Goal: Task Accomplishment & Management: Use online tool/utility

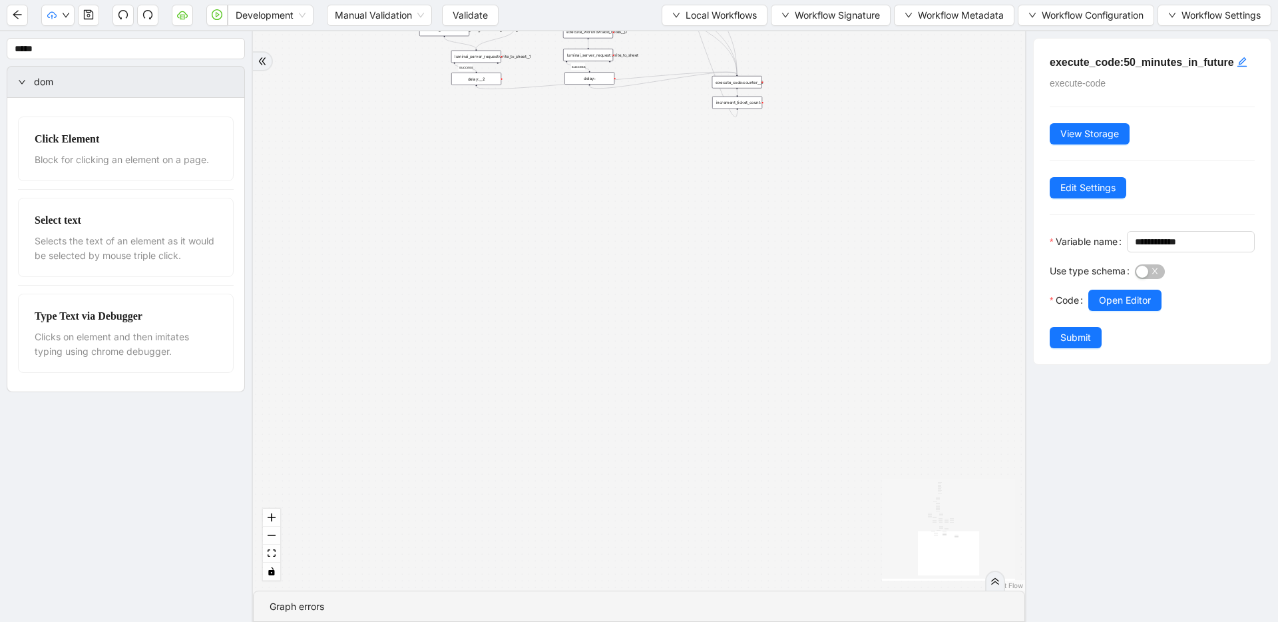
drag, startPoint x: 596, startPoint y: 160, endPoint x: 581, endPoint y: 262, distance: 102.2
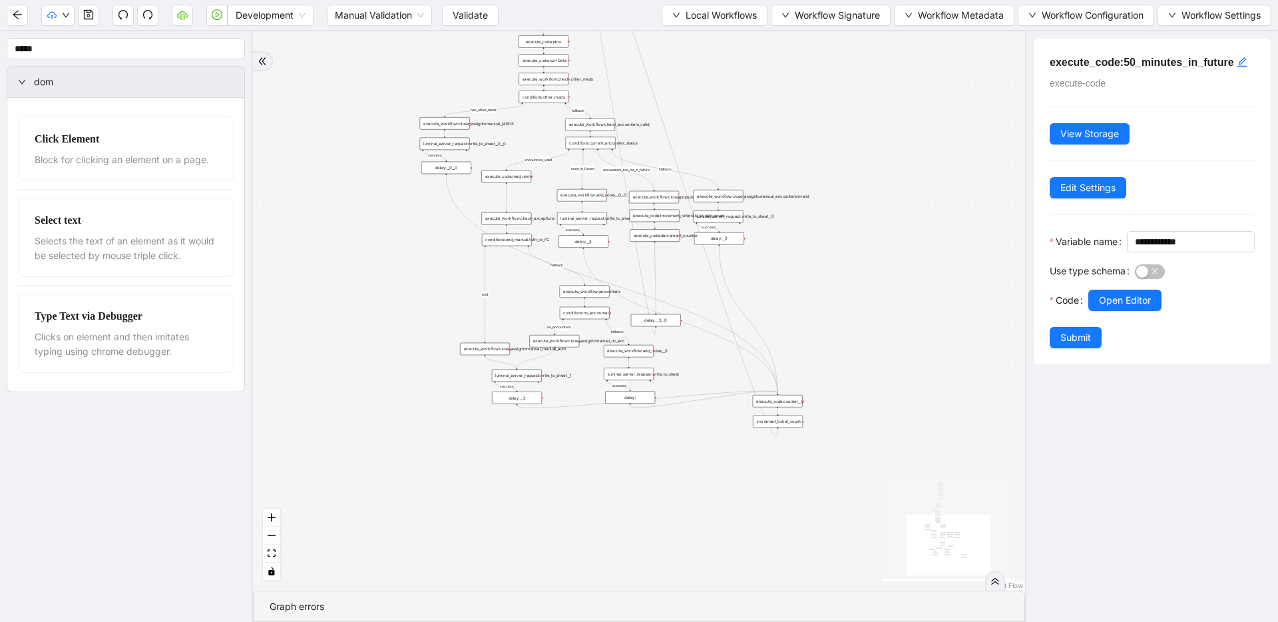
drag, startPoint x: 588, startPoint y: 253, endPoint x: 633, endPoint y: 543, distance: 293.7
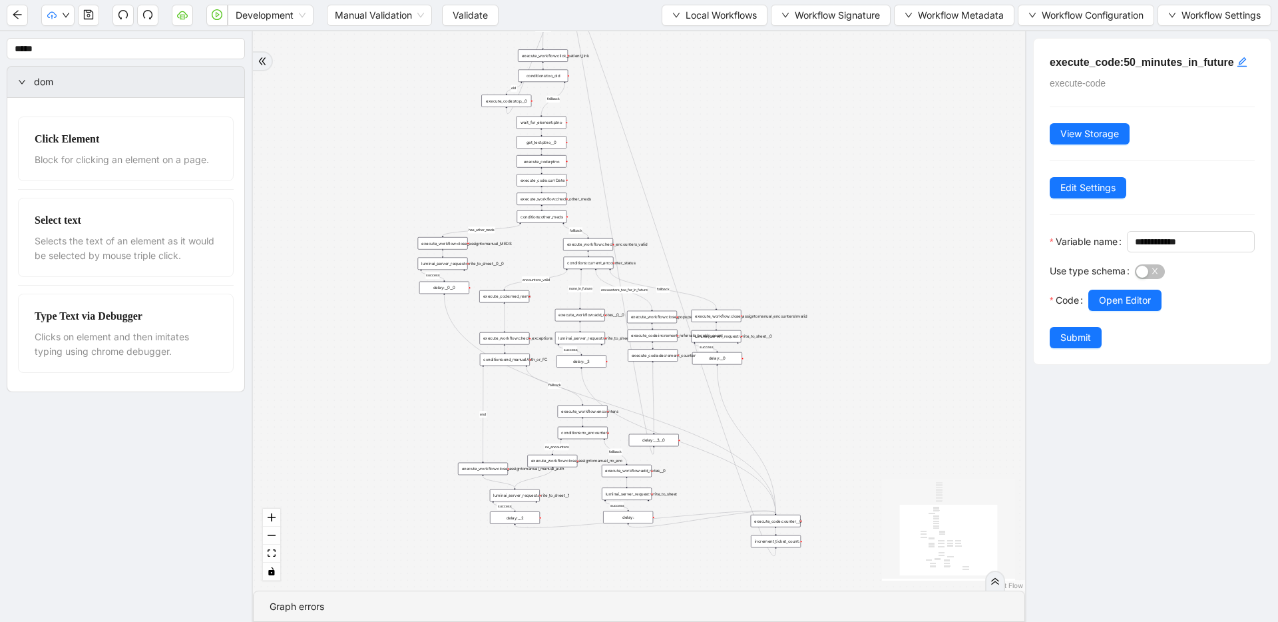
drag, startPoint x: 611, startPoint y: 369, endPoint x: 610, endPoint y: 483, distance: 113.8
click at [688, 13] on span "Local Workflows" at bounding box center [721, 15] width 71 height 15
click at [688, 37] on span "Select" at bounding box center [710, 41] width 85 height 15
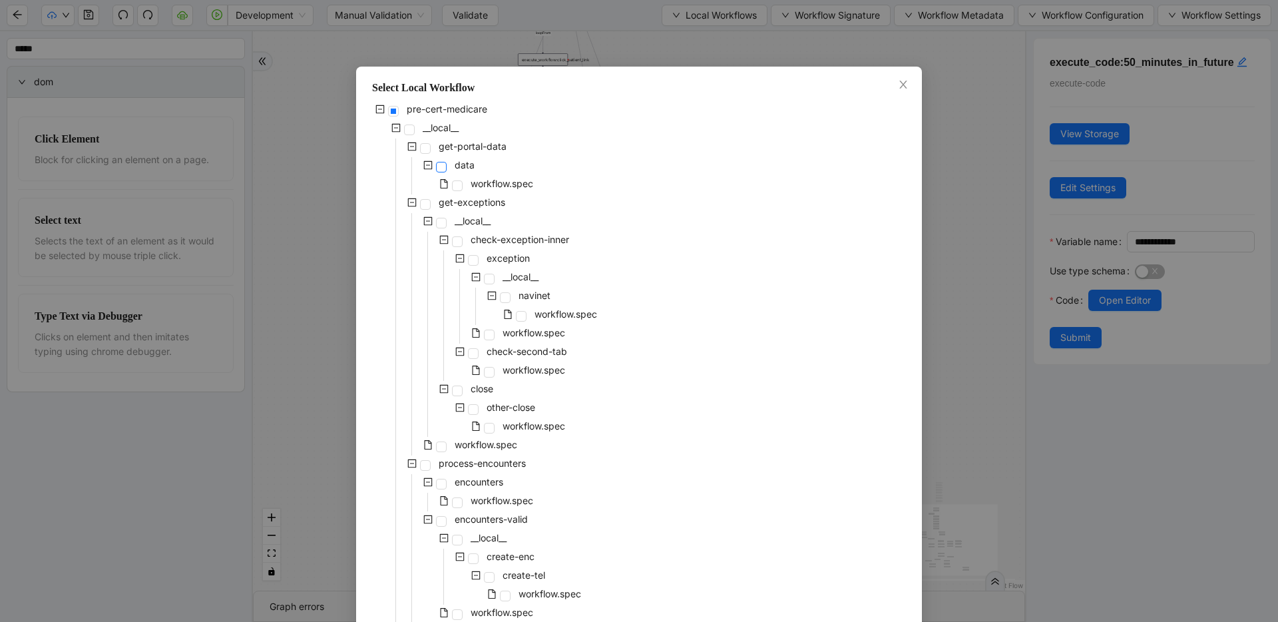
click at [439, 170] on span at bounding box center [441, 167] width 11 height 11
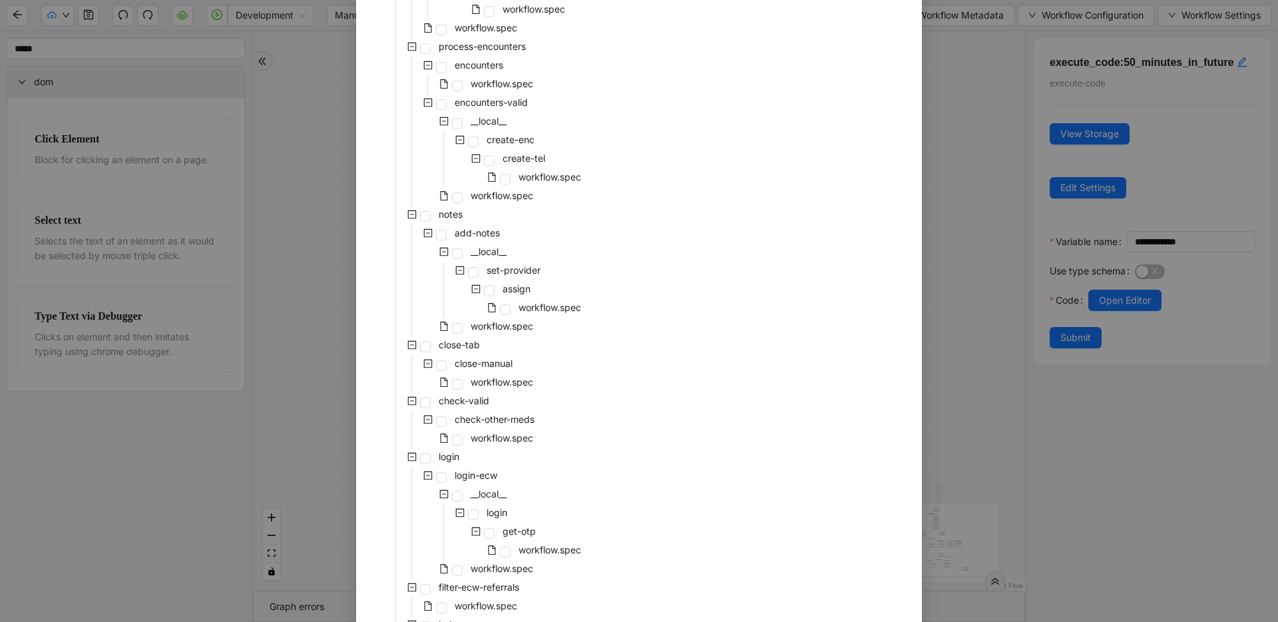
scroll to position [545, 0]
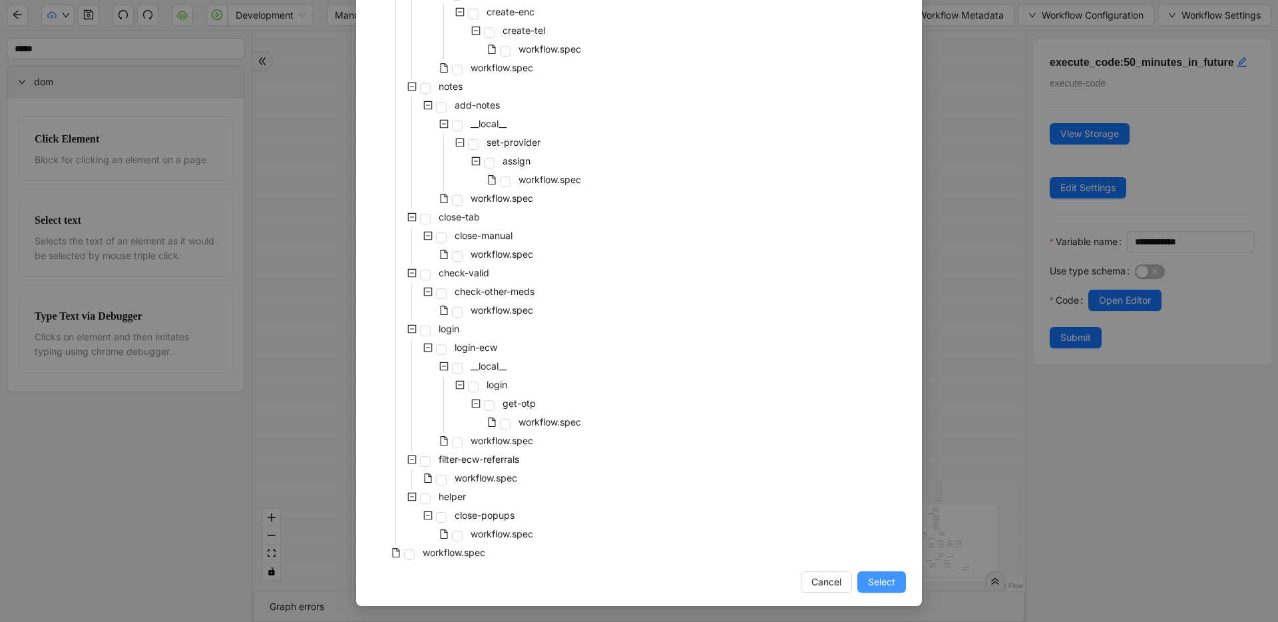
click at [869, 582] on span "Select" at bounding box center [881, 581] width 27 height 15
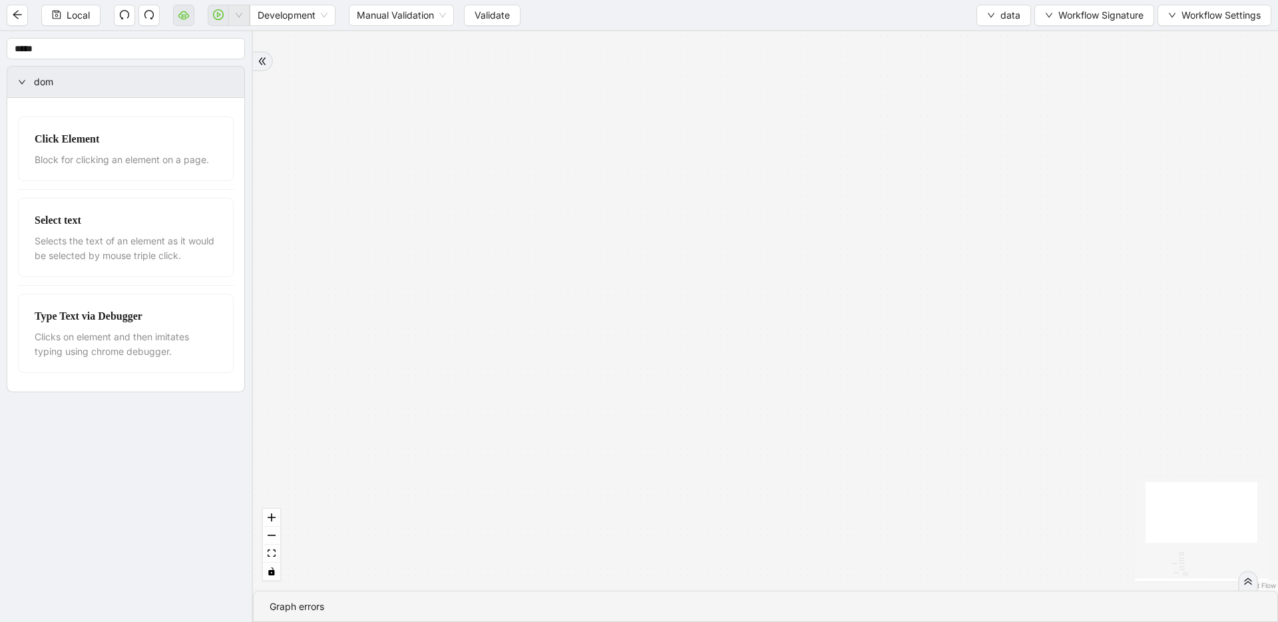
drag, startPoint x: 730, startPoint y: 372, endPoint x: 678, endPoint y: 130, distance: 247.8
drag, startPoint x: 682, startPoint y: 405, endPoint x: 740, endPoint y: 182, distance: 230.6
drag, startPoint x: 657, startPoint y: 438, endPoint x: 716, endPoint y: 222, distance: 224.3
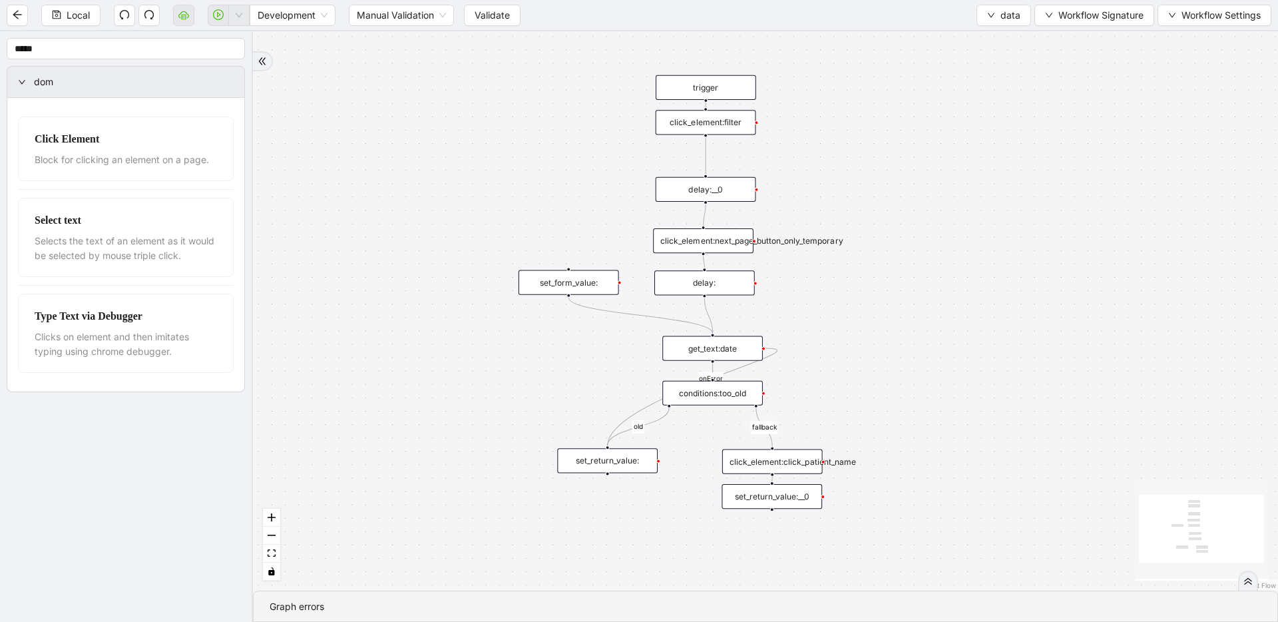
drag, startPoint x: 703, startPoint y: 329, endPoint x: 751, endPoint y: 203, distance: 134.6
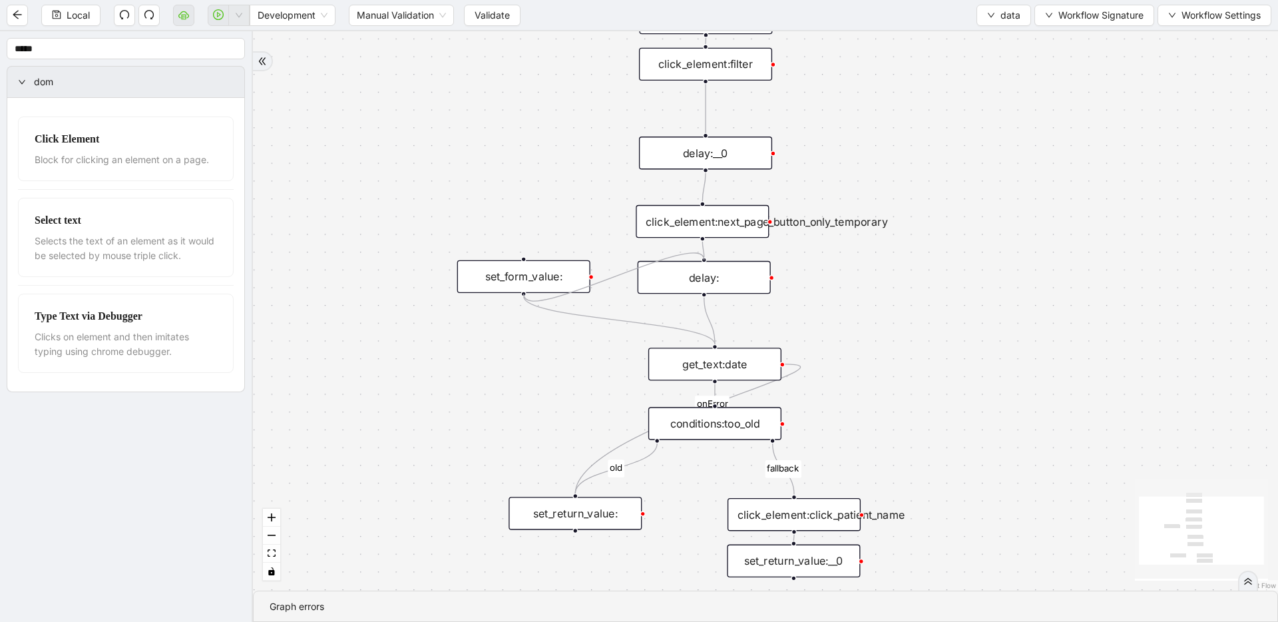
drag, startPoint x: 524, startPoint y: 294, endPoint x: 698, endPoint y: 258, distance: 177.4
click at [698, 258] on div "fallback old onError trigger click_element:click_patient_name conditions:too_ol…" at bounding box center [765, 310] width 1025 height 559
drag, startPoint x: 707, startPoint y: 170, endPoint x: 536, endPoint y: 266, distance: 195.8
click at [538, 254] on div "fallback old onError trigger click_element:click_patient_name conditions:too_ol…" at bounding box center [765, 310] width 1025 height 559
drag, startPoint x: 534, startPoint y: 270, endPoint x: 530, endPoint y: 216, distance: 53.4
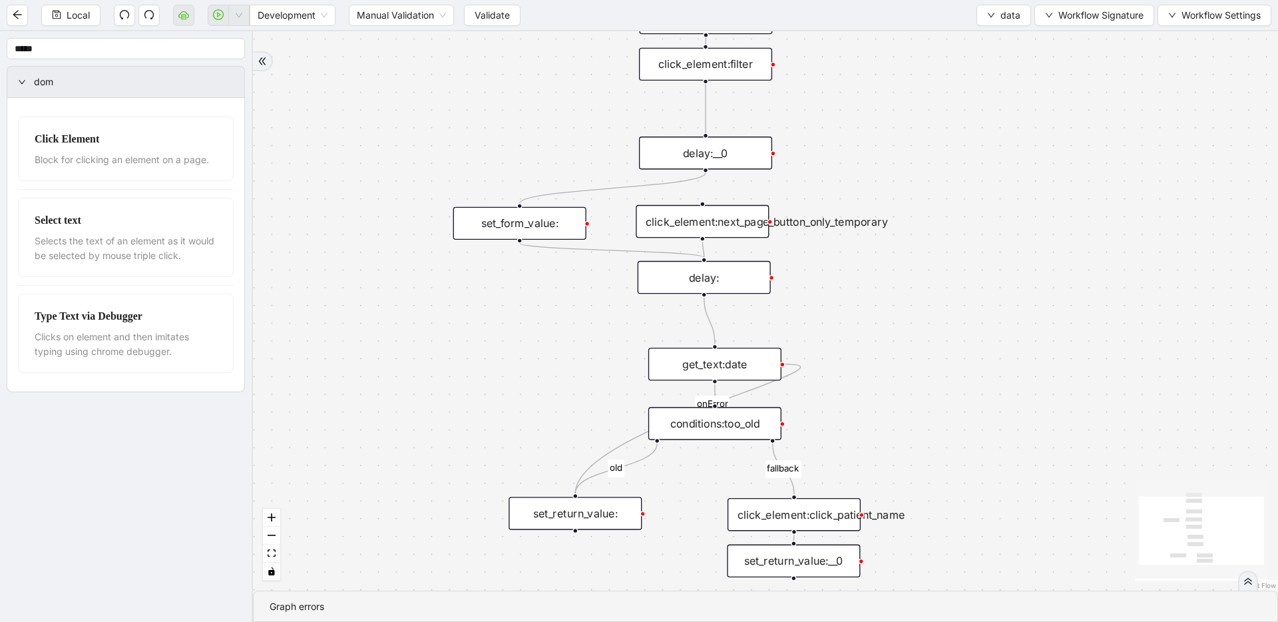
click at [530, 216] on div "set_form_value:" at bounding box center [519, 223] width 133 height 33
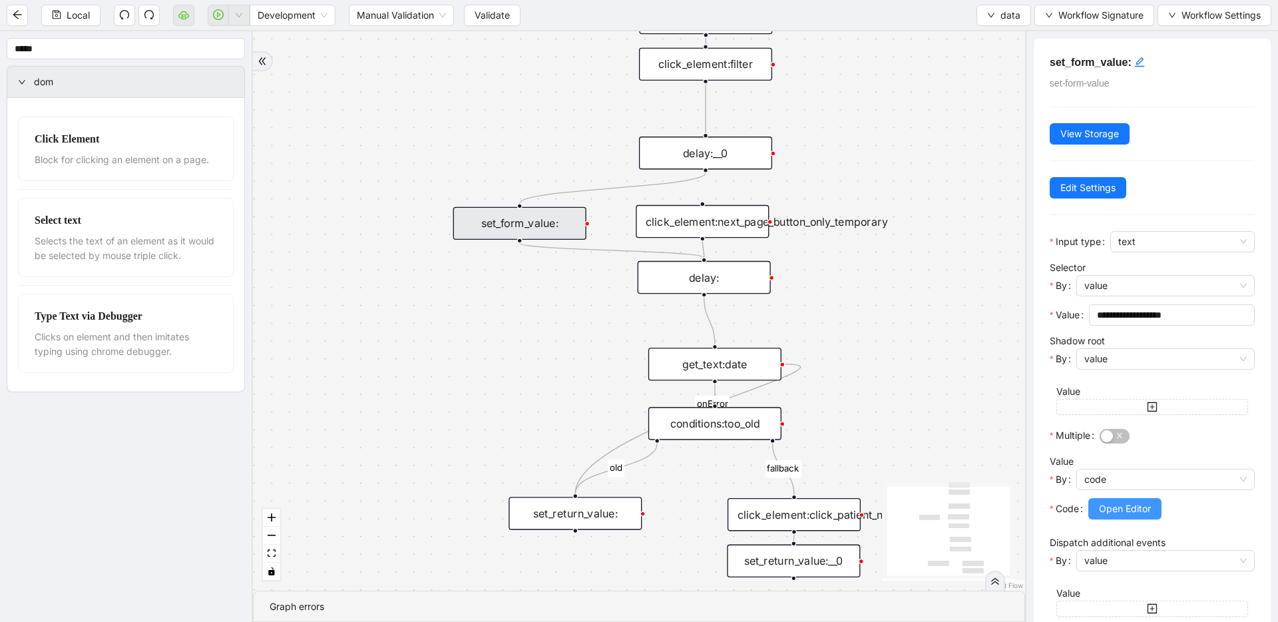
click at [1128, 500] on button "Open Editor" at bounding box center [1124, 508] width 73 height 21
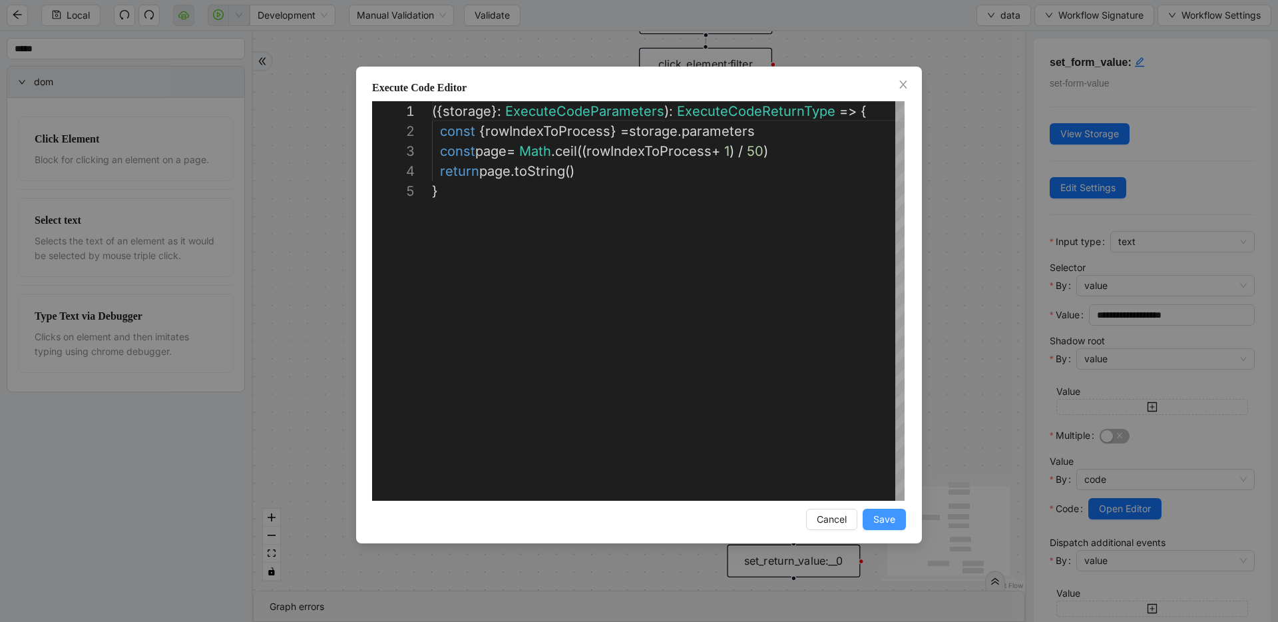
click at [875, 523] on span "Save" at bounding box center [884, 519] width 22 height 15
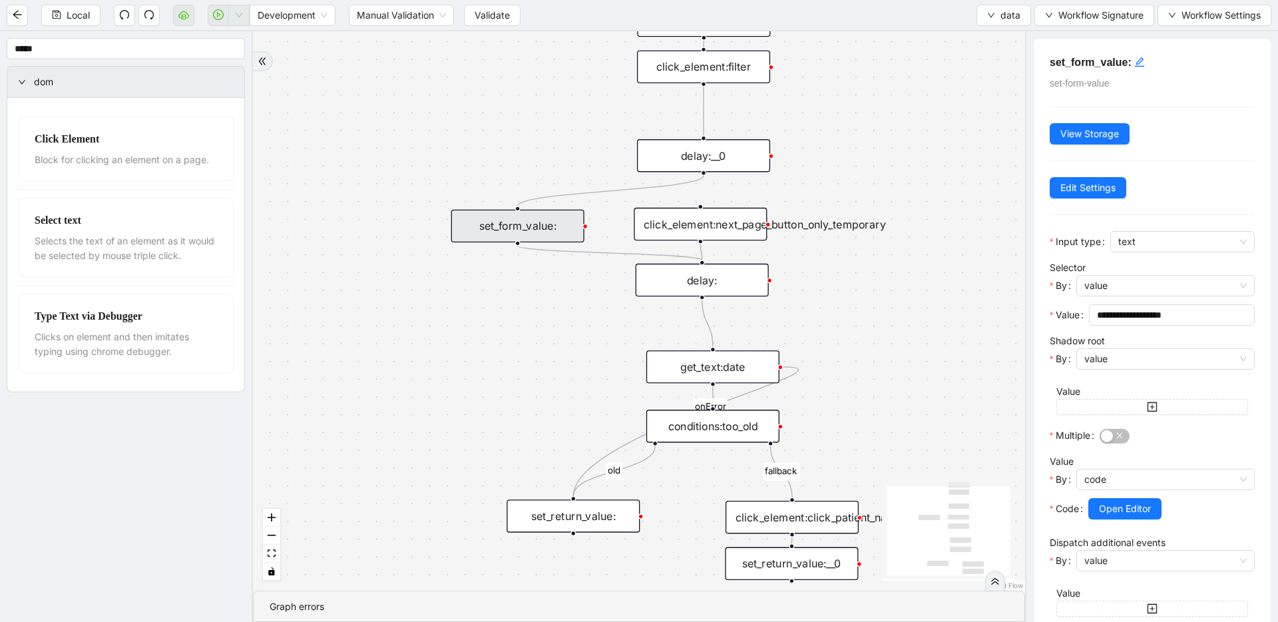
drag, startPoint x: 828, startPoint y: 379, endPoint x: 781, endPoint y: 449, distance: 83.4
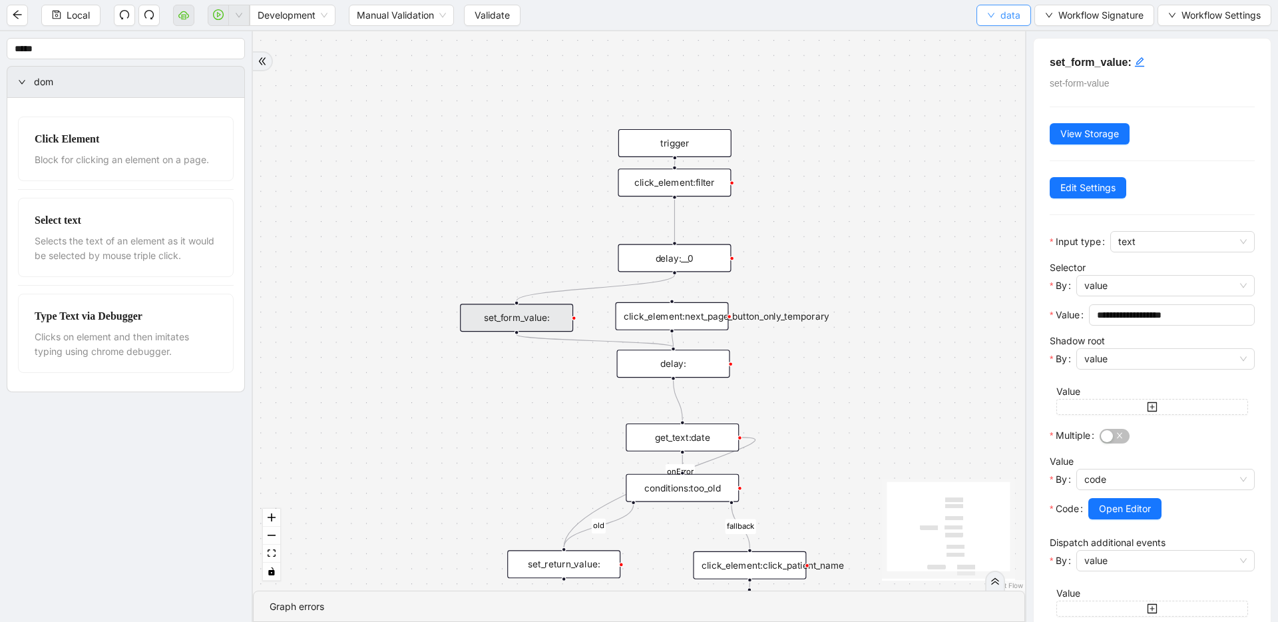
click at [997, 7] on button "data" at bounding box center [1004, 15] width 55 height 21
click at [994, 37] on span "Select" at bounding box center [1003, 41] width 35 height 15
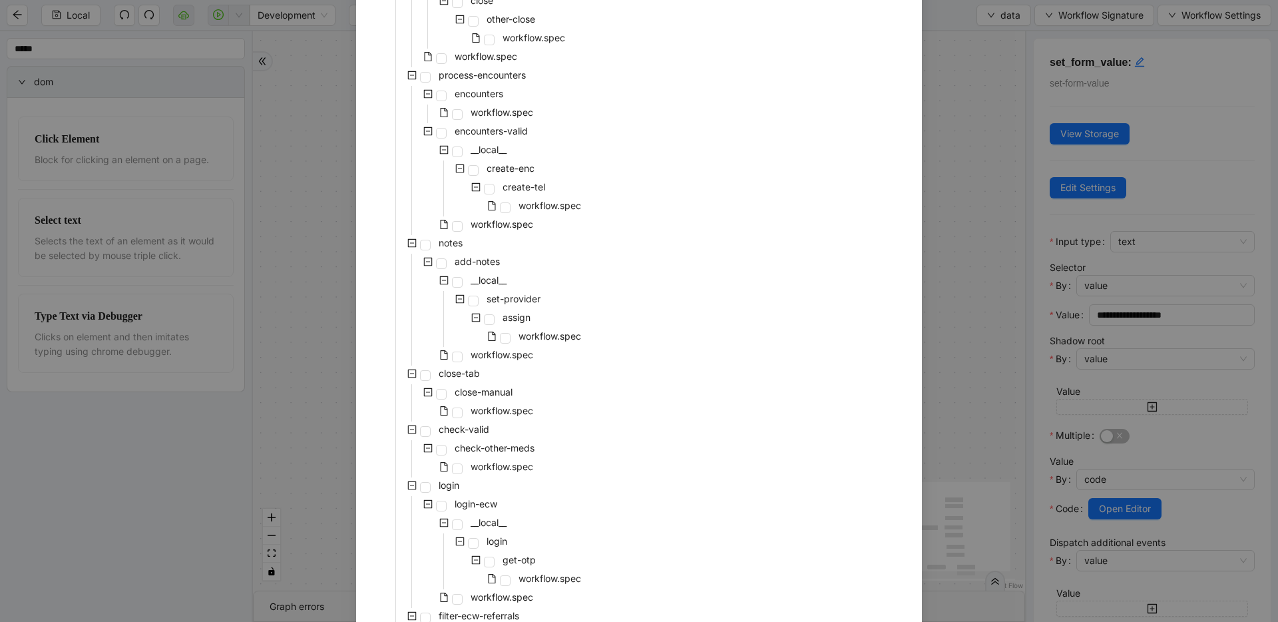
scroll to position [545, 0]
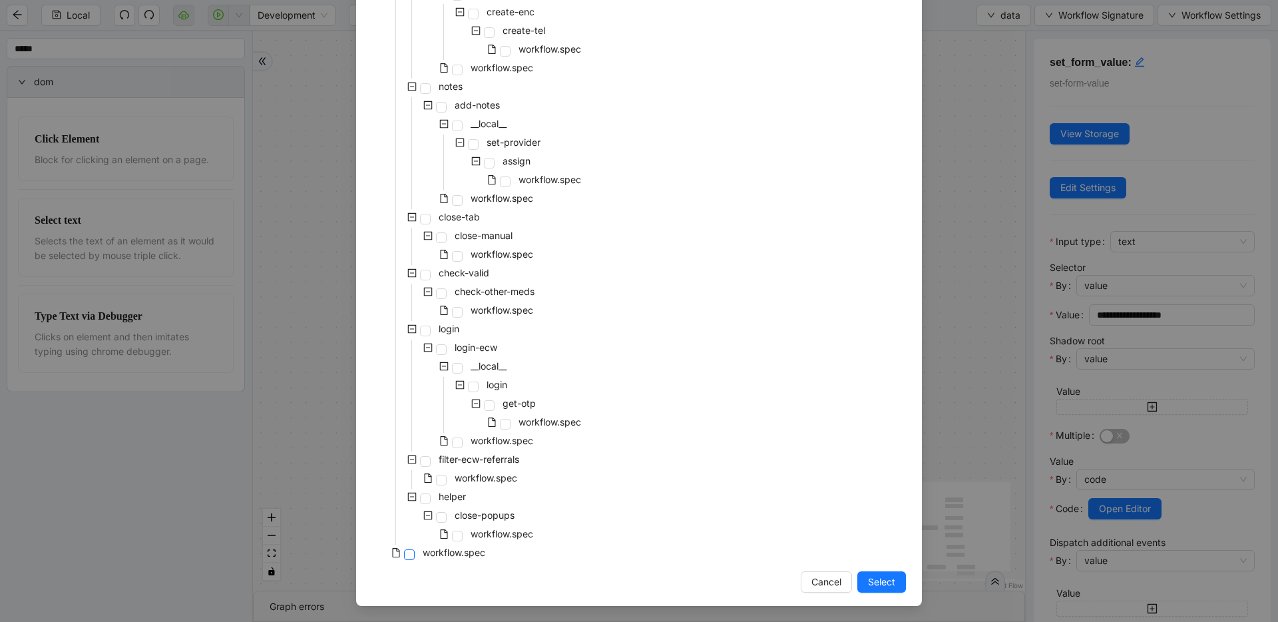
click at [407, 554] on span at bounding box center [409, 554] width 11 height 11
click at [873, 578] on span "Select" at bounding box center [881, 581] width 27 height 15
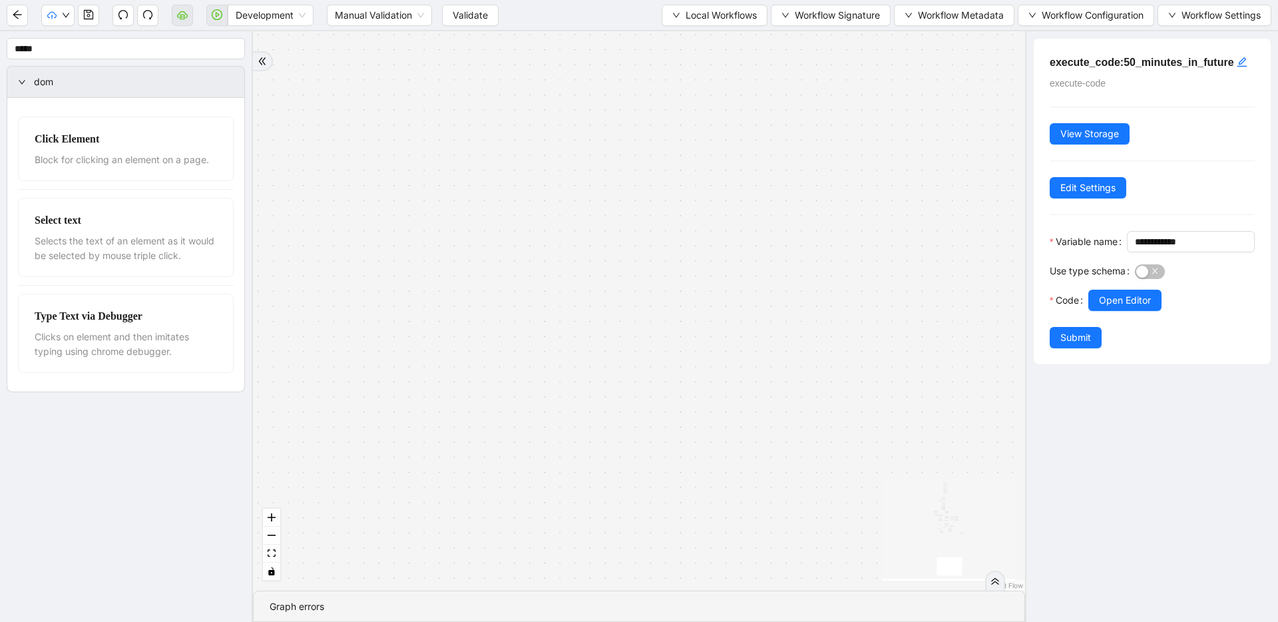
drag, startPoint x: 672, startPoint y: 221, endPoint x: 612, endPoint y: 366, distance: 157.0
drag, startPoint x: 639, startPoint y: 383, endPoint x: 563, endPoint y: 146, distance: 249.5
drag, startPoint x: 610, startPoint y: 535, endPoint x: 618, endPoint y: 603, distance: 68.4
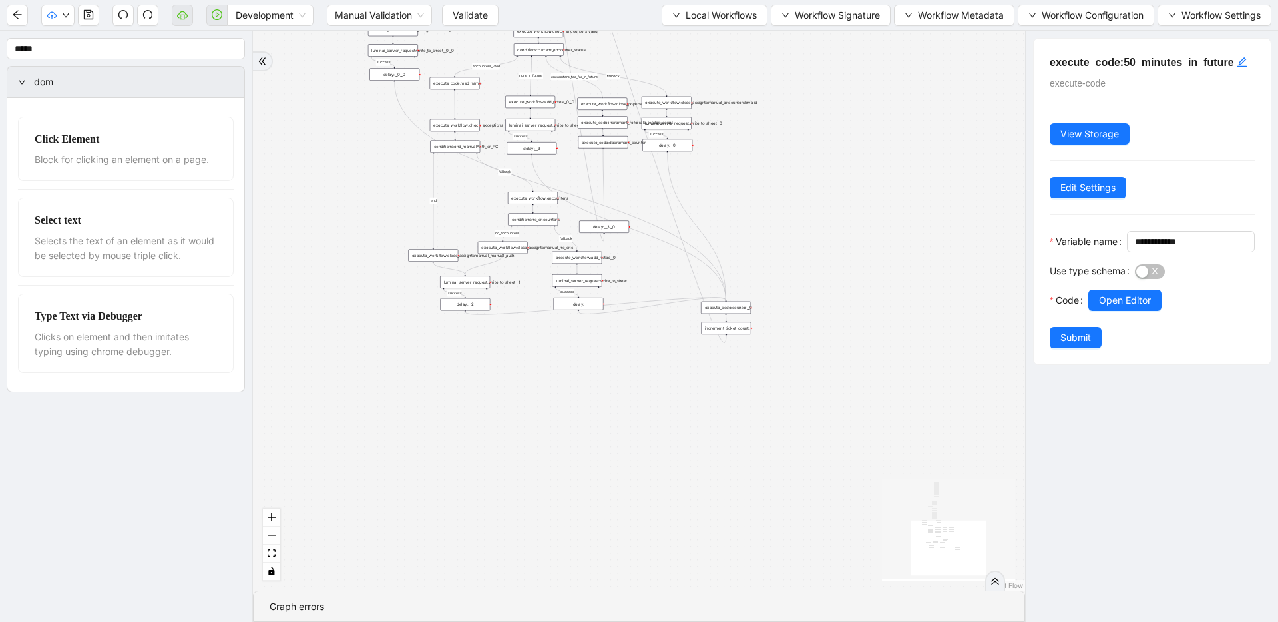
drag, startPoint x: 633, startPoint y: 453, endPoint x: 676, endPoint y: 611, distance: 164.1
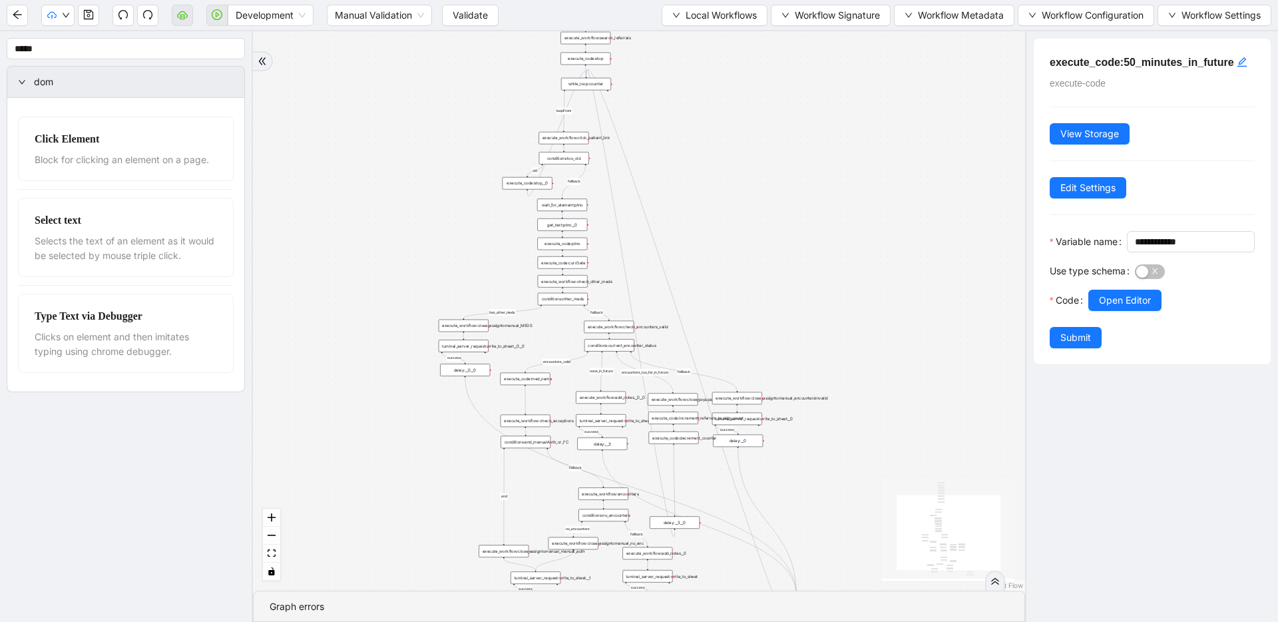
drag, startPoint x: 665, startPoint y: 463, endPoint x: 723, endPoint y: 621, distance: 168.1
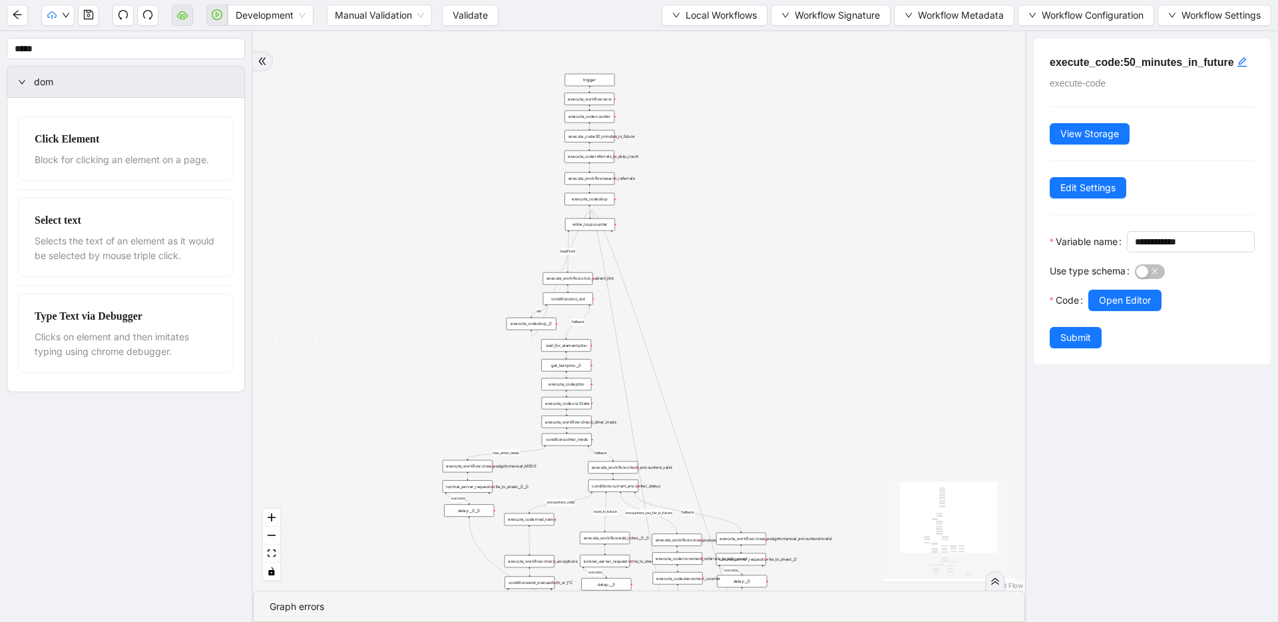
drag, startPoint x: 575, startPoint y: 240, endPoint x: 586, endPoint y: 407, distance: 167.5
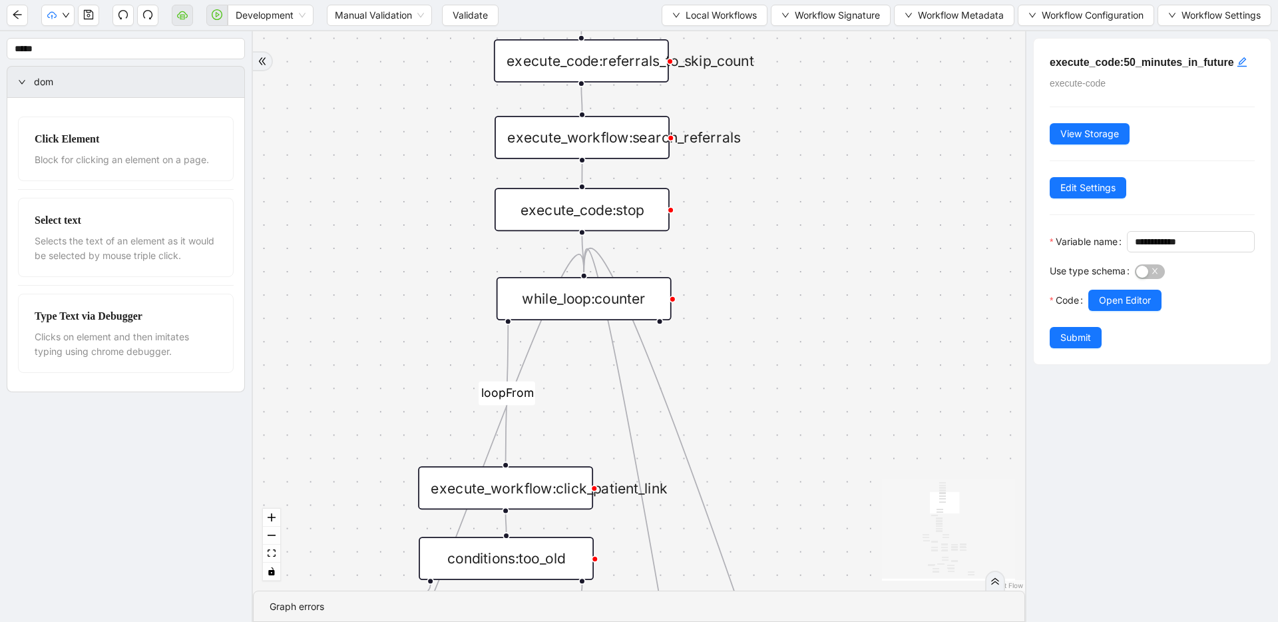
drag, startPoint x: 761, startPoint y: 451, endPoint x: 768, endPoint y: 178, distance: 273.7
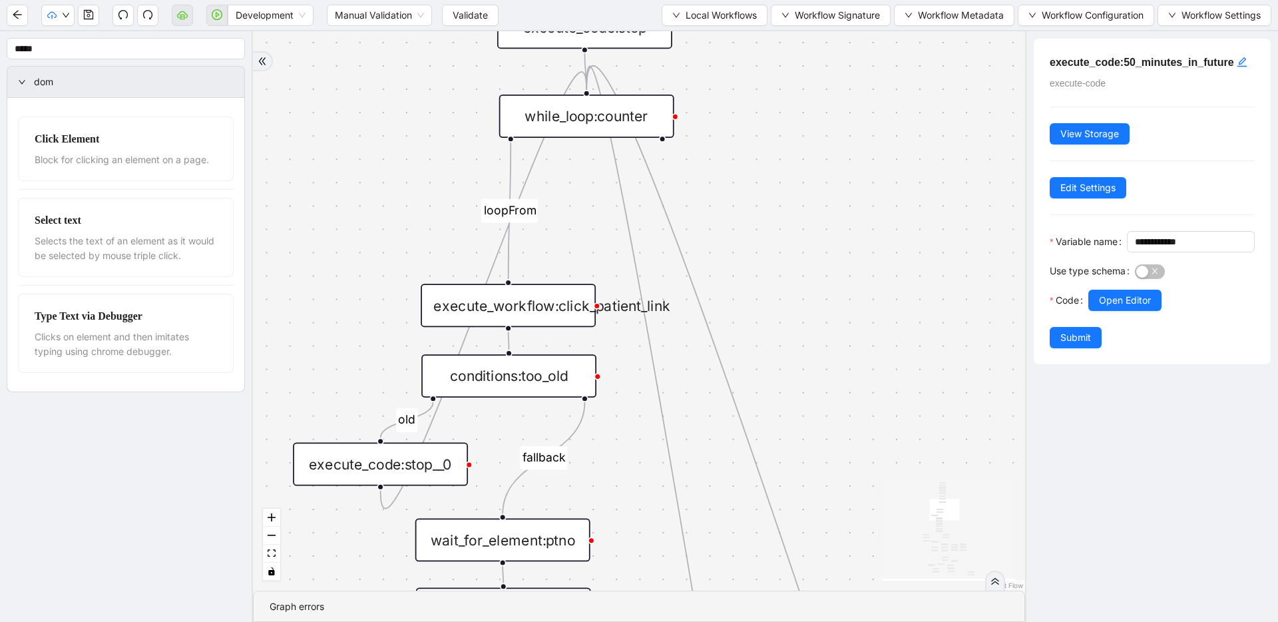
drag, startPoint x: 748, startPoint y: 318, endPoint x: 744, endPoint y: 200, distance: 117.9
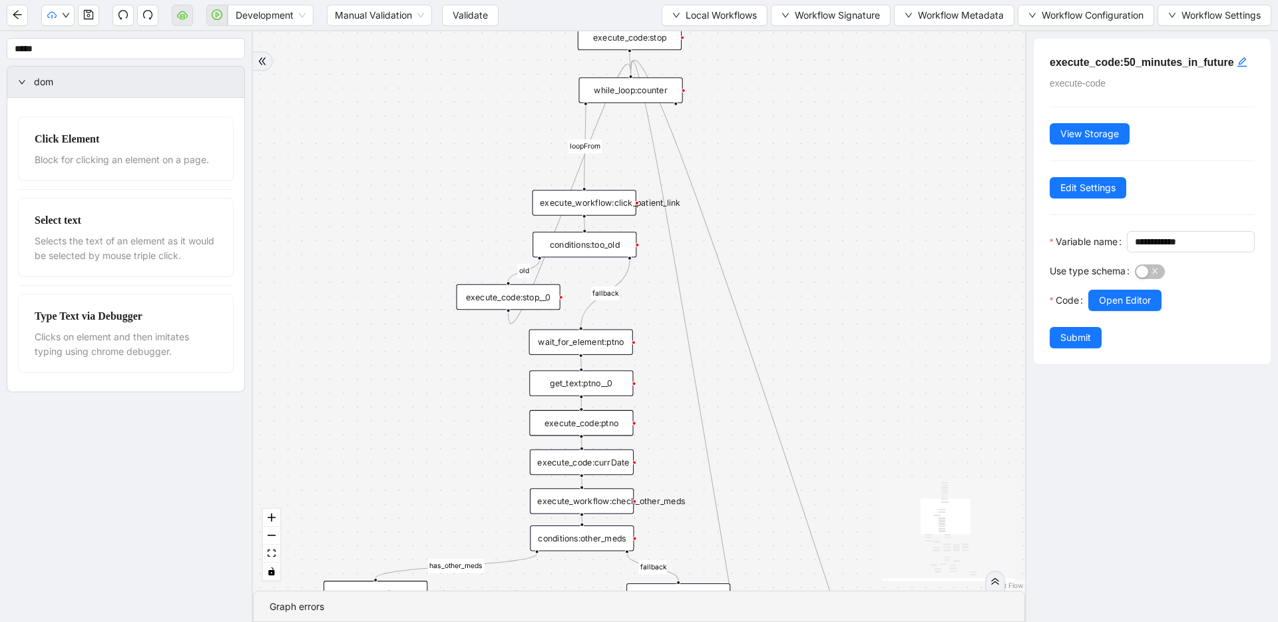
drag, startPoint x: 732, startPoint y: 260, endPoint x: 716, endPoint y: 209, distance: 53.5
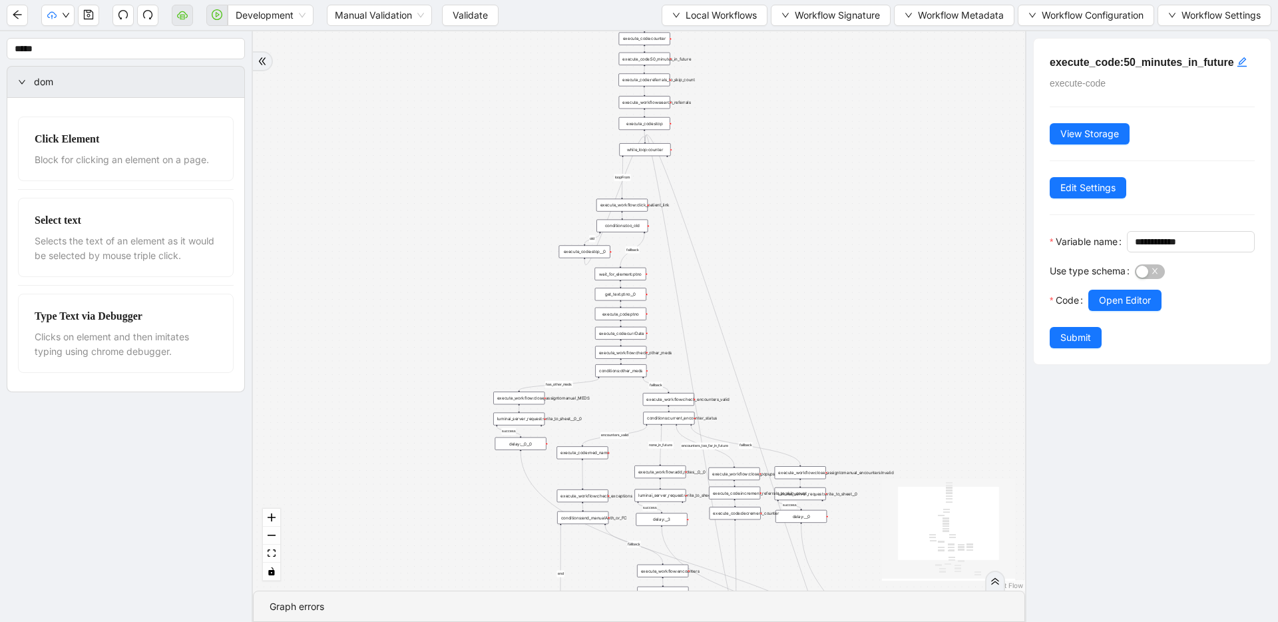
drag, startPoint x: 675, startPoint y: 274, endPoint x: 663, endPoint y: 246, distance: 29.8
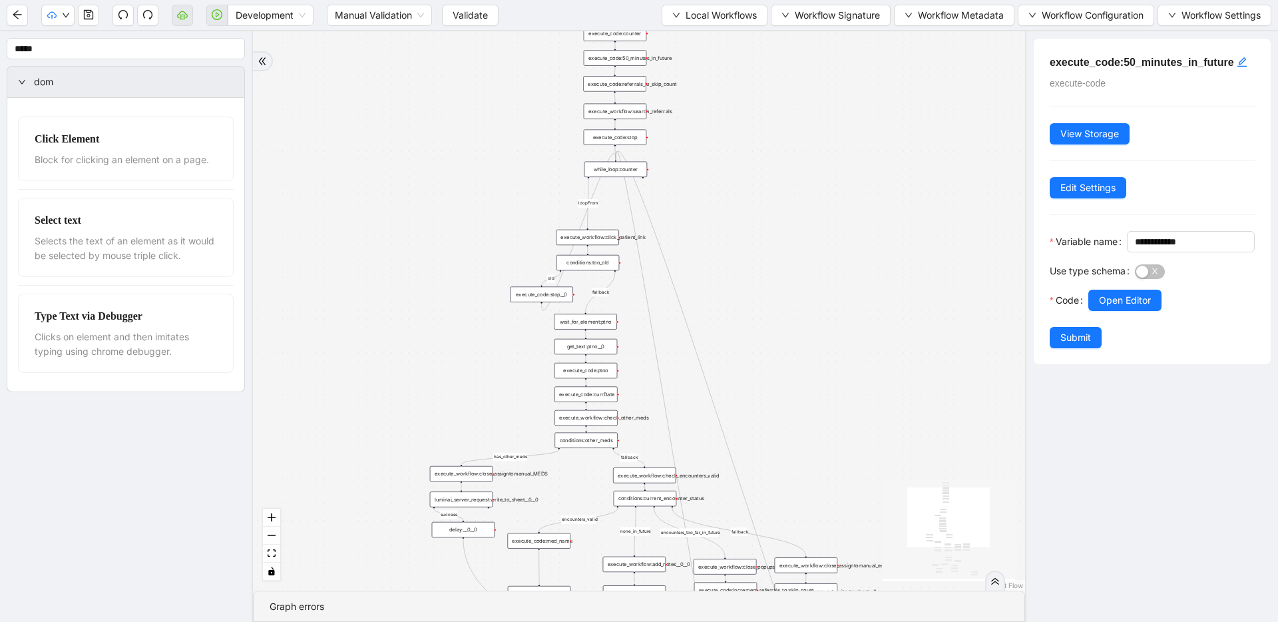
drag, startPoint x: 632, startPoint y: 347, endPoint x: 624, endPoint y: 411, distance: 63.8
click at [614, 152] on div "execute_code:stop" at bounding box center [615, 150] width 63 height 15
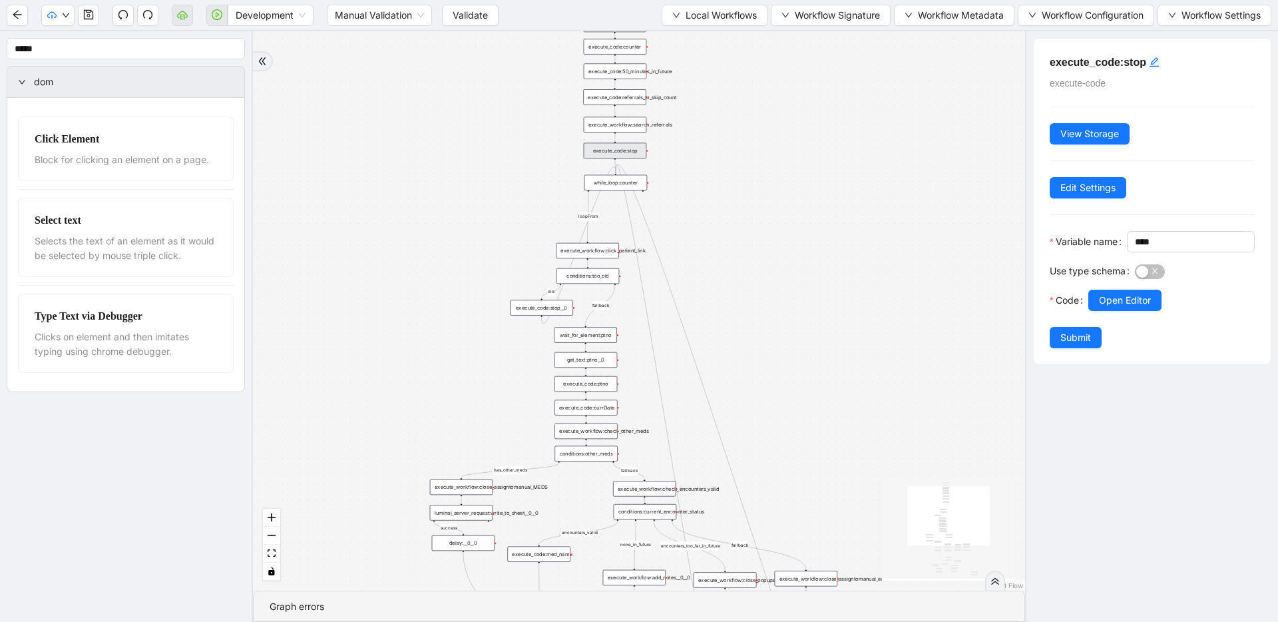
click at [760, 236] on div "fallback success success fallback no_encounters end success success success old…" at bounding box center [639, 310] width 772 height 559
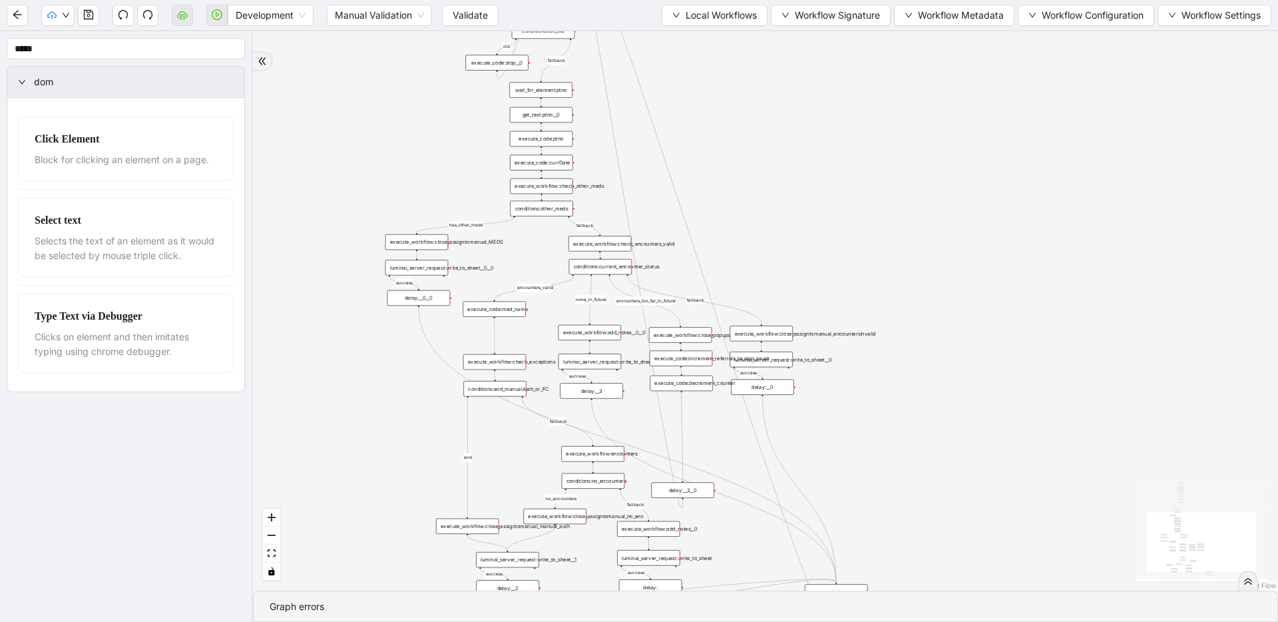
drag, startPoint x: 744, startPoint y: 425, endPoint x: 700, endPoint y: 180, distance: 249.4
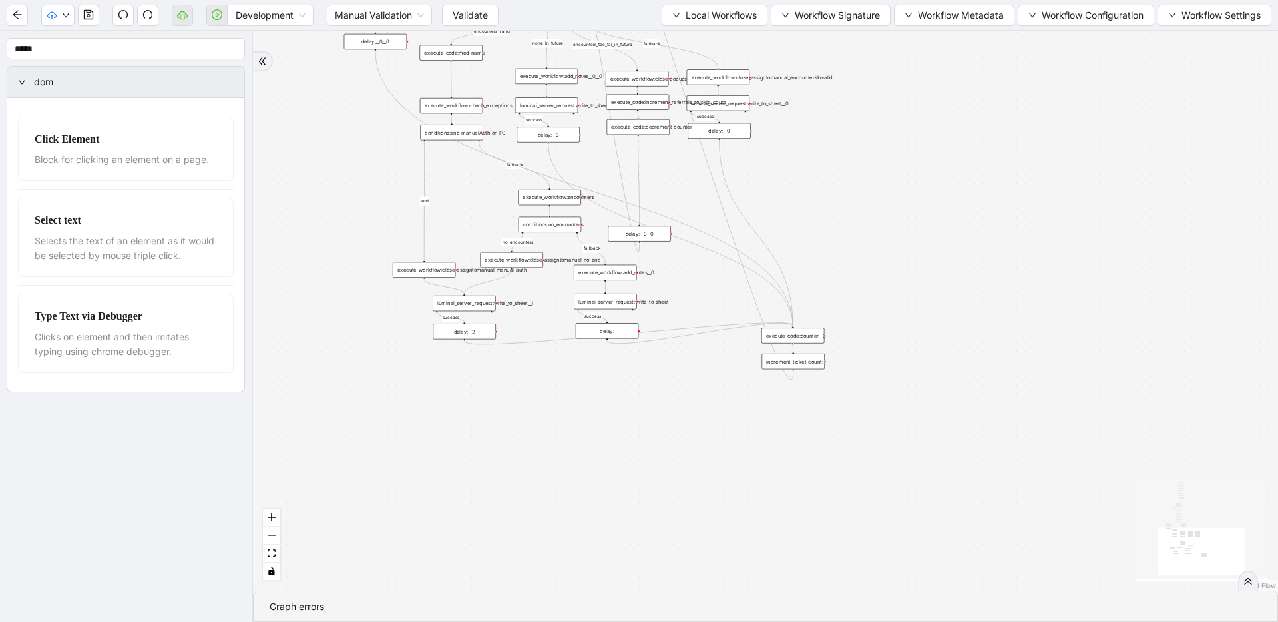
drag, startPoint x: 709, startPoint y: 411, endPoint x: 663, endPoint y: 146, distance: 268.9
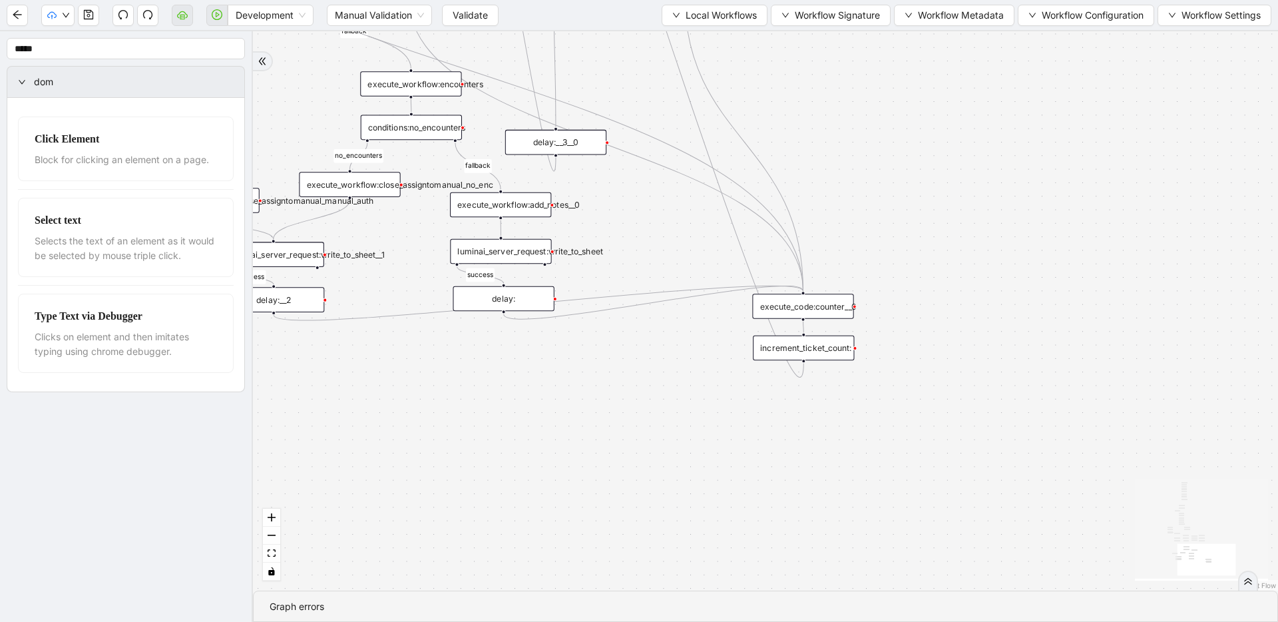
click at [780, 350] on div "increment_ticket_count:" at bounding box center [803, 347] width 101 height 25
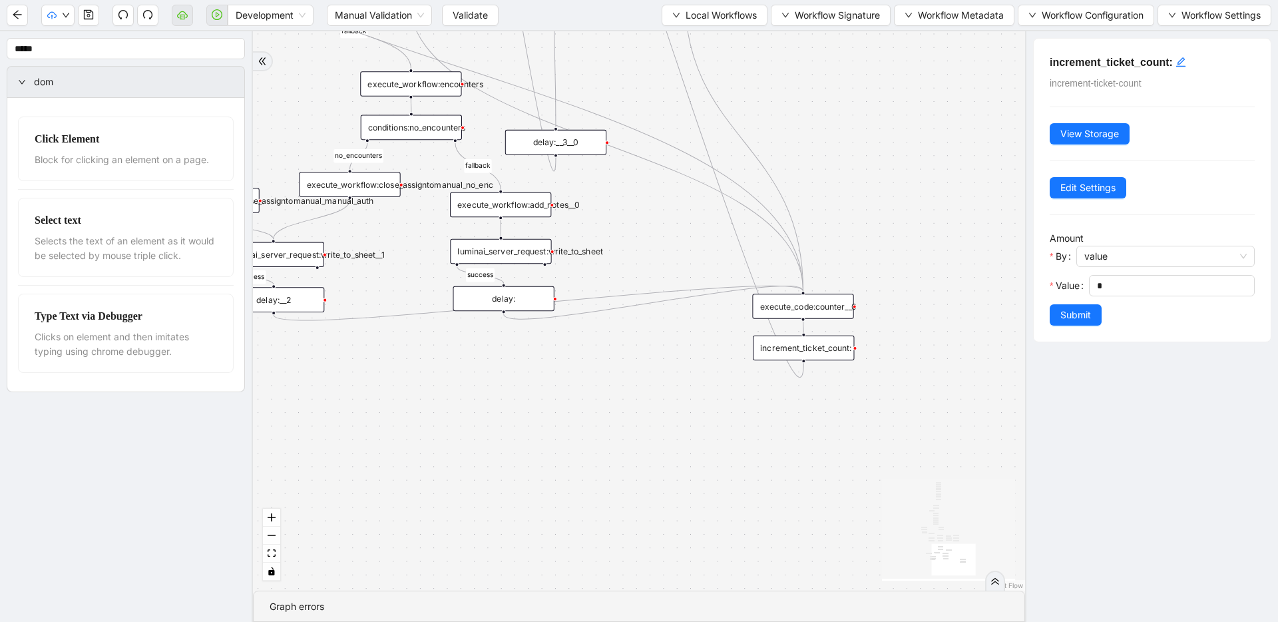
click at [787, 303] on div "execute_code:counter__0" at bounding box center [802, 306] width 101 height 25
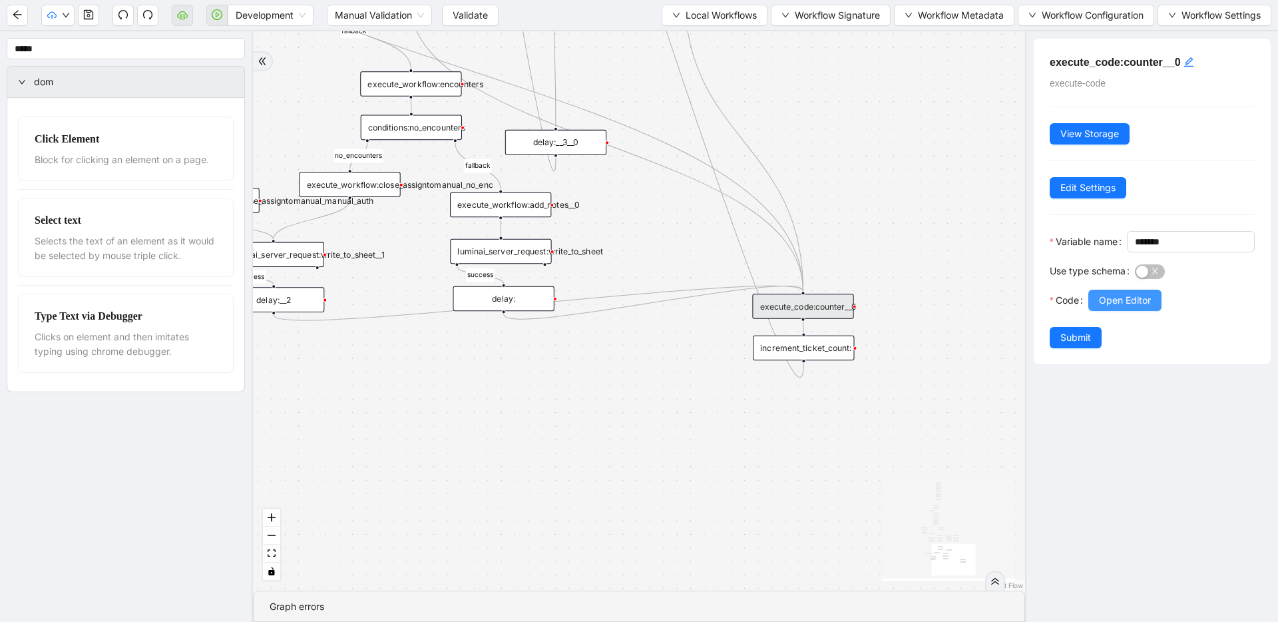
click at [1107, 308] on span "Open Editor" at bounding box center [1125, 300] width 52 height 15
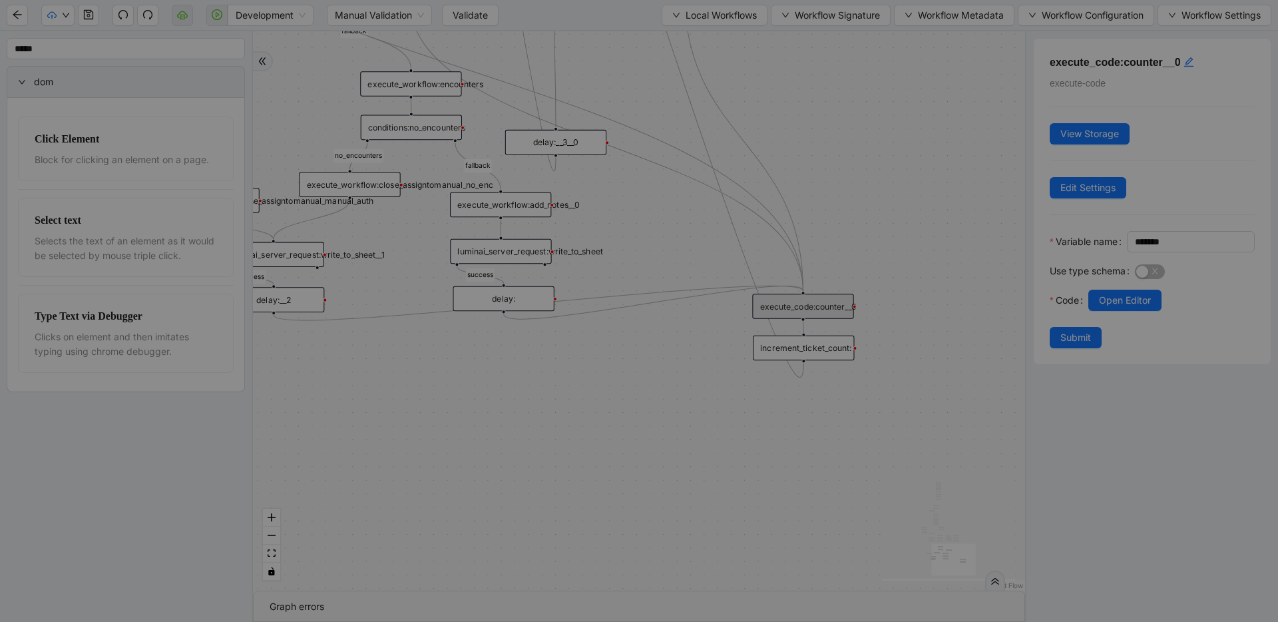
scroll to position [160, 0]
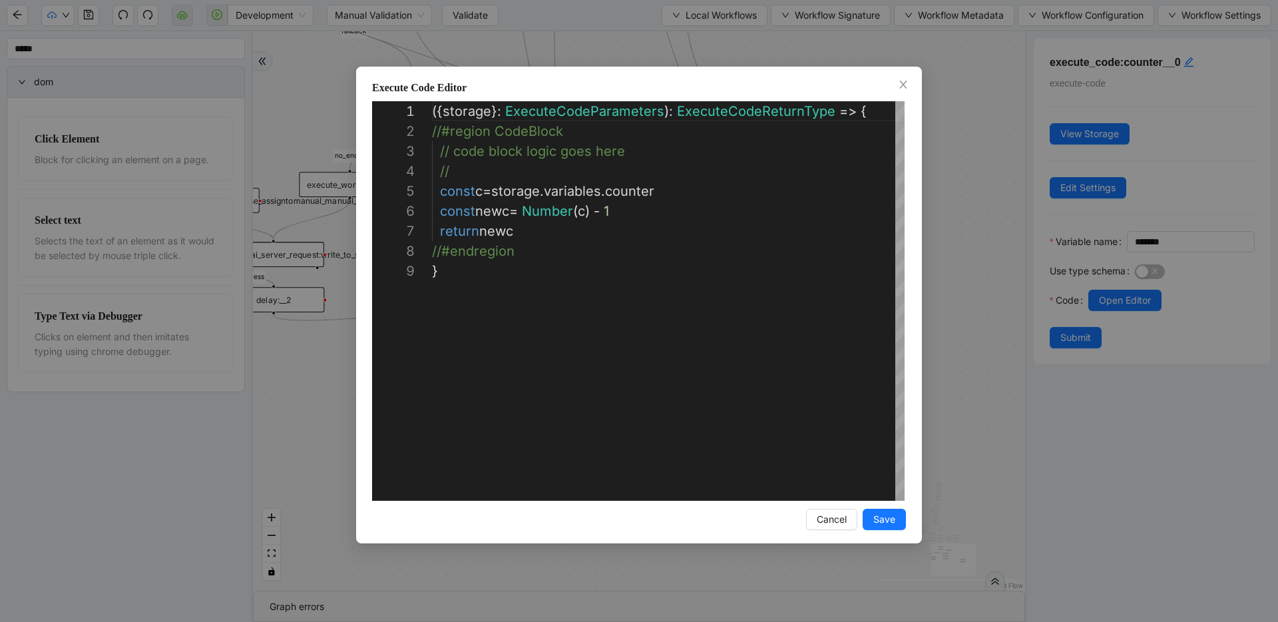
click at [991, 243] on div "**********" at bounding box center [639, 311] width 1278 height 622
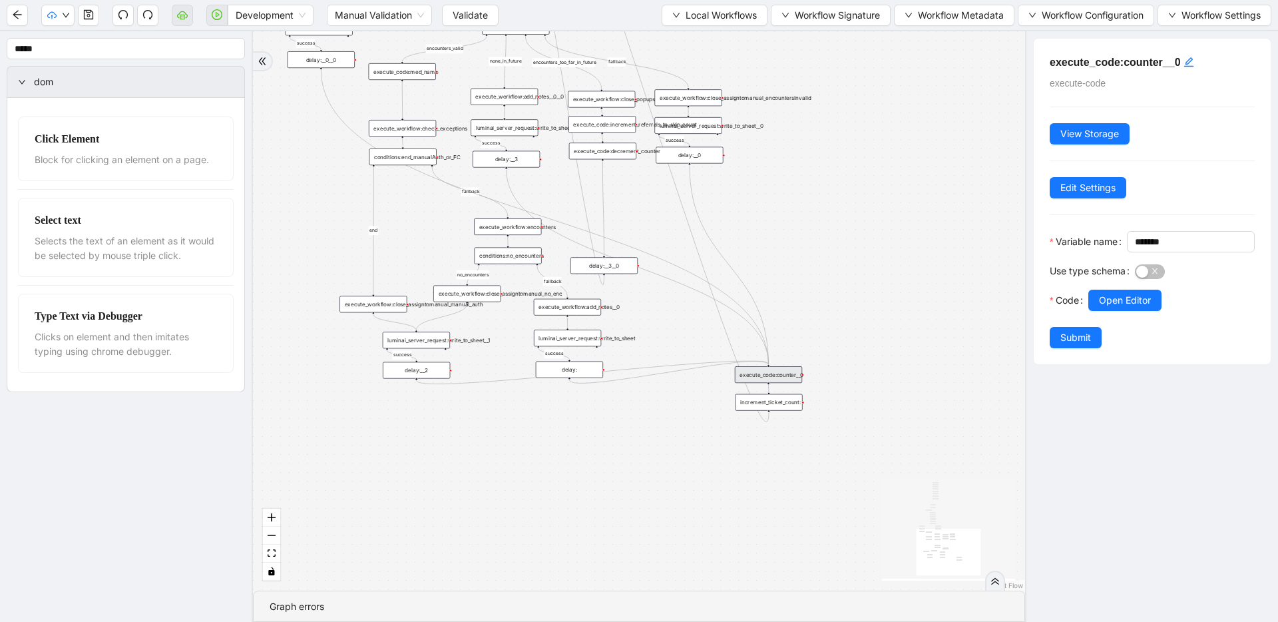
drag, startPoint x: 504, startPoint y: 320, endPoint x: 592, endPoint y: 408, distance: 124.3
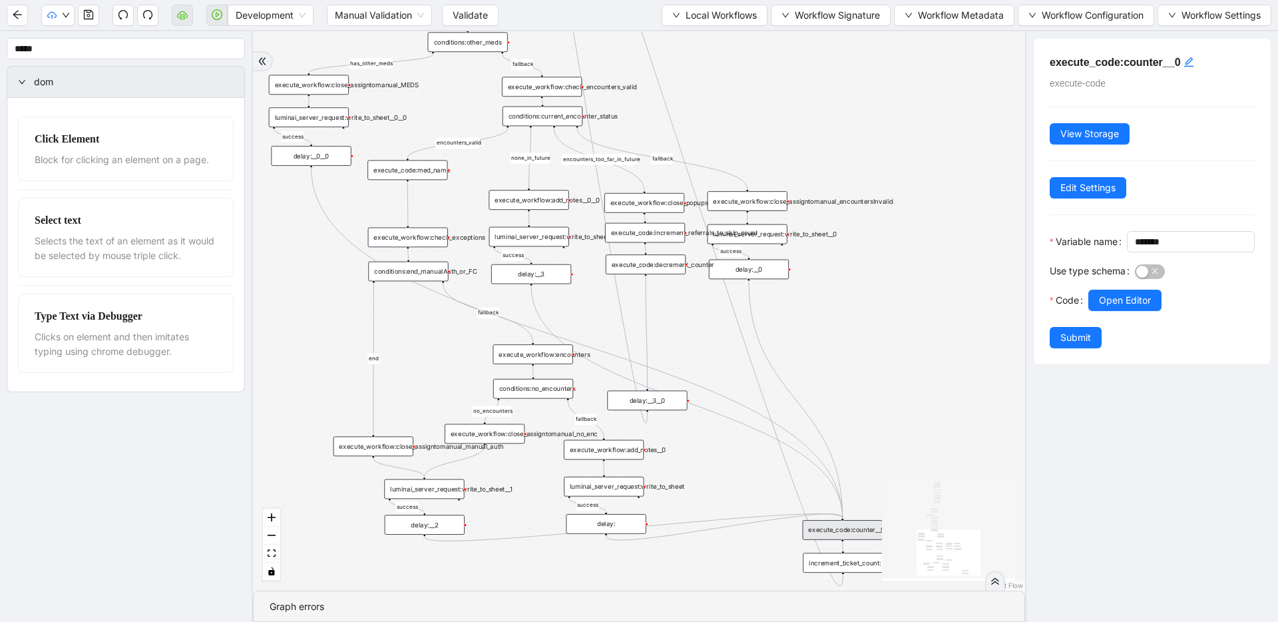
drag, startPoint x: 611, startPoint y: 395, endPoint x: 606, endPoint y: 507, distance: 111.9
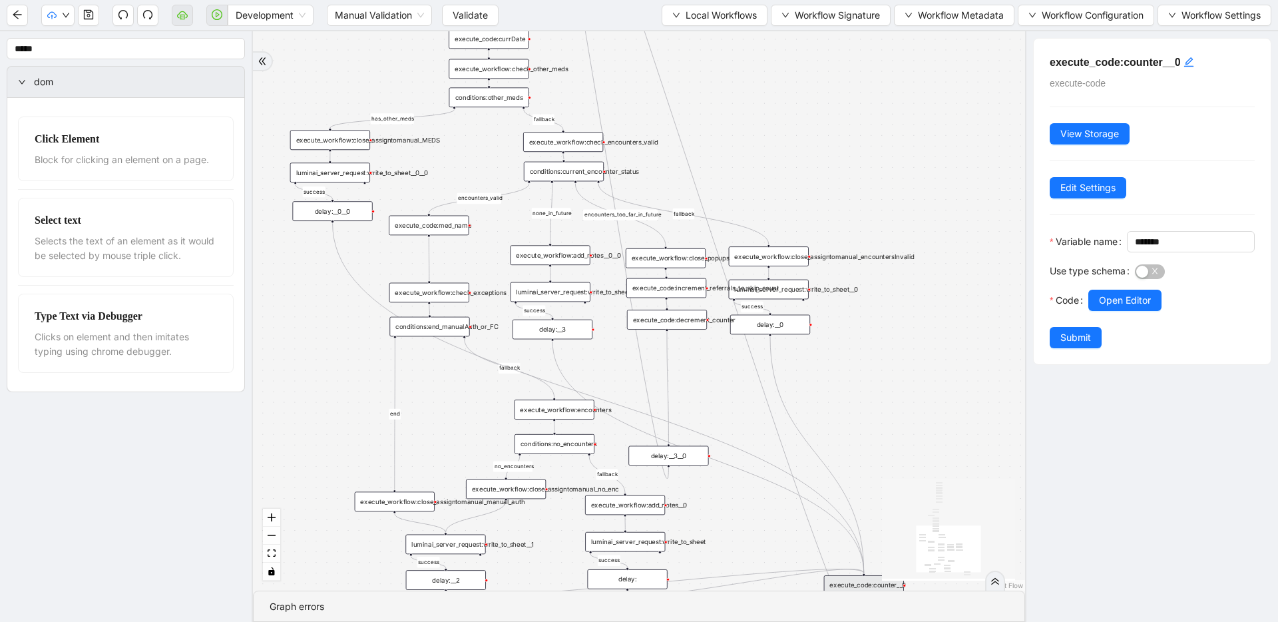
drag, startPoint x: 542, startPoint y: 374, endPoint x: 569, endPoint y: 440, distance: 71.3
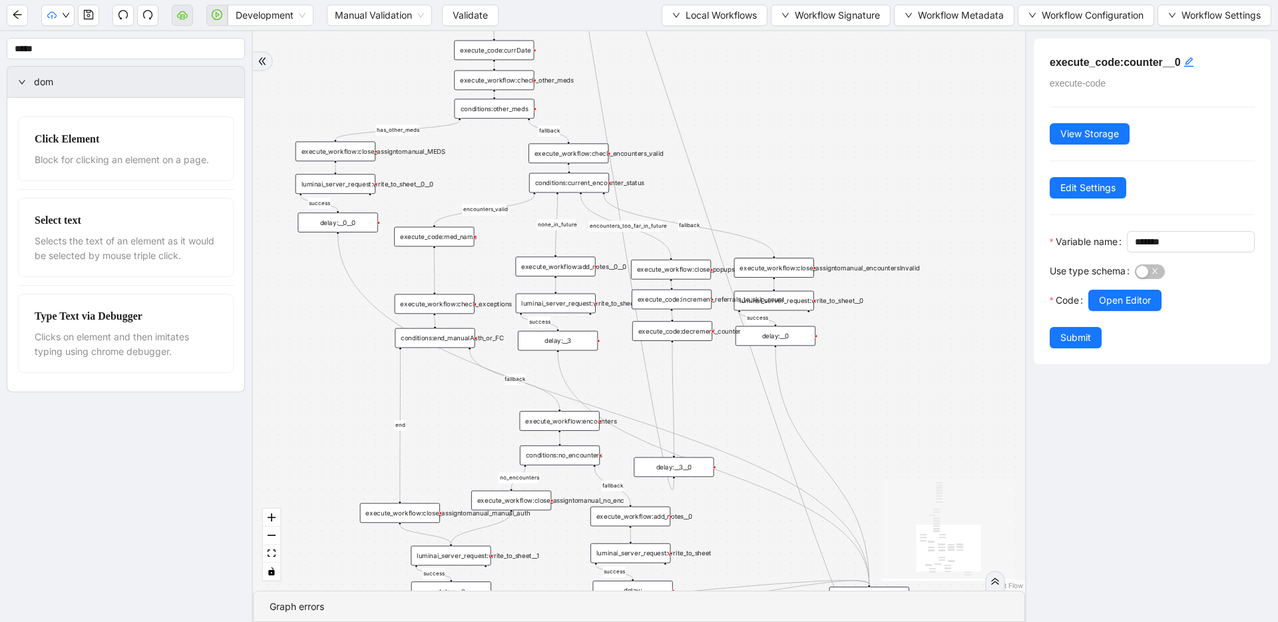
click at [327, 156] on div "execute_workflow:close_assigntomanual_MEDS" at bounding box center [336, 152] width 80 height 20
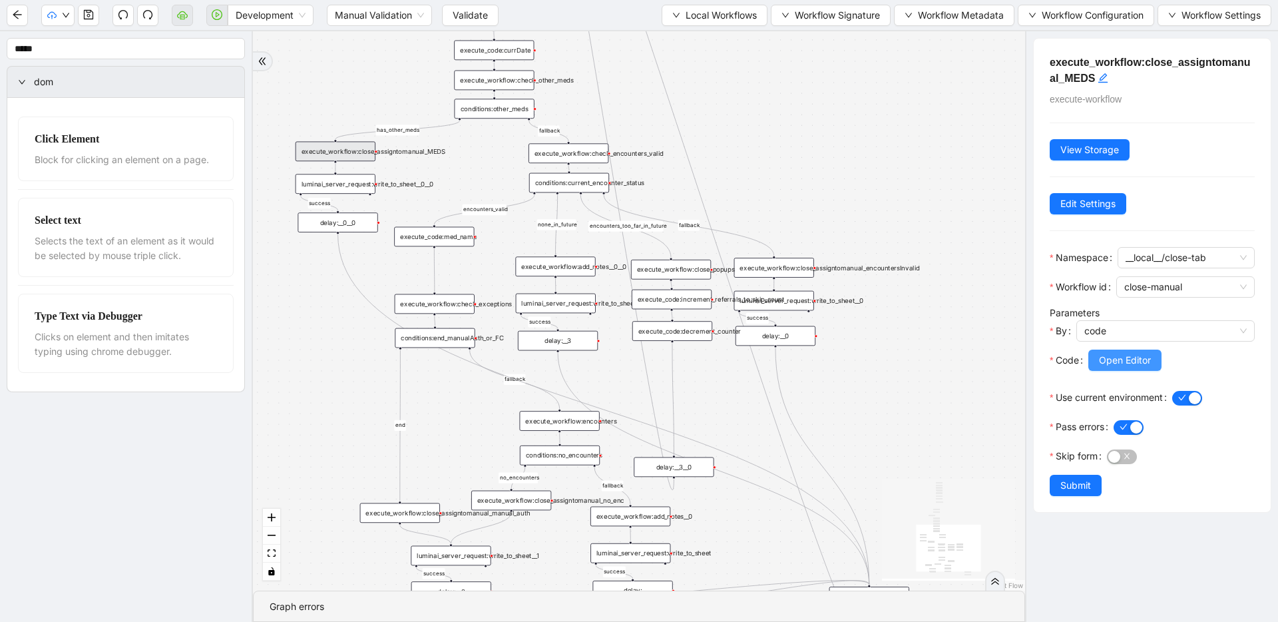
click at [1148, 360] on span "Open Editor" at bounding box center [1125, 360] width 52 height 15
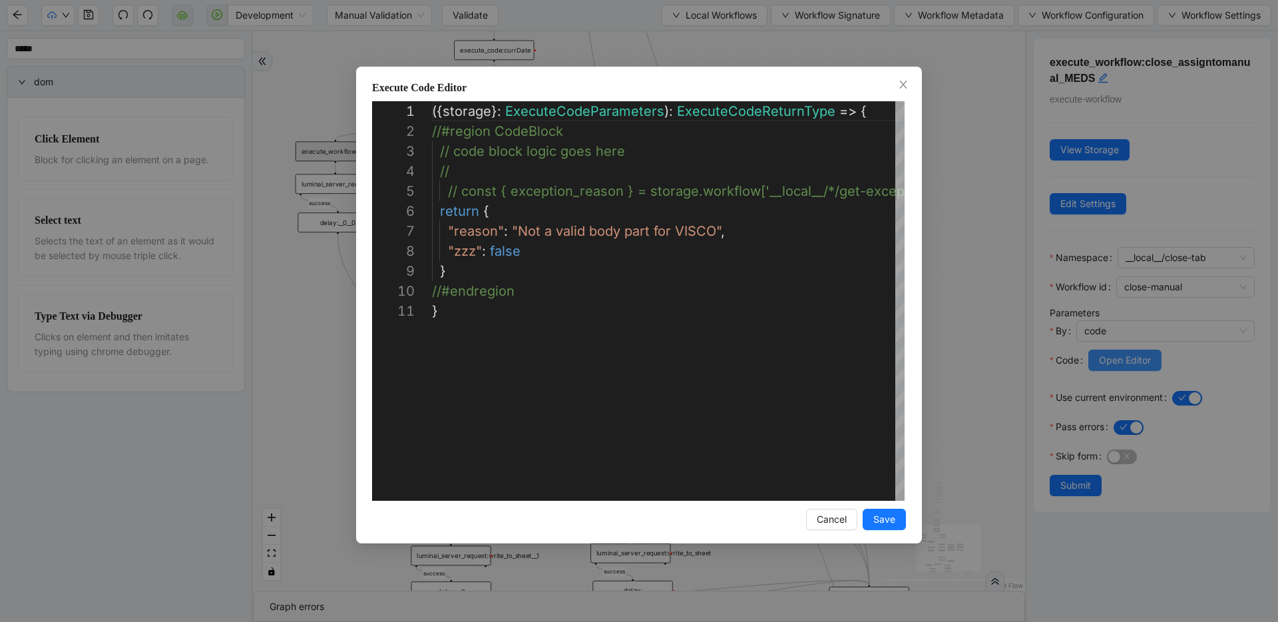
scroll to position [200, 0]
click at [974, 313] on div "**********" at bounding box center [639, 311] width 1278 height 622
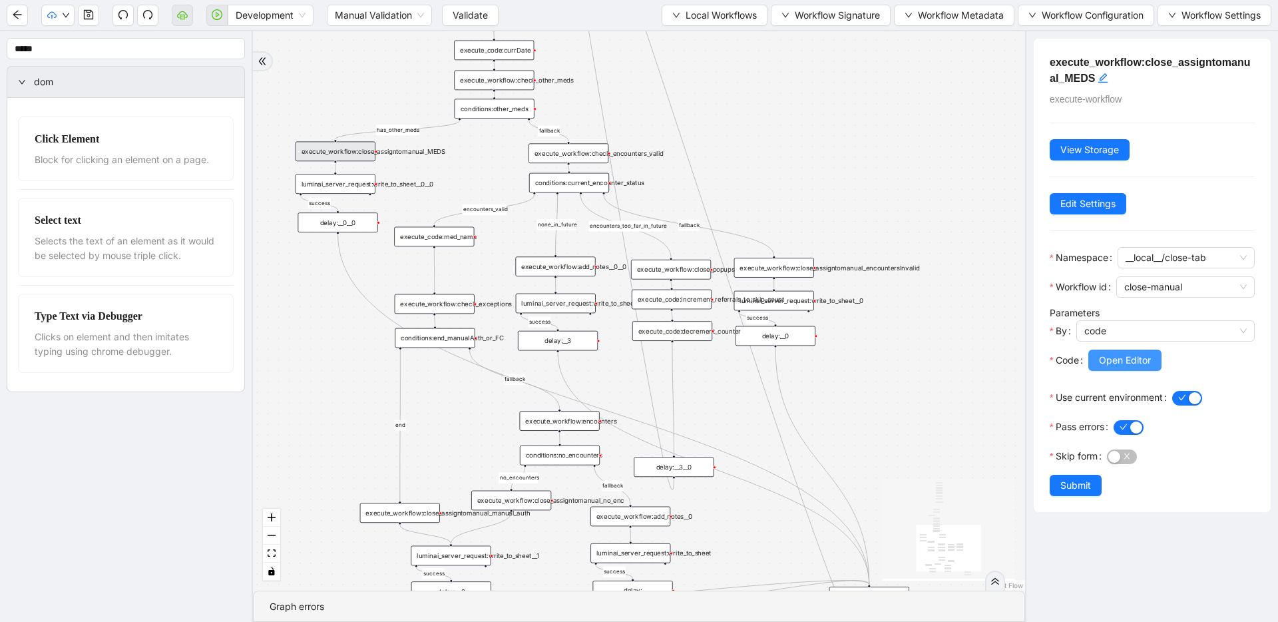
click at [1099, 359] on span "Open Editor" at bounding box center [1125, 360] width 52 height 15
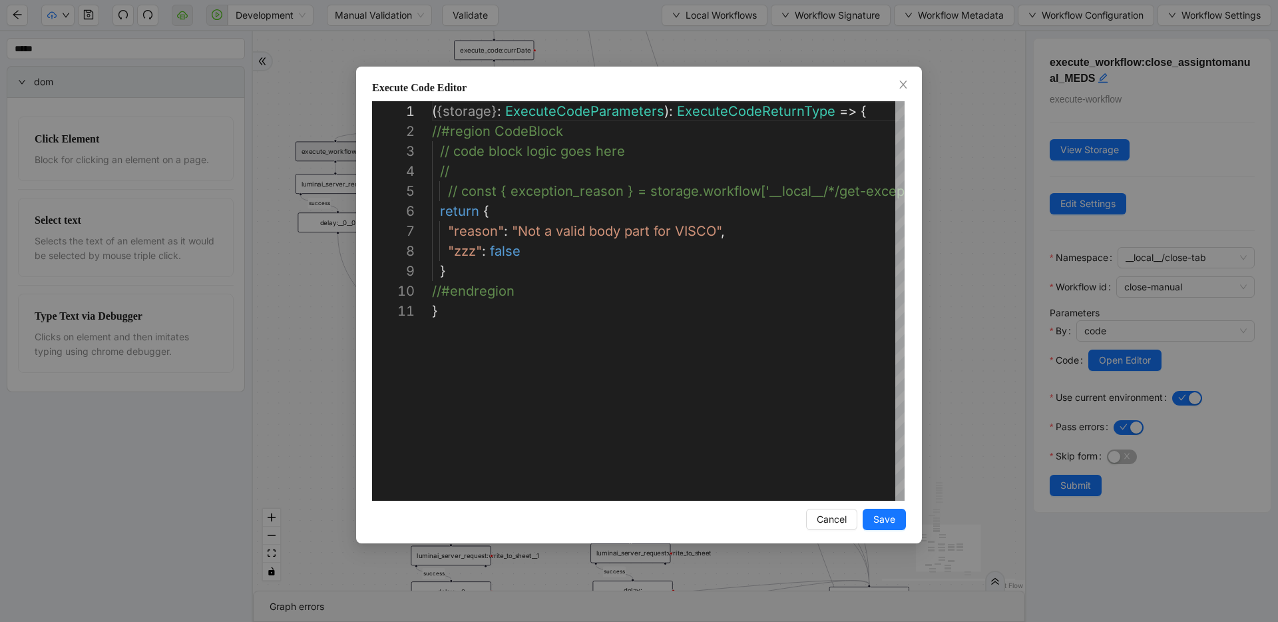
click at [937, 184] on div "**********" at bounding box center [639, 311] width 1278 height 622
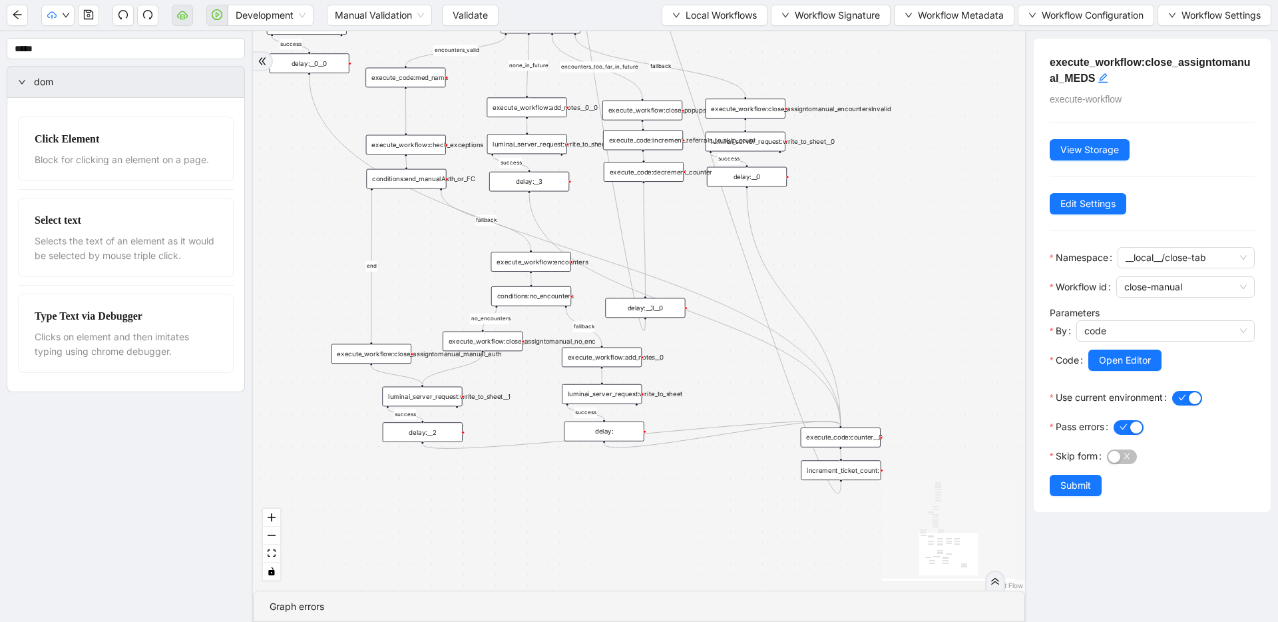
drag, startPoint x: 881, startPoint y: 391, endPoint x: 853, endPoint y: 246, distance: 147.8
click at [853, 246] on div "fallback success success fallback no_encounters end success success success old…" at bounding box center [639, 310] width 772 height 559
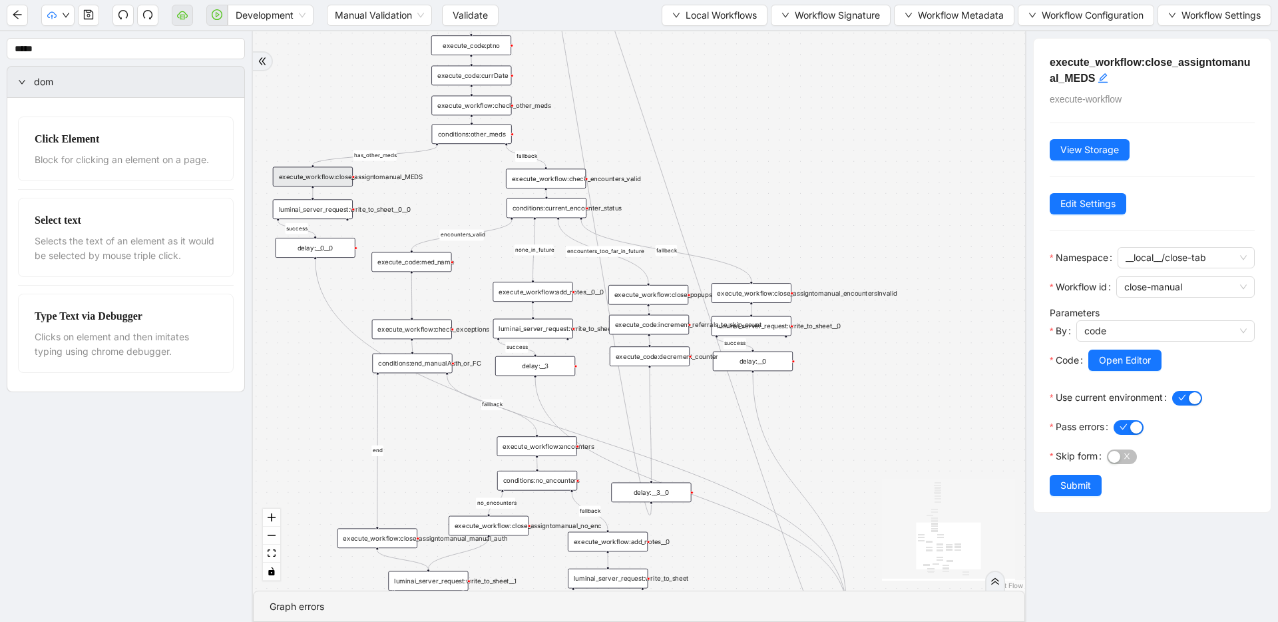
drag, startPoint x: 843, startPoint y: 242, endPoint x: 849, endPoint y: 408, distance: 166.5
click at [849, 408] on div "fallback success success fallback no_encounters end success success success old…" at bounding box center [639, 310] width 772 height 559
drag, startPoint x: 708, startPoint y: 439, endPoint x: 694, endPoint y: 439, distance: 14.7
click at [694, 439] on div "fallback success success fallback no_encounters end success success success old…" at bounding box center [639, 310] width 772 height 559
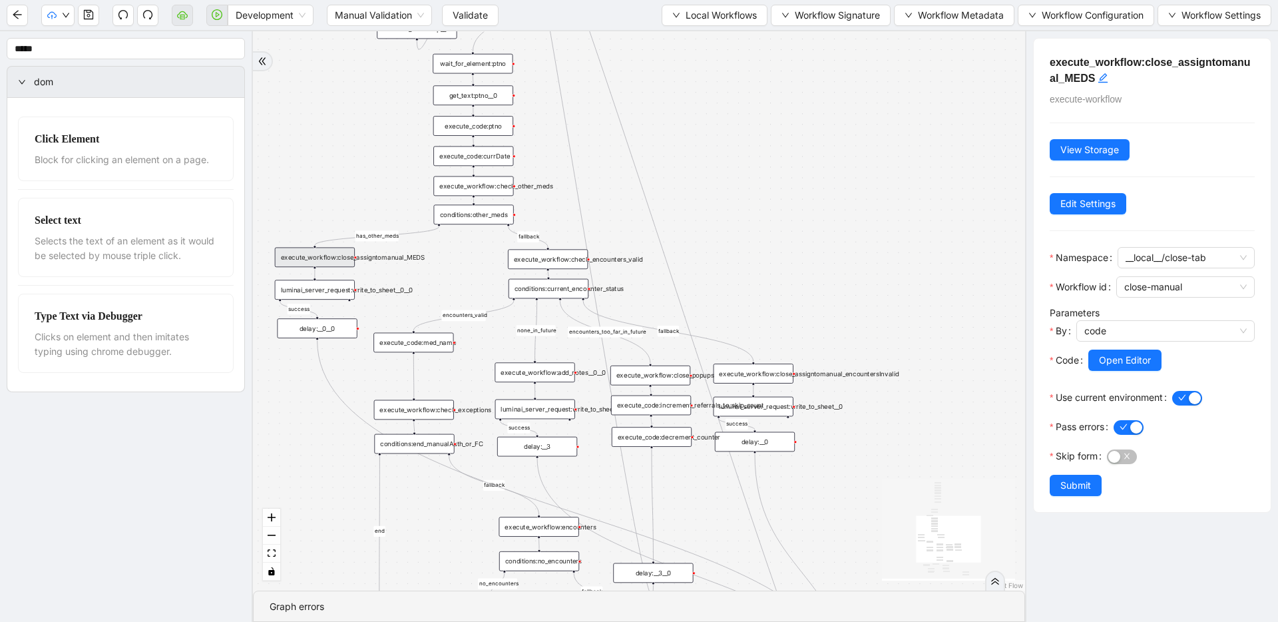
drag, startPoint x: 732, startPoint y: 220, endPoint x: 748, endPoint y: 300, distance: 81.6
click at [748, 300] on div "fallback success success fallback no_encounters end success success success old…" at bounding box center [639, 310] width 772 height 559
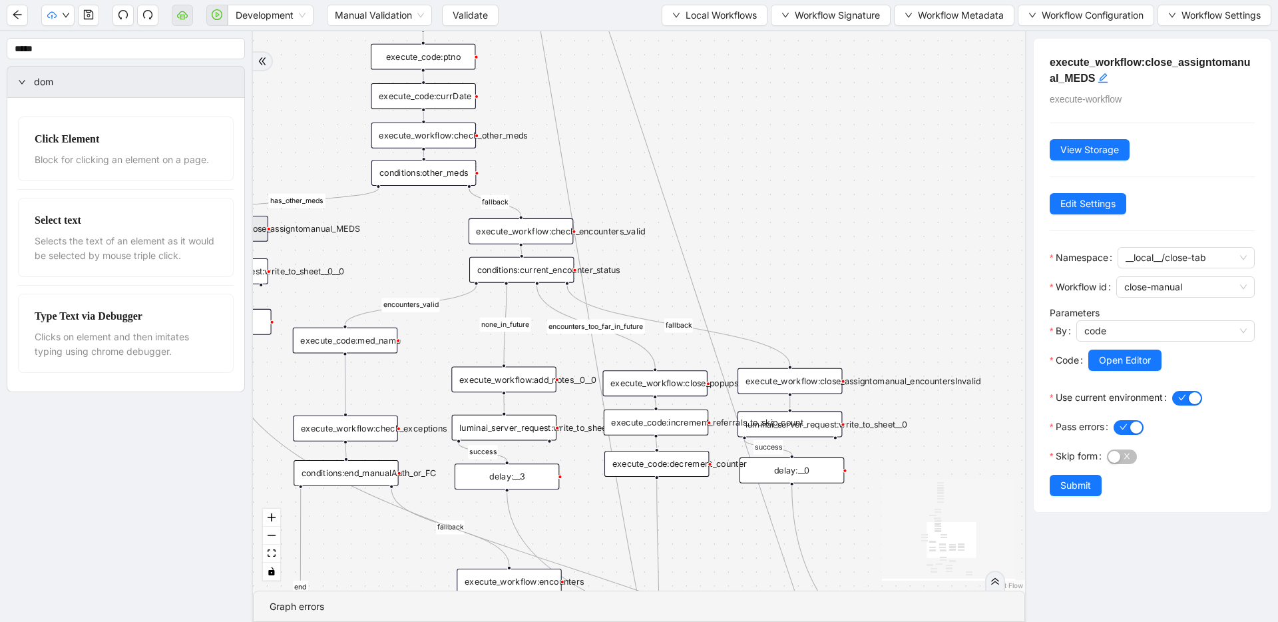
click at [532, 433] on div "luminai_server_request:write_to_sheet__2" at bounding box center [504, 428] width 105 height 26
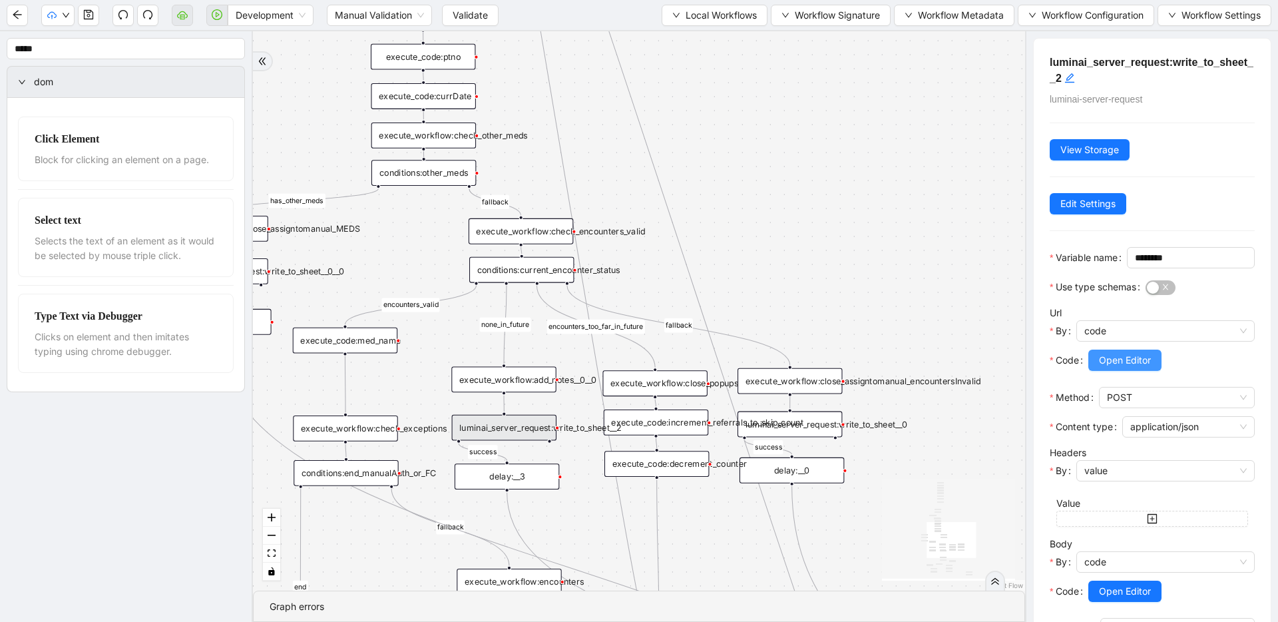
click at [1108, 367] on span "Open Editor" at bounding box center [1125, 360] width 52 height 15
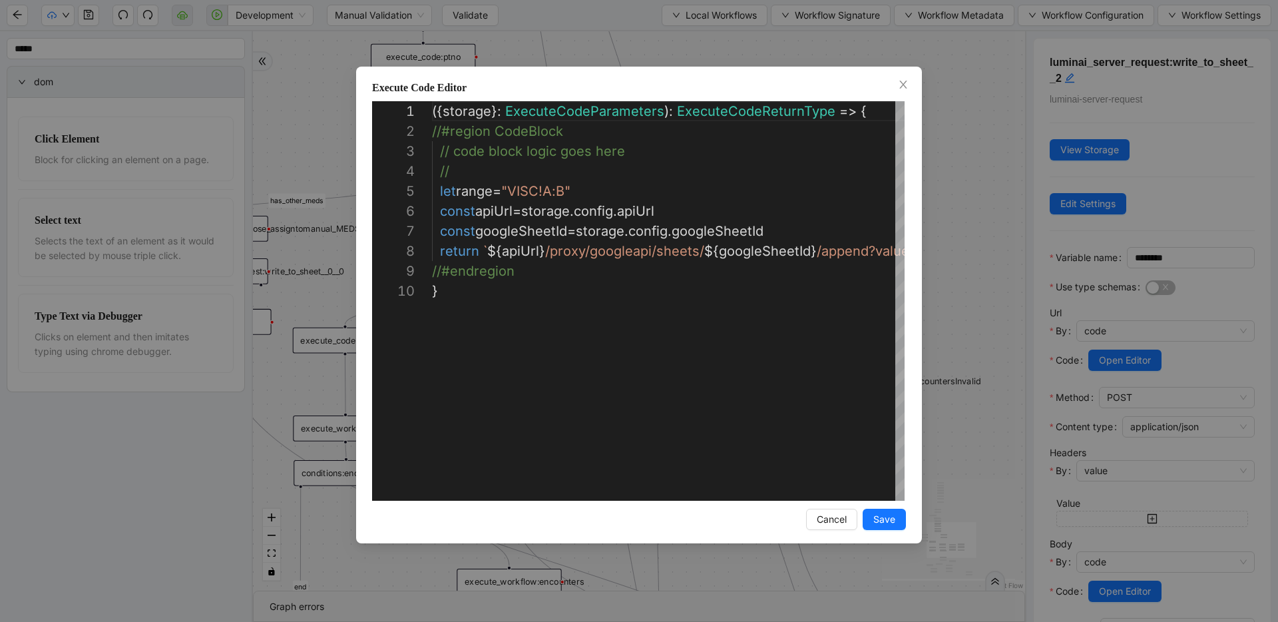
click at [983, 296] on div "**********" at bounding box center [639, 311] width 1278 height 622
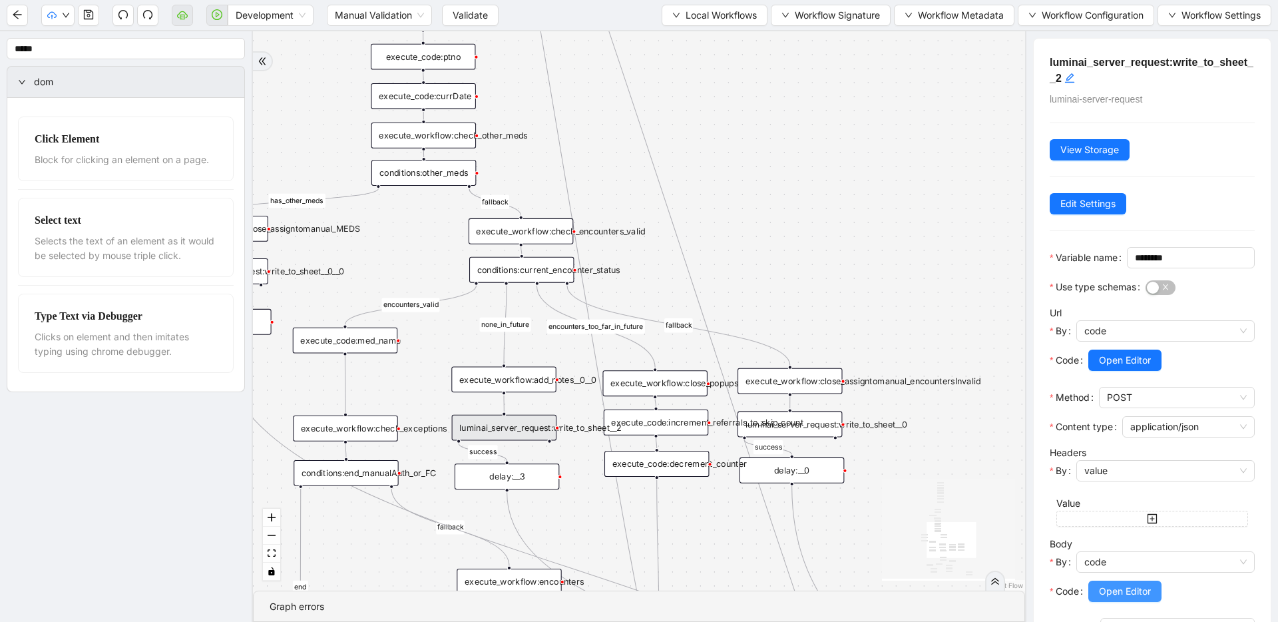
click at [1135, 598] on span "Open Editor" at bounding box center [1125, 591] width 52 height 15
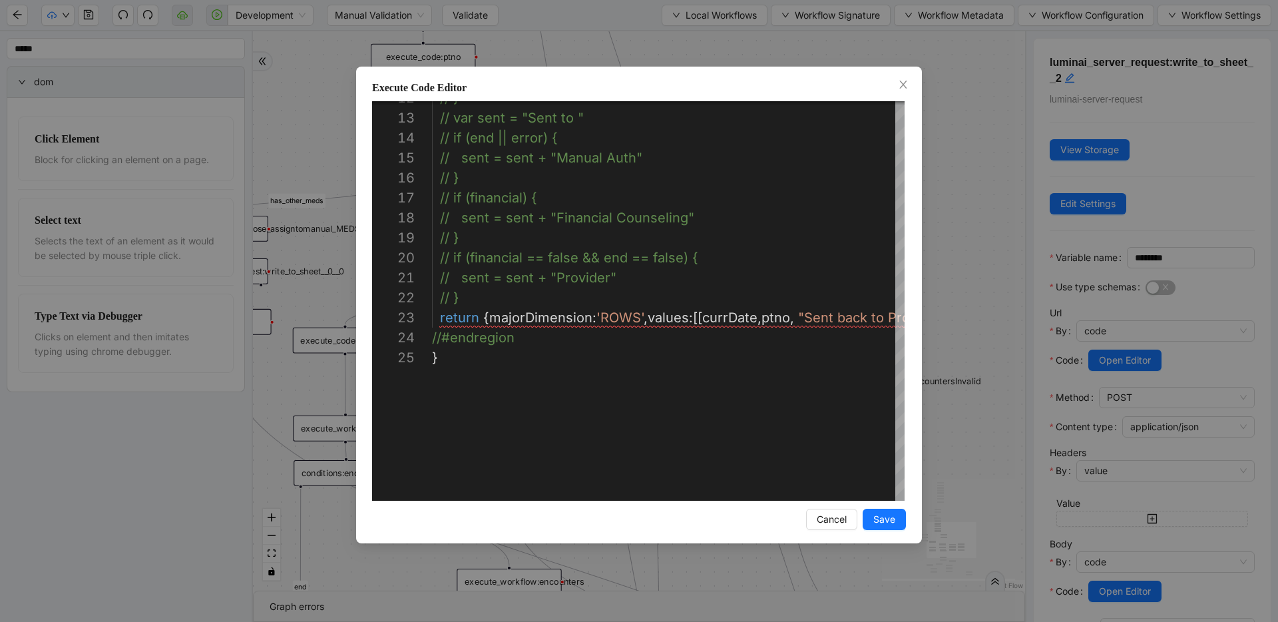
click at [967, 206] on div "Execute Code Editor 12 13 14 15 16 17 18 19 20 21 22 23 24 25 // } // var sent …" at bounding box center [639, 311] width 1278 height 622
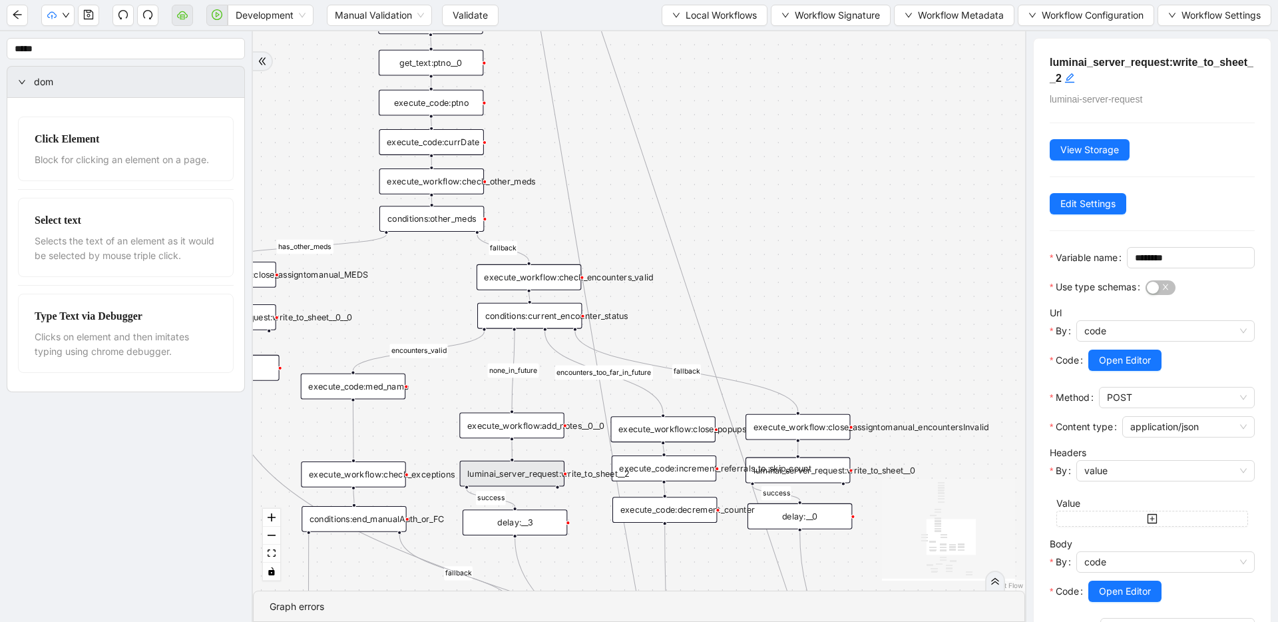
drag, startPoint x: 728, startPoint y: 279, endPoint x: 737, endPoint y: 330, distance: 52.0
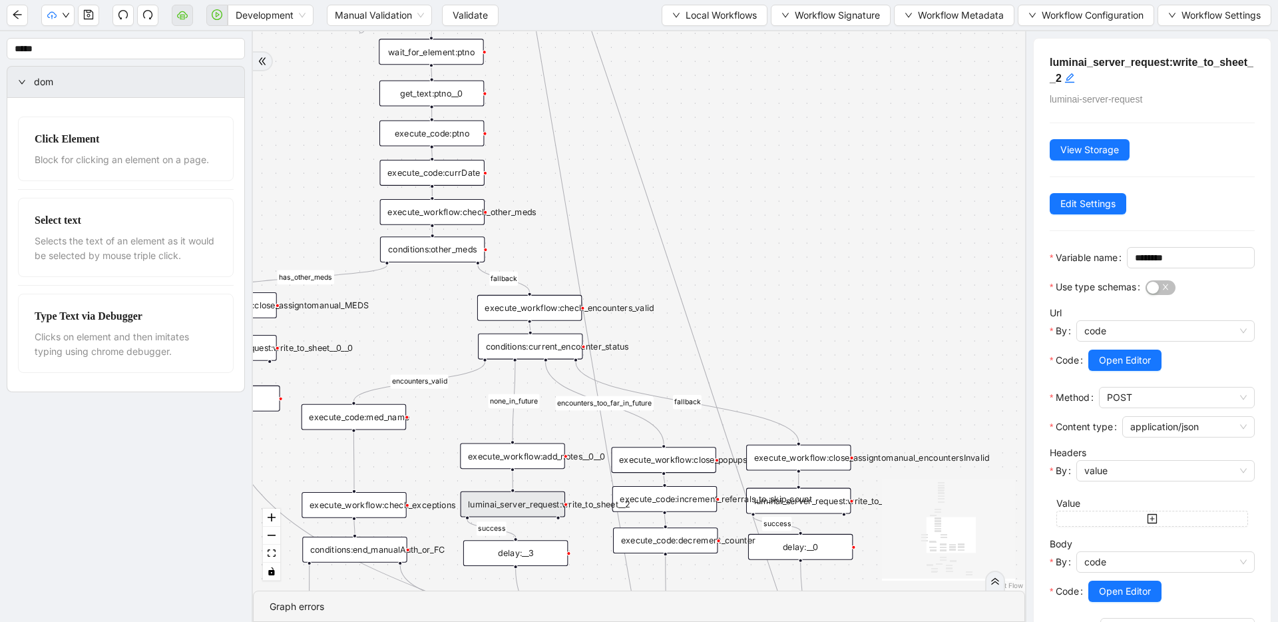
drag, startPoint x: 728, startPoint y: 194, endPoint x: 758, endPoint y: 391, distance: 199.3
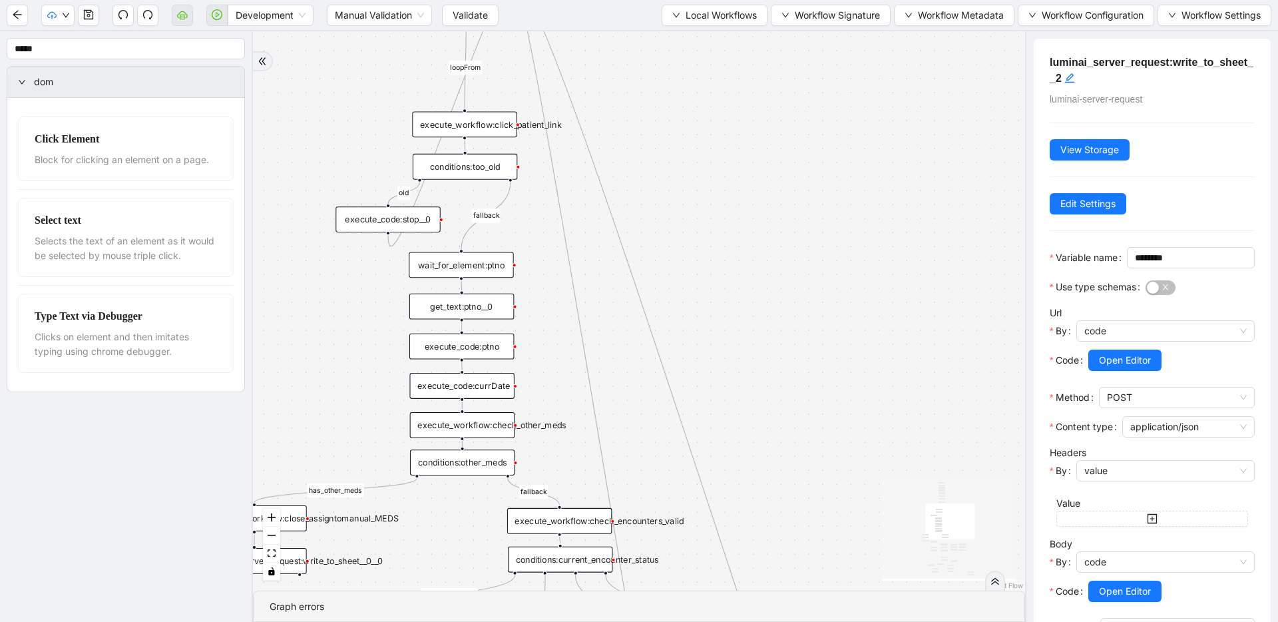
drag, startPoint x: 728, startPoint y: 206, endPoint x: 760, endPoint y: 375, distance: 171.5
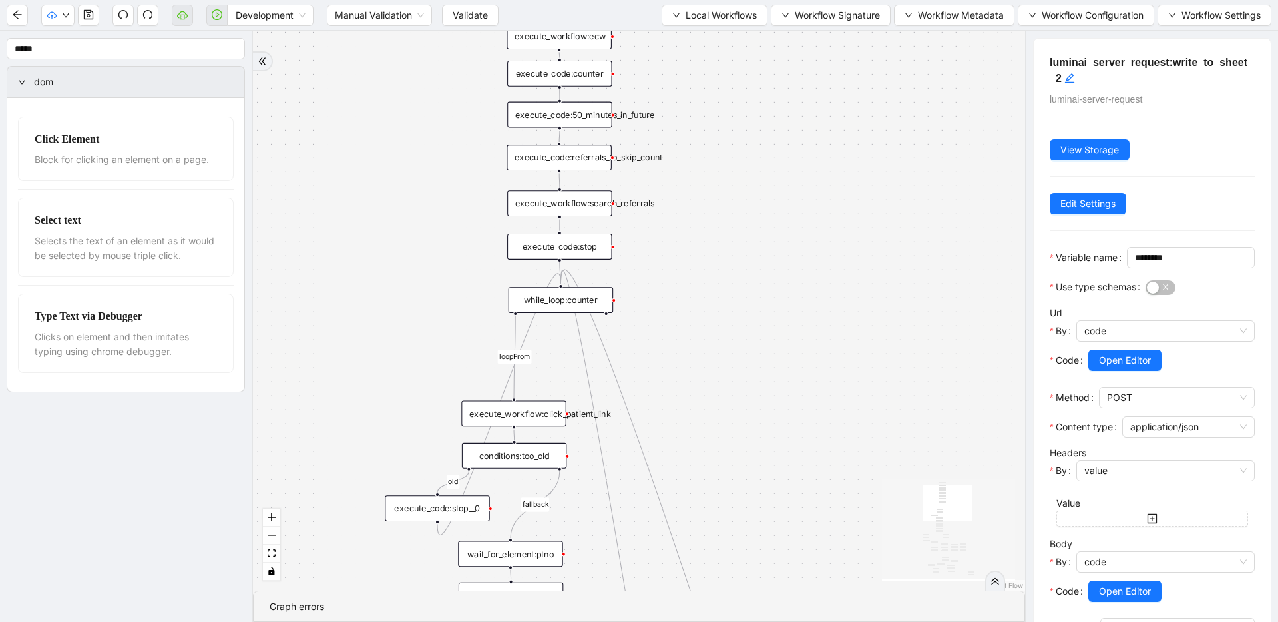
drag, startPoint x: 730, startPoint y: 219, endPoint x: 748, endPoint y: 345, distance: 127.1
click at [560, 148] on div "execute_code:referrals_to_skip_count" at bounding box center [559, 157] width 105 height 26
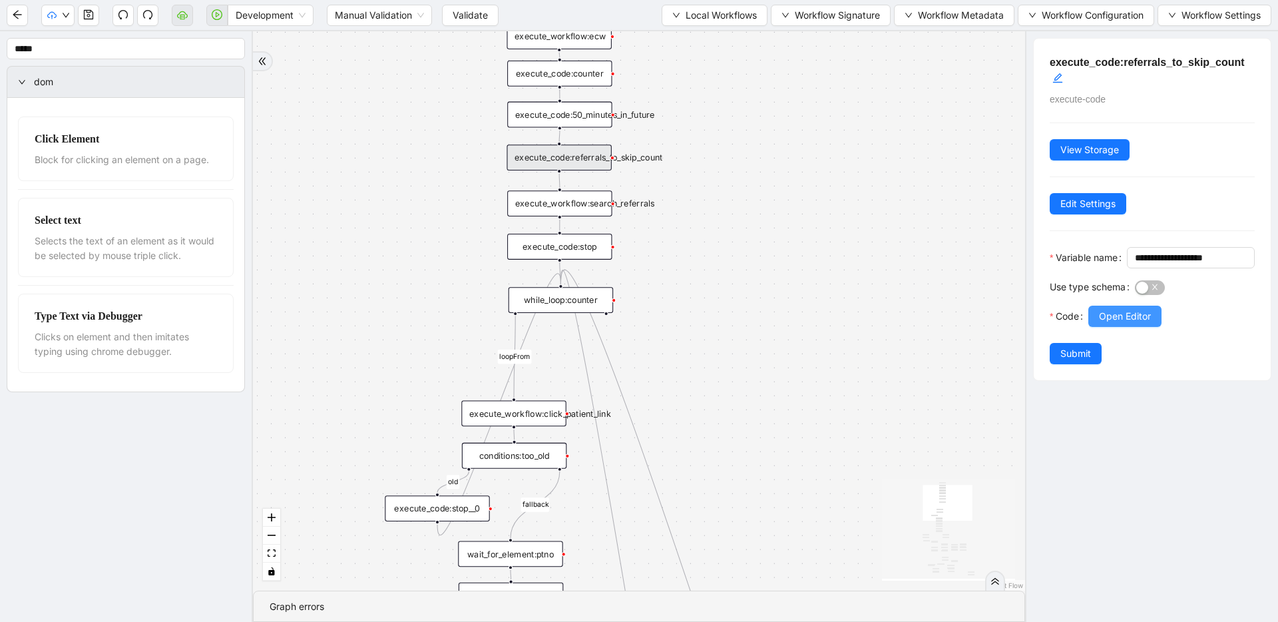
click at [1095, 327] on button "Open Editor" at bounding box center [1124, 316] width 73 height 21
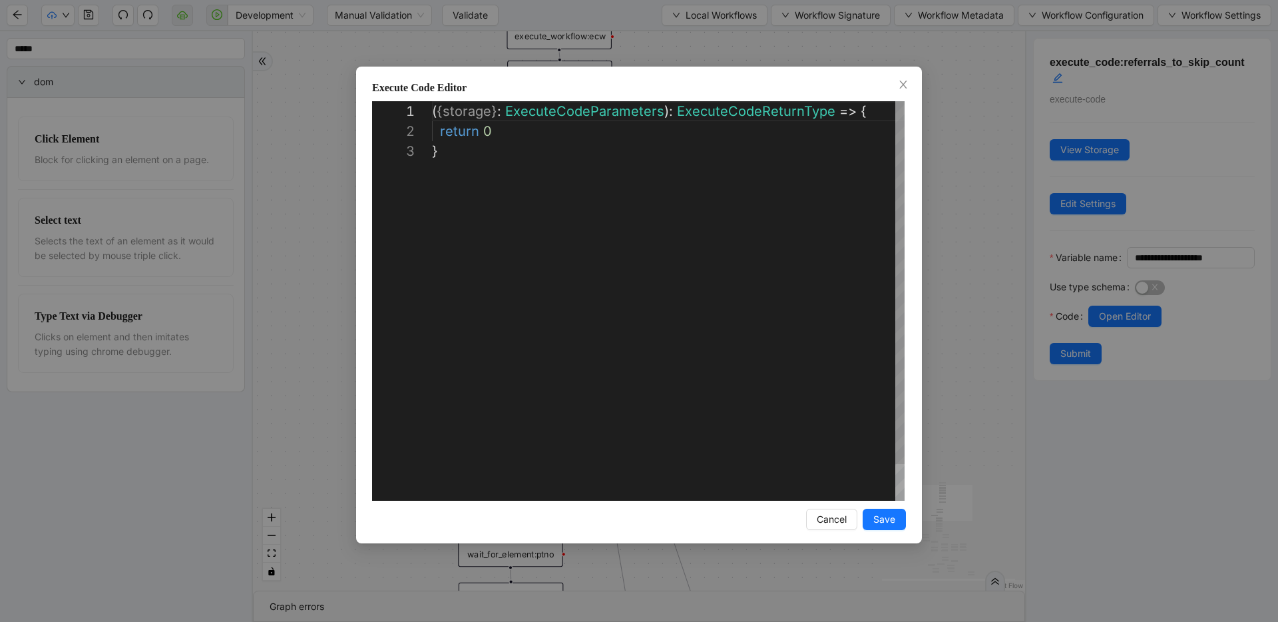
scroll to position [20, 57]
drag, startPoint x: 481, startPoint y: 132, endPoint x: 498, endPoint y: 130, distance: 16.8
type textarea "**********"
drag, startPoint x: 876, startPoint y: 515, endPoint x: 875, endPoint y: 507, distance: 8.0
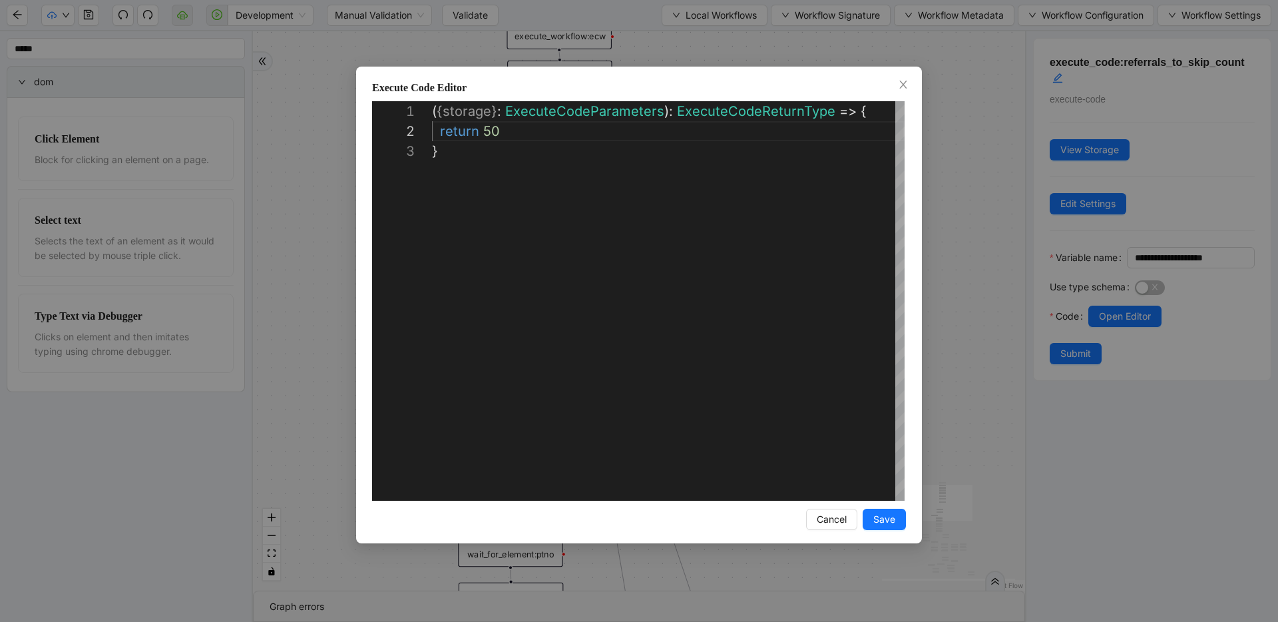
click at [875, 515] on span "Save" at bounding box center [884, 519] width 22 height 15
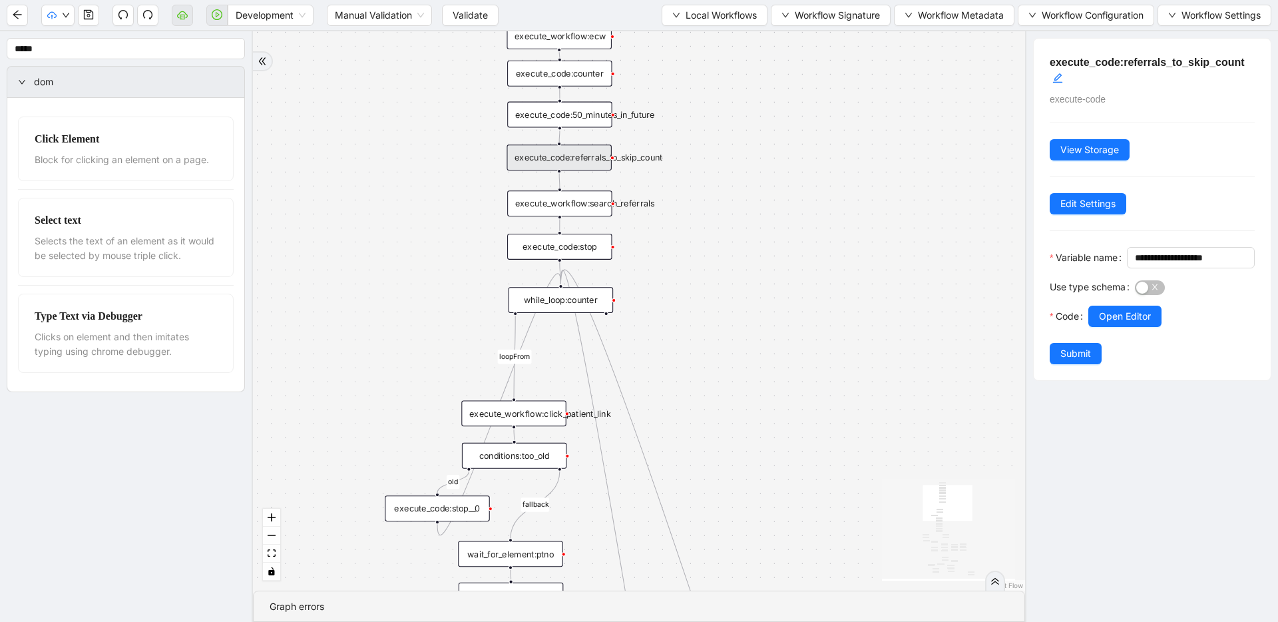
click at [1111, 343] on div at bounding box center [1171, 335] width 166 height 16
click at [1084, 361] on span "Submit" at bounding box center [1075, 353] width 31 height 15
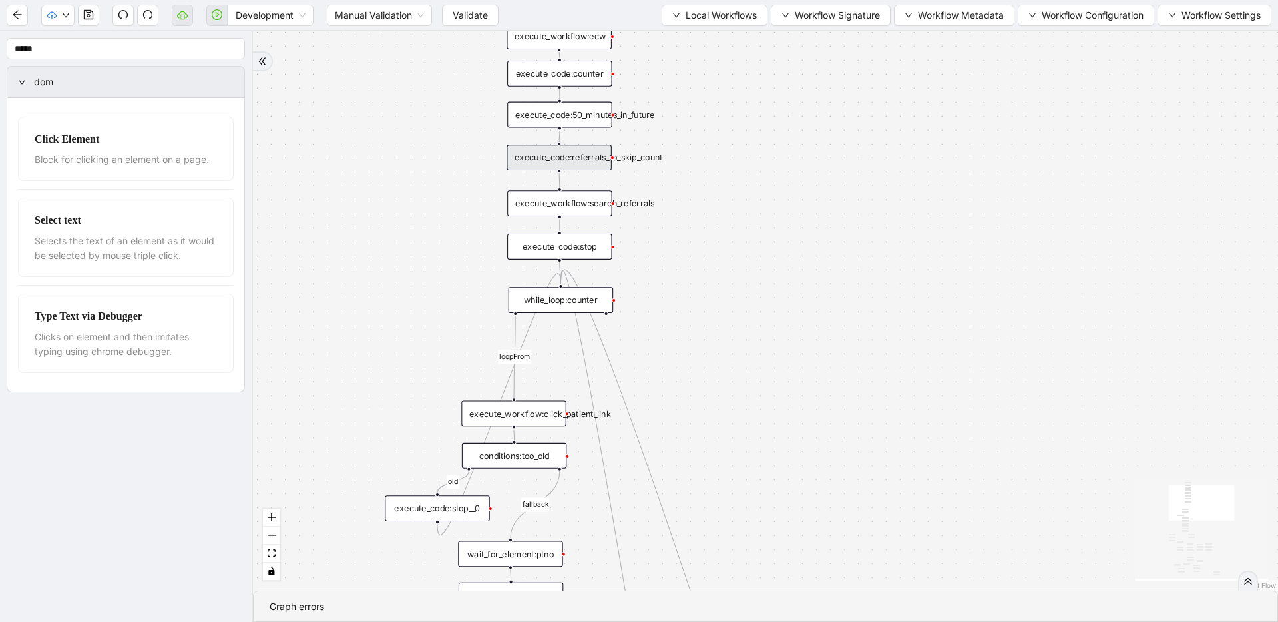
click at [573, 300] on div "while_loop:counter" at bounding box center [561, 300] width 105 height 26
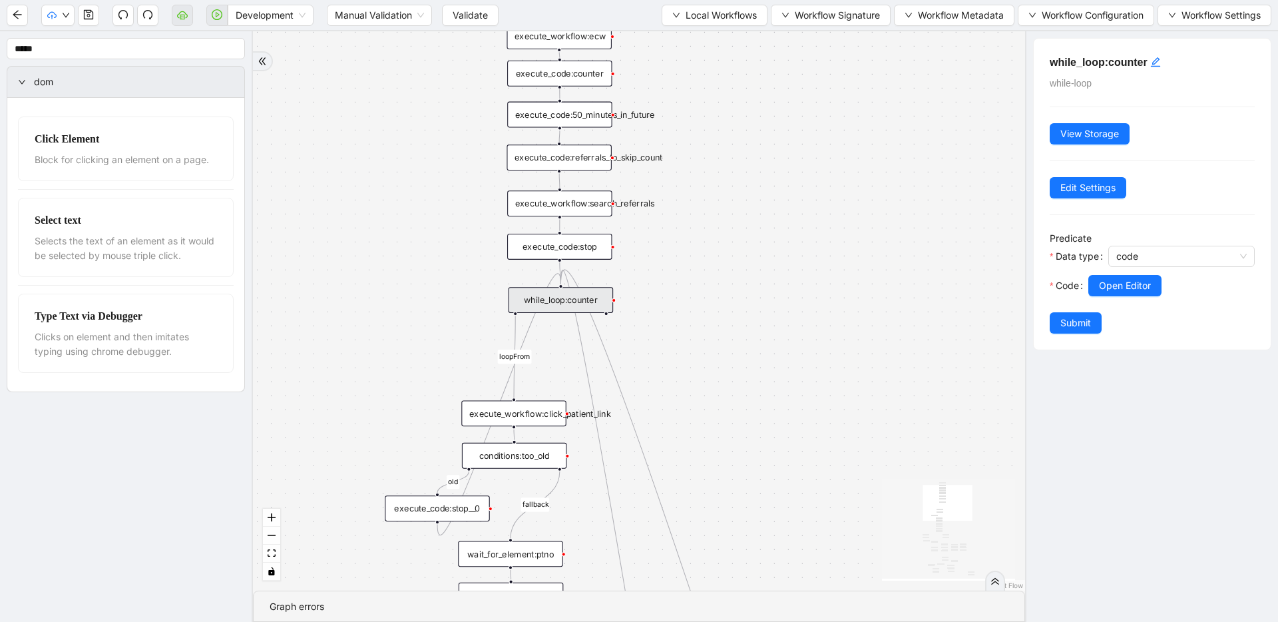
click at [1108, 296] on div at bounding box center [1171, 304] width 166 height 16
click at [1109, 289] on span "Open Editor" at bounding box center [1125, 285] width 52 height 15
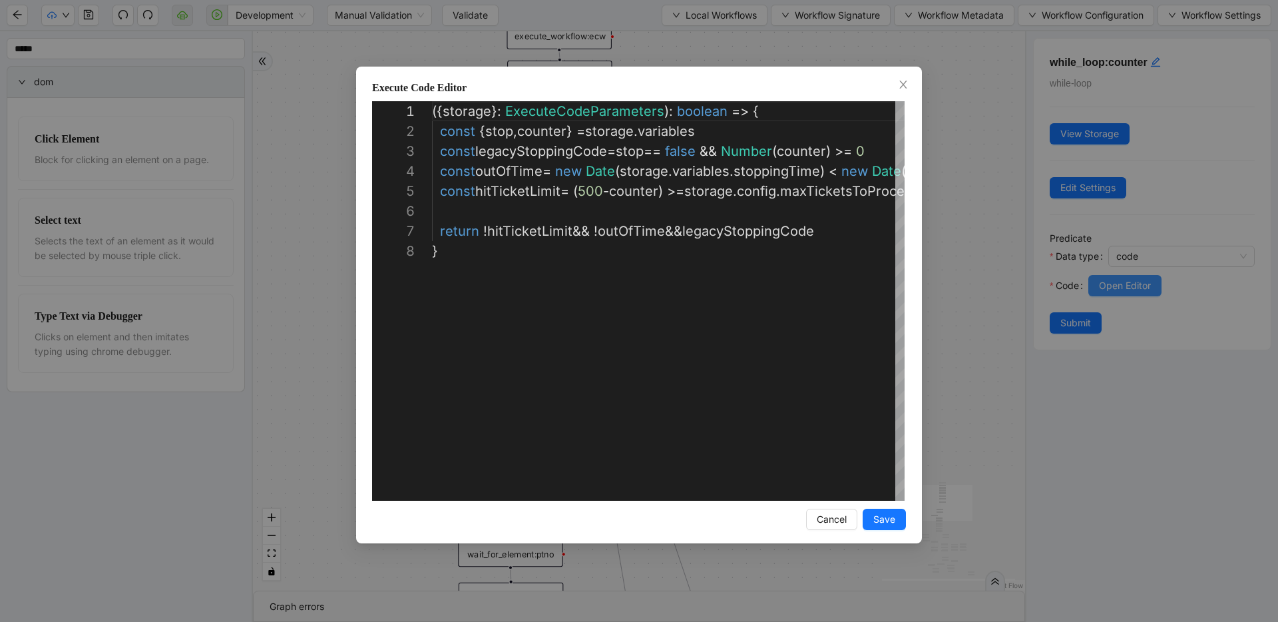
scroll to position [140, 0]
click at [996, 285] on div "**********" at bounding box center [639, 311] width 1278 height 622
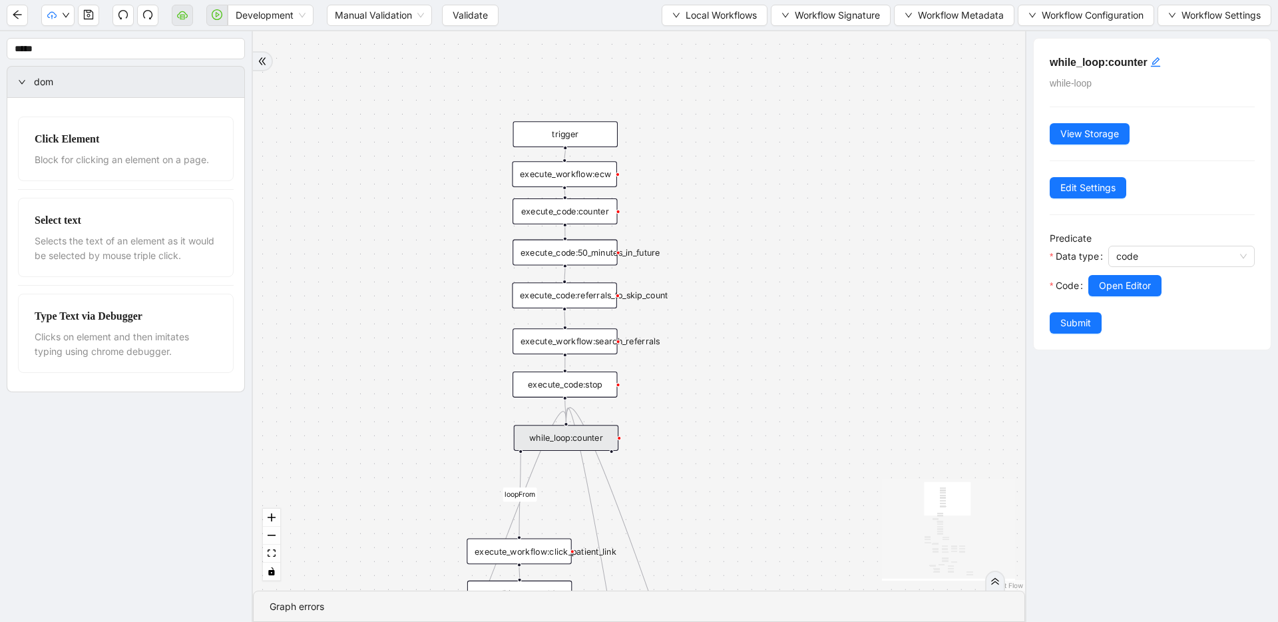
drag, startPoint x: 752, startPoint y: 198, endPoint x: 758, endPoint y: 331, distance: 133.3
click at [758, 331] on div "fallback success success fallback no_encounters end success success success old…" at bounding box center [639, 310] width 772 height 559
click at [581, 305] on div "execute_code:referrals_to_skip_count" at bounding box center [564, 295] width 105 height 26
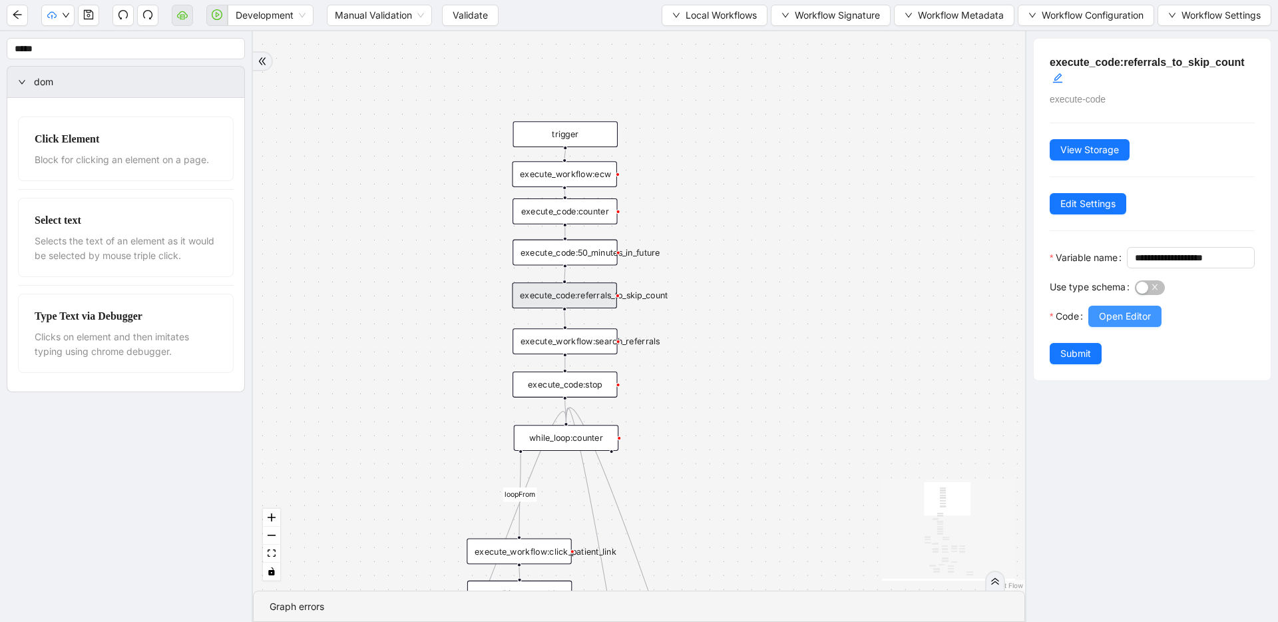
click at [1118, 324] on span "Open Editor" at bounding box center [1125, 316] width 52 height 15
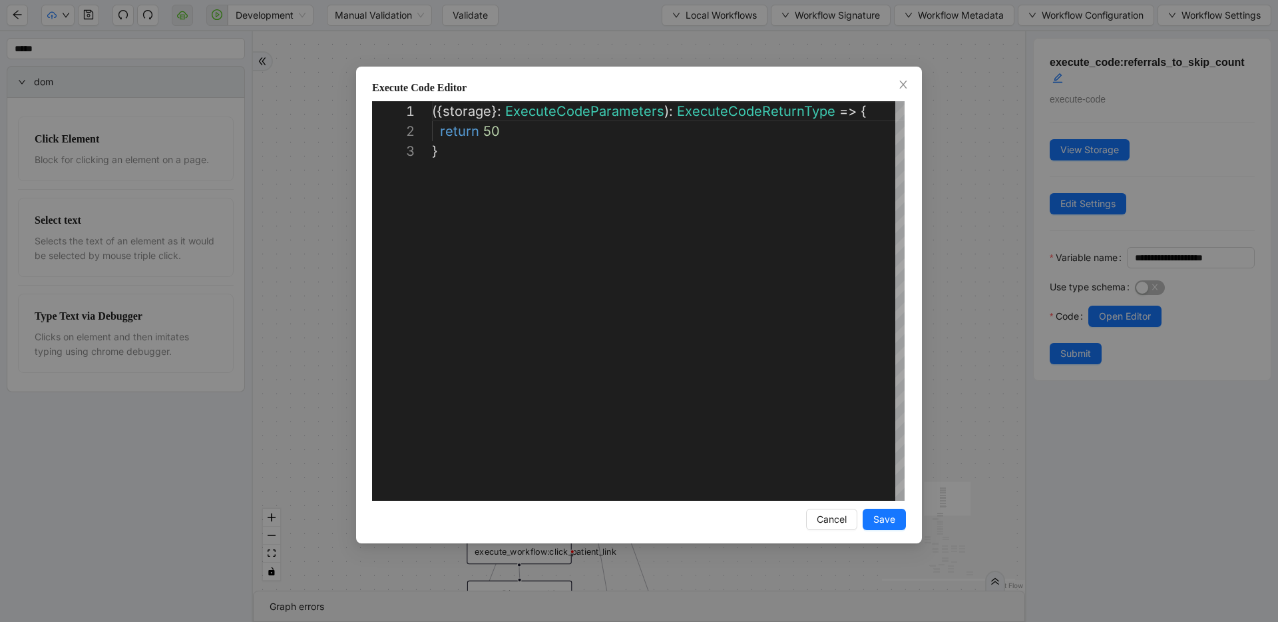
scroll to position [40, 0]
click at [967, 220] on div "**********" at bounding box center [639, 311] width 1278 height 622
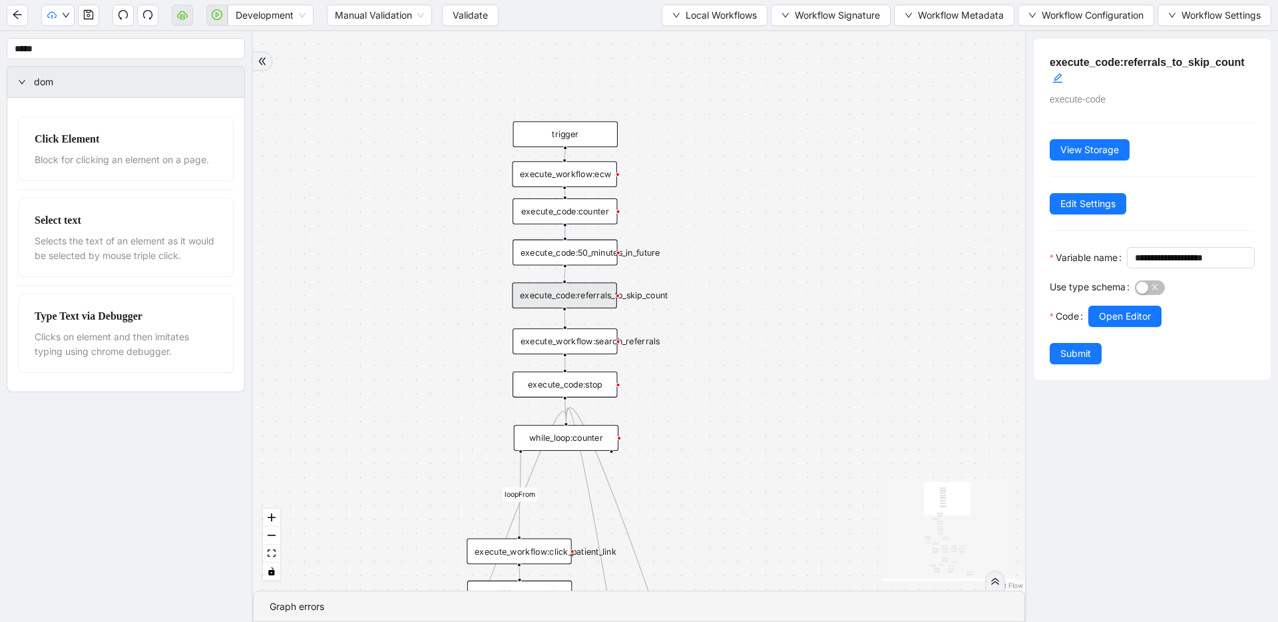
click at [576, 348] on div "execute_workflow:search_referrals" at bounding box center [565, 341] width 105 height 26
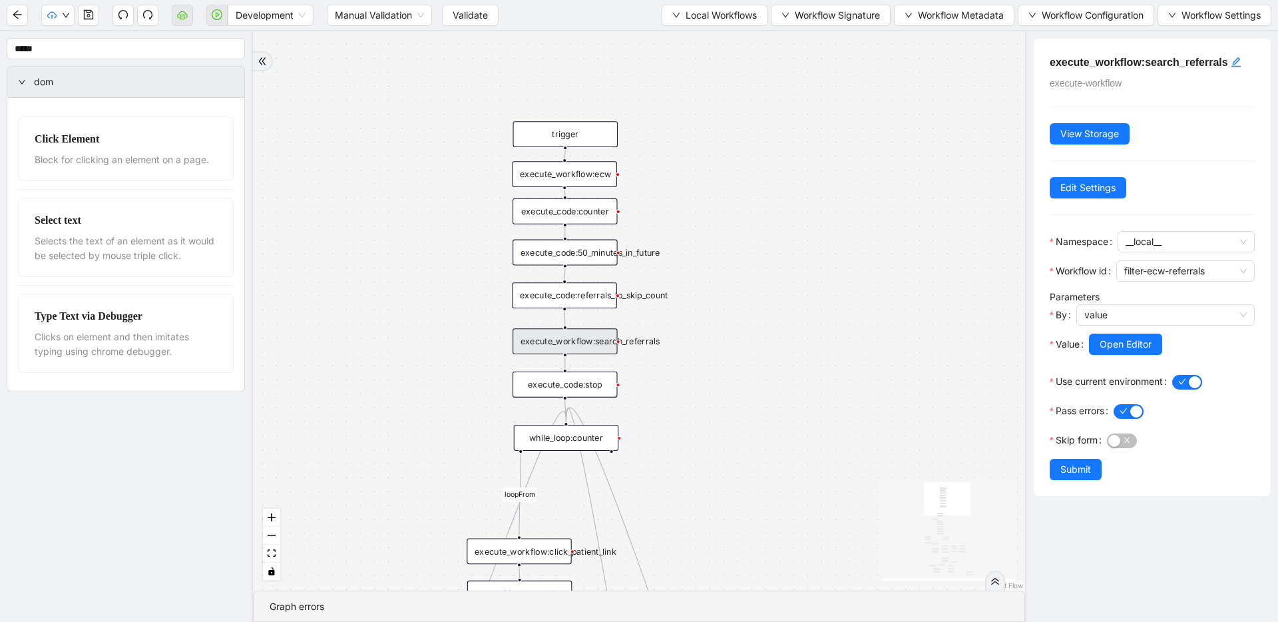
click at [602, 440] on div "while_loop:counter" at bounding box center [566, 438] width 105 height 26
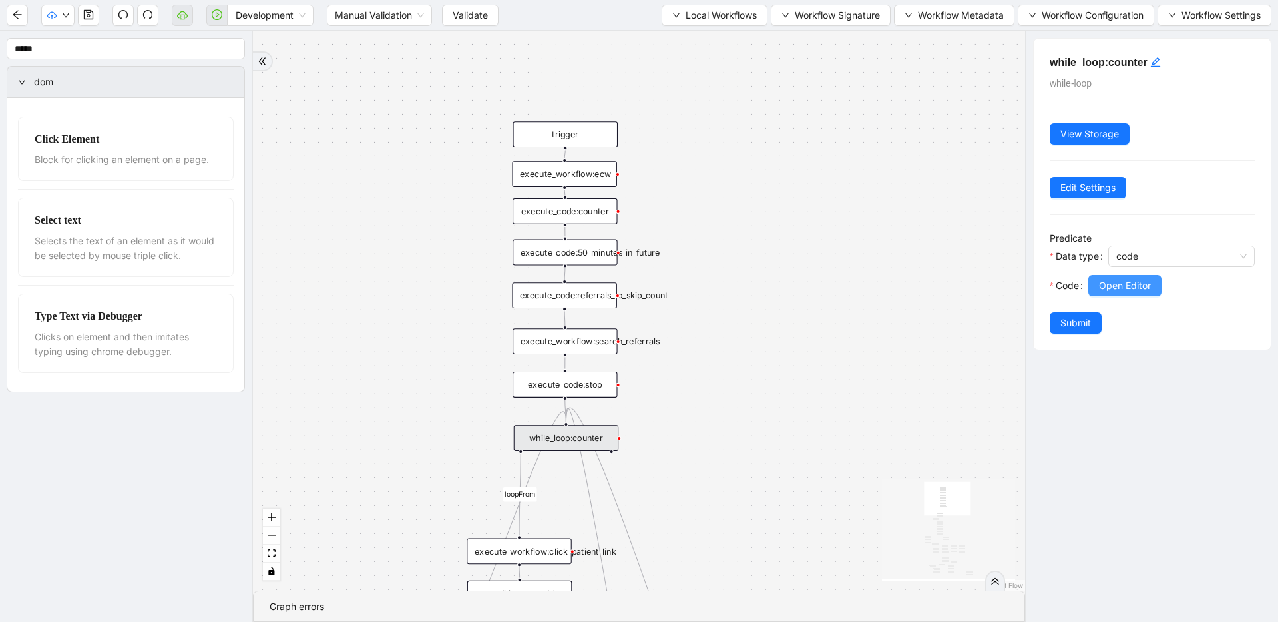
click at [1149, 290] on span "Open Editor" at bounding box center [1125, 285] width 52 height 15
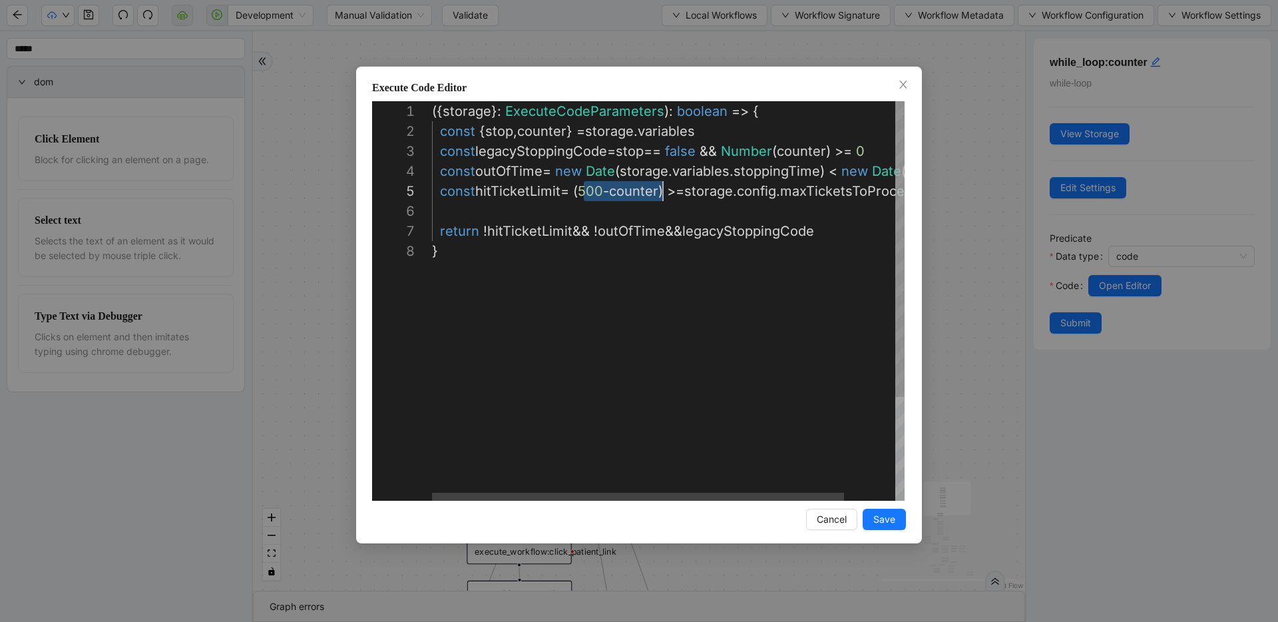
scroll to position [80, 231]
drag, startPoint x: 582, startPoint y: 192, endPoint x: 660, endPoint y: 187, distance: 78.7
click at [943, 220] on div "**********" at bounding box center [639, 311] width 1278 height 622
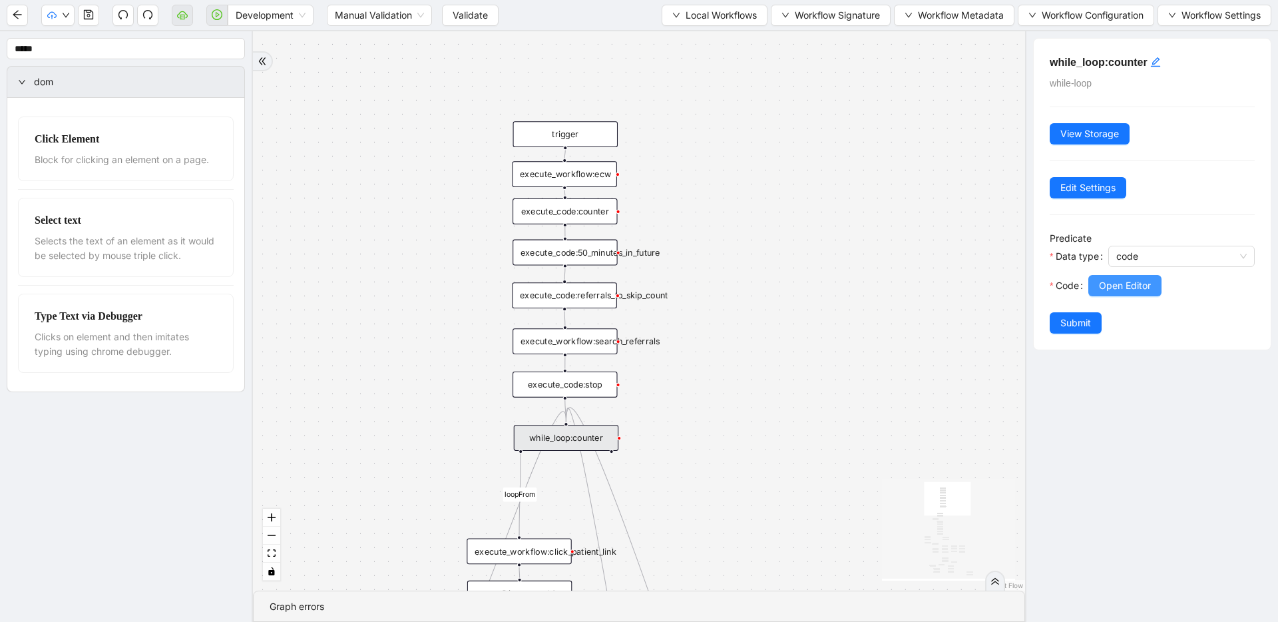
click at [1101, 295] on button "Open Editor" at bounding box center [1124, 285] width 73 height 21
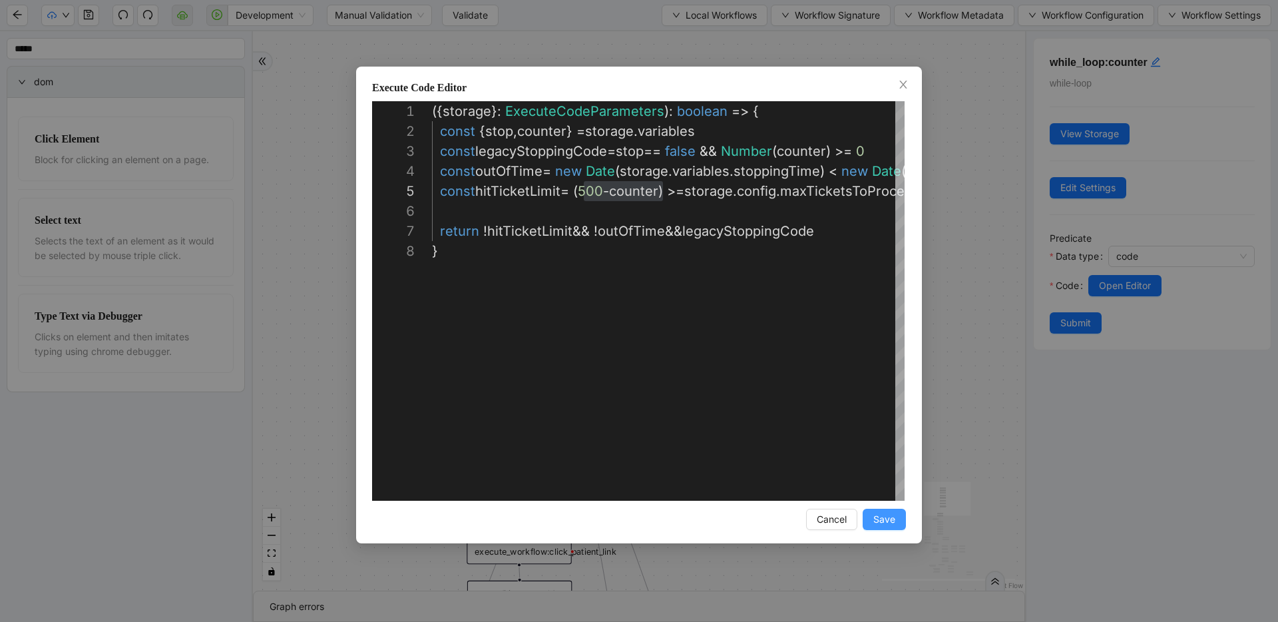
click at [891, 517] on span "Save" at bounding box center [884, 519] width 22 height 15
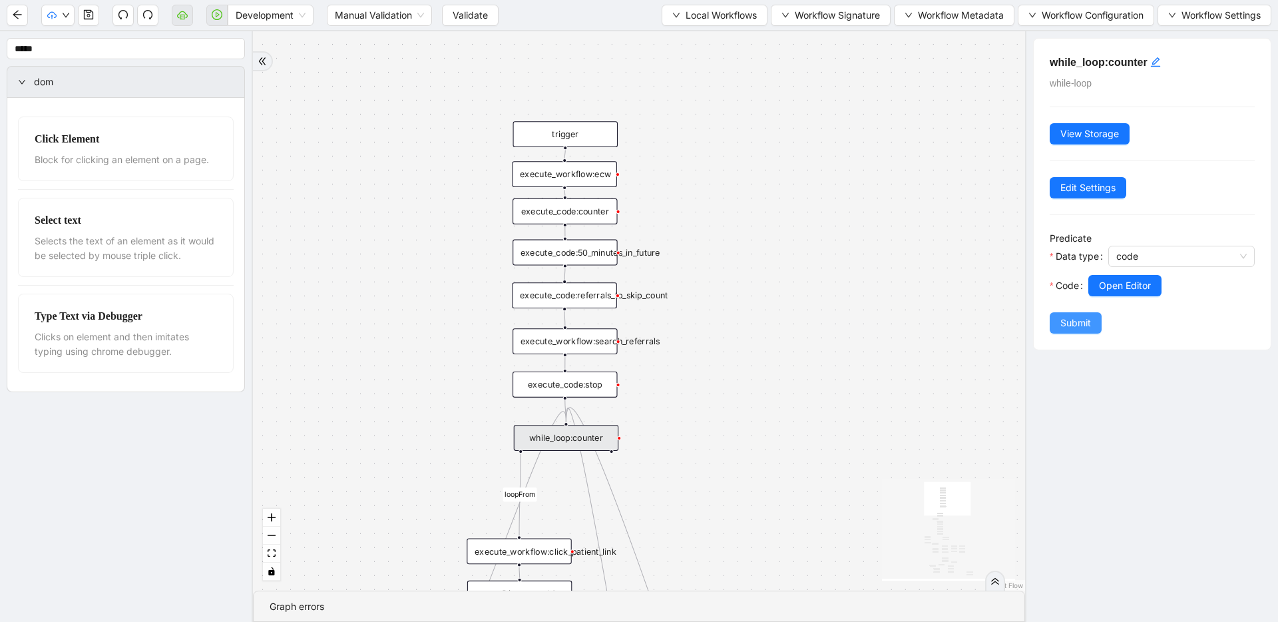
click at [1076, 330] on button "Submit" at bounding box center [1076, 322] width 52 height 21
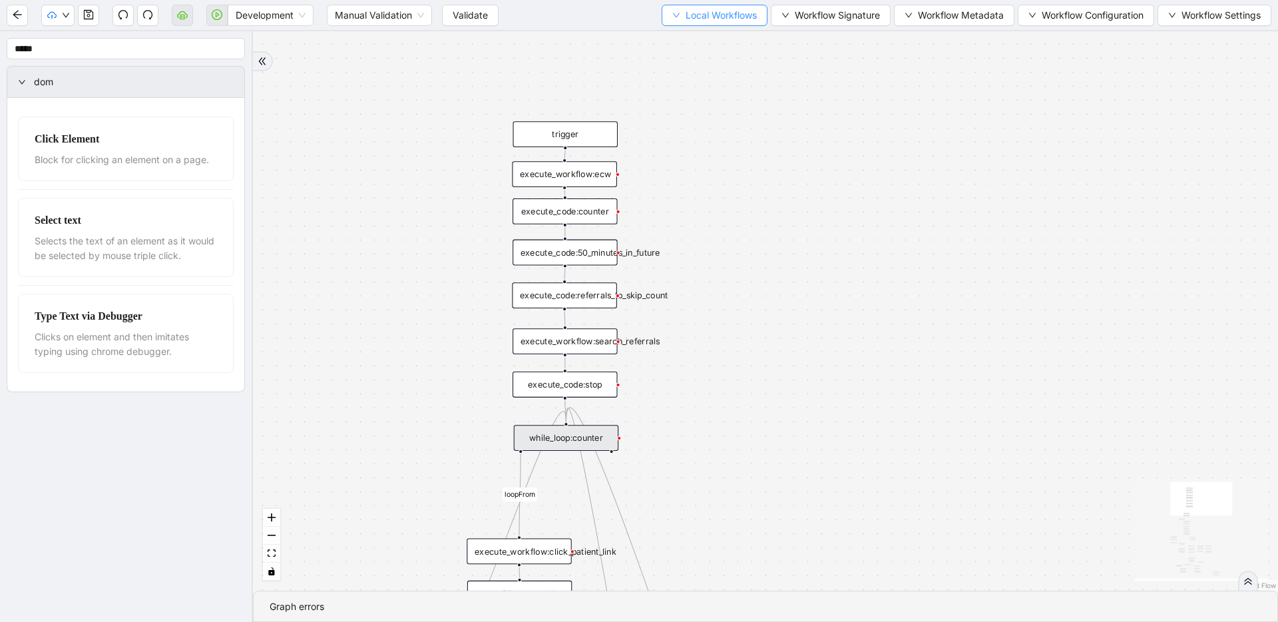
click at [704, 12] on span "Local Workflows" at bounding box center [721, 15] width 71 height 15
click at [703, 49] on li "Select" at bounding box center [710, 41] width 101 height 21
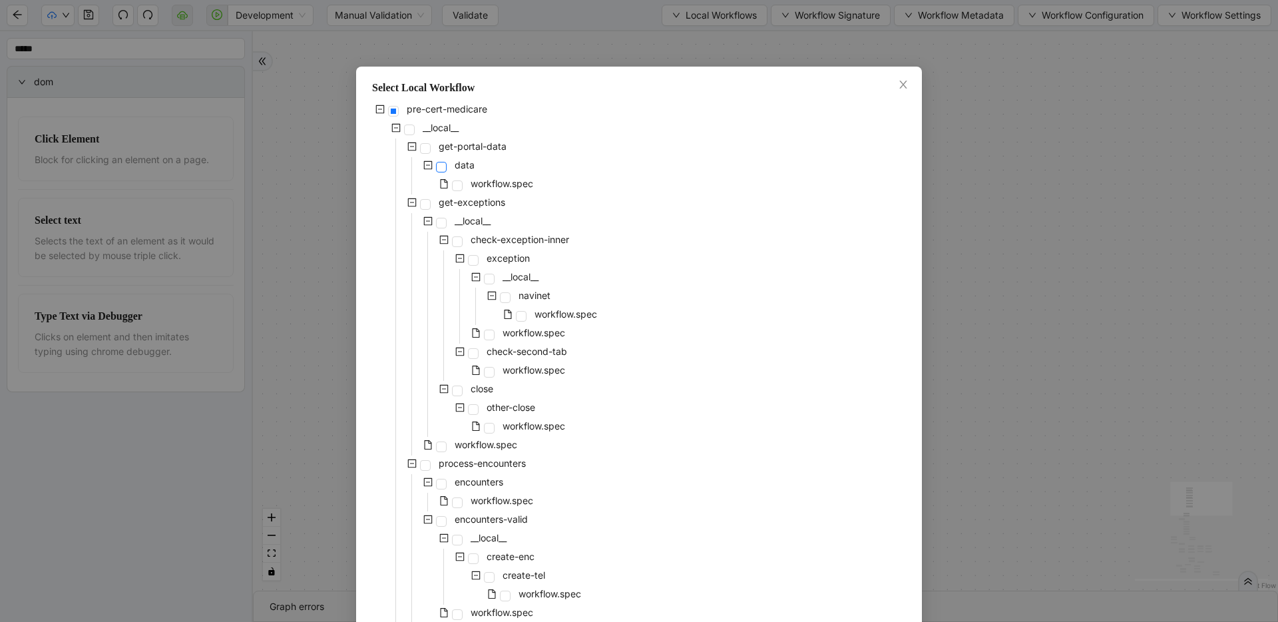
click at [439, 163] on span at bounding box center [441, 167] width 11 height 11
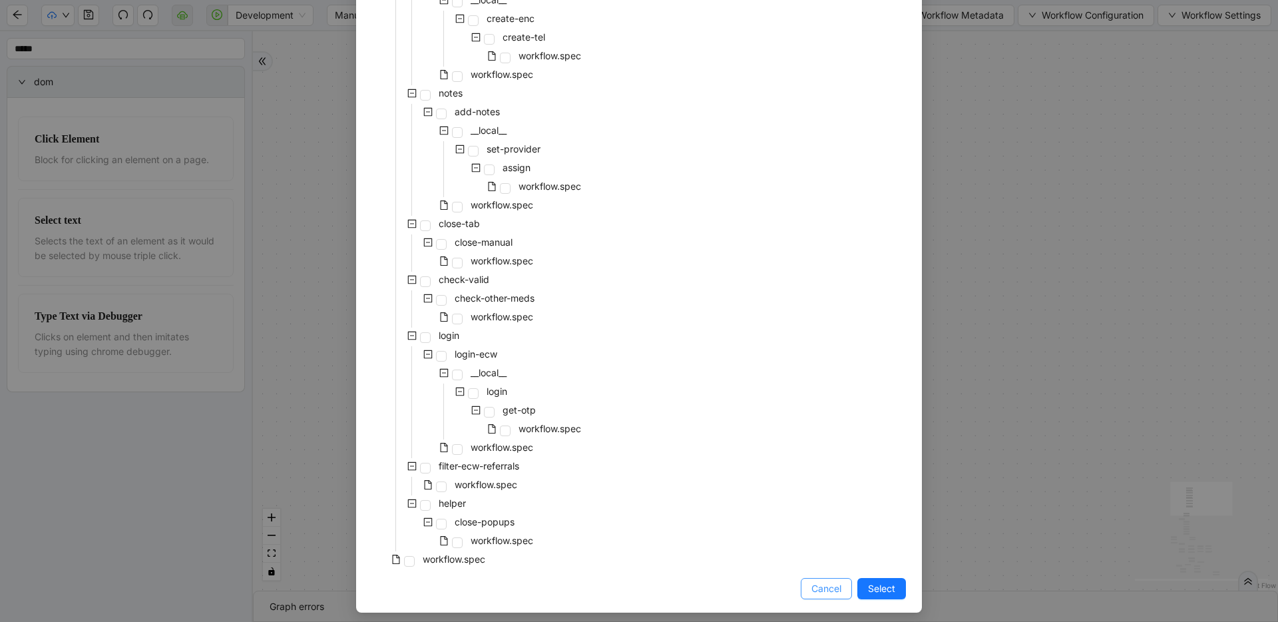
scroll to position [545, 0]
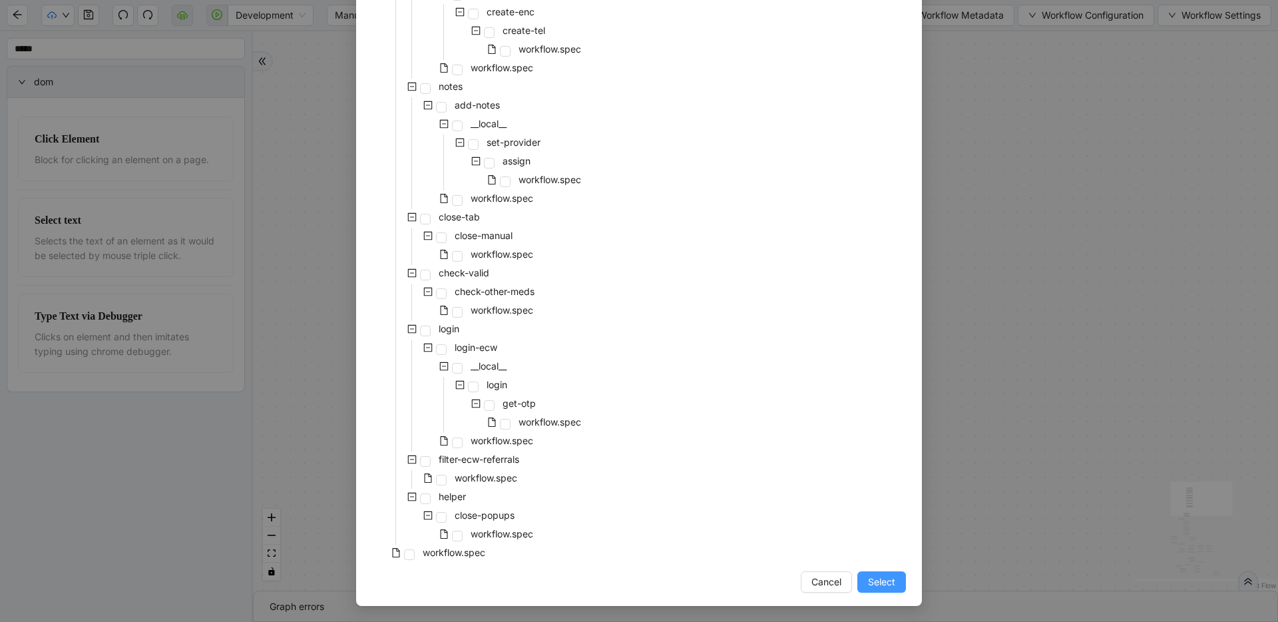
click at [871, 590] on button "Select" at bounding box center [881, 581] width 49 height 21
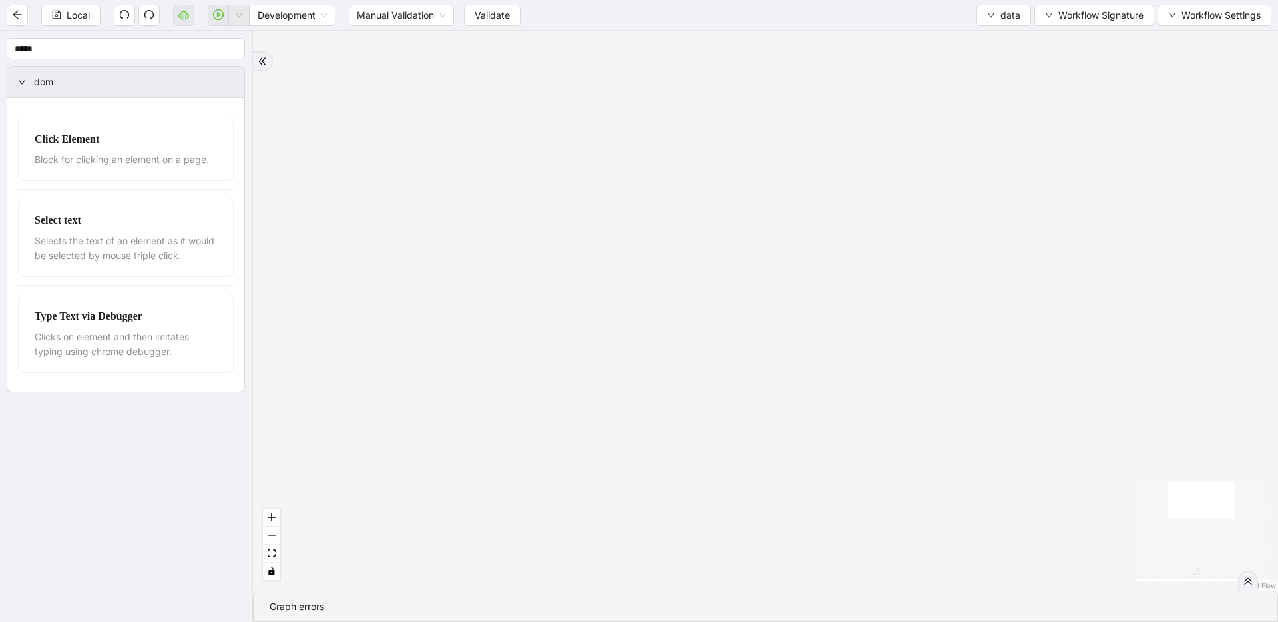
drag, startPoint x: 696, startPoint y: 390, endPoint x: 702, endPoint y: 100, distance: 290.3
drag, startPoint x: 661, startPoint y: 407, endPoint x: 666, endPoint y: 146, distance: 261.0
drag, startPoint x: 659, startPoint y: 431, endPoint x: 690, endPoint y: 134, distance: 299.2
drag, startPoint x: 656, startPoint y: 369, endPoint x: 666, endPoint y: 53, distance: 316.3
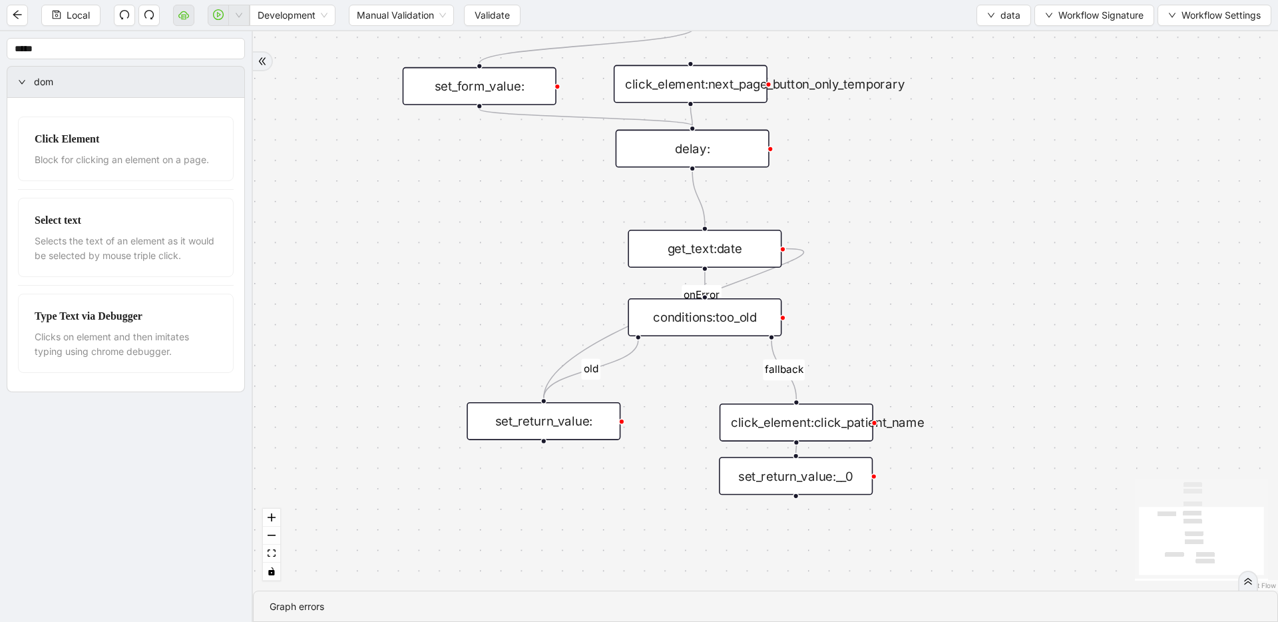
drag, startPoint x: 893, startPoint y: 407, endPoint x: 873, endPoint y: 214, distance: 194.0
click at [873, 214] on div "fallback old onError trigger click_element:click_patient_name conditions:too_ol…" at bounding box center [765, 310] width 1025 height 559
click at [824, 423] on div "click_element:click_patient_name" at bounding box center [797, 422] width 154 height 38
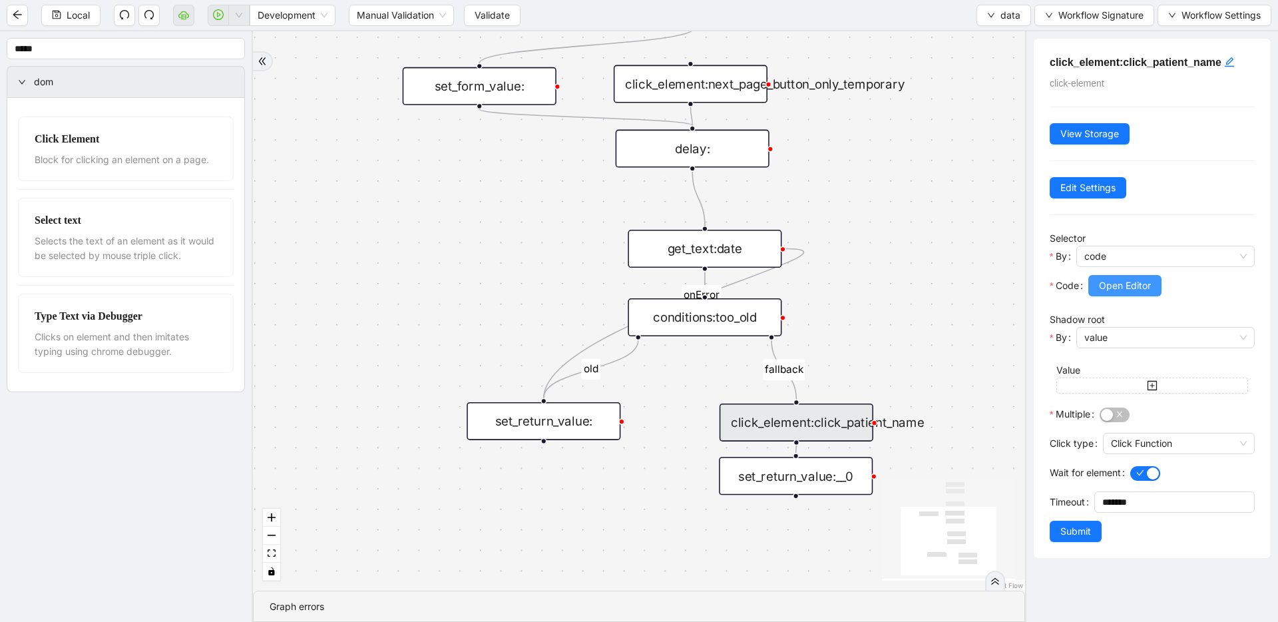
click at [1126, 291] on span "Open Editor" at bounding box center [1125, 285] width 52 height 15
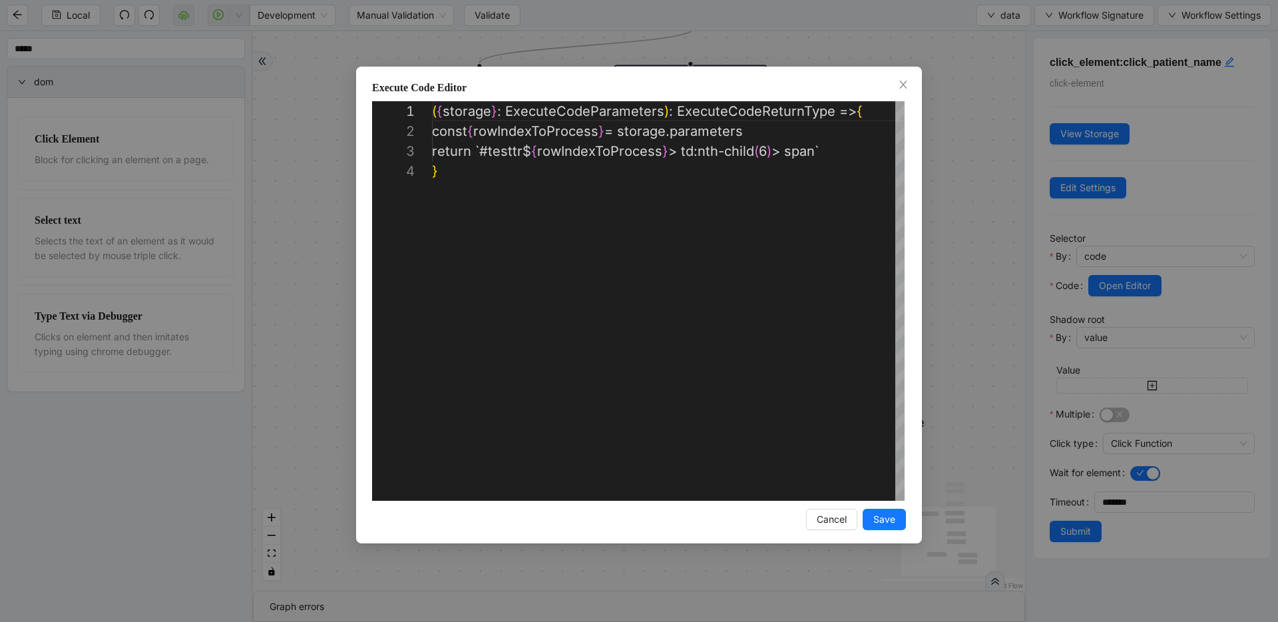
scroll to position [60, 0]
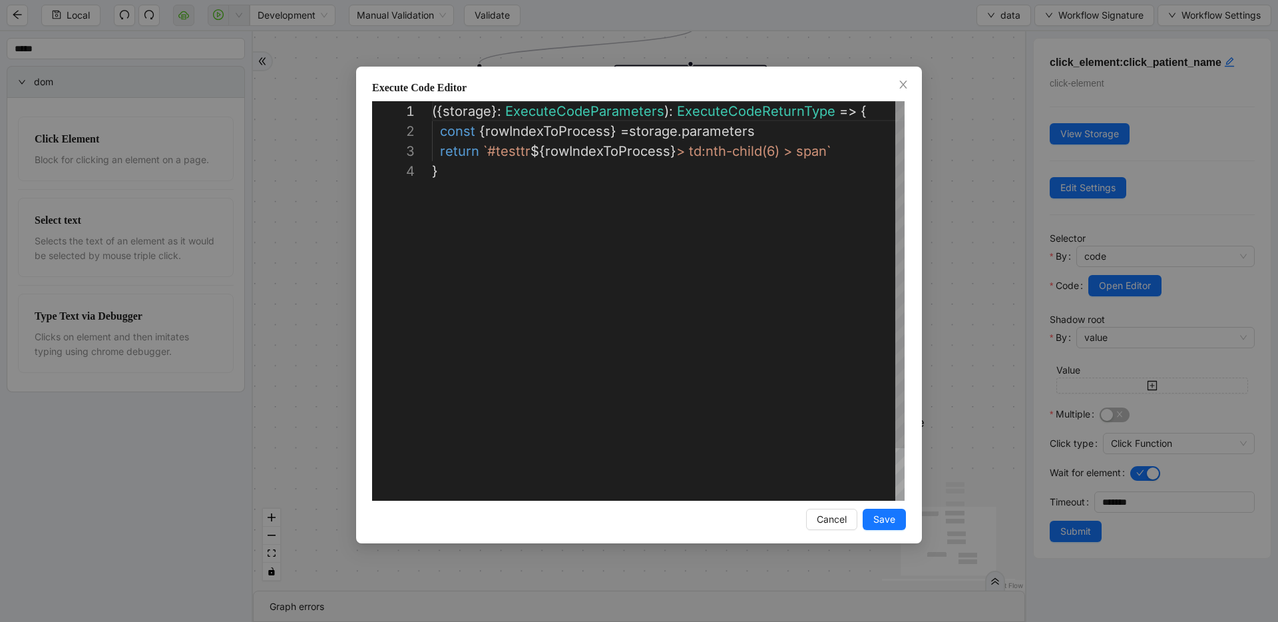
click at [818, 127] on div "({ storage }: ExecuteCodeParameters ): ExecuteCodeReturnType => { const { rowIn…" at bounding box center [668, 330] width 473 height 459
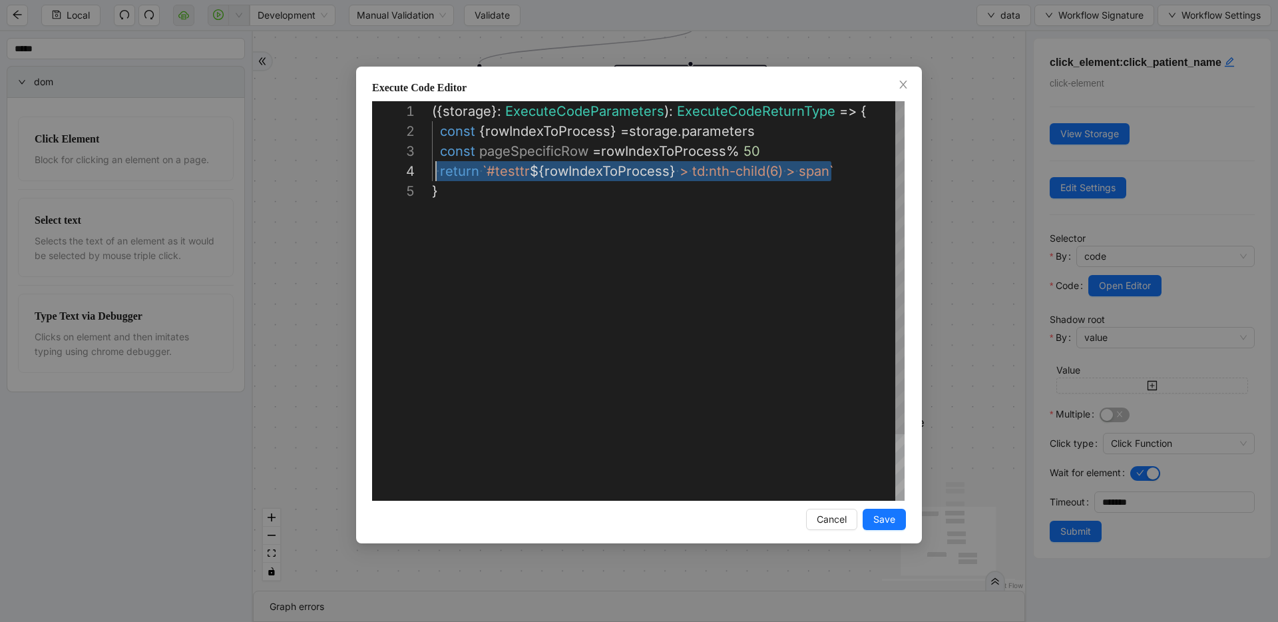
scroll to position [60, 7]
drag, startPoint x: 844, startPoint y: 166, endPoint x: 439, endPoint y: 166, distance: 404.7
click at [775, 151] on div "({ storage }: ExecuteCodeParameters ): ExecuteCodeReturnType => { const { rowIn…" at bounding box center [668, 340] width 473 height 479
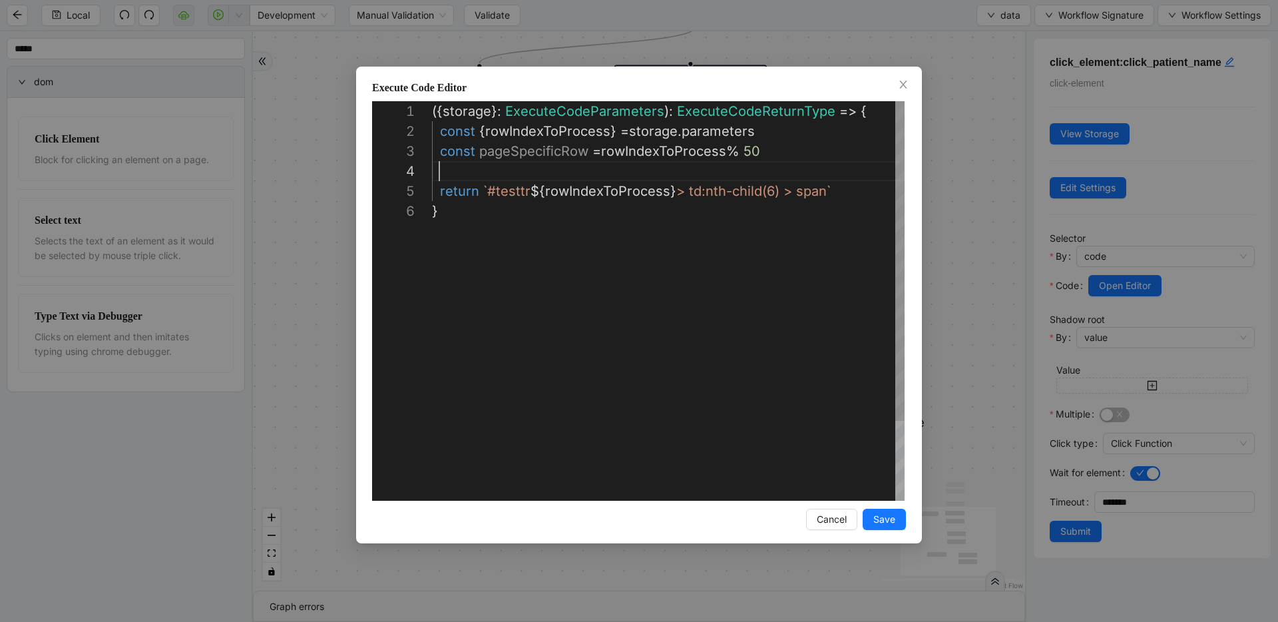
paste textarea "**********"
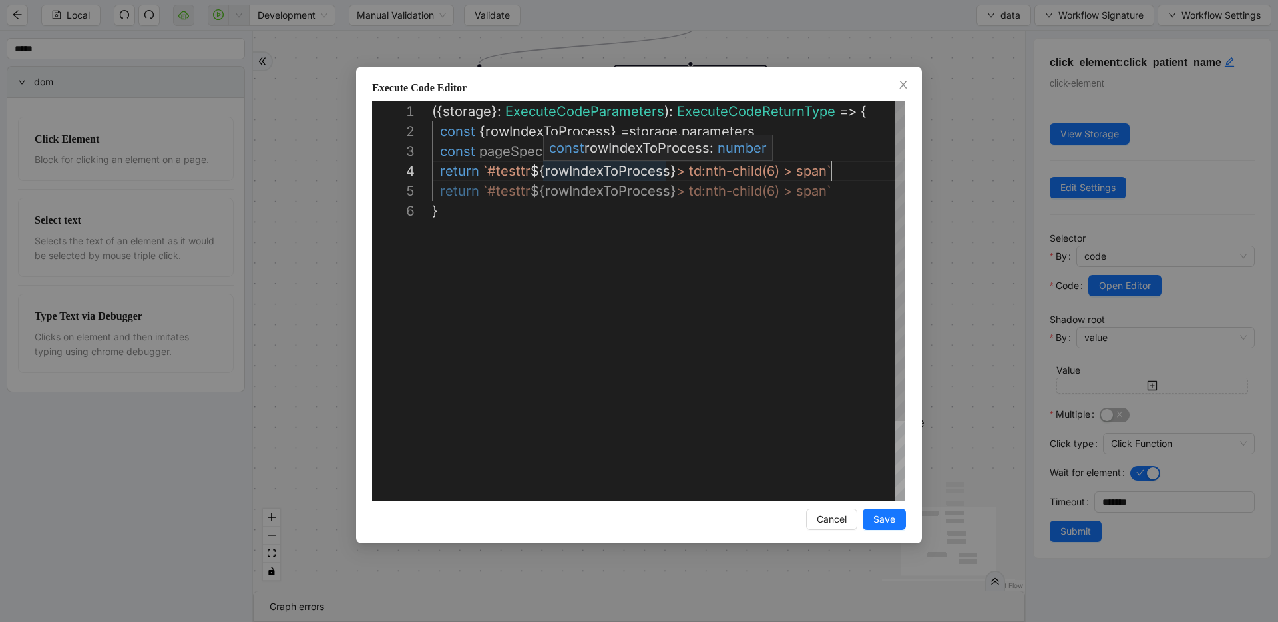
click at [589, 174] on div "({ storage }: ExecuteCodeParameters ): ExecuteCodeReturnType => { const { rowIn…" at bounding box center [668, 350] width 473 height 499
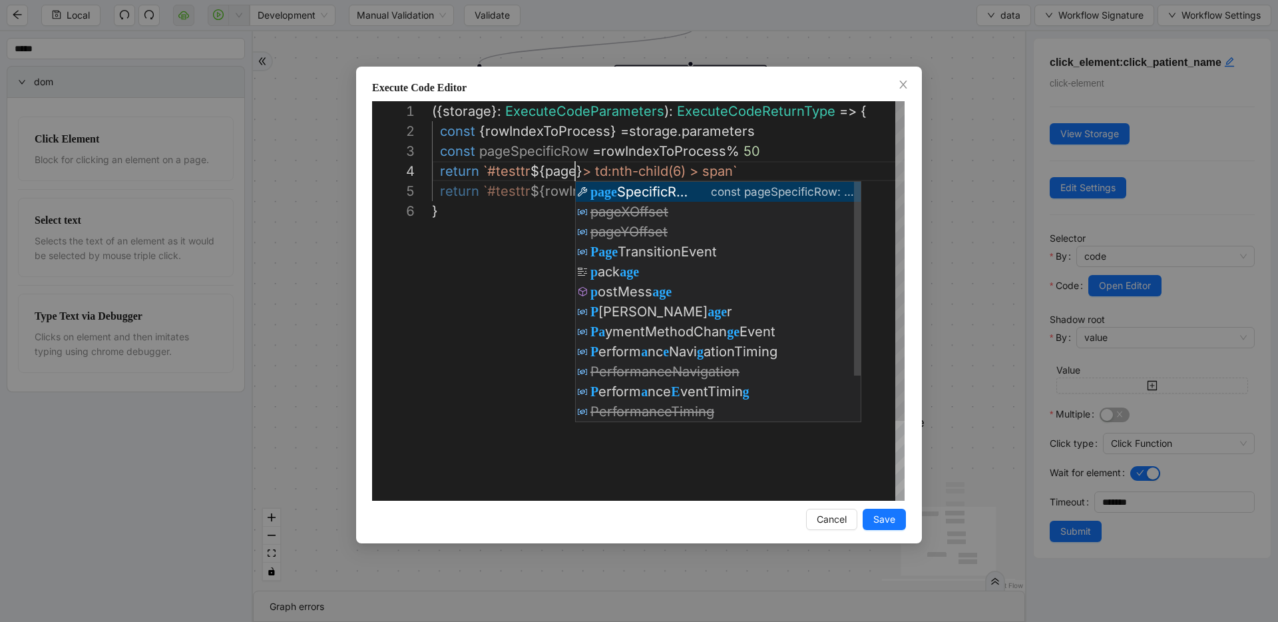
scroll to position [60, 220]
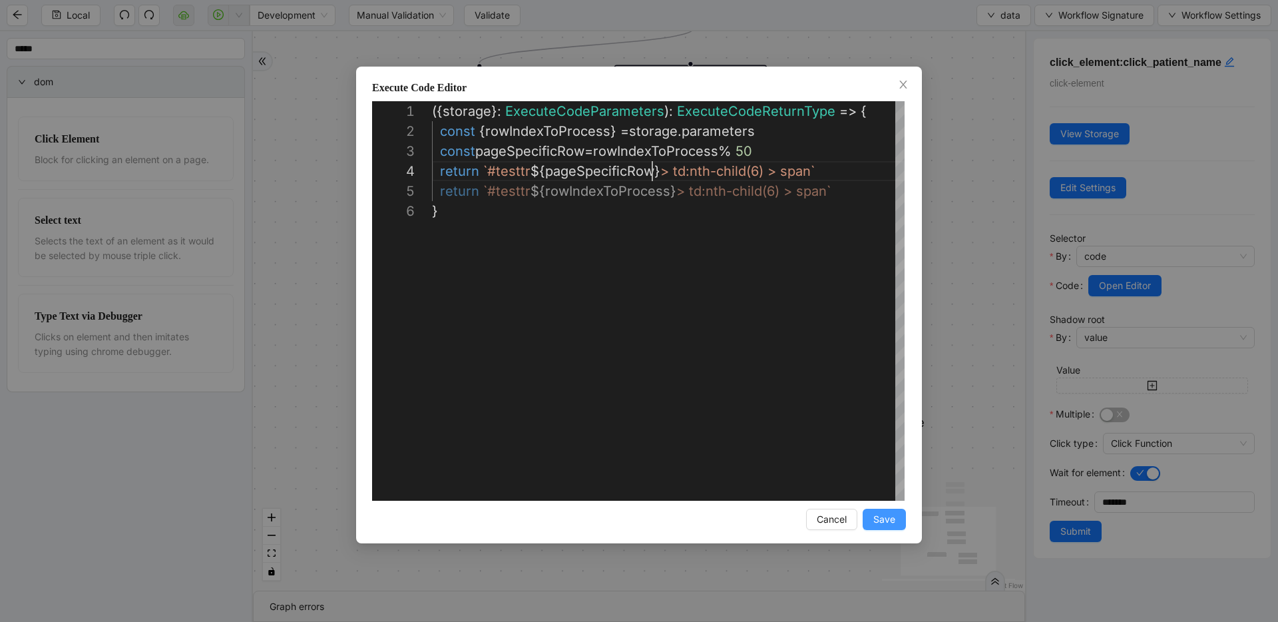
type textarea "**********"
click at [871, 510] on button "Save" at bounding box center [884, 519] width 43 height 21
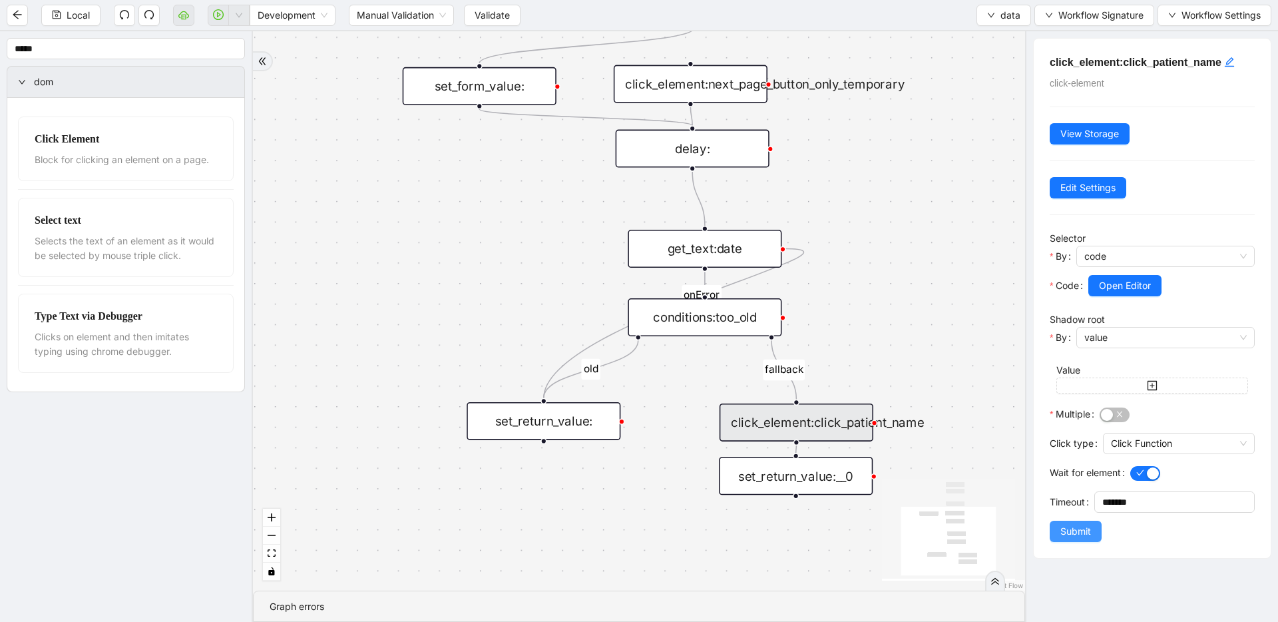
click at [1075, 529] on span "Submit" at bounding box center [1075, 531] width 31 height 15
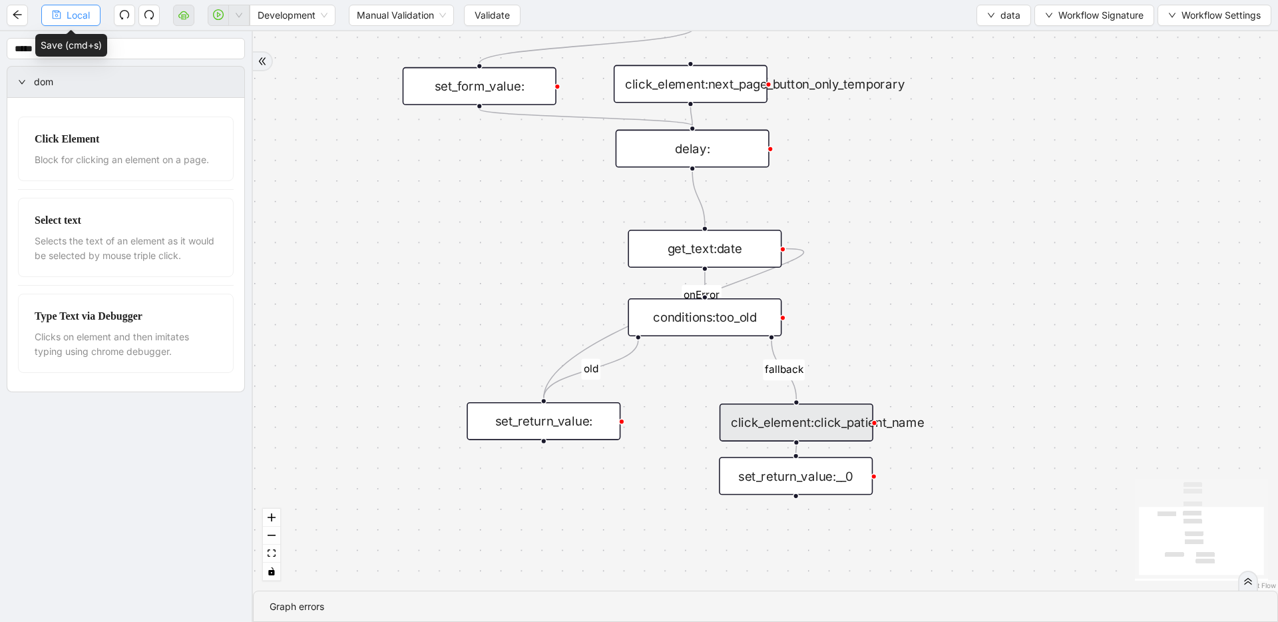
click at [69, 14] on span "Local" at bounding box center [78, 15] width 23 height 15
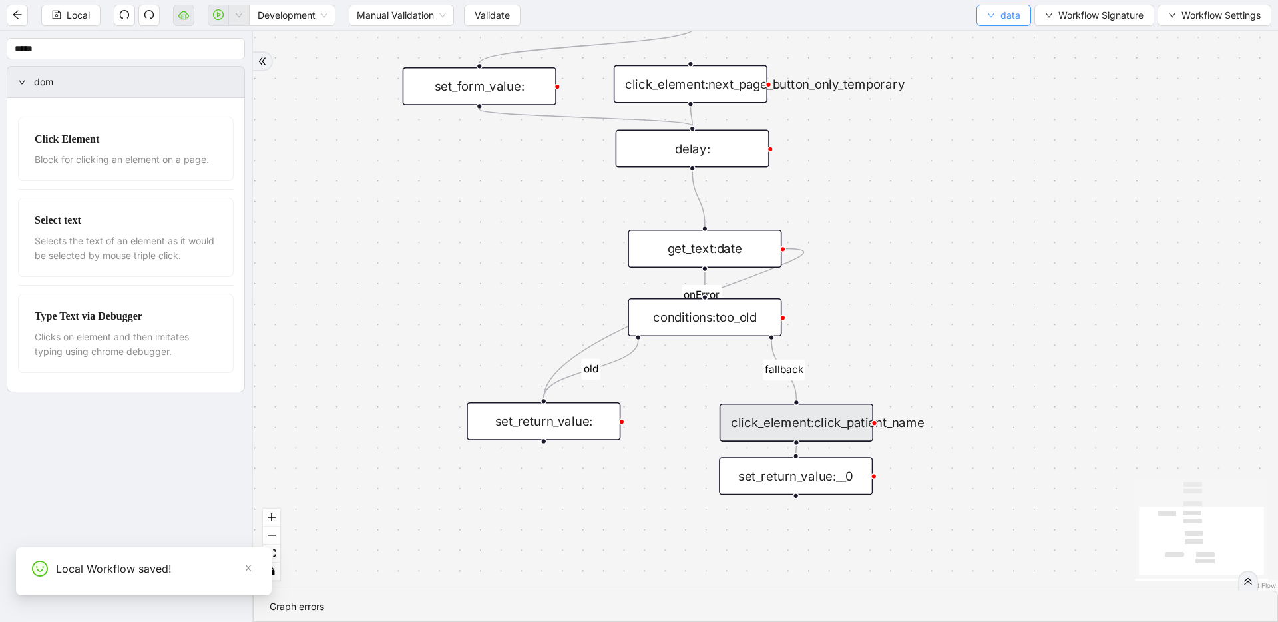
click at [1008, 19] on span "data" at bounding box center [1010, 15] width 20 height 15
click at [1003, 41] on span "Select" at bounding box center [1003, 41] width 35 height 15
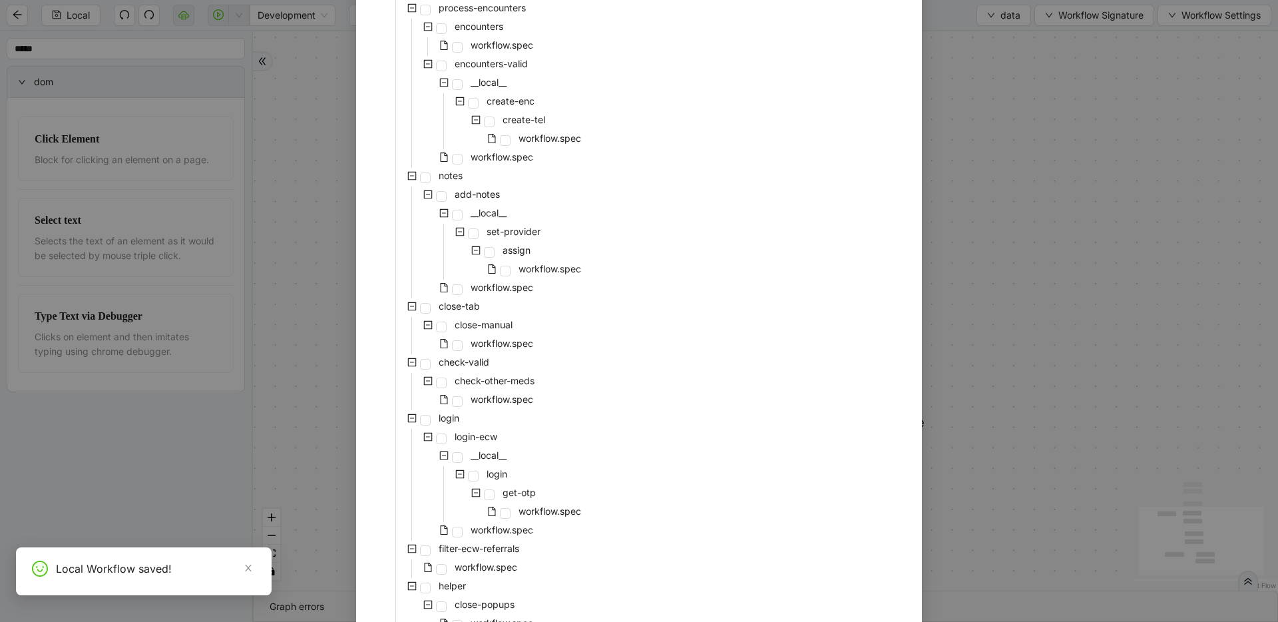
scroll to position [545, 0]
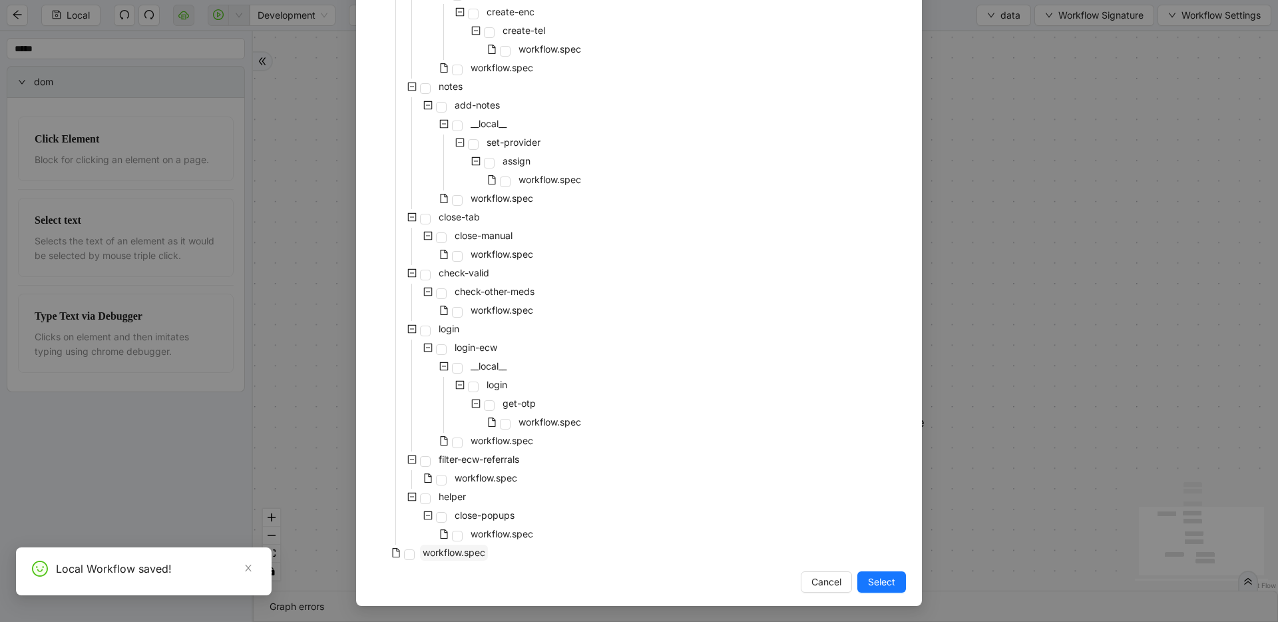
click at [471, 560] on span "workflow.spec" at bounding box center [454, 553] width 68 height 16
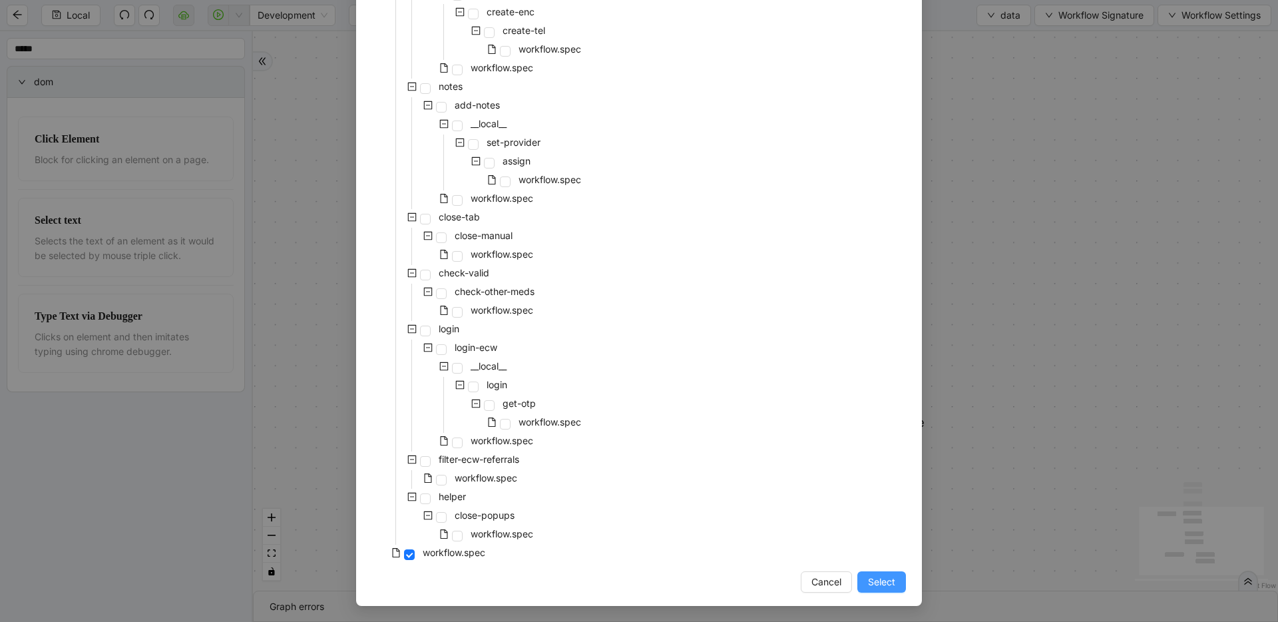
click at [891, 578] on button "Select" at bounding box center [881, 581] width 49 height 21
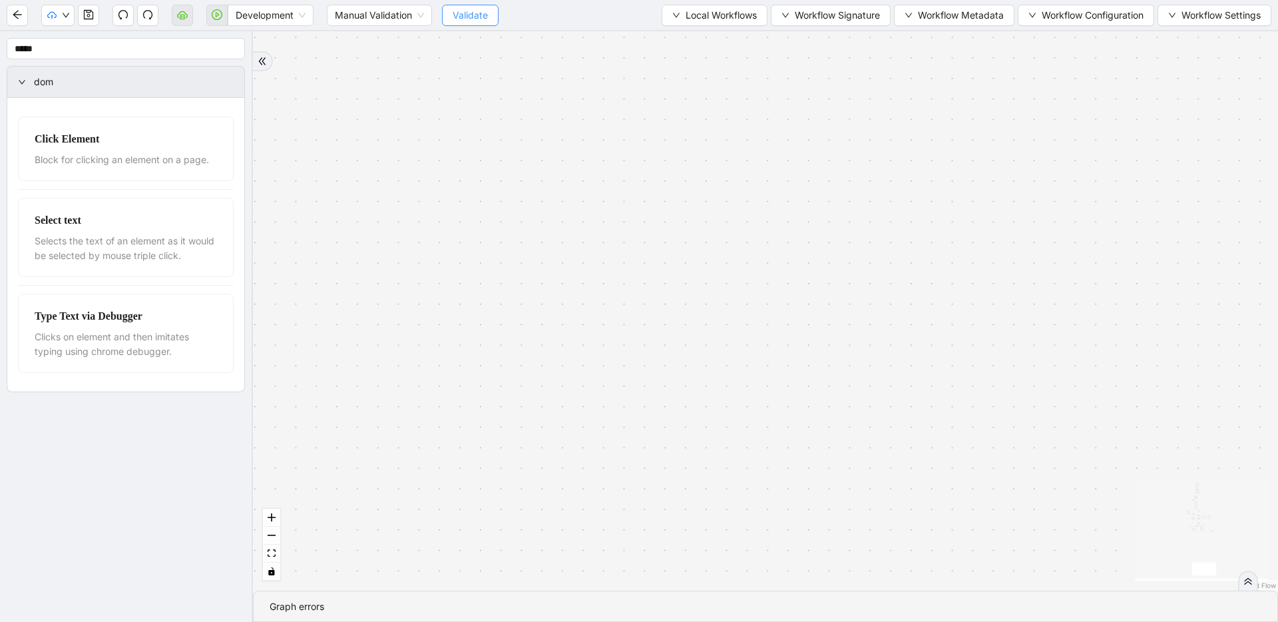
click at [459, 13] on span "Validate" at bounding box center [470, 15] width 35 height 15
click at [212, 18] on icon "play-circle" at bounding box center [217, 14] width 11 height 11
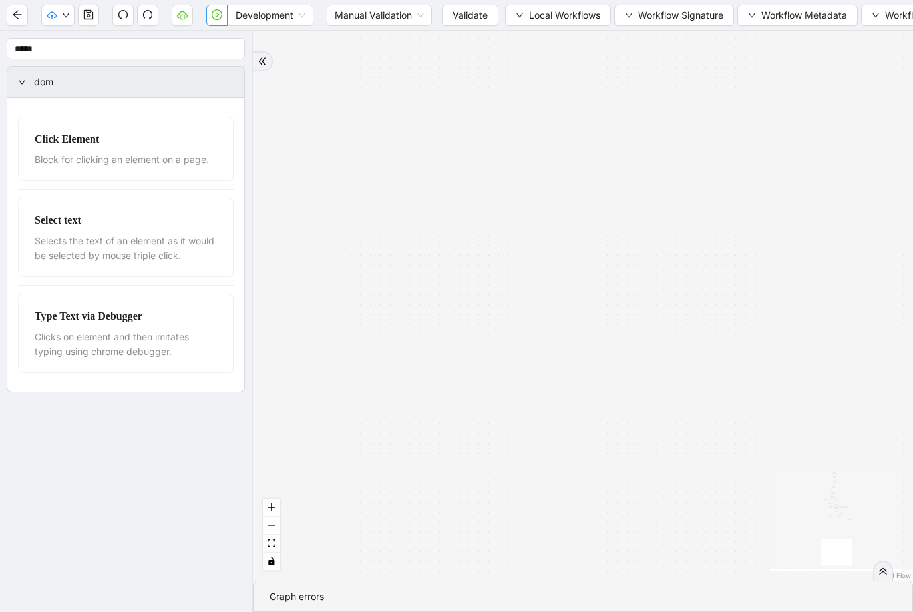
drag, startPoint x: 691, startPoint y: 337, endPoint x: 654, endPoint y: 428, distance: 97.9
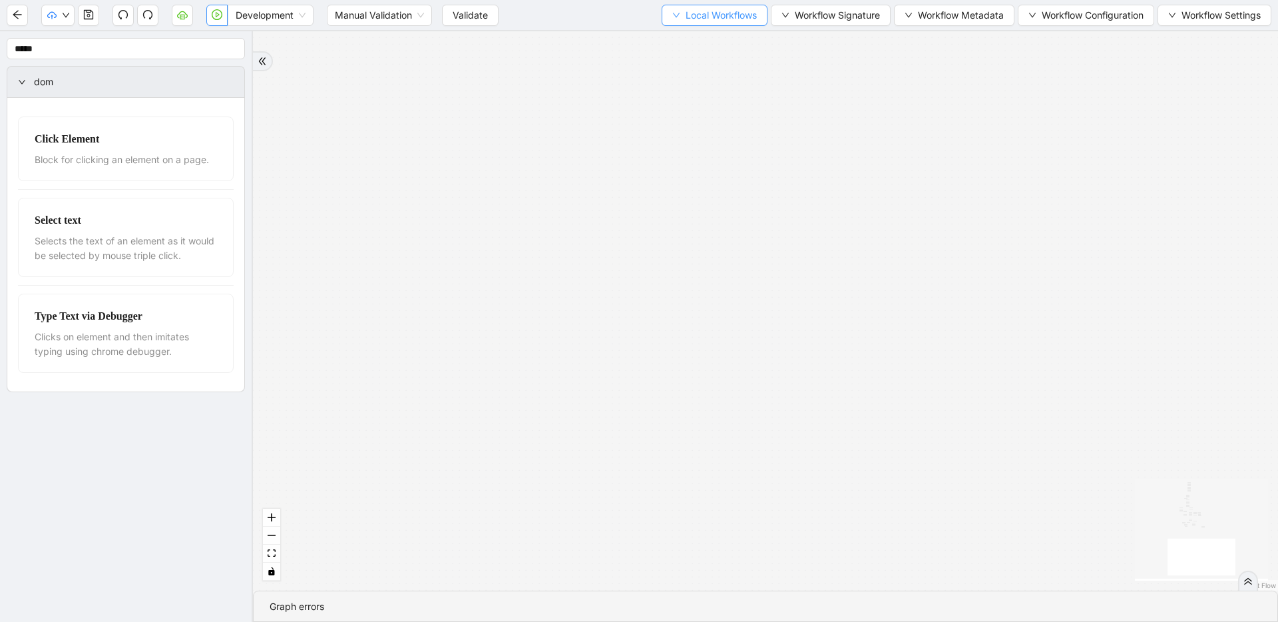
click at [683, 23] on button "Local Workflows" at bounding box center [715, 15] width 106 height 21
click at [684, 41] on span "Select" at bounding box center [710, 41] width 85 height 15
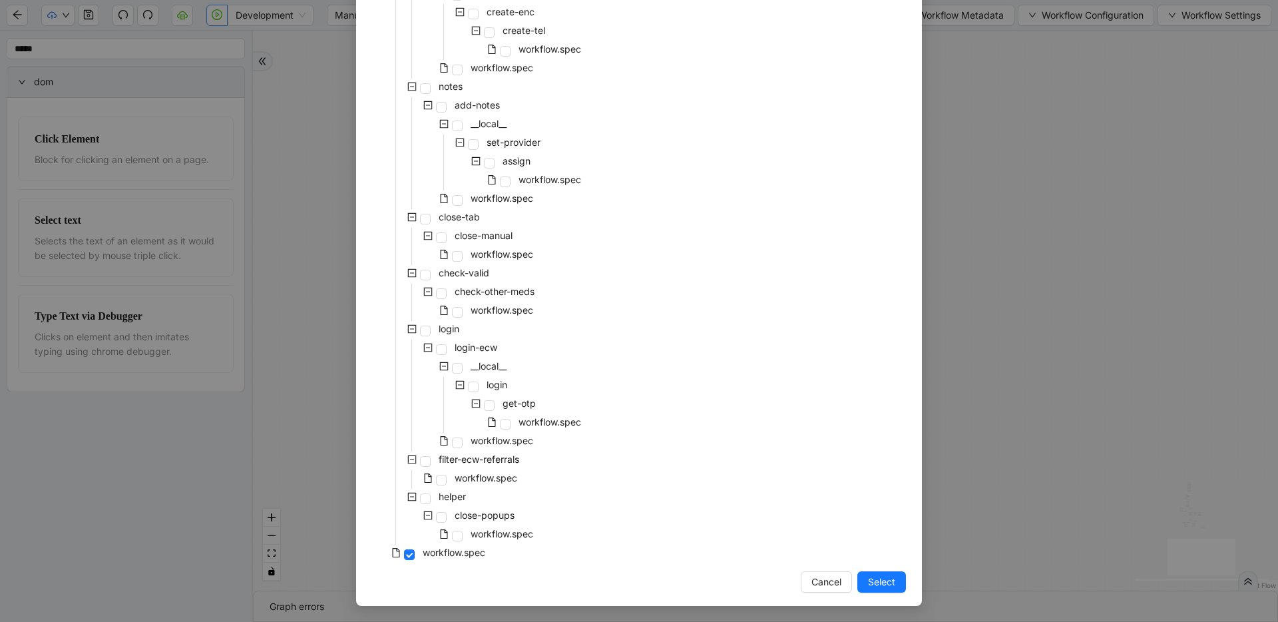
click at [859, 588] on button "Select" at bounding box center [881, 581] width 49 height 21
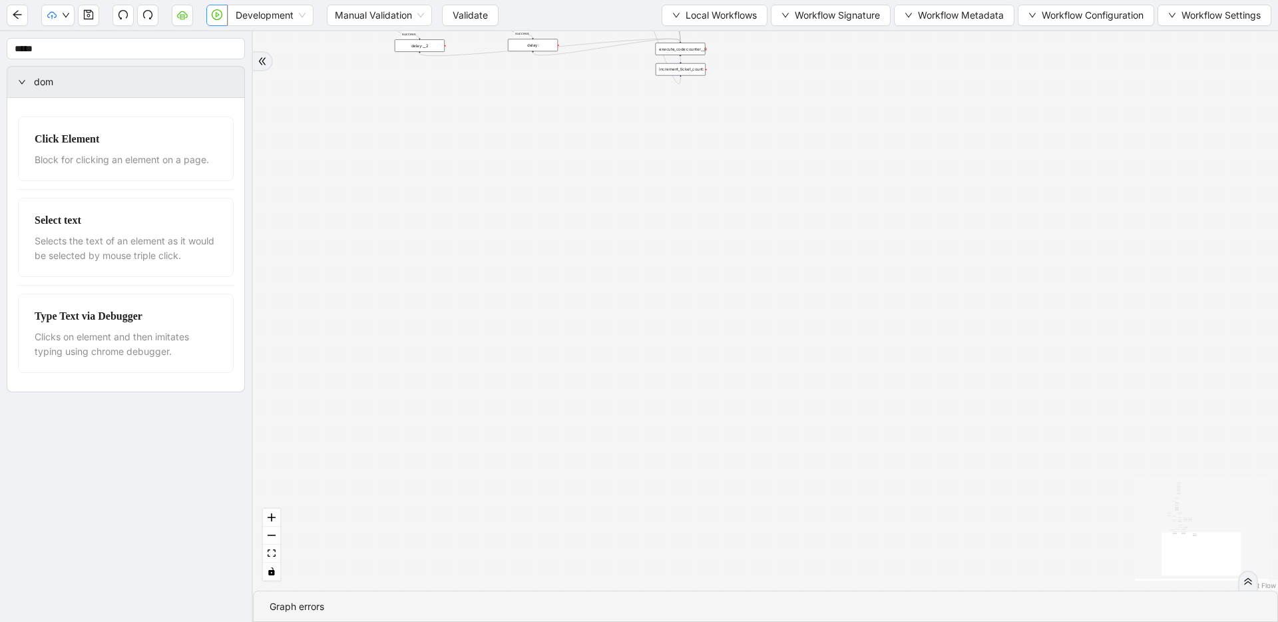
drag, startPoint x: 730, startPoint y: 322, endPoint x: 623, endPoint y: 515, distance: 221.4
drag, startPoint x: 682, startPoint y: 284, endPoint x: 793, endPoint y: 586, distance: 322.2
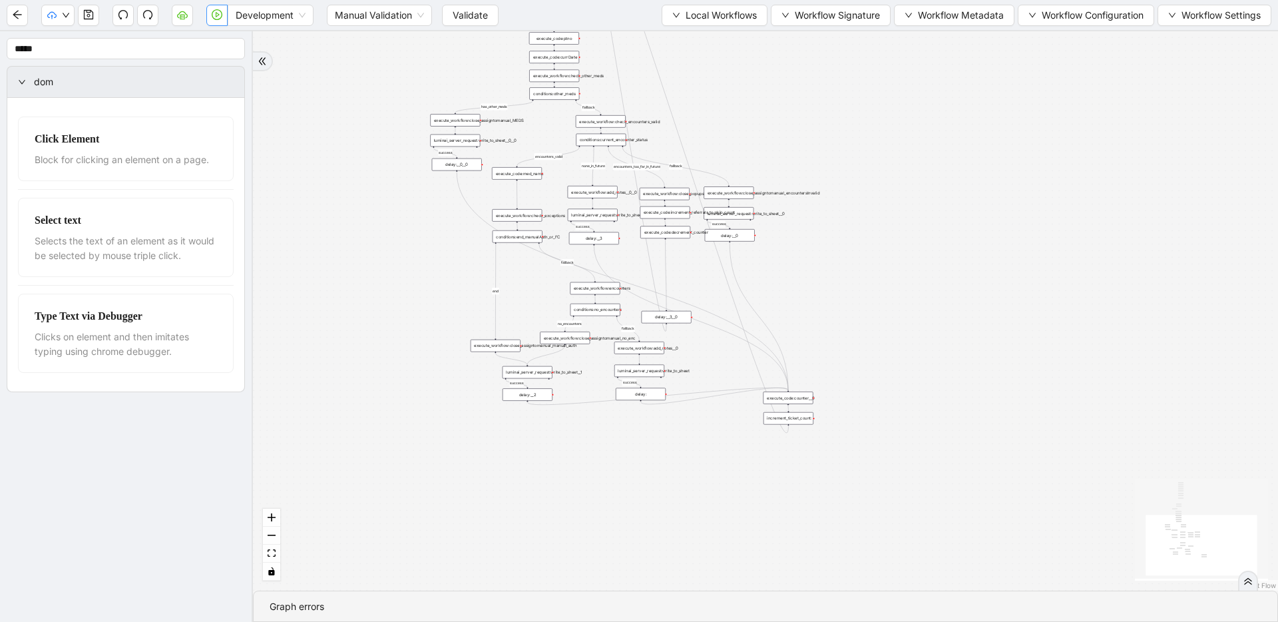
drag, startPoint x: 781, startPoint y: 439, endPoint x: 782, endPoint y: 518, distance: 79.2
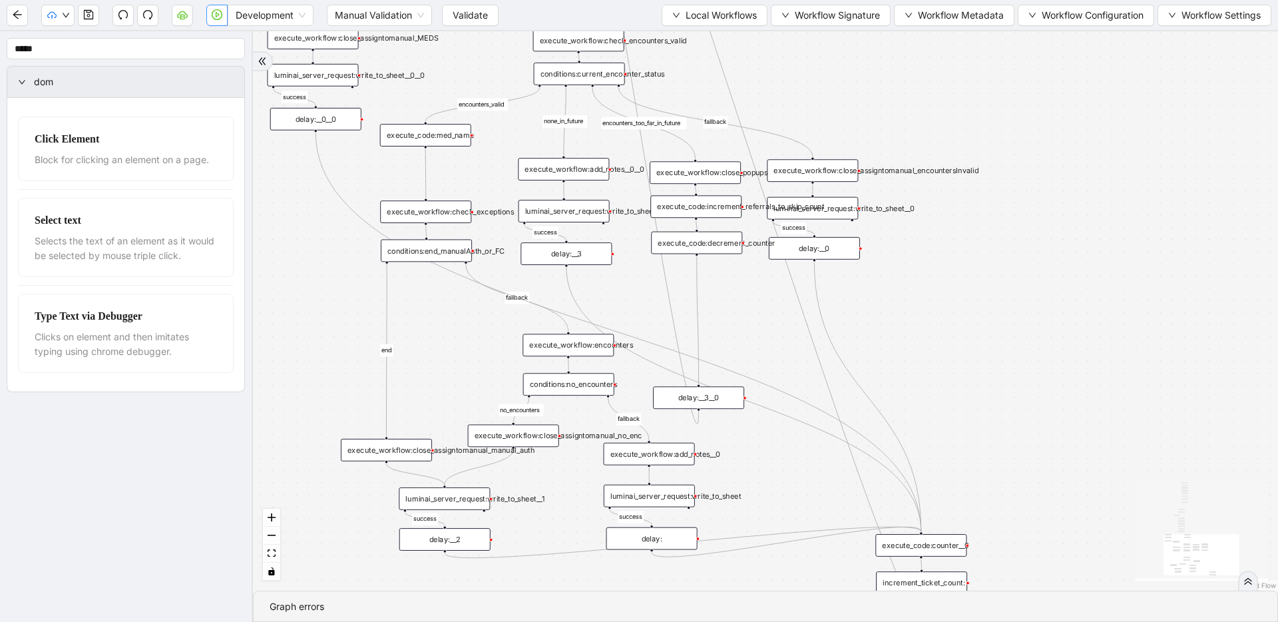
drag, startPoint x: 725, startPoint y: 432, endPoint x: 807, endPoint y: 461, distance: 87.0
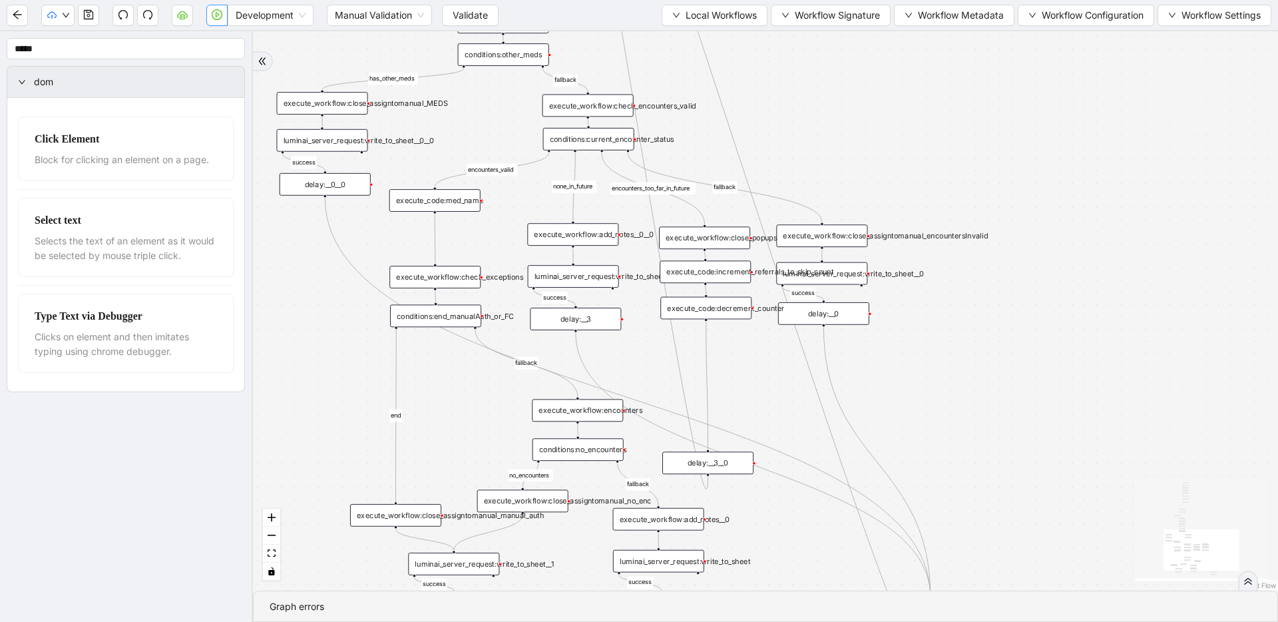
drag, startPoint x: 855, startPoint y: 277, endPoint x: 863, endPoint y: 445, distance: 168.6
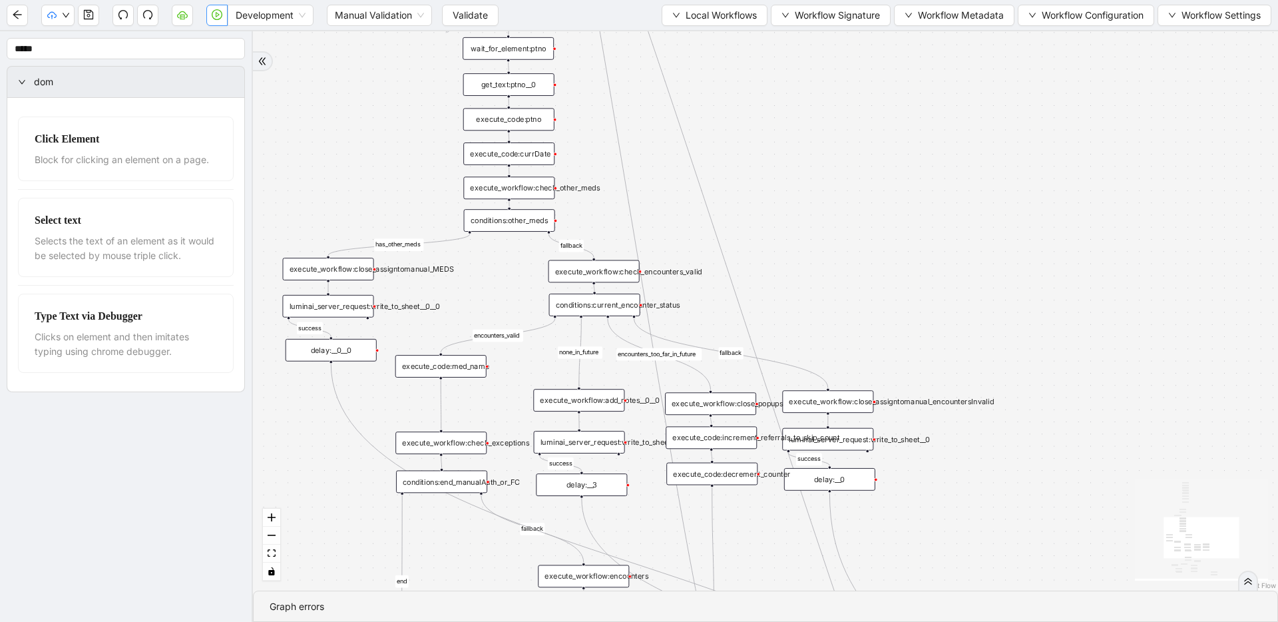
drag, startPoint x: 840, startPoint y: 262, endPoint x: 898, endPoint y: 508, distance: 252.4
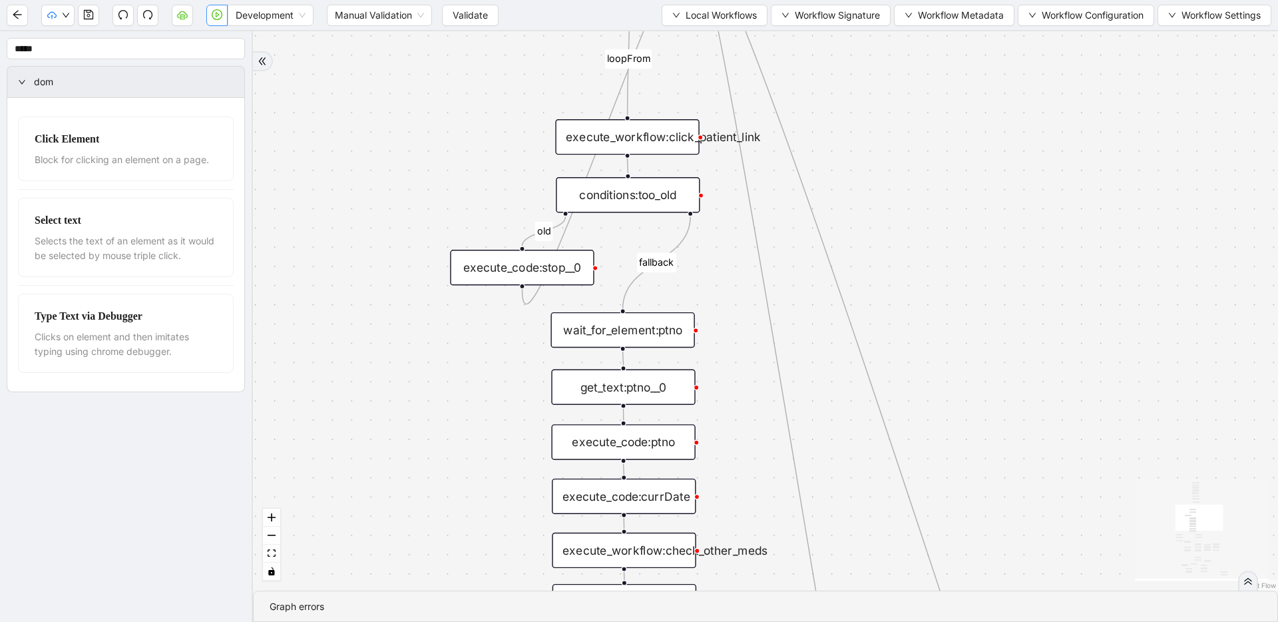
click at [483, 272] on div "execute_code:stop__0" at bounding box center [522, 267] width 144 height 35
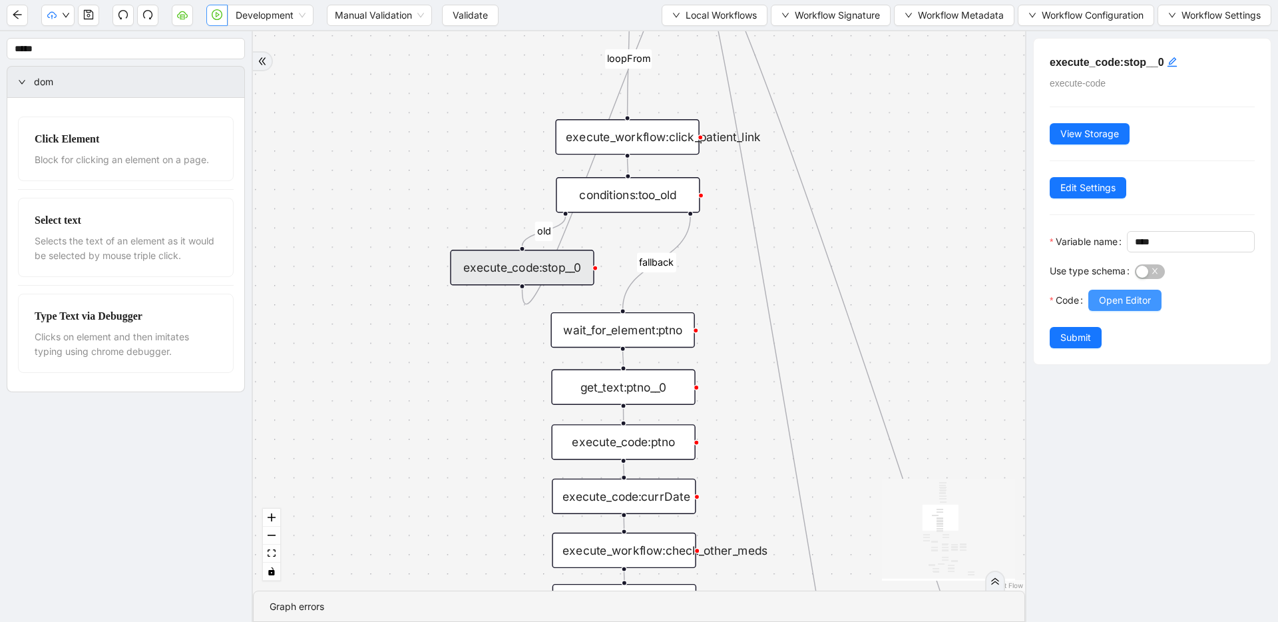
click at [1134, 308] on span "Open Editor" at bounding box center [1125, 300] width 52 height 15
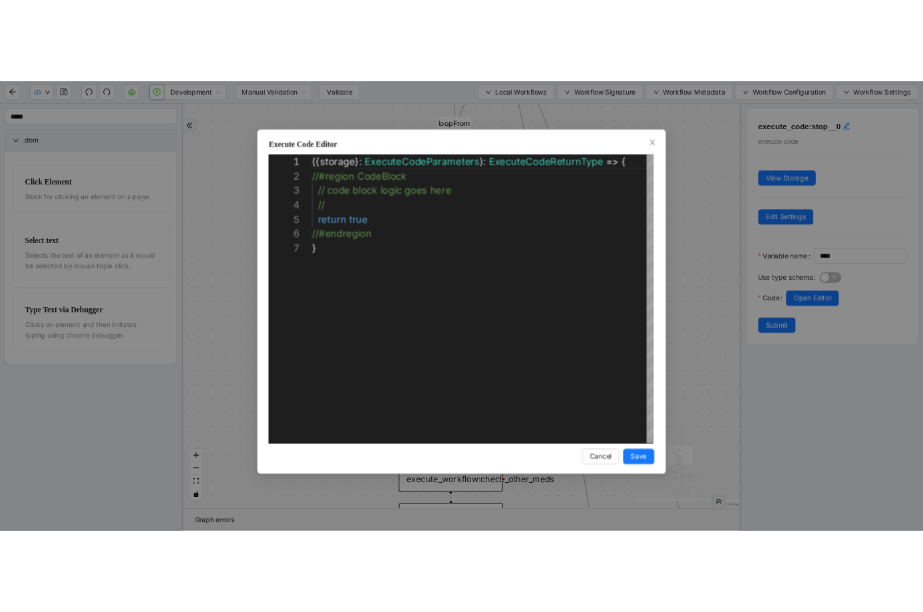
scroll to position [120, 0]
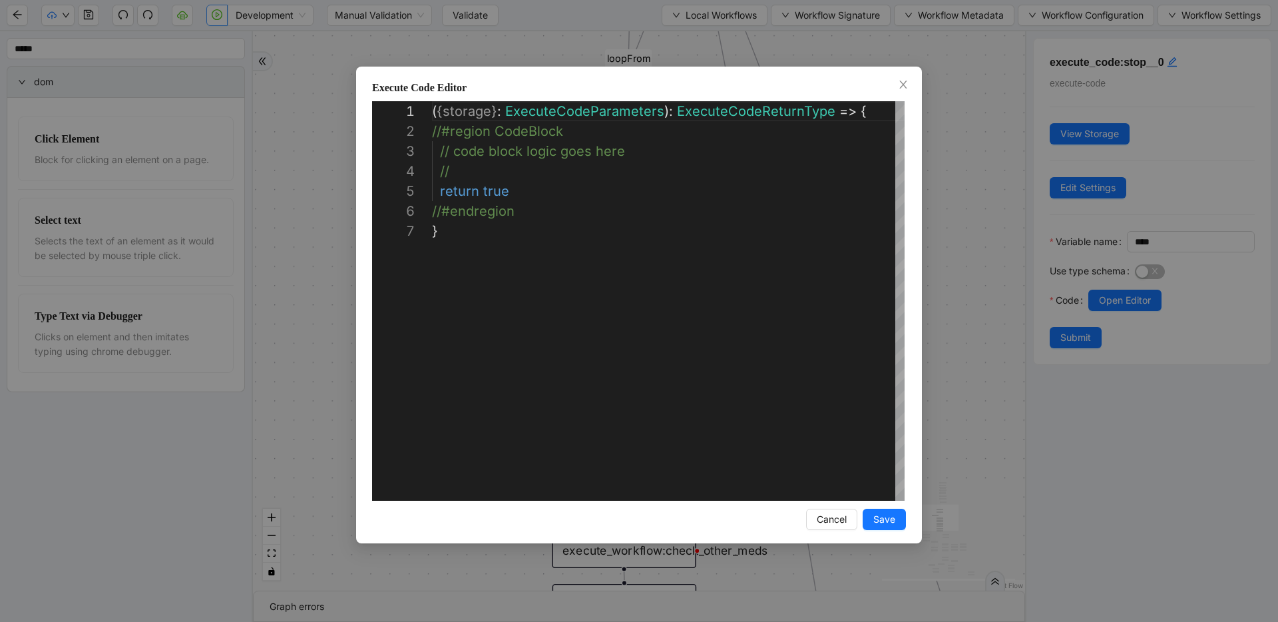
click at [953, 196] on div "**********" at bounding box center [639, 311] width 1278 height 622
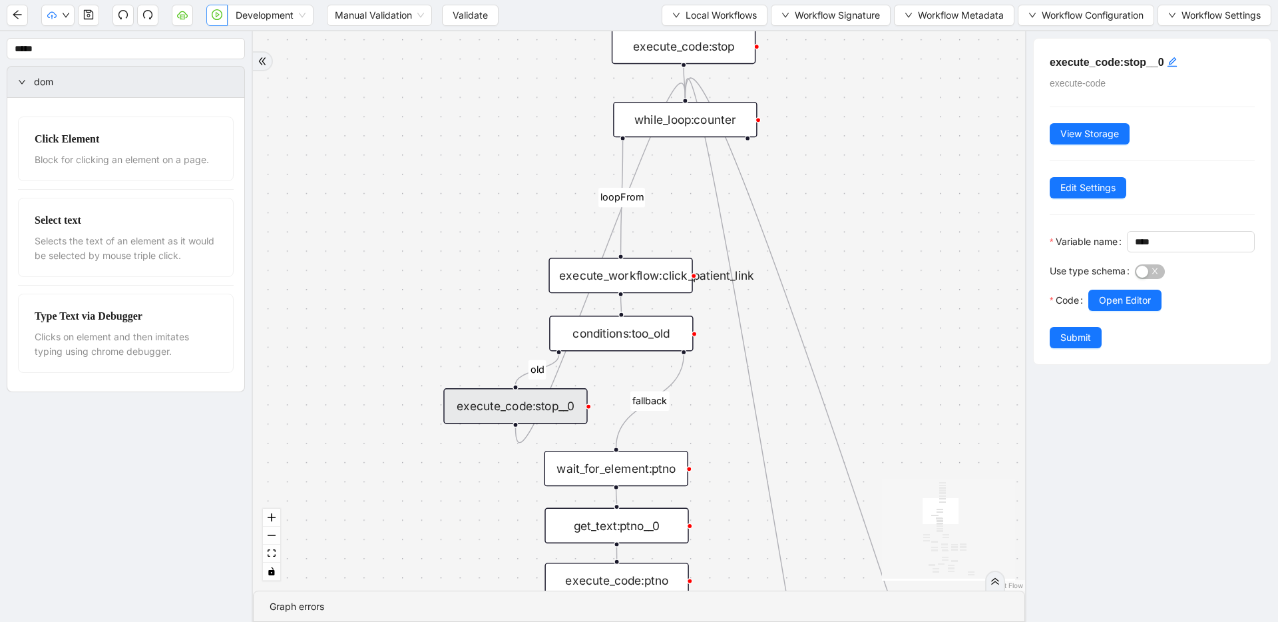
drag, startPoint x: 901, startPoint y: 213, endPoint x: 893, endPoint y: 329, distance: 116.8
click at [893, 329] on div "fallback success success fallback no_encounters end success success success old…" at bounding box center [639, 310] width 772 height 559
click at [644, 278] on div "execute_workflow:click_patient_link" at bounding box center [620, 275] width 144 height 35
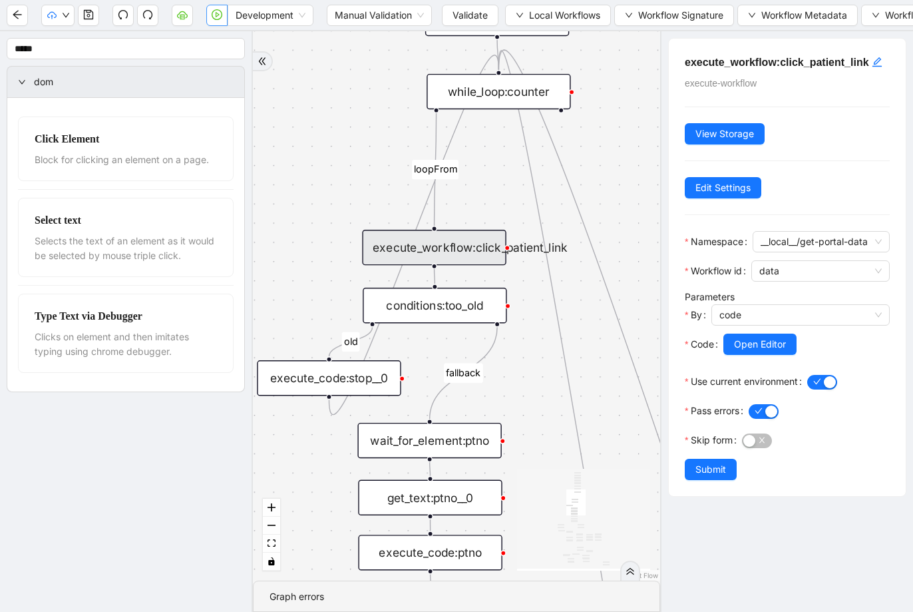
drag, startPoint x: 531, startPoint y: 222, endPoint x: 344, endPoint y: 194, distance: 188.5
click at [344, 194] on div "fallback success success fallback no_encounters end success success success old…" at bounding box center [456, 305] width 407 height 549
click at [397, 298] on div "conditions:too_old" at bounding box center [435, 305] width 144 height 35
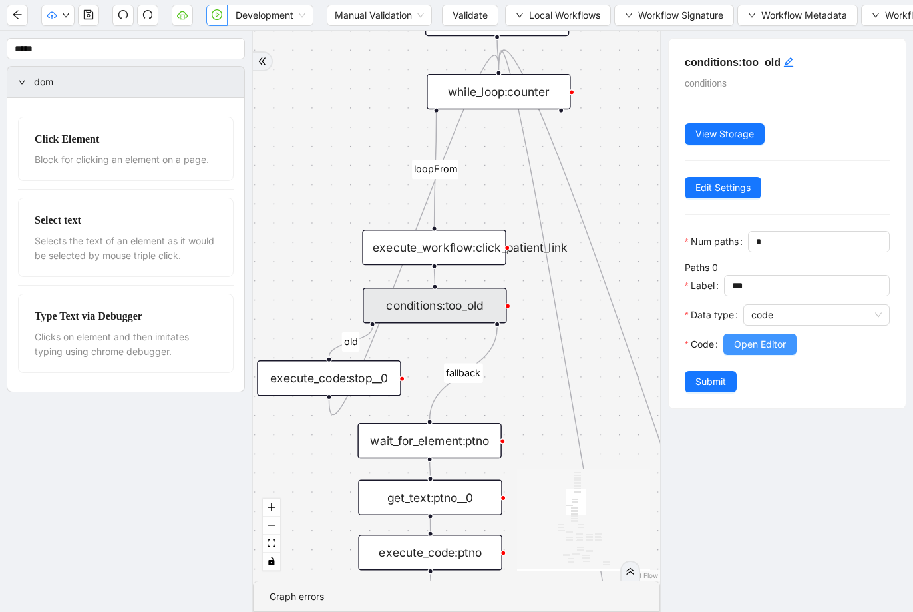
click at [797, 349] on button "Open Editor" at bounding box center [760, 343] width 73 height 21
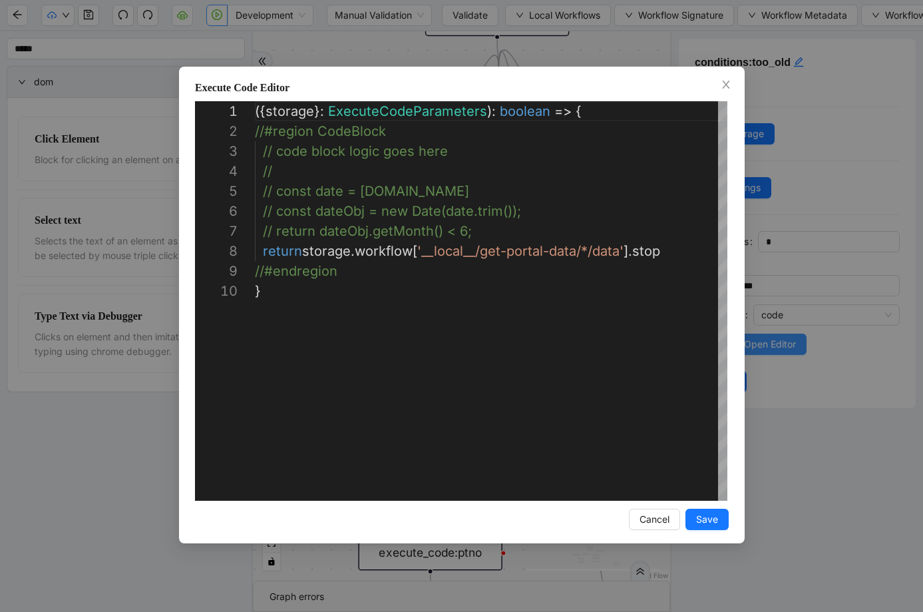
scroll to position [180, 0]
click at [807, 310] on div "**********" at bounding box center [461, 306] width 923 height 612
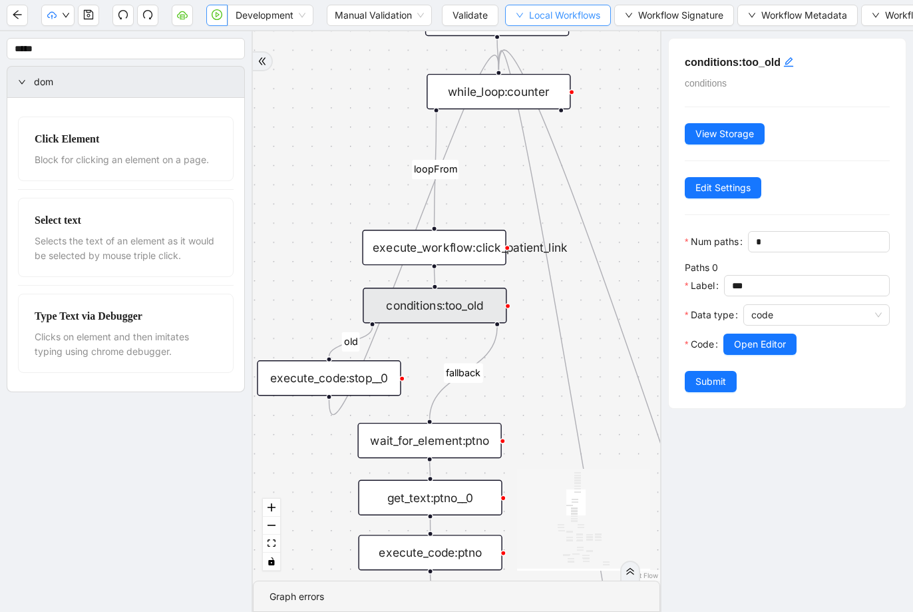
click at [518, 8] on button "Local Workflows" at bounding box center [558, 15] width 106 height 21
click at [525, 31] on li "Select" at bounding box center [559, 41] width 101 height 21
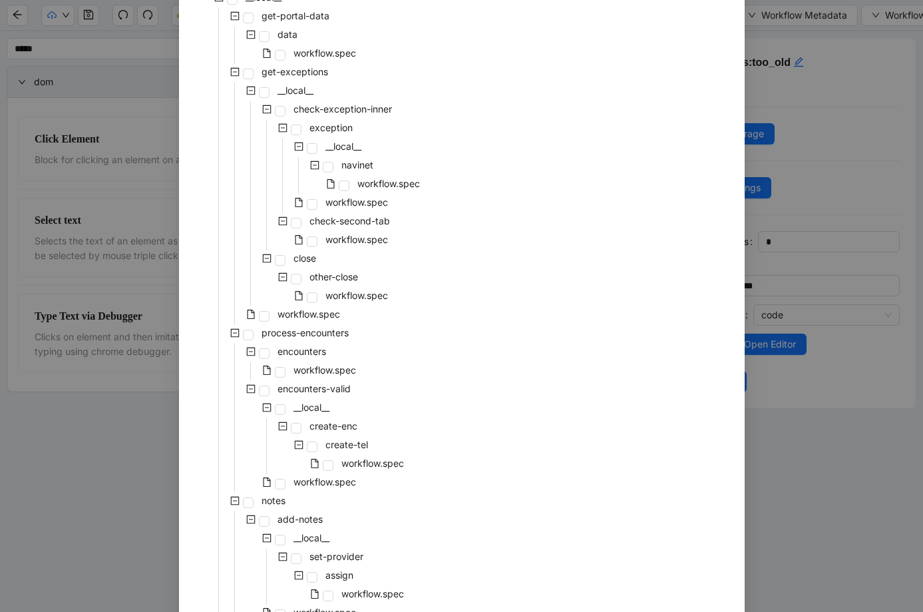
scroll to position [0, 0]
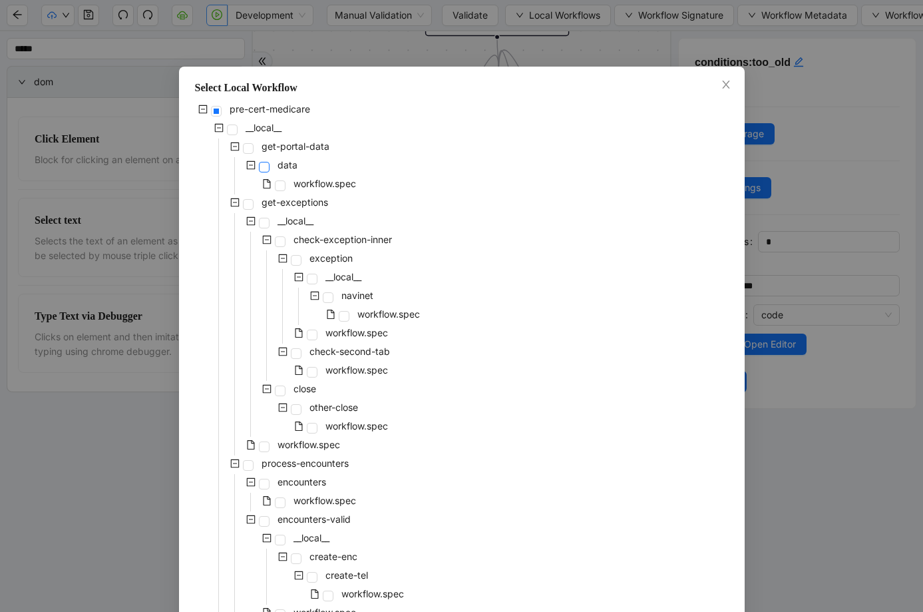
click at [263, 165] on span at bounding box center [264, 167] width 11 height 11
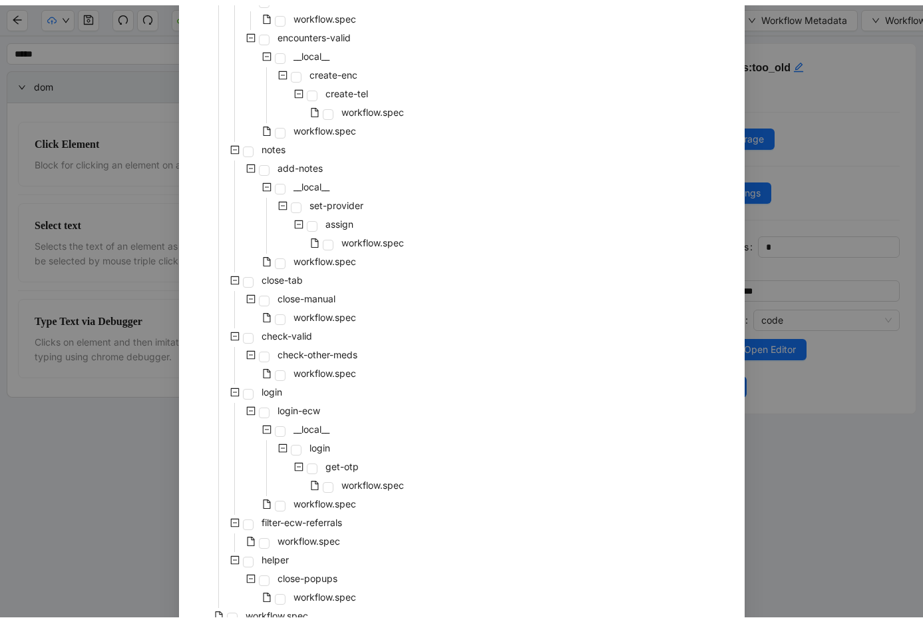
scroll to position [554, 0]
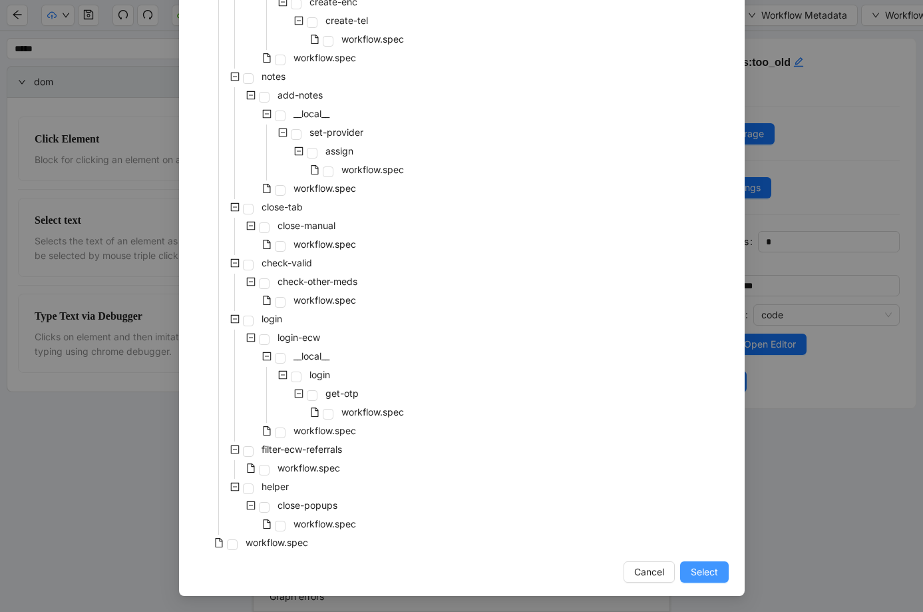
click at [702, 566] on span "Select" at bounding box center [704, 571] width 27 height 15
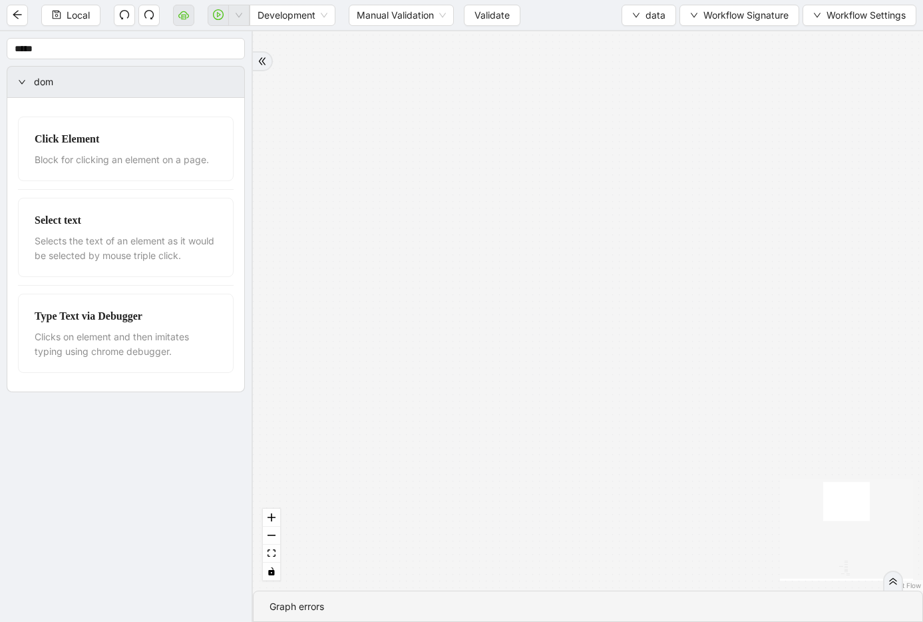
drag, startPoint x: 561, startPoint y: 262, endPoint x: 539, endPoint y: 540, distance: 279.2
drag, startPoint x: 547, startPoint y: 288, endPoint x: 592, endPoint y: 107, distance: 187.3
drag, startPoint x: 617, startPoint y: 324, endPoint x: 624, endPoint y: 175, distance: 148.6
drag, startPoint x: 622, startPoint y: 466, endPoint x: 602, endPoint y: 187, distance: 279.6
drag, startPoint x: 584, startPoint y: 390, endPoint x: 576, endPoint y: 172, distance: 218.5
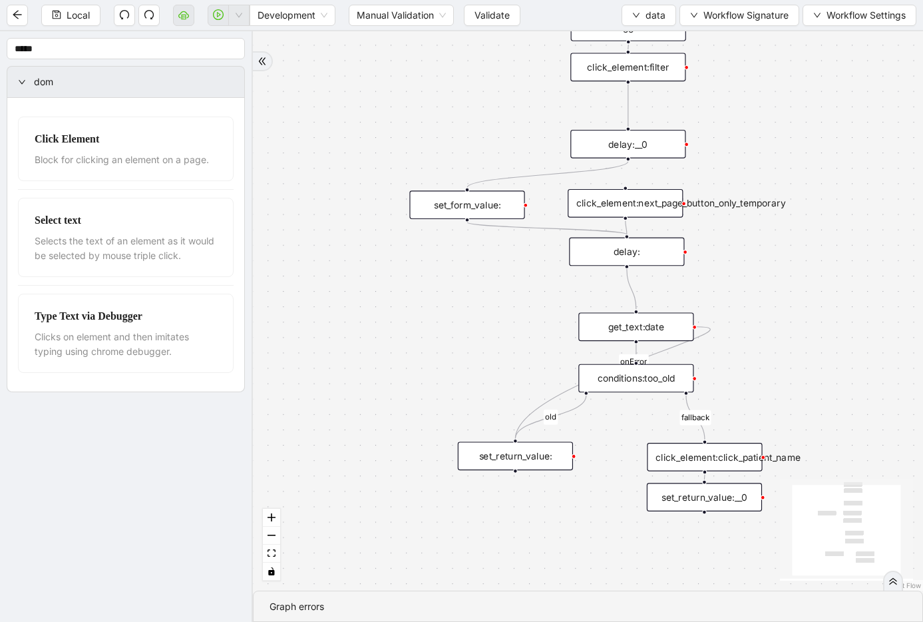
click at [633, 330] on div "get_text:date" at bounding box center [635, 326] width 115 height 29
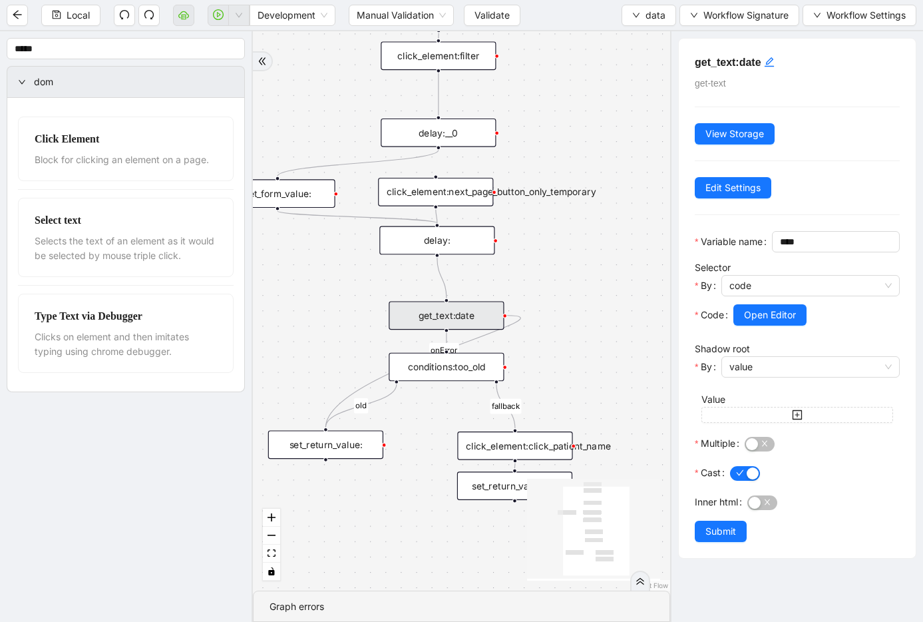
drag, startPoint x: 548, startPoint y: 342, endPoint x: 378, endPoint y: 328, distance: 171.0
click at [359, 331] on div "fallback old onError trigger click_element:click_patient_name conditions:too_ol…" at bounding box center [461, 310] width 417 height 559
click at [423, 323] on div "get_text:date" at bounding box center [446, 315] width 115 height 29
click at [750, 322] on span "Open Editor" at bounding box center [770, 315] width 52 height 15
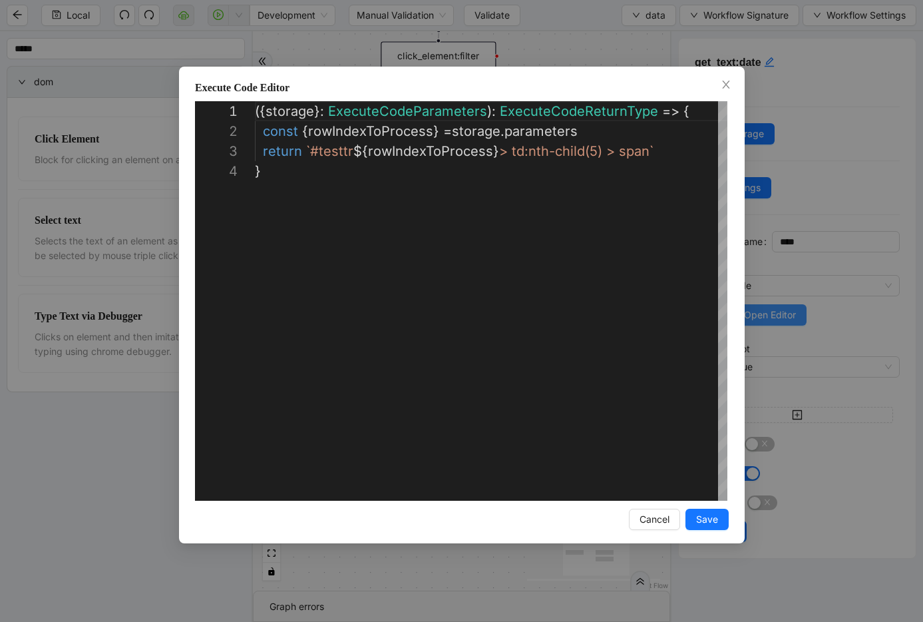
scroll to position [60, 0]
click at [815, 273] on div "**********" at bounding box center [461, 311] width 923 height 622
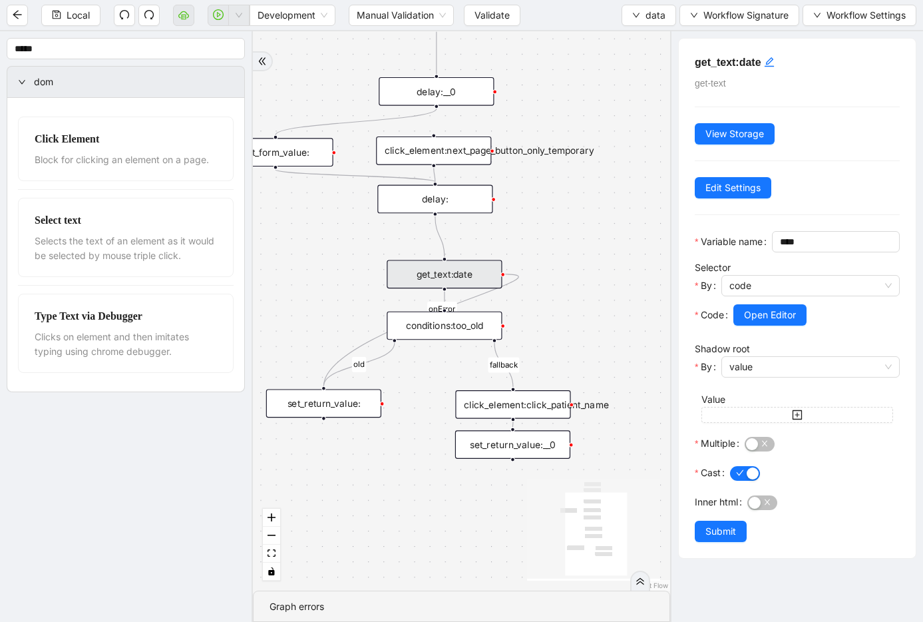
drag, startPoint x: 529, startPoint y: 333, endPoint x: 523, endPoint y: 273, distance: 60.1
click at [523, 272] on div "fallback old onError trigger click_element:click_patient_name conditions:too_ol…" at bounding box center [461, 310] width 417 height 559
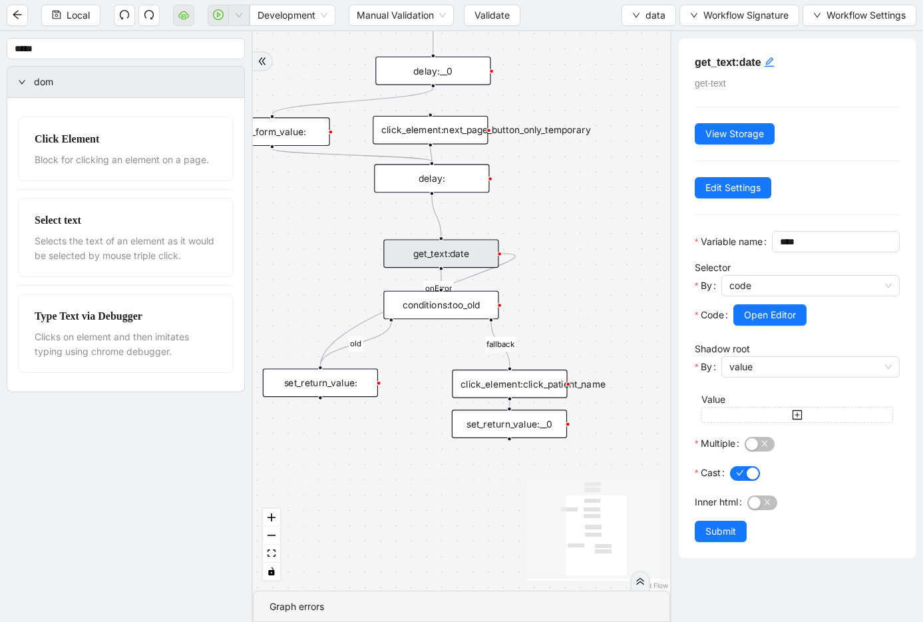
click at [484, 383] on div "click_element:click_patient_name" at bounding box center [509, 383] width 115 height 29
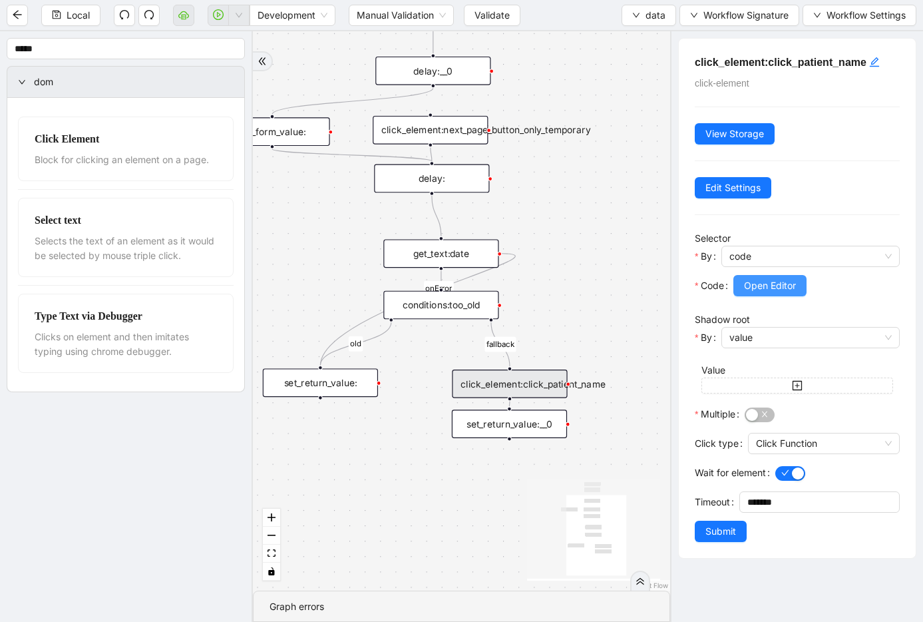
click at [785, 288] on span "Open Editor" at bounding box center [770, 285] width 52 height 15
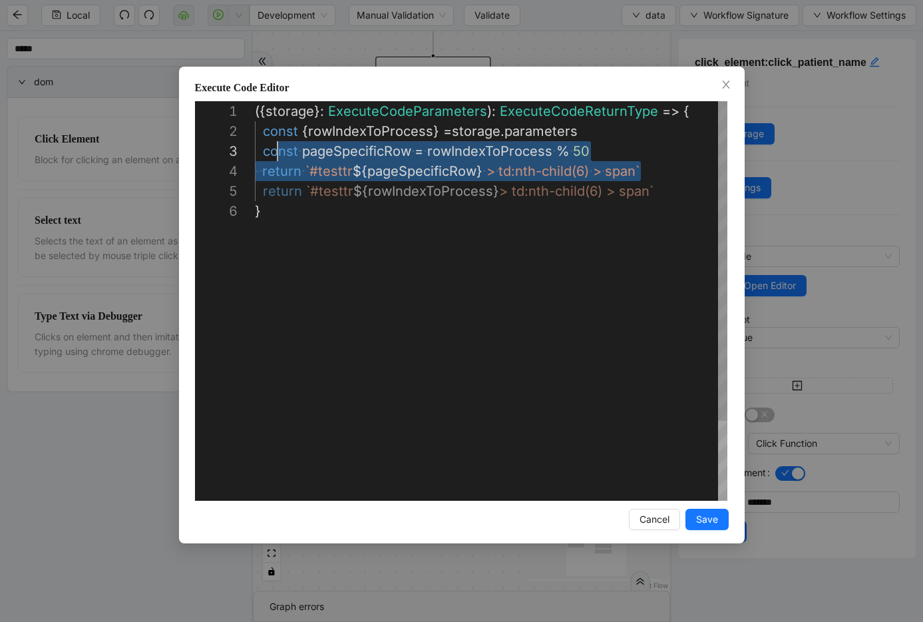
scroll to position [20, 0]
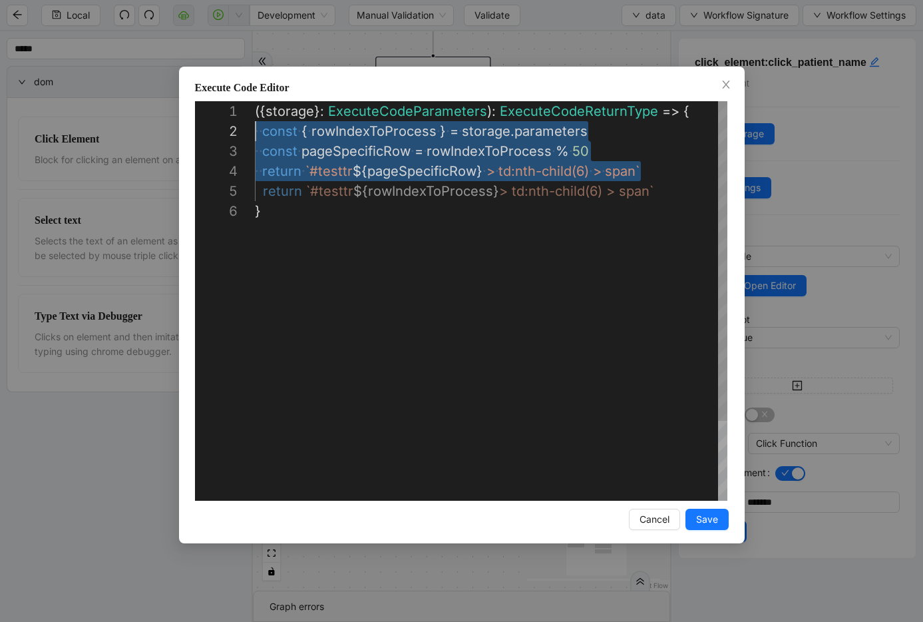
drag, startPoint x: 661, startPoint y: 170, endPoint x: 190, endPoint y: 133, distance: 472.8
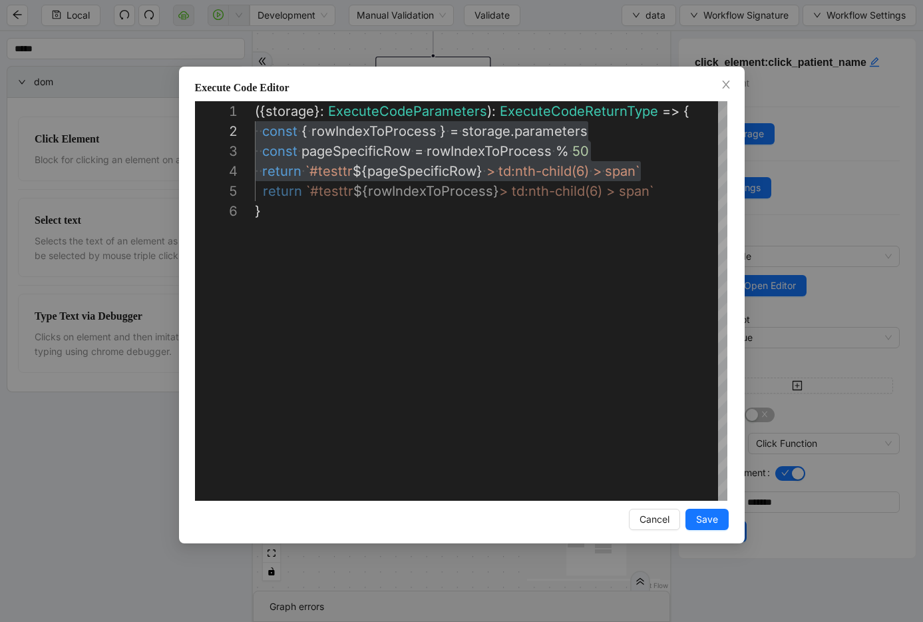
click at [833, 185] on div "**********" at bounding box center [461, 311] width 923 height 622
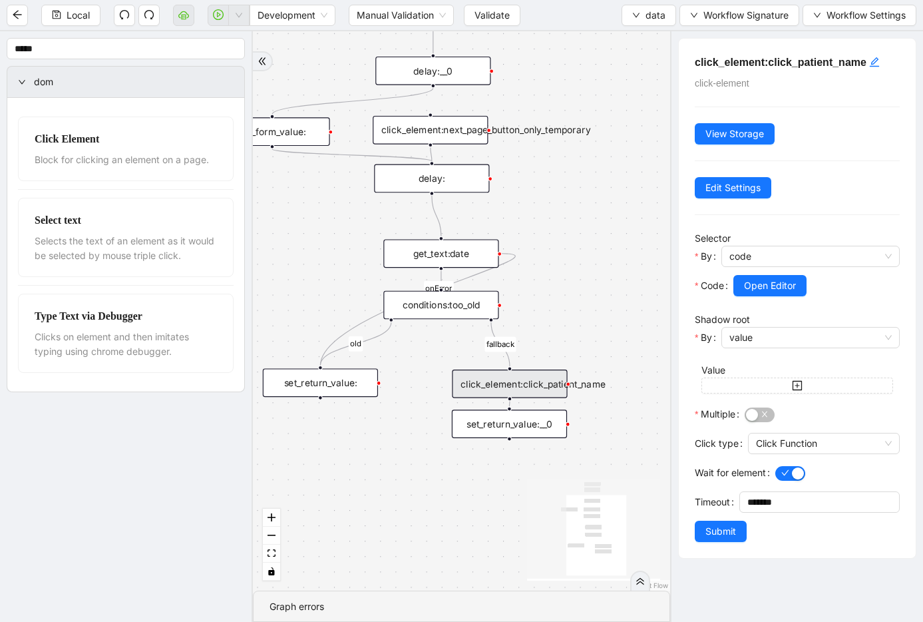
click at [445, 260] on div "get_text:date" at bounding box center [440, 253] width 115 height 29
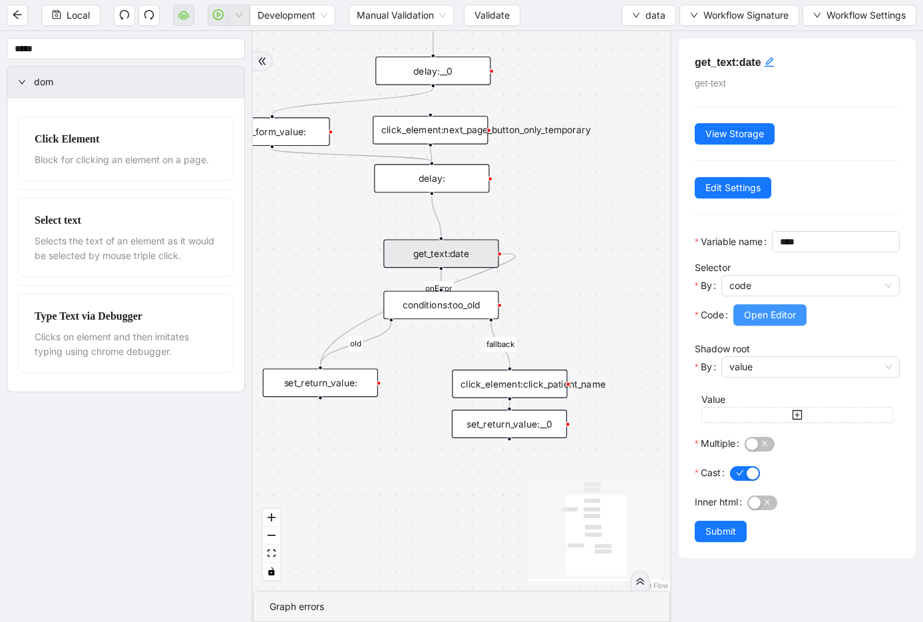
click at [791, 322] on span "Open Editor" at bounding box center [770, 315] width 52 height 15
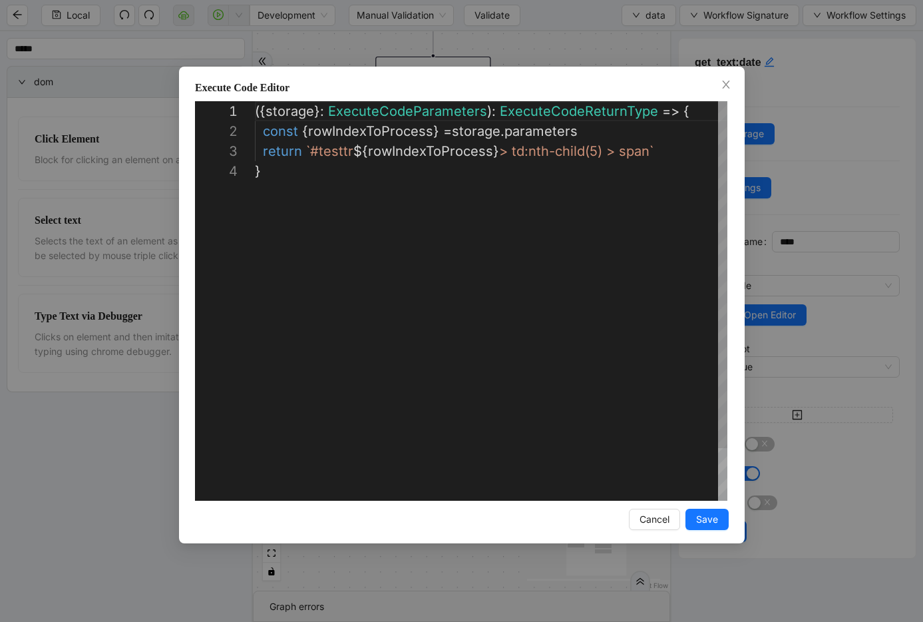
scroll to position [60, 0]
click at [697, 116] on div "({ storage }: ExecuteCodeParameters ): ExecuteCodeReturnType => { const { rowIn…" at bounding box center [491, 330] width 473 height 459
paste textarea "**********"
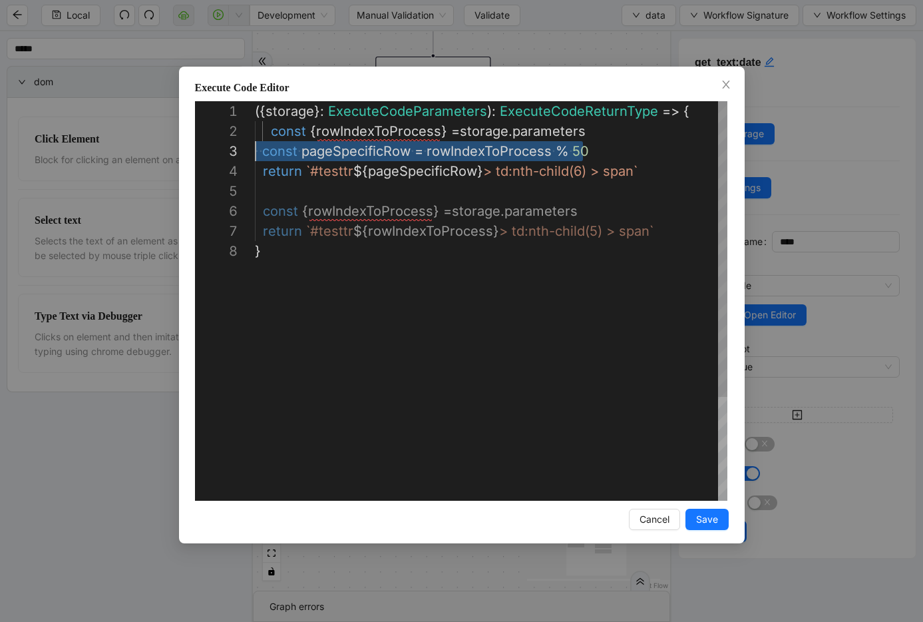
scroll to position [40, 7]
drag, startPoint x: 602, startPoint y: 150, endPoint x: 262, endPoint y: 152, distance: 340.2
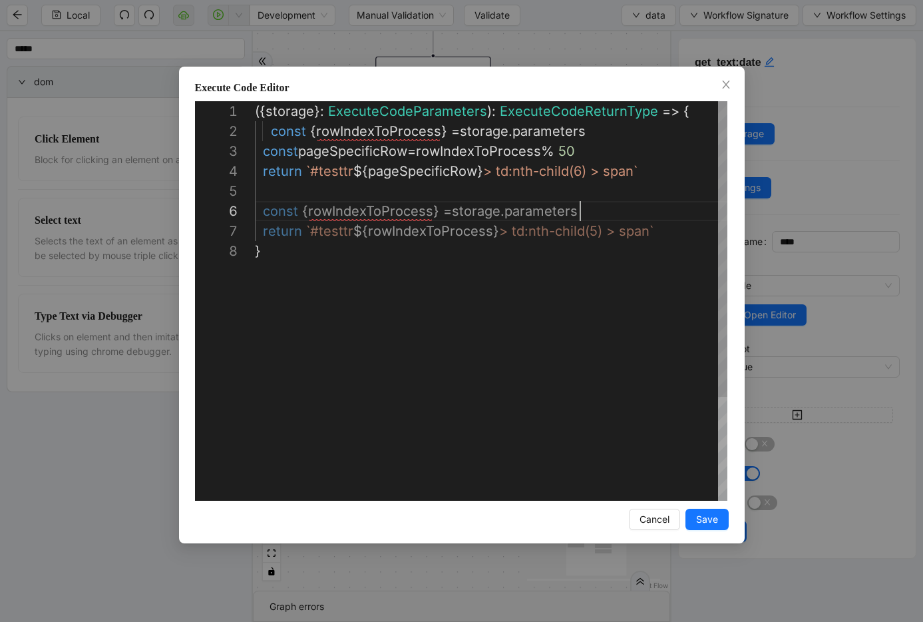
click at [602, 211] on div "({ storage }: ExecuteCodeParameters ): ExecuteCodeReturnType => { const { rowIn…" at bounding box center [491, 370] width 473 height 539
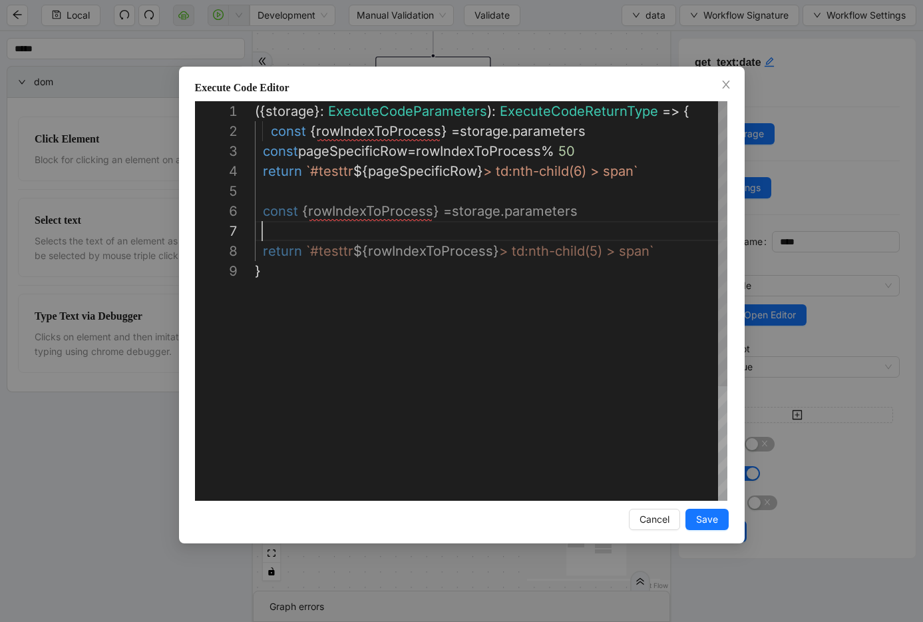
paste textarea "**********"
click at [373, 232] on div "({ storage }: ExecuteCodeParameters ): ExecuteCodeReturnType => { const { rowIn…" at bounding box center [491, 380] width 473 height 559
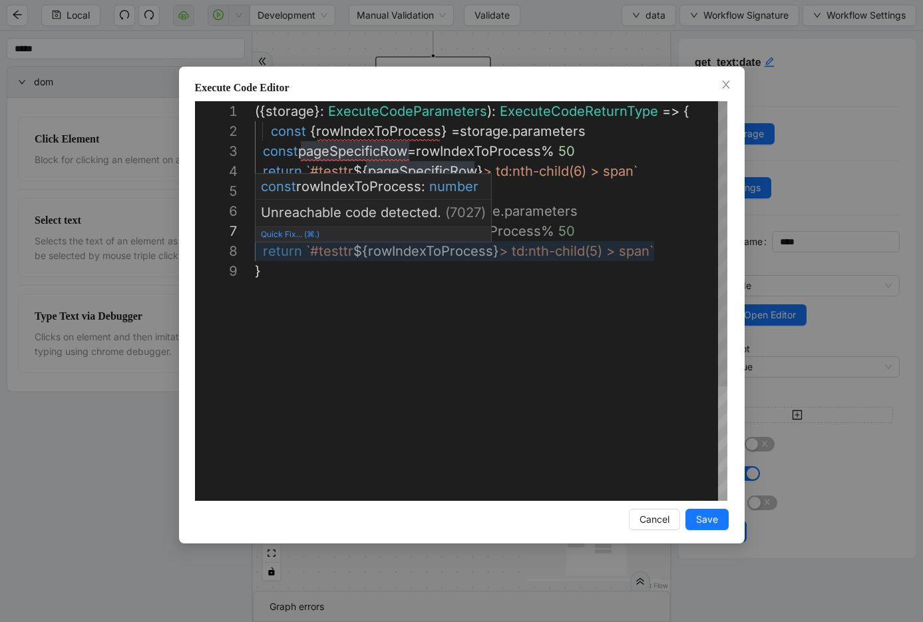
click at [398, 252] on div "({ storage }: ExecuteCodeParameters ): ExecuteCodeReturnType => { const { rowIn…" at bounding box center [491, 380] width 473 height 559
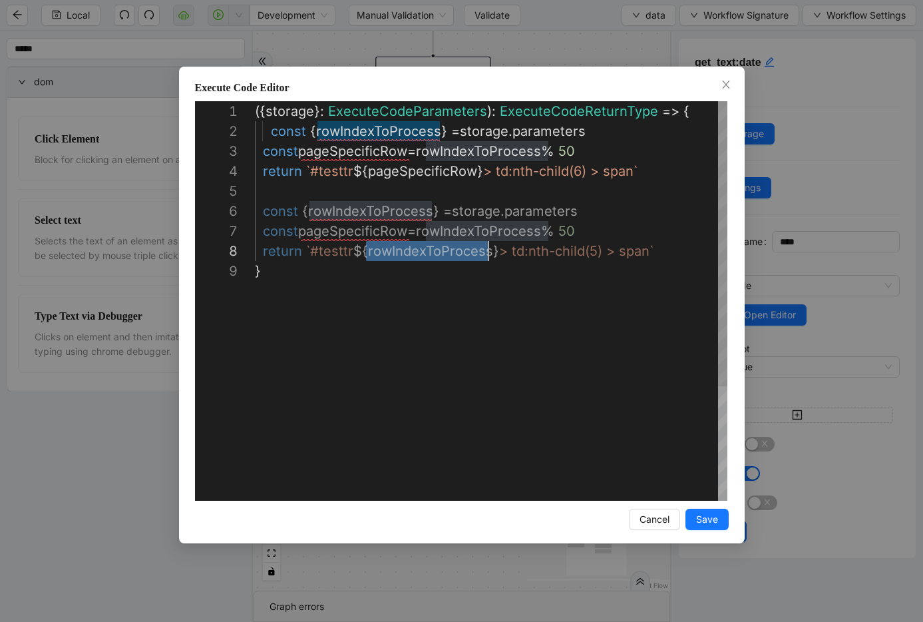
paste textarea "Editor content;Press Alt+F1 for Accessibility Options."
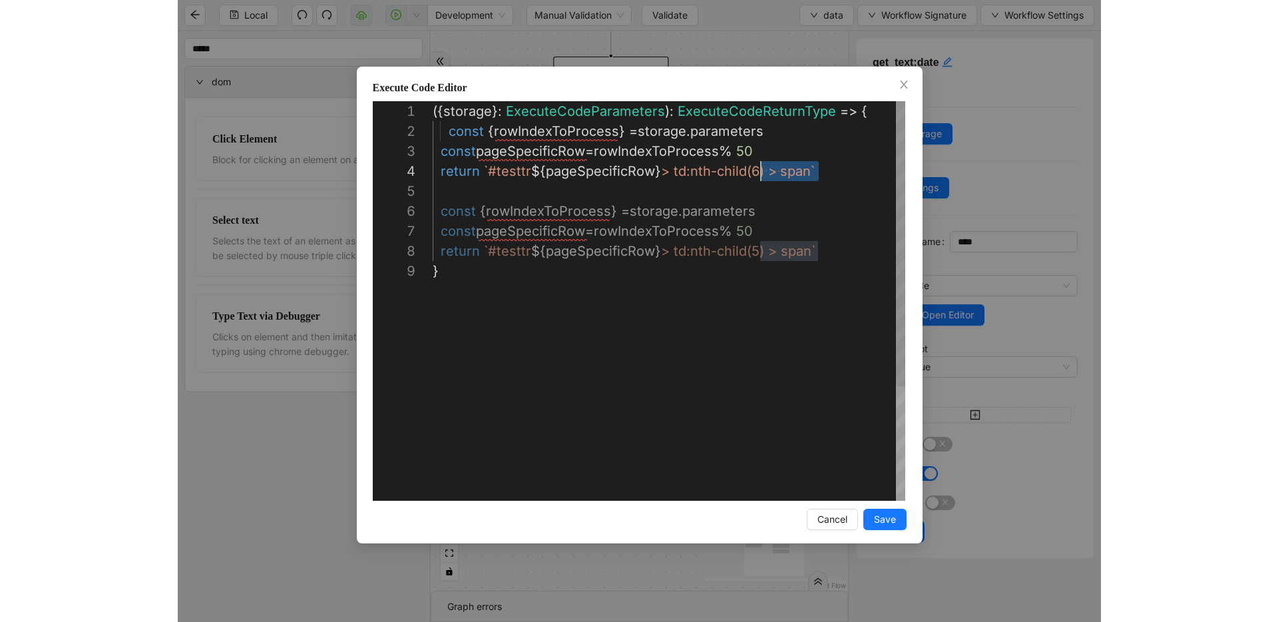
scroll to position [20, 0]
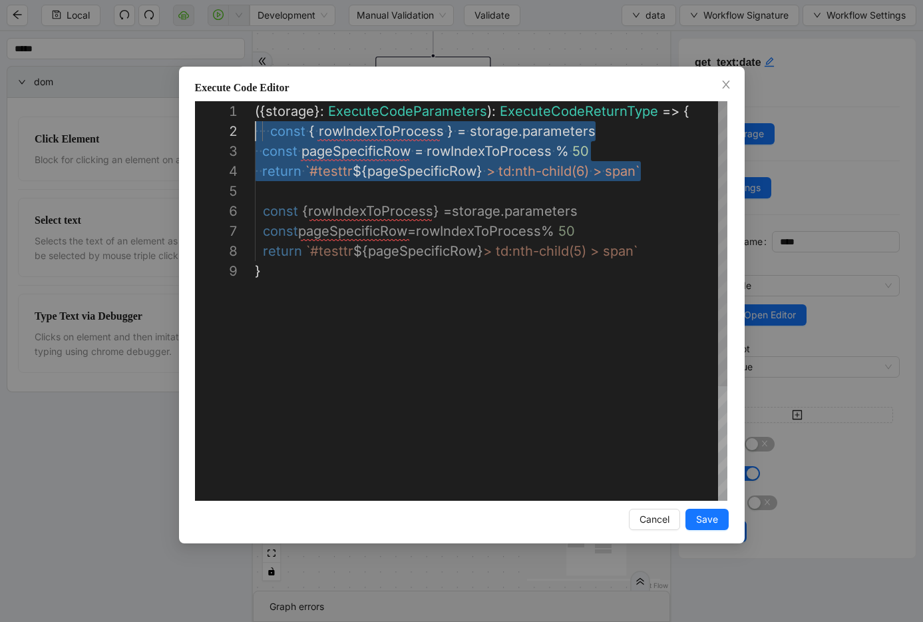
drag, startPoint x: 678, startPoint y: 170, endPoint x: 123, endPoint y: 138, distance: 556.1
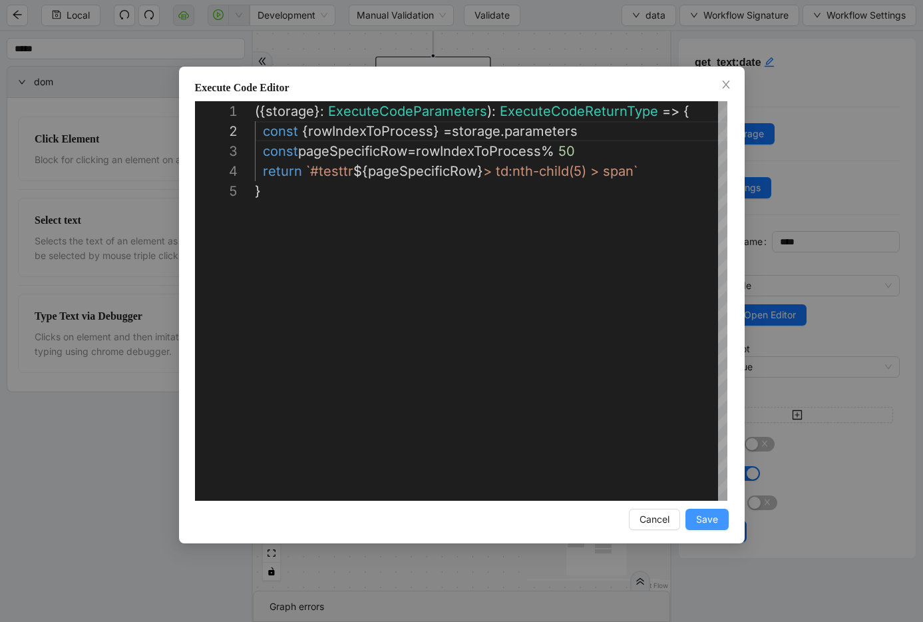
type textarea "**********"
click at [711, 521] on span "Save" at bounding box center [707, 519] width 22 height 15
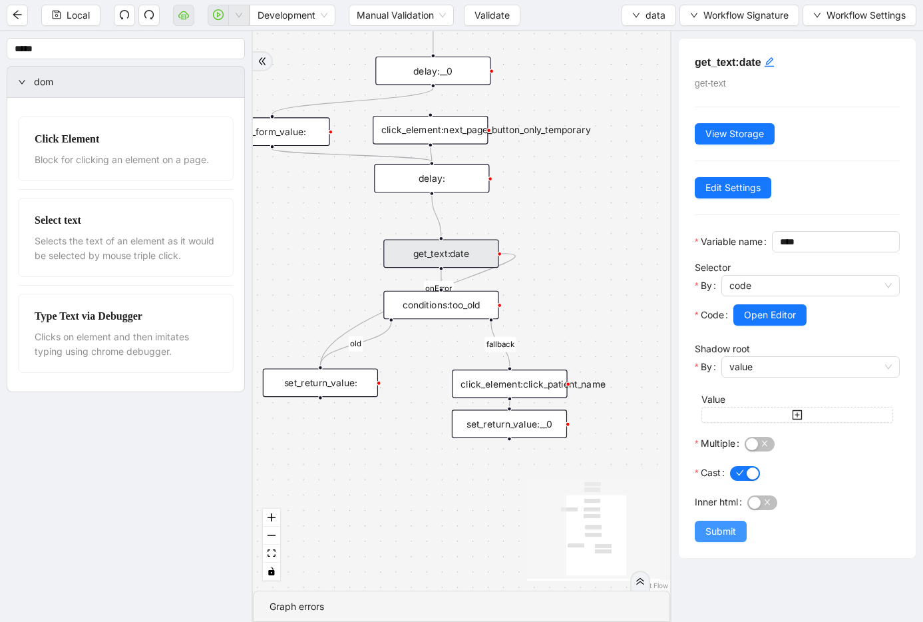
click at [709, 539] on span "Submit" at bounding box center [721, 531] width 31 height 15
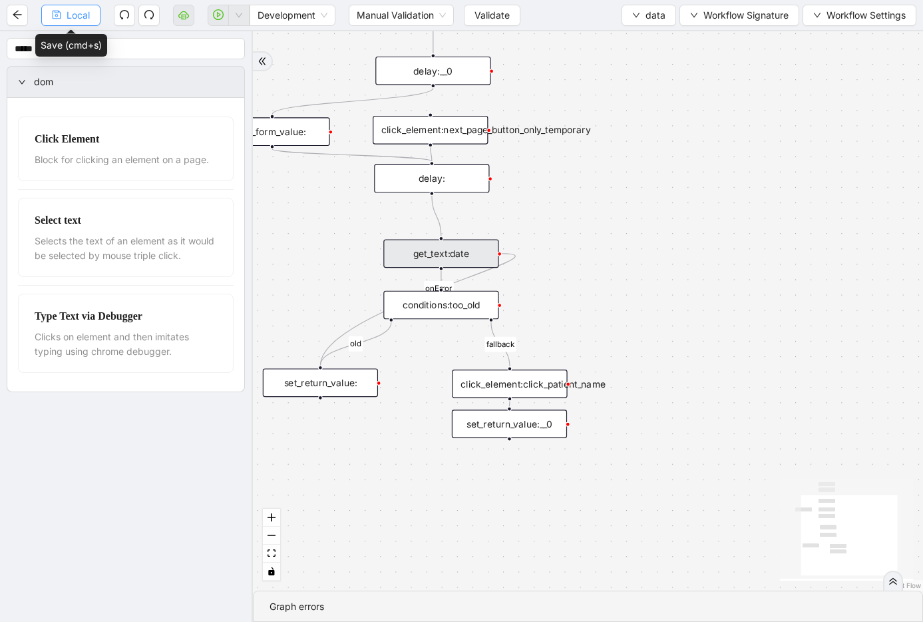
click at [58, 21] on button "Local" at bounding box center [70, 15] width 59 height 21
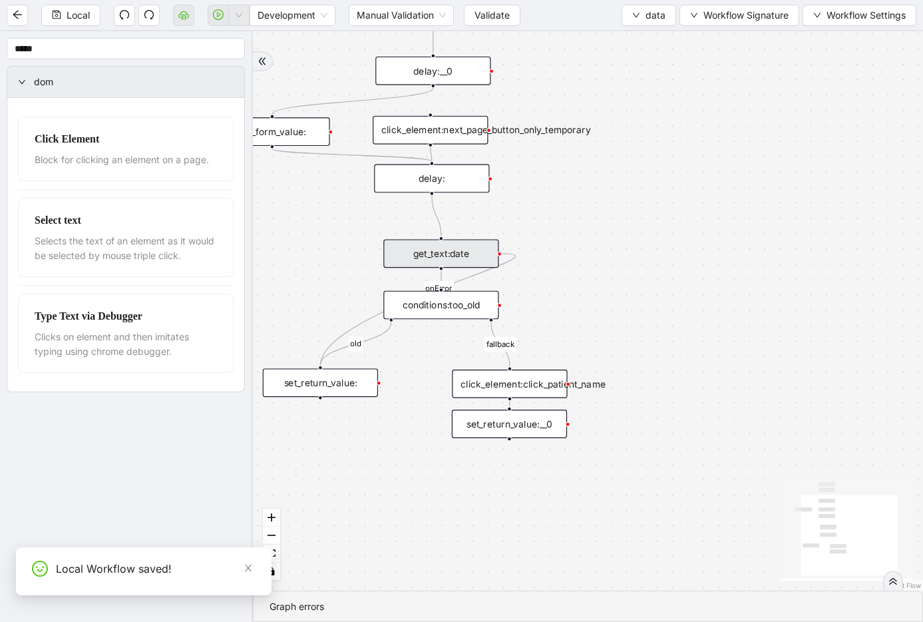
drag, startPoint x: 499, startPoint y: 9, endPoint x: 518, endPoint y: 32, distance: 30.3
click at [499, 9] on span "Validate" at bounding box center [492, 15] width 35 height 15
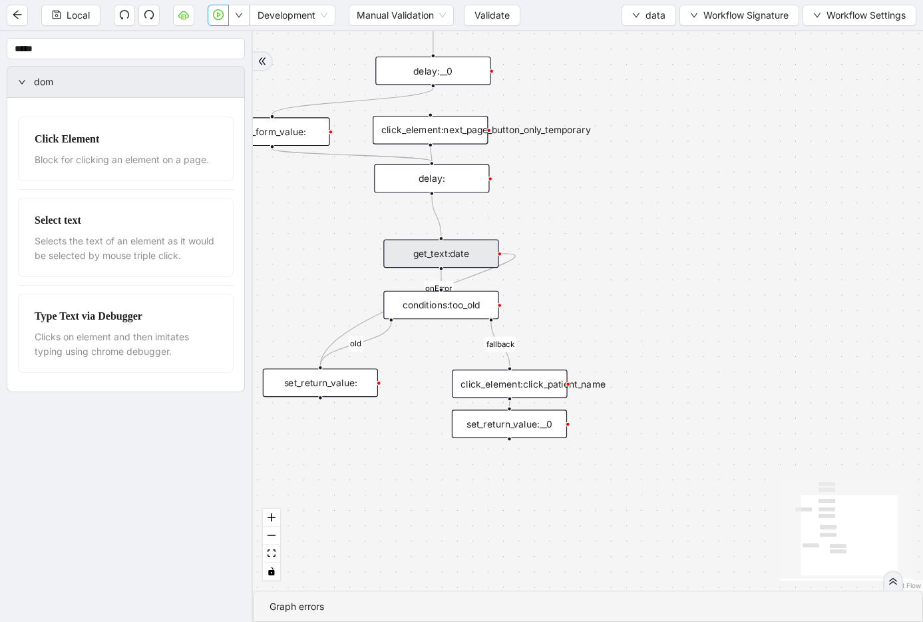
click at [223, 22] on button "button" at bounding box center [218, 15] width 21 height 21
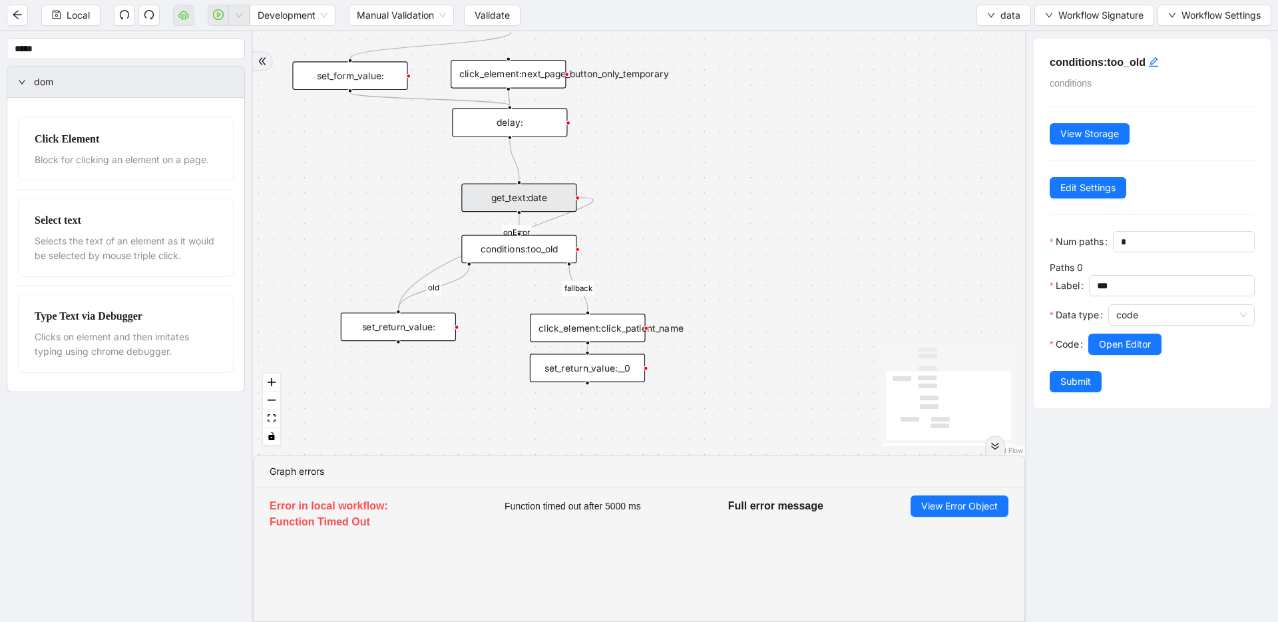
drag, startPoint x: 694, startPoint y: 225, endPoint x: 804, endPoint y: 150, distance: 133.1
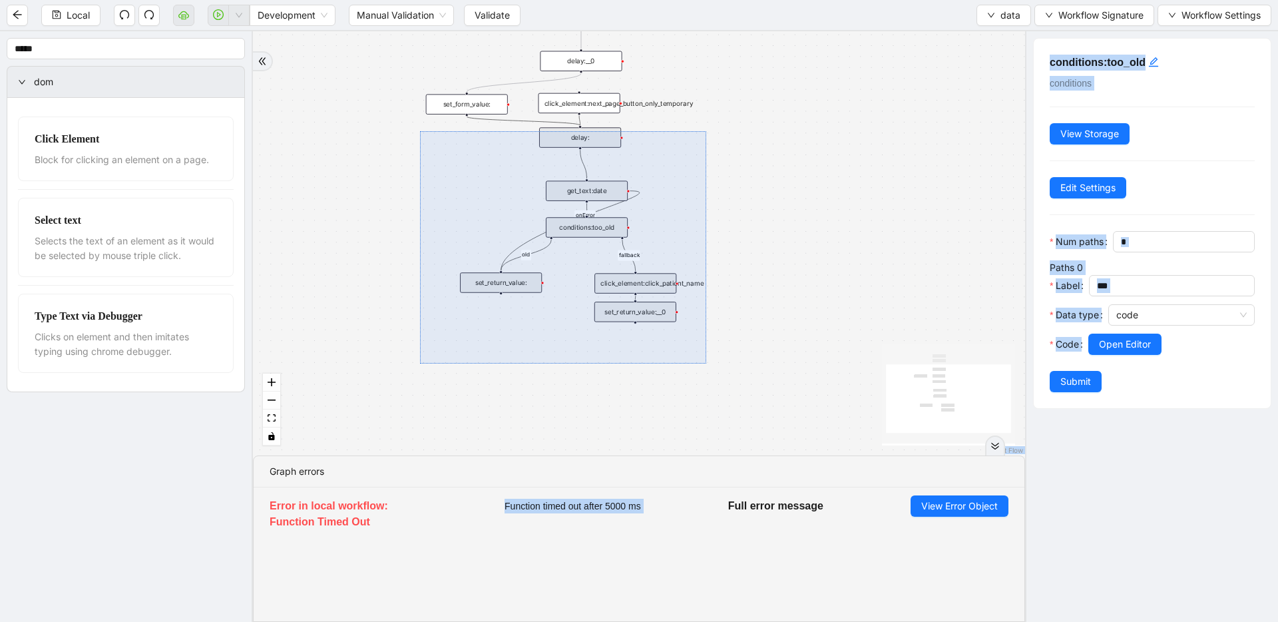
drag, startPoint x: 420, startPoint y: 131, endPoint x: 706, endPoint y: 363, distance: 368.6
click at [706, 363] on div "fallback old onError trigger click_element:click_patient_name conditions:too_ol…" at bounding box center [639, 243] width 772 height 424
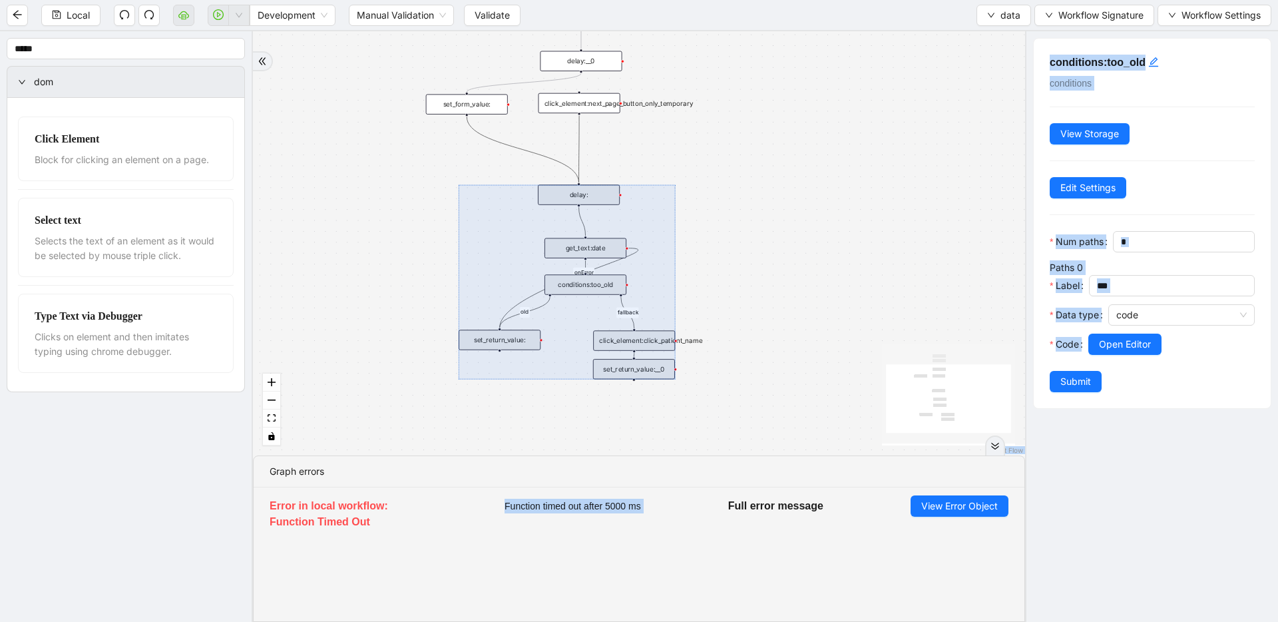
drag, startPoint x: 662, startPoint y: 362, endPoint x: 662, endPoint y: 377, distance: 14.7
click at [662, 377] on div at bounding box center [567, 281] width 216 height 194
click at [733, 211] on div "fallback old onError trigger click_element:click_patient_name conditions:too_ol…" at bounding box center [639, 243] width 772 height 424
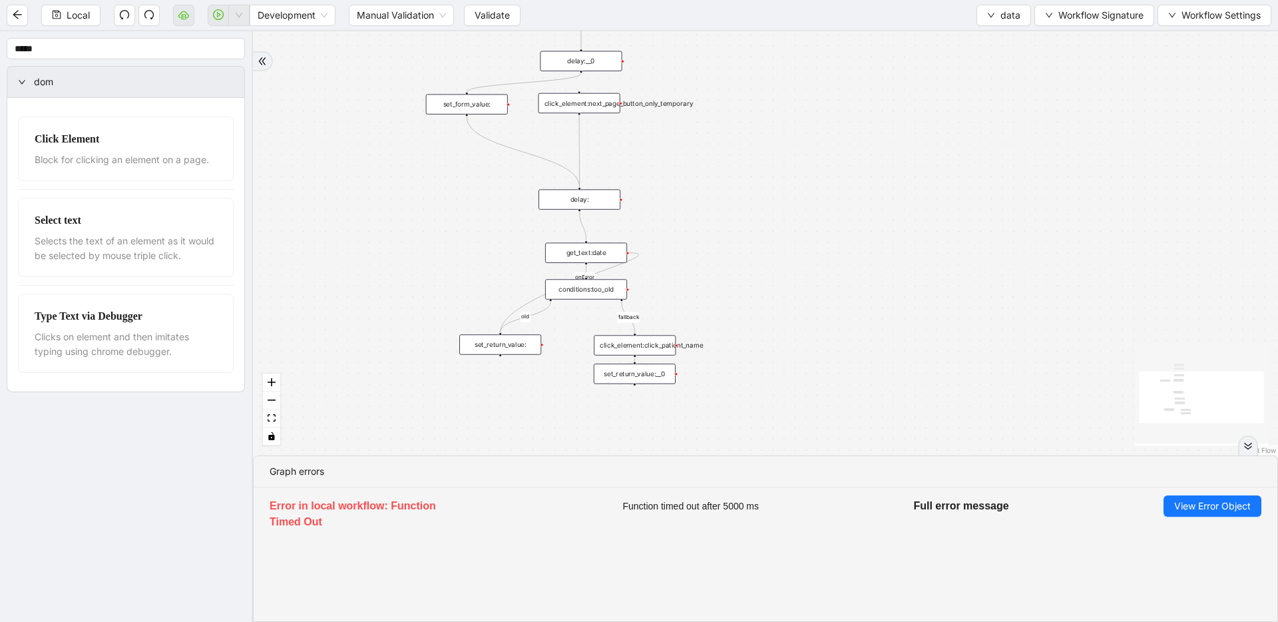
click at [514, 150] on icon "Edge from set_form_value: to delay:" at bounding box center [523, 151] width 112 height 71
click at [468, 130] on icon "plus-circle" at bounding box center [467, 129] width 14 height 14
type input "****"
click at [474, 184] on div "Type Text via Debugger" at bounding box center [467, 183] width 108 height 12
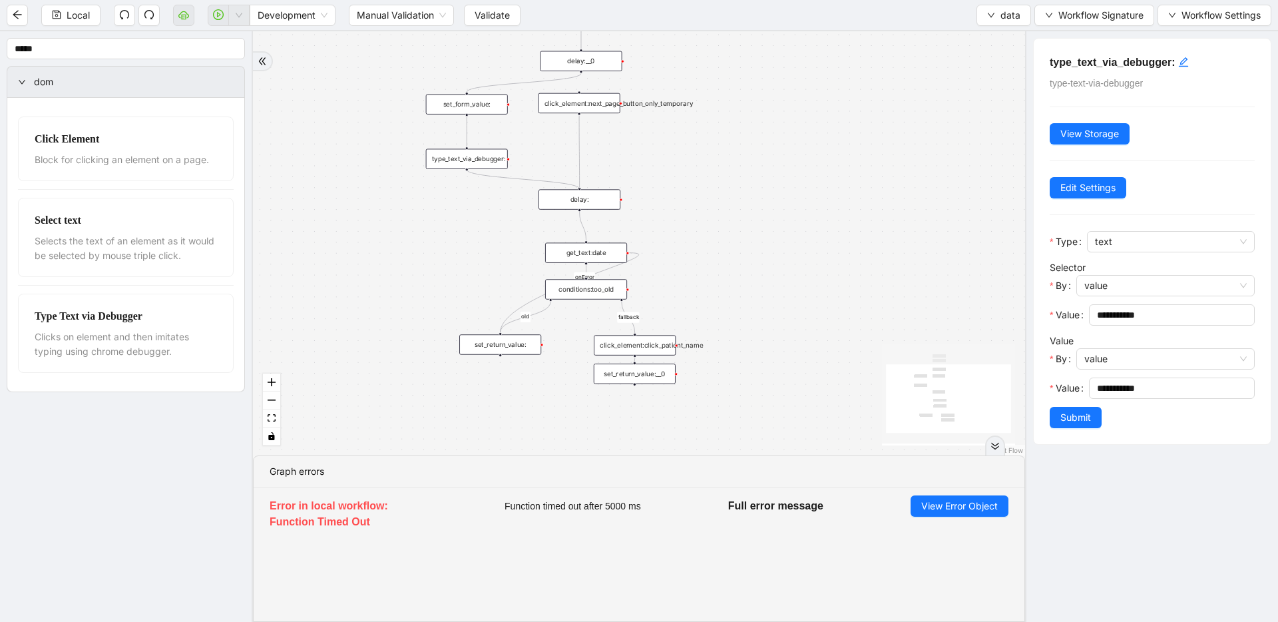
drag, startPoint x: 465, startPoint y: 169, endPoint x: 579, endPoint y: 189, distance: 116.2
drag, startPoint x: 582, startPoint y: 72, endPoint x: 475, endPoint y: 150, distance: 132.3
click at [478, 105] on div "set_form_value:" at bounding box center [467, 104] width 82 height 20
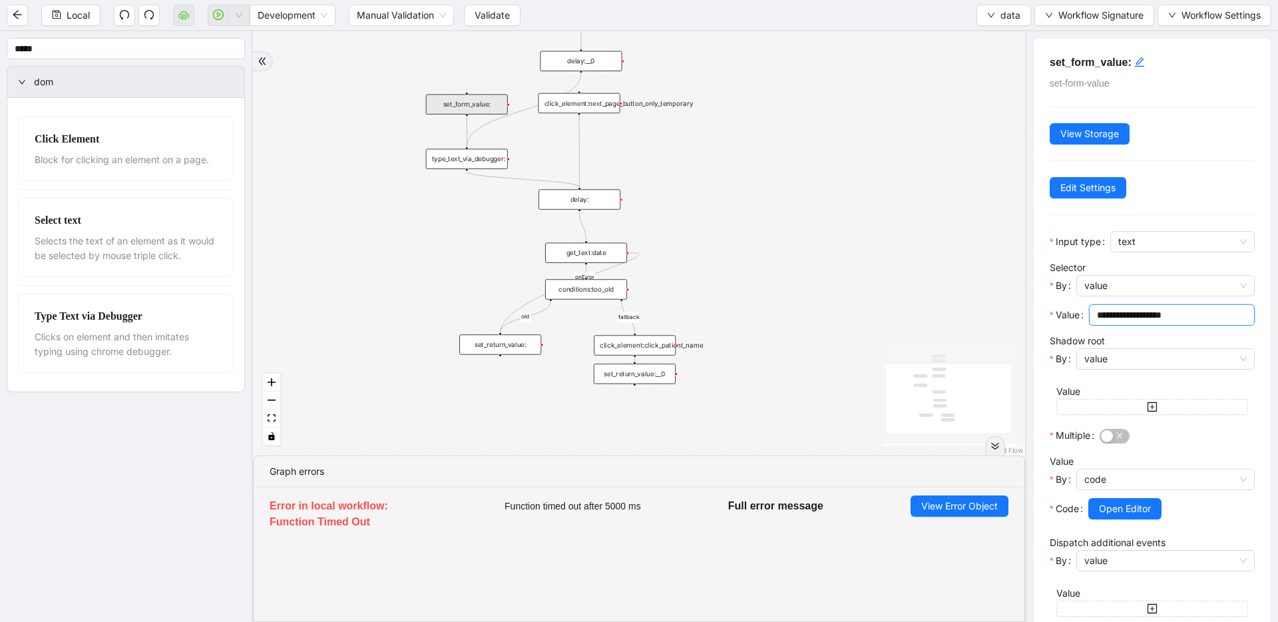
drag, startPoint x: 1190, startPoint y: 313, endPoint x: 1044, endPoint y: 316, distance: 145.1
click at [1044, 316] on div "**********" at bounding box center [1152, 457] width 237 height 837
click at [445, 158] on div "type_text_via_debugger:" at bounding box center [467, 159] width 82 height 20
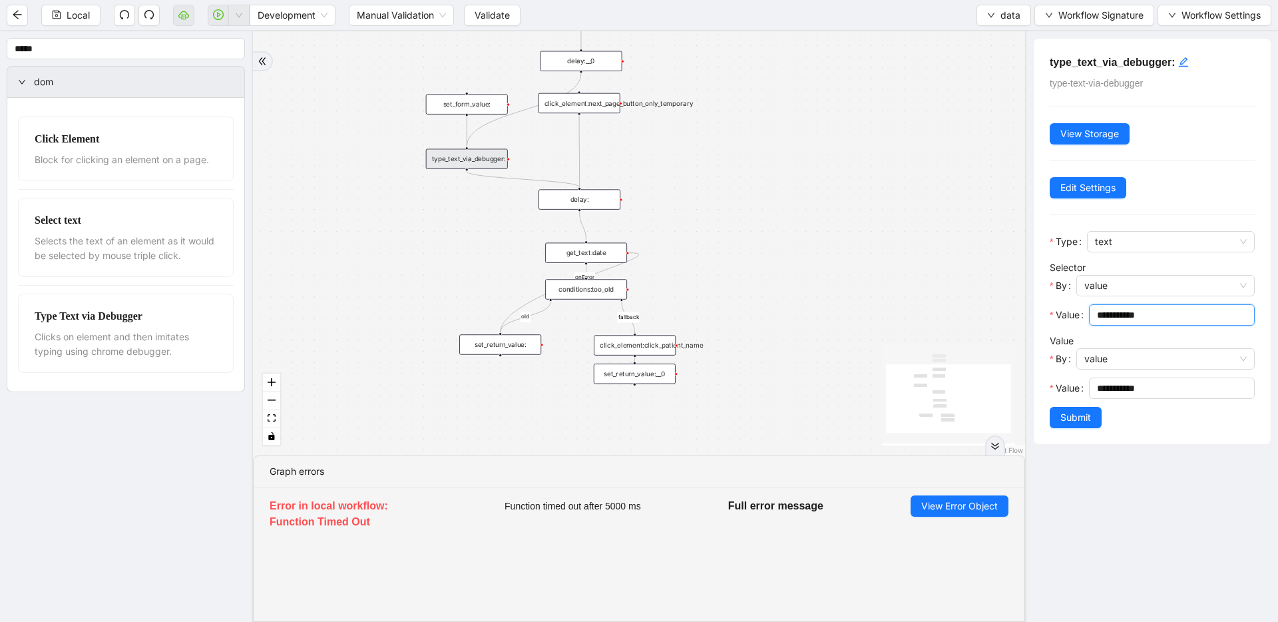
drag, startPoint x: 1152, startPoint y: 315, endPoint x: 1031, endPoint y: 308, distance: 120.7
click at [1031, 308] on div "**********" at bounding box center [1151, 326] width 253 height 590
paste input "********"
type input "**********"
click at [1071, 411] on span "Submit" at bounding box center [1075, 417] width 31 height 15
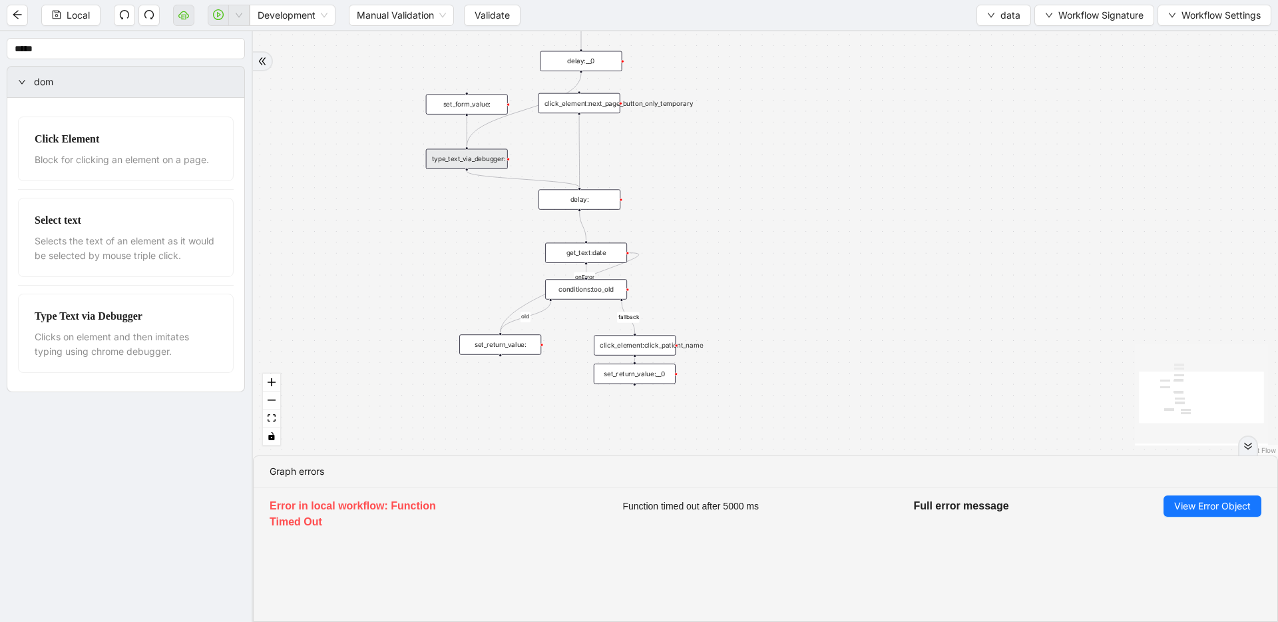
click at [458, 108] on div "set_form_value:" at bounding box center [467, 104] width 82 height 20
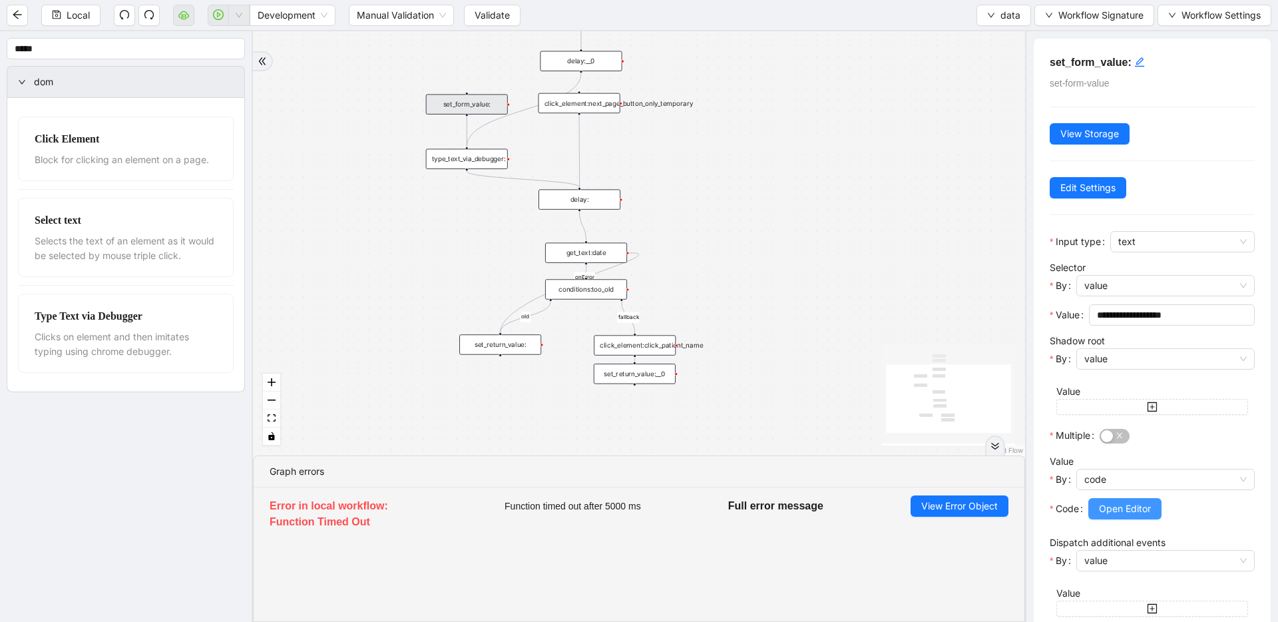
click at [1122, 514] on span "Open Editor" at bounding box center [1125, 508] width 52 height 15
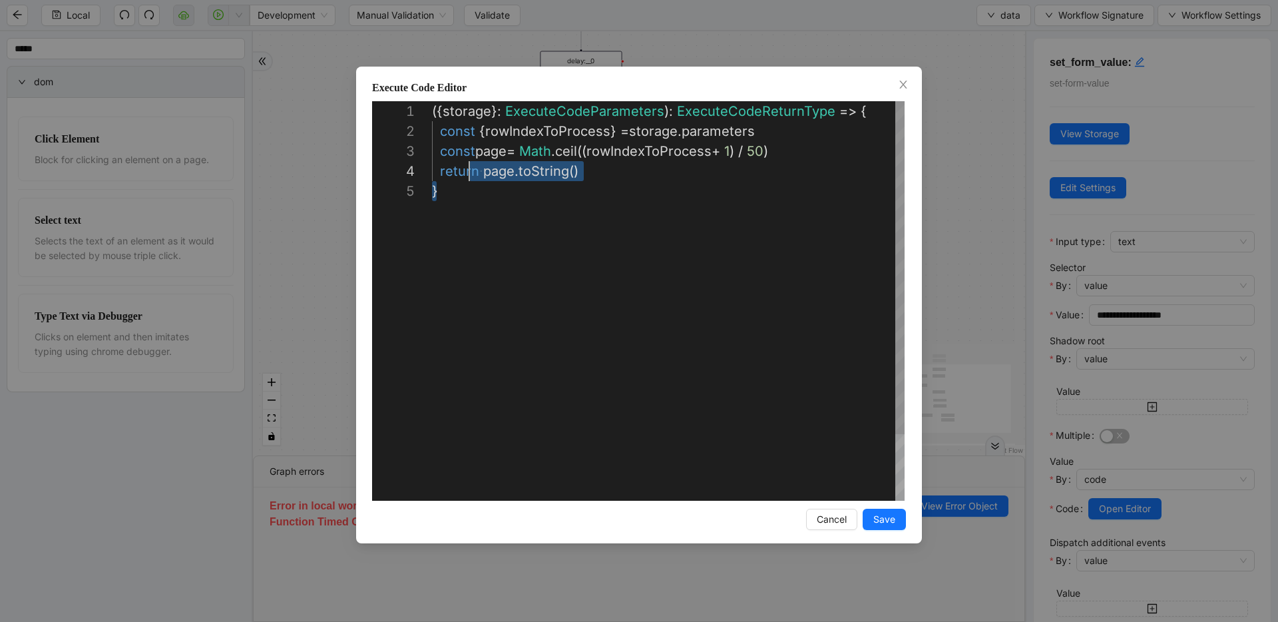
scroll to position [0, 0]
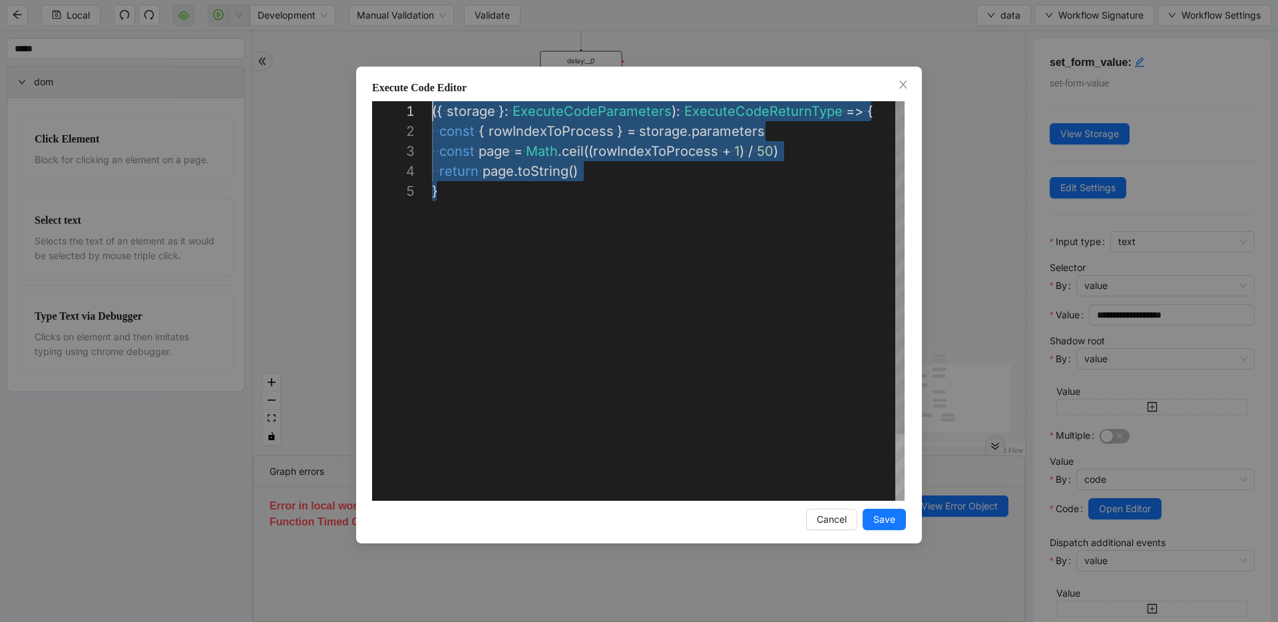
drag, startPoint x: 479, startPoint y: 175, endPoint x: 365, endPoint y: 64, distance: 158.6
click at [310, 138] on div "**********" at bounding box center [639, 311] width 1278 height 622
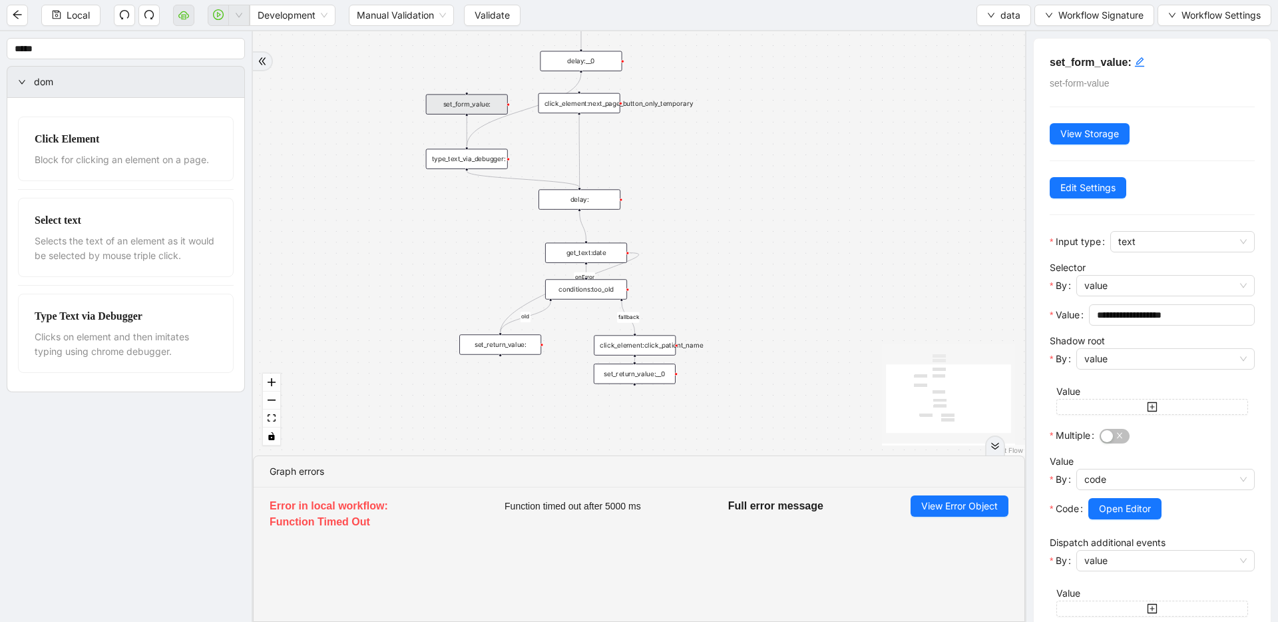
click at [493, 162] on div "type_text_via_debugger:" at bounding box center [467, 159] width 82 height 20
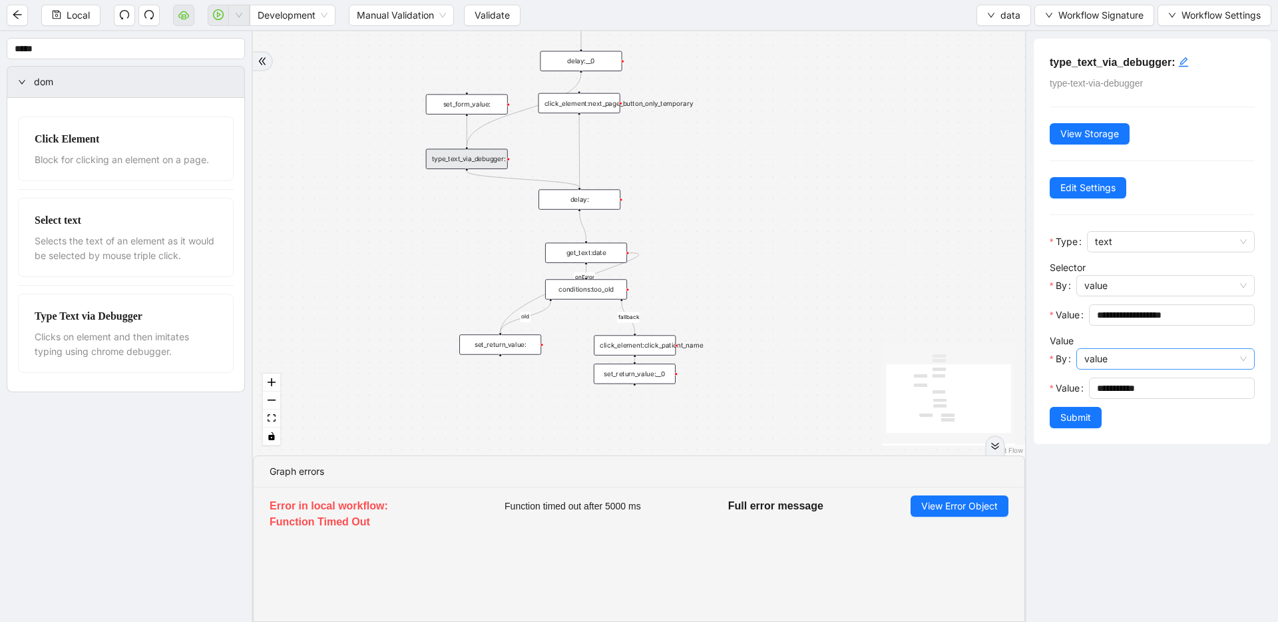
click at [1184, 365] on span "value" at bounding box center [1165, 359] width 162 height 20
click at [1178, 399] on div "code" at bounding box center [1161, 406] width 149 height 15
click at [1140, 385] on span "Open Editor" at bounding box center [1125, 388] width 52 height 15
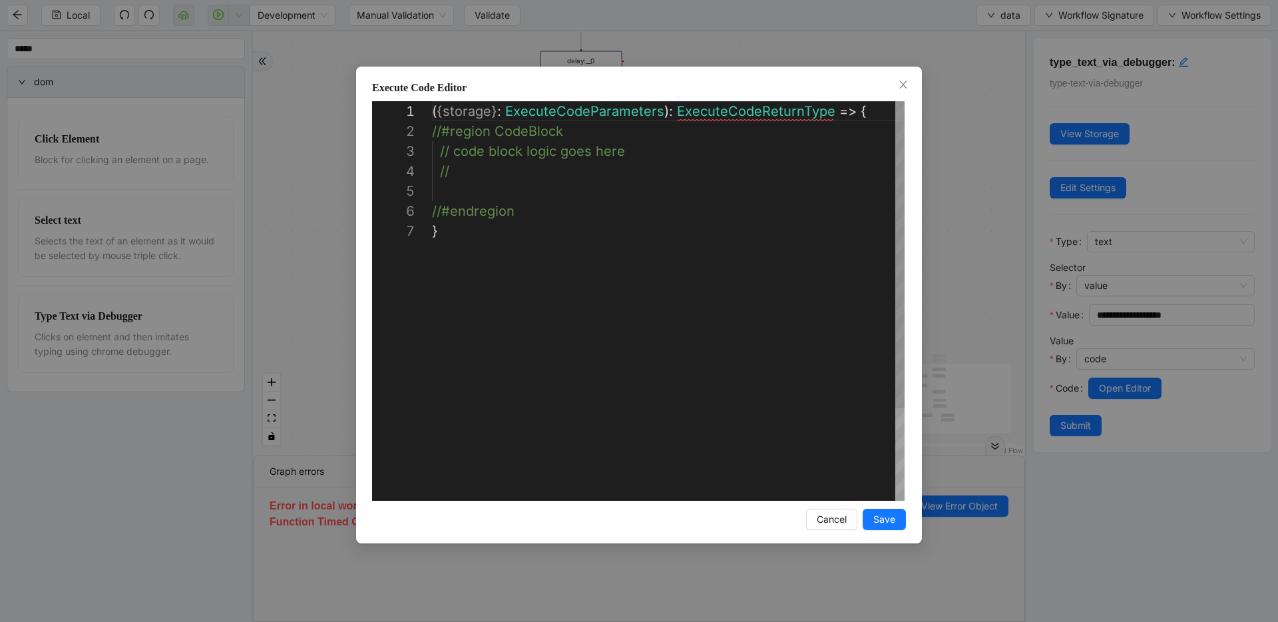
scroll to position [60, 0]
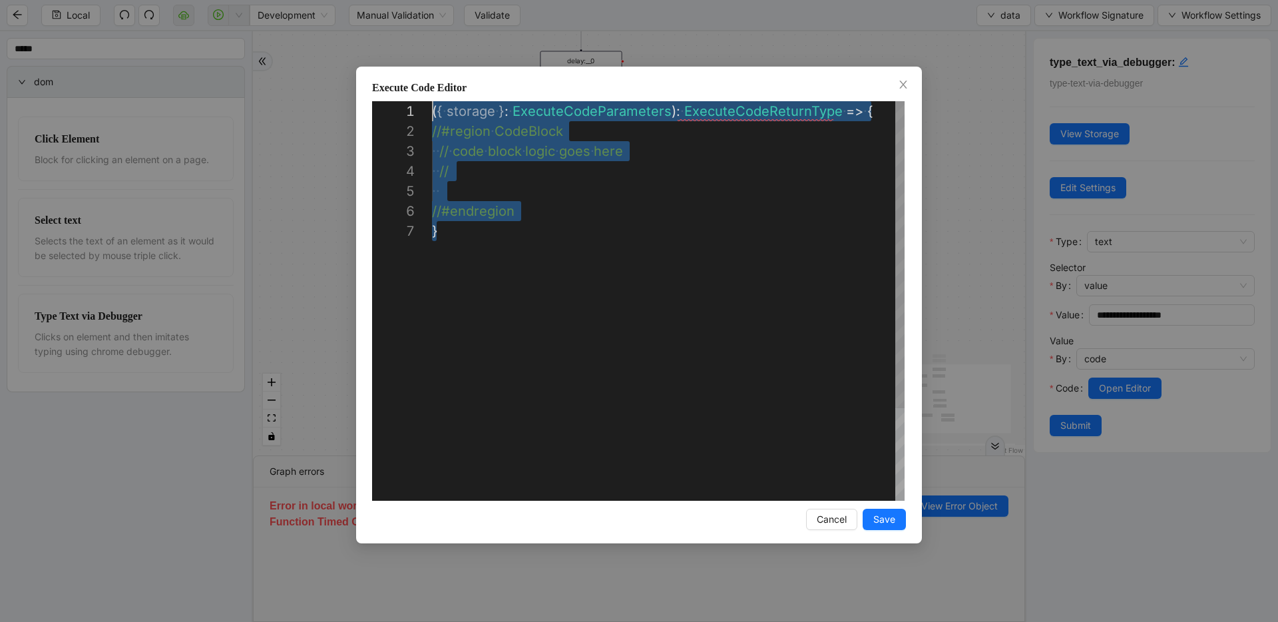
drag, startPoint x: 452, startPoint y: 206, endPoint x: 345, endPoint y: 97, distance: 153.0
paste textarea "**********"
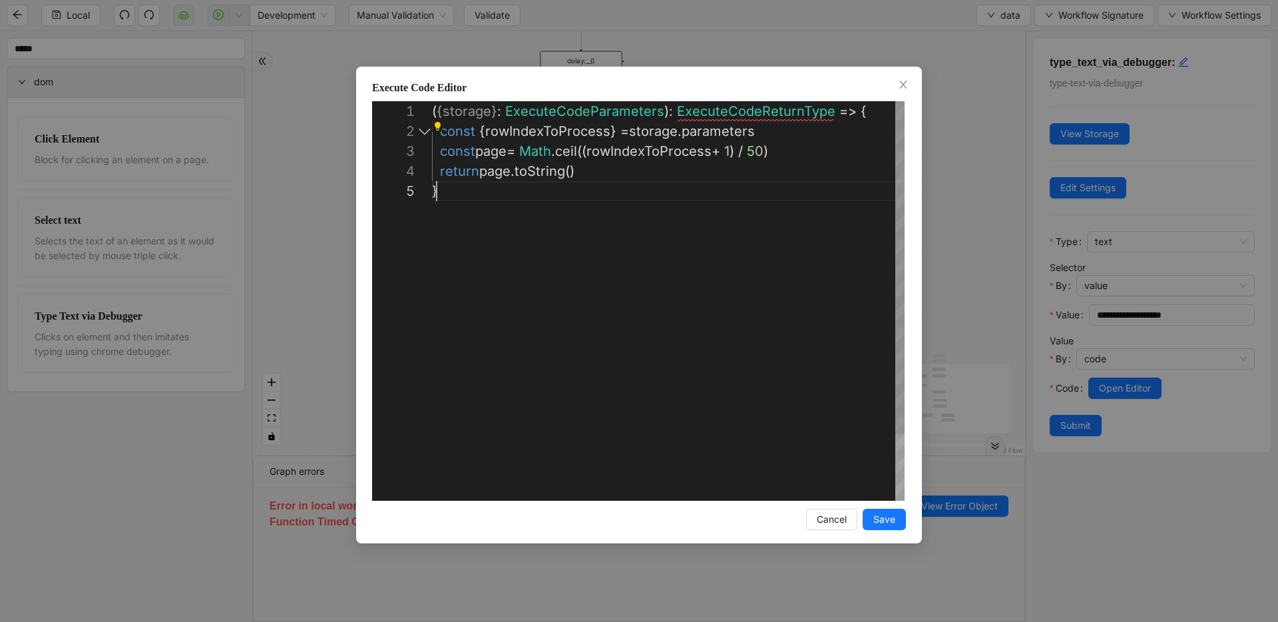
scroll to position [80, 5]
click at [497, 150] on div "({ storage }: ExecuteCodeParameters ): ExecuteCodeReturnType => { const { rowIn…" at bounding box center [668, 340] width 473 height 479
type textarea "**********"
click at [881, 523] on span "Save" at bounding box center [884, 519] width 22 height 15
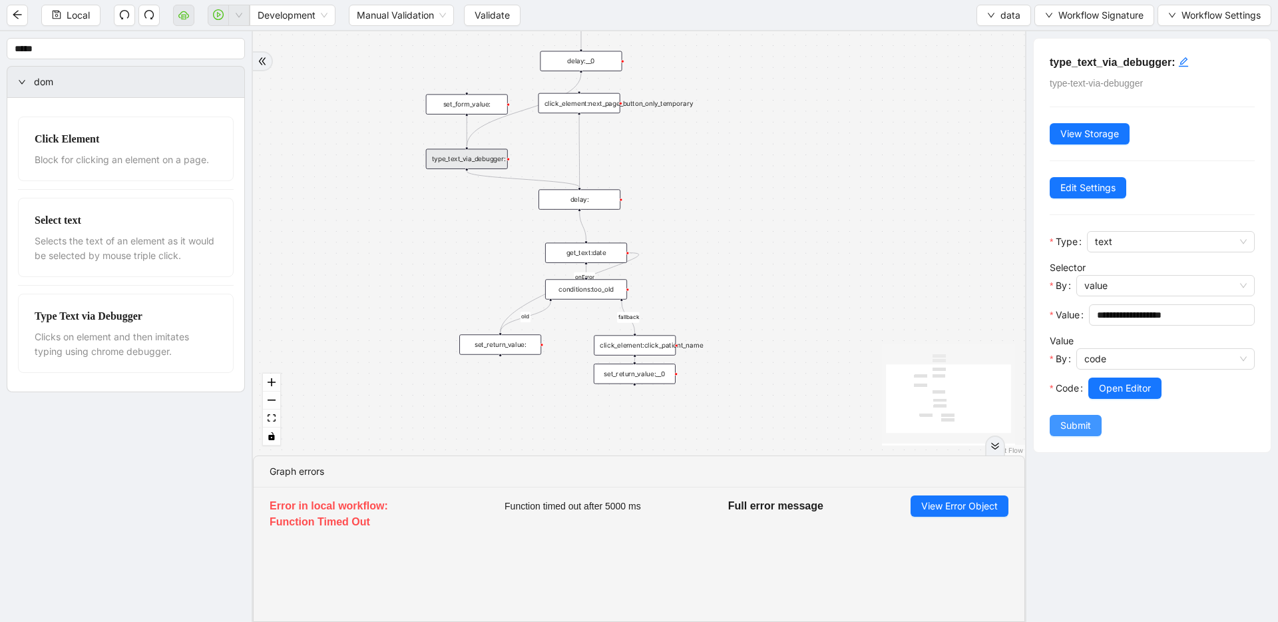
click at [1096, 431] on button "Submit" at bounding box center [1076, 425] width 52 height 21
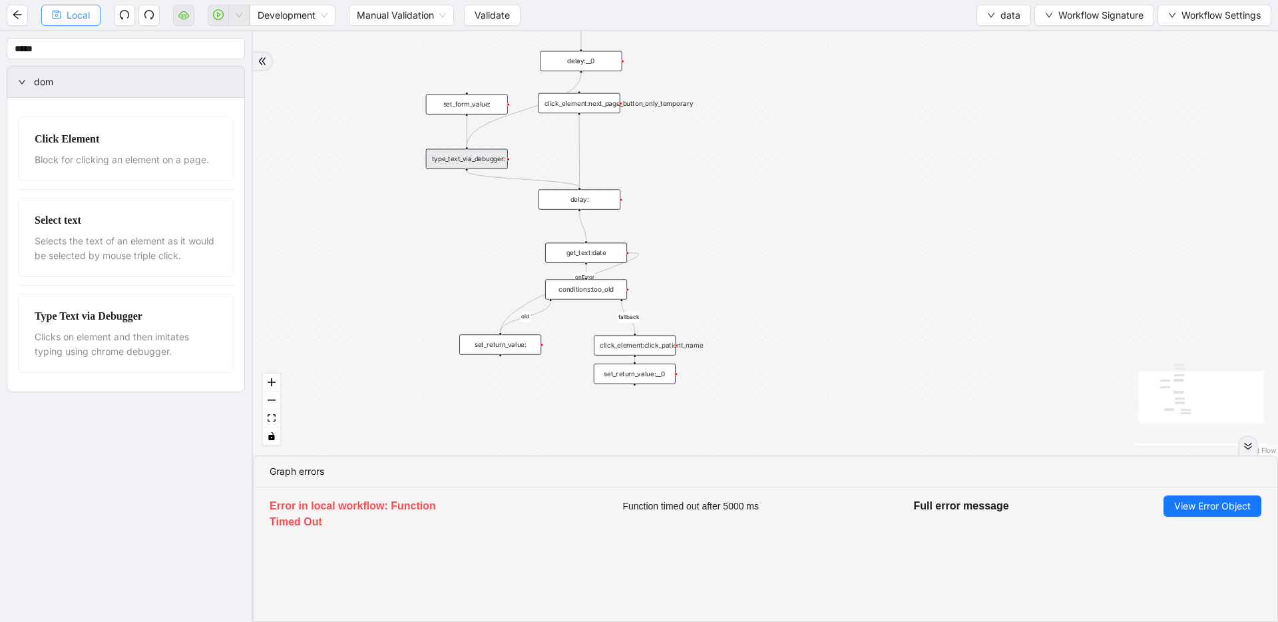
click at [61, 15] on icon "save" at bounding box center [56, 14] width 9 height 9
click at [608, 197] on div "delay:" at bounding box center [580, 199] width 82 height 20
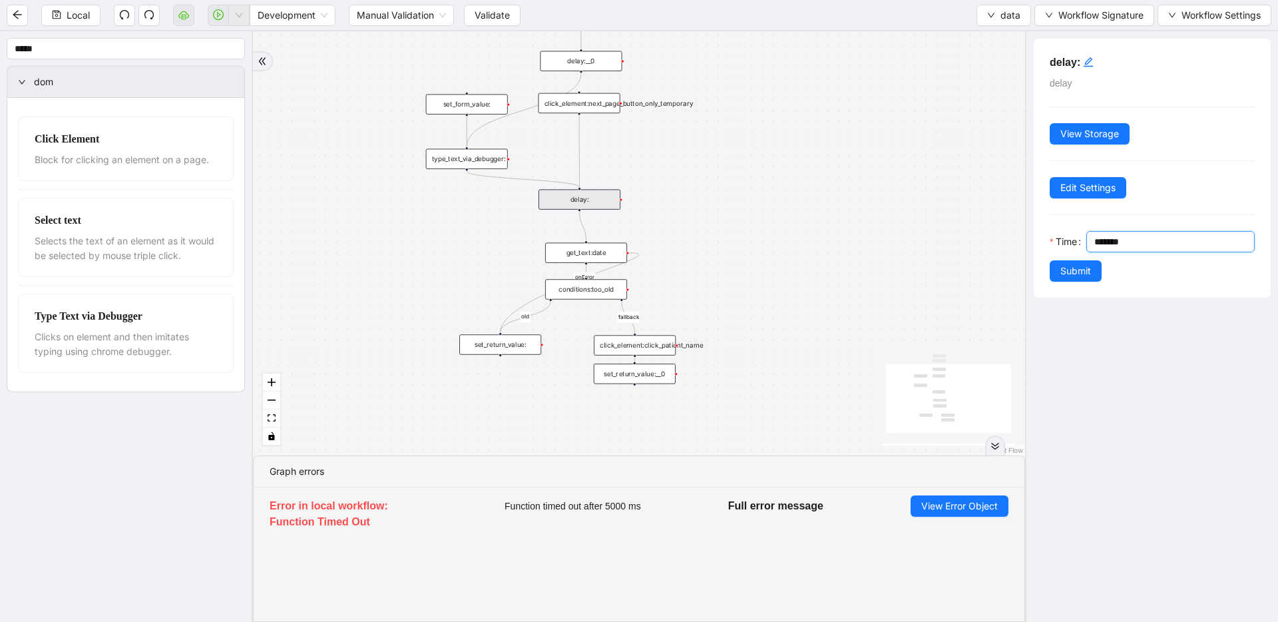
drag, startPoint x: 1102, startPoint y: 245, endPoint x: 1074, endPoint y: 246, distance: 28.0
click at [1074, 246] on div "Time *******" at bounding box center [1152, 245] width 205 height 29
click at [1106, 239] on input "*******" at bounding box center [1174, 242] width 160 height 20
type input "*******"
click at [1077, 268] on span "Submit" at bounding box center [1075, 271] width 31 height 15
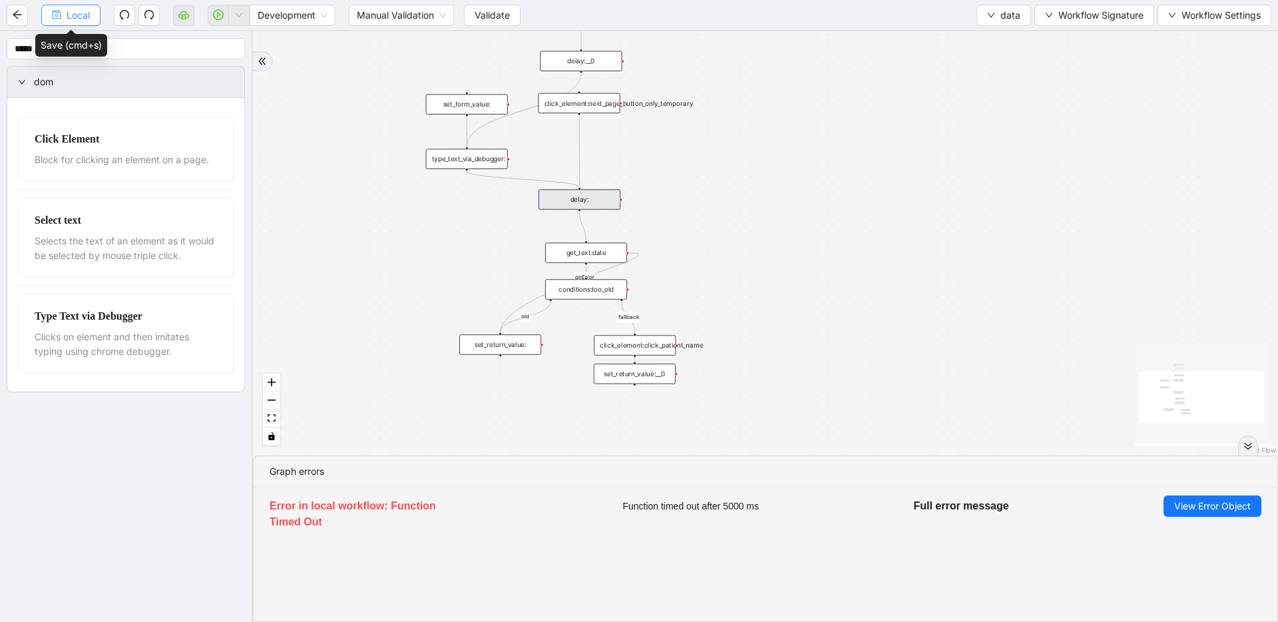
click at [71, 21] on span "Local" at bounding box center [78, 15] width 23 height 15
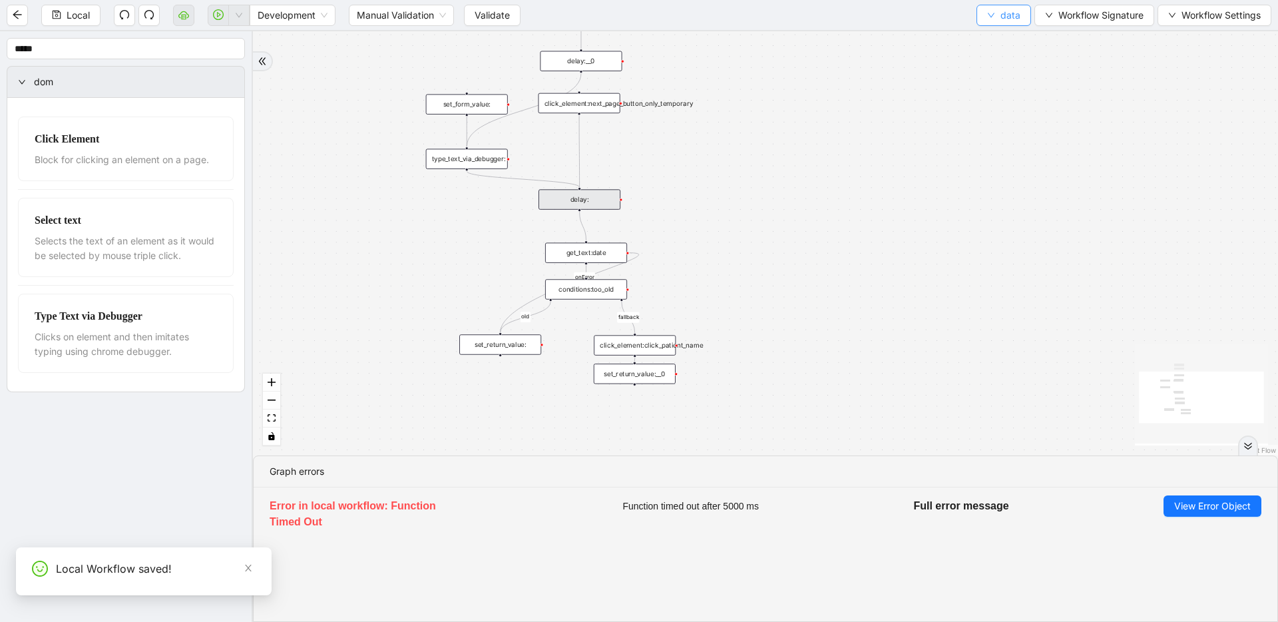
click at [1000, 19] on span "data" at bounding box center [1010, 15] width 20 height 15
click at [994, 37] on span "Select" at bounding box center [1003, 41] width 35 height 15
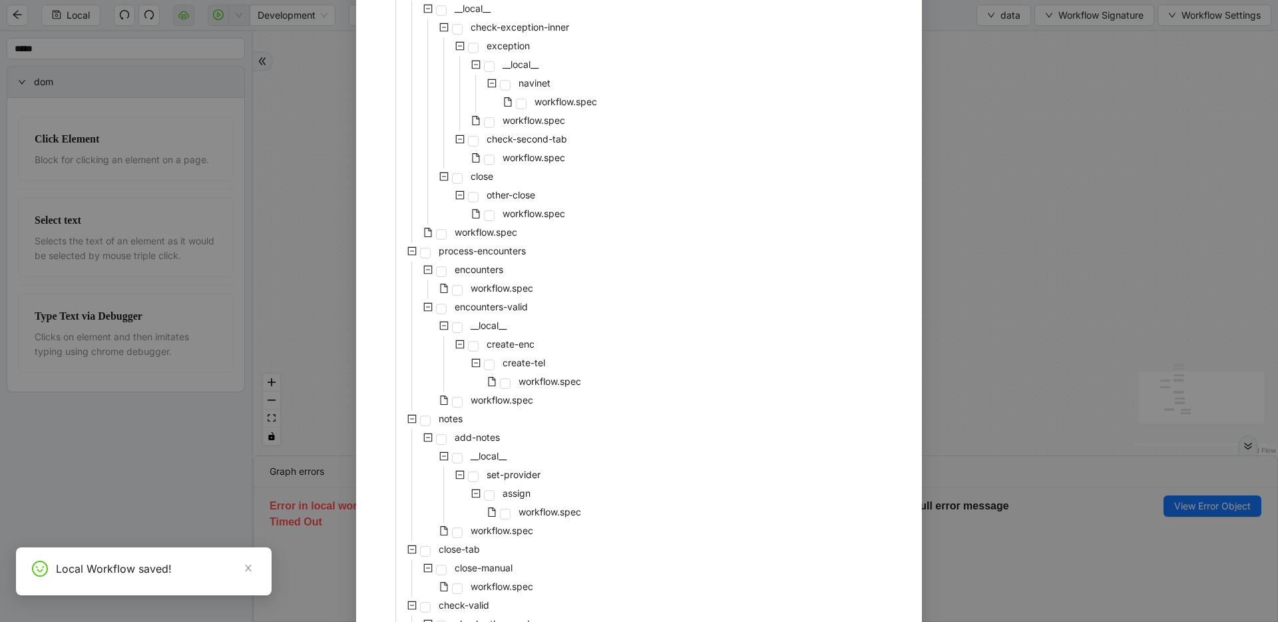
scroll to position [545, 0]
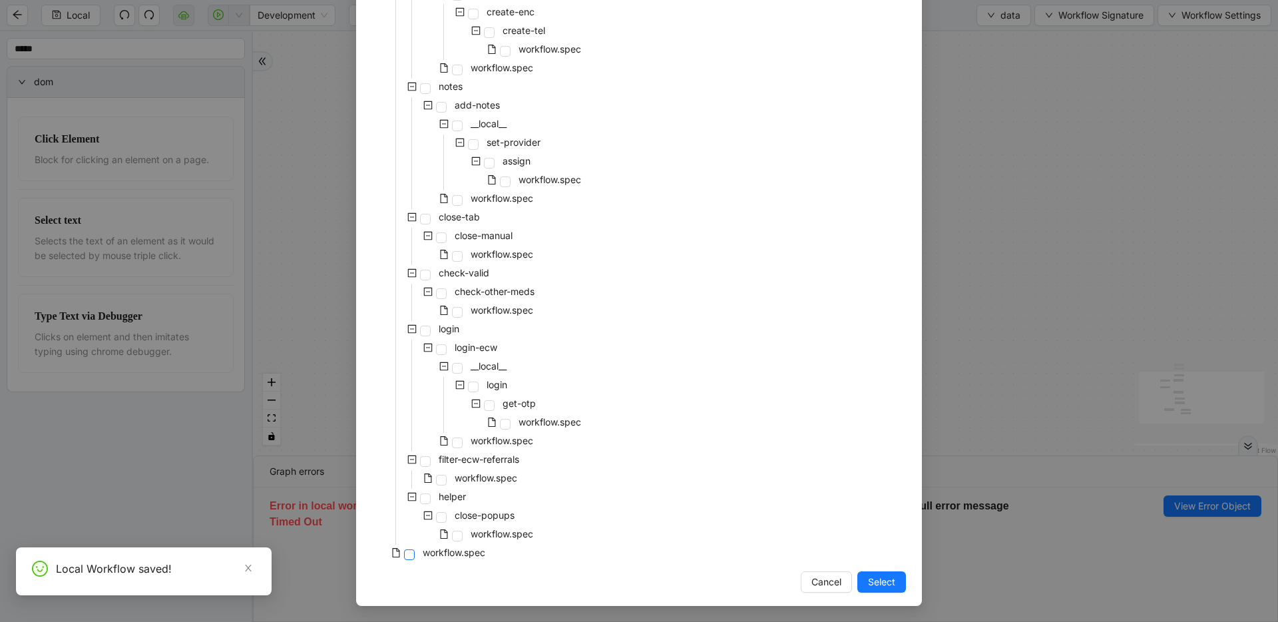
click at [404, 557] on span at bounding box center [409, 554] width 11 height 11
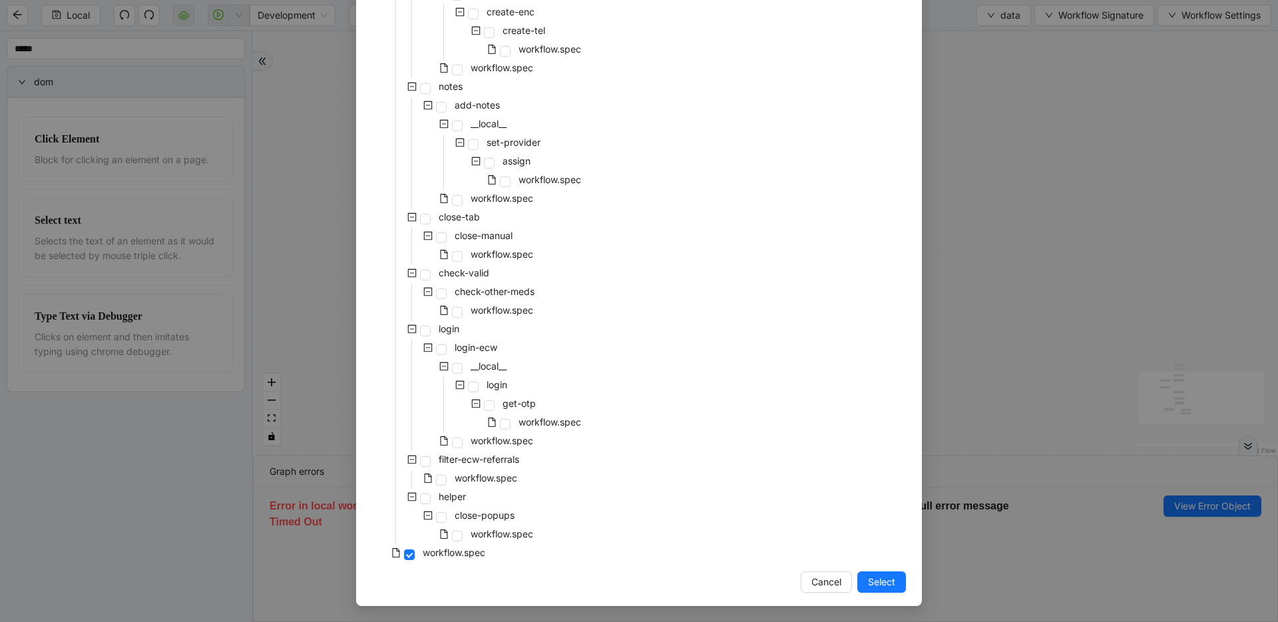
click at [868, 576] on span "Select" at bounding box center [881, 581] width 27 height 15
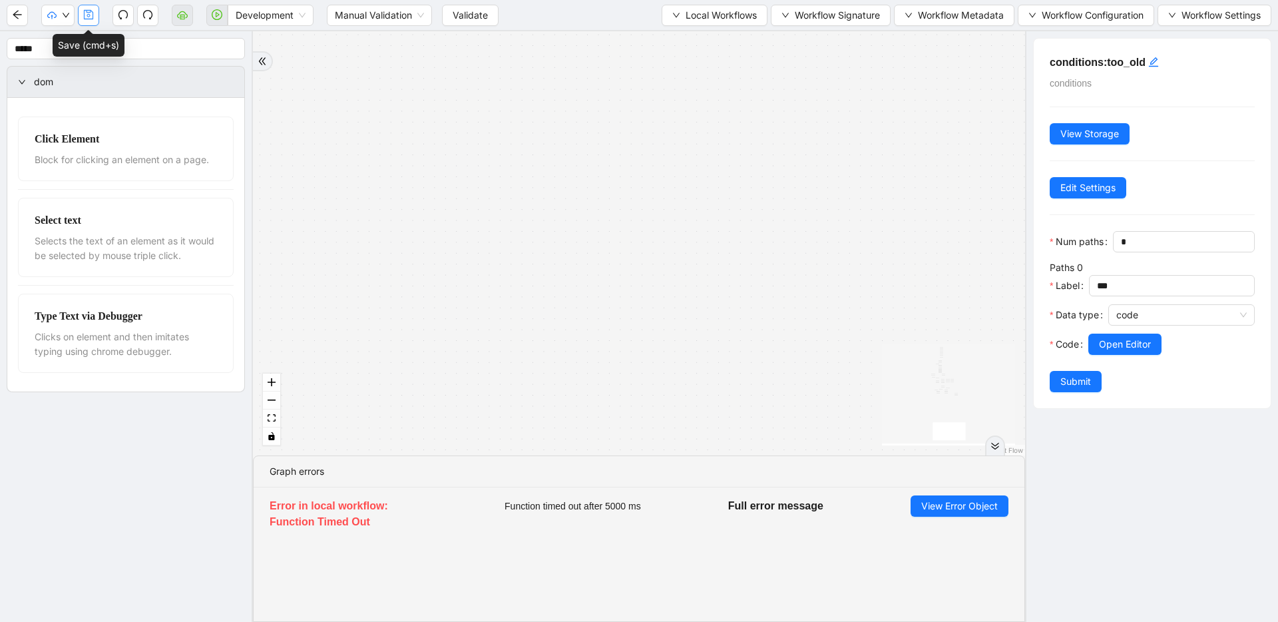
click at [93, 19] on icon "save" at bounding box center [88, 14] width 11 height 11
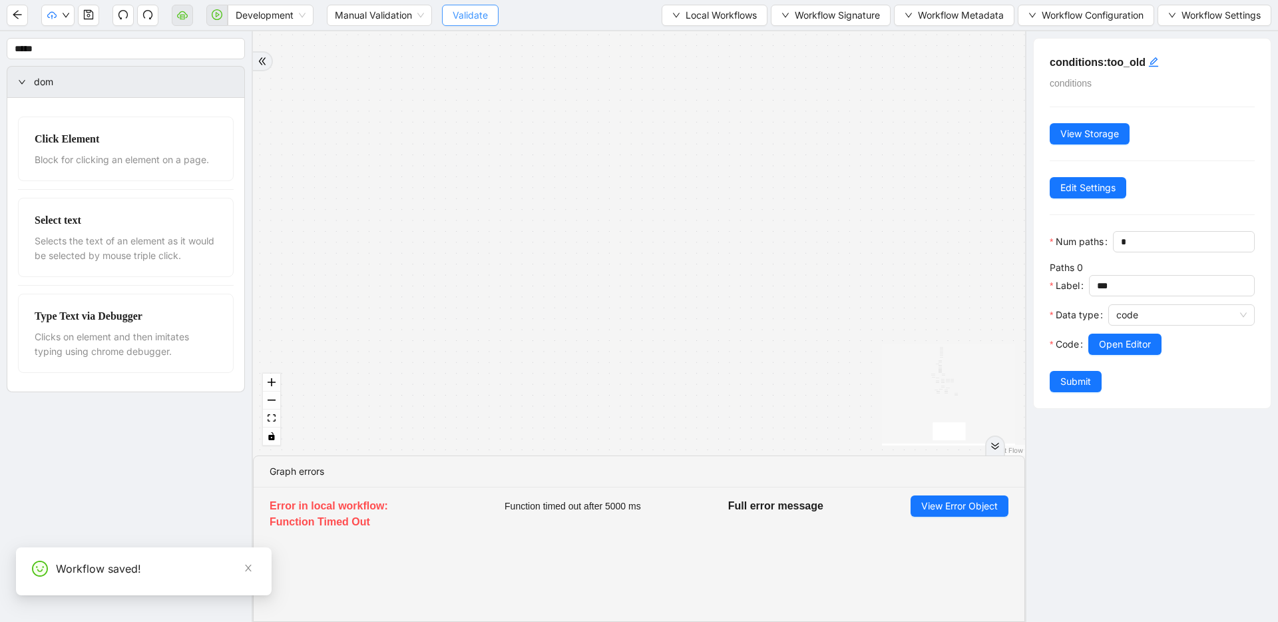
click at [449, 13] on button "Validate" at bounding box center [470, 15] width 57 height 21
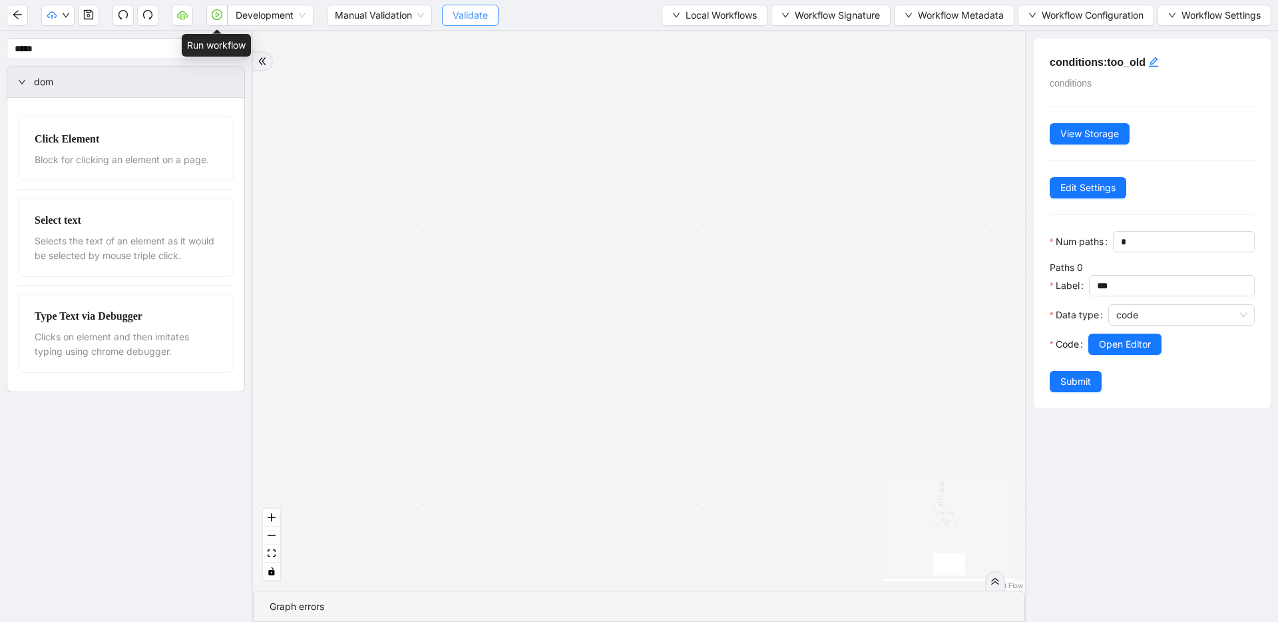
click at [214, 11] on icon "play-circle" at bounding box center [217, 14] width 11 height 11
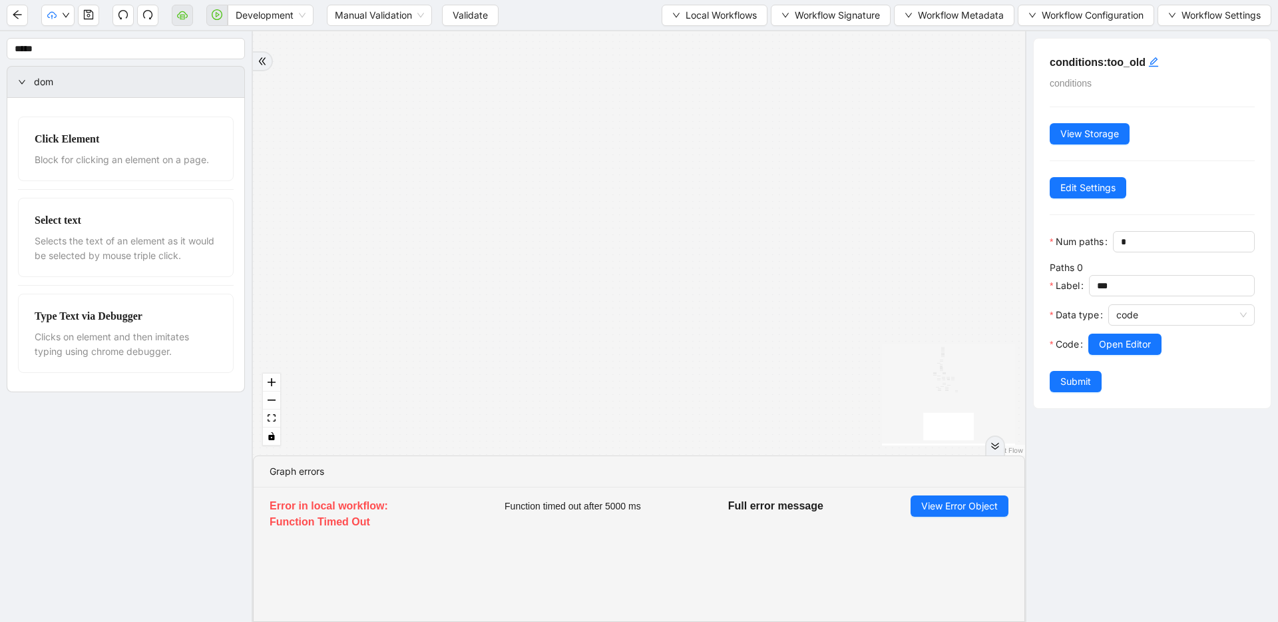
click at [702, 27] on div "Development Manual Validation Validate Local Workflows Workflow Signature Workf…" at bounding box center [639, 15] width 1278 height 30
click at [704, 23] on button "Local Workflows" at bounding box center [715, 15] width 106 height 21
click at [704, 34] on span "Select" at bounding box center [710, 41] width 85 height 15
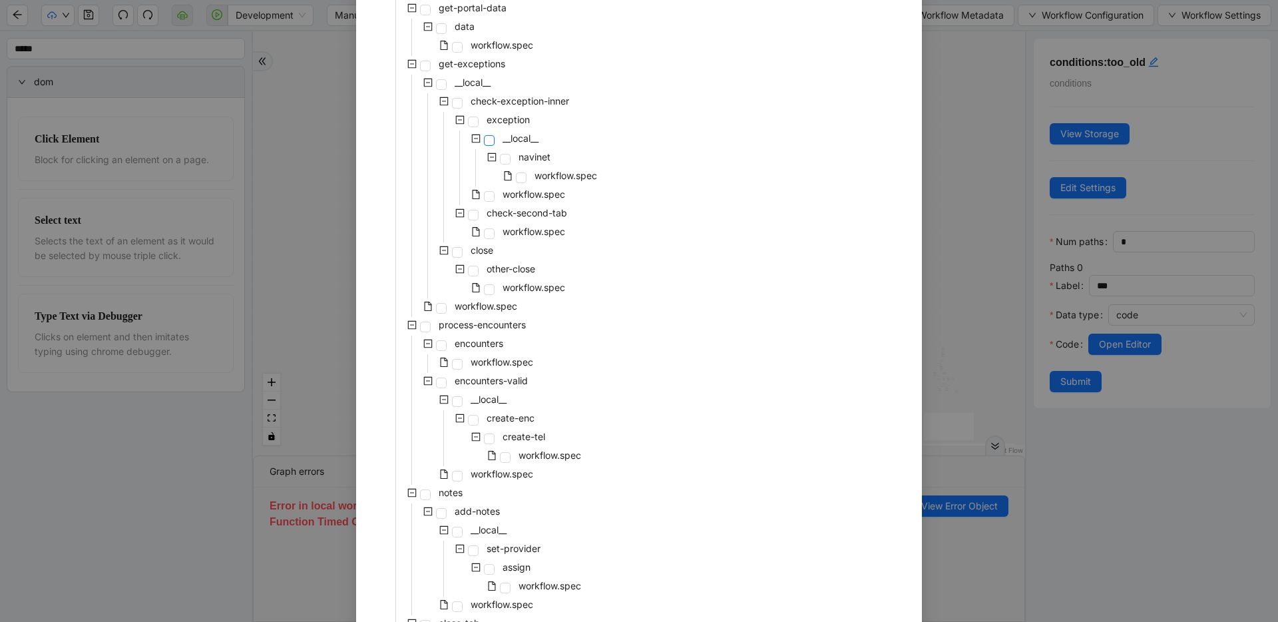
scroll to position [0, 0]
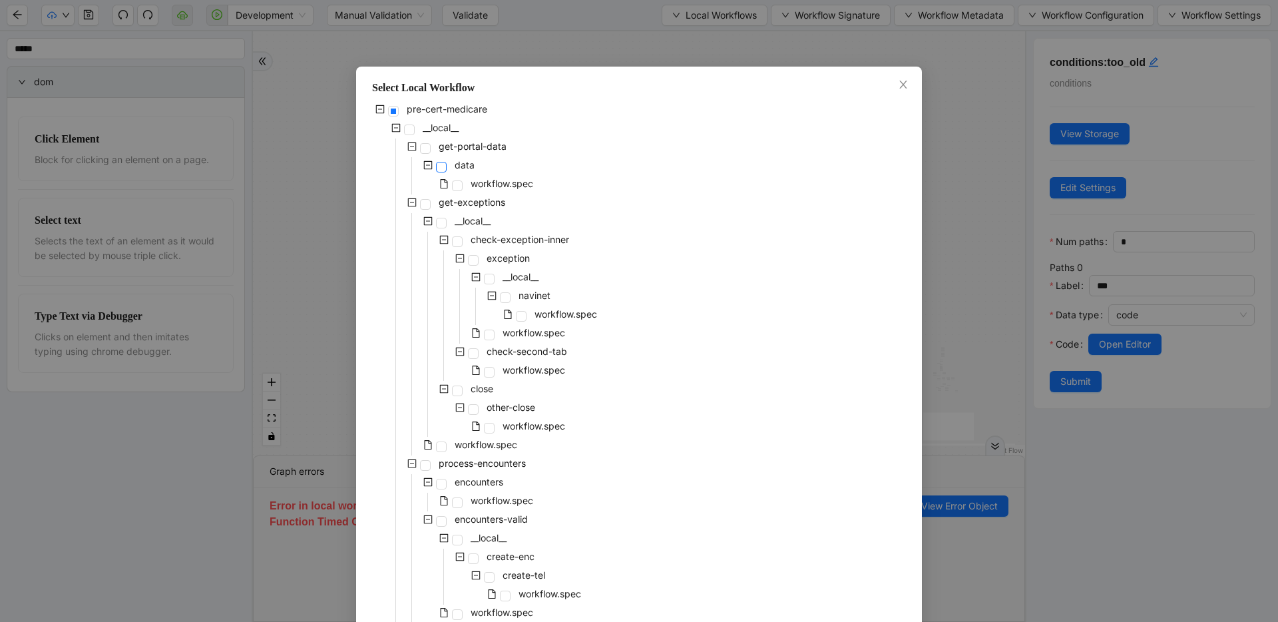
click at [436, 164] on span at bounding box center [441, 167] width 11 height 11
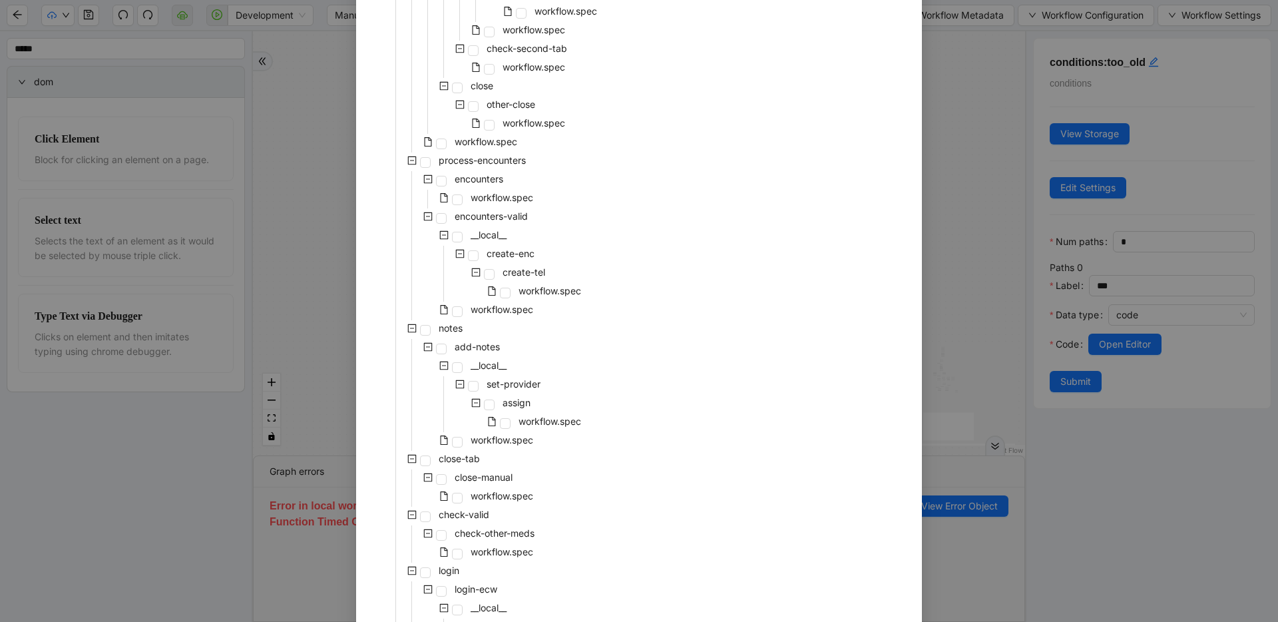
scroll to position [545, 0]
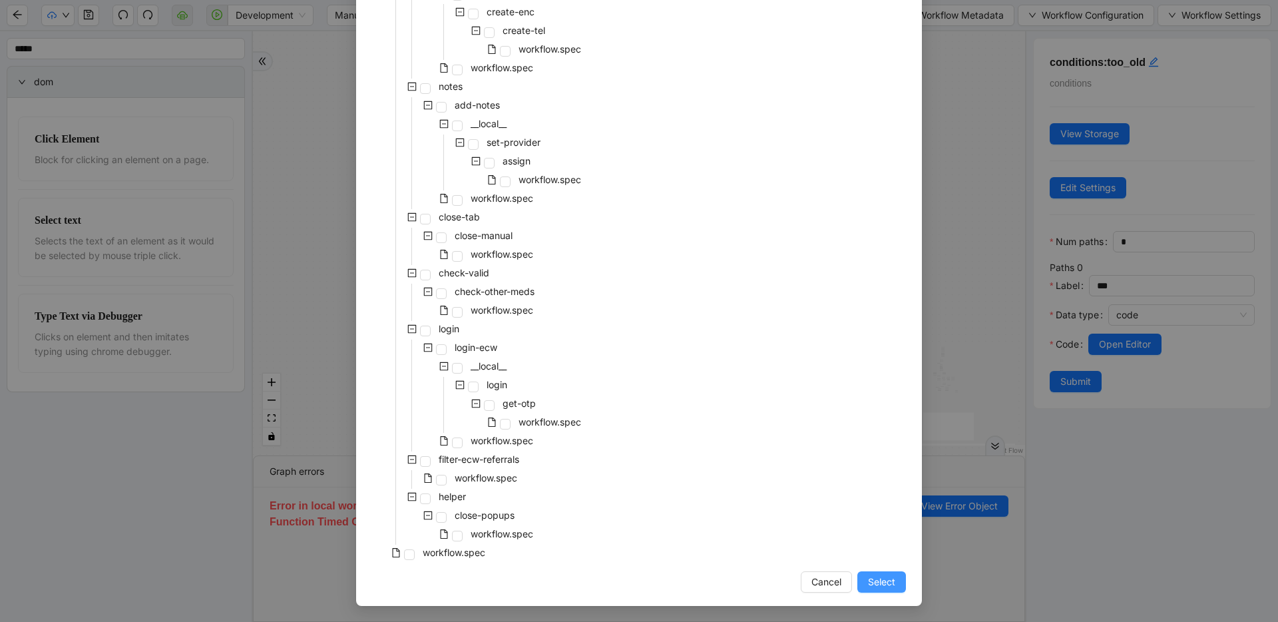
click at [862, 577] on button "Select" at bounding box center [881, 581] width 49 height 21
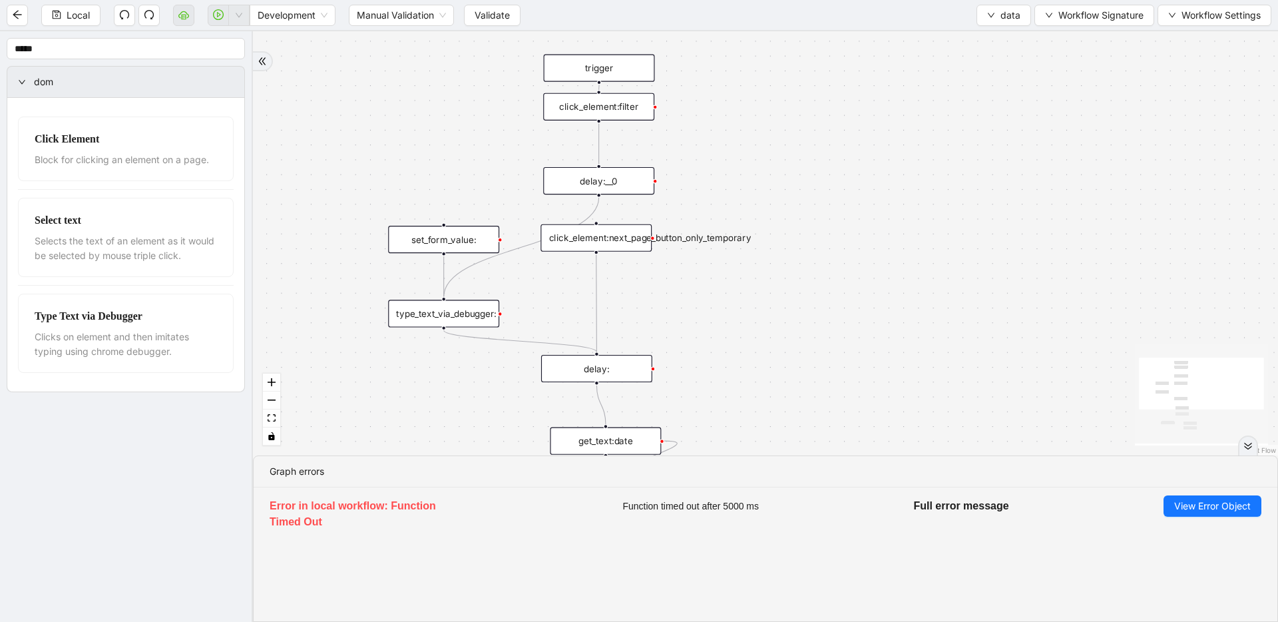
drag, startPoint x: 631, startPoint y: 228, endPoint x: 616, endPoint y: 321, distance: 93.7
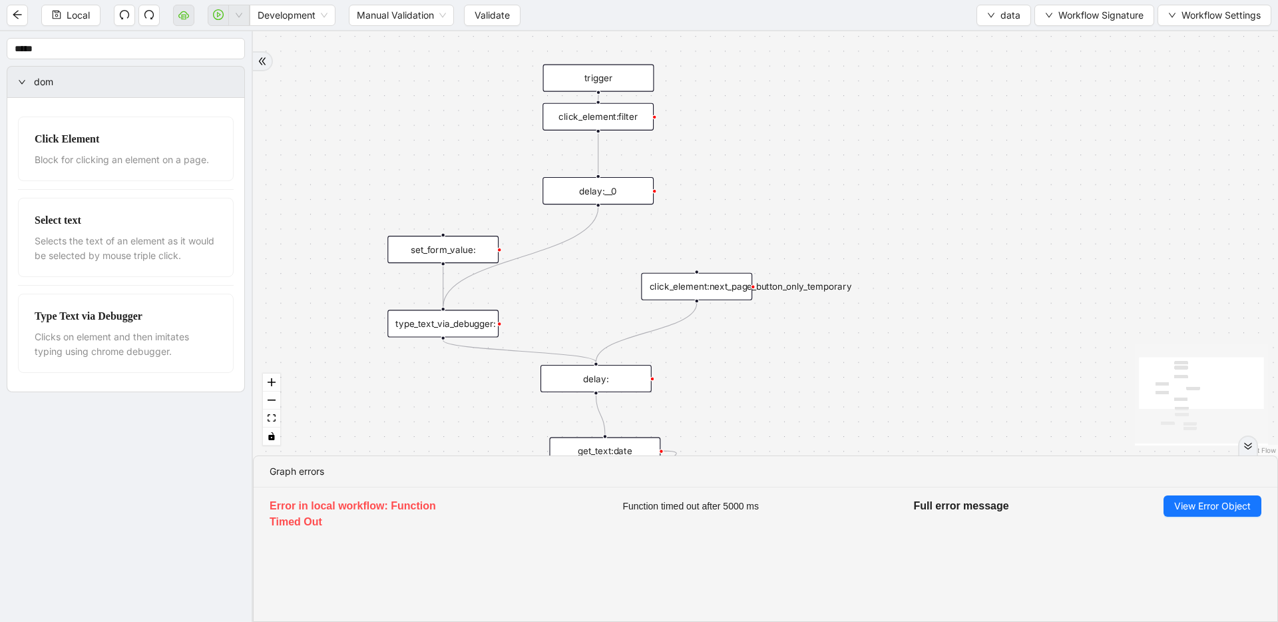
drag, startPoint x: 604, startPoint y: 250, endPoint x: 762, endPoint y: 292, distance: 163.4
click at [752, 292] on div "click_element:next_page_button_only_temporary" at bounding box center [696, 286] width 111 height 27
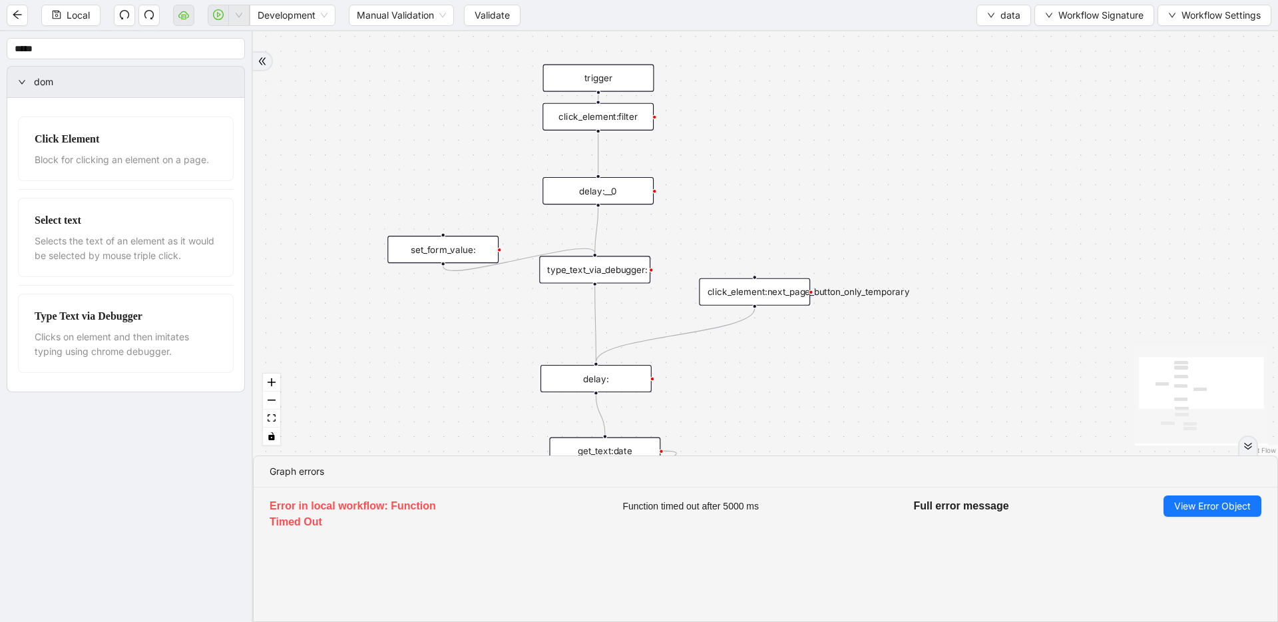
drag, startPoint x: 466, startPoint y: 328, endPoint x: 618, endPoint y: 274, distance: 161.1
click at [618, 274] on div "type_text_via_debugger:" at bounding box center [594, 269] width 111 height 27
click at [78, 78] on span "dom" at bounding box center [134, 82] width 200 height 15
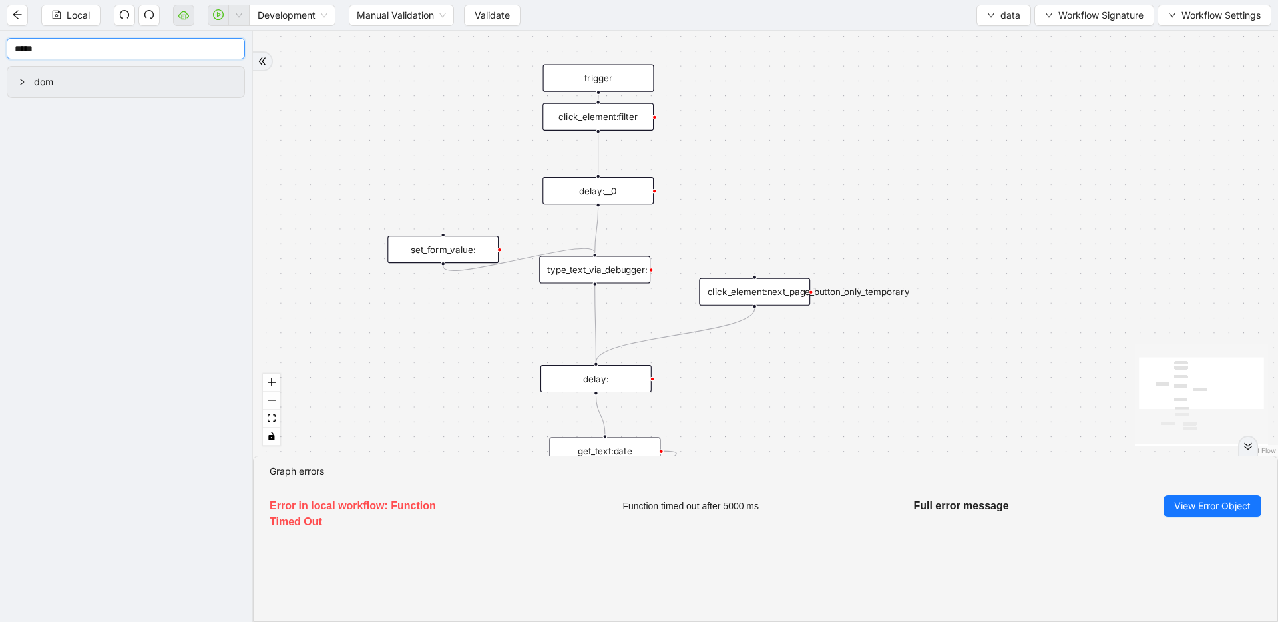
click at [79, 43] on input "*****" at bounding box center [126, 48] width 238 height 21
click at [51, 180] on span "dom" at bounding box center [134, 175] width 200 height 15
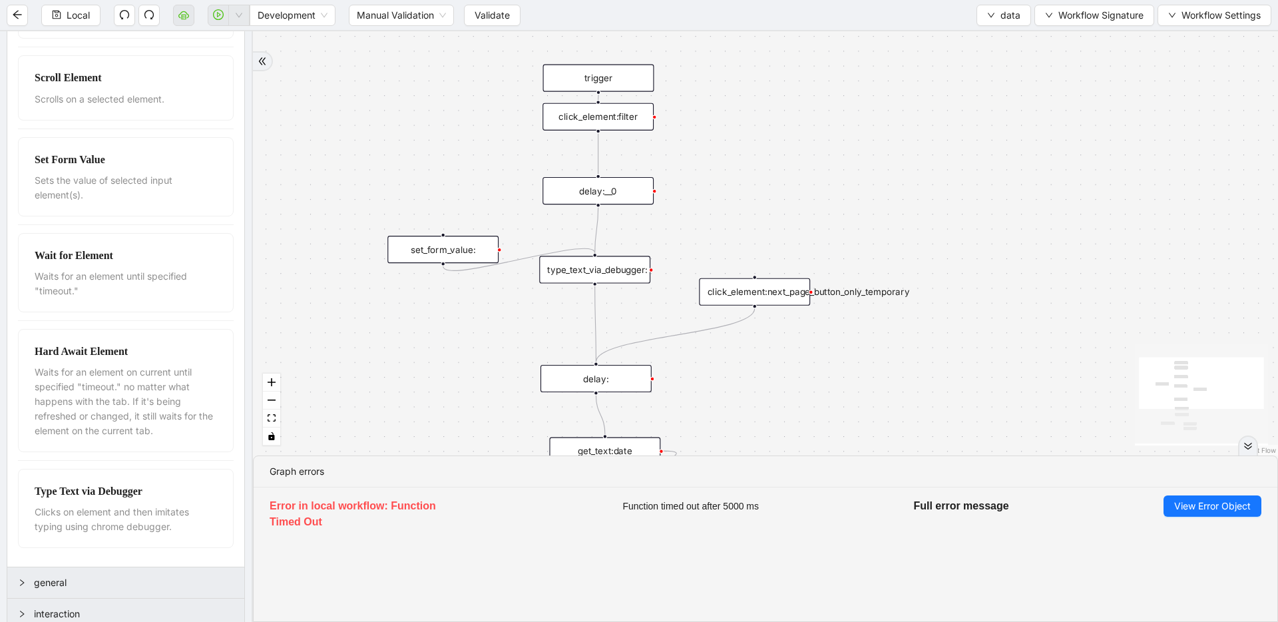
scroll to position [1129, 0]
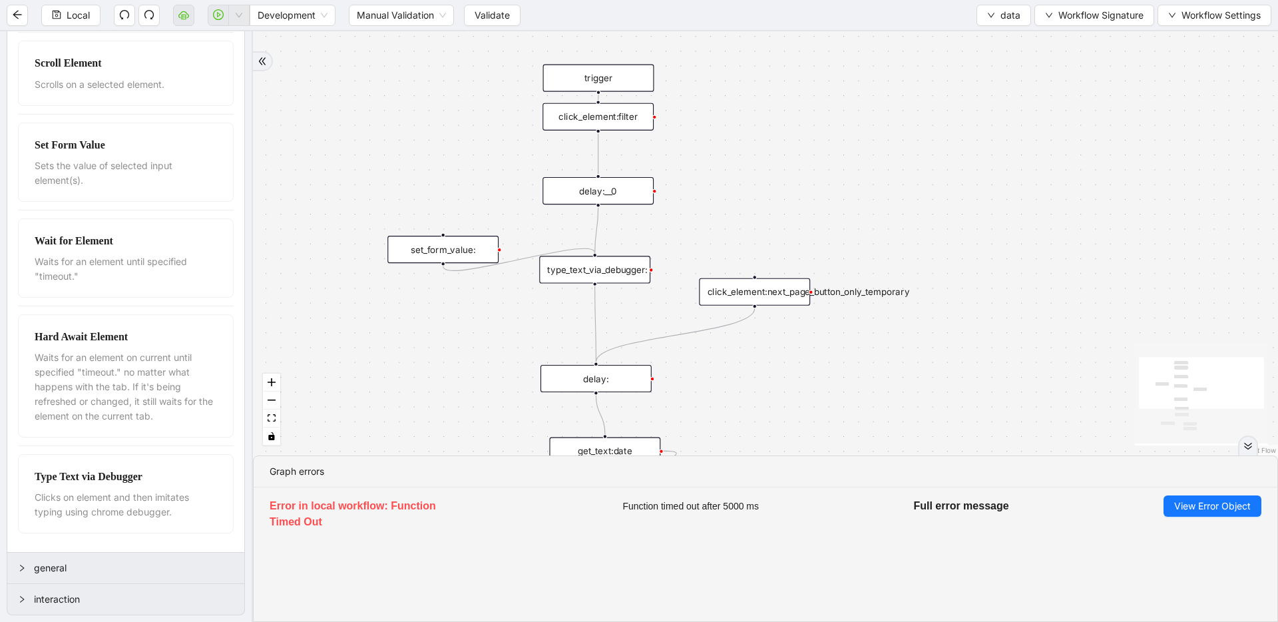
click at [94, 573] on span "general" at bounding box center [134, 567] width 200 height 15
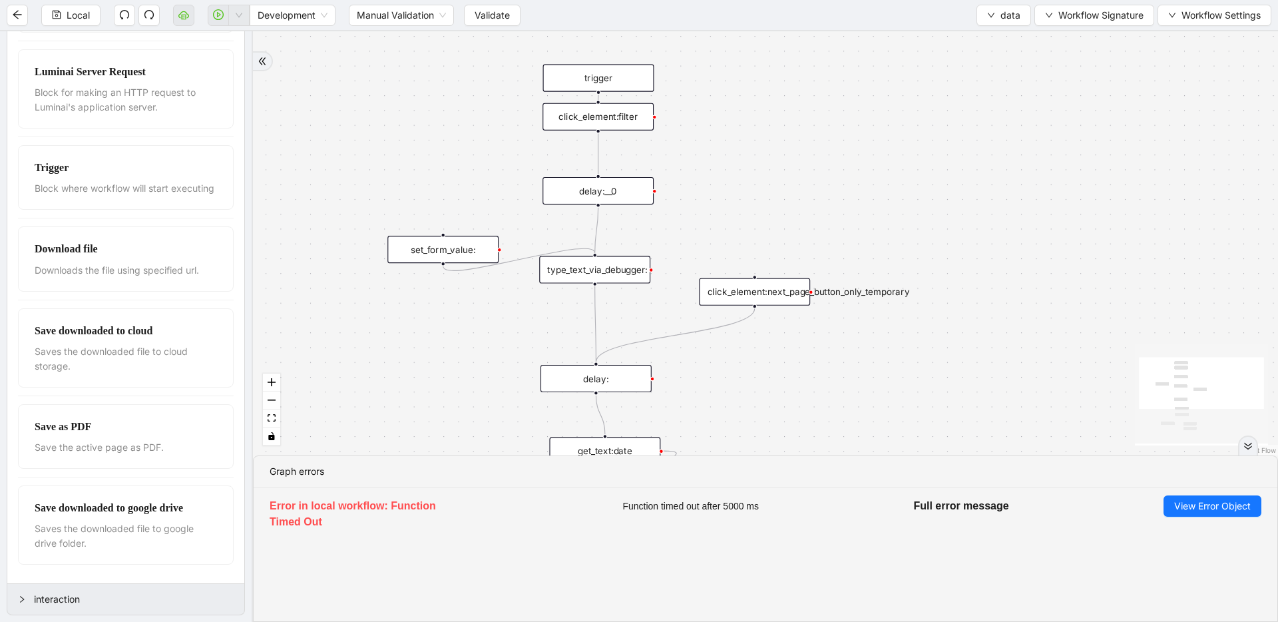
scroll to position [2339, 0]
click at [99, 599] on span "interaction" at bounding box center [134, 599] width 200 height 15
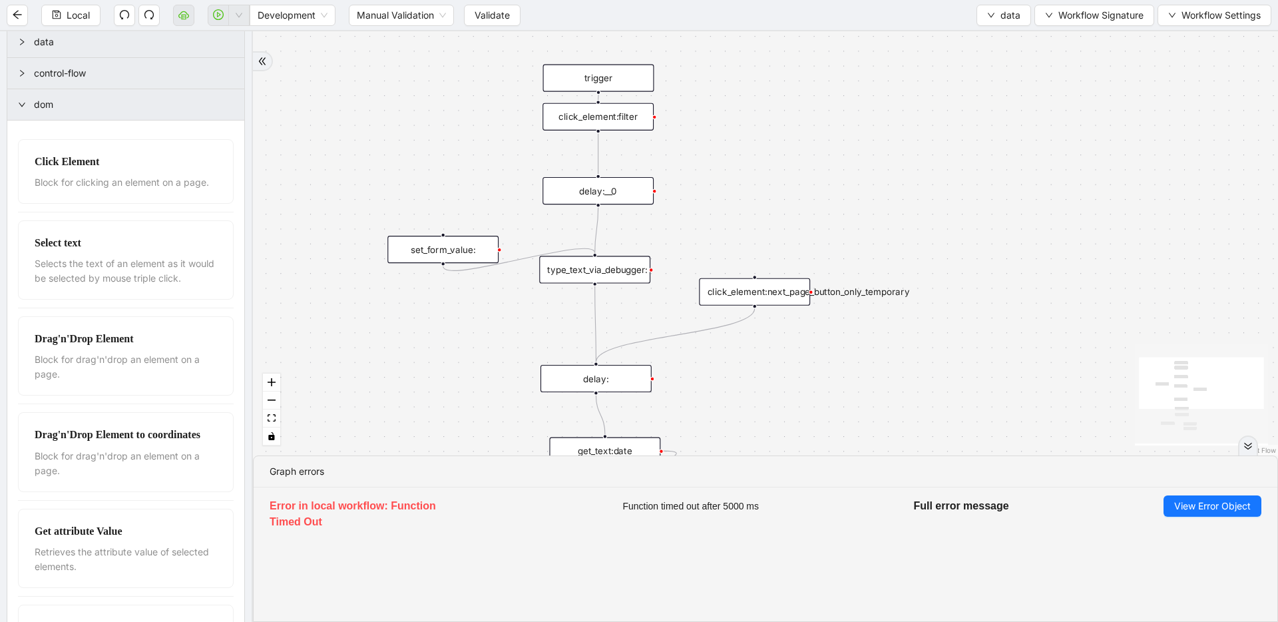
scroll to position [0, 0]
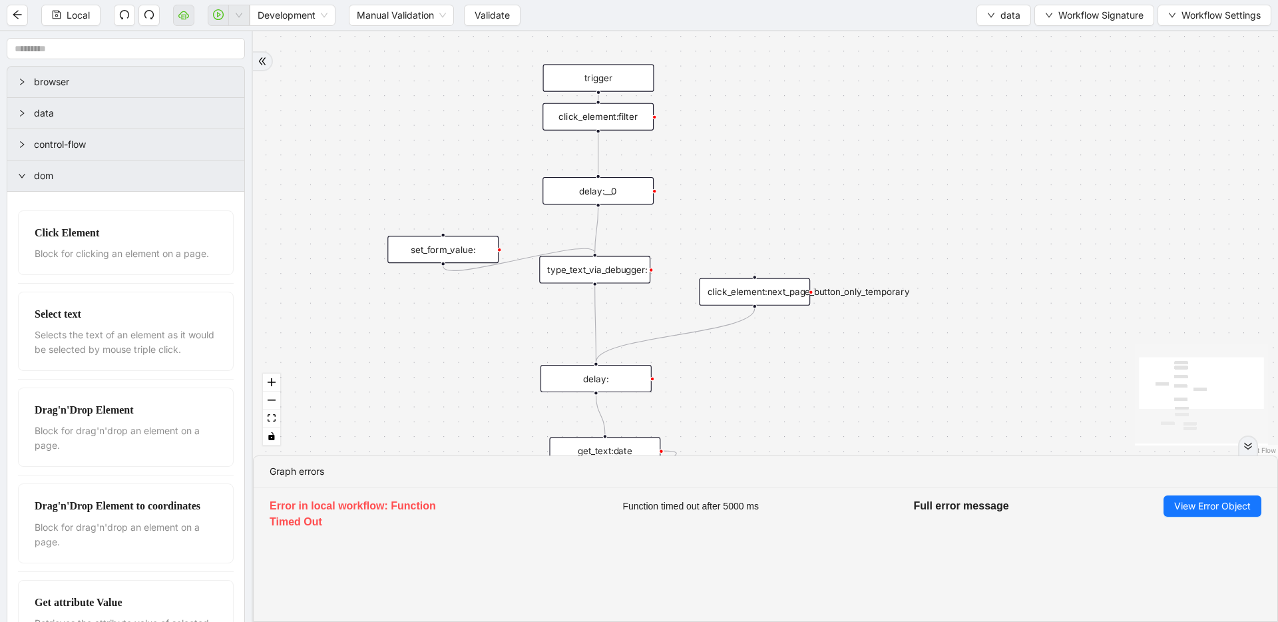
click at [136, 145] on span "control-flow" at bounding box center [134, 144] width 200 height 15
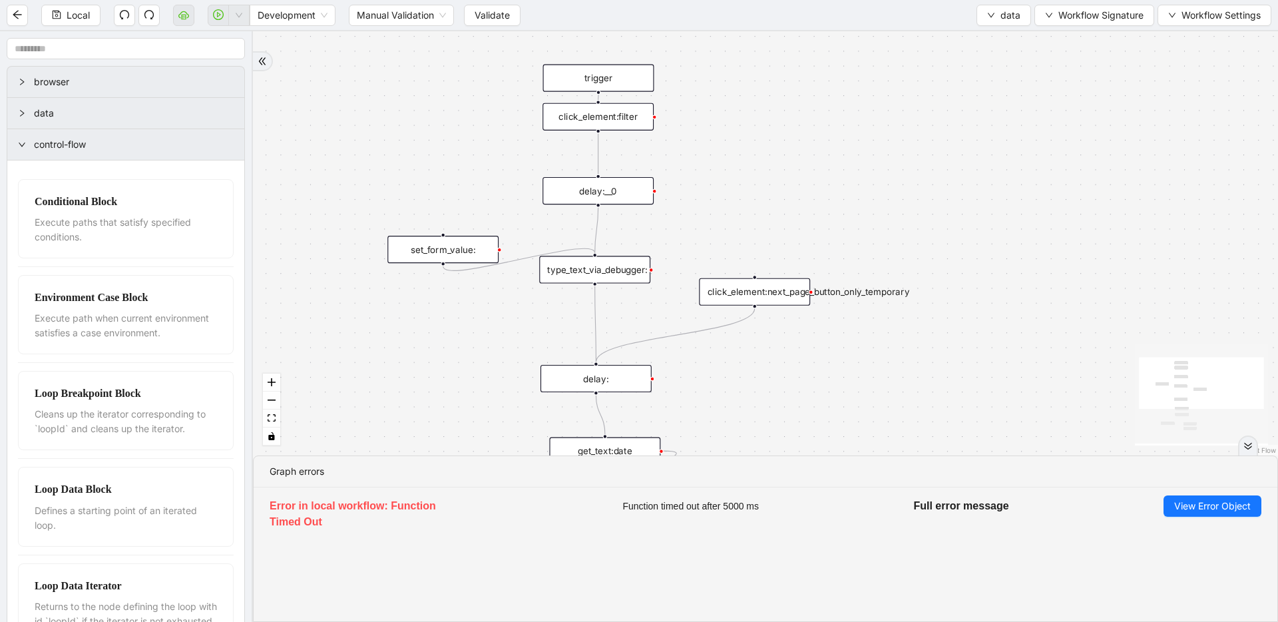
click at [142, 112] on span "data" at bounding box center [134, 113] width 200 height 15
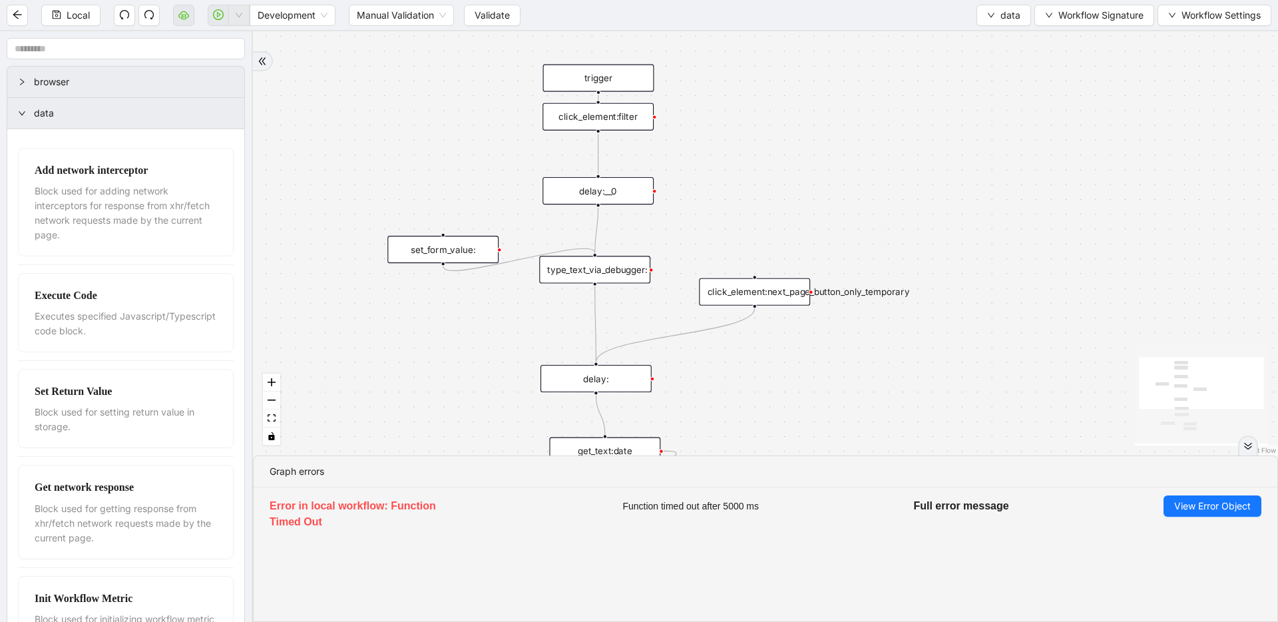
click at [136, 84] on span "browser" at bounding box center [134, 82] width 200 height 15
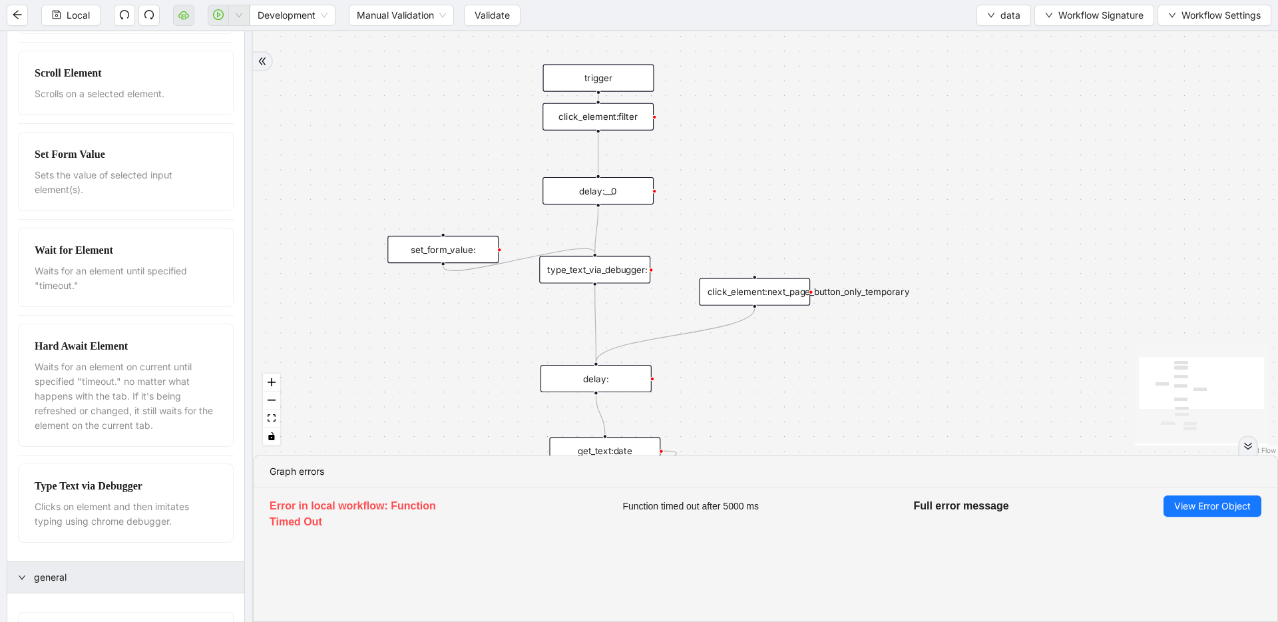
scroll to position [4796, 0]
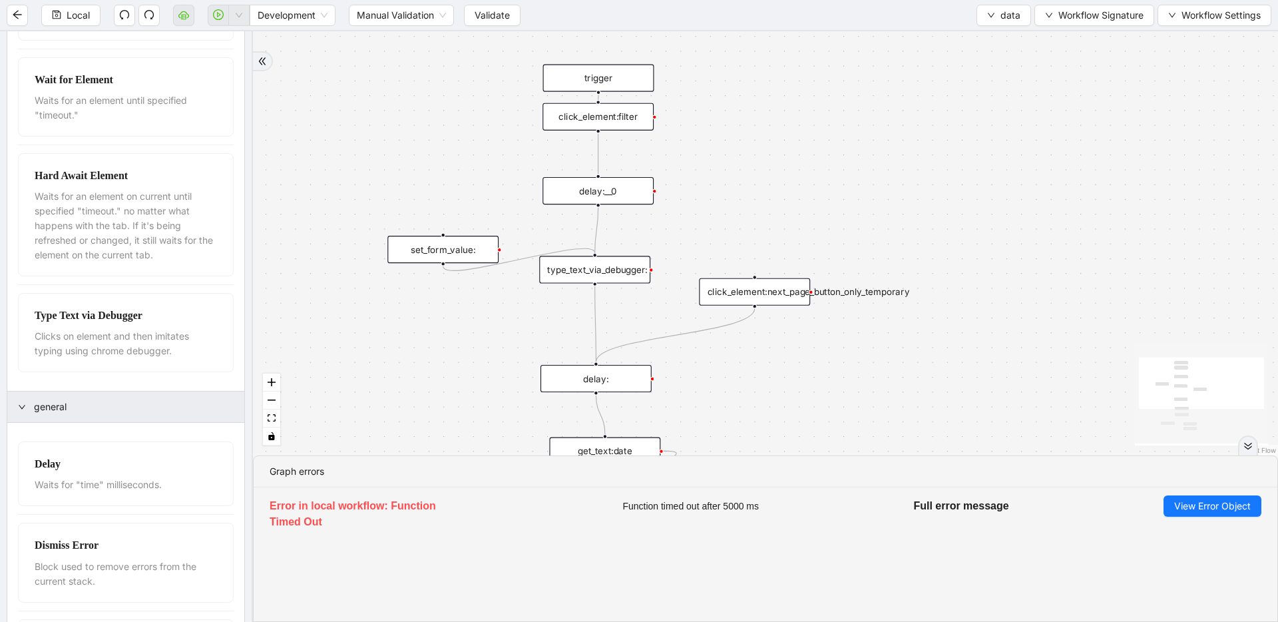
click at [567, 261] on div "type_text_via_debugger:" at bounding box center [594, 269] width 111 height 27
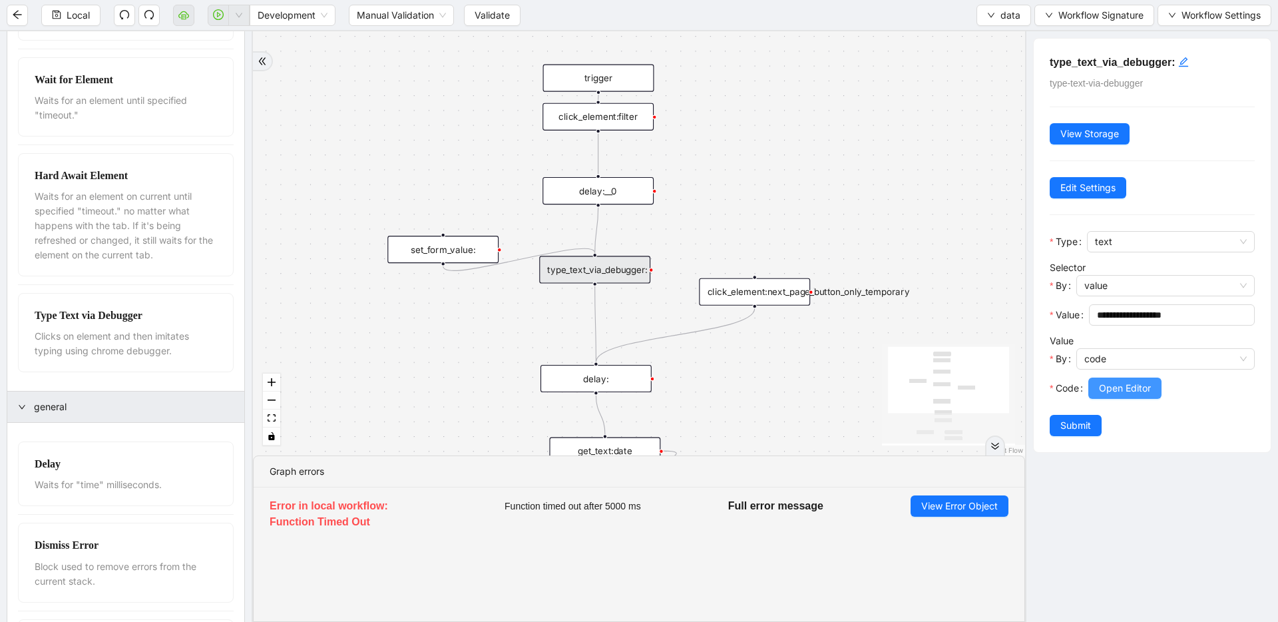
click at [1125, 379] on button "Open Editor" at bounding box center [1124, 387] width 73 height 21
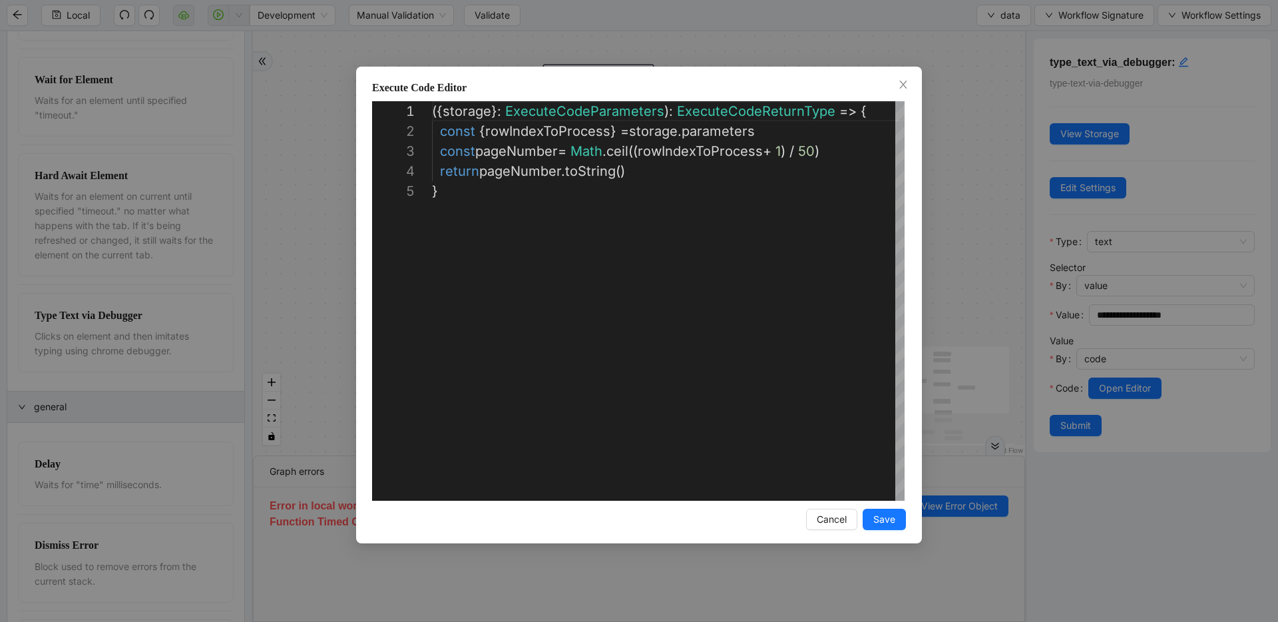
scroll to position [80, 0]
click at [706, 168] on div "({ storage }: ExecuteCodeParameters ): ExecuteCodeReturnType => { const { rowIn…" at bounding box center [668, 340] width 473 height 479
click at [356, 244] on div "**********" at bounding box center [639, 305] width 566 height 477
click at [300, 236] on div "**********" at bounding box center [639, 311] width 1278 height 622
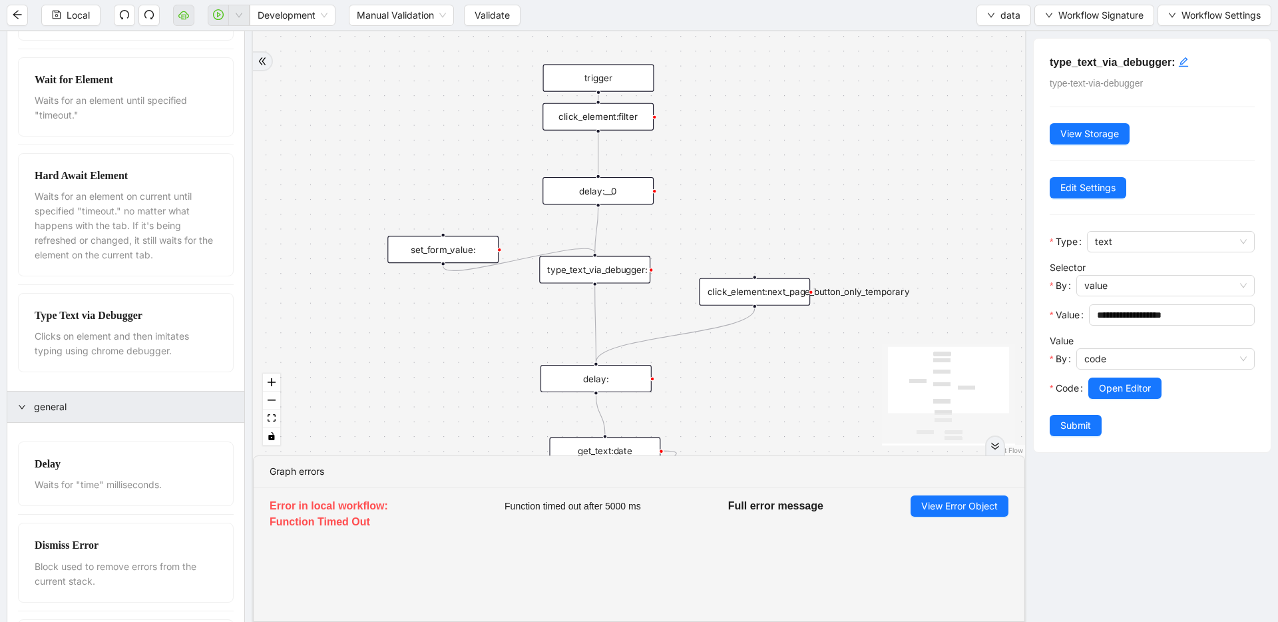
click at [415, 251] on div "set_form_value:" at bounding box center [442, 249] width 111 height 27
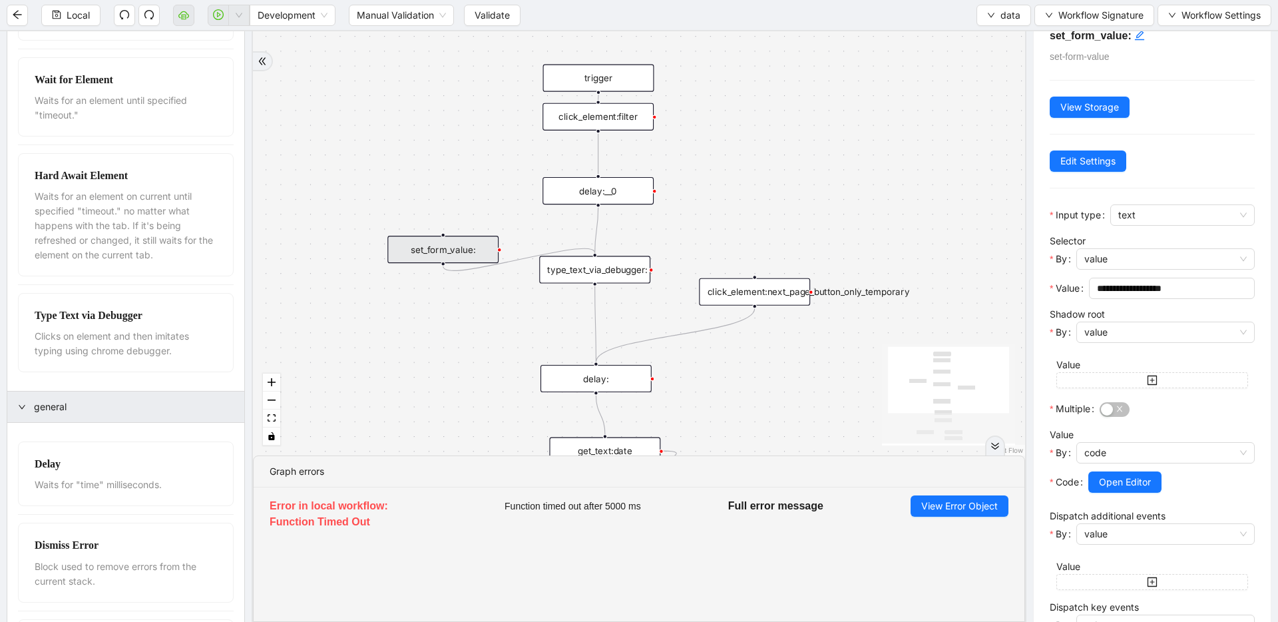
scroll to position [194, 0]
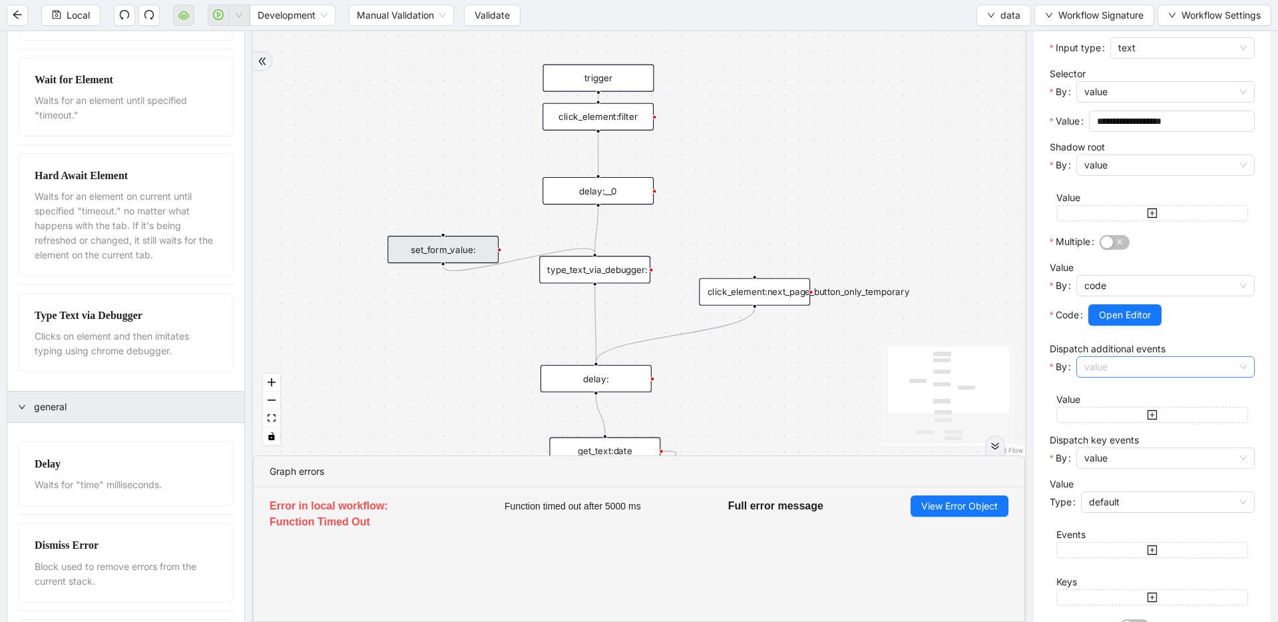
click at [1103, 359] on span "value" at bounding box center [1165, 367] width 162 height 20
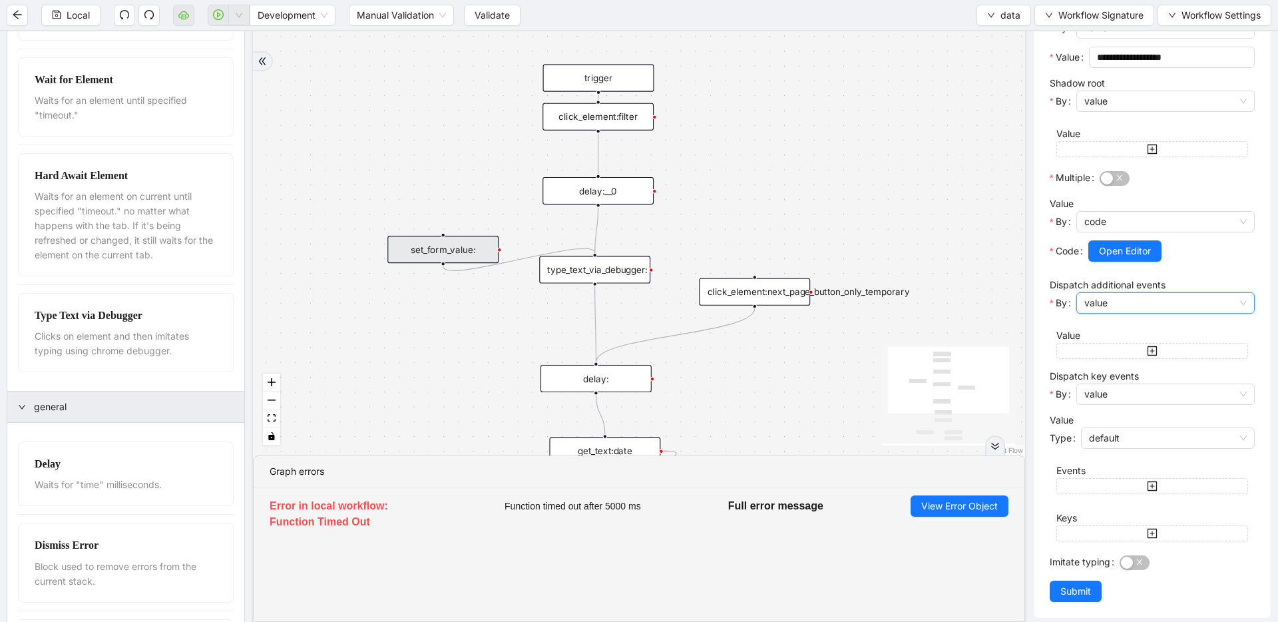
scroll to position [268, 0]
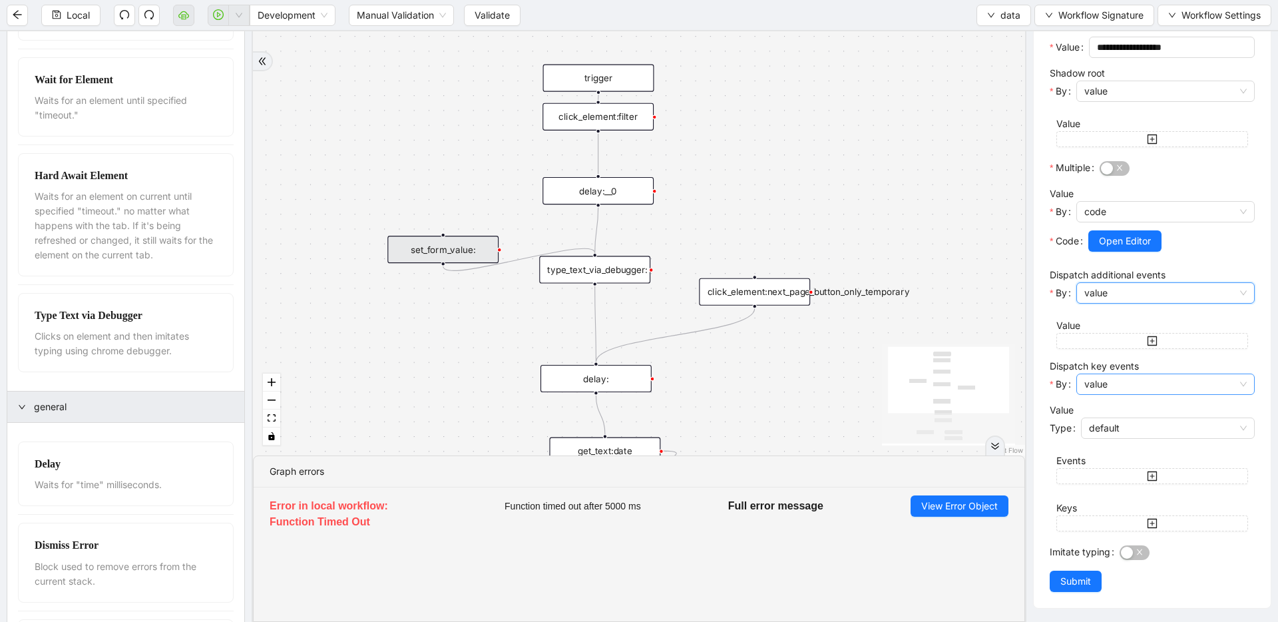
click at [1113, 385] on span "value" at bounding box center [1165, 384] width 162 height 20
click at [1164, 523] on button "button" at bounding box center [1152, 523] width 192 height 16
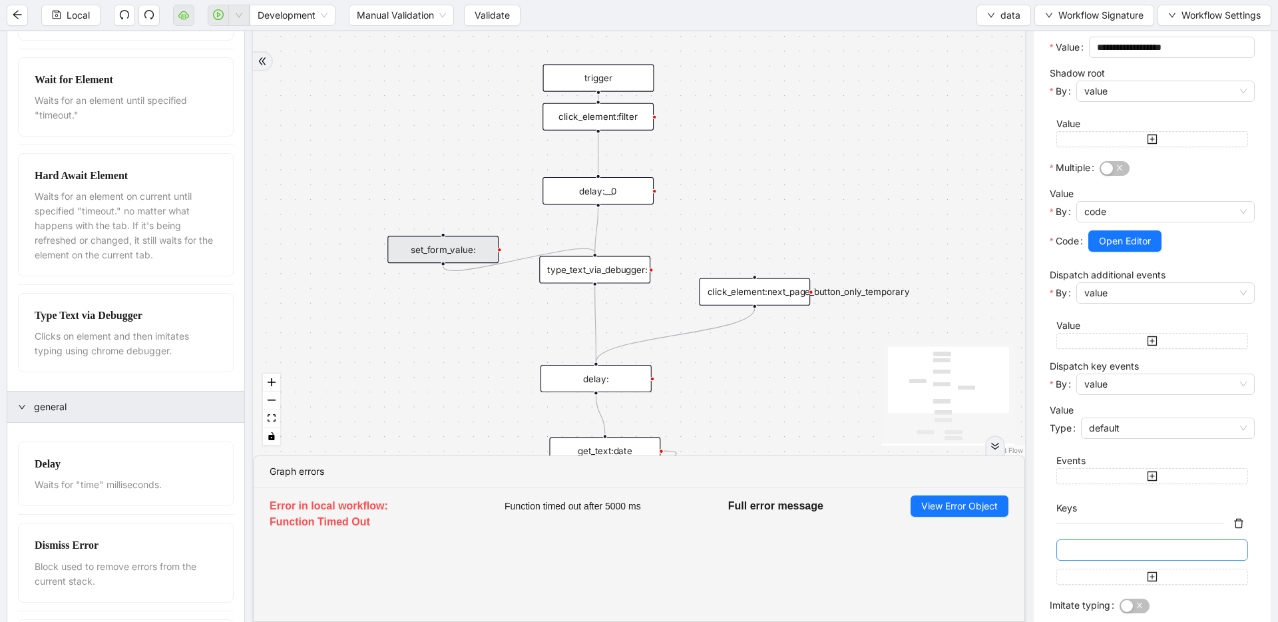
click at [1161, 548] on input "text" at bounding box center [1150, 550] width 173 height 15
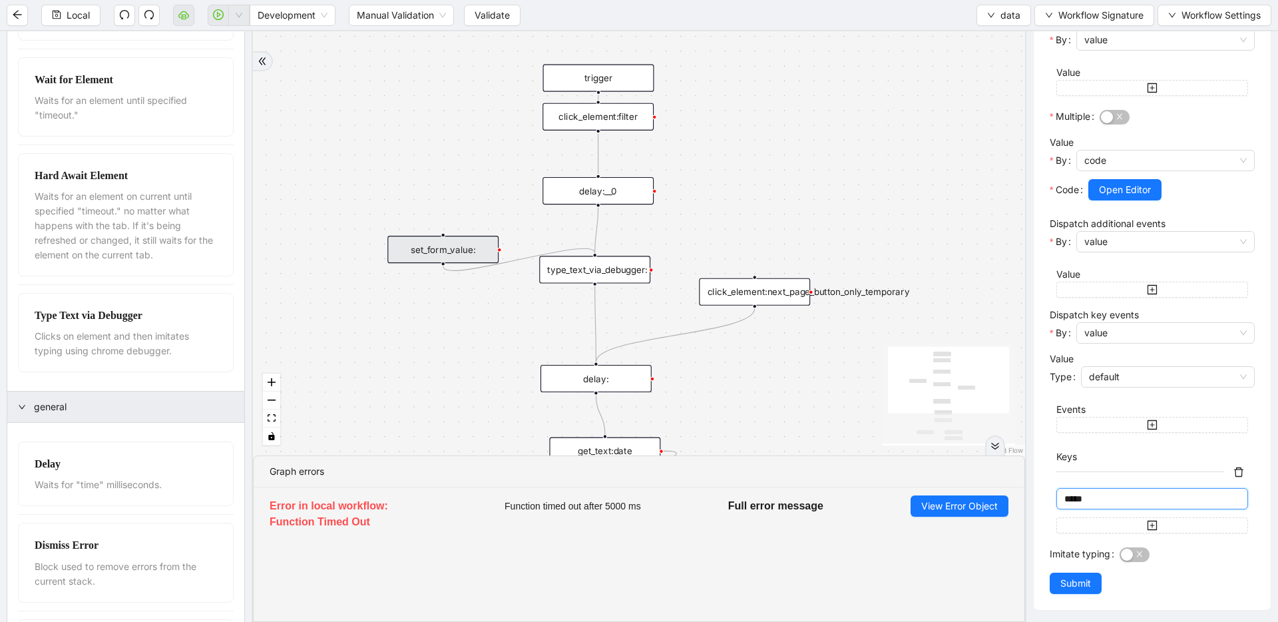
scroll to position [321, 0]
type input "*****"
drag, startPoint x: 469, startPoint y: 252, endPoint x: 473, endPoint y: 236, distance: 17.1
click at [473, 236] on div "set_form_value:" at bounding box center [446, 232] width 111 height 27
drag, startPoint x: 598, startPoint y: 204, endPoint x: 442, endPoint y: 228, distance: 157.6
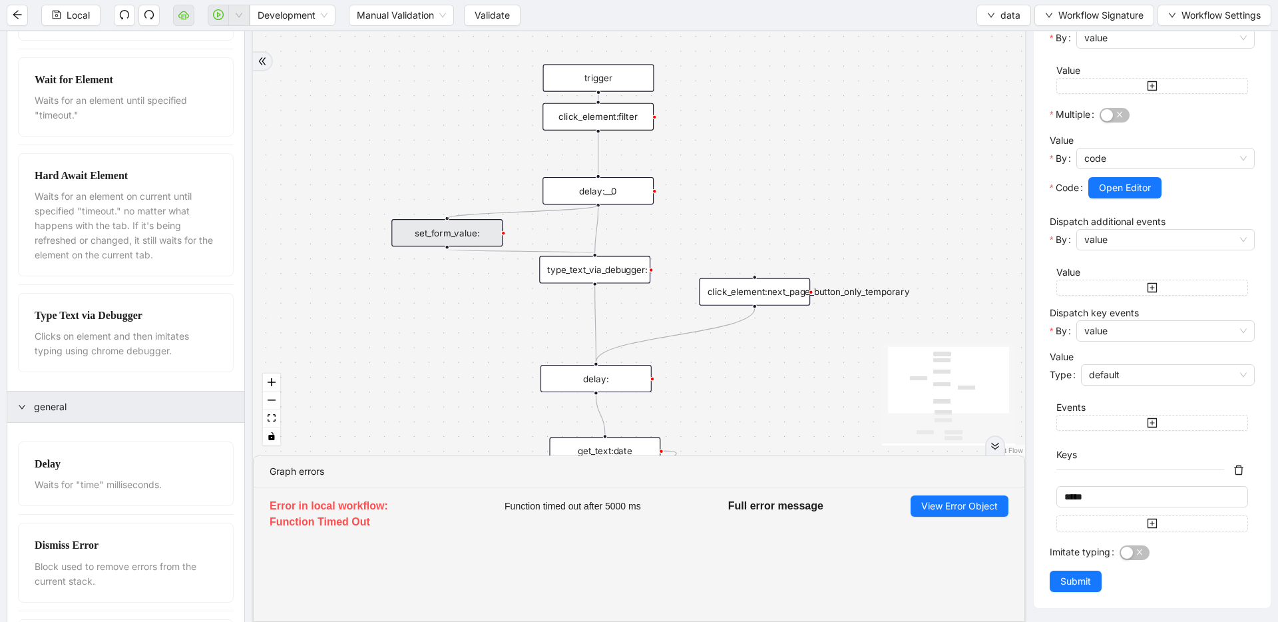
click at [439, 216] on div "fallback old onError trigger click_element:click_patient_name conditions:too_ol…" at bounding box center [639, 243] width 772 height 424
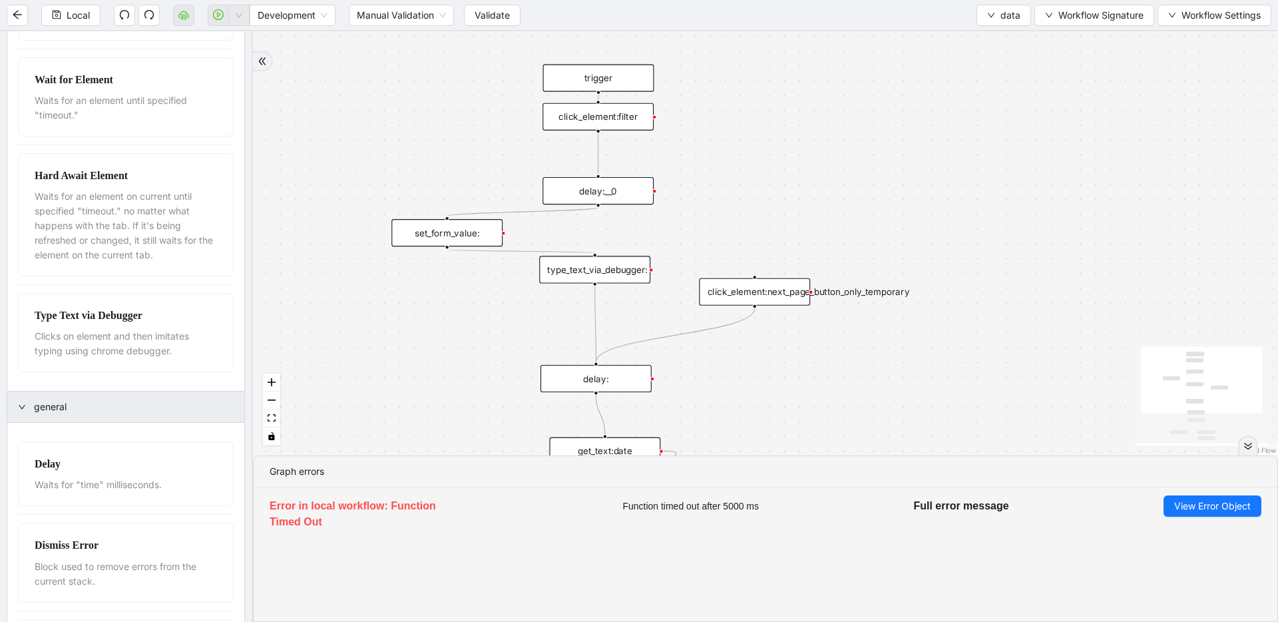
scroll to position [0, 0]
drag, startPoint x: 448, startPoint y: 247, endPoint x: 588, endPoint y: 371, distance: 187.2
drag, startPoint x: 483, startPoint y: 240, endPoint x: 487, endPoint y: 274, distance: 33.5
click at [487, 266] on div "set_form_value:" at bounding box center [448, 252] width 111 height 27
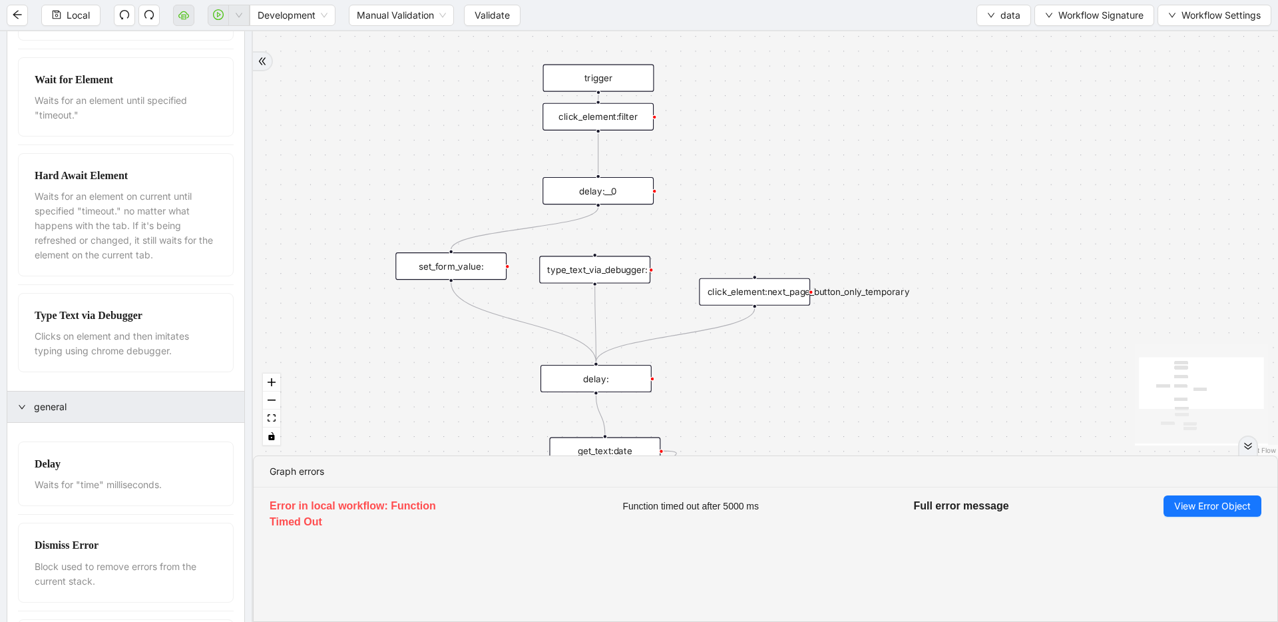
click at [487, 274] on div "set_form_value:" at bounding box center [450, 265] width 111 height 27
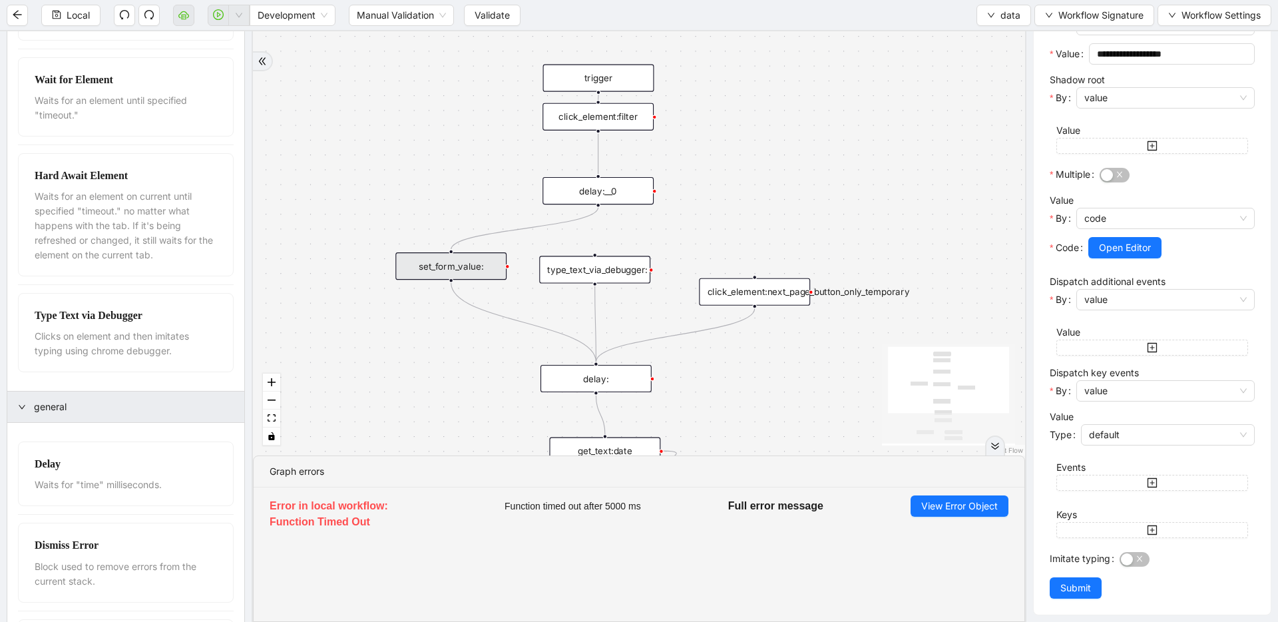
scroll to position [268, 0]
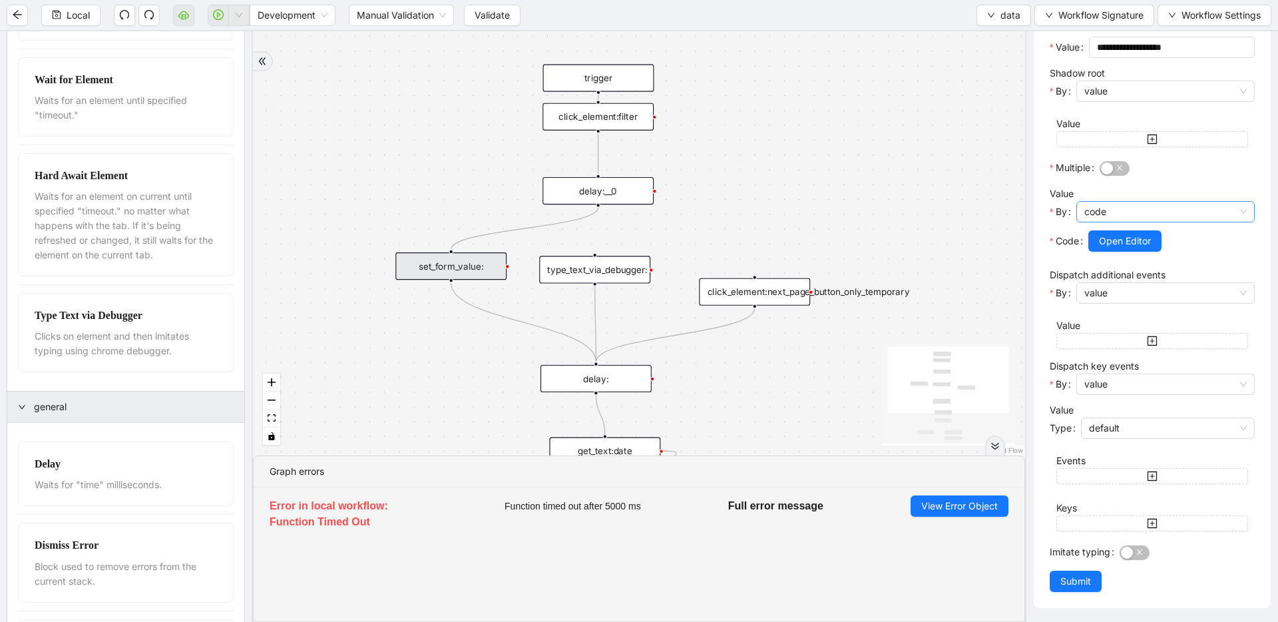
click at [1096, 214] on span "code" at bounding box center [1165, 212] width 162 height 20
click at [1130, 389] on span "value" at bounding box center [1165, 384] width 162 height 20
click at [1147, 523] on icon "plus-square" at bounding box center [1152, 523] width 11 height 11
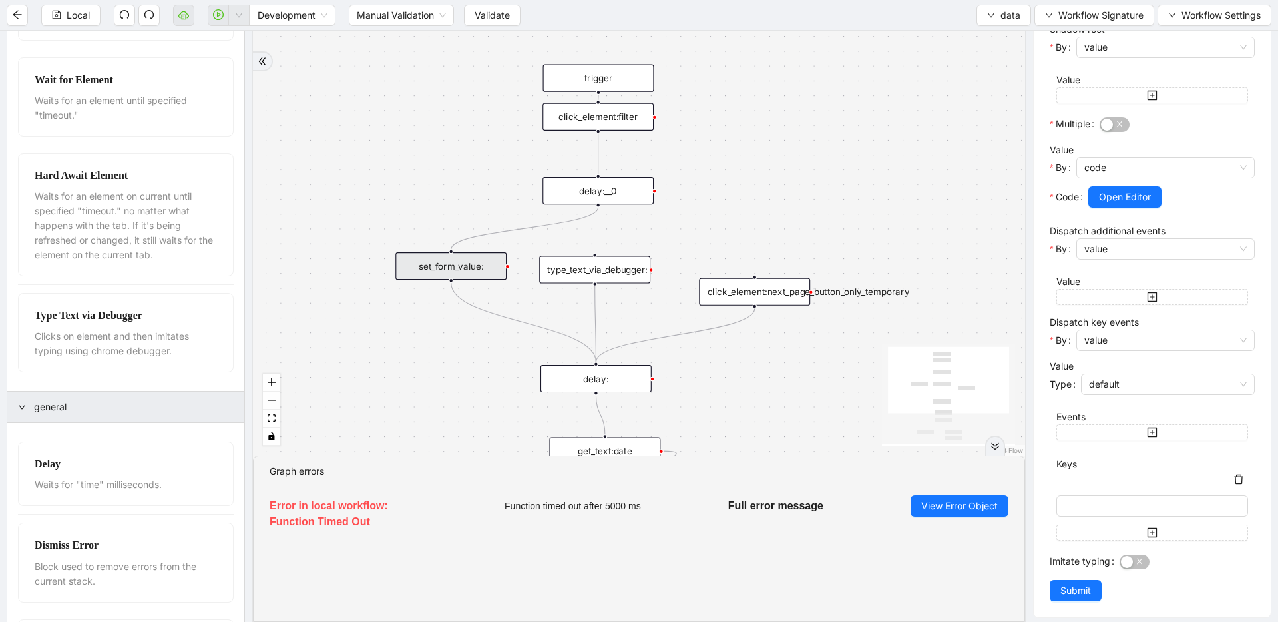
scroll to position [321, 0]
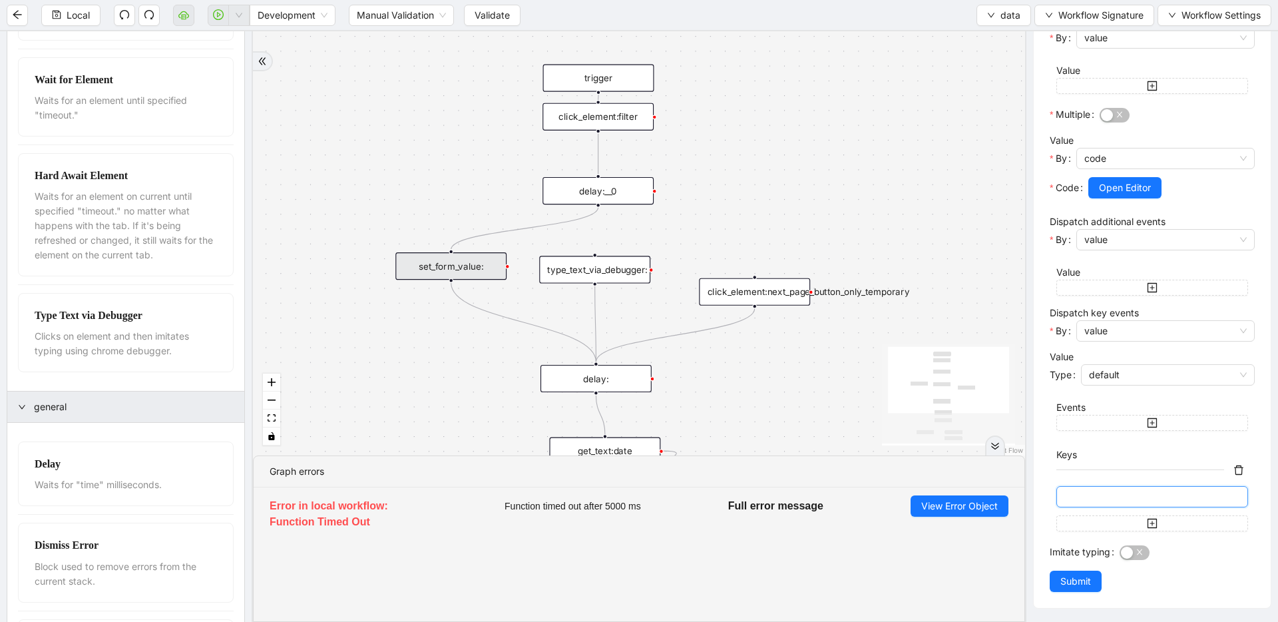
click at [1117, 501] on input "text" at bounding box center [1150, 496] width 173 height 15
type input "*****"
click at [1060, 579] on span "Submit" at bounding box center [1075, 581] width 31 height 15
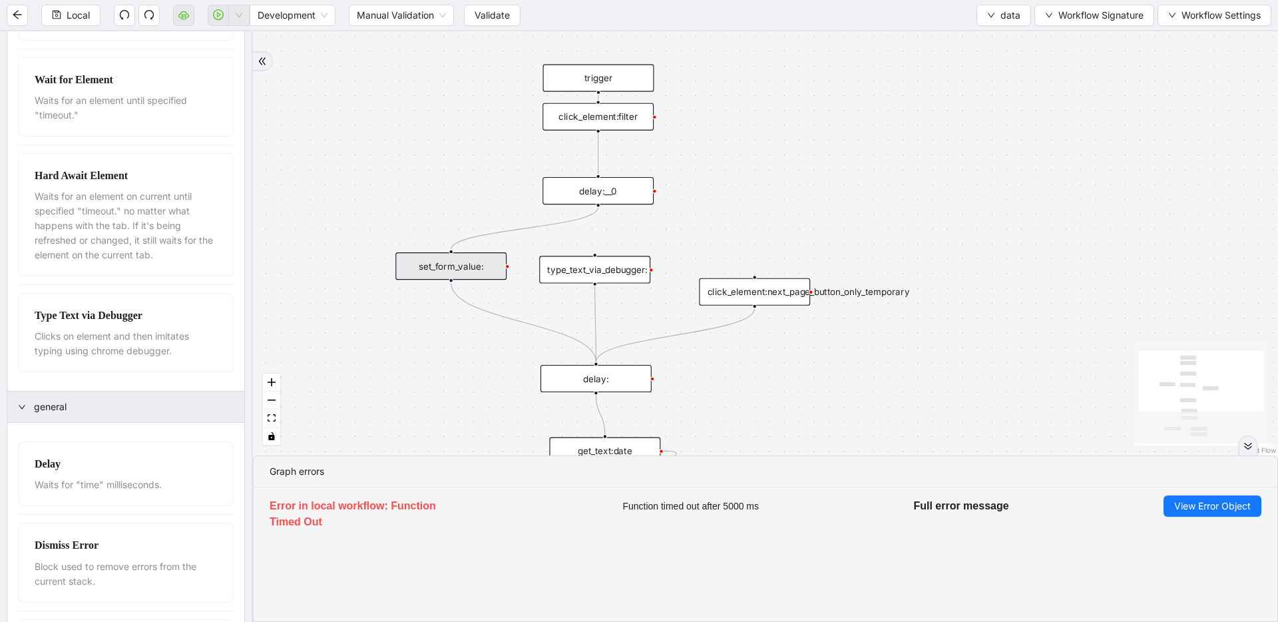
scroll to position [0, 0]
click at [480, 266] on div "set_form_value:" at bounding box center [450, 265] width 111 height 27
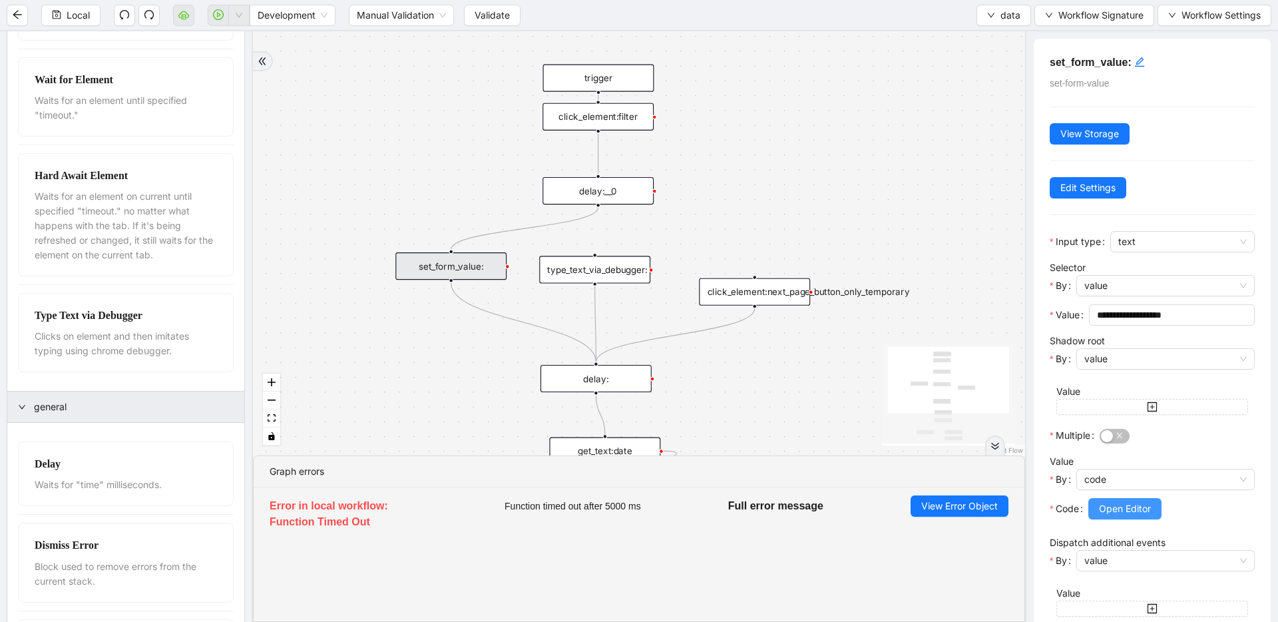
scroll to position [321, 0]
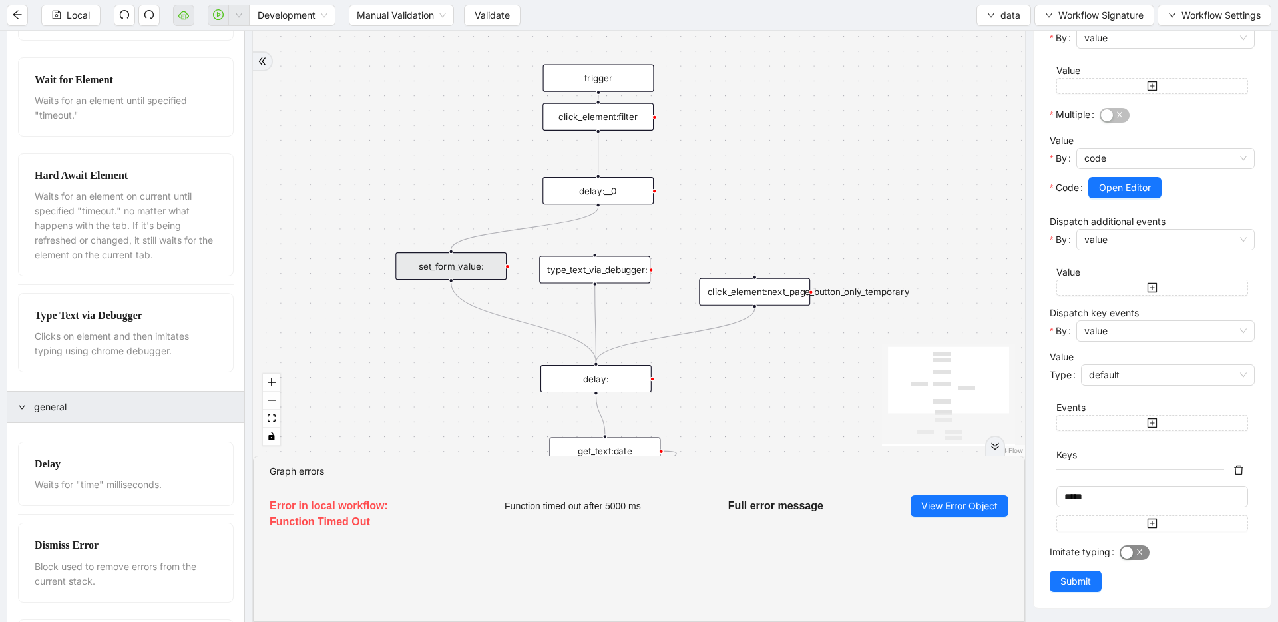
click at [1126, 550] on div "button" at bounding box center [1127, 553] width 12 height 12
click at [1054, 578] on button "Submit" at bounding box center [1076, 580] width 52 height 21
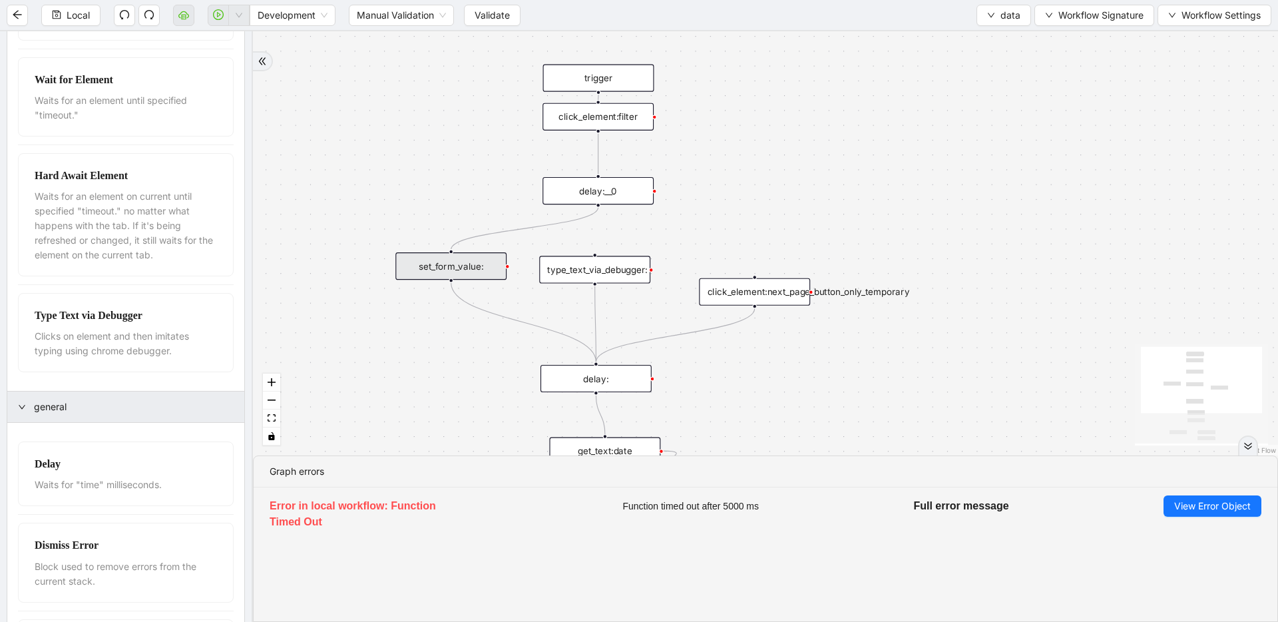
scroll to position [0, 0]
click at [89, 21] on span "Local" at bounding box center [78, 15] width 23 height 15
click at [491, 11] on span "Validate" at bounding box center [492, 15] width 35 height 15
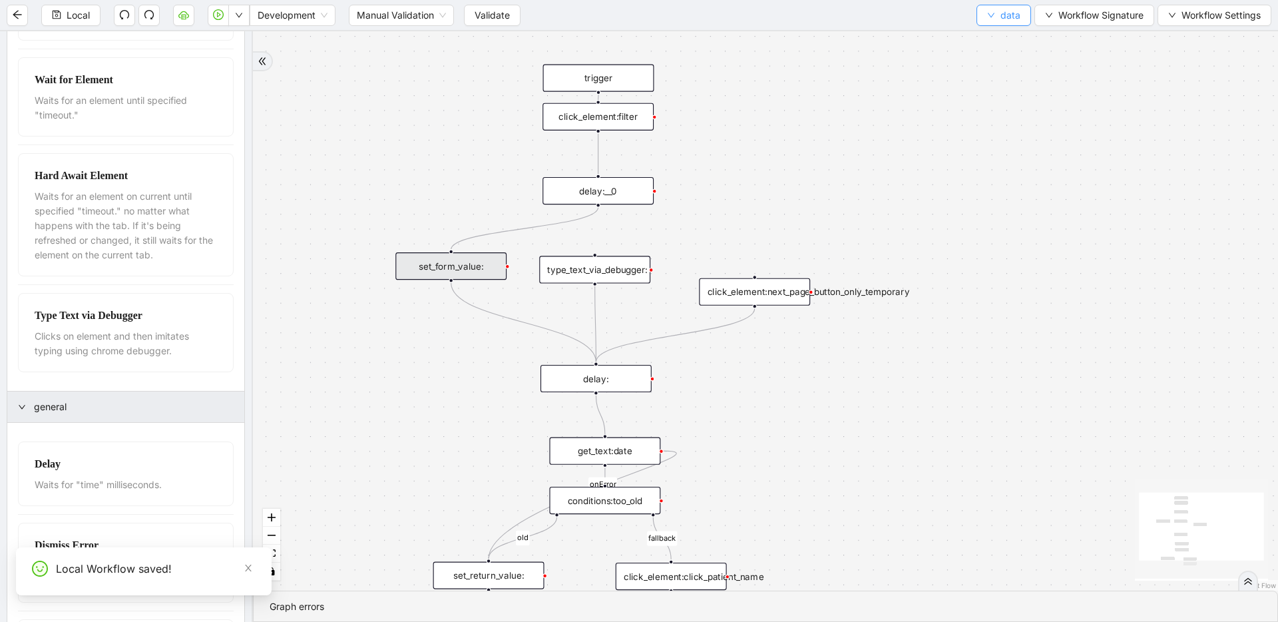
click at [979, 15] on button "data" at bounding box center [1004, 15] width 55 height 21
click at [982, 27] on div "Local Development Manual Validation Validate data Workflow Signature Workflow S…" at bounding box center [639, 15] width 1278 height 30
click at [211, 11] on button "button" at bounding box center [218, 15] width 21 height 21
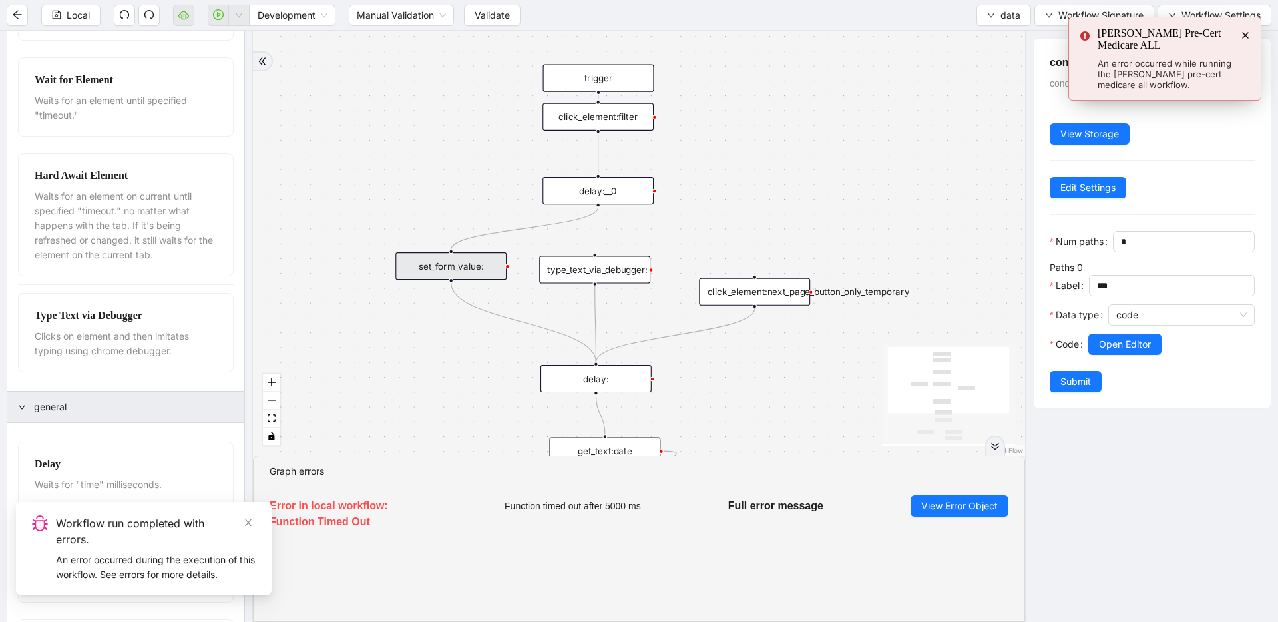
click at [443, 268] on div "set_form_value:" at bounding box center [450, 265] width 111 height 27
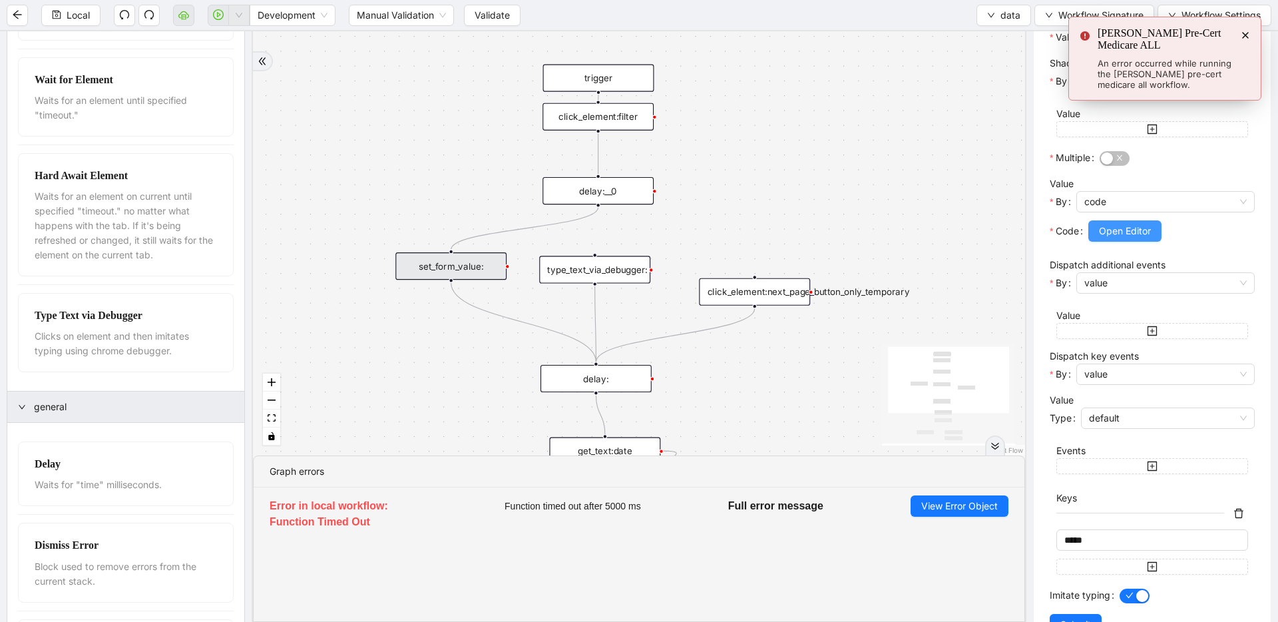
scroll to position [321, 0]
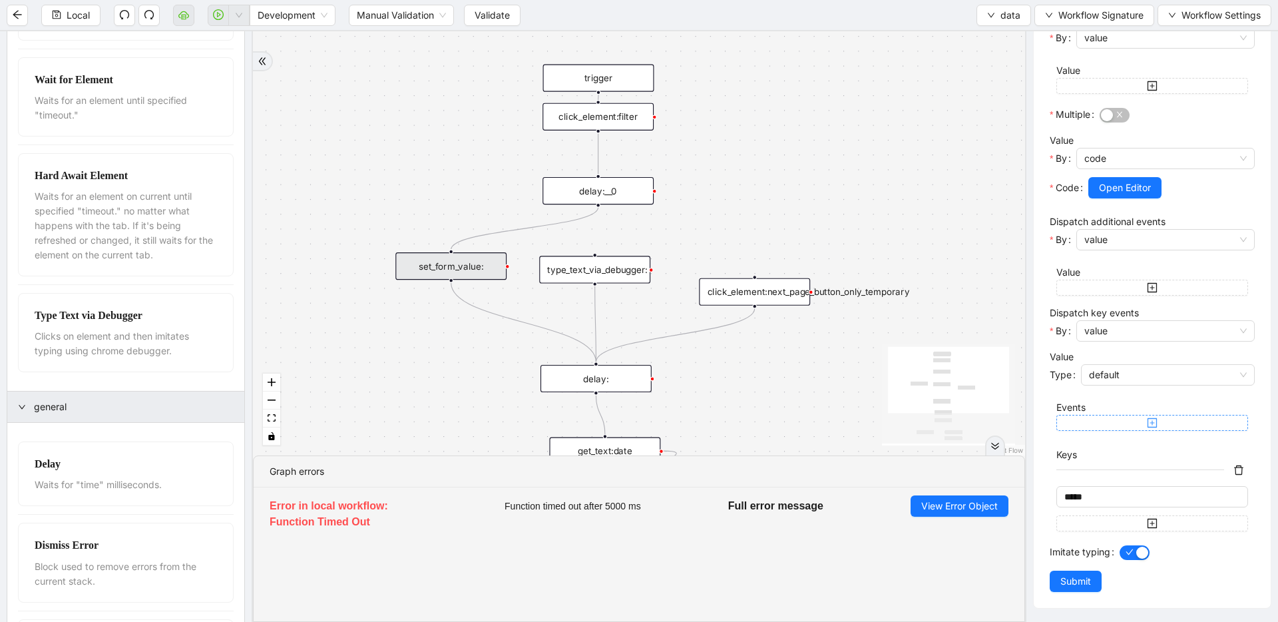
click at [1152, 420] on icon "plus-square" at bounding box center [1152, 422] width 9 height 9
click at [1233, 422] on icon "delete" at bounding box center [1238, 422] width 11 height 11
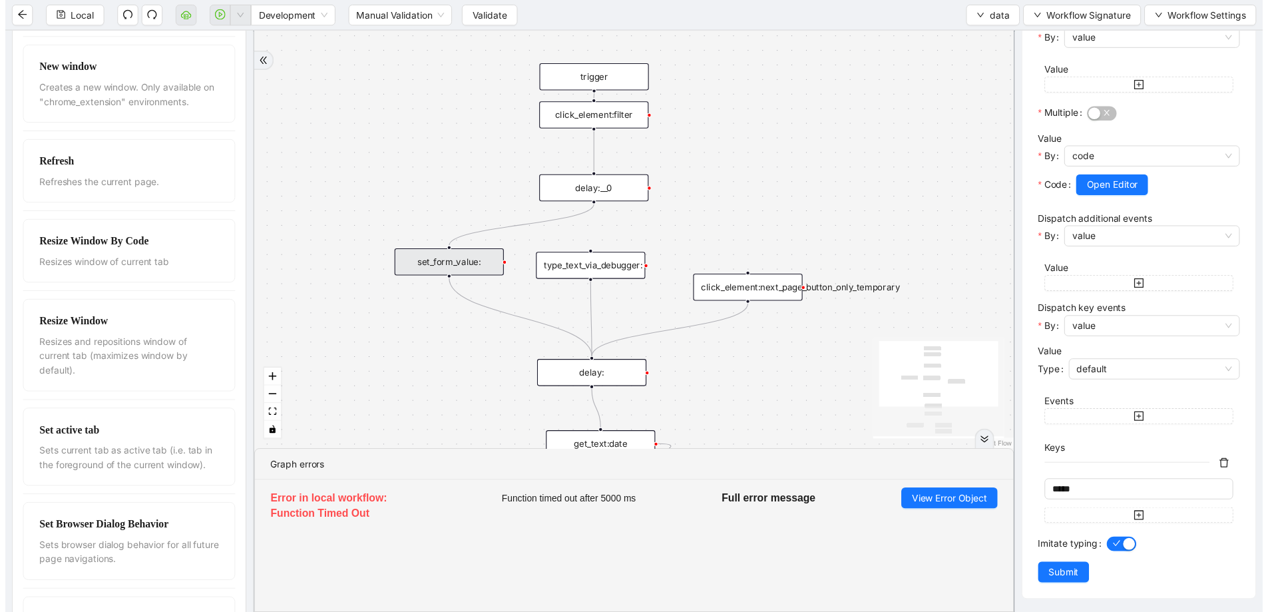
scroll to position [0, 0]
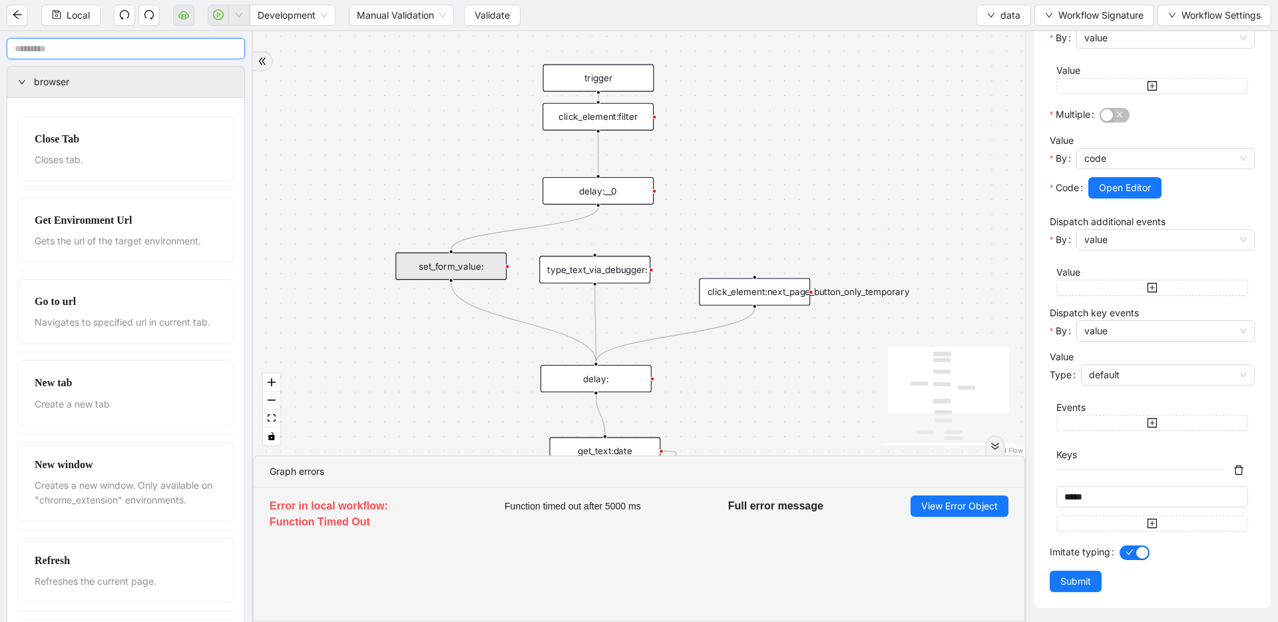
click at [108, 47] on input "text" at bounding box center [126, 48] width 238 height 21
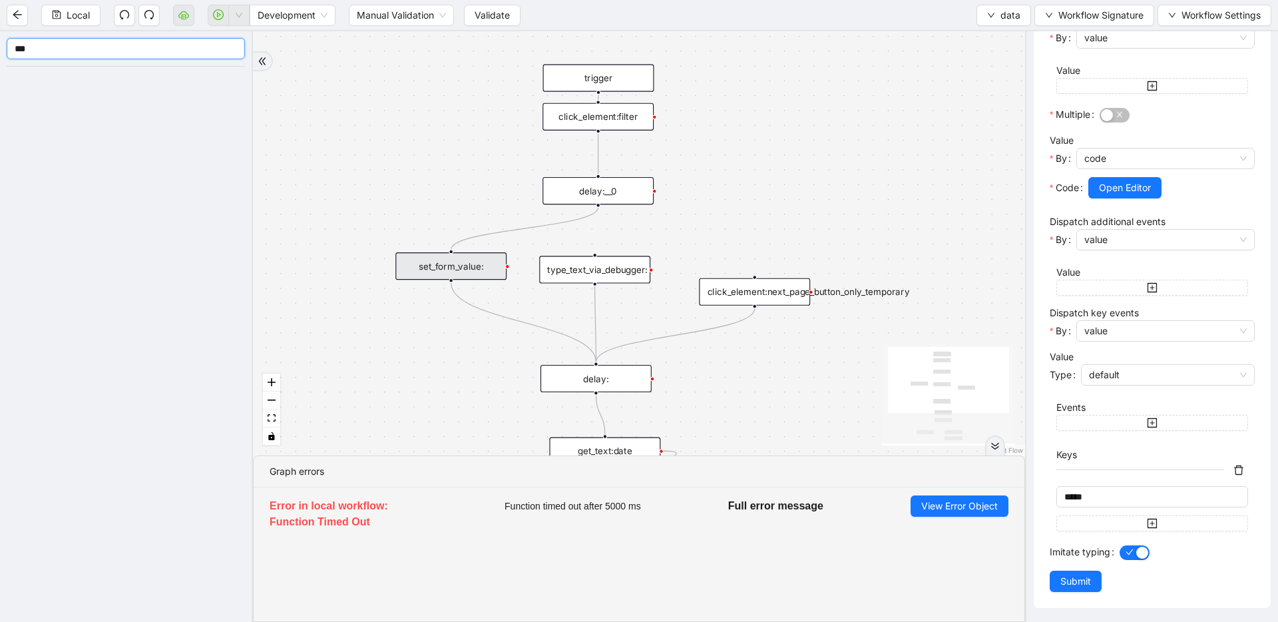
type input "***"
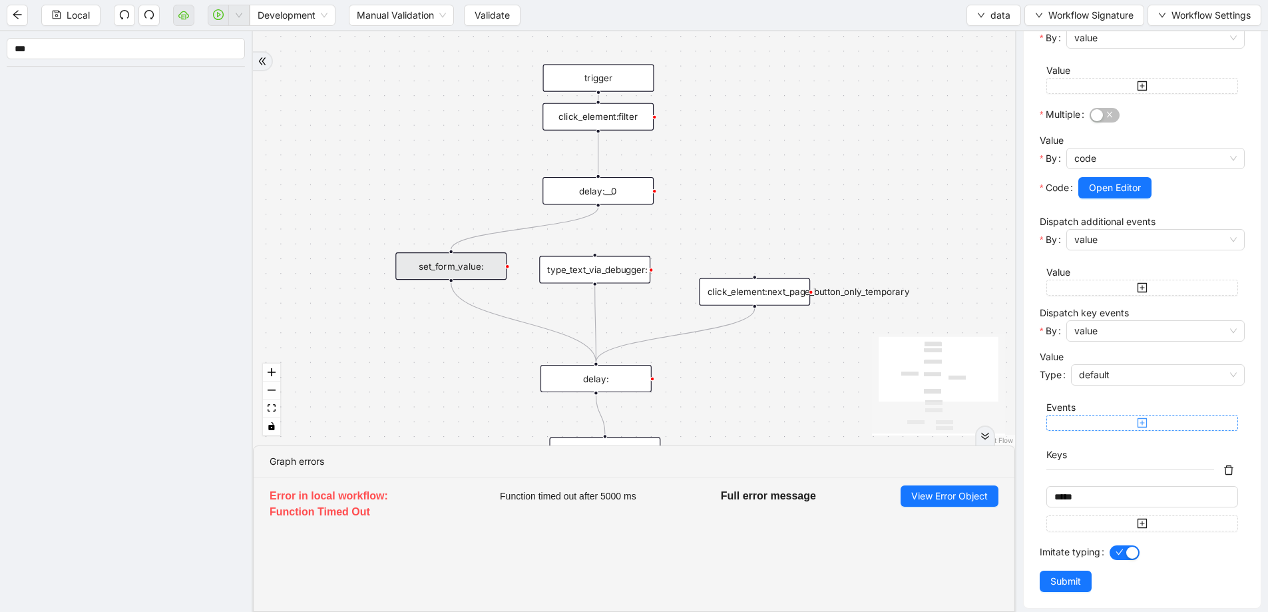
click at [1113, 422] on button "button" at bounding box center [1142, 423] width 192 height 16
click at [1224, 421] on icon "delete" at bounding box center [1228, 422] width 9 height 9
click at [1225, 466] on icon "delete" at bounding box center [1228, 470] width 11 height 11
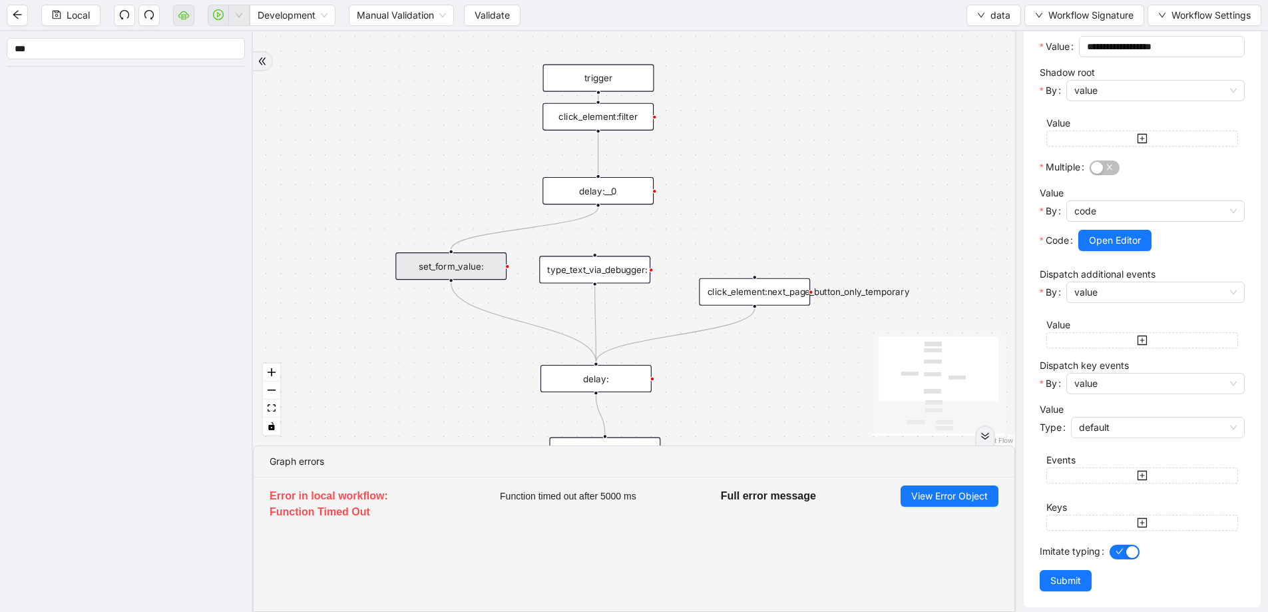
scroll to position [278, 0]
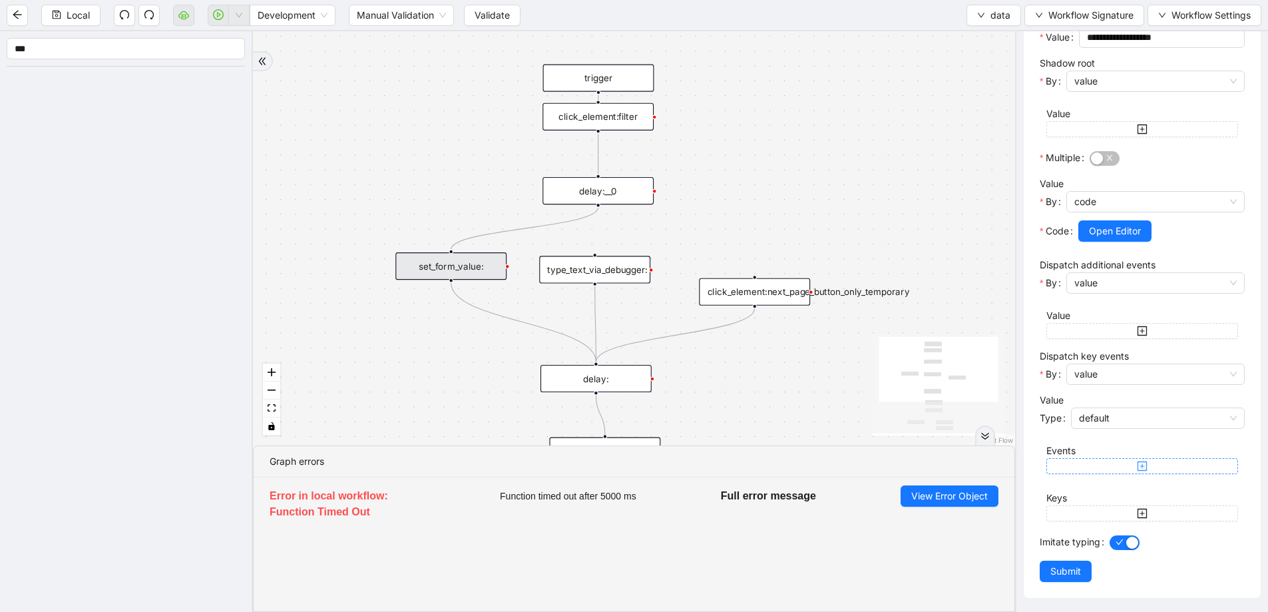
click at [1128, 471] on button "button" at bounding box center [1142, 466] width 192 height 16
click at [1123, 488] on input "text" at bounding box center [1140, 492] width 173 height 15
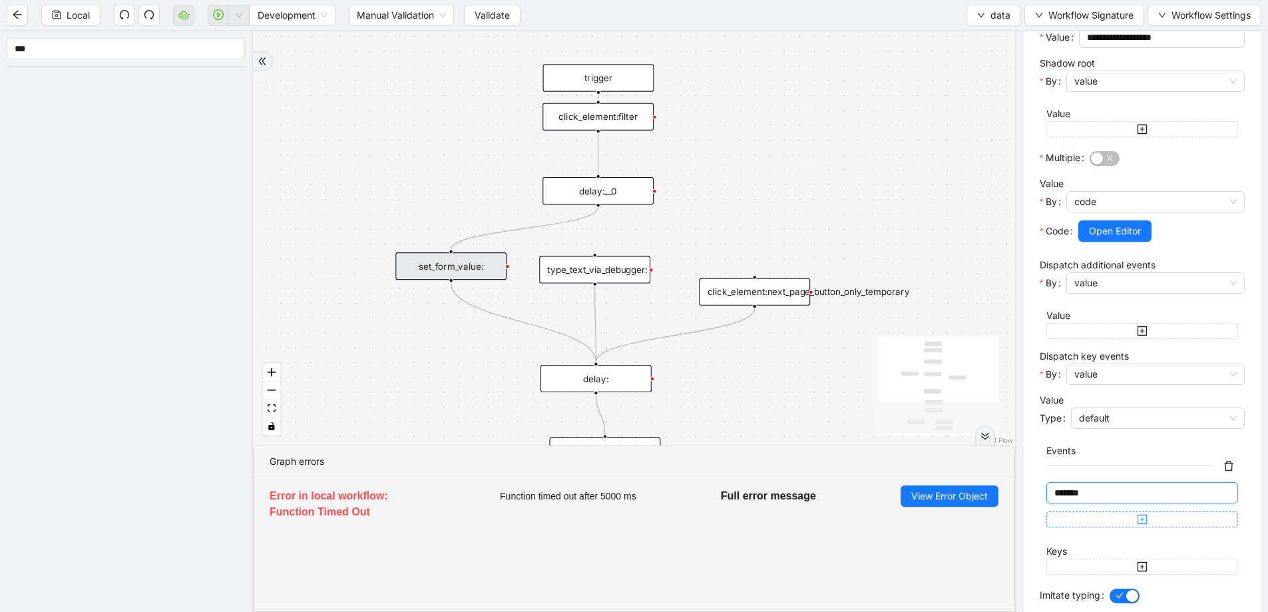
type input "*******"
click at [1127, 515] on button "button" at bounding box center [1142, 519] width 192 height 16
click at [1109, 546] on input "text" at bounding box center [1140, 546] width 173 height 15
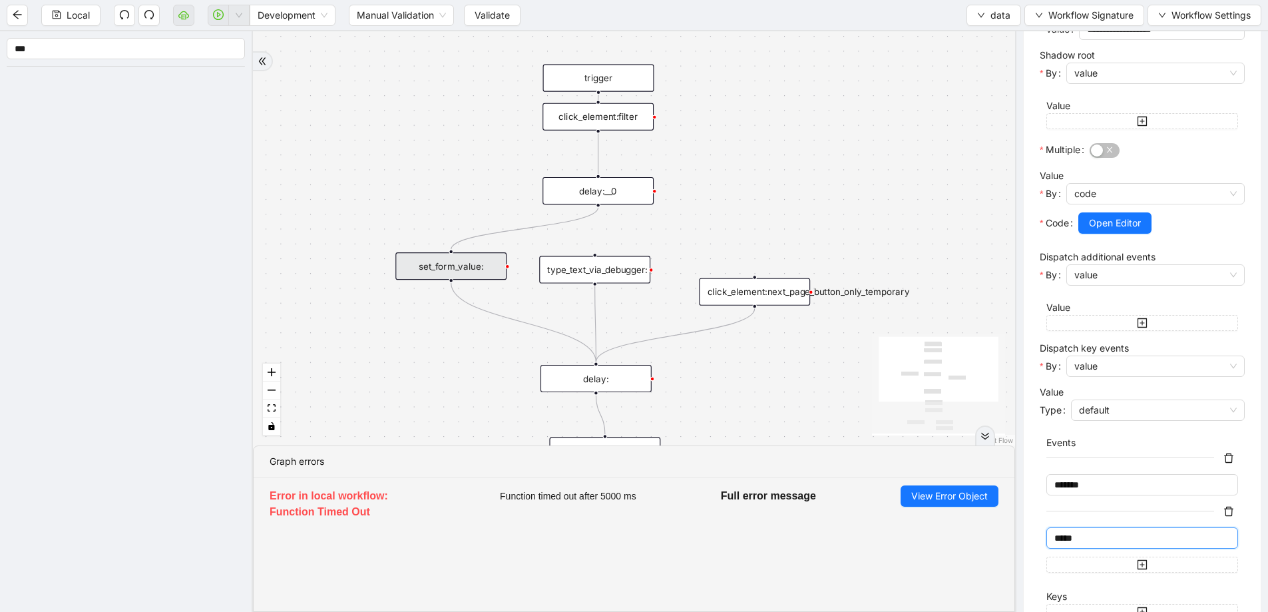
scroll to position [384, 0]
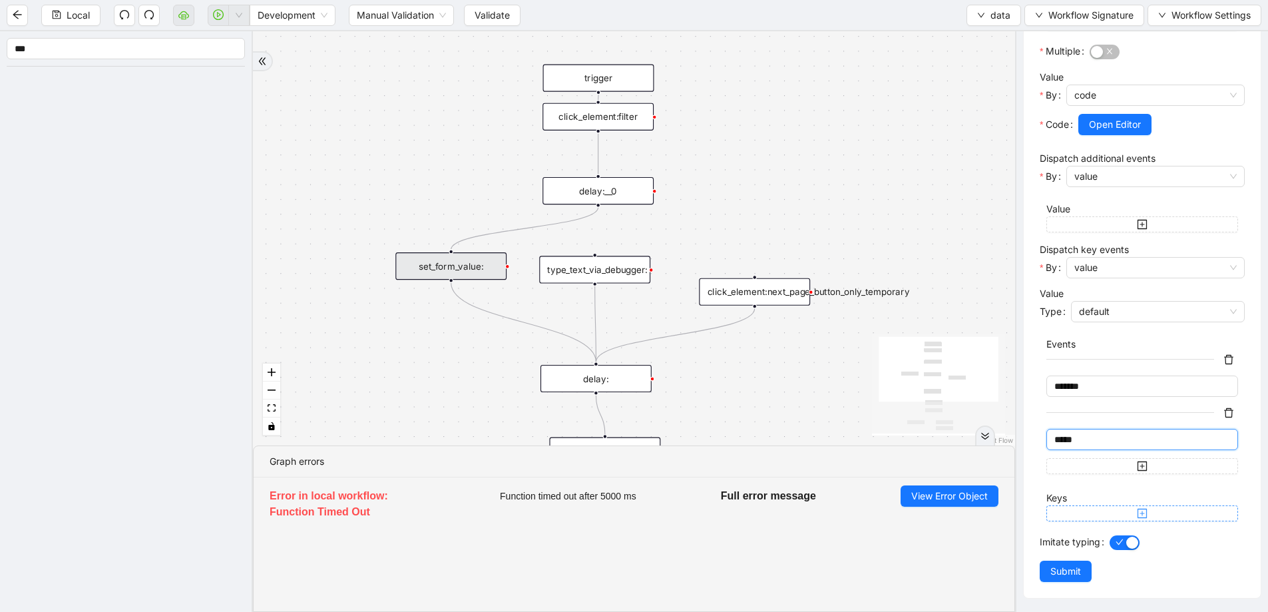
type input "*****"
click at [1072, 509] on button "button" at bounding box center [1142, 513] width 192 height 16
click at [1068, 539] on input "text" at bounding box center [1140, 540] width 173 height 15
type input "*****"
click at [1032, 447] on div "**********" at bounding box center [1142, 153] width 237 height 996
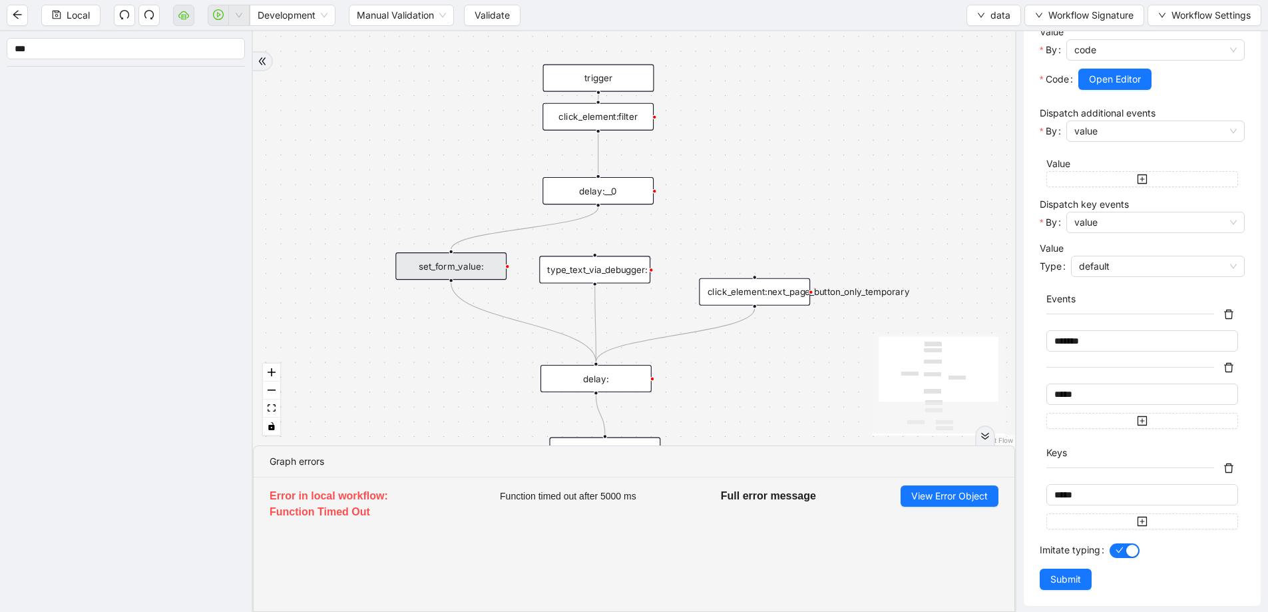
scroll to position [437, 0]
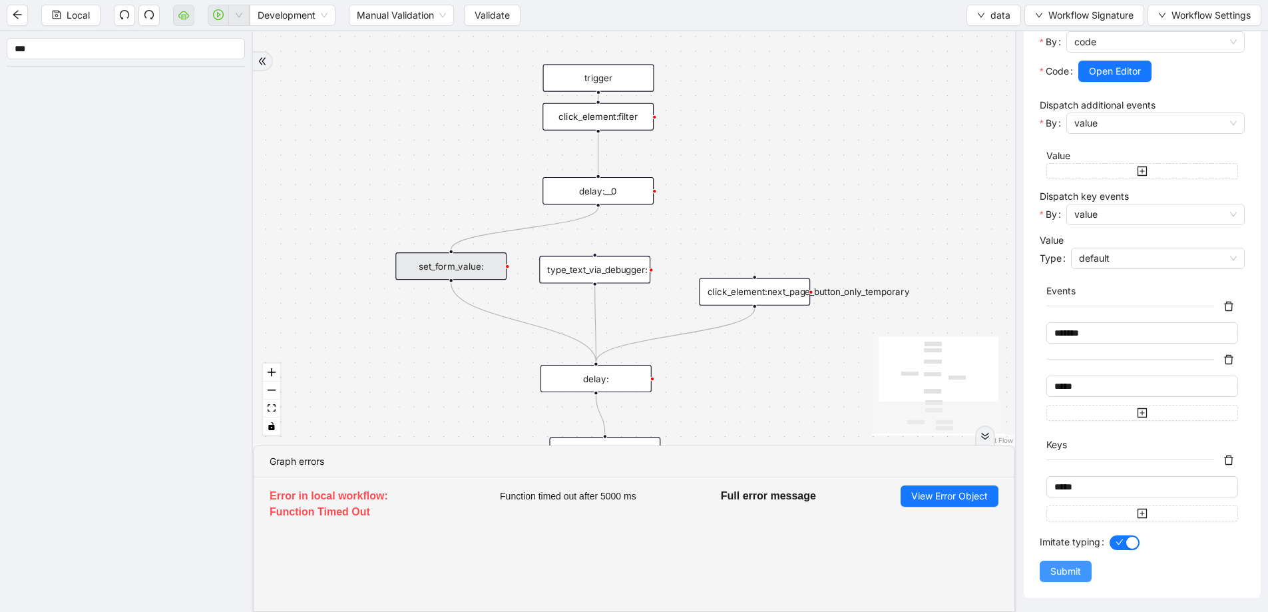
click at [1046, 576] on button "Submit" at bounding box center [1066, 570] width 52 height 21
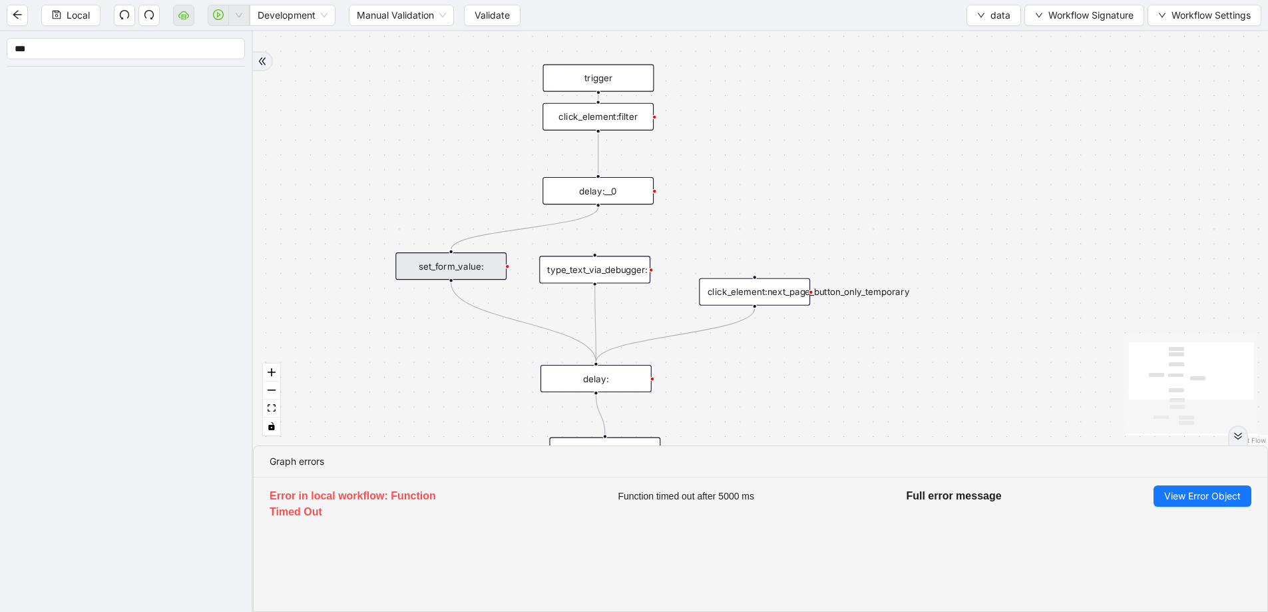
scroll to position [0, 0]
click at [68, 15] on span "Local" at bounding box center [78, 15] width 23 height 15
click at [466, 17] on button "Validate" at bounding box center [492, 15] width 57 height 21
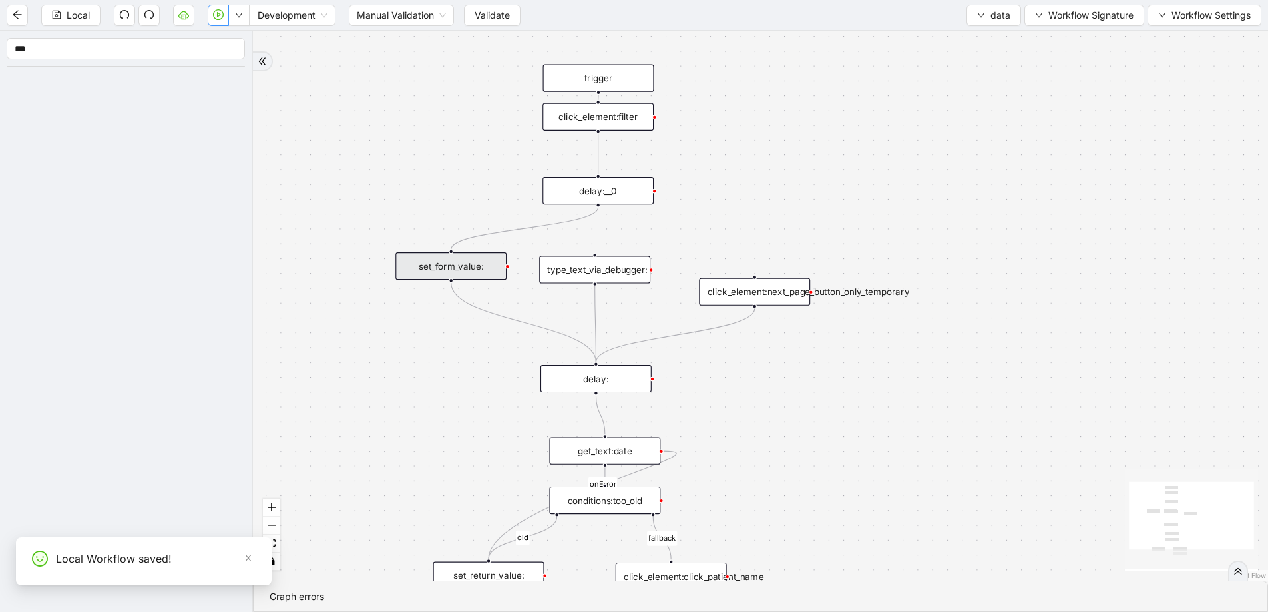
click at [214, 15] on icon "play-circle" at bounding box center [218, 14] width 11 height 11
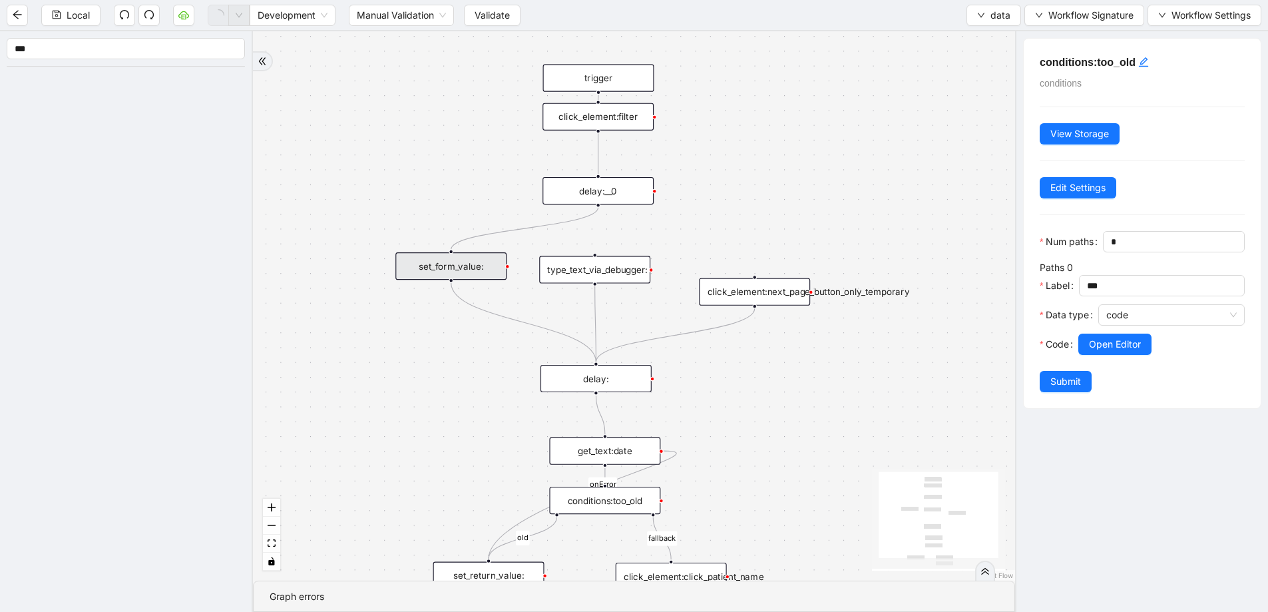
click at [453, 261] on div "set_form_value:" at bounding box center [450, 265] width 111 height 27
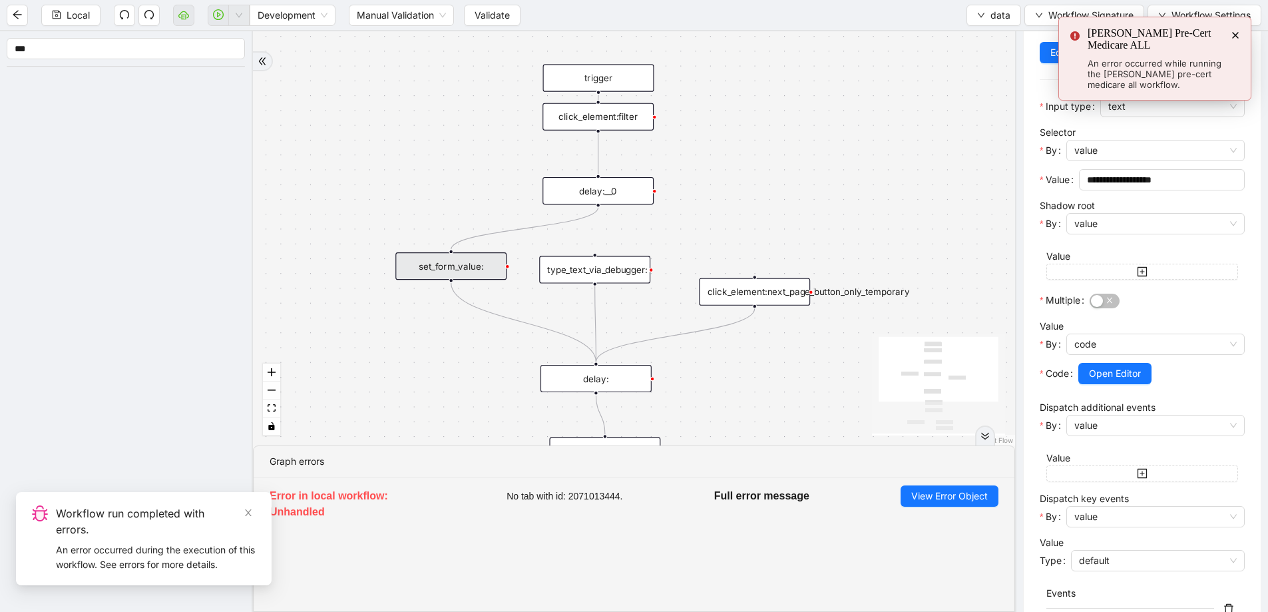
scroll to position [188, 0]
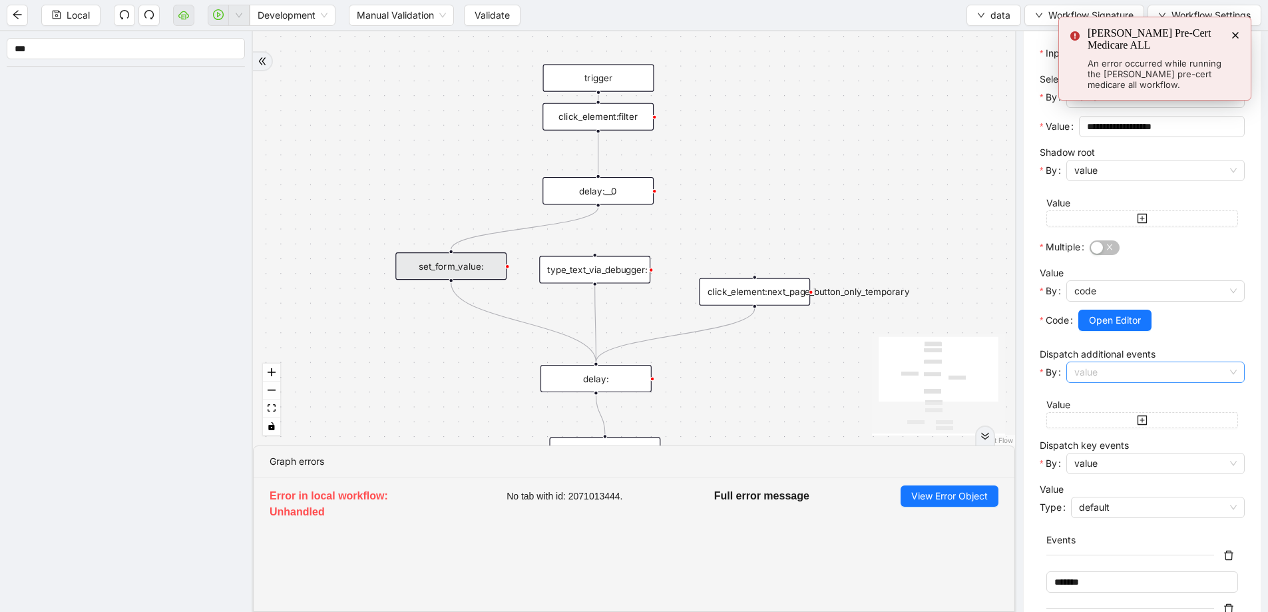
click at [1104, 373] on span "value" at bounding box center [1155, 372] width 162 height 20
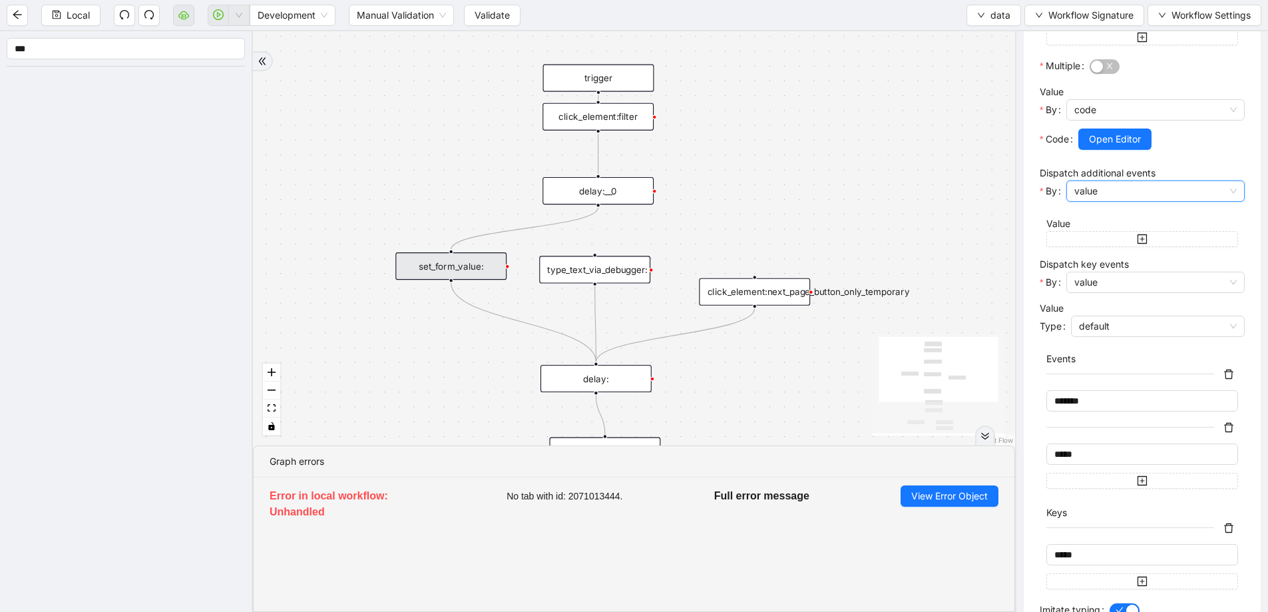
scroll to position [386, 0]
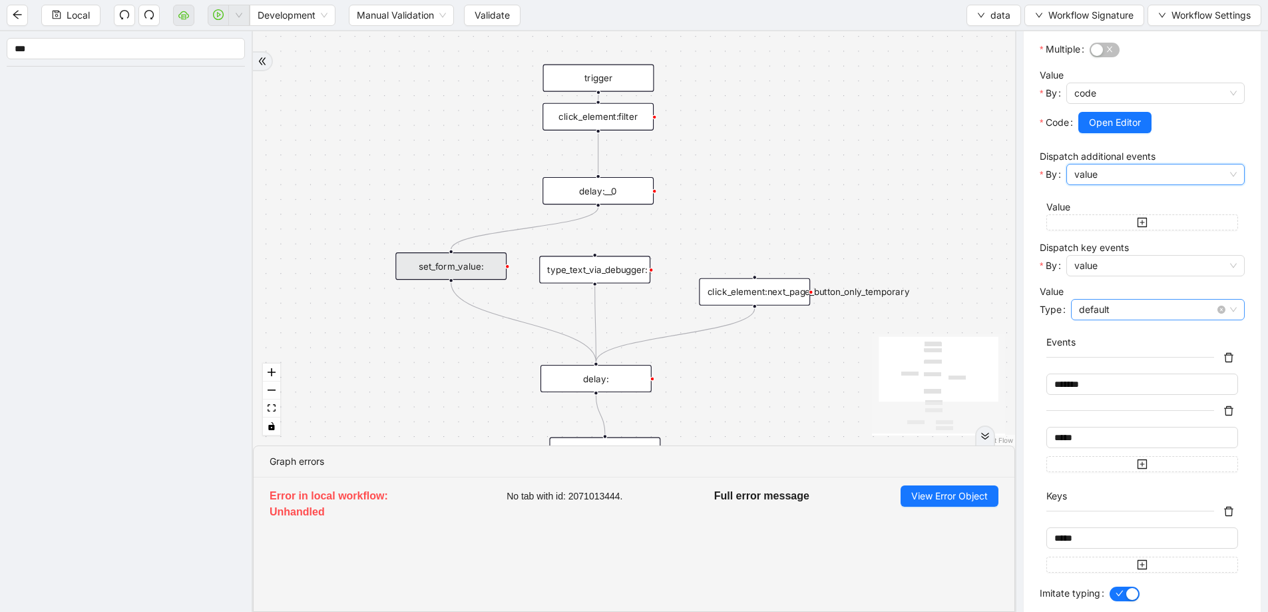
click at [1109, 315] on span "default" at bounding box center [1158, 310] width 158 height 20
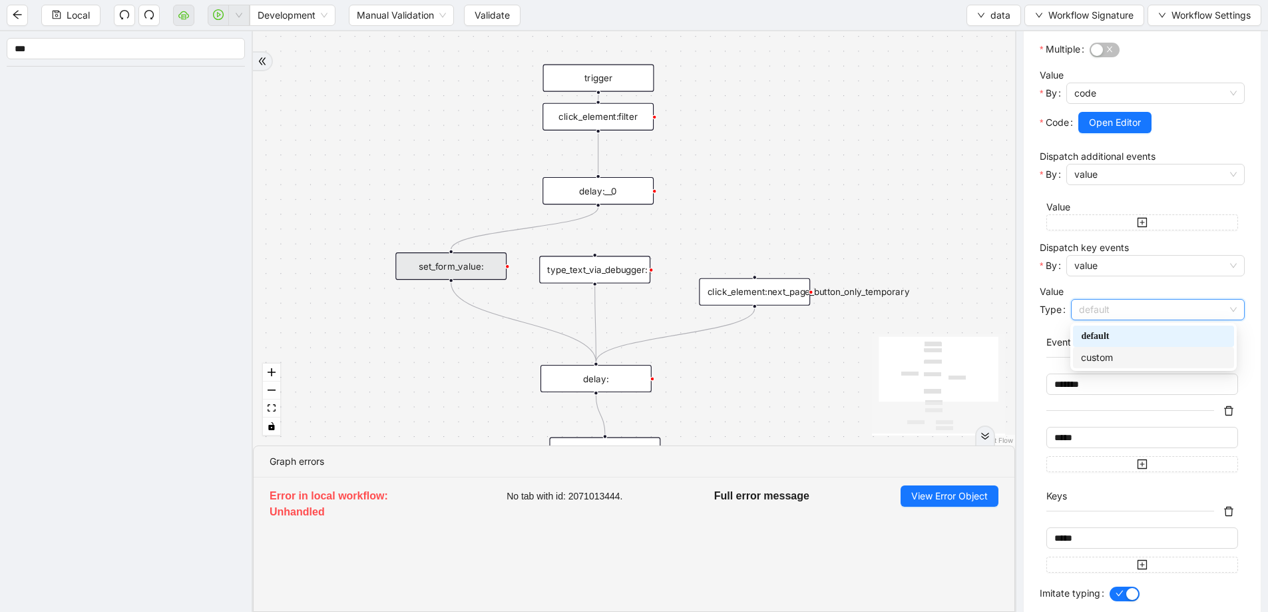
click at [1108, 352] on div "custom" at bounding box center [1153, 357] width 145 height 15
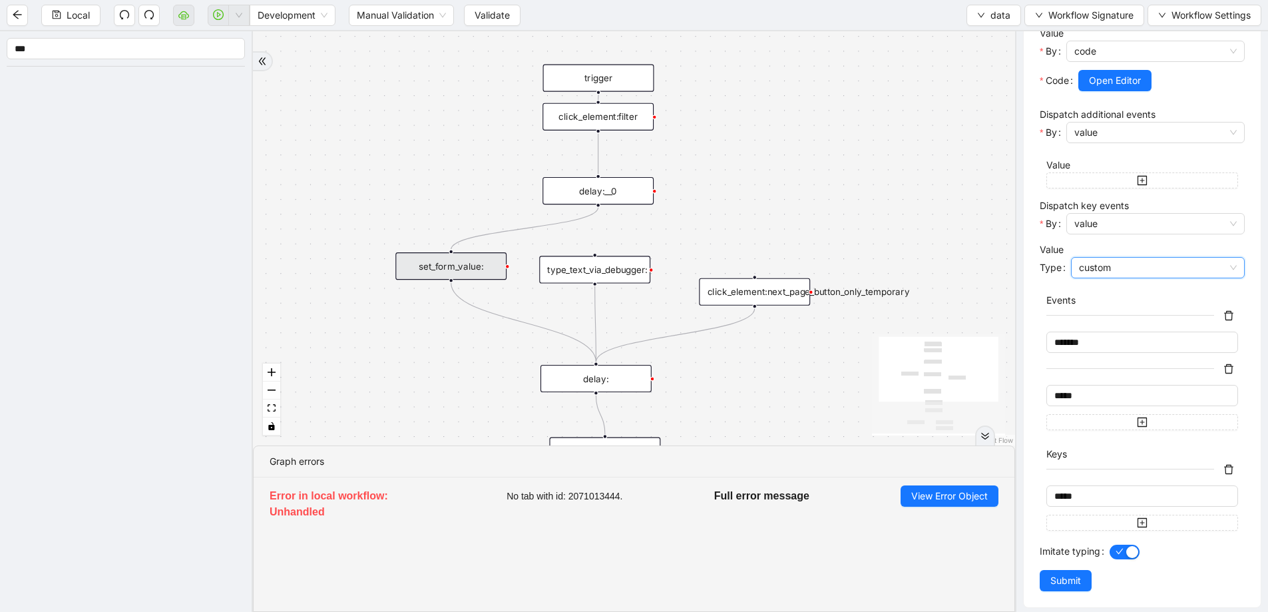
scroll to position [437, 0]
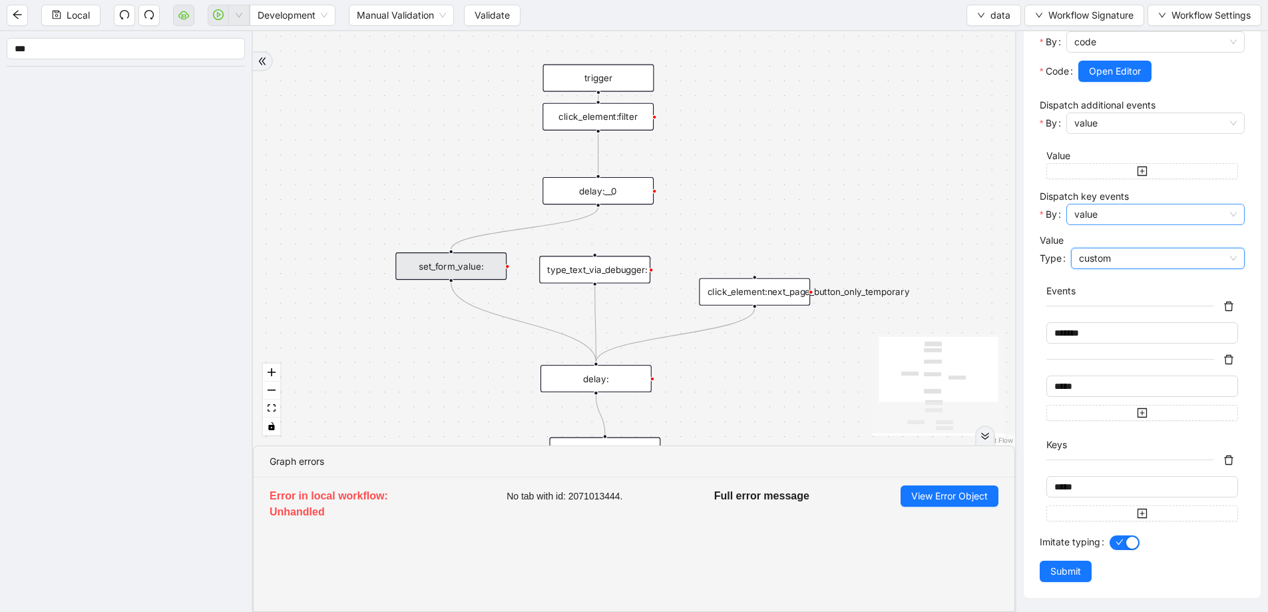
click at [1096, 210] on span "value" at bounding box center [1155, 214] width 162 height 20
click at [1080, 564] on span "Submit" at bounding box center [1065, 571] width 31 height 15
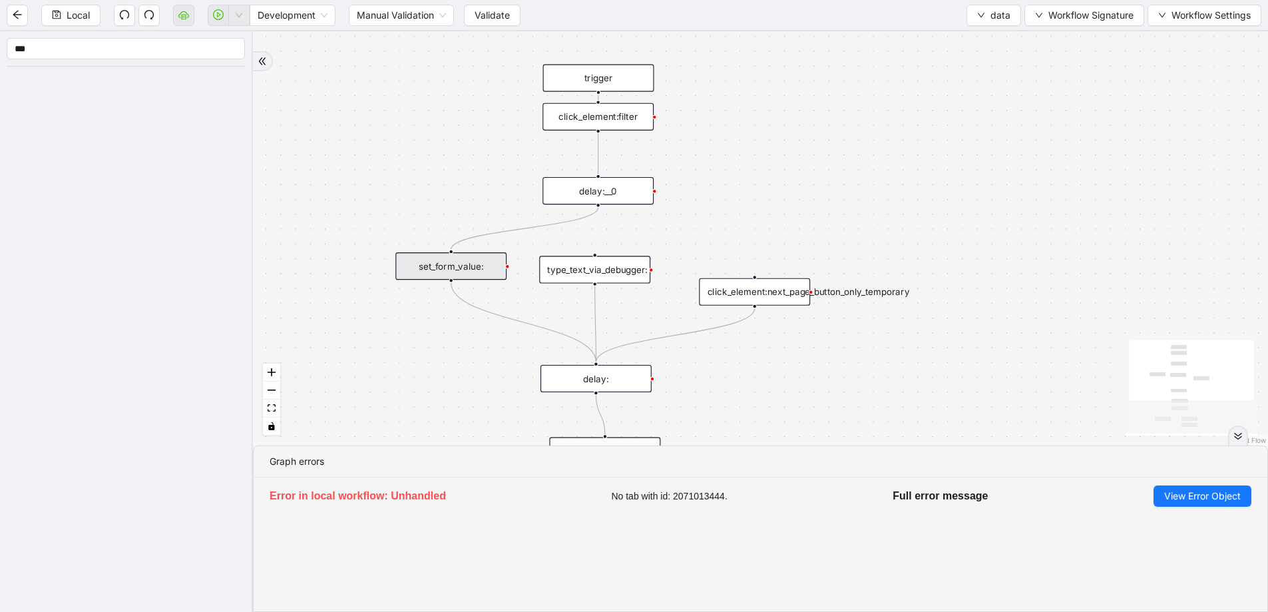
scroll to position [0, 0]
click at [63, 9] on button "Local" at bounding box center [70, 15] width 59 height 21
click at [473, 20] on button "Validate" at bounding box center [492, 15] width 57 height 21
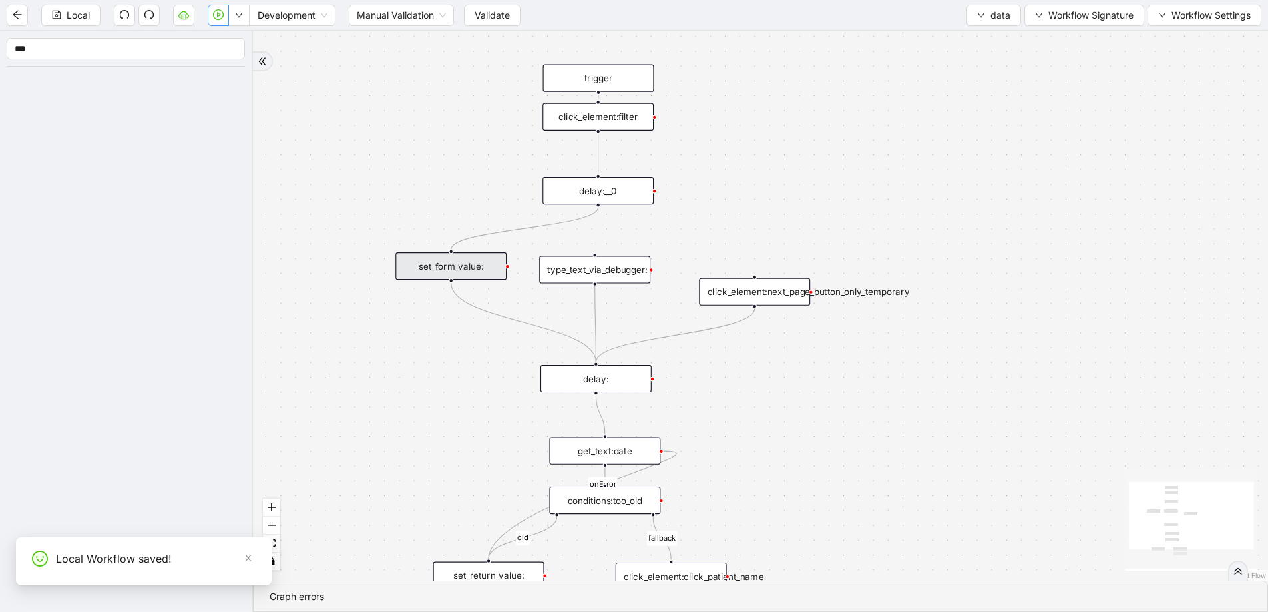
click at [222, 15] on icon "play-circle" at bounding box center [218, 14] width 11 height 11
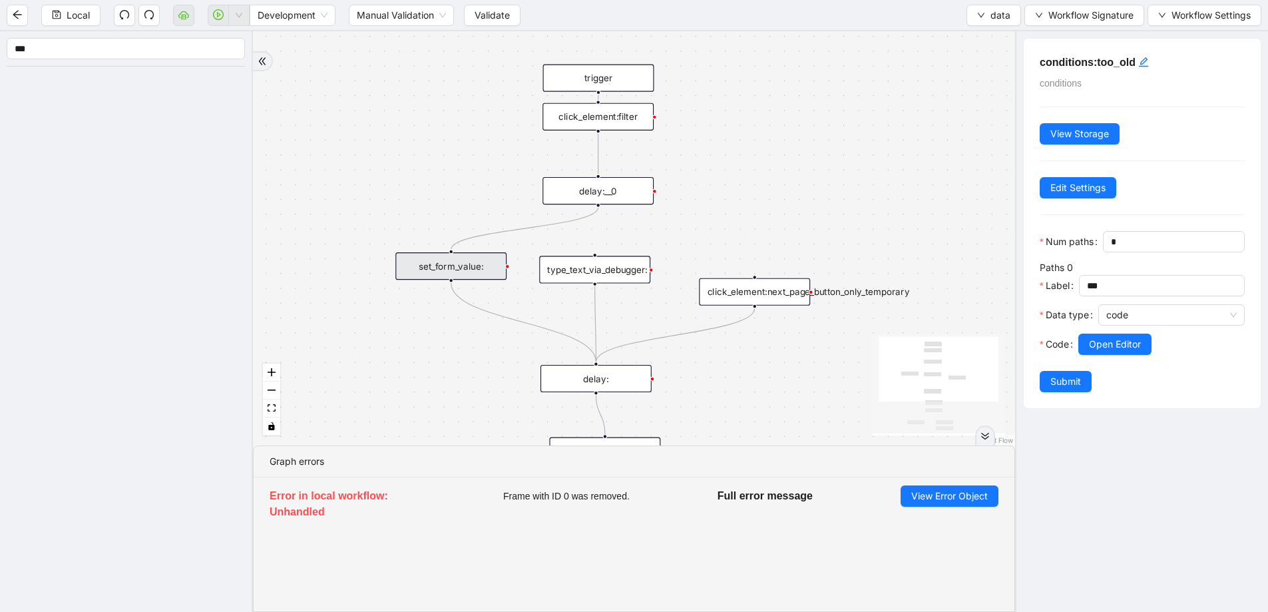
click at [484, 271] on div "set_form_value:" at bounding box center [450, 265] width 111 height 27
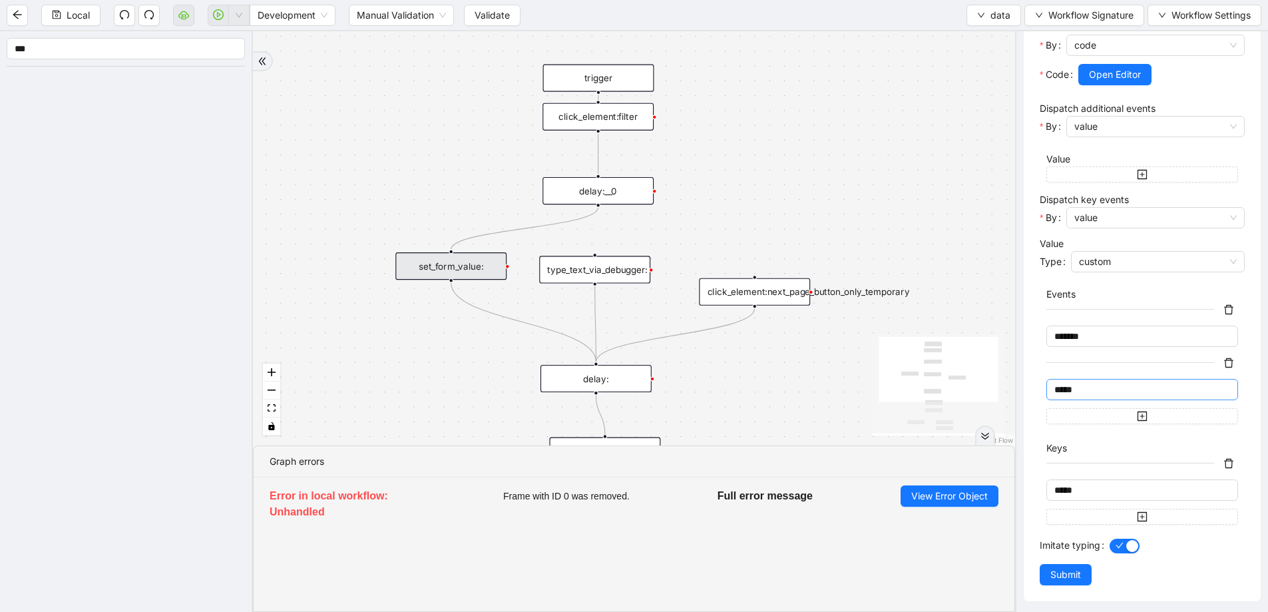
scroll to position [437, 0]
click at [1092, 394] on span "*****" at bounding box center [1142, 385] width 192 height 21
drag, startPoint x: 1078, startPoint y: 389, endPoint x: 1002, endPoint y: 375, distance: 77.2
click at [1002, 375] on section "**********" at bounding box center [634, 321] width 1268 height 580
click at [1224, 355] on icon "delete" at bounding box center [1228, 359] width 9 height 9
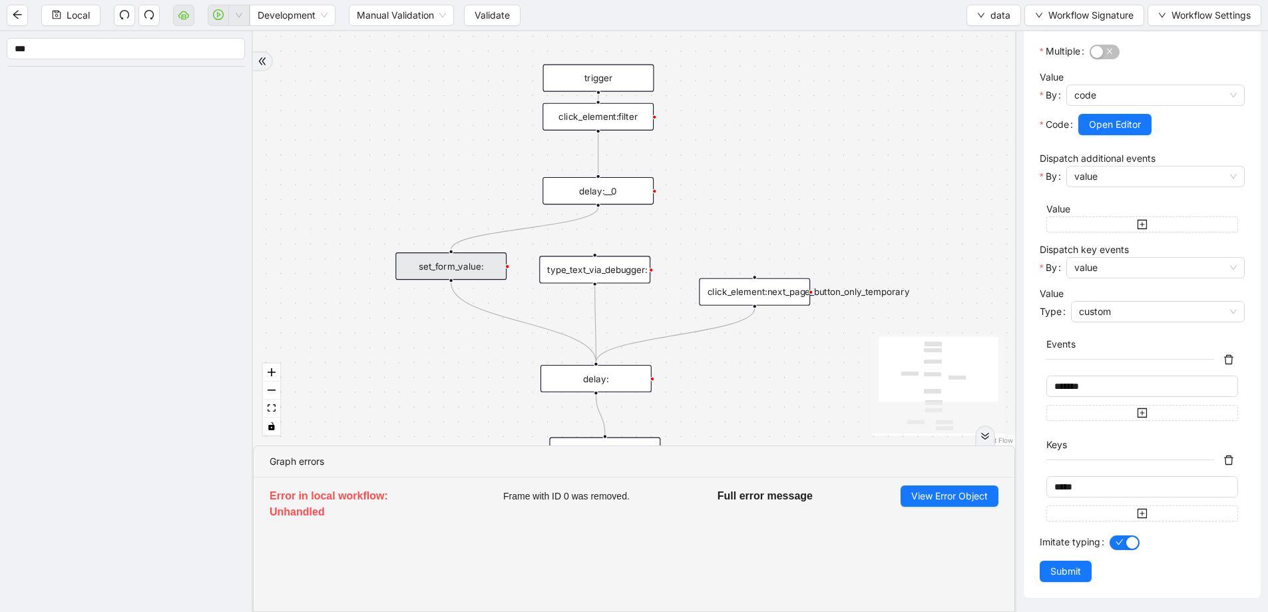
scroll to position [384, 0]
click at [1073, 570] on span "Submit" at bounding box center [1065, 571] width 31 height 15
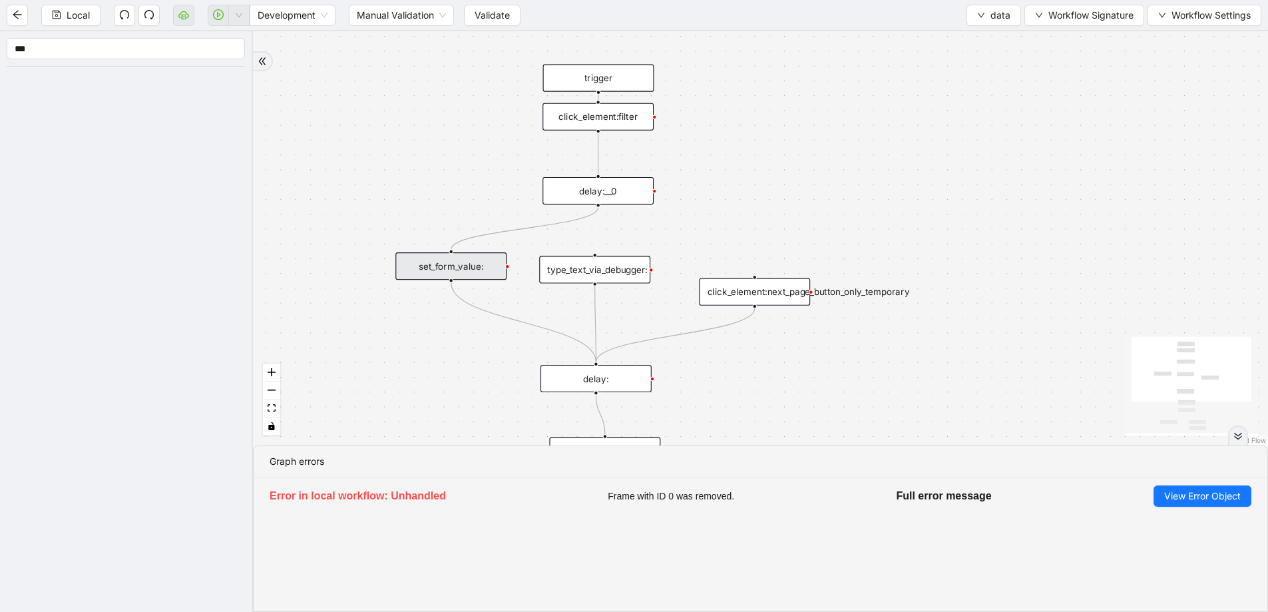
scroll to position [0, 0]
click at [73, 9] on span "Local" at bounding box center [78, 15] width 23 height 15
click at [478, 262] on div "set_form_value:" at bounding box center [450, 265] width 111 height 27
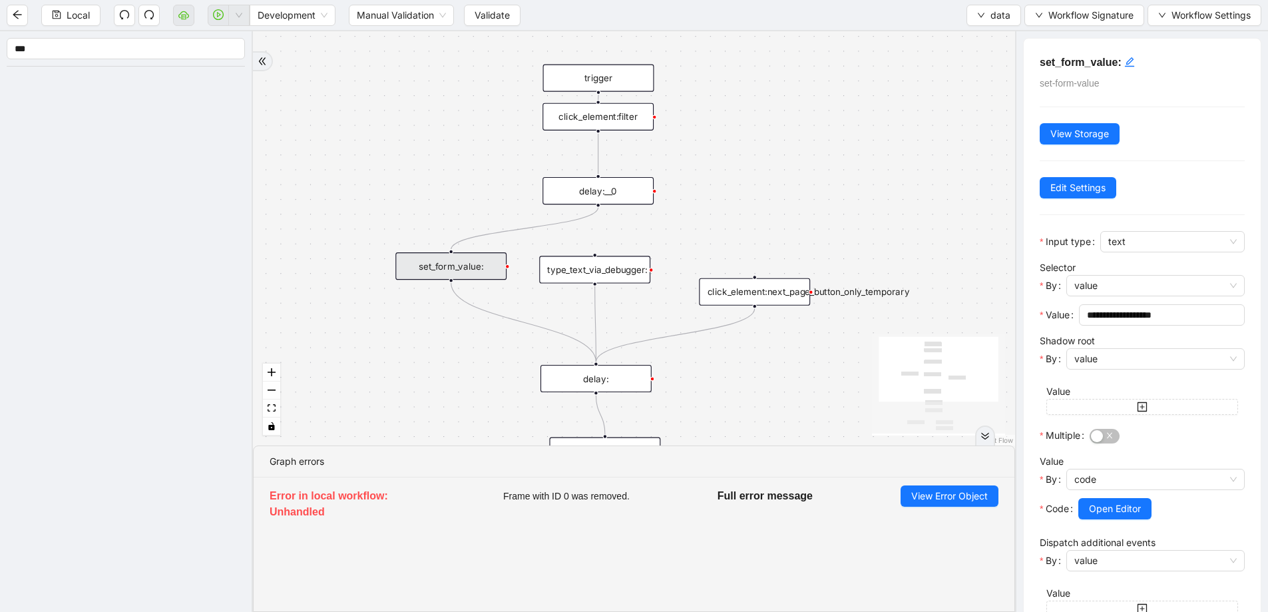
scroll to position [384, 0]
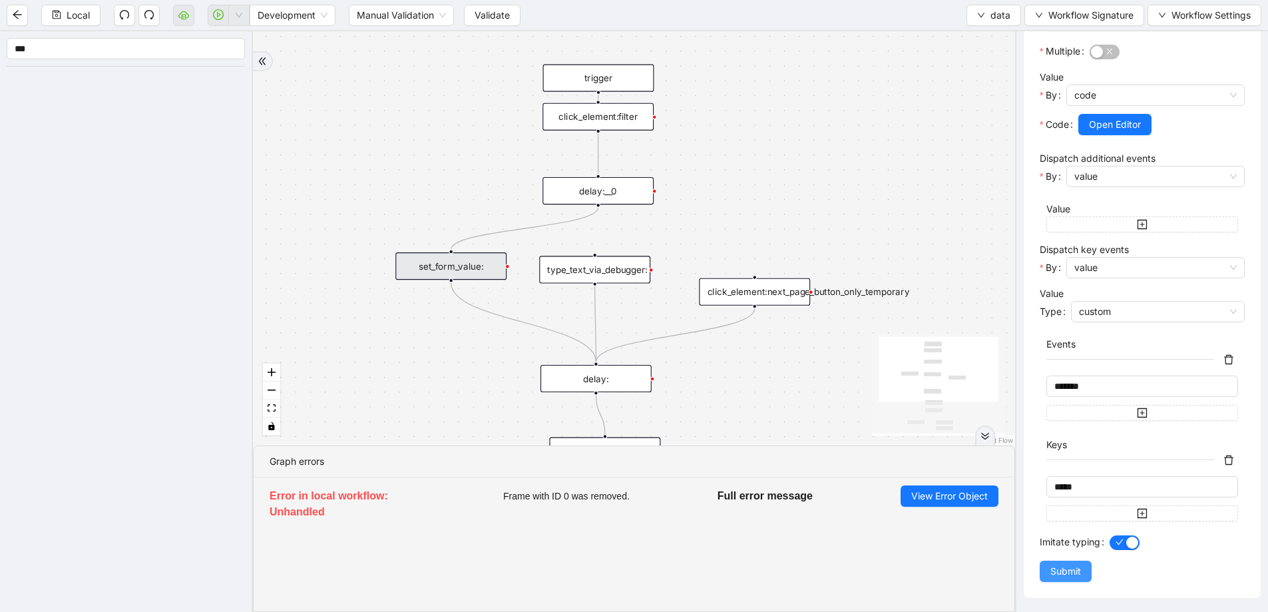
click at [1048, 570] on button "Submit" at bounding box center [1066, 570] width 52 height 21
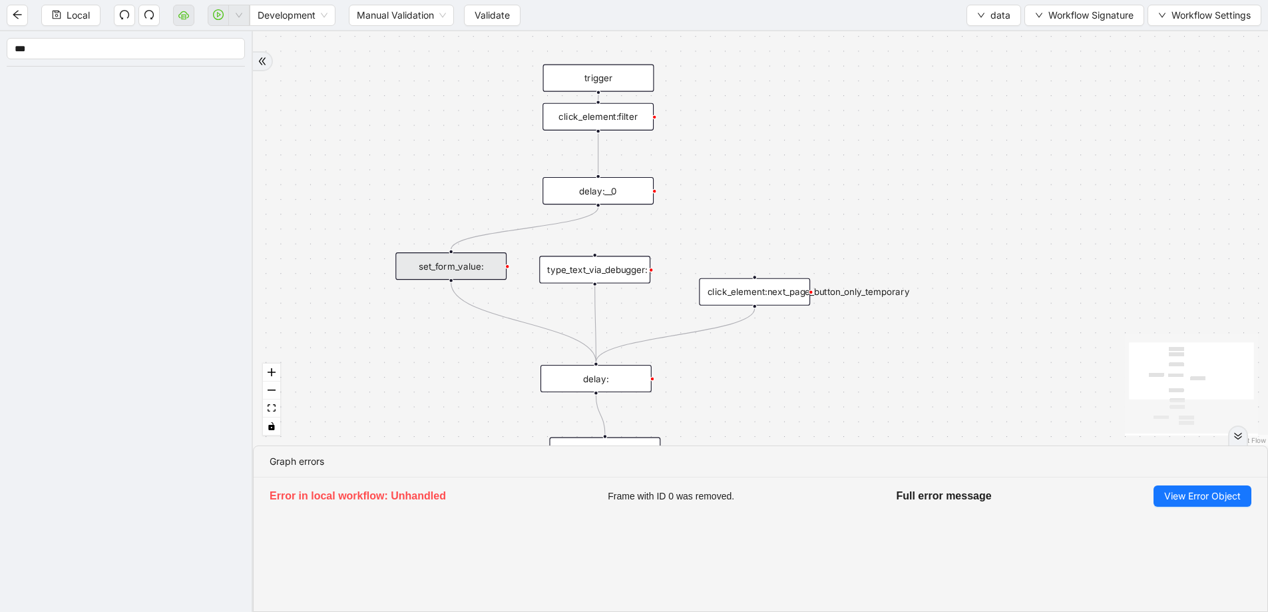
scroll to position [0, 0]
click at [78, 17] on span "Local" at bounding box center [78, 15] width 23 height 15
click at [486, 17] on span "Validate" at bounding box center [492, 15] width 35 height 15
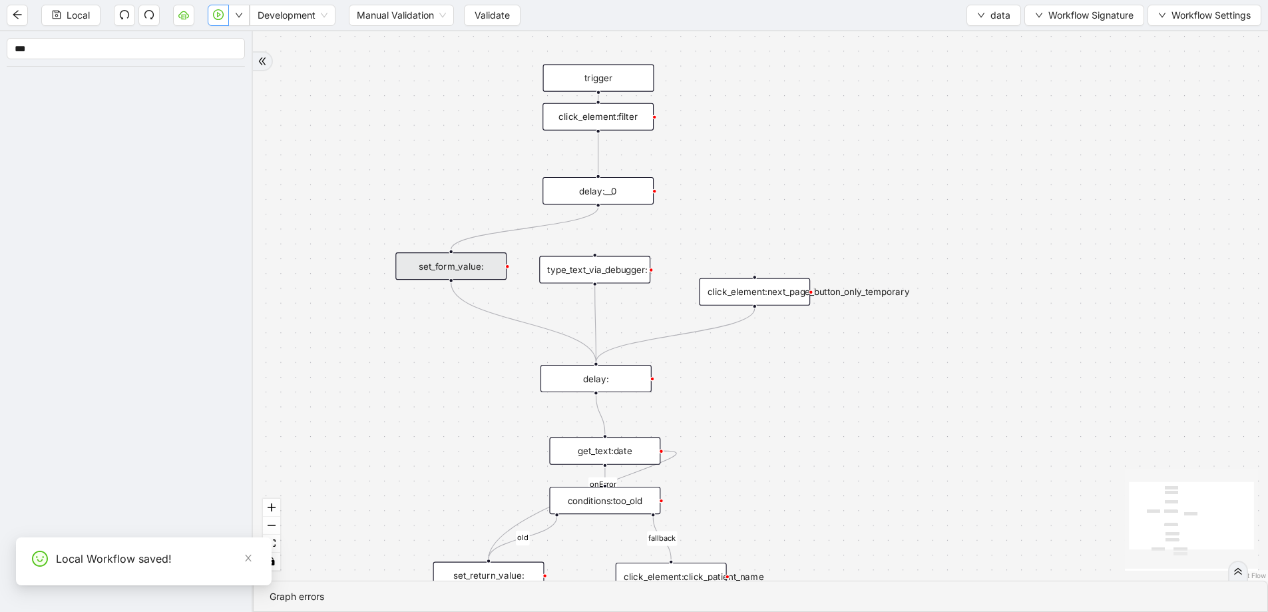
click at [211, 13] on button "button" at bounding box center [218, 15] width 21 height 21
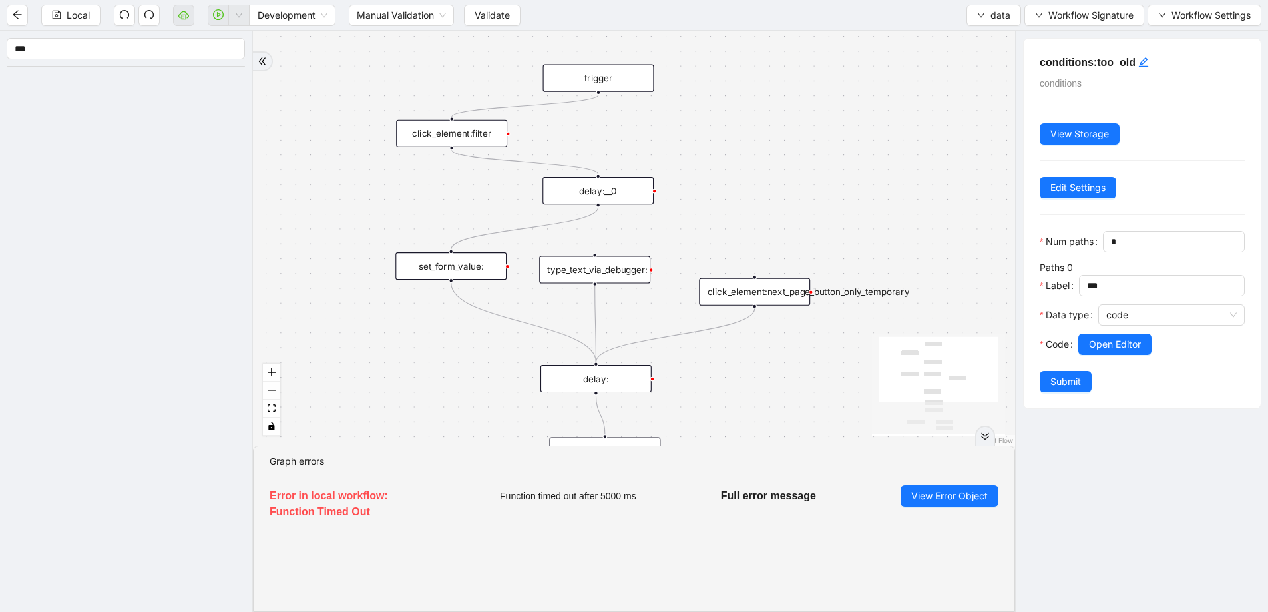
drag, startPoint x: 614, startPoint y: 120, endPoint x: 469, endPoint y: 135, distance: 145.9
click at [469, 135] on div "click_element:filter" at bounding box center [451, 133] width 111 height 27
drag, startPoint x: 596, startPoint y: 93, endPoint x: 598, endPoint y: 174, distance: 81.9
click at [611, 189] on div "delay:__0" at bounding box center [598, 186] width 111 height 27
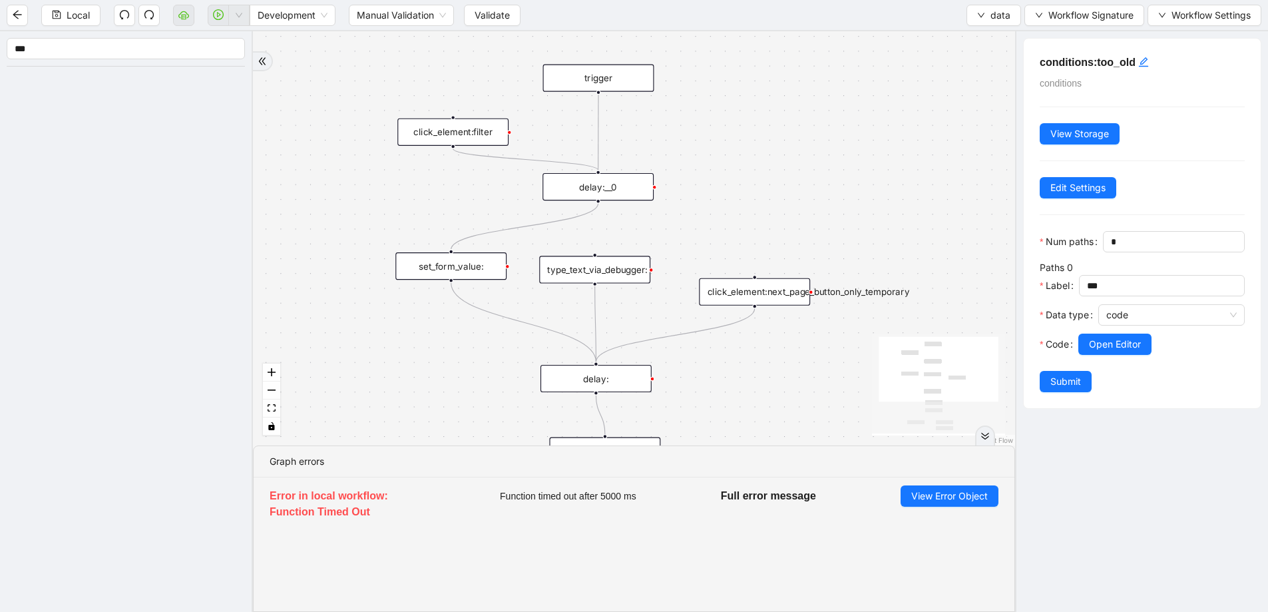
click at [455, 134] on div "click_element:filter" at bounding box center [452, 131] width 111 height 27
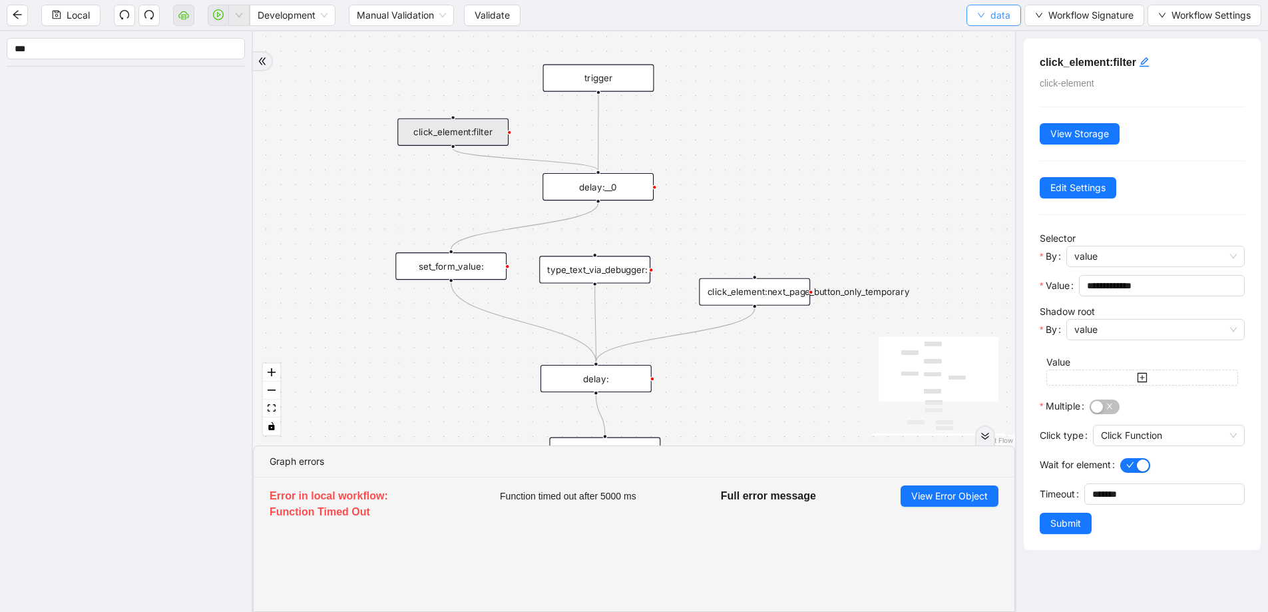
click at [987, 17] on button "data" at bounding box center [994, 15] width 55 height 21
click at [987, 35] on span "Select" at bounding box center [993, 41] width 35 height 15
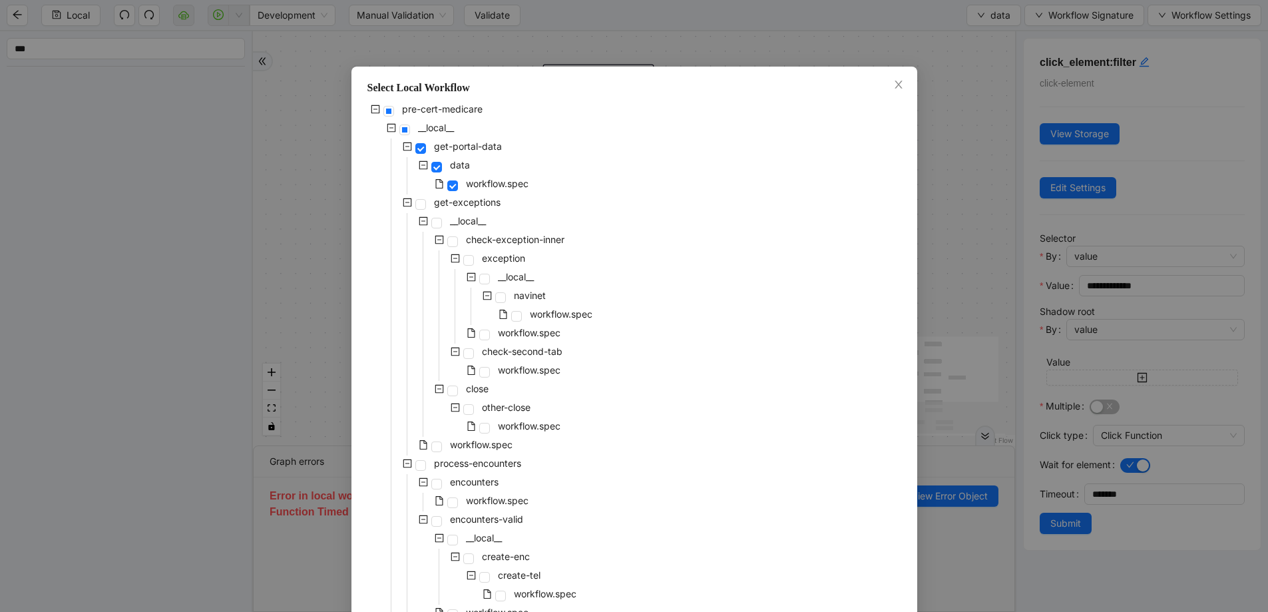
scroll to position [554, 0]
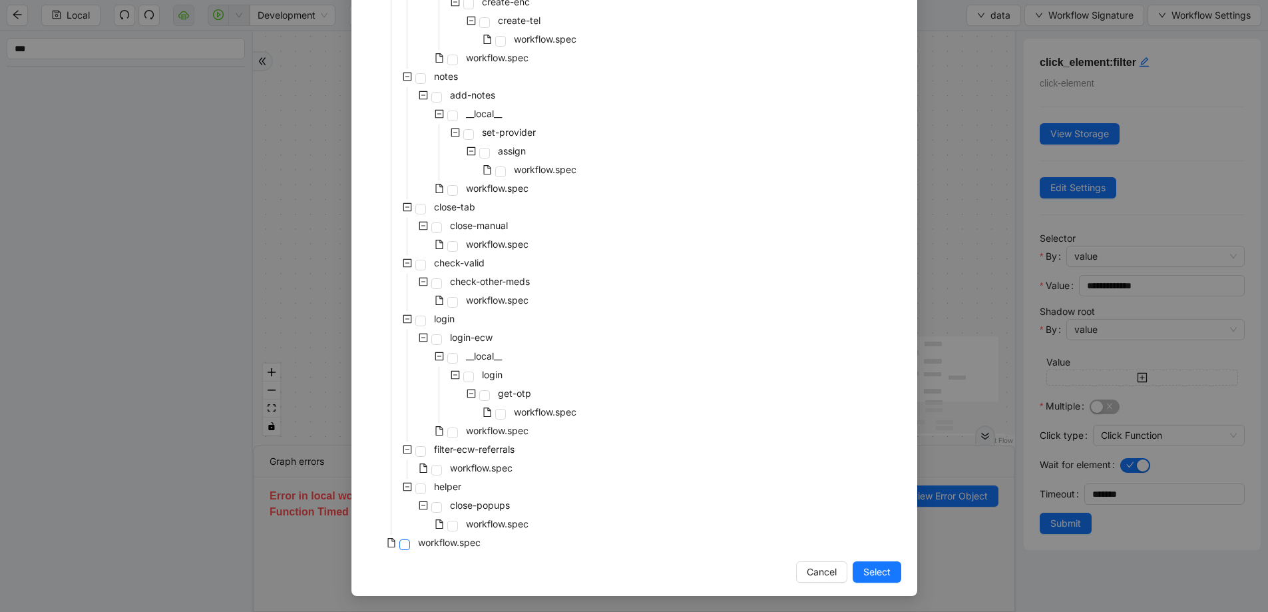
click at [399, 545] on span at bounding box center [404, 544] width 11 height 11
drag, startPoint x: 885, startPoint y: 567, endPoint x: 882, endPoint y: 537, distance: 30.1
click at [885, 567] on button "Select" at bounding box center [877, 571] width 49 height 21
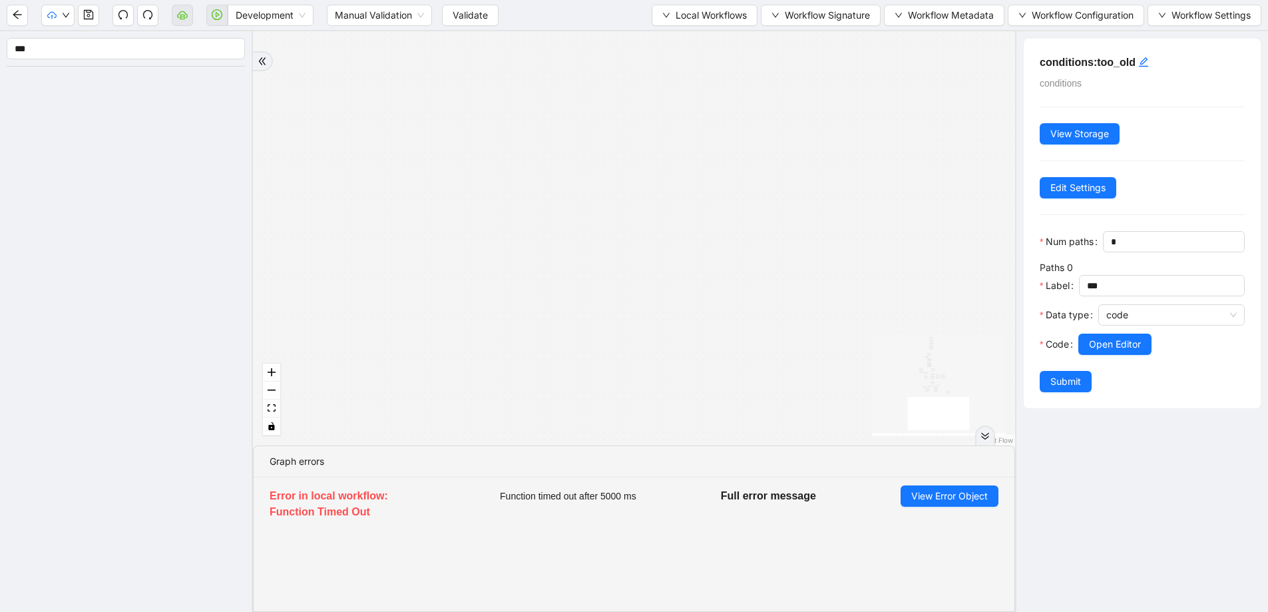
drag, startPoint x: 742, startPoint y: 298, endPoint x: 693, endPoint y: 519, distance: 225.6
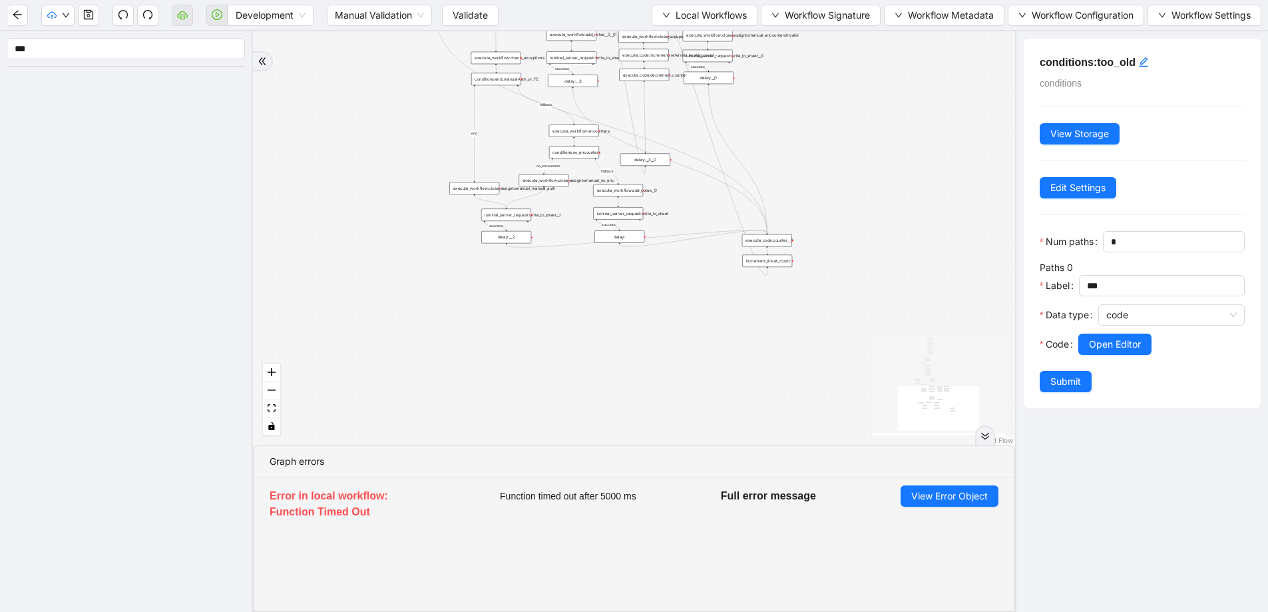
drag, startPoint x: 663, startPoint y: 288, endPoint x: 688, endPoint y: 538, distance: 250.9
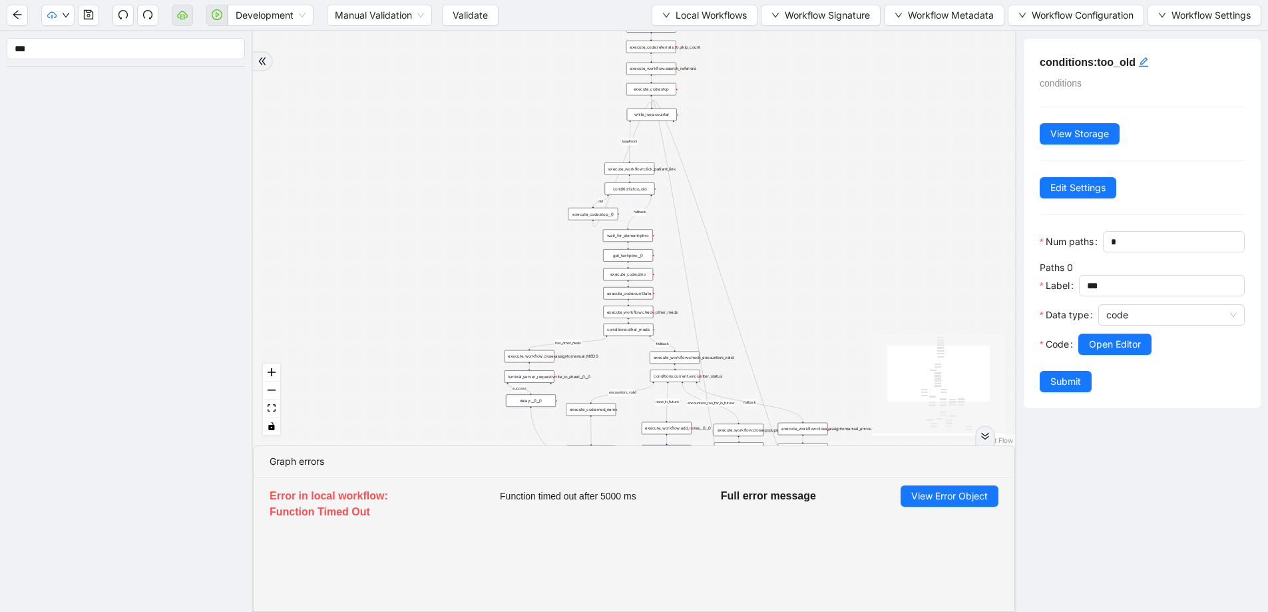
drag, startPoint x: 652, startPoint y: 299, endPoint x: 726, endPoint y: 520, distance: 232.8
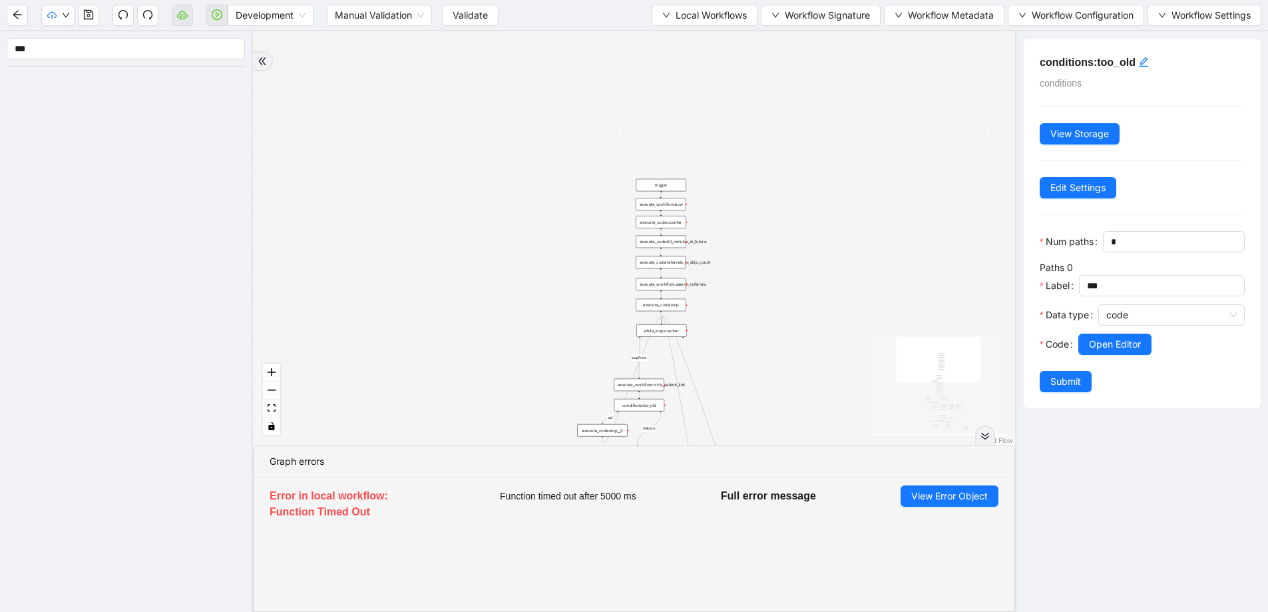
drag, startPoint x: 704, startPoint y: 166, endPoint x: 715, endPoint y: 310, distance: 144.2
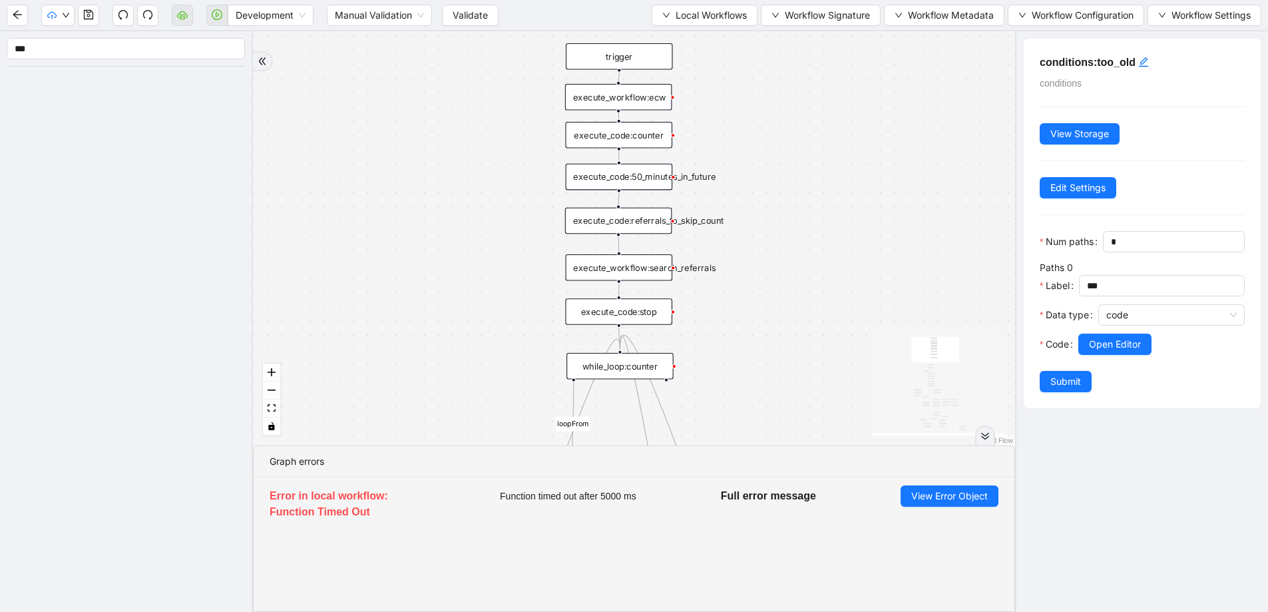
click at [685, 2] on div "Development Manual Validation Validate Local Workflows Workflow Signature Workf…" at bounding box center [634, 15] width 1268 height 30
click at [685, 12] on span "Local Workflows" at bounding box center [711, 15] width 71 height 15
click at [680, 34] on span "Select" at bounding box center [700, 41] width 85 height 15
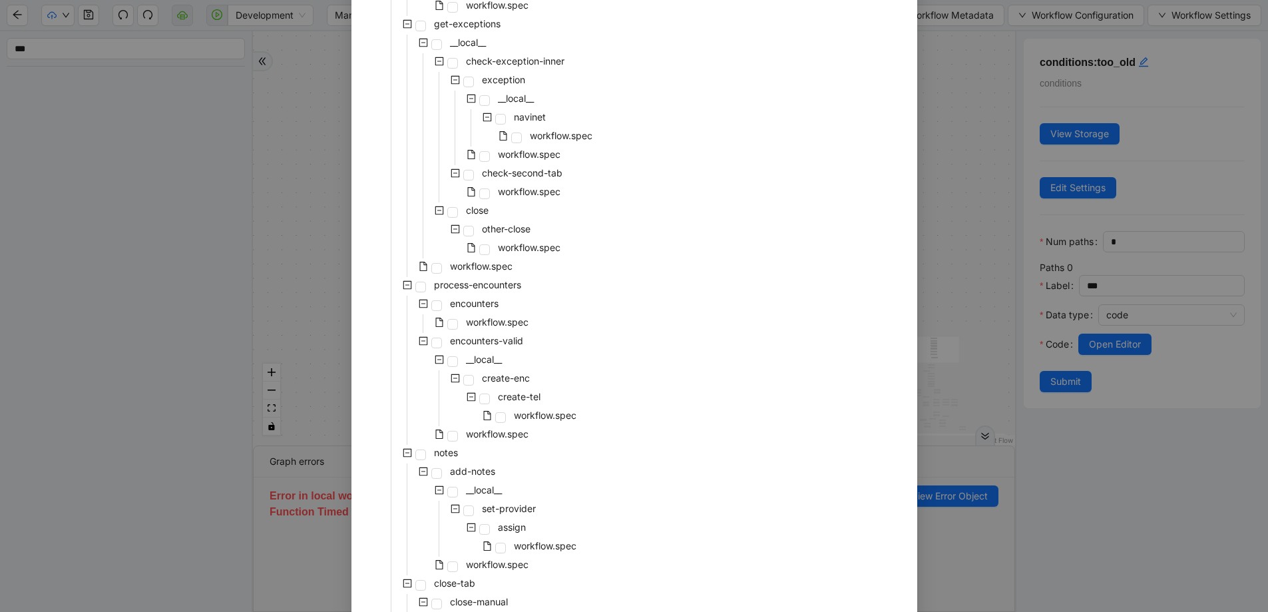
scroll to position [194, 0]
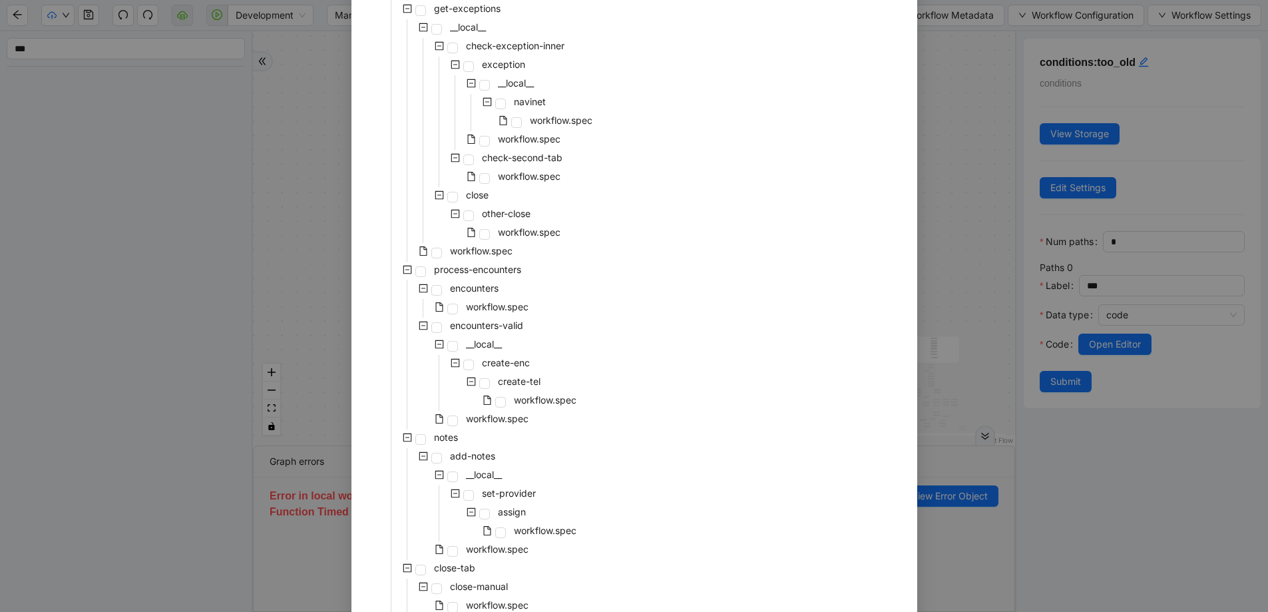
click at [681, 284] on div "pre-cert-medicare __local__ get-portal-data data workflow.spec get-exceptions _…" at bounding box center [634, 410] width 534 height 1006
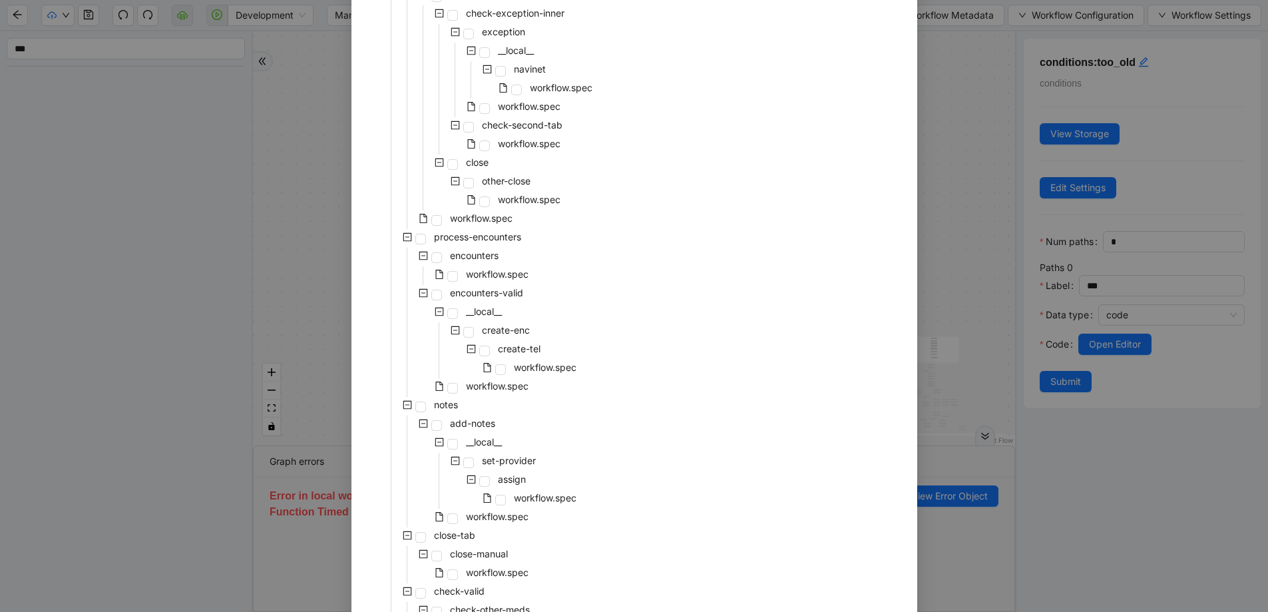
scroll to position [0, 0]
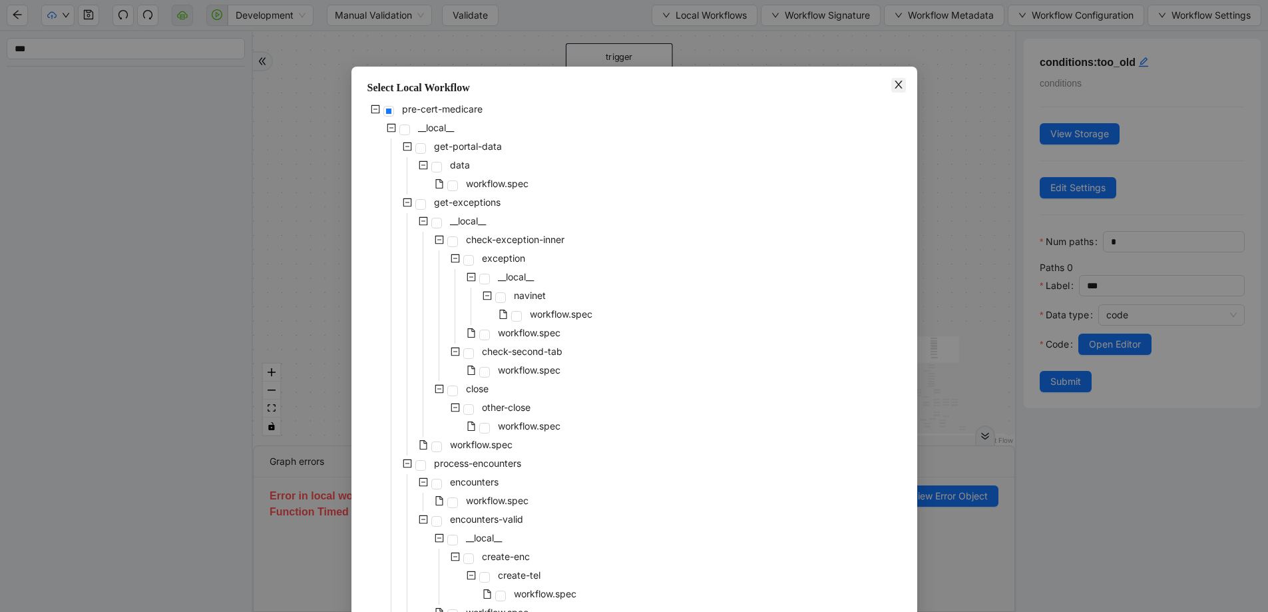
click at [893, 89] on icon "close" at bounding box center [898, 84] width 11 height 11
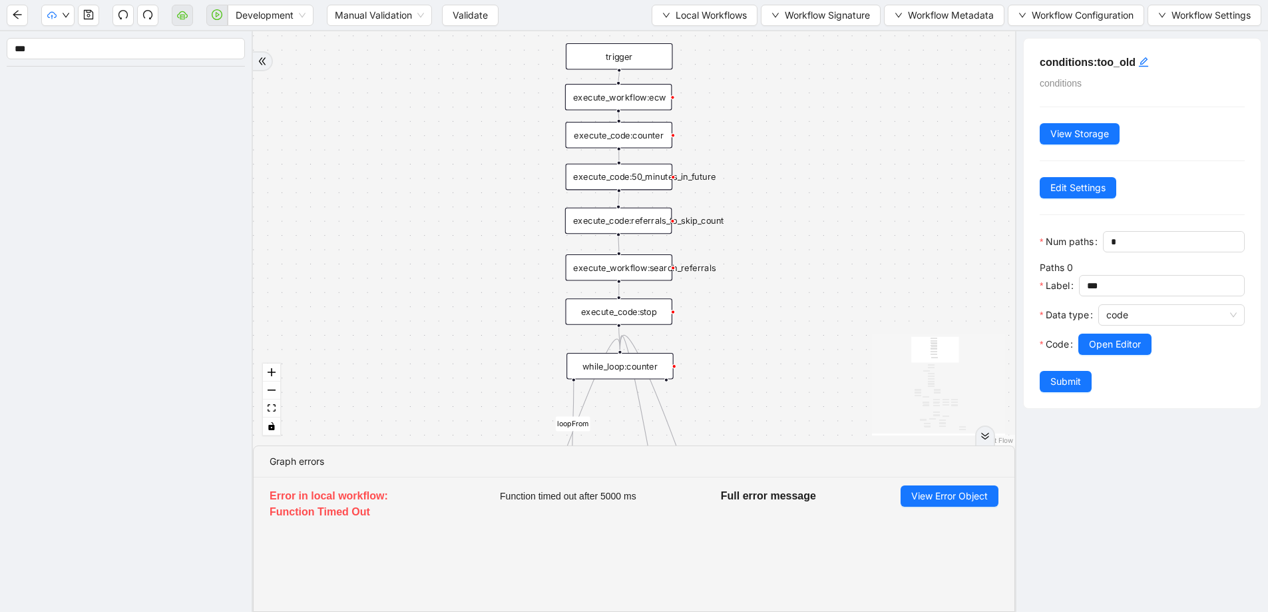
click at [612, 266] on div "execute_workflow:search_referrals" at bounding box center [619, 267] width 107 height 27
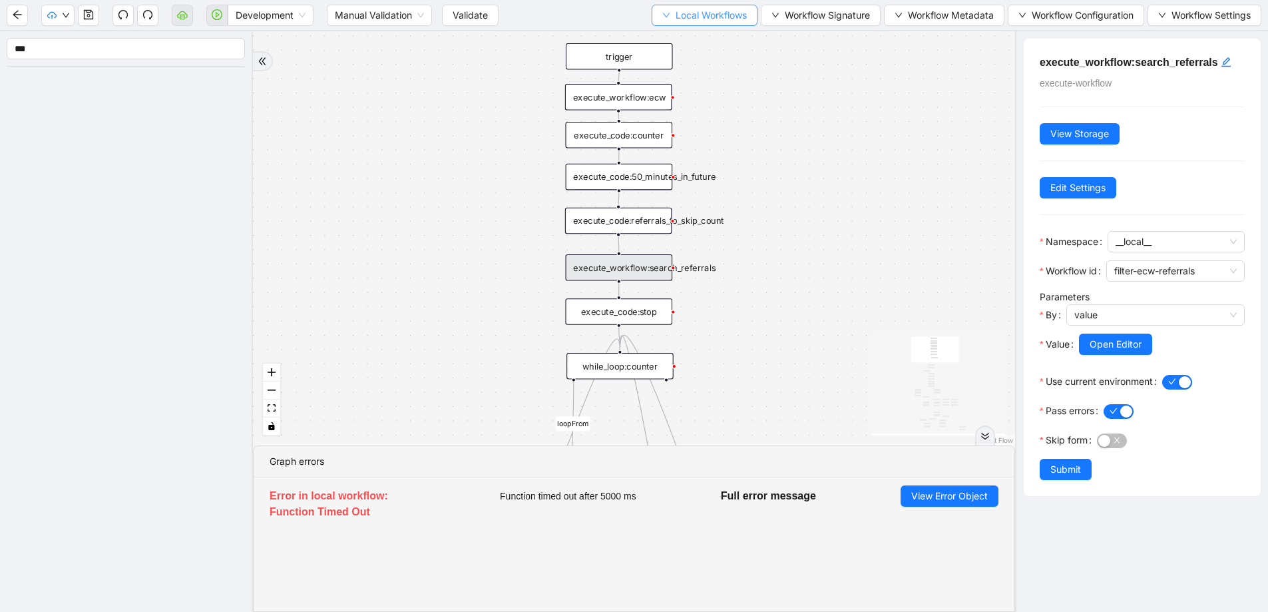
click at [708, 17] on span "Local Workflows" at bounding box center [711, 15] width 71 height 15
click at [708, 35] on span "Select" at bounding box center [700, 41] width 85 height 15
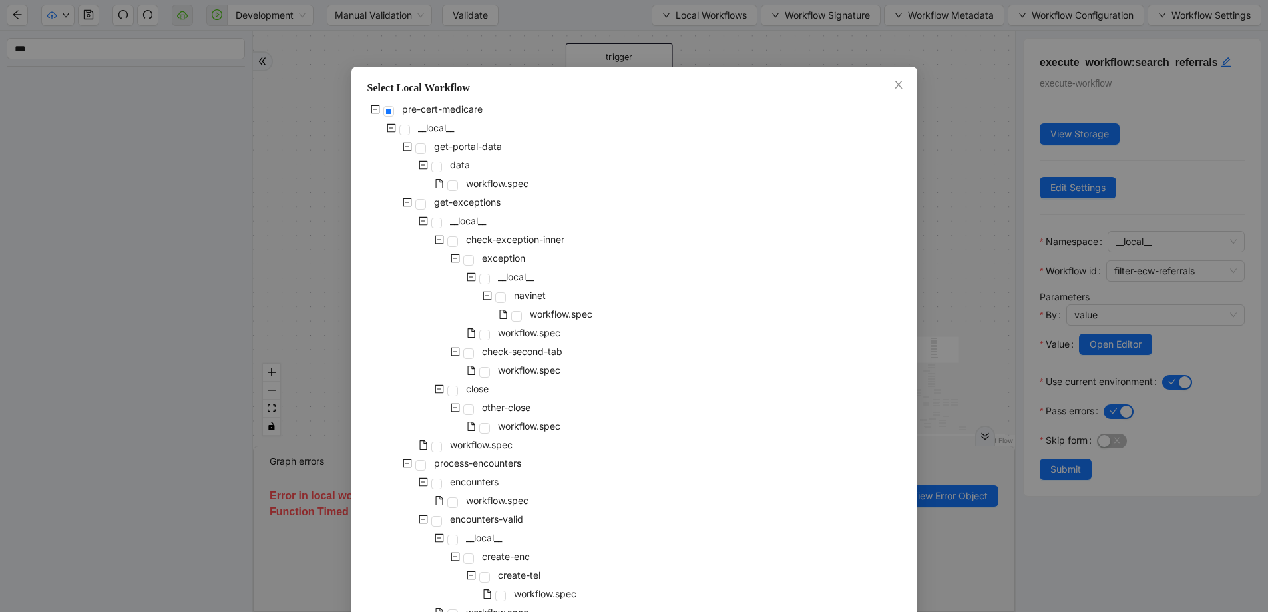
click at [606, 197] on div "pre-cert-medicare __local__ get-portal-data data workflow.spec get-exceptions _…" at bounding box center [634, 604] width 534 height 1006
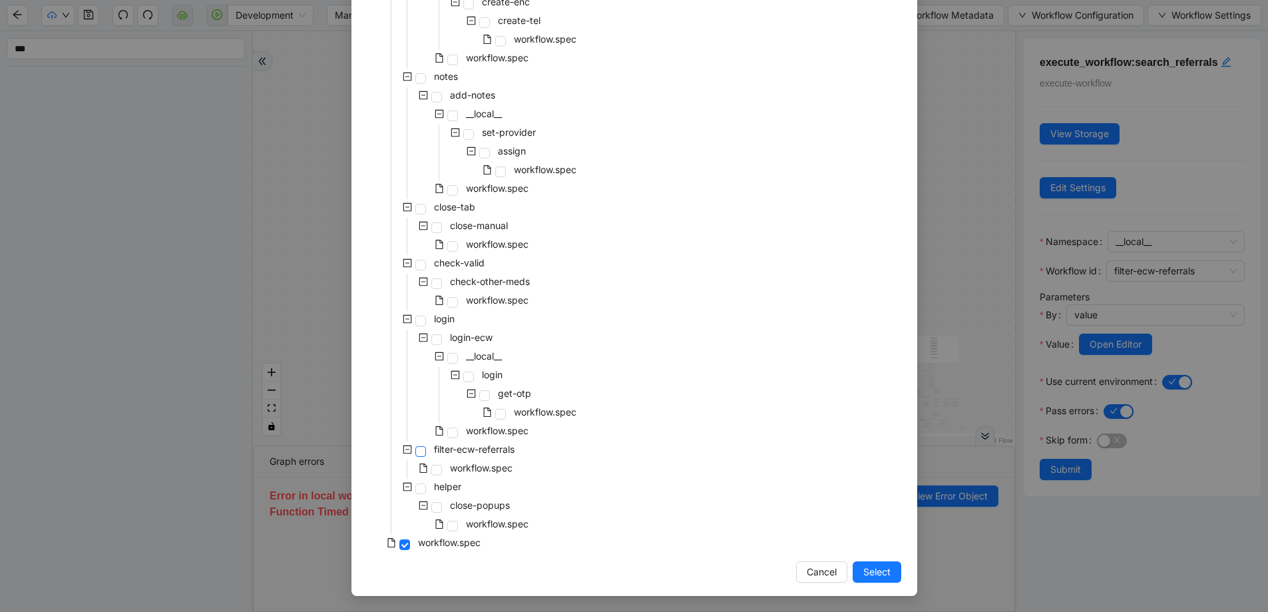
click at [419, 447] on span at bounding box center [420, 451] width 11 height 11
click at [879, 571] on span "Select" at bounding box center [876, 571] width 27 height 15
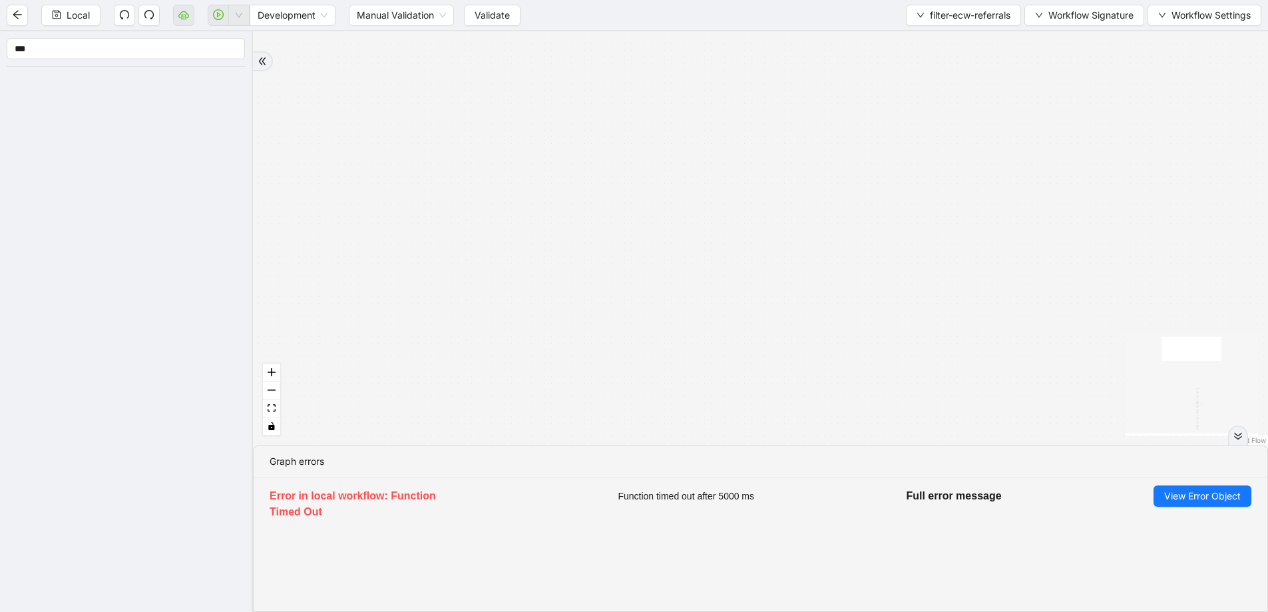
drag, startPoint x: 779, startPoint y: 287, endPoint x: 769, endPoint y: 89, distance: 198.6
drag, startPoint x: 779, startPoint y: 399, endPoint x: 768, endPoint y: 122, distance: 277.8
drag, startPoint x: 772, startPoint y: 352, endPoint x: 712, endPoint y: 104, distance: 255.4
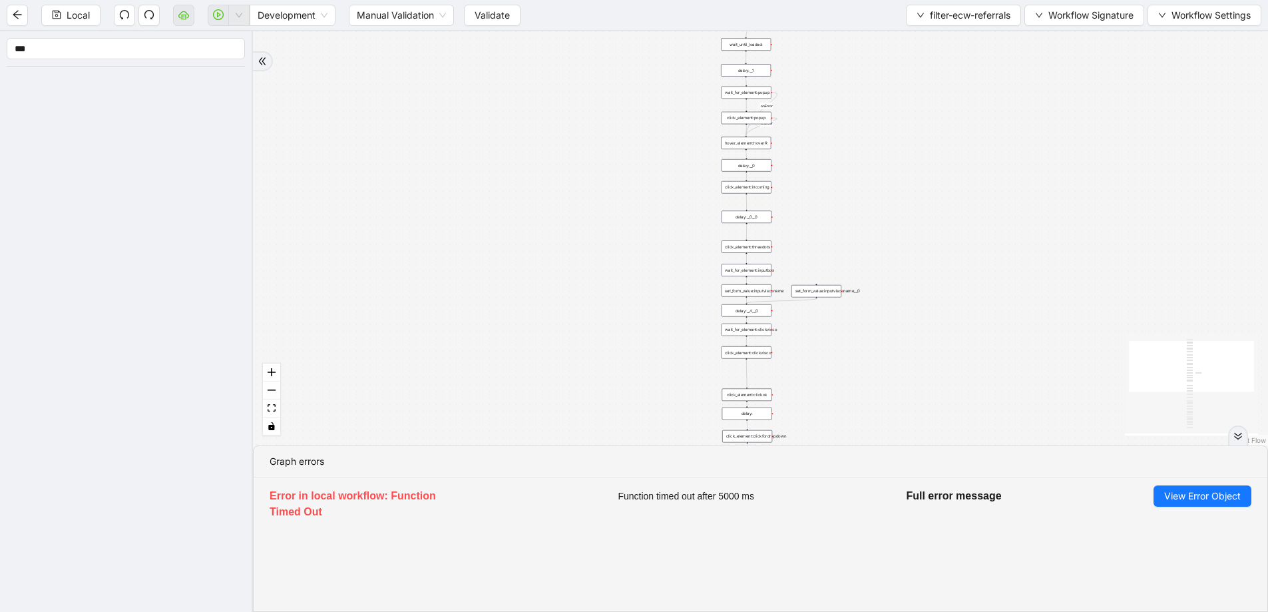
drag, startPoint x: 798, startPoint y: 385, endPoint x: 730, endPoint y: 65, distance: 327.4
drag, startPoint x: 772, startPoint y: 318, endPoint x: 788, endPoint y: 148, distance: 171.2
drag, startPoint x: 775, startPoint y: 264, endPoint x: 771, endPoint y: 244, distance: 20.4
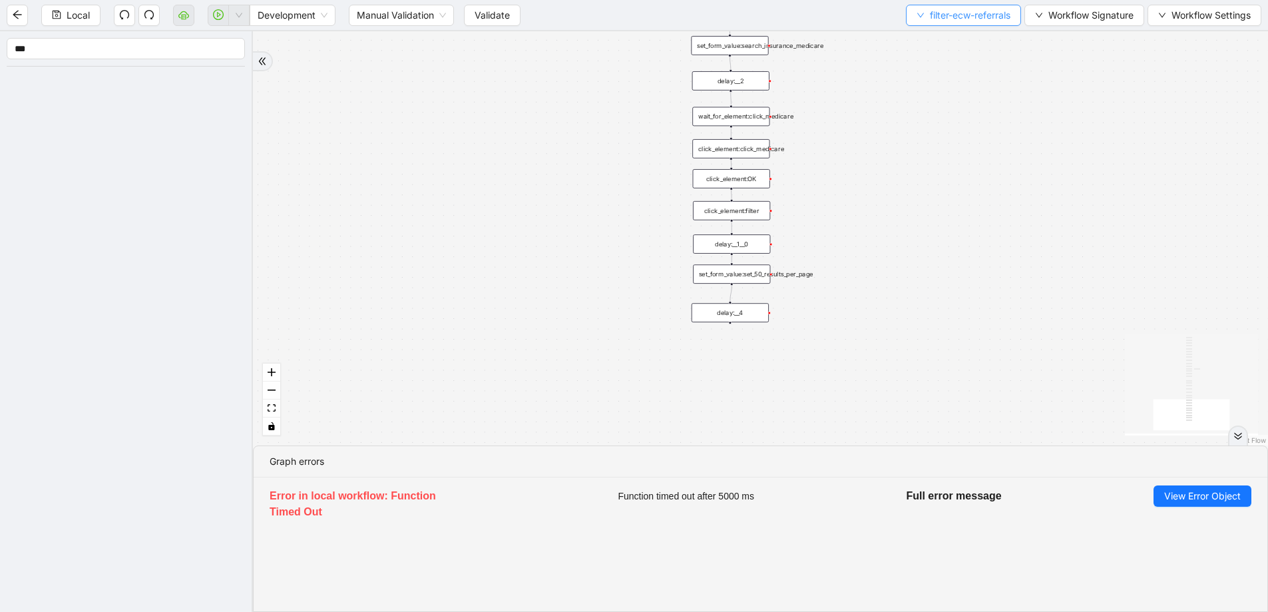
click at [946, 21] on span "filter-ecw-referrals" at bounding box center [970, 15] width 81 height 15
click at [946, 36] on span "Select" at bounding box center [961, 41] width 97 height 15
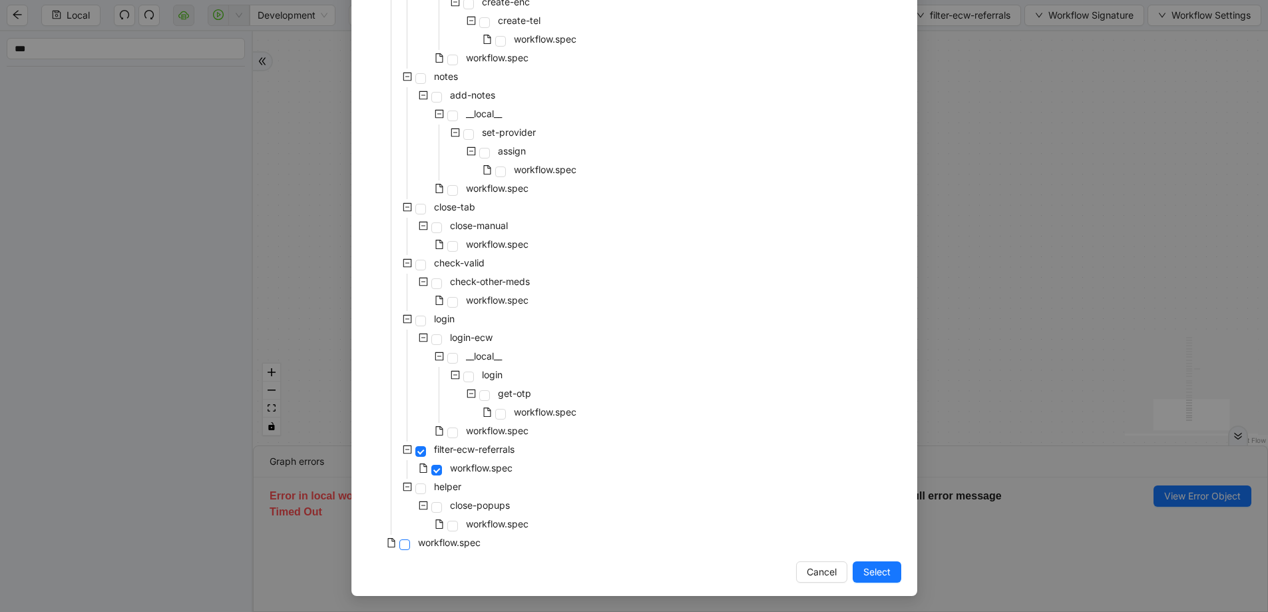
click at [400, 546] on span at bounding box center [404, 544] width 11 height 11
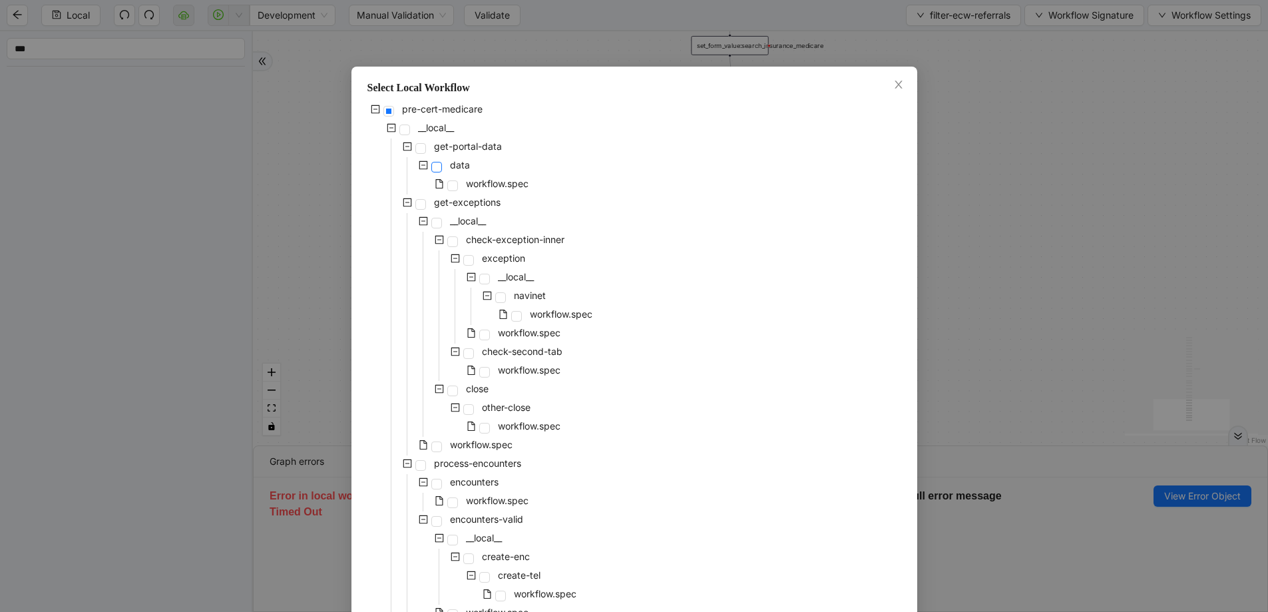
click at [436, 168] on span at bounding box center [436, 167] width 11 height 11
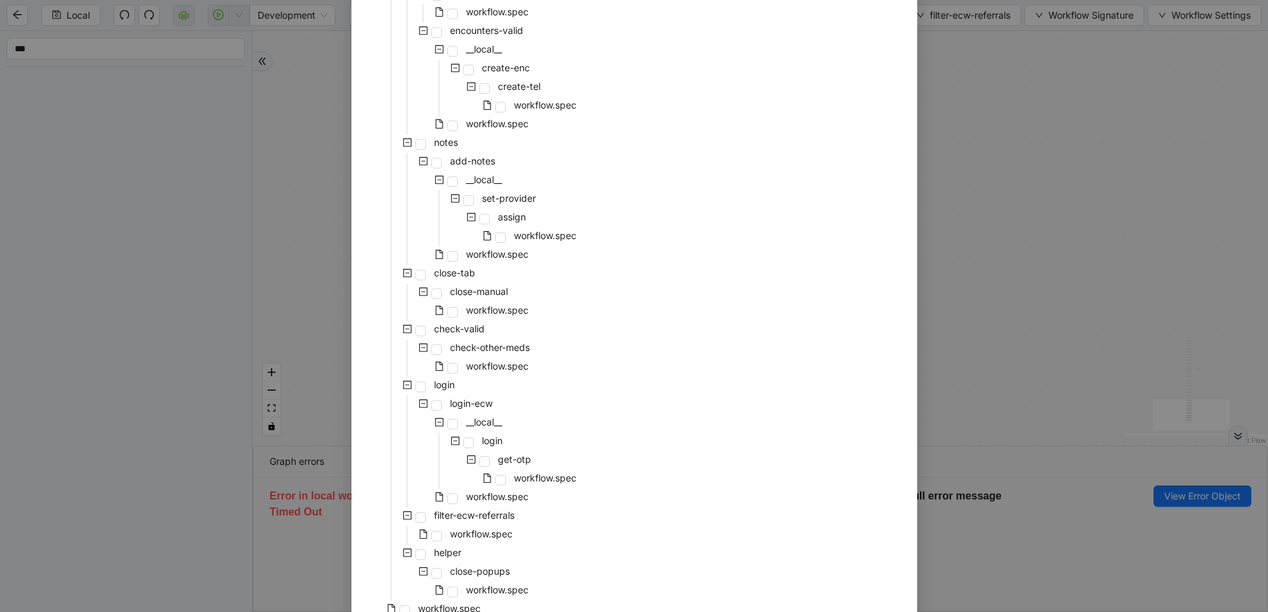
scroll to position [554, 0]
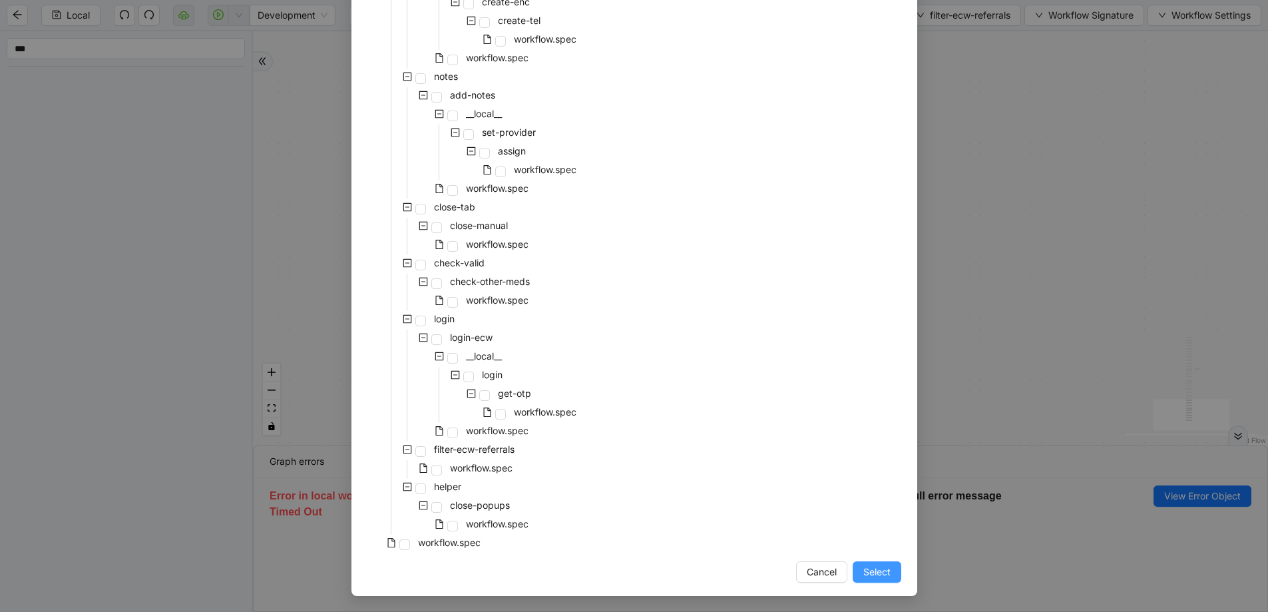
click at [881, 566] on span "Select" at bounding box center [876, 571] width 27 height 15
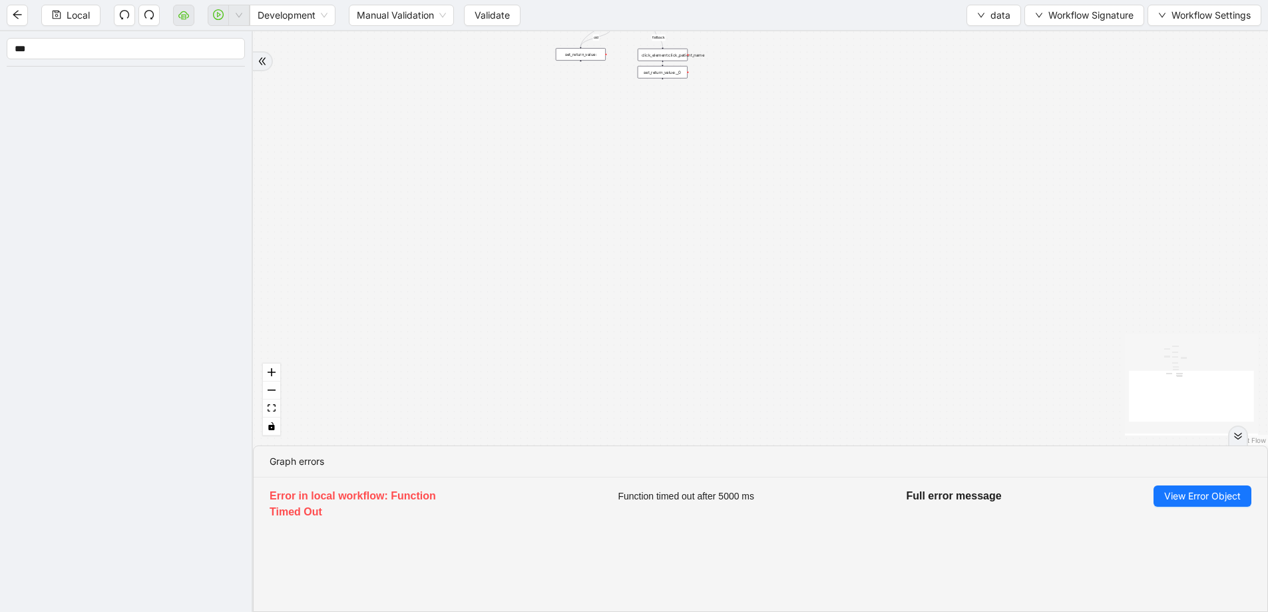
drag, startPoint x: 793, startPoint y: 429, endPoint x: 797, endPoint y: 445, distance: 16.5
drag, startPoint x: 811, startPoint y: 435, endPoint x: 815, endPoint y: 457, distance: 22.2
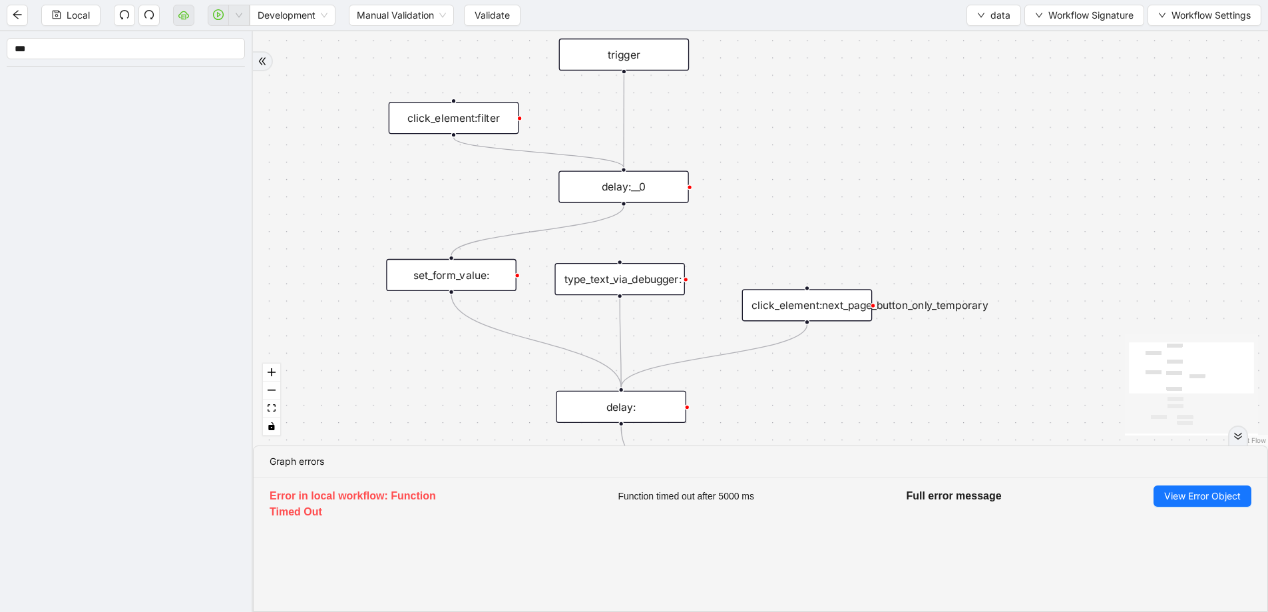
drag, startPoint x: 684, startPoint y: 309, endPoint x: 680, endPoint y: 239, distance: 70.0
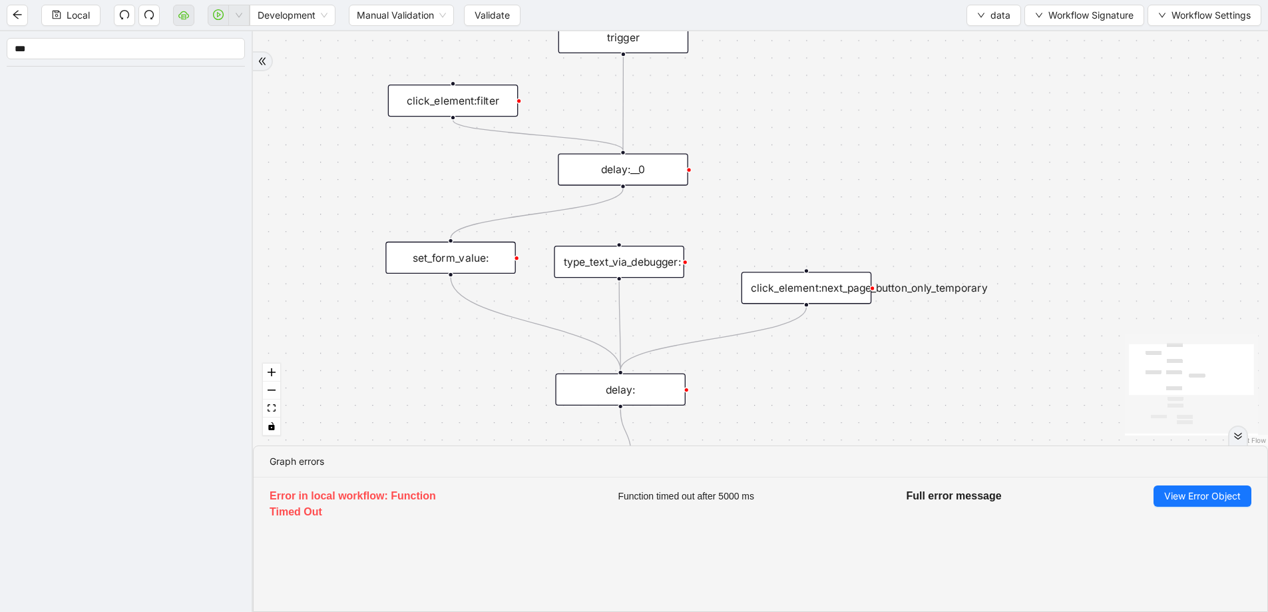
drag, startPoint x: 645, startPoint y: 219, endPoint x: 644, endPoint y: 210, distance: 9.3
click at [534, 221] on icon "Edge from delay:__0 to set_form_value:" at bounding box center [536, 212] width 172 height 49
drag, startPoint x: 458, startPoint y: 262, endPoint x: 357, endPoint y: 270, distance: 100.8
click at [357, 270] on div "set_form_value:" at bounding box center [349, 264] width 130 height 32
drag, startPoint x: 606, startPoint y: 265, endPoint x: 487, endPoint y: 270, distance: 118.6
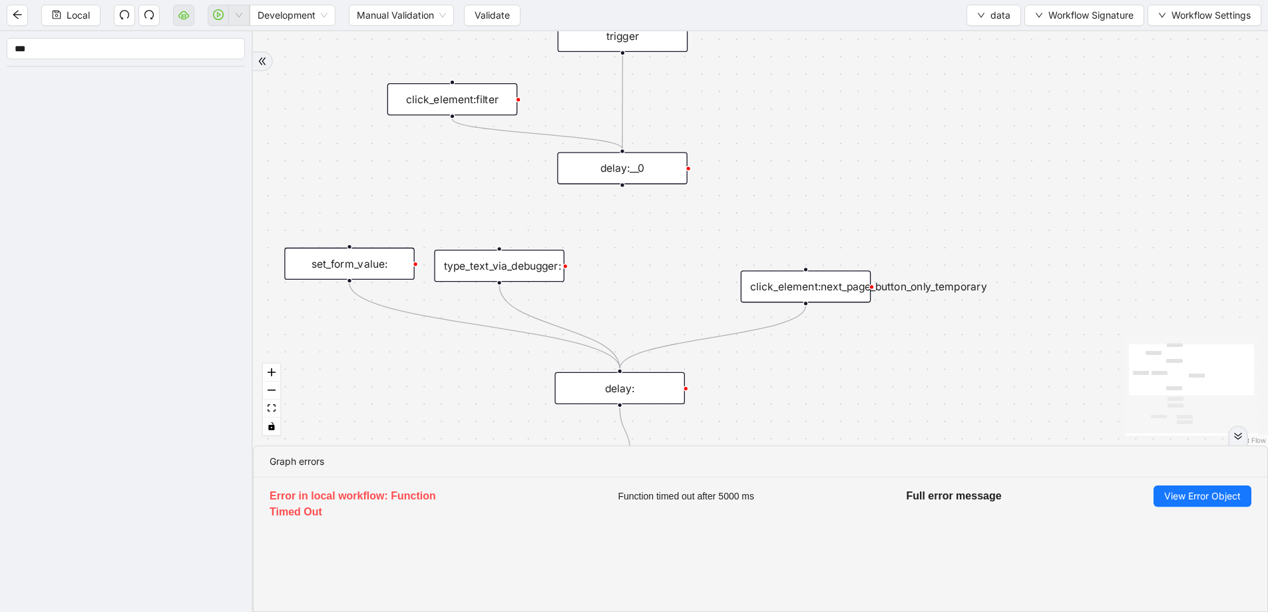
click at [487, 270] on div "type_text_via_debugger:" at bounding box center [499, 266] width 130 height 32
drag, startPoint x: 799, startPoint y: 282, endPoint x: 693, endPoint y: 265, distance: 107.8
click at [693, 265] on div "click_element:next_page_button_only_temporary" at bounding box center [699, 270] width 130 height 32
drag, startPoint x: 623, startPoint y: 186, endPoint x: 708, endPoint y: 256, distance: 110.6
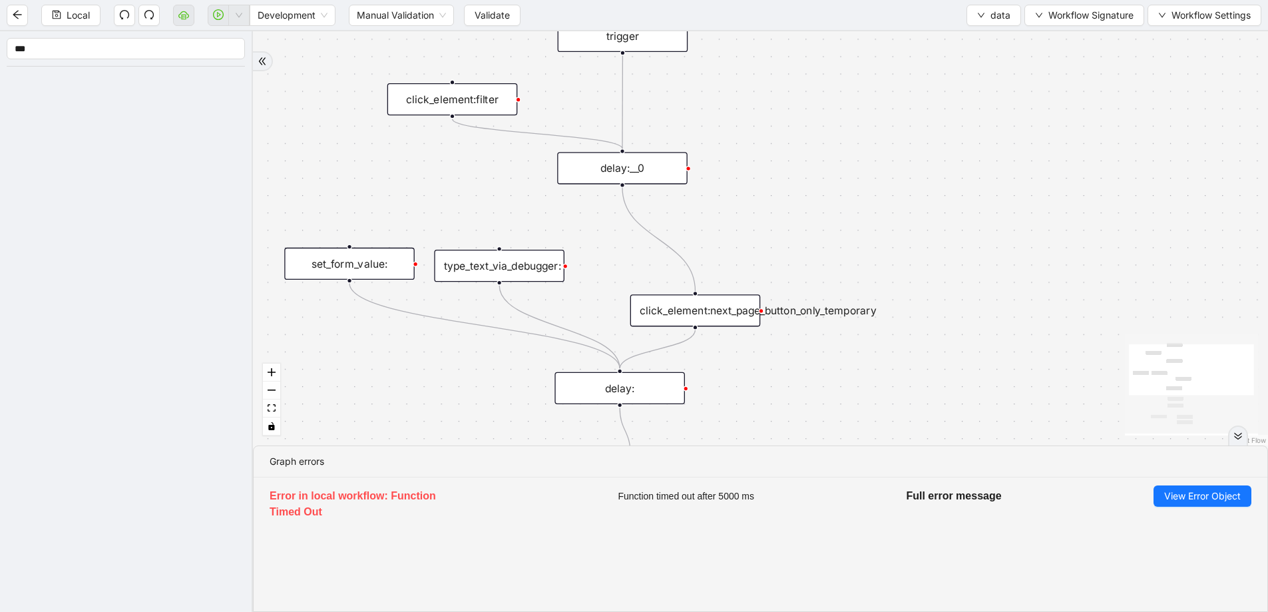
drag, startPoint x: 702, startPoint y: 274, endPoint x: 698, endPoint y: 314, distance: 39.5
click at [698, 314] on div "click_element:next_page_button_only_temporary" at bounding box center [695, 310] width 130 height 32
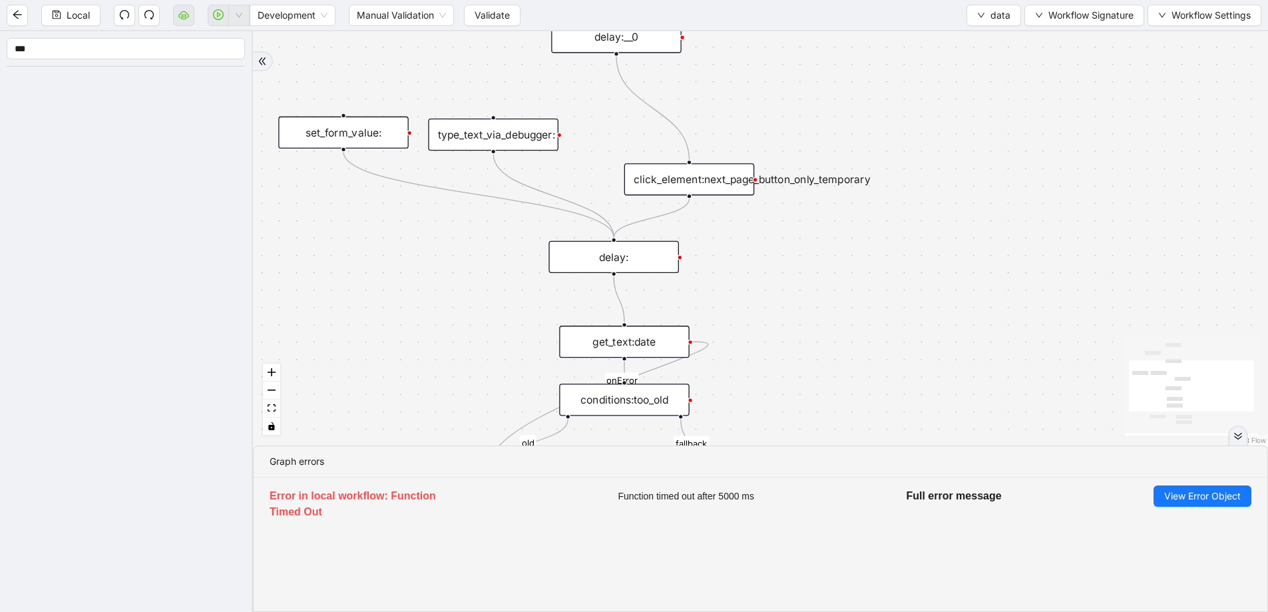
drag, startPoint x: 684, startPoint y: 360, endPoint x: 678, endPoint y: 231, distance: 129.3
drag, startPoint x: 645, startPoint y: 260, endPoint x: 704, endPoint y: 224, distance: 69.0
click at [670, 286] on div "delay:" at bounding box center [639, 287] width 130 height 32
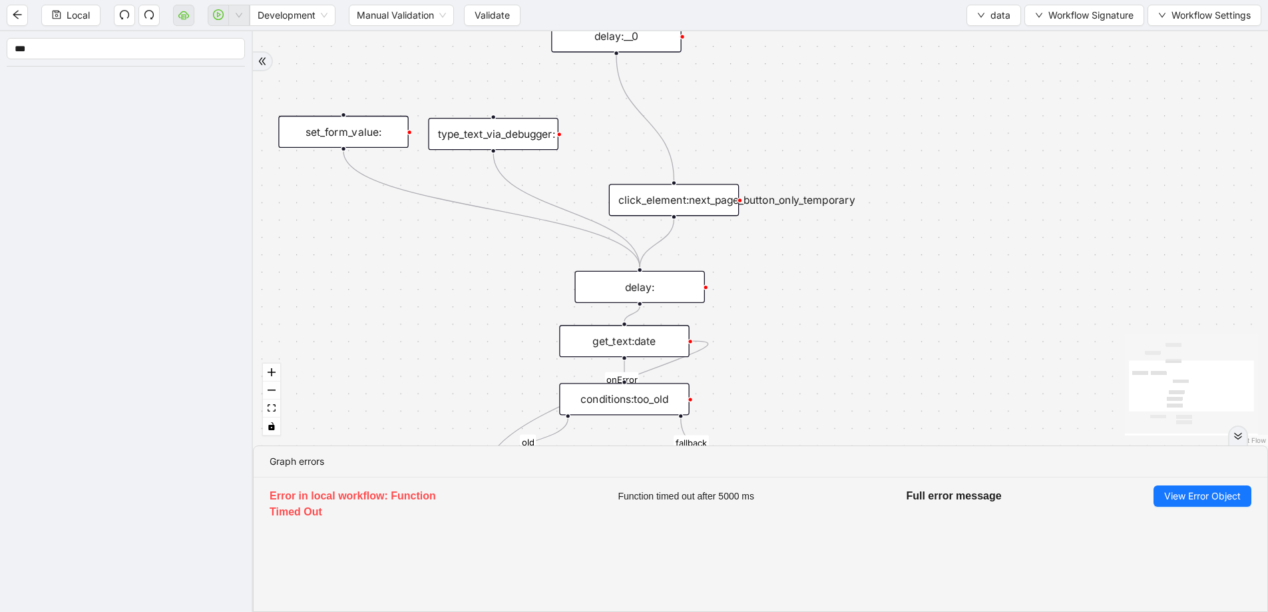
drag, startPoint x: 710, startPoint y: 184, endPoint x: 694, endPoint y: 209, distance: 29.4
click at [694, 209] on div "click_element:next_page_button_only_temporary" at bounding box center [674, 200] width 130 height 32
click at [636, 101] on icon "Edge from delay:__0 to click_element:next_page_button_only_temporary" at bounding box center [643, 120] width 55 height 129
click at [622, 80] on icon "plus-circle" at bounding box center [617, 76] width 22 height 22
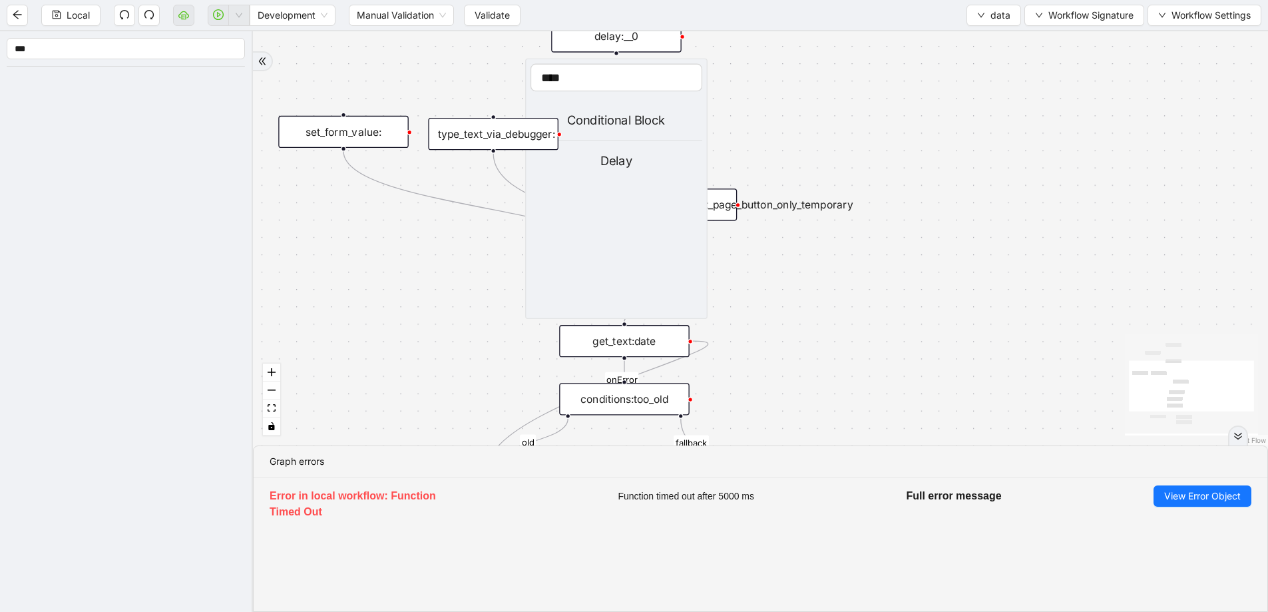
type input "****"
click at [630, 114] on div "Conditional Block" at bounding box center [617, 120] width 172 height 19
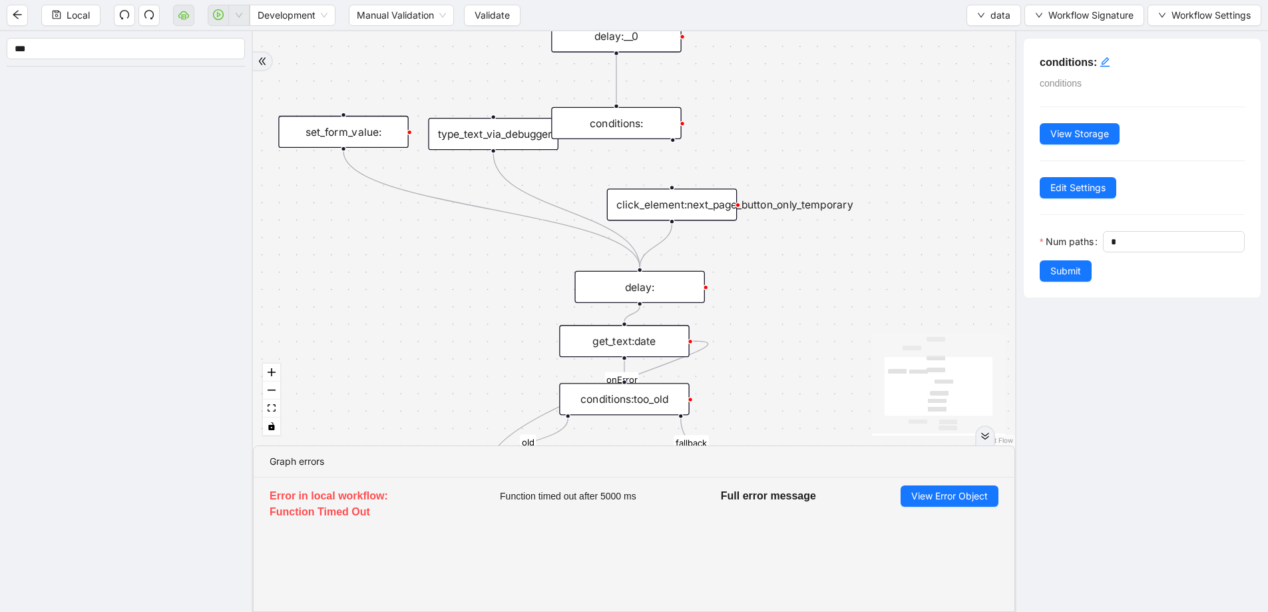
drag, startPoint x: 604, startPoint y: 228, endPoint x: 675, endPoint y: 268, distance: 81.3
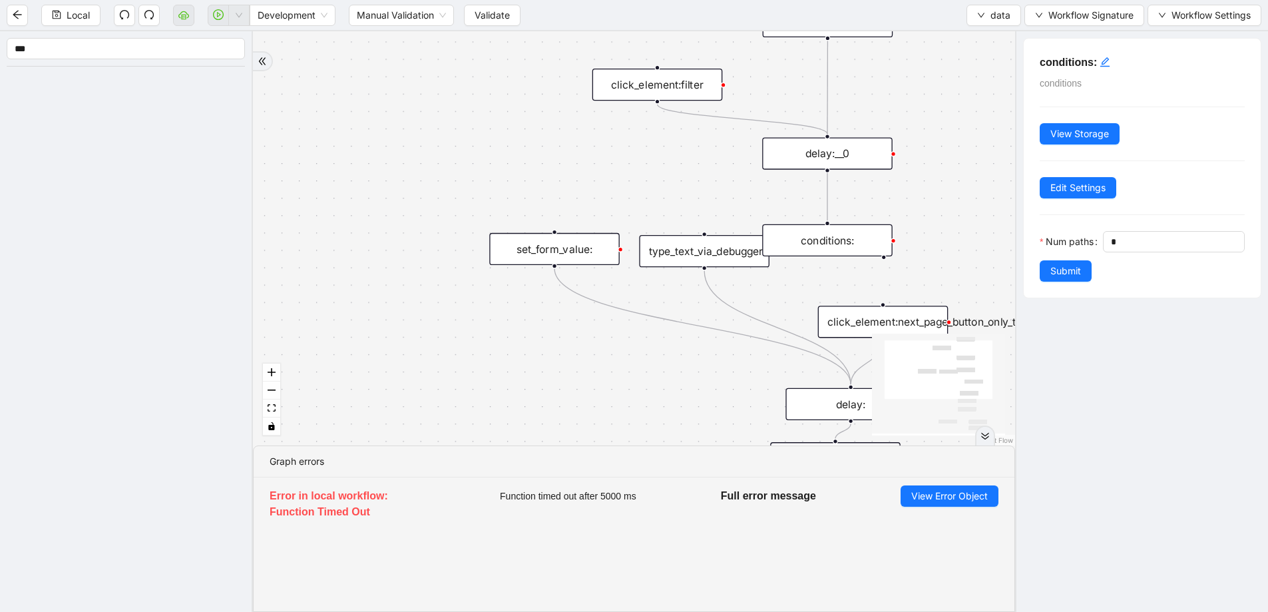
drag, startPoint x: 566, startPoint y: 256, endPoint x: 425, endPoint y: 252, distance: 141.2
click at [489, 252] on div "set_form_value:" at bounding box center [554, 249] width 130 height 32
drag, startPoint x: 705, startPoint y: 258, endPoint x: 537, endPoint y: 247, distance: 168.8
click at [537, 247] on div "type_text_via_debugger:" at bounding box center [536, 240] width 130 height 32
drag, startPoint x: 743, startPoint y: 286, endPoint x: 615, endPoint y: 216, distance: 145.7
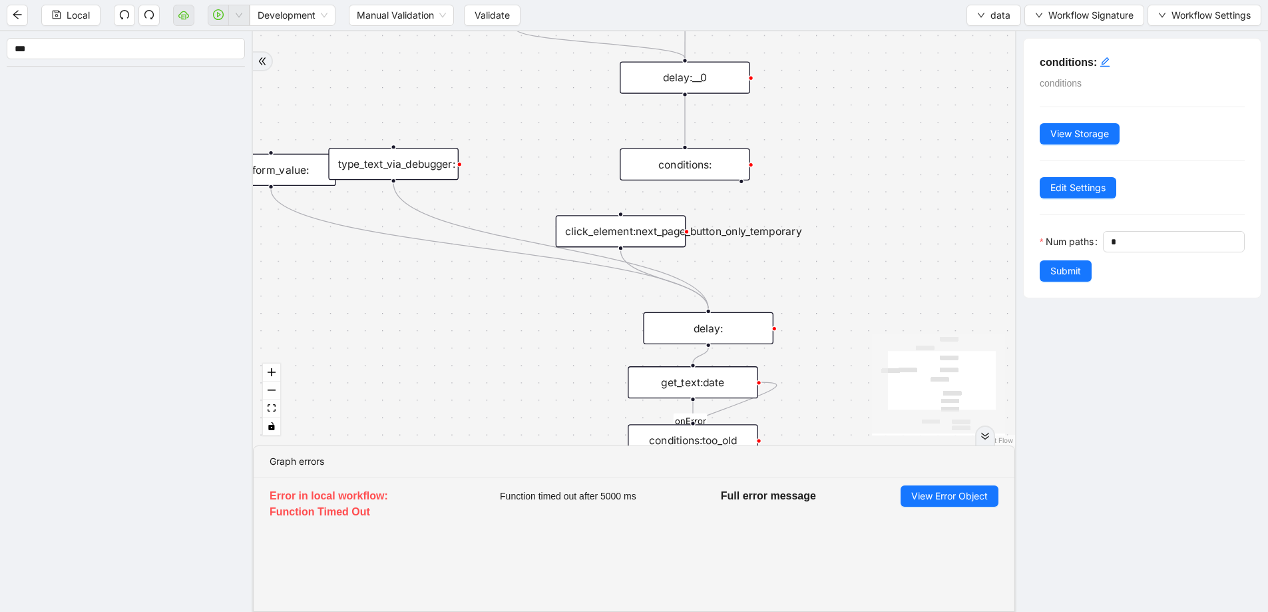
drag, startPoint x: 657, startPoint y: 233, endPoint x: 612, endPoint y: 227, distance: 45.7
click at [612, 227] on div "click_element:next_page_button_only_temporary" at bounding box center [621, 231] width 130 height 32
click at [650, 172] on div "conditions:" at bounding box center [685, 164] width 130 height 32
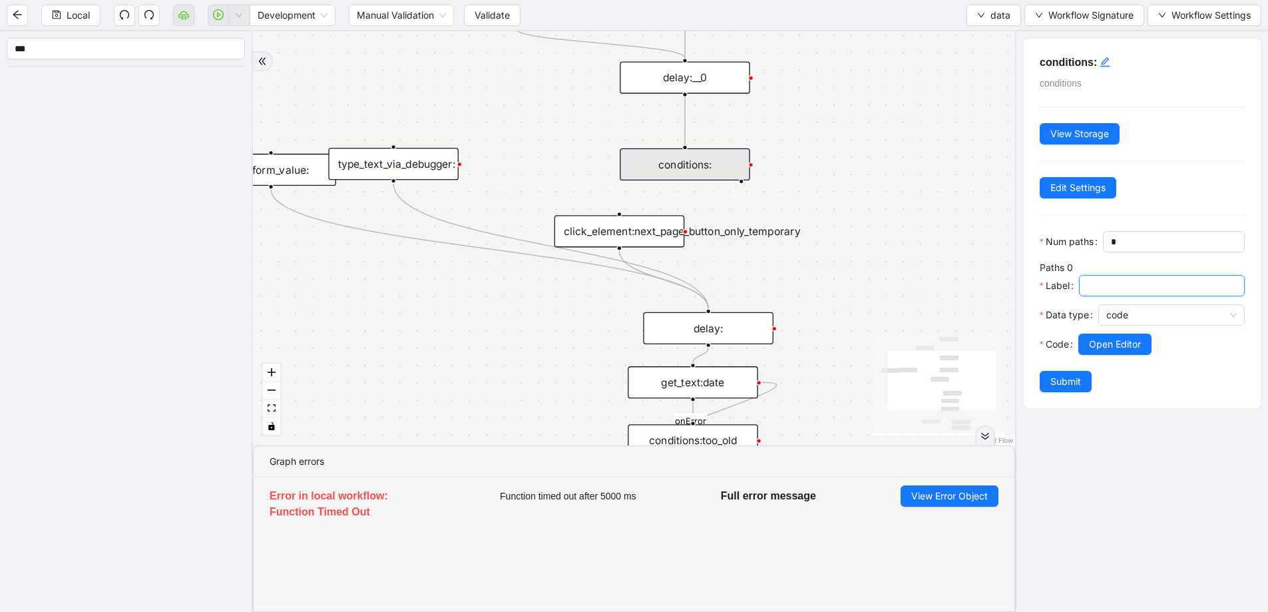
click at [1114, 278] on input "Label" at bounding box center [1160, 285] width 147 height 15
type input "********"
click at [1075, 379] on span "Submit" at bounding box center [1065, 381] width 31 height 15
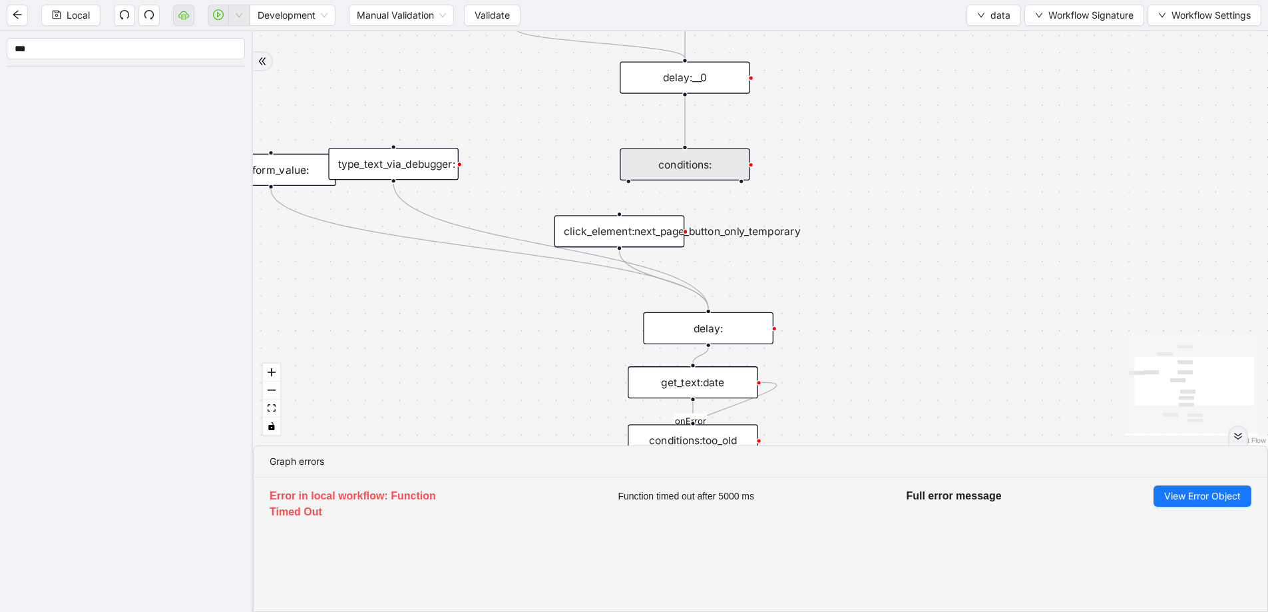
drag, startPoint x: 626, startPoint y: 180, endPoint x: 616, endPoint y: 213, distance: 34.3
click at [616, 213] on div "fallback old onError trigger click_element:click_patient_name conditions:too_ol…" at bounding box center [760, 238] width 1015 height 414
click at [701, 158] on div "conditions:" at bounding box center [685, 164] width 130 height 32
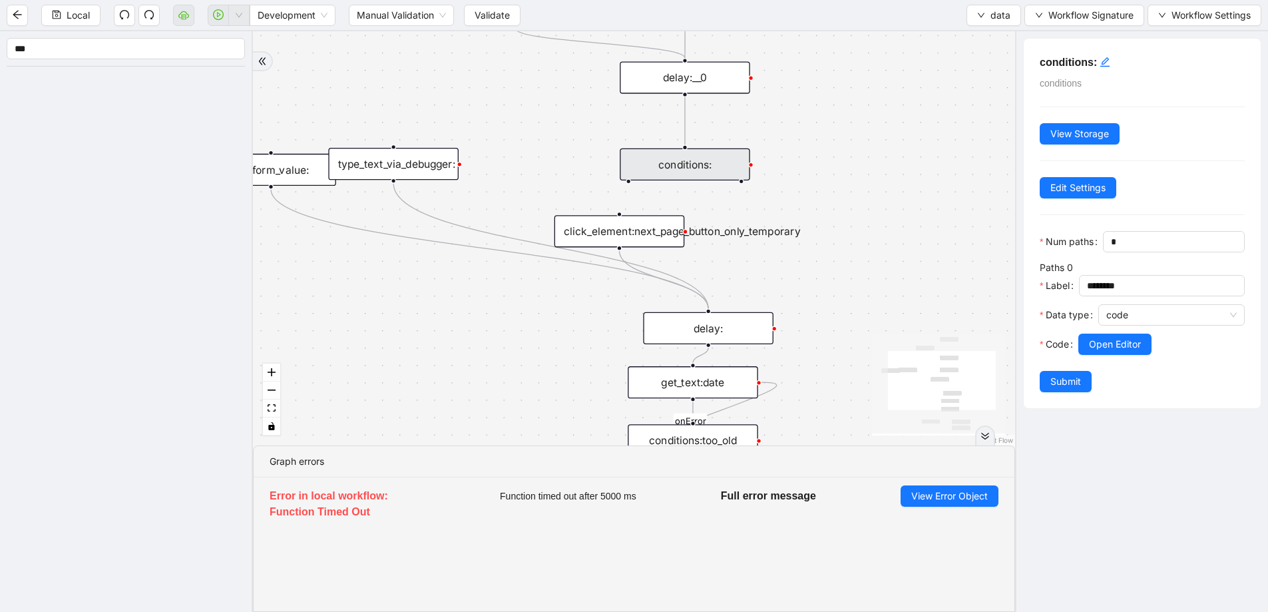
click at [1116, 62] on h5 "conditions:" at bounding box center [1142, 63] width 205 height 16
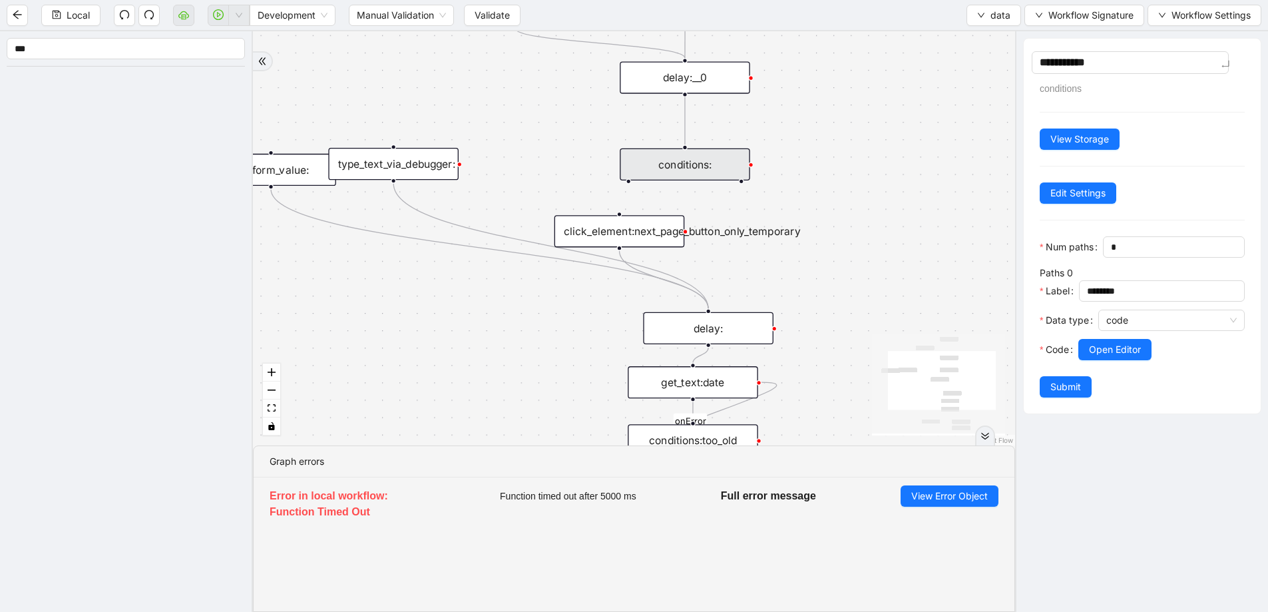
type textarea "**********"
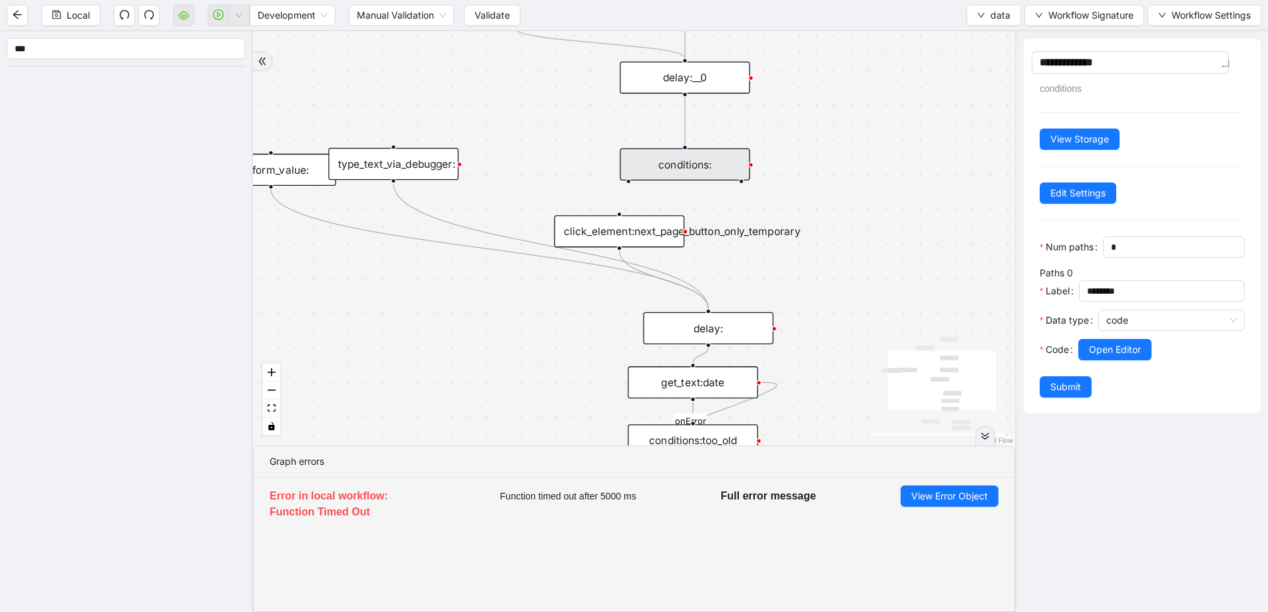
type textarea "**********"
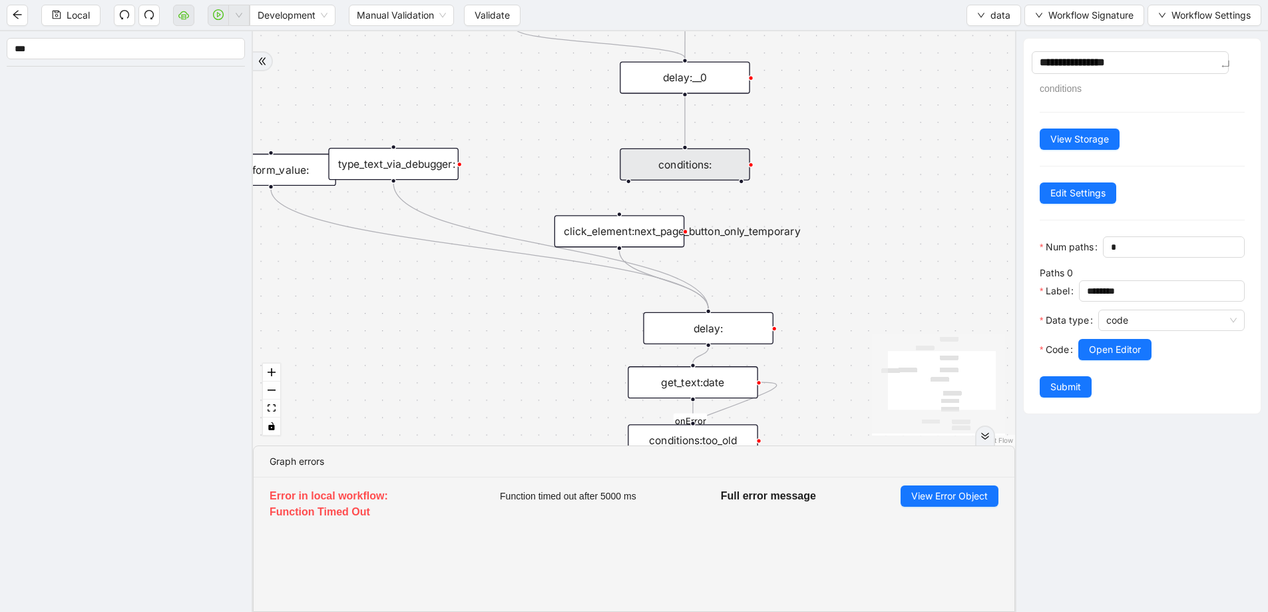
type textarea "**********"
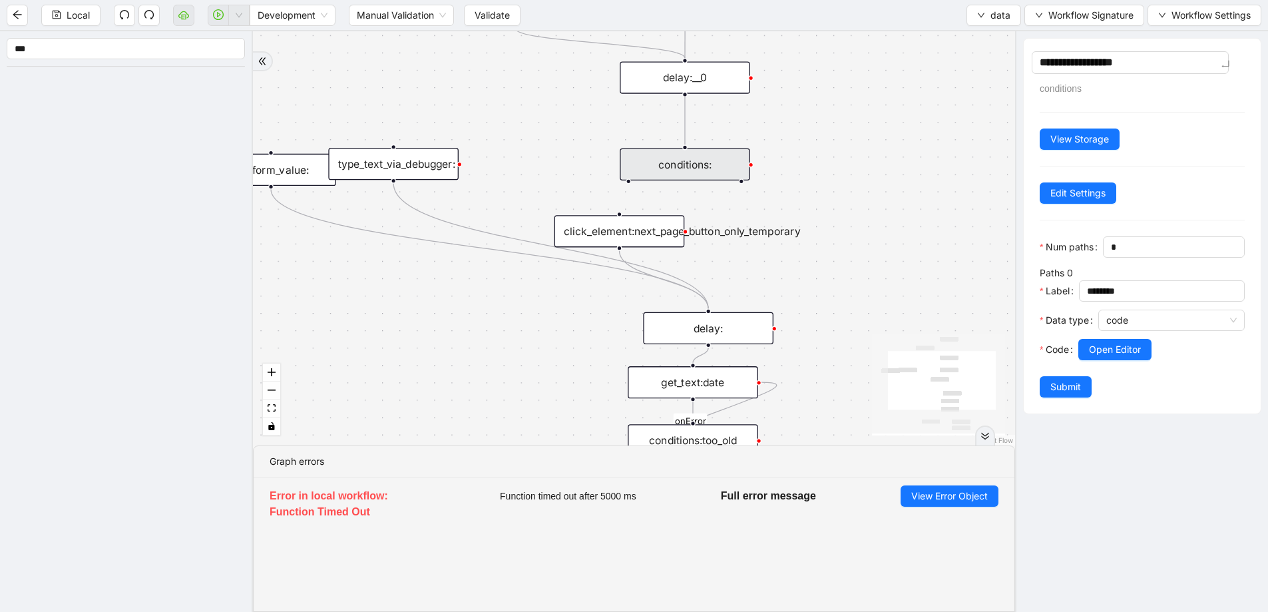
type textarea "**********"
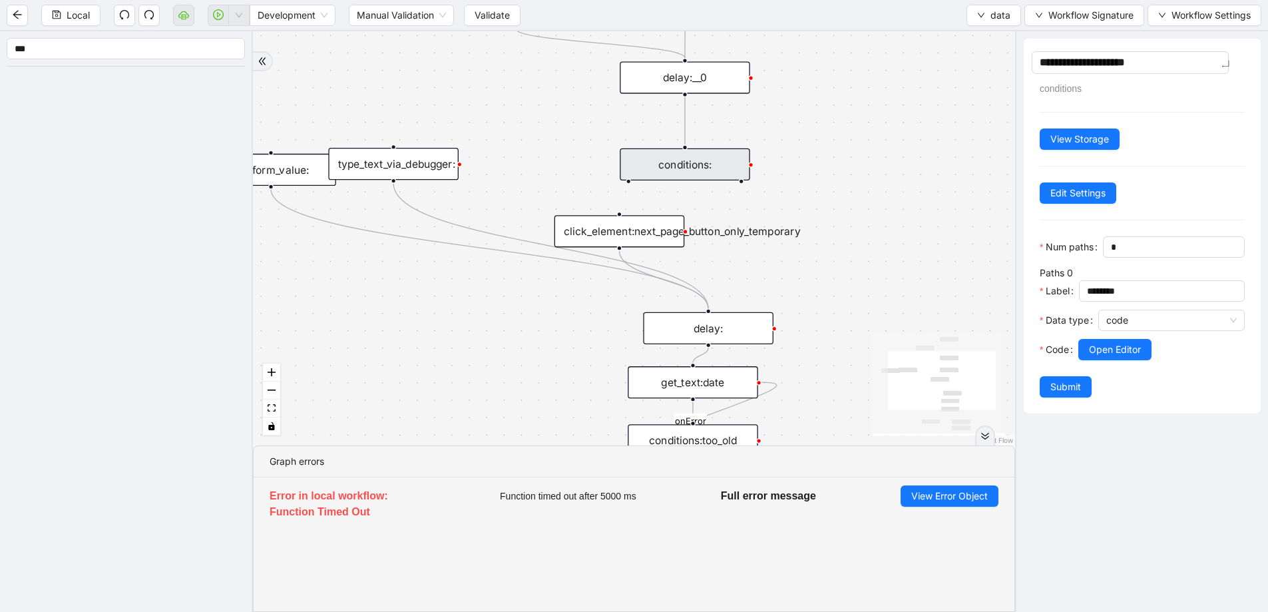
type textarea "**********"
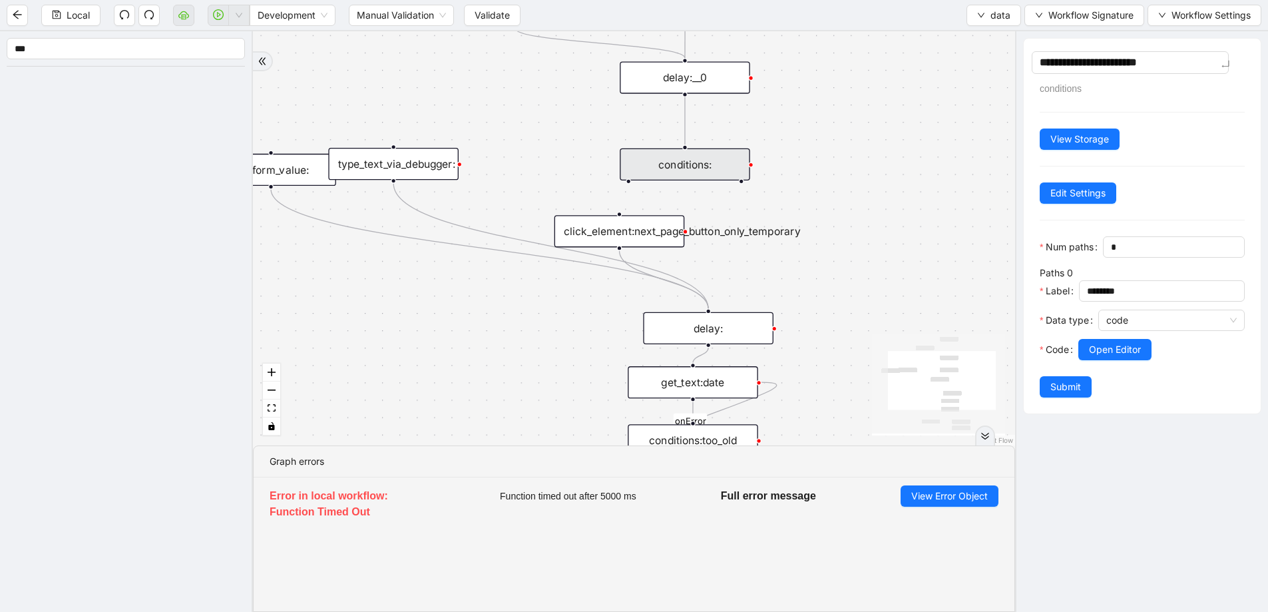
type textarea "**********"
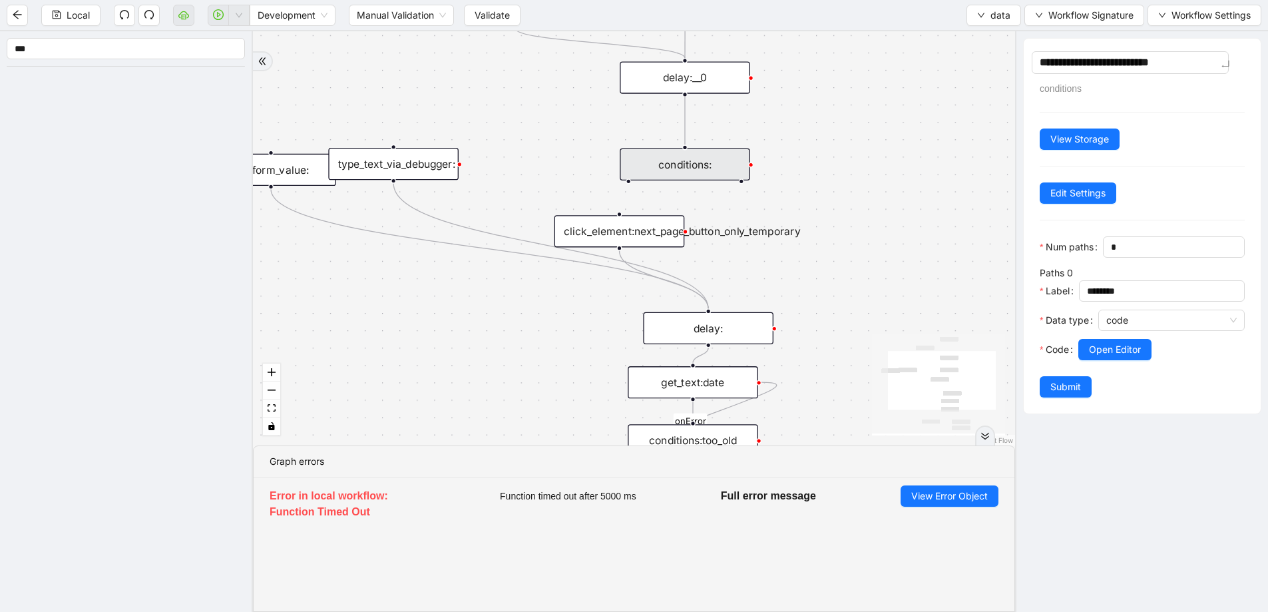
type textarea "**********"
click at [900, 184] on div "fallback old onError trigger click_element:click_patient_name conditions:too_ol…" at bounding box center [634, 238] width 762 height 414
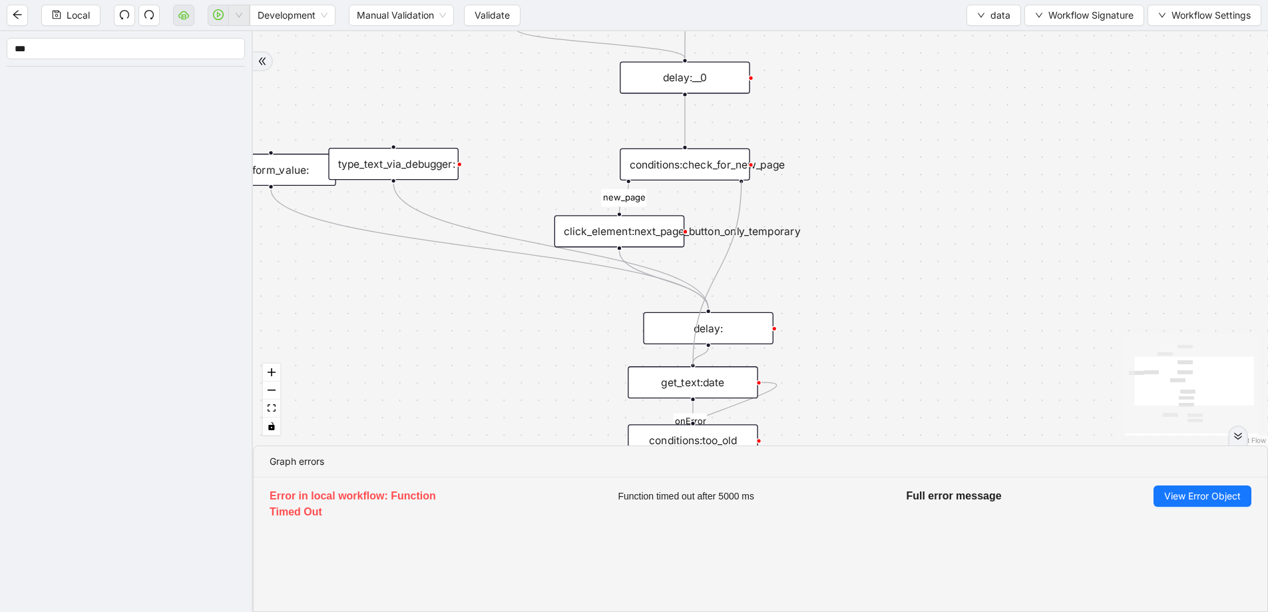
drag, startPoint x: 742, startPoint y: 182, endPoint x: 692, endPoint y: 362, distance: 187.0
drag, startPoint x: 733, startPoint y: 330, endPoint x: 586, endPoint y: 289, distance: 152.8
click at [586, 289] on div "delay:" at bounding box center [561, 287] width 130 height 32
drag, startPoint x: 612, startPoint y: 238, endPoint x: 548, endPoint y: 238, distance: 63.2
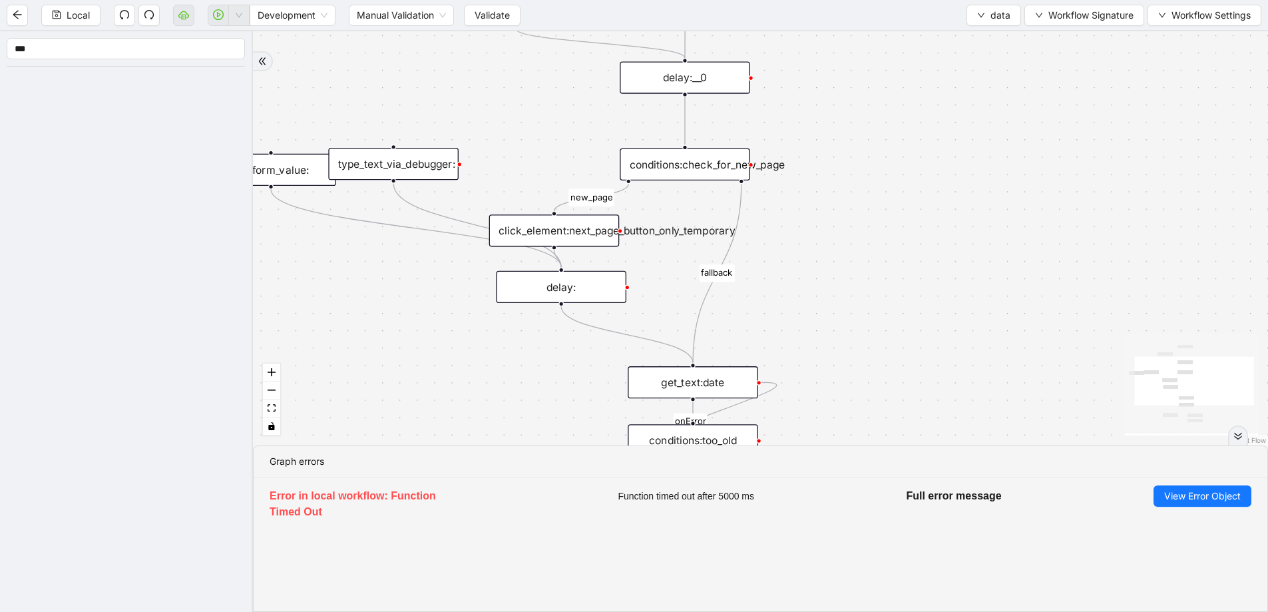
click at [548, 238] on div "click_element:next_page_button_only_temporary" at bounding box center [554, 230] width 130 height 32
click at [548, 238] on div "click_element:next_page_button_only_temporary" at bounding box center [556, 231] width 130 height 32
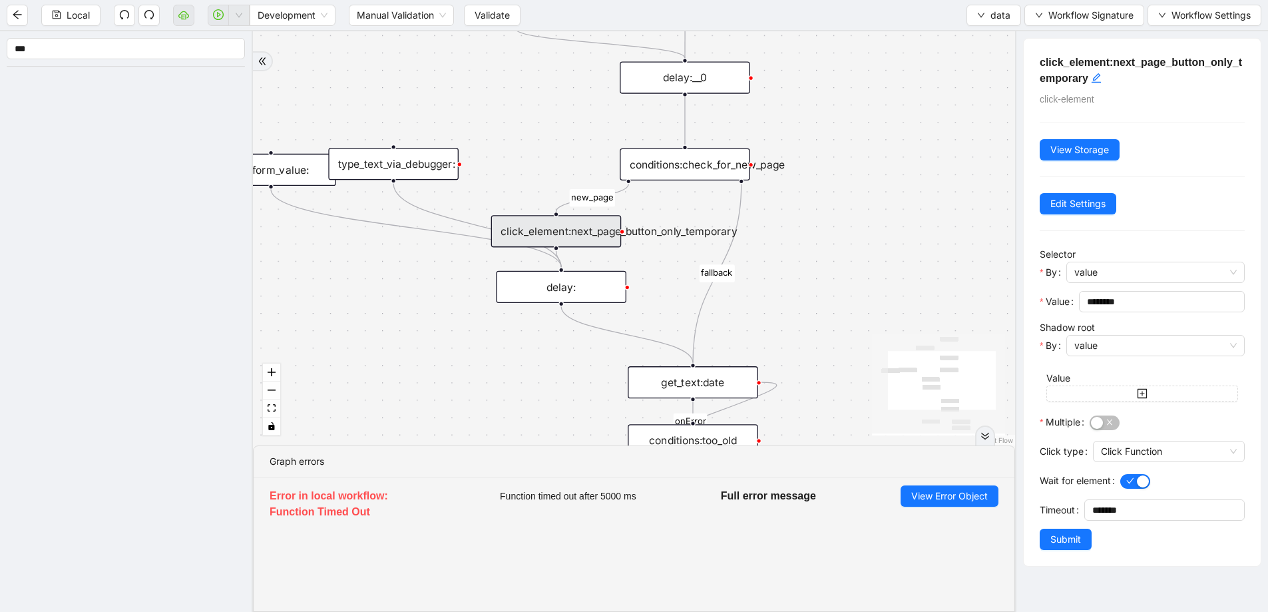
click at [1182, 55] on h5 "click_element:next_page_button_only_temporary" at bounding box center [1142, 71] width 205 height 32
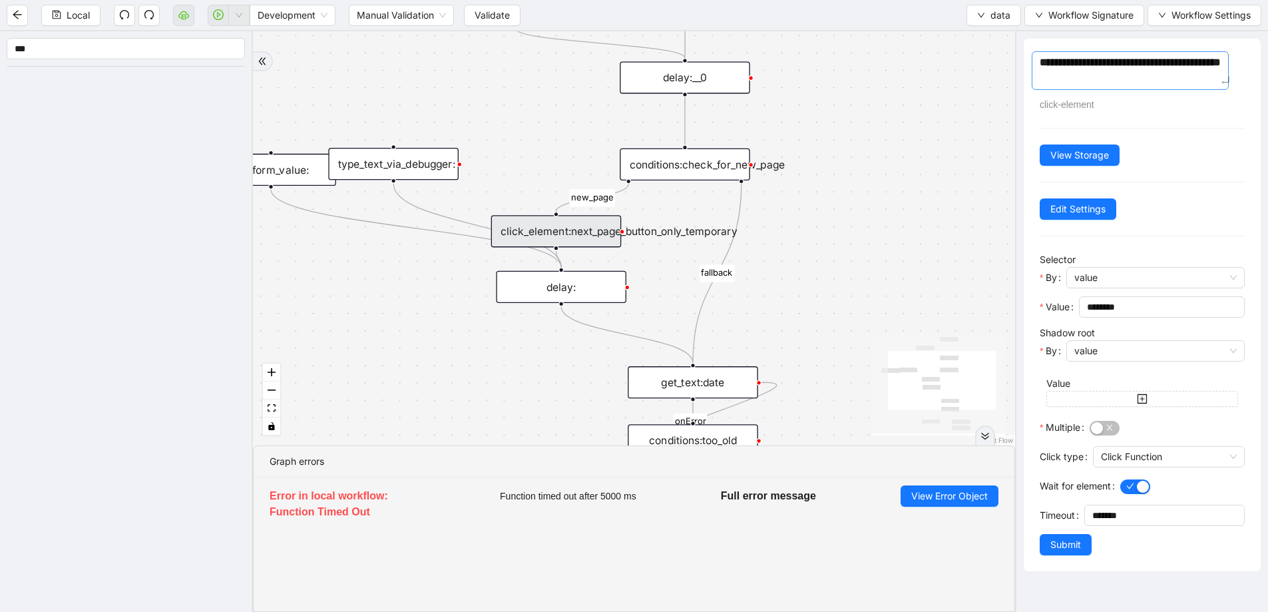
drag, startPoint x: 1206, startPoint y: 61, endPoint x: 1206, endPoint y: 75, distance: 13.3
click at [1206, 75] on textarea "**********" at bounding box center [1130, 70] width 197 height 39
type textarea "**********"
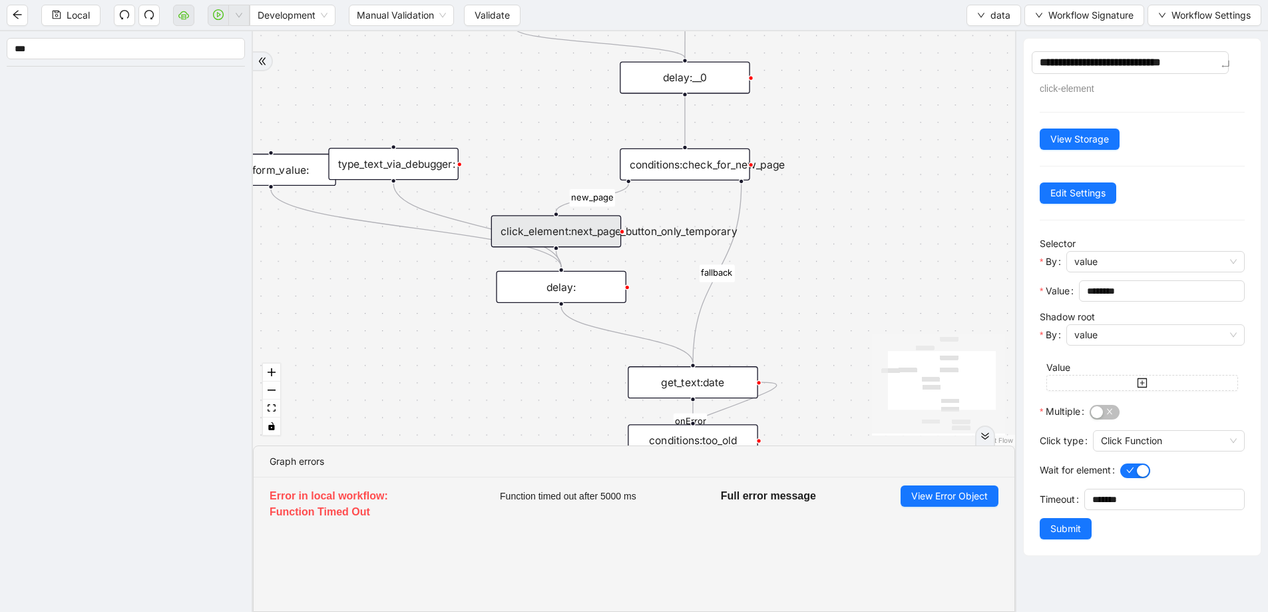
click at [914, 209] on div "fallback old onError new_page fallback trigger click_element:click_patient_name…" at bounding box center [634, 238] width 762 height 414
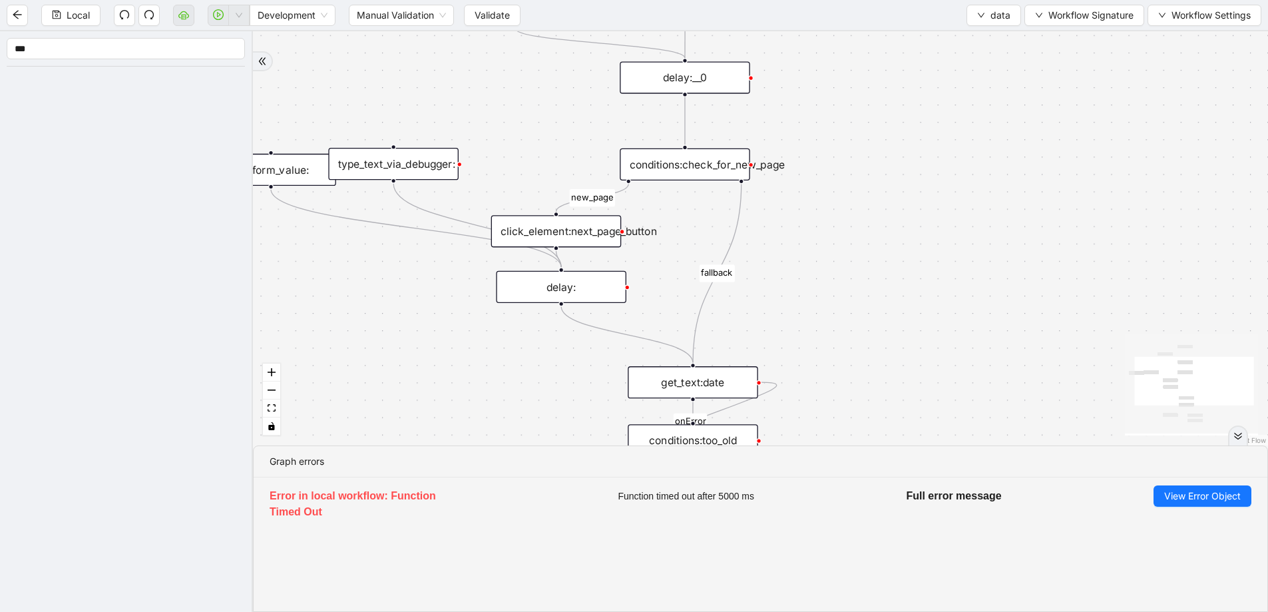
click at [597, 223] on div "click_element:next_page_button" at bounding box center [556, 231] width 130 height 32
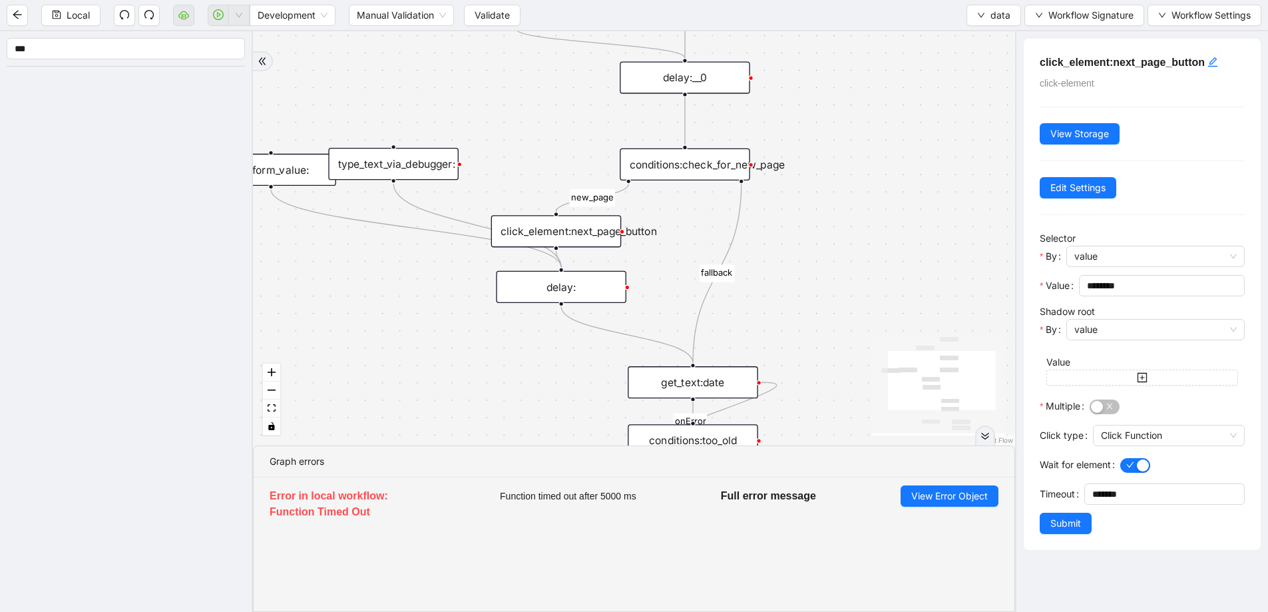
click at [718, 161] on div "conditions:check_for_new_page" at bounding box center [685, 164] width 130 height 32
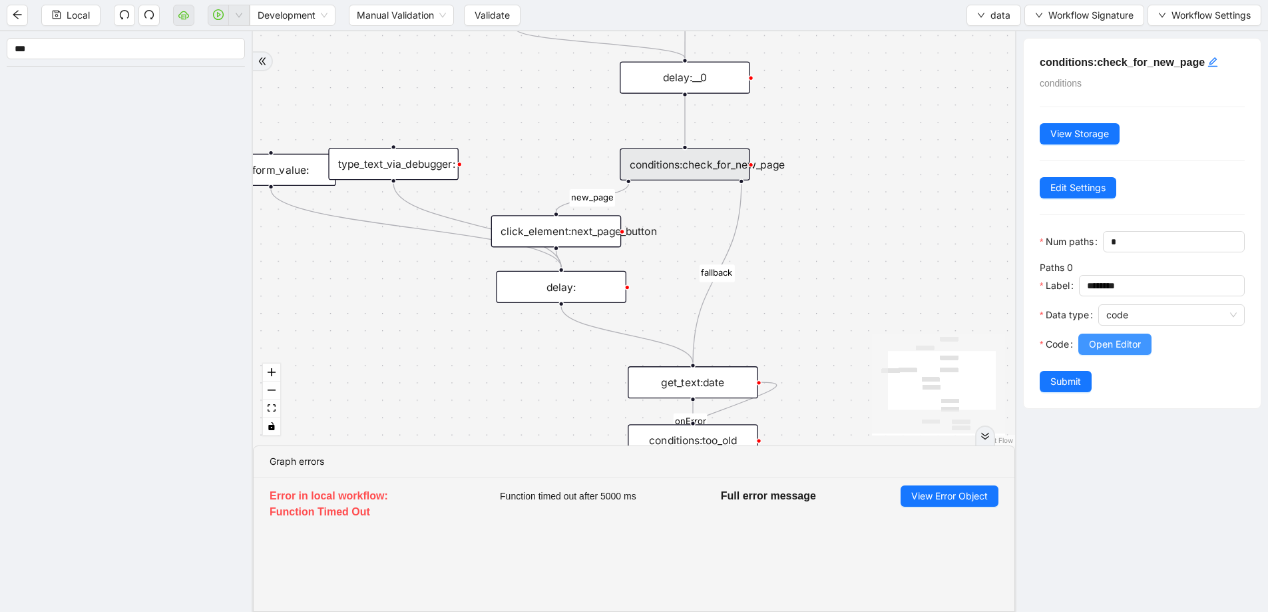
click at [1095, 333] on button "Open Editor" at bounding box center [1114, 343] width 73 height 21
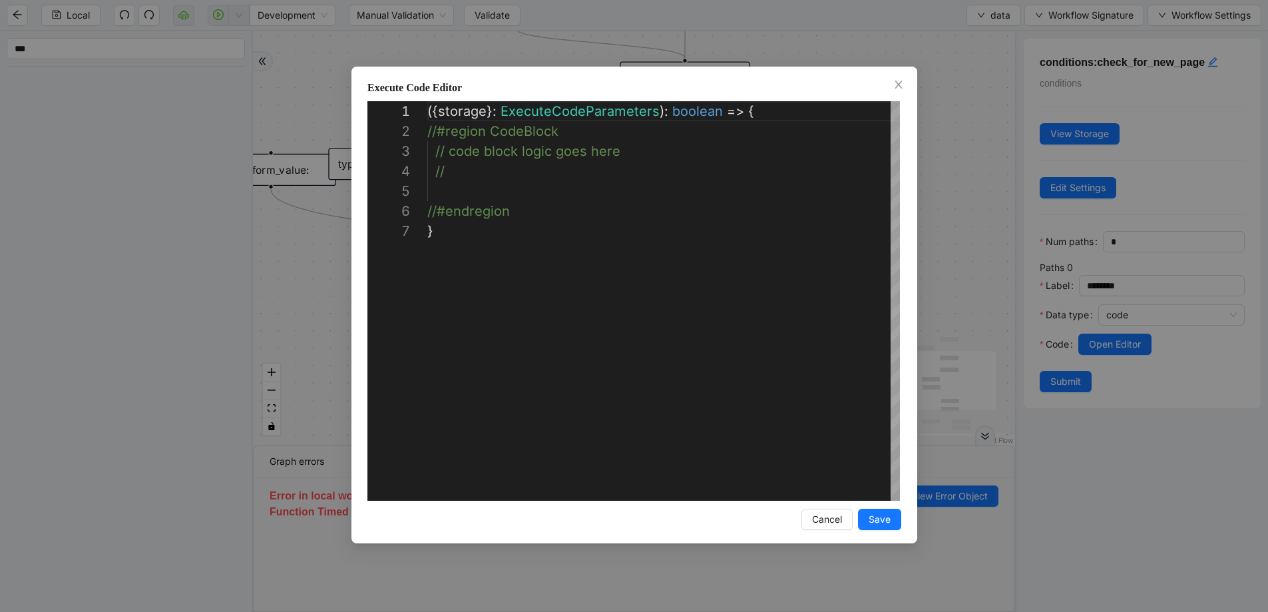
scroll to position [120, 0]
click at [974, 104] on div "**********" at bounding box center [634, 306] width 1268 height 612
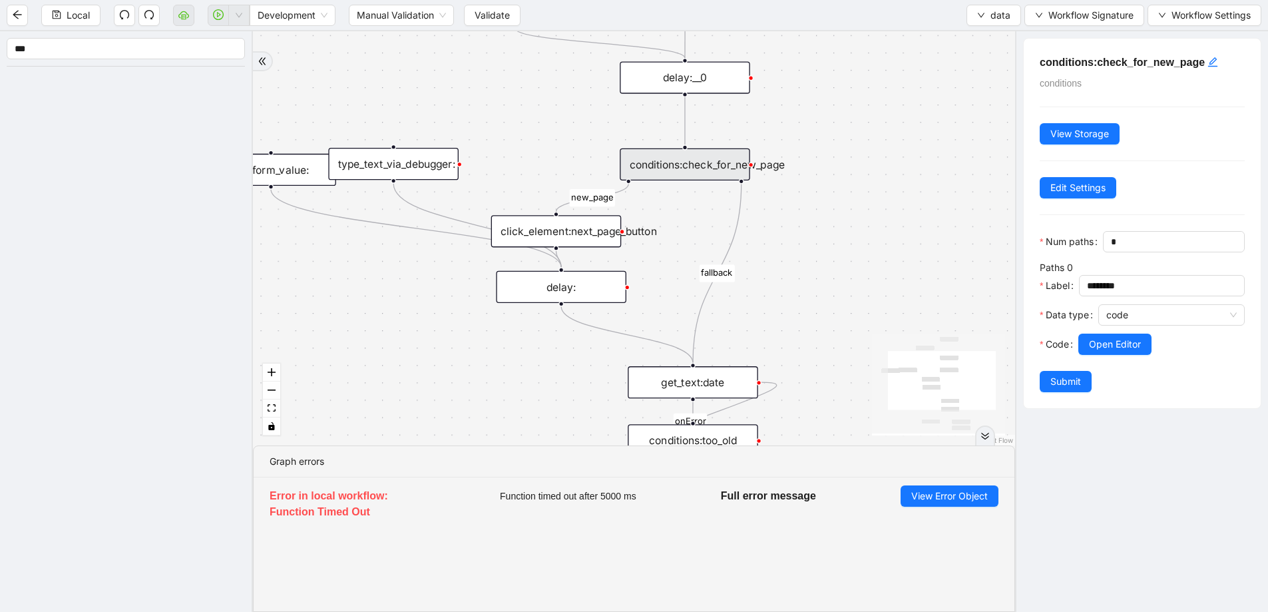
click at [388, 164] on div "type_text_via_debugger:" at bounding box center [393, 164] width 130 height 32
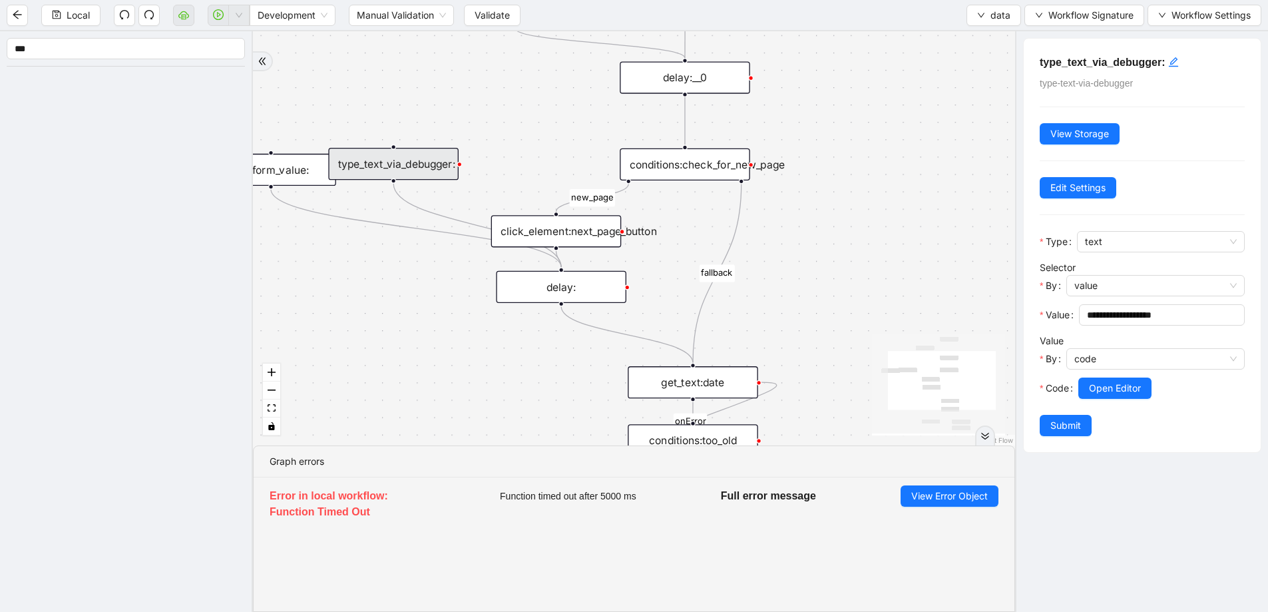
drag, startPoint x: 528, startPoint y: 73, endPoint x: 545, endPoint y: 75, distance: 16.7
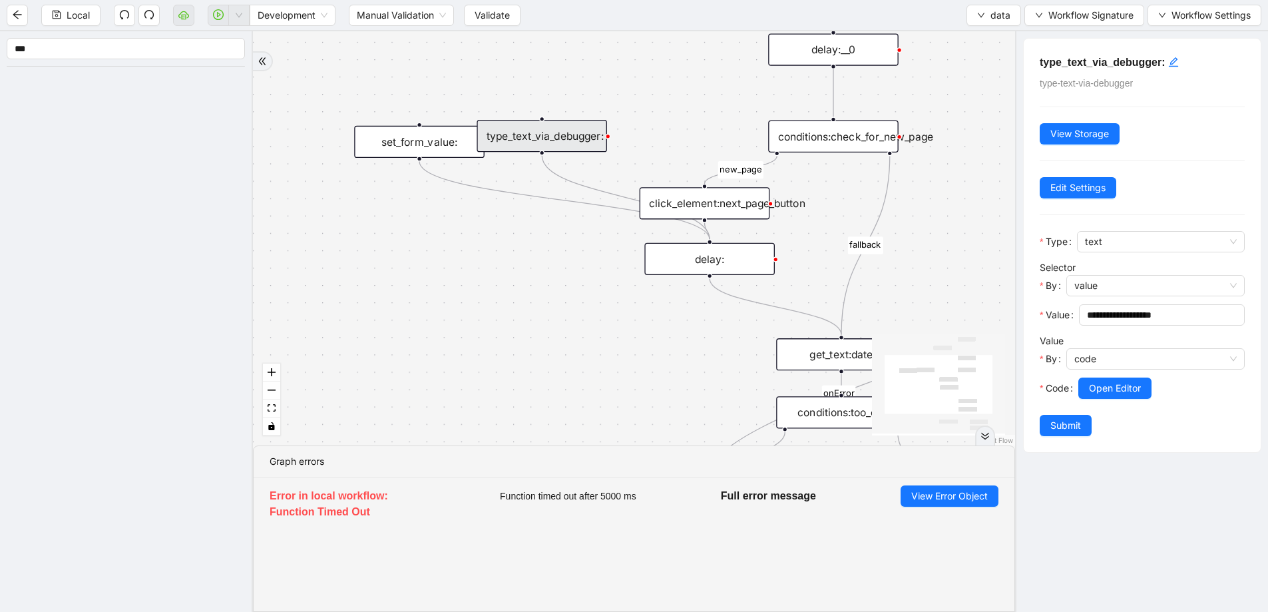
click at [408, 142] on div "set_form_value:" at bounding box center [419, 142] width 130 height 32
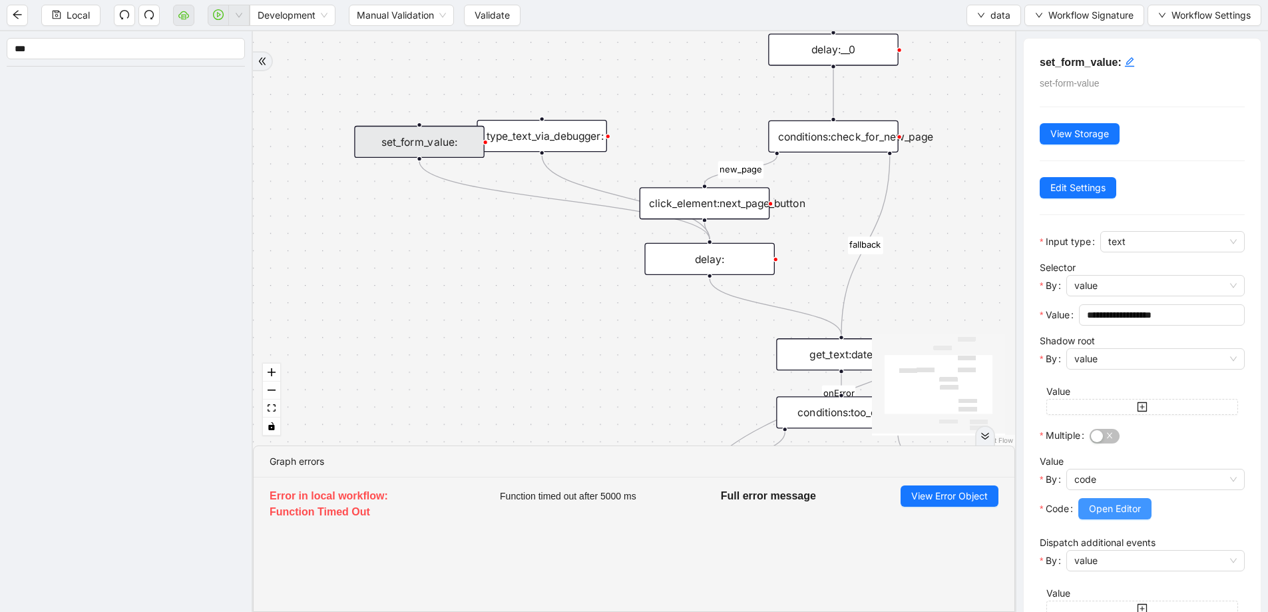
click at [1089, 503] on span "Open Editor" at bounding box center [1115, 508] width 52 height 15
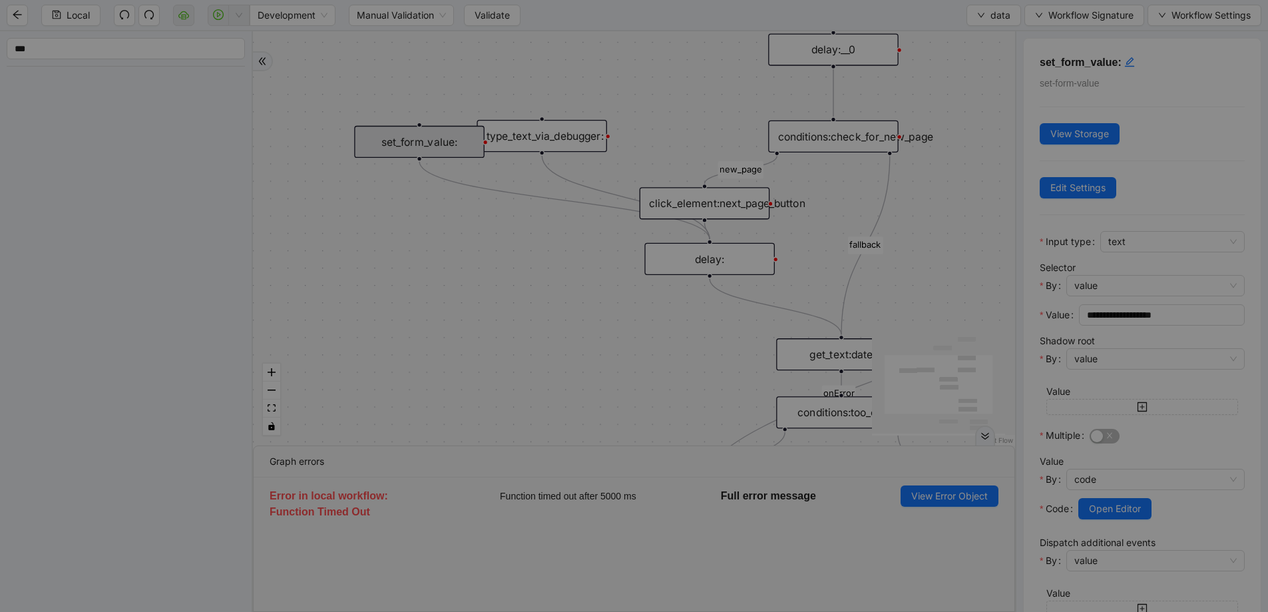
scroll to position [80, 0]
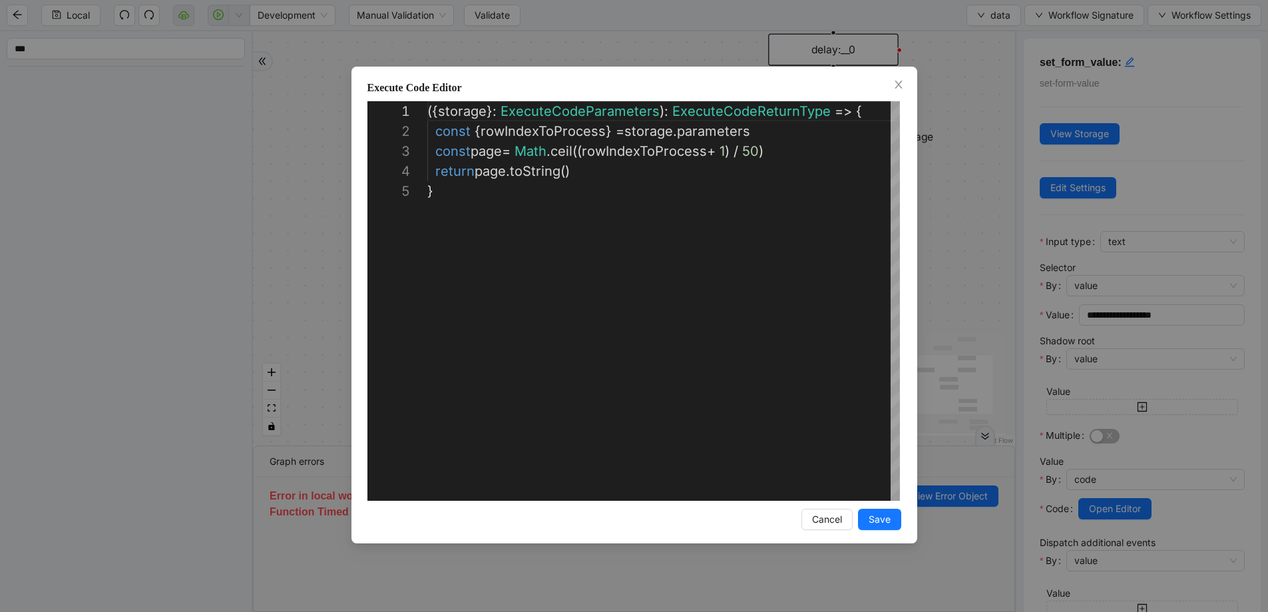
click at [946, 178] on div "**********" at bounding box center [634, 306] width 1268 height 612
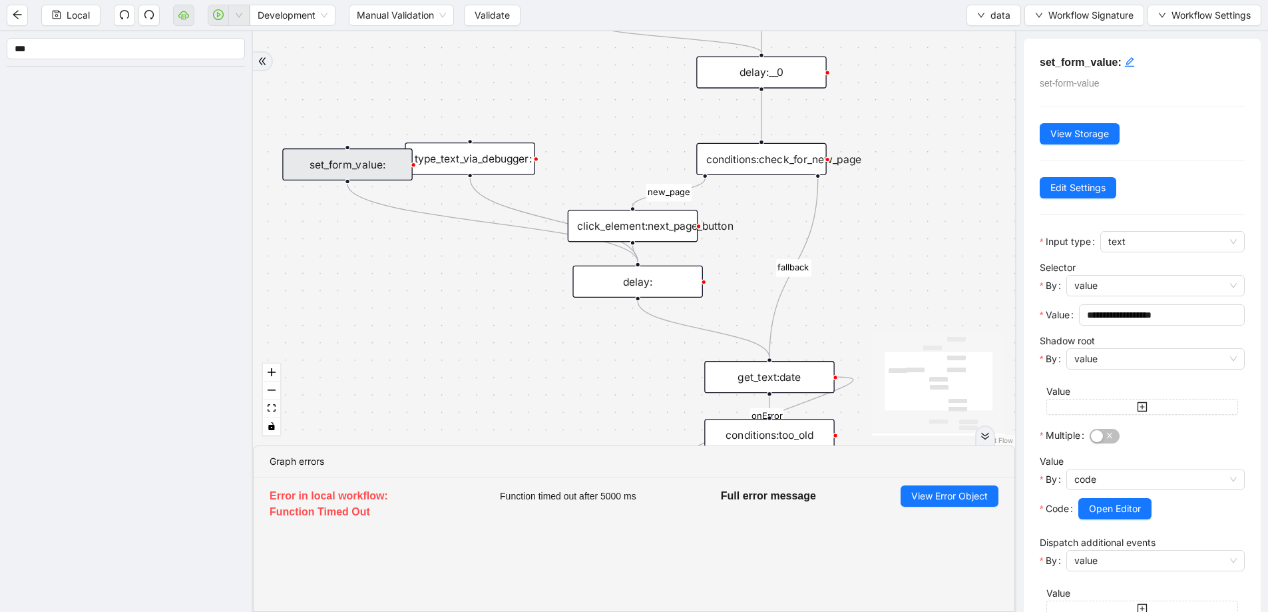
drag, startPoint x: 865, startPoint y: 184, endPoint x: 787, endPoint y: 207, distance: 81.3
click at [787, 207] on div "fallback old onError fallback new_page trigger click_element:click_patient_name…" at bounding box center [634, 238] width 762 height 414
click at [755, 166] on div "conditions:check_for_new_page" at bounding box center [755, 160] width 130 height 32
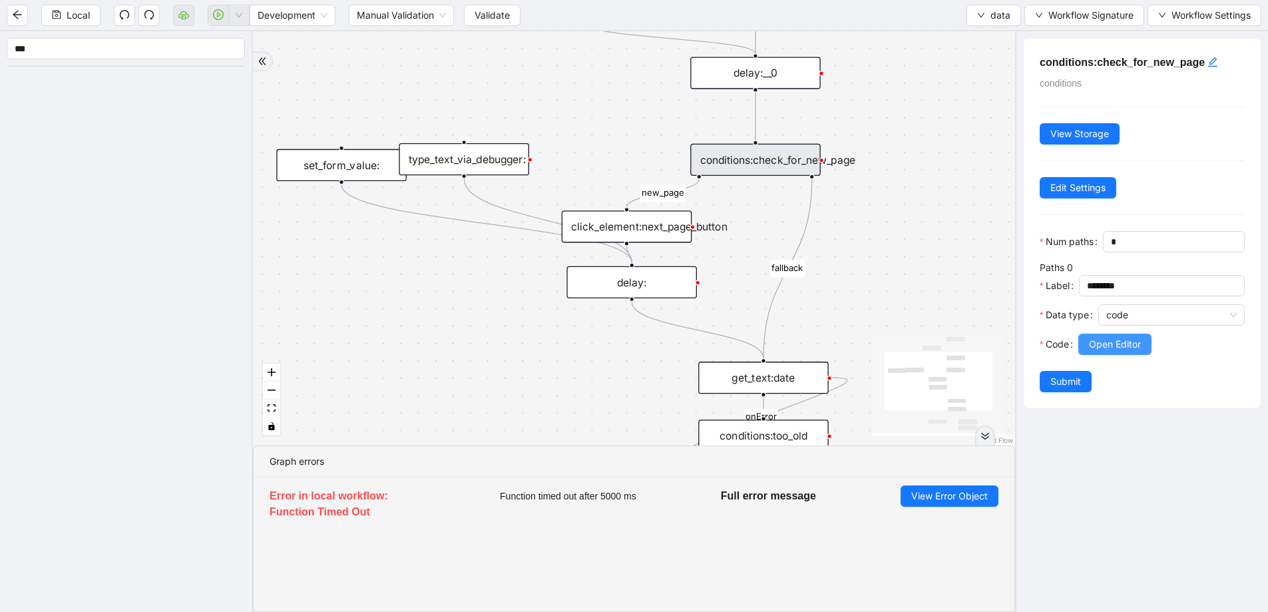
click at [1090, 349] on span "Open Editor" at bounding box center [1115, 344] width 52 height 15
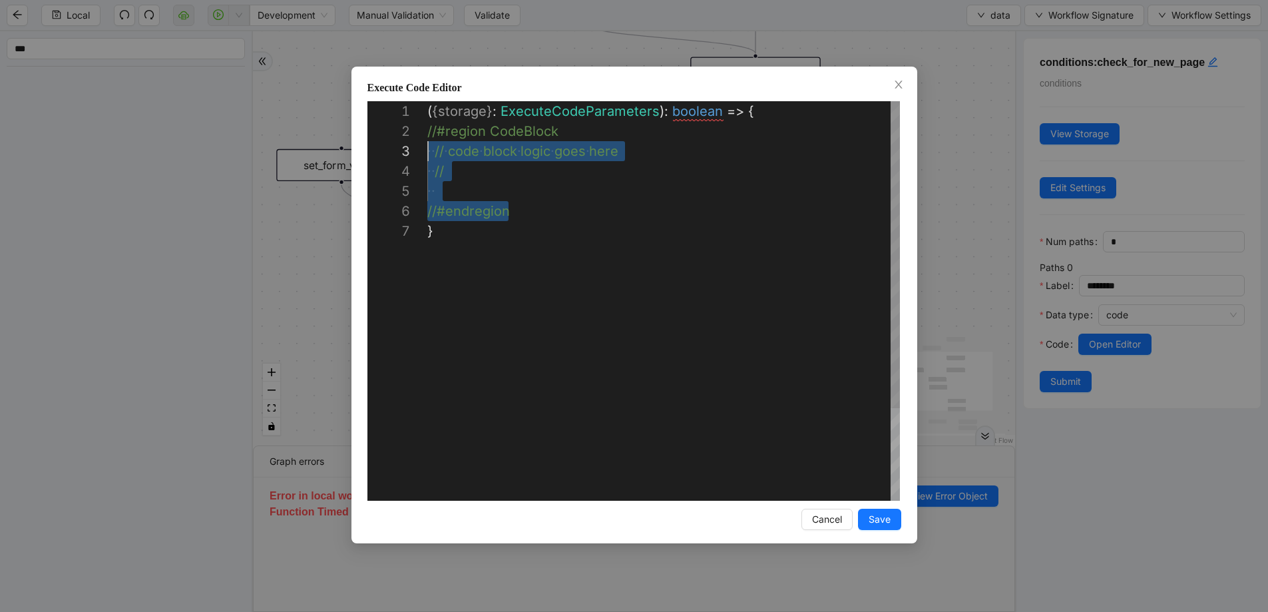
scroll to position [20, 0]
drag, startPoint x: 517, startPoint y: 215, endPoint x: 420, endPoint y: 136, distance: 125.4
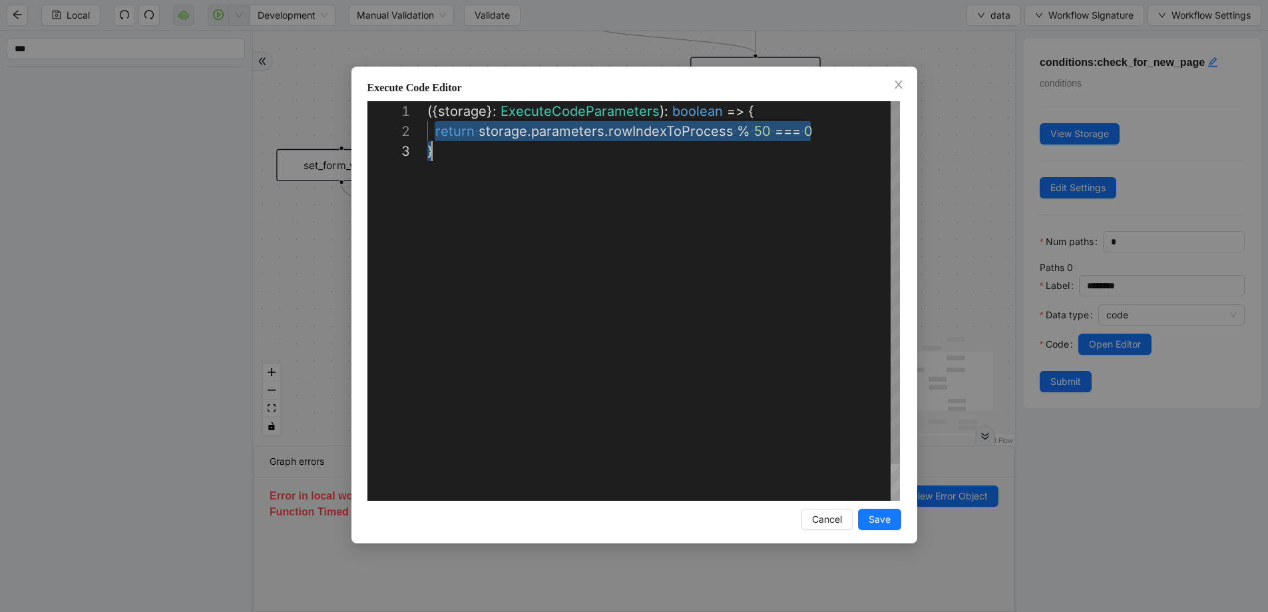
scroll to position [20, 375]
drag, startPoint x: 435, startPoint y: 132, endPoint x: 833, endPoint y: 139, distance: 397.5
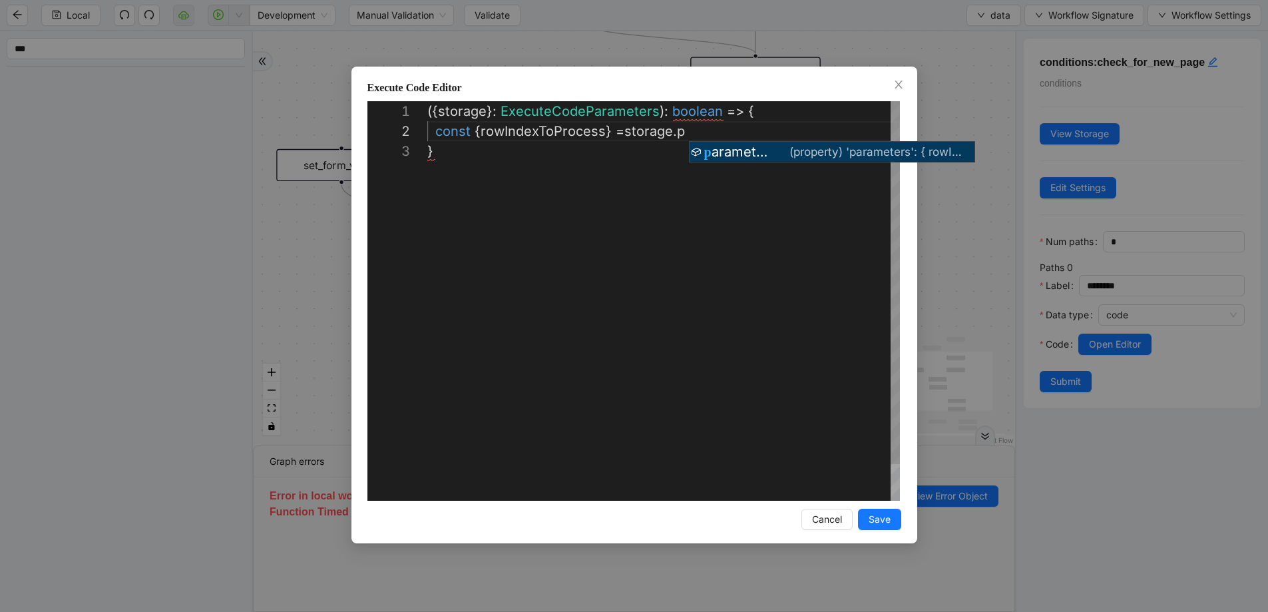
scroll to position [20, 326]
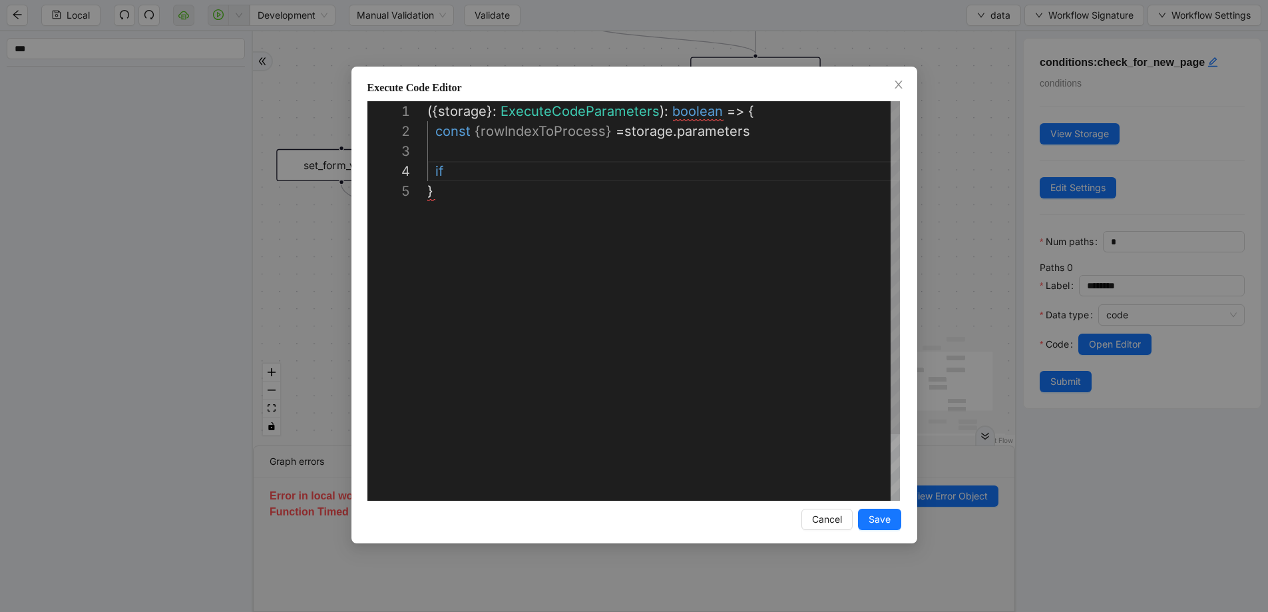
type textarea "**********"
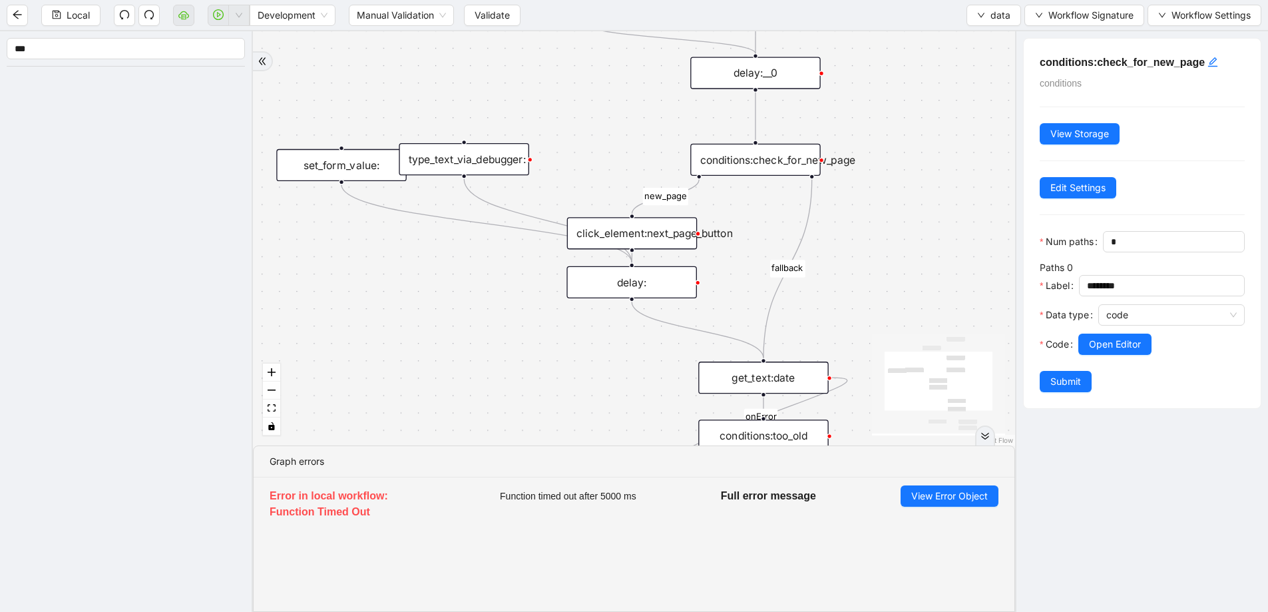
drag, startPoint x: 666, startPoint y: 227, endPoint x: 672, endPoint y: 234, distance: 8.5
click at [672, 234] on div "click_element:next_page_button" at bounding box center [632, 233] width 130 height 32
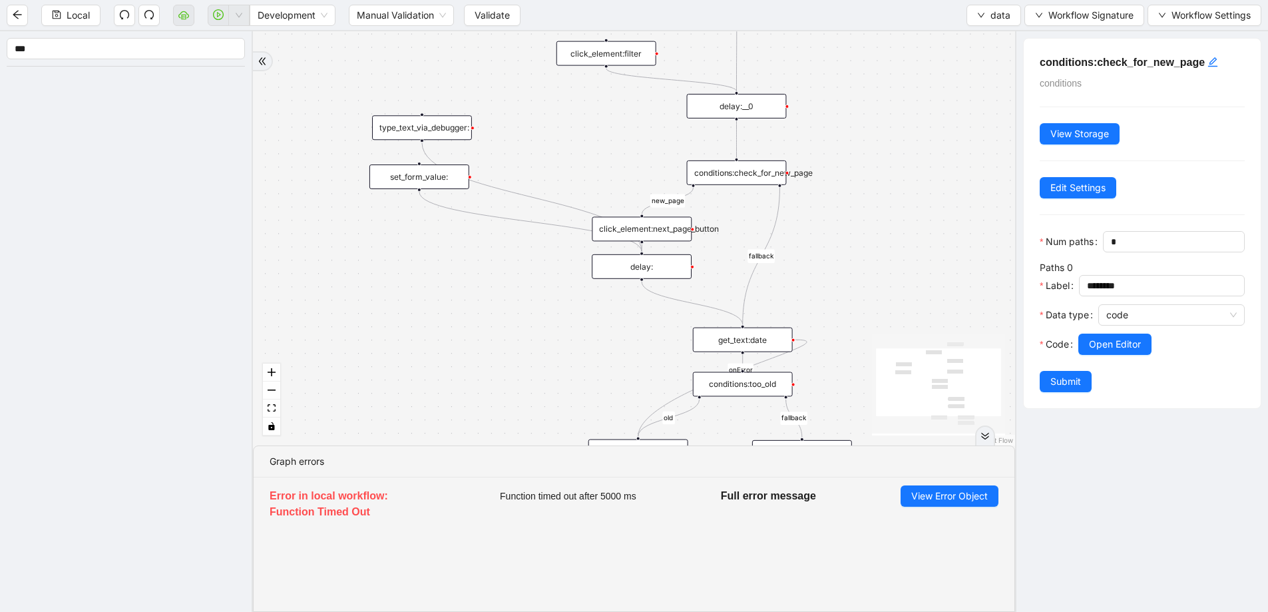
drag, startPoint x: 493, startPoint y: 170, endPoint x: 401, endPoint y: 126, distance: 101.5
click at [401, 126] on div "type_text_via_debugger:" at bounding box center [422, 127] width 100 height 25
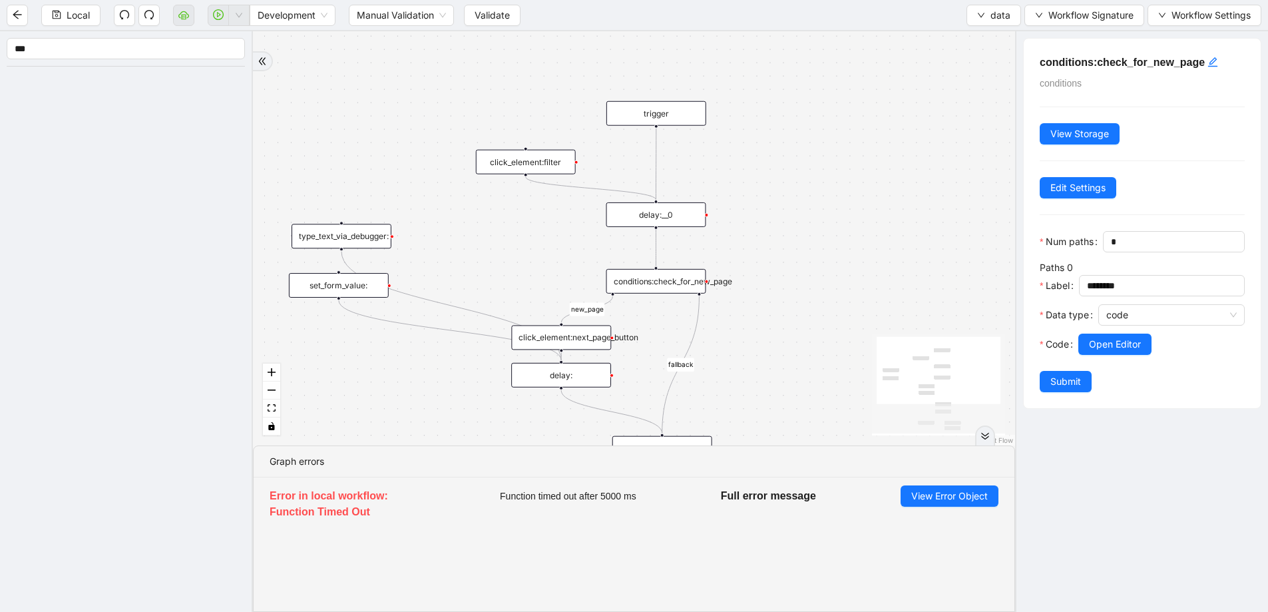
drag, startPoint x: 610, startPoint y: 156, endPoint x: 530, endPoint y: 265, distance: 134.7
drag, startPoint x: 534, startPoint y: 160, endPoint x: 550, endPoint y: 176, distance: 23.5
click at [455, 148] on div "click_element:filter" at bounding box center [463, 154] width 100 height 25
drag, startPoint x: 655, startPoint y: 208, endPoint x: 656, endPoint y: 163, distance: 44.6
click at [656, 161] on div "delay:__0" at bounding box center [656, 161] width 100 height 25
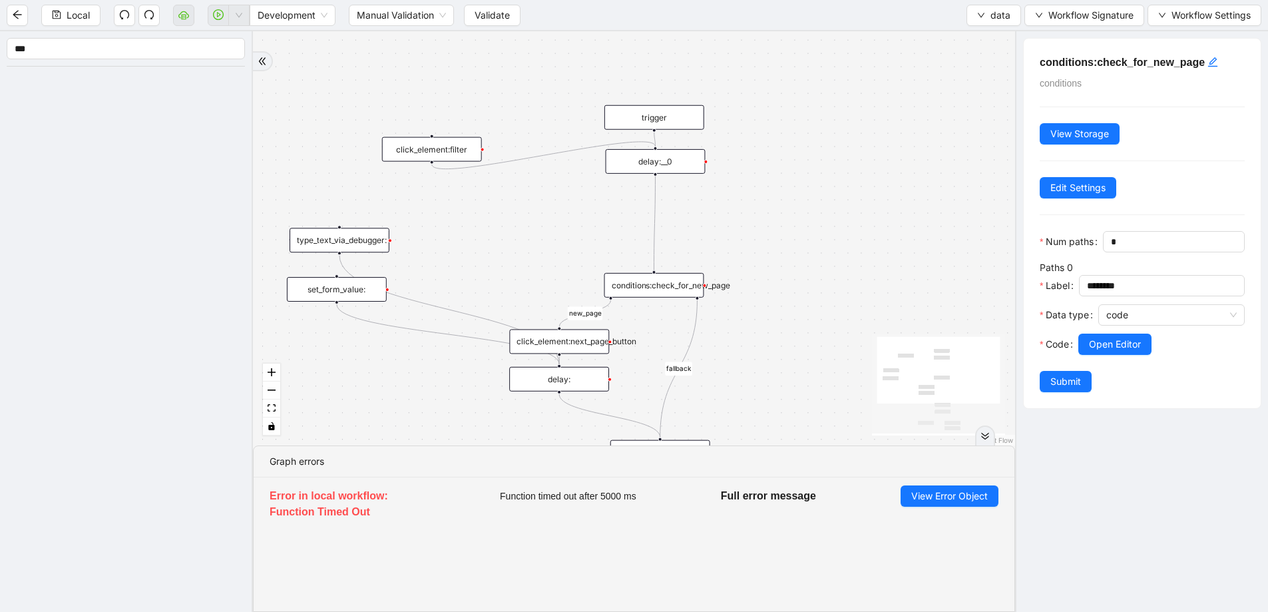
click at [654, 197] on icon "Edge from delay:__0 to conditions:check_for_new_page" at bounding box center [654, 223] width 1 height 94
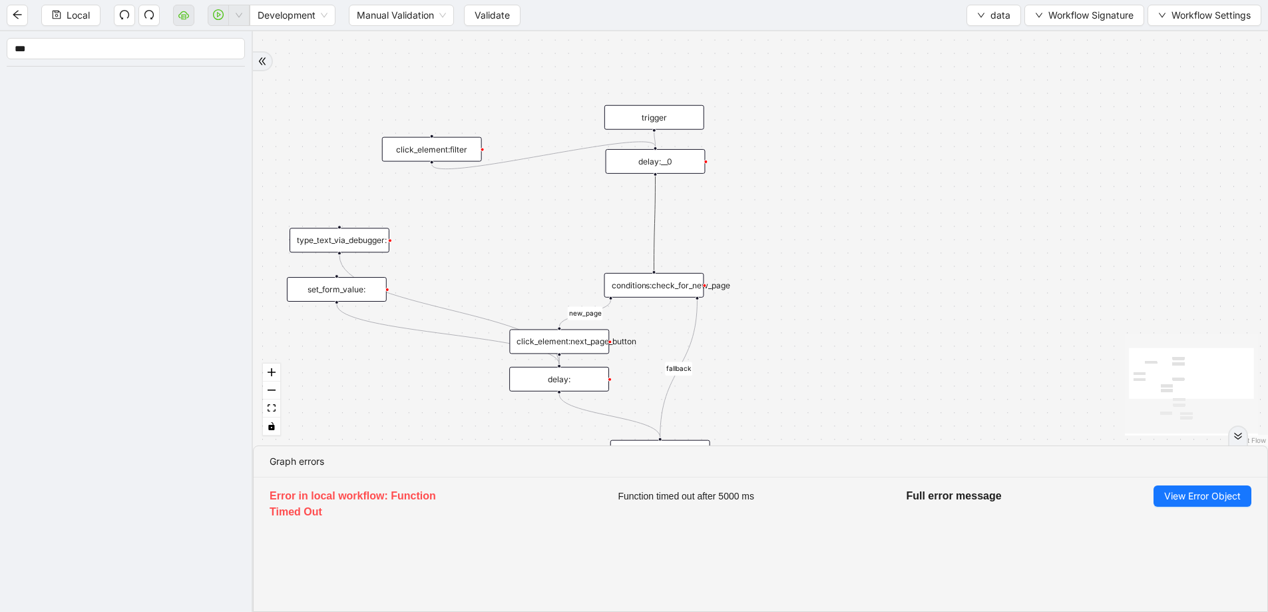
click at [655, 207] on icon "Edge from delay:__0 to conditions:check_for_new_page" at bounding box center [654, 223] width 1 height 94
click at [656, 189] on icon "plus-circle" at bounding box center [655, 192] width 17 height 17
type input "******"
click at [649, 225] on div "Get Text" at bounding box center [656, 225] width 132 height 15
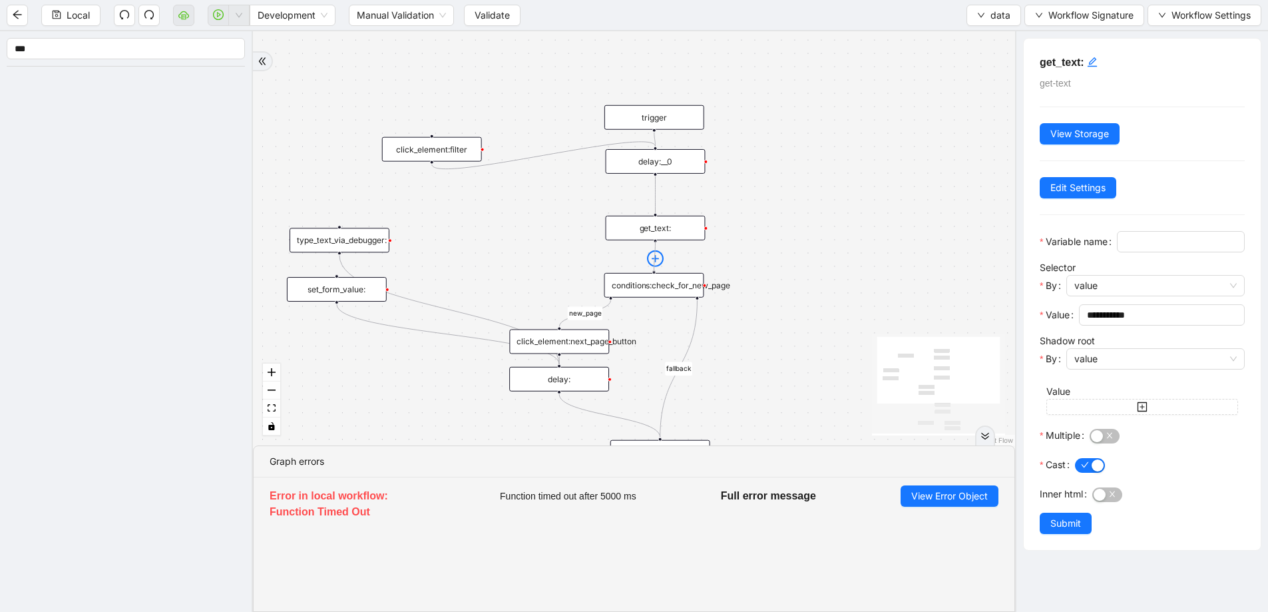
drag, startPoint x: 656, startPoint y: 241, endPoint x: 655, endPoint y: 264, distance: 22.6
click at [668, 231] on div "get_text:" at bounding box center [656, 228] width 100 height 25
click at [1092, 64] on icon "edit" at bounding box center [1092, 61] width 9 height 9
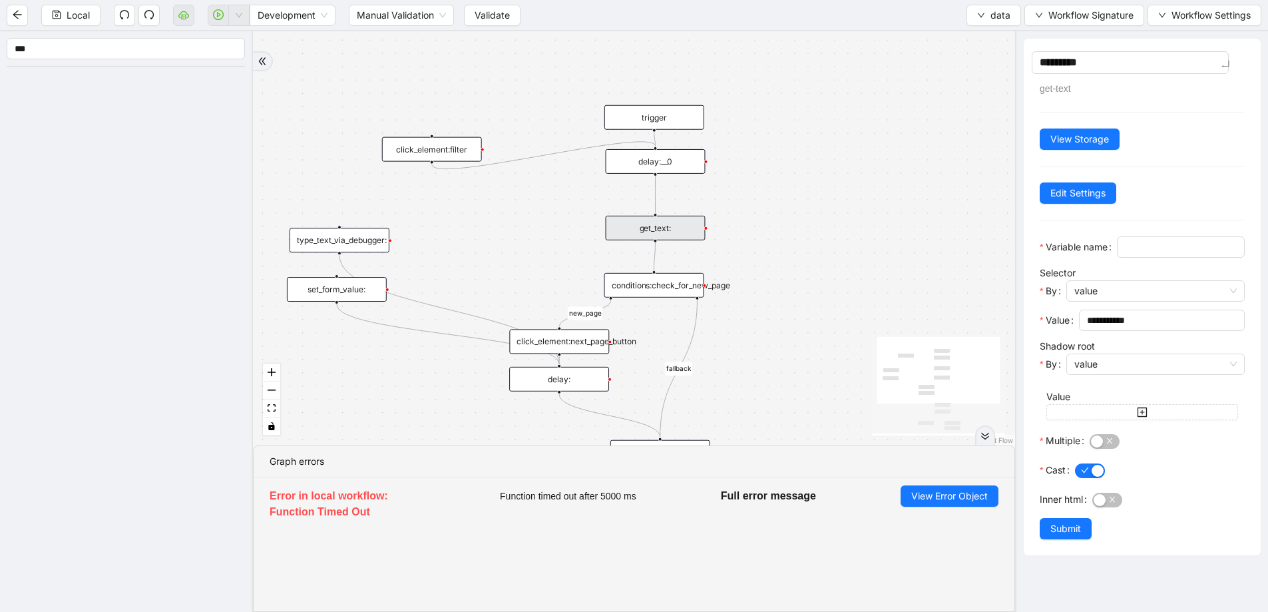
type textarea "**********"
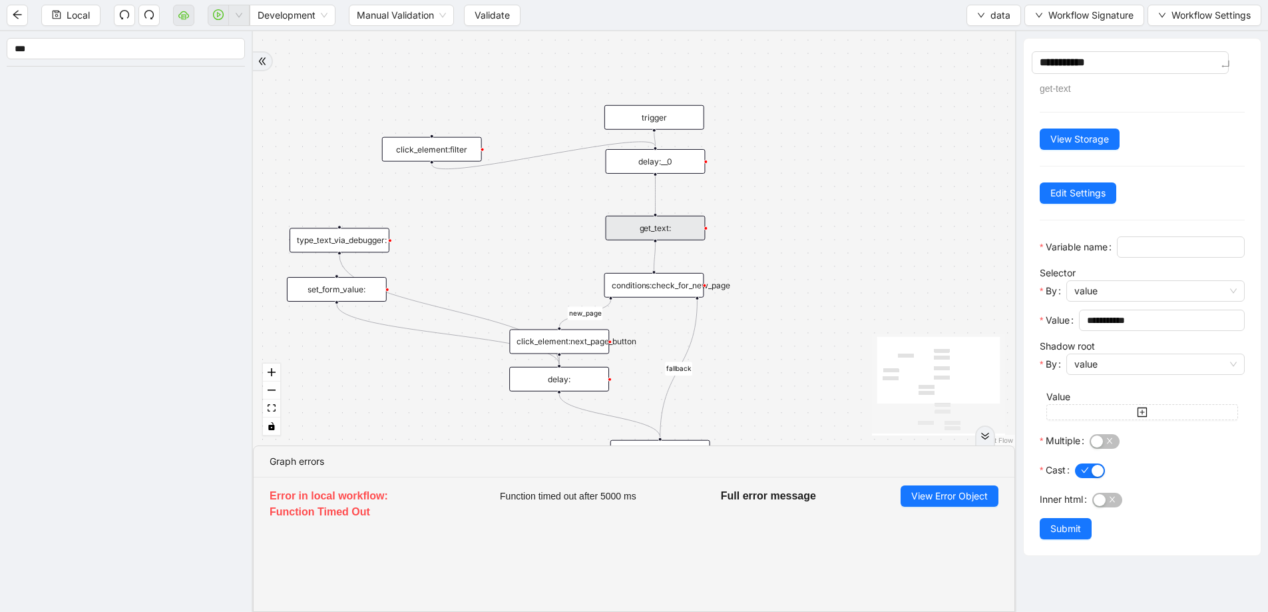
type textarea "**********"
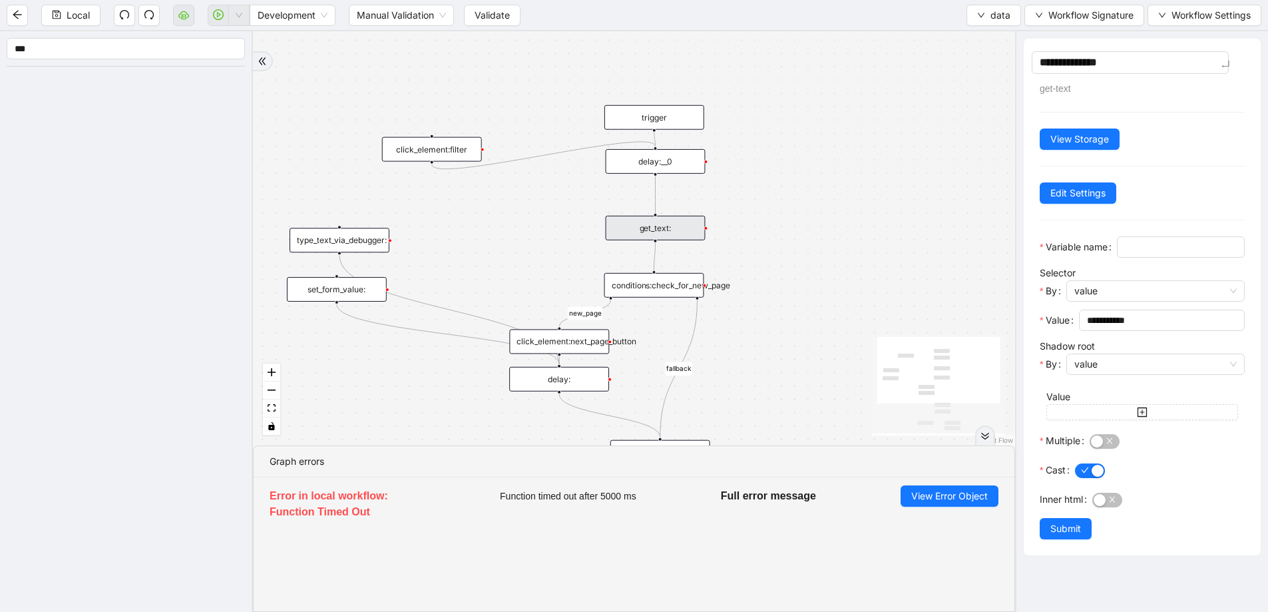
type textarea "**********"
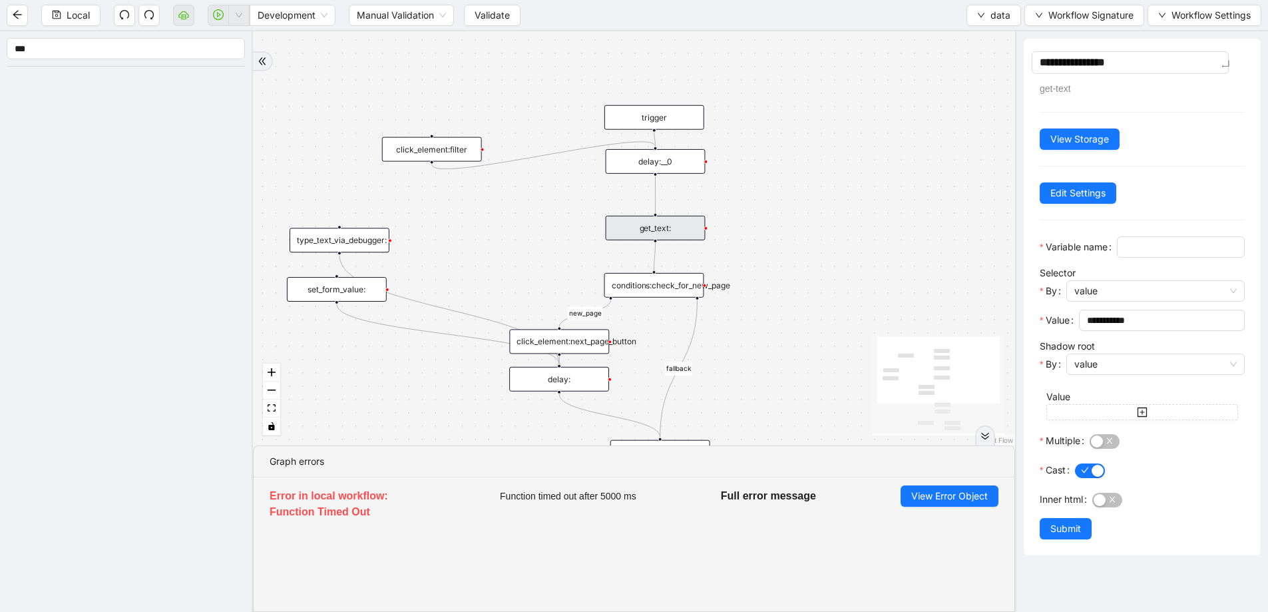
type textarea "**********"
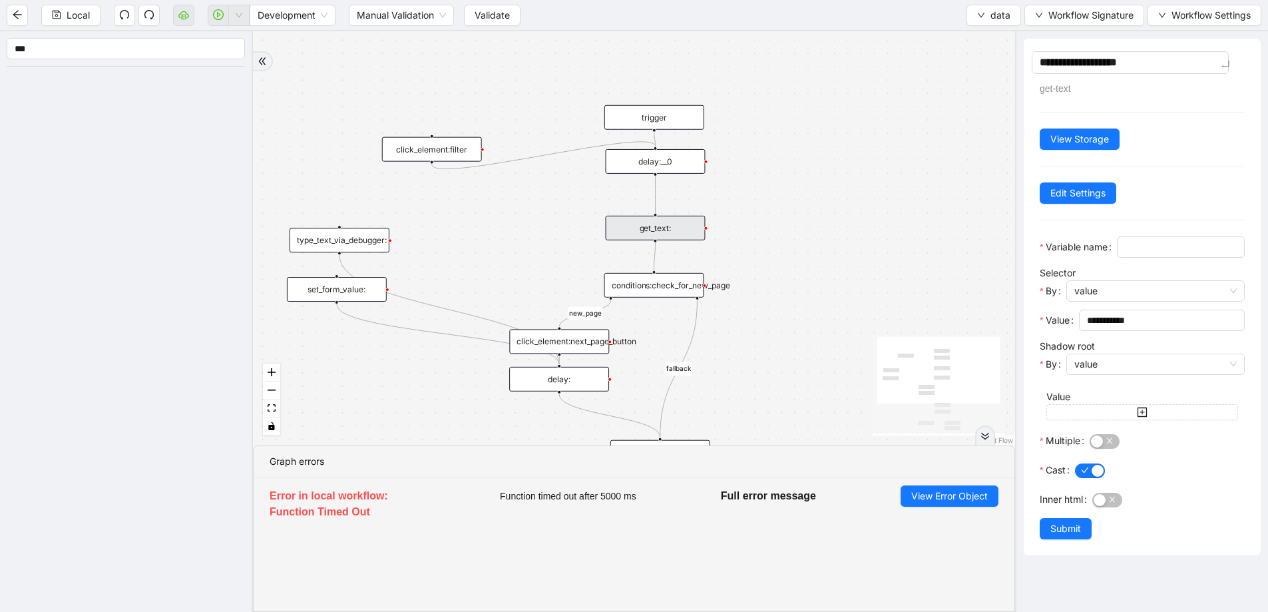
type textarea "**********"
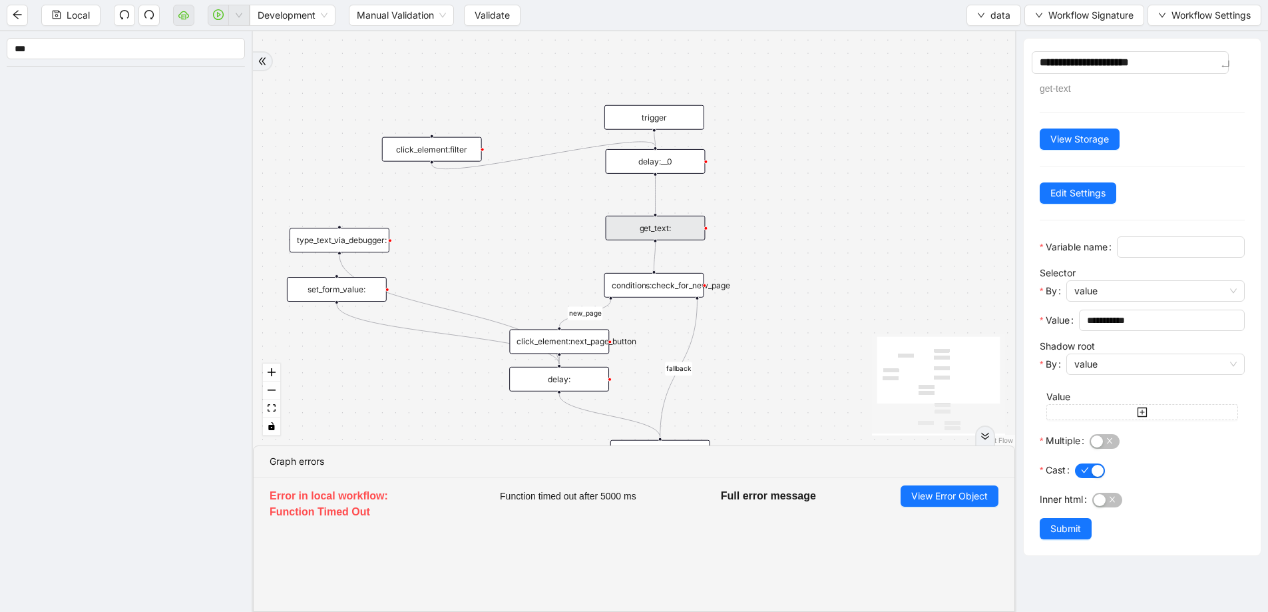
type textarea "**********"
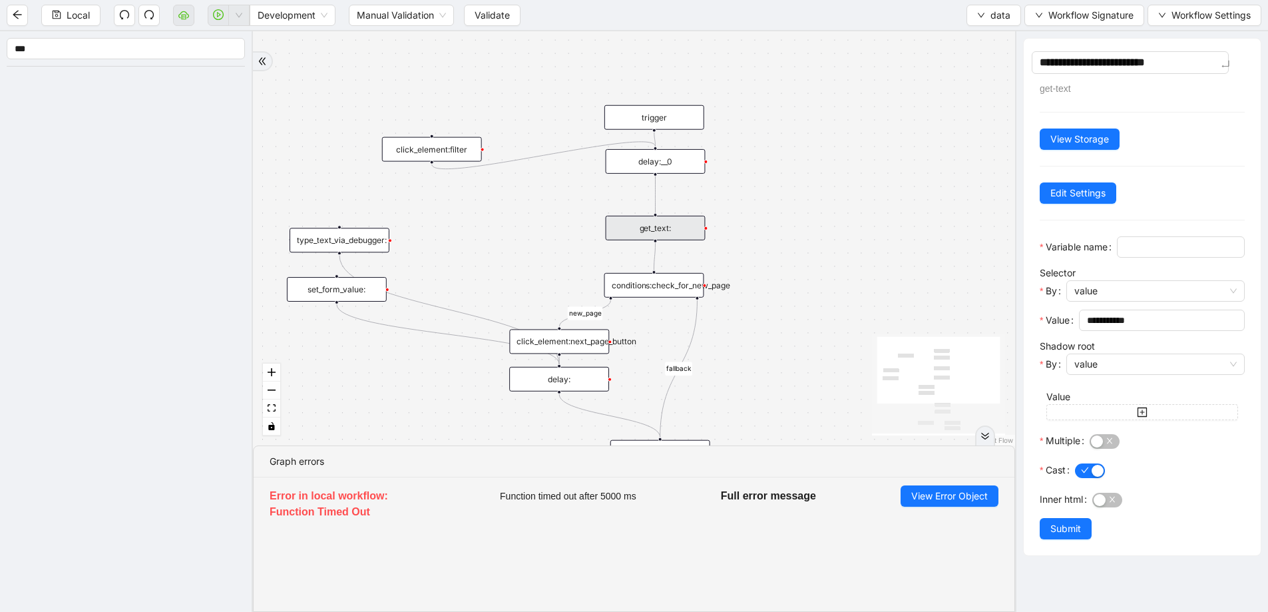
type textarea "**********"
click at [905, 125] on div "fallback old onError fallback new_page trigger click_element:click_patient_name…" at bounding box center [634, 238] width 762 height 414
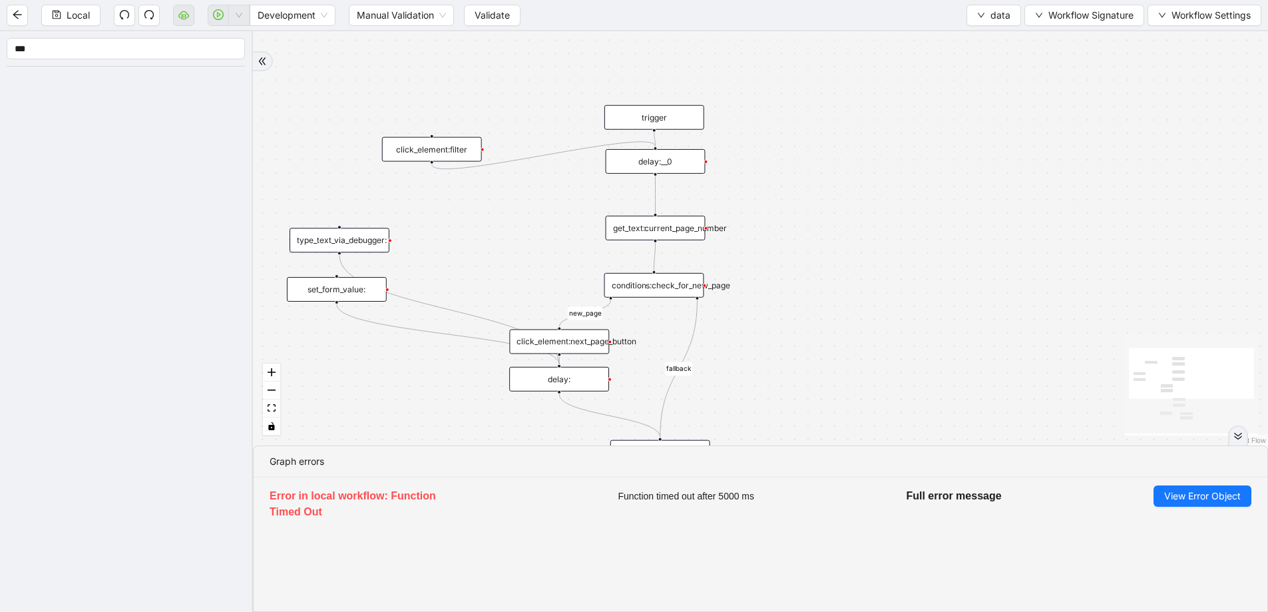
click at [622, 230] on div "get_text:current_page_number" at bounding box center [656, 228] width 100 height 25
click at [667, 192] on div "fallback old onError fallback new_page trigger click_element:click_patient_name…" at bounding box center [760, 238] width 1015 height 414
click at [658, 189] on icon "plus-circle" at bounding box center [655, 192] width 17 height 17
type input "*******"
click at [625, 218] on div "Get Form Value" at bounding box center [656, 225] width 132 height 15
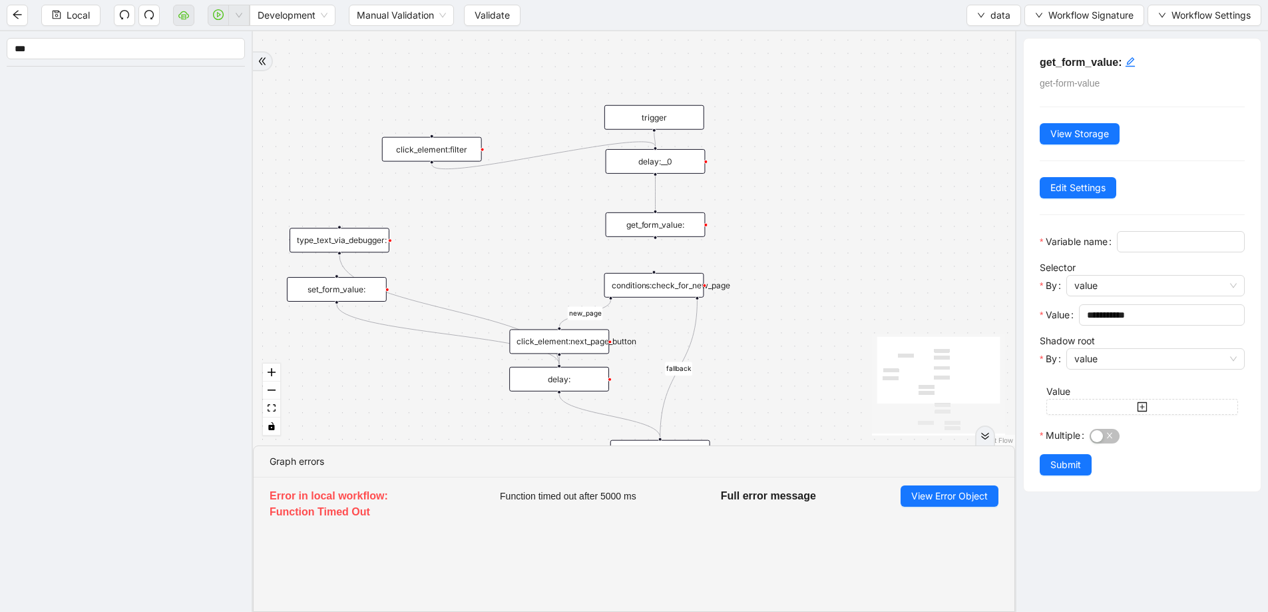
drag, startPoint x: 647, startPoint y: 229, endPoint x: 647, endPoint y: 220, distance: 8.7
click at [647, 220] on div "get_form_value:" at bounding box center [656, 224] width 100 height 25
drag, startPoint x: 656, startPoint y: 228, endPoint x: 655, endPoint y: 272, distance: 43.9
click at [347, 286] on div "set_form_value:" at bounding box center [337, 289] width 100 height 25
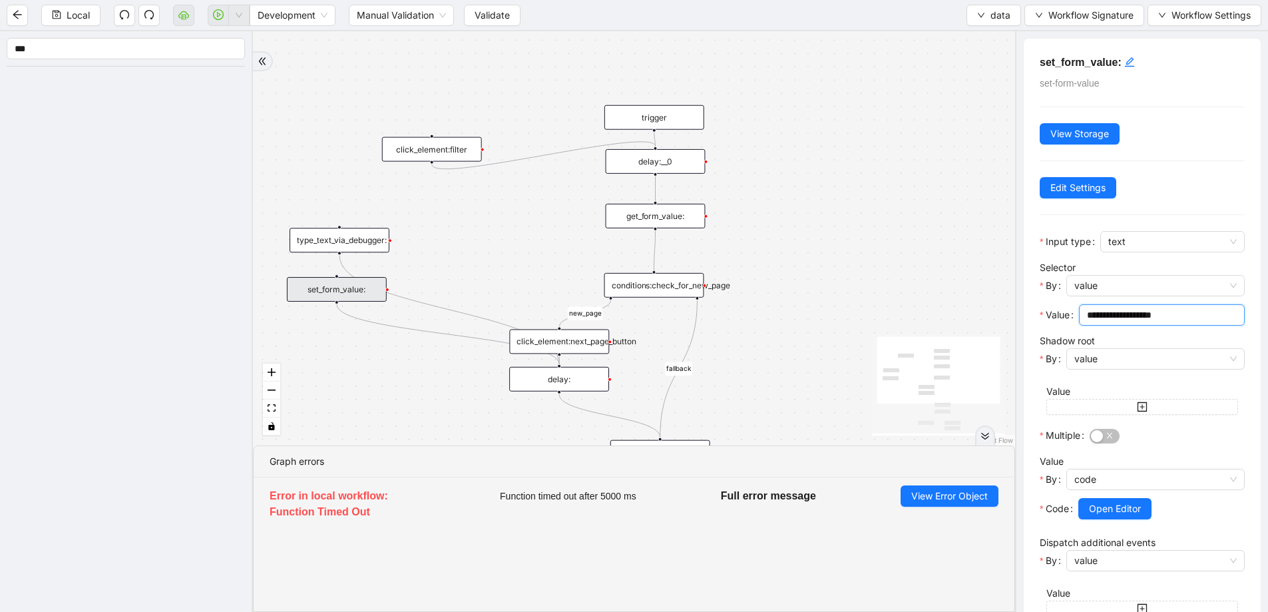
drag, startPoint x: 1198, startPoint y: 311, endPoint x: 1010, endPoint y: 311, distance: 188.4
click at [1010, 311] on section "**********" at bounding box center [634, 321] width 1268 height 580
click at [642, 218] on div "get_form_value:" at bounding box center [656, 216] width 100 height 25
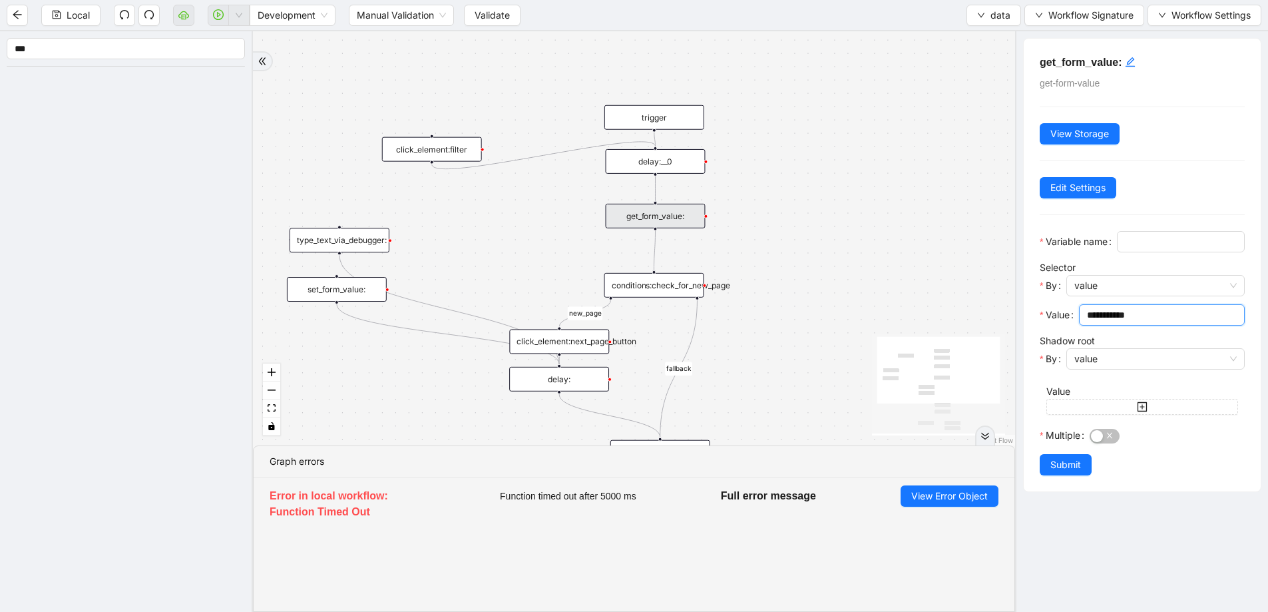
drag, startPoint x: 1157, startPoint y: 341, endPoint x: 1029, endPoint y: 328, distance: 128.4
click at [1029, 328] on div "**********" at bounding box center [1142, 265] width 237 height 453
paste input "********"
type input "**********"
click at [1125, 249] on input "Variable name" at bounding box center [1179, 241] width 109 height 15
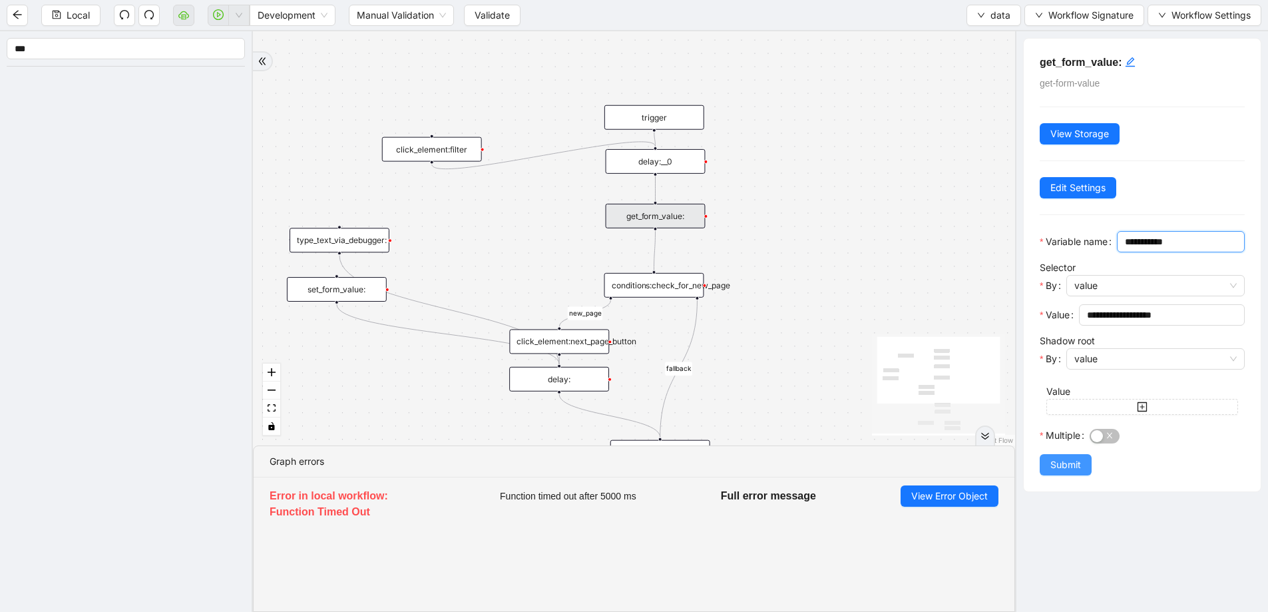
type input "**********"
click at [1060, 472] on span "Submit" at bounding box center [1065, 464] width 31 height 15
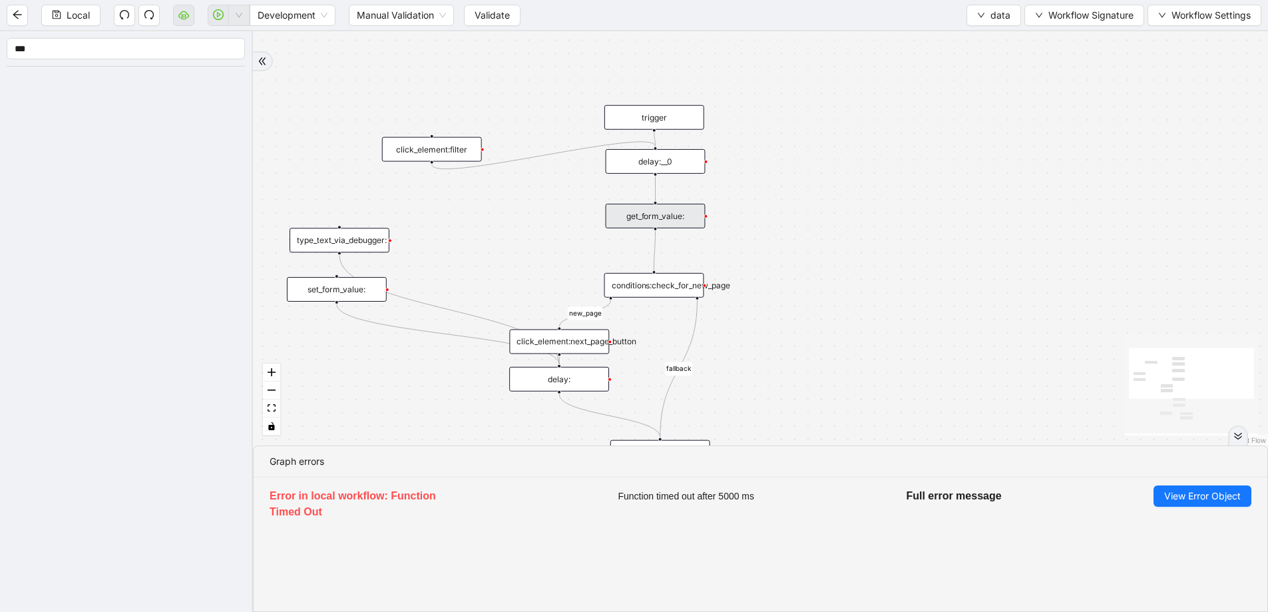
click at [690, 214] on div "get_form_value:" at bounding box center [656, 216] width 100 height 25
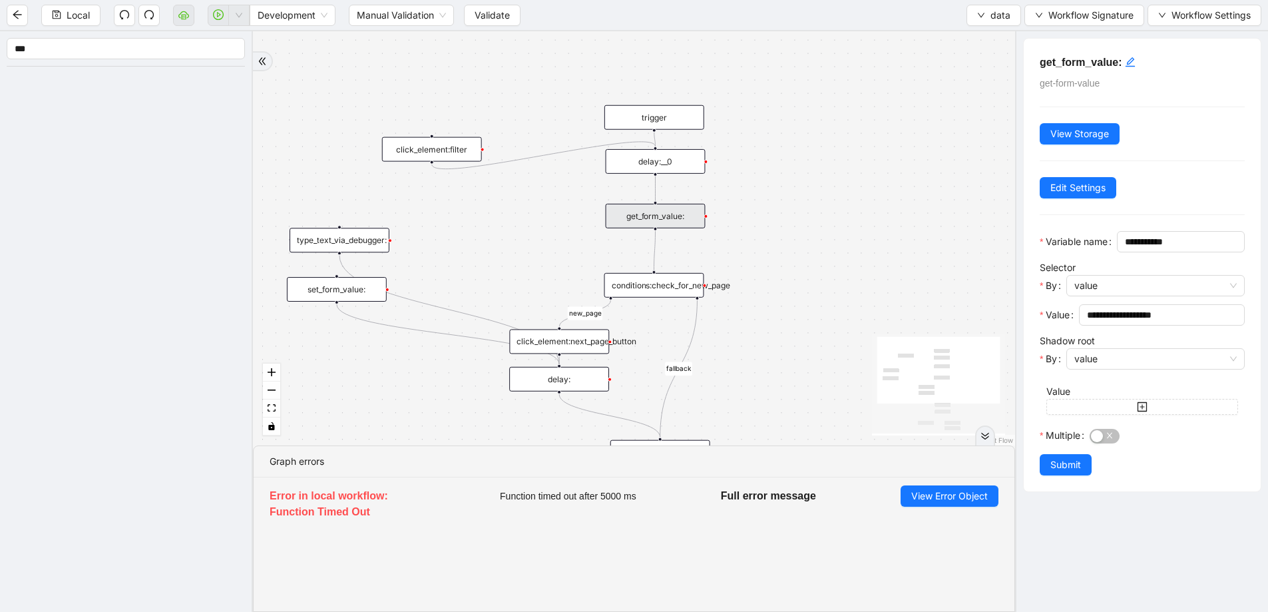
click at [1140, 63] on h5 "get_form_value:" at bounding box center [1142, 63] width 205 height 16
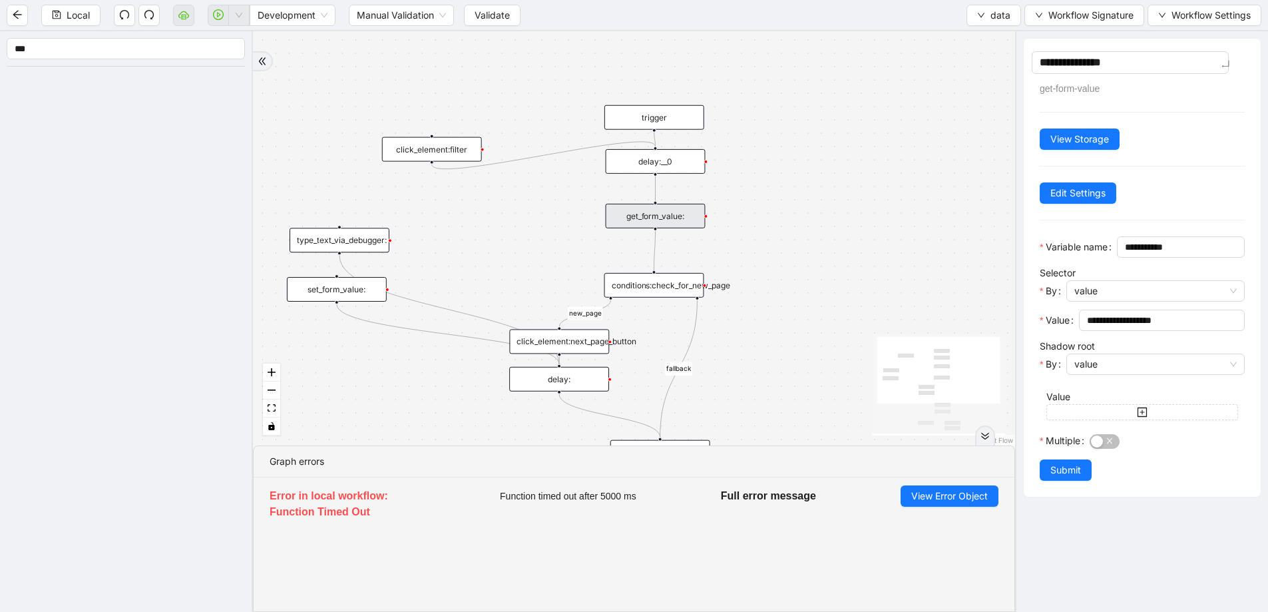
type textarea "**********"
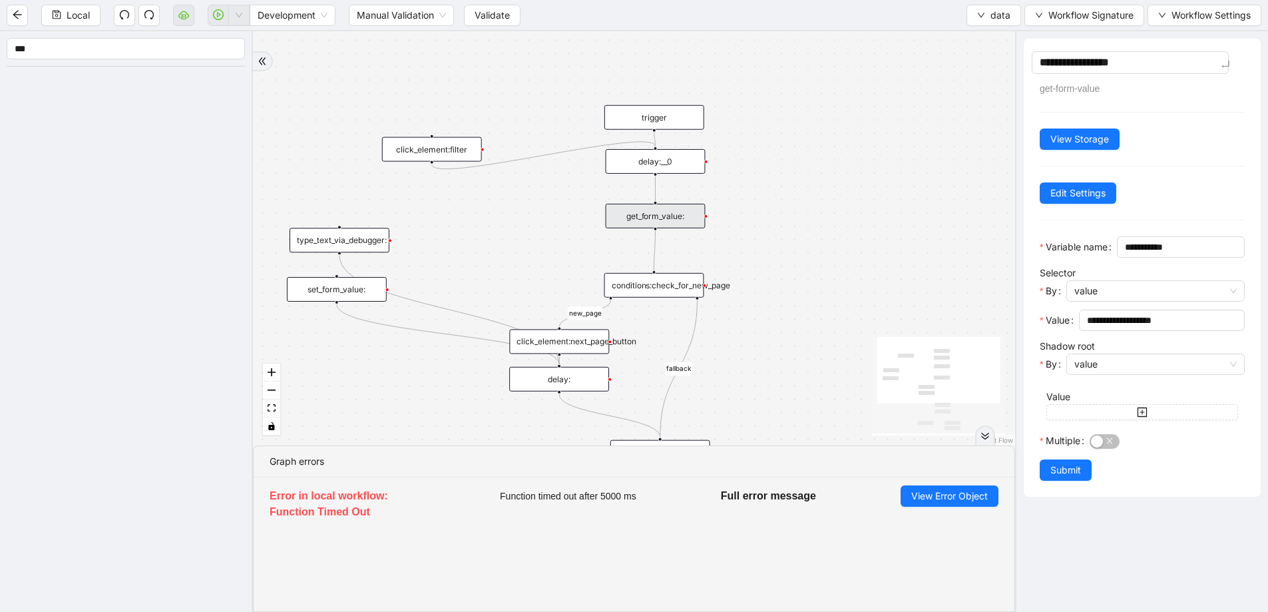
type textarea "**********"
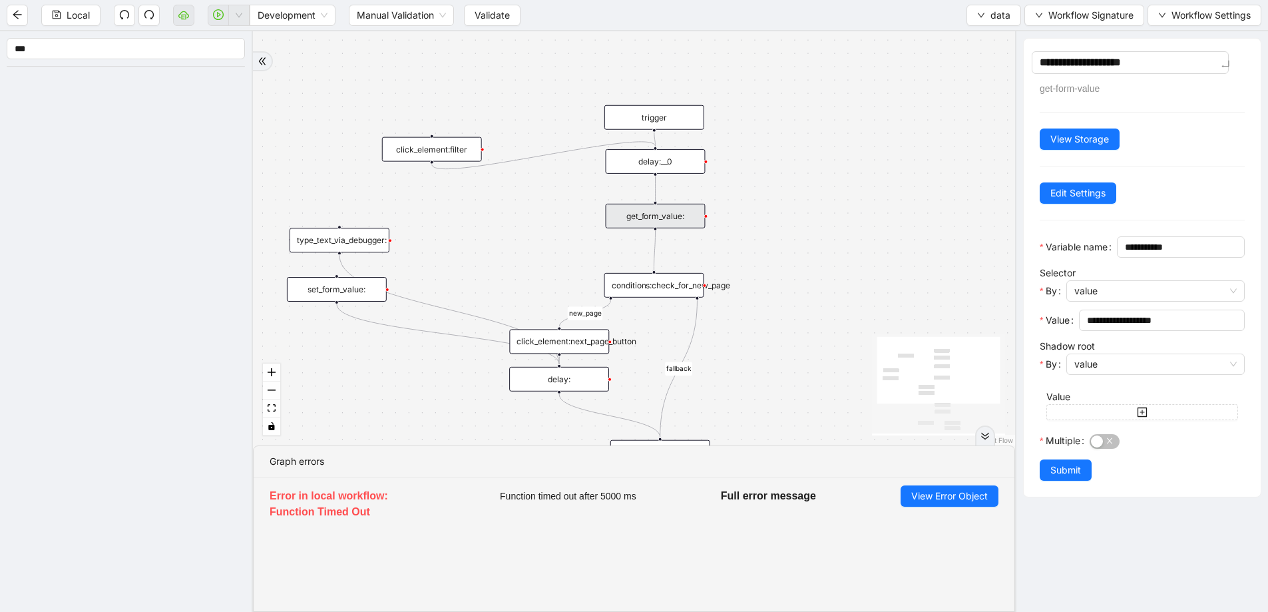
type textarea "**********"
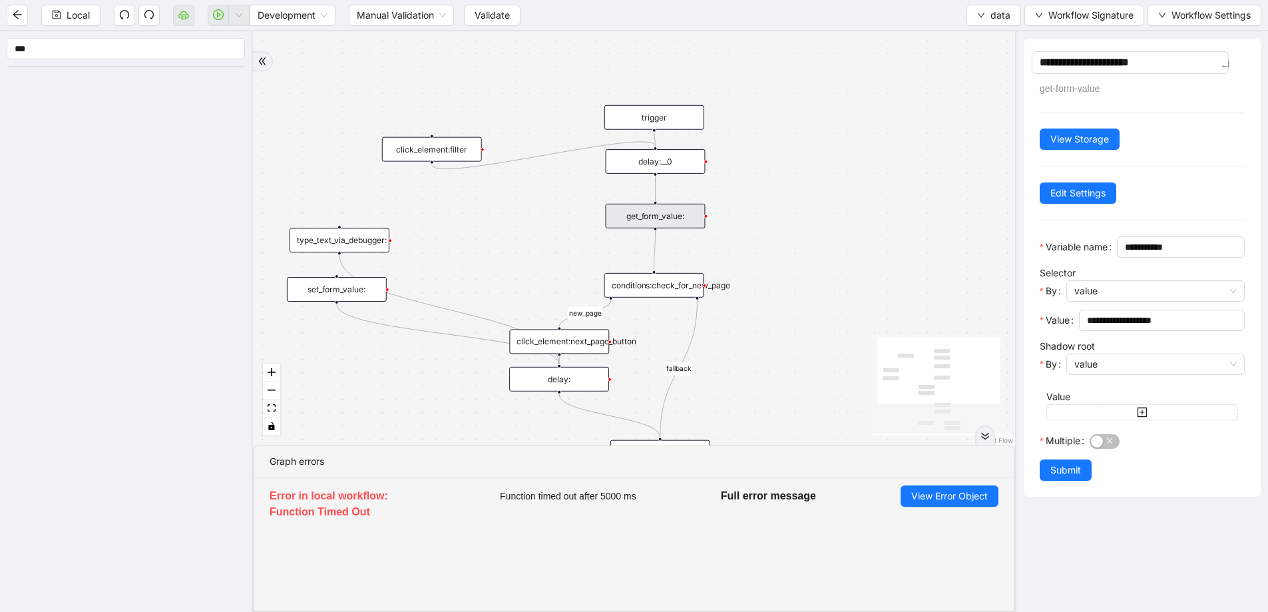
type textarea "**********"
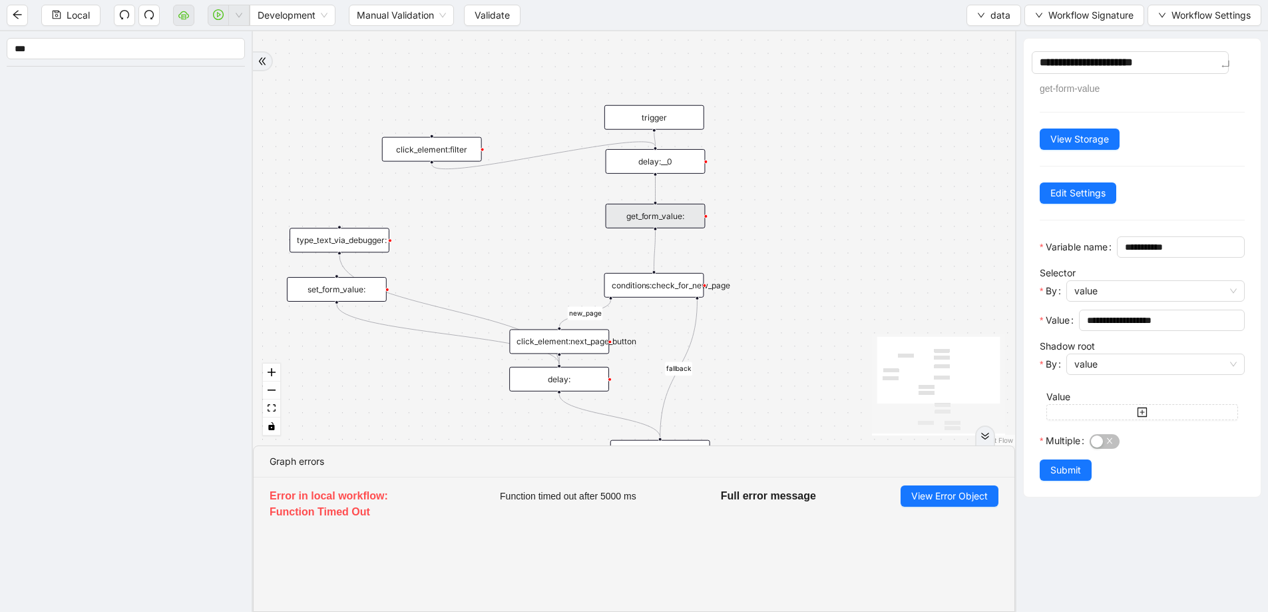
type textarea "**********"
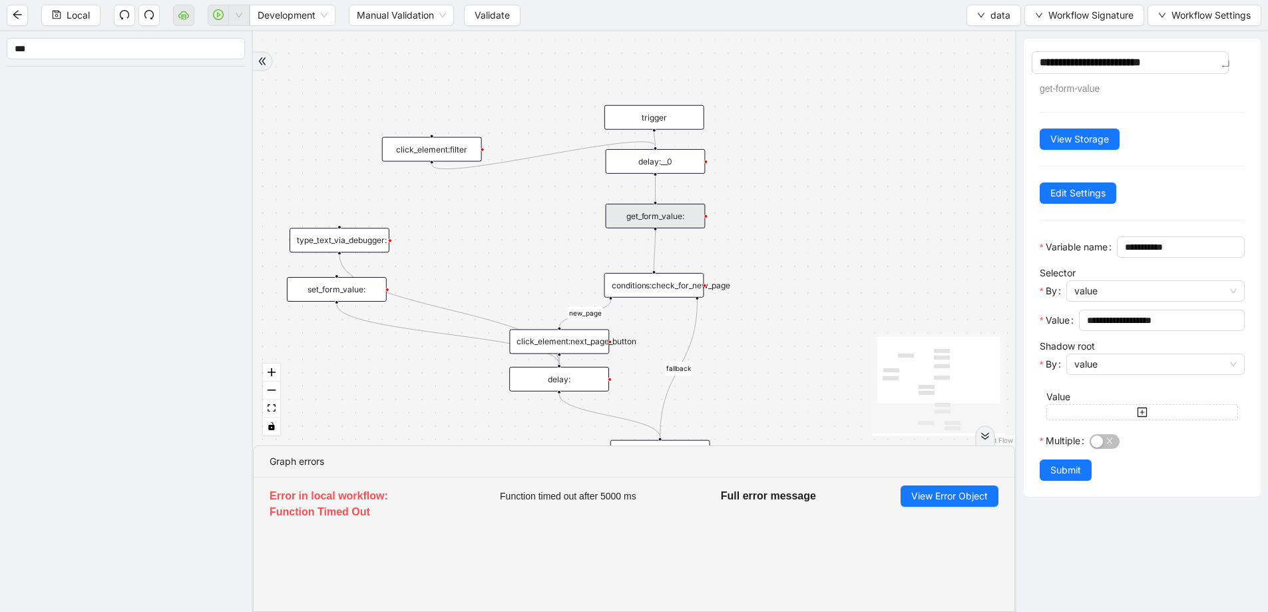
type textarea "**********"
click at [812, 194] on div "fallback old onError fallback new_page trigger click_element:click_patient_name…" at bounding box center [634, 238] width 762 height 414
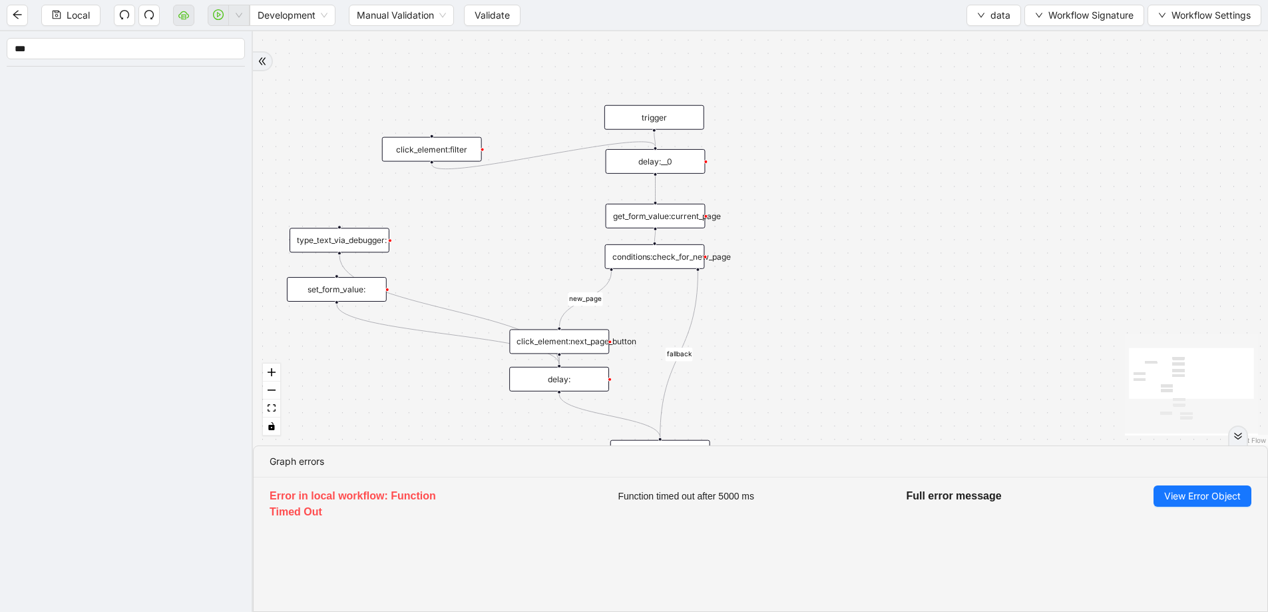
drag, startPoint x: 677, startPoint y: 293, endPoint x: 678, endPoint y: 264, distance: 28.6
click at [678, 264] on div "conditions:check_for_new_page" at bounding box center [655, 256] width 100 height 25
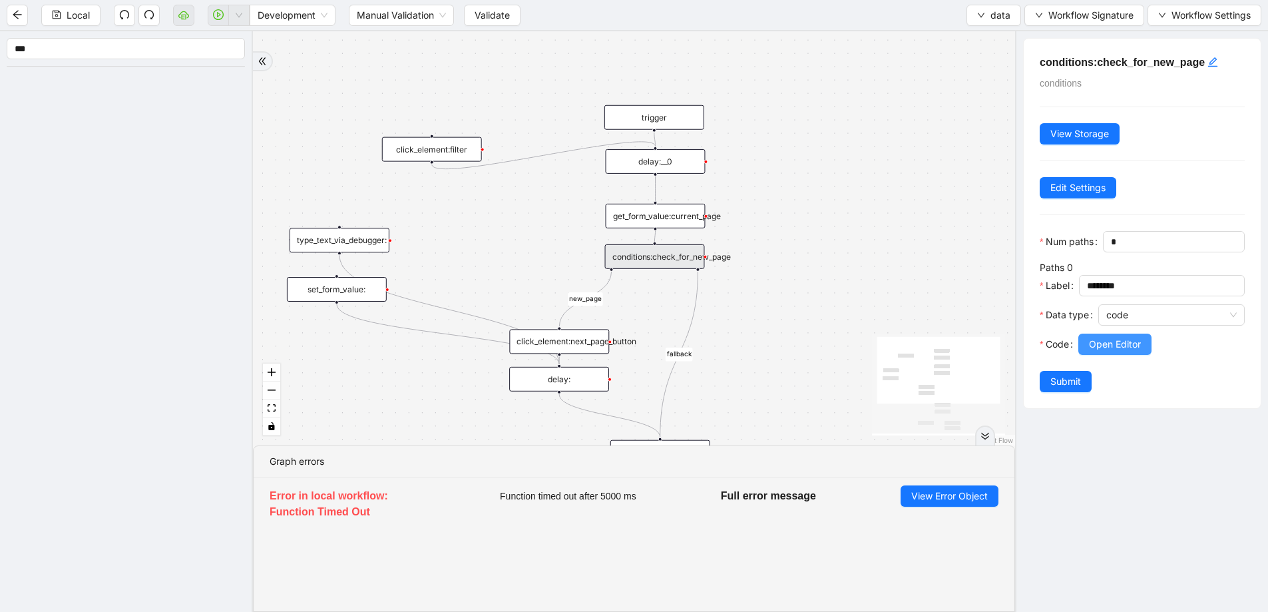
click at [1089, 344] on span "Open Editor" at bounding box center [1115, 344] width 52 height 15
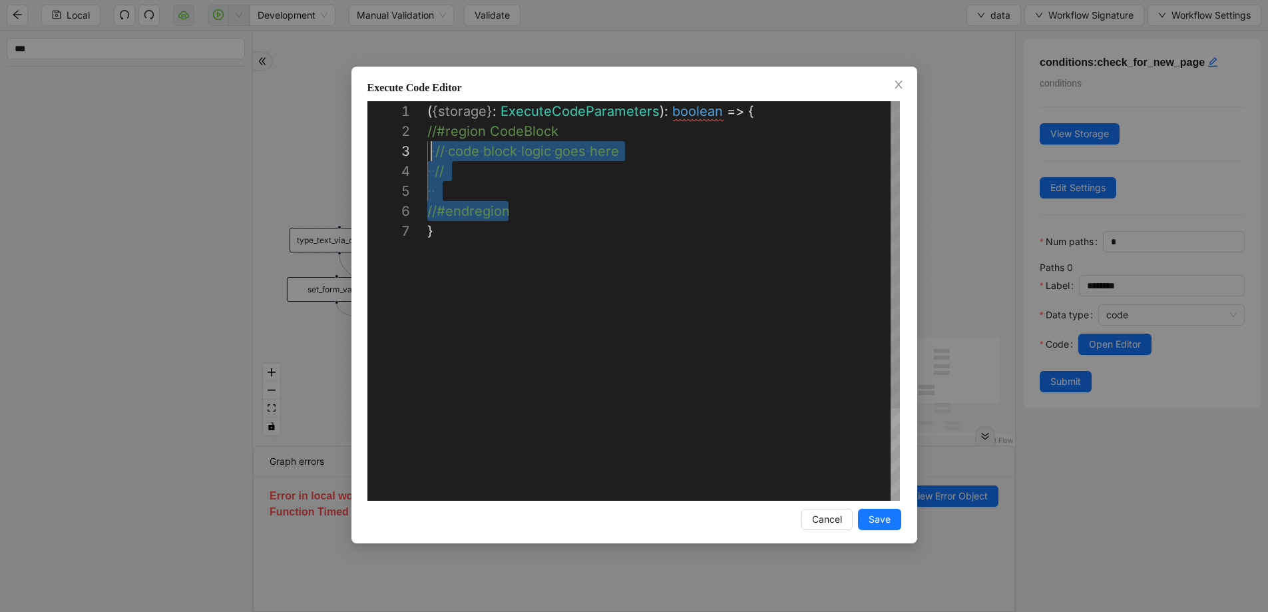
scroll to position [20, 0]
drag, startPoint x: 519, startPoint y: 212, endPoint x: 413, endPoint y: 136, distance: 130.8
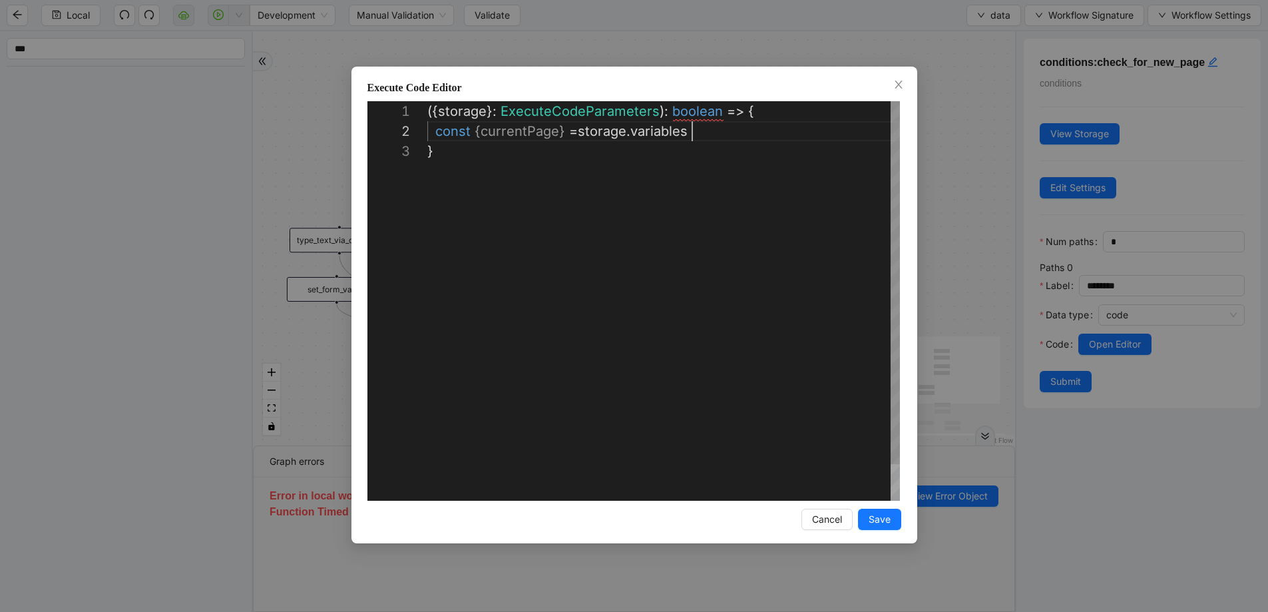
scroll to position [40, 7]
click at [446, 134] on div "({ storage }: ExecuteCodeParameters ): boolean => { const { currentPage } = sto…" at bounding box center [663, 330] width 473 height 459
drag, startPoint x: 569, startPoint y: 130, endPoint x: 475, endPoint y: 134, distance: 94.6
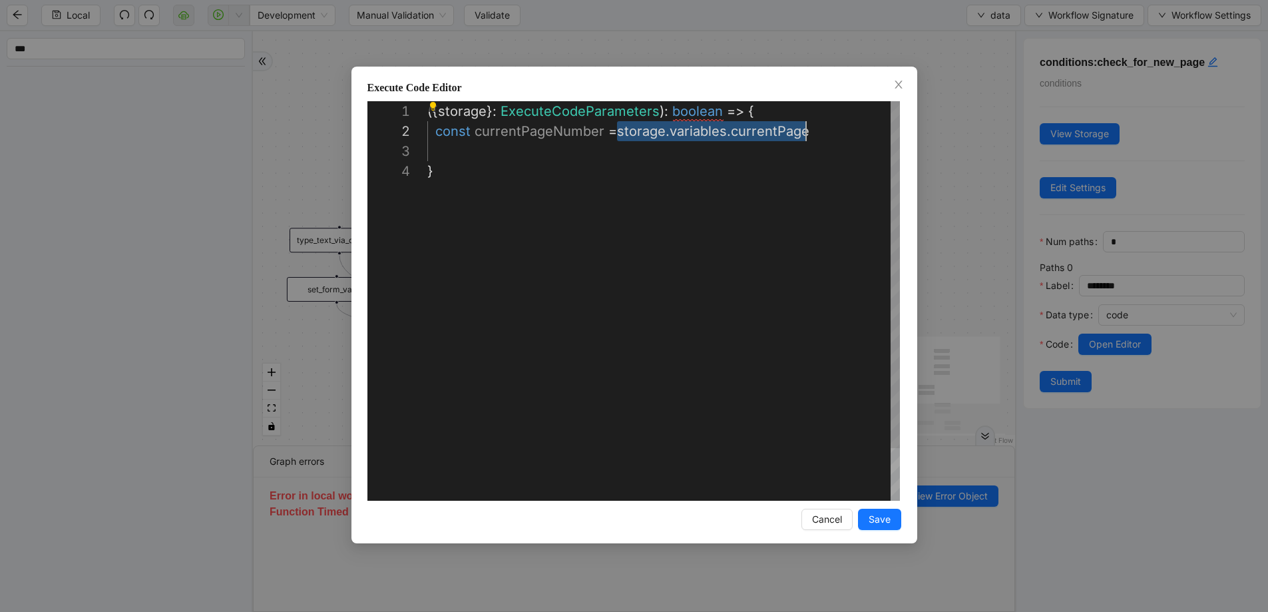
drag, startPoint x: 616, startPoint y: 132, endPoint x: 818, endPoint y: 132, distance: 201.7
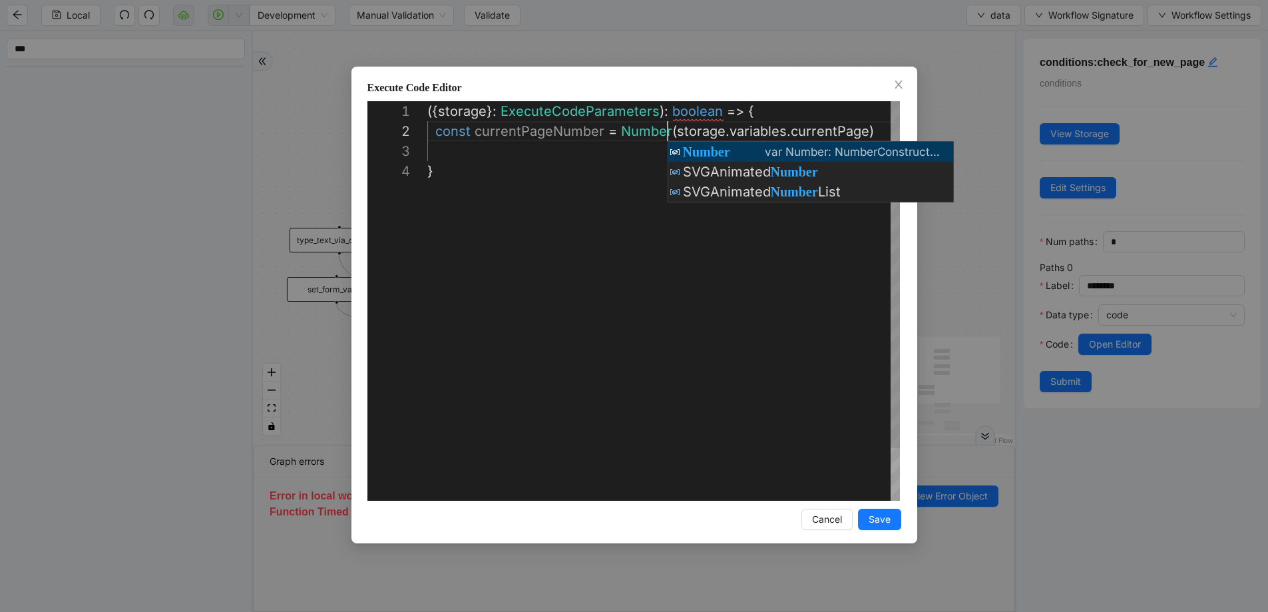
scroll to position [20, 240]
click at [875, 135] on div "({ storage }: ExecuteCodeParameters ): boolean => { const currentPageNumber = N…" at bounding box center [666, 330] width 479 height 459
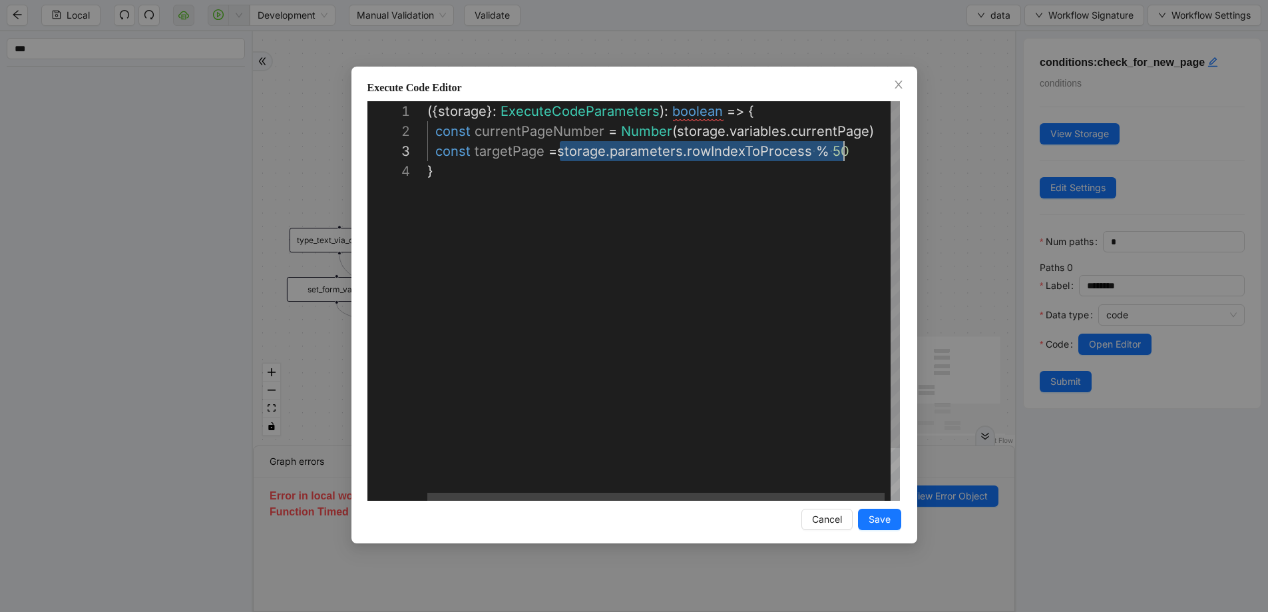
scroll to position [40, 417]
drag, startPoint x: 559, startPoint y: 152, endPoint x: 847, endPoint y: 148, distance: 287.6
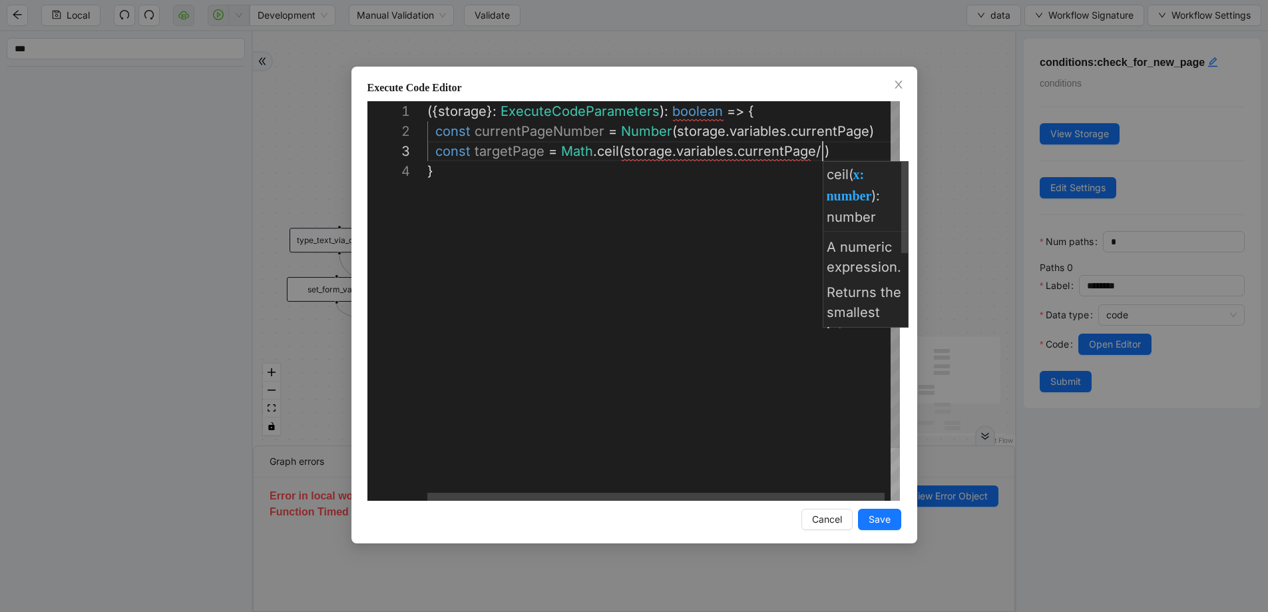
scroll to position [40, 412]
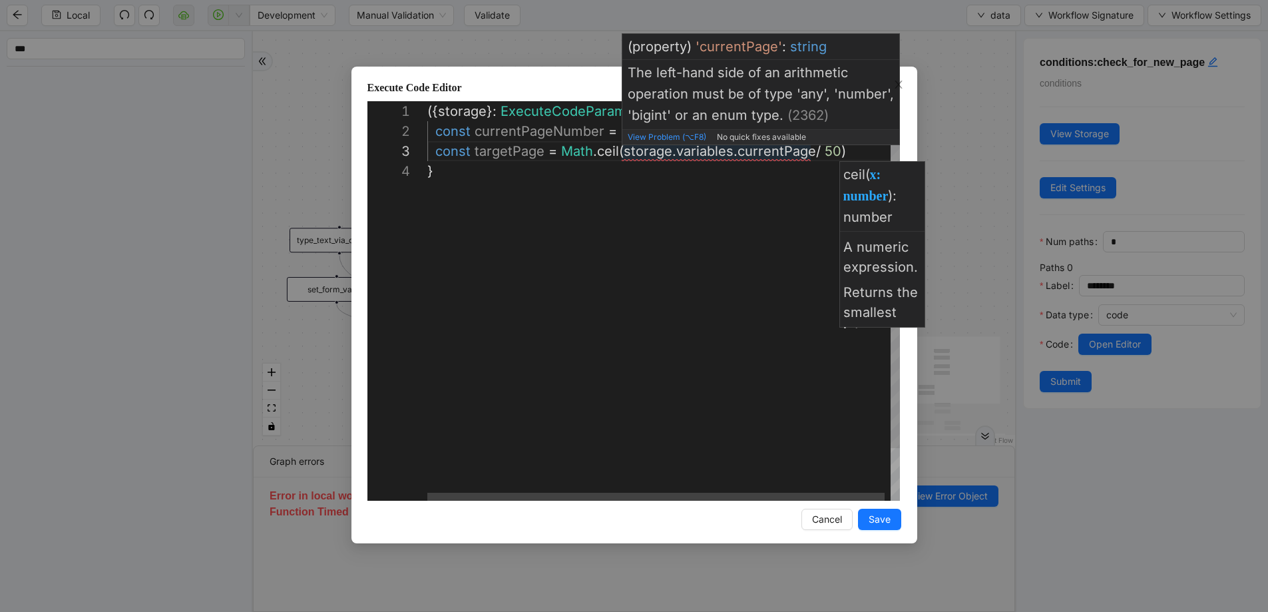
click at [742, 150] on div "({ storage }: ExecuteCodeParameters ): boolean => { const currentPageNumber = N…" at bounding box center [666, 330] width 479 height 459
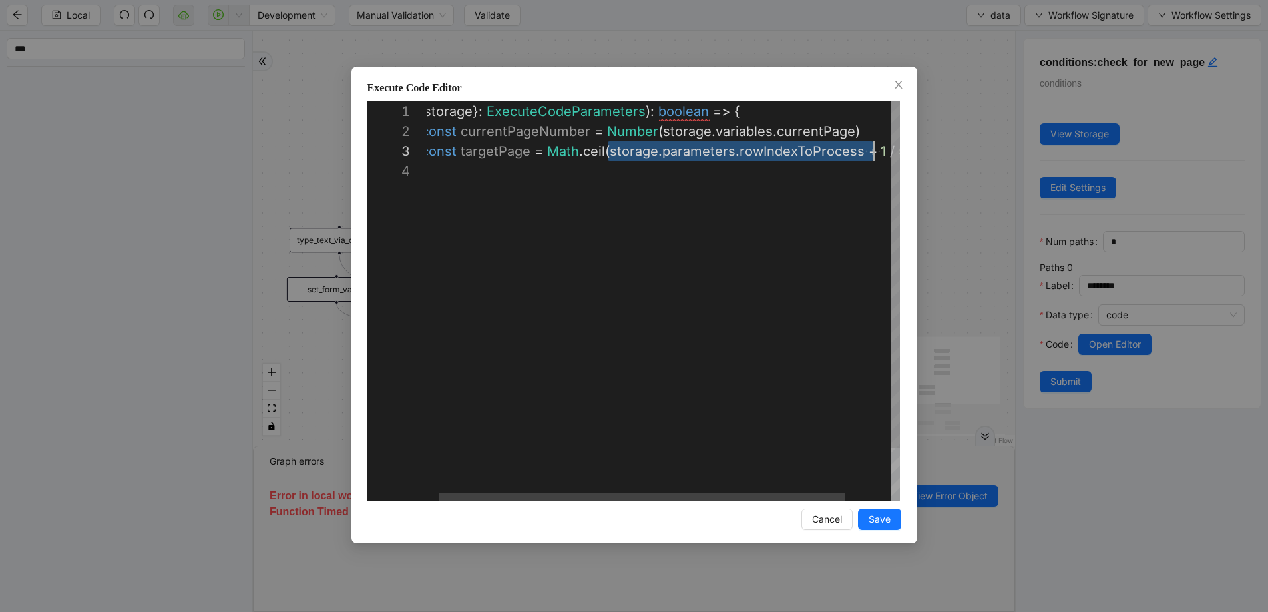
scroll to position [40, 467]
drag, startPoint x: 606, startPoint y: 151, endPoint x: 877, endPoint y: 154, distance: 270.3
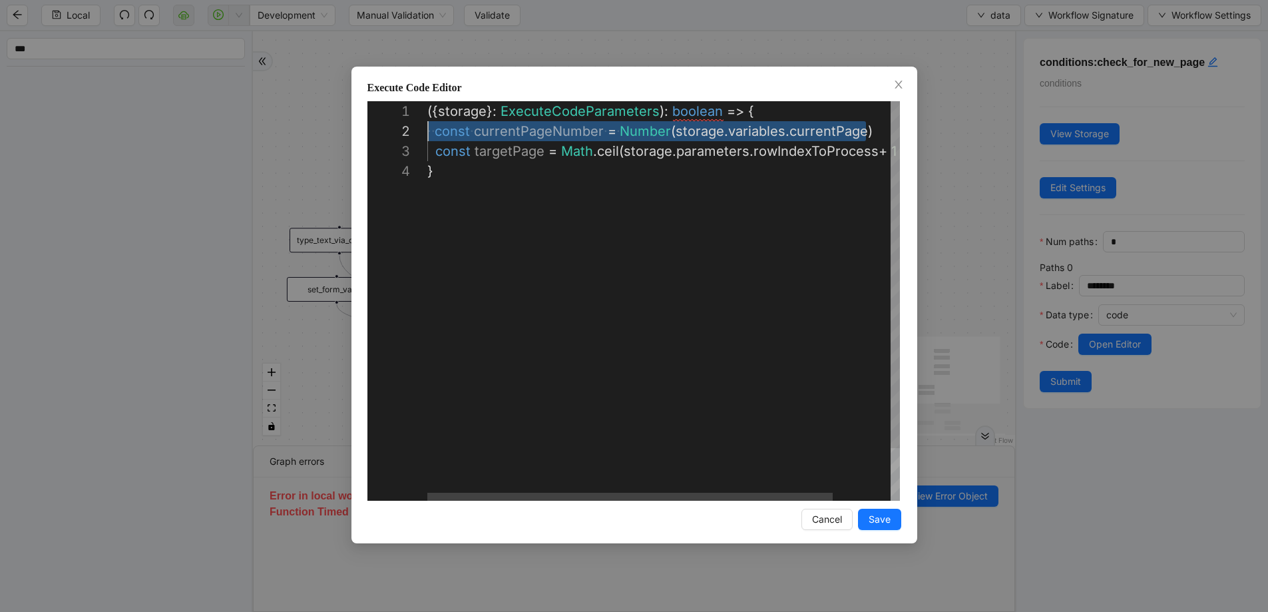
scroll to position [20, 0]
drag, startPoint x: 858, startPoint y: 128, endPoint x: 366, endPoint y: 124, distance: 491.9
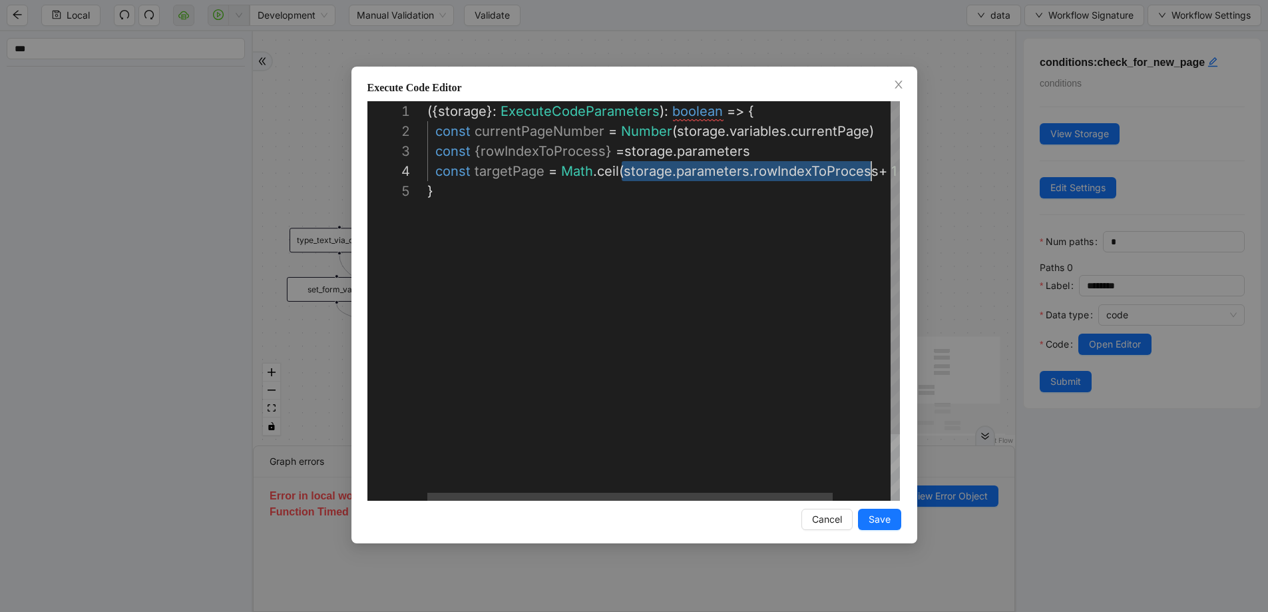
scroll to position [60, 444]
drag, startPoint x: 624, startPoint y: 172, endPoint x: 872, endPoint y: 164, distance: 248.4
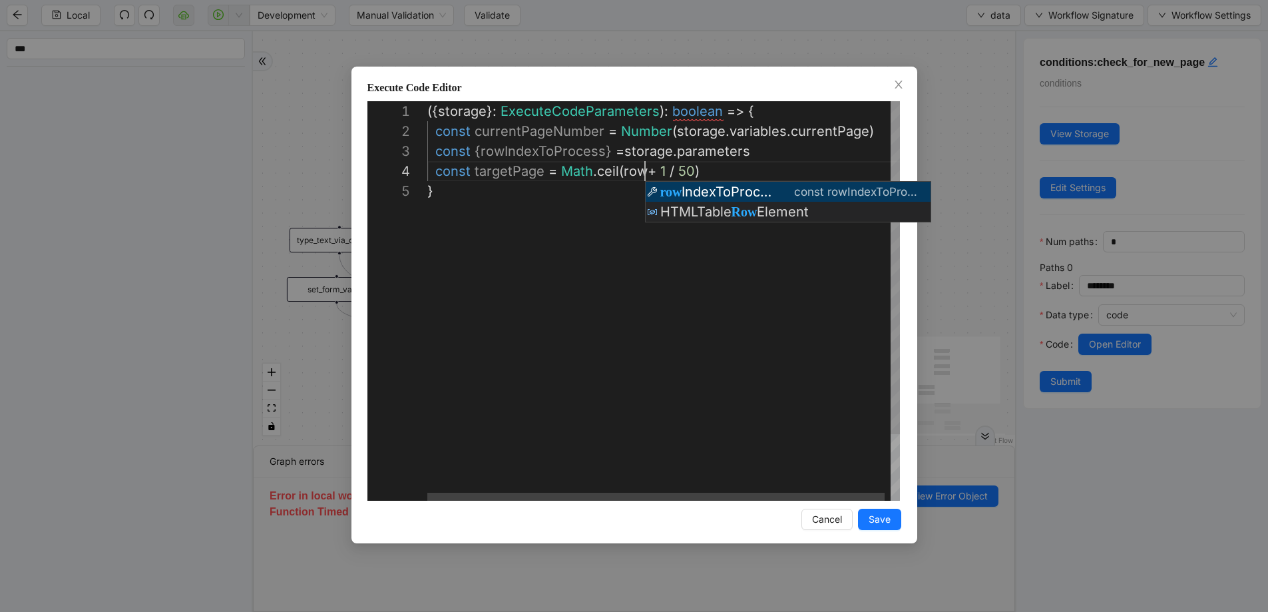
scroll to position [60, 317]
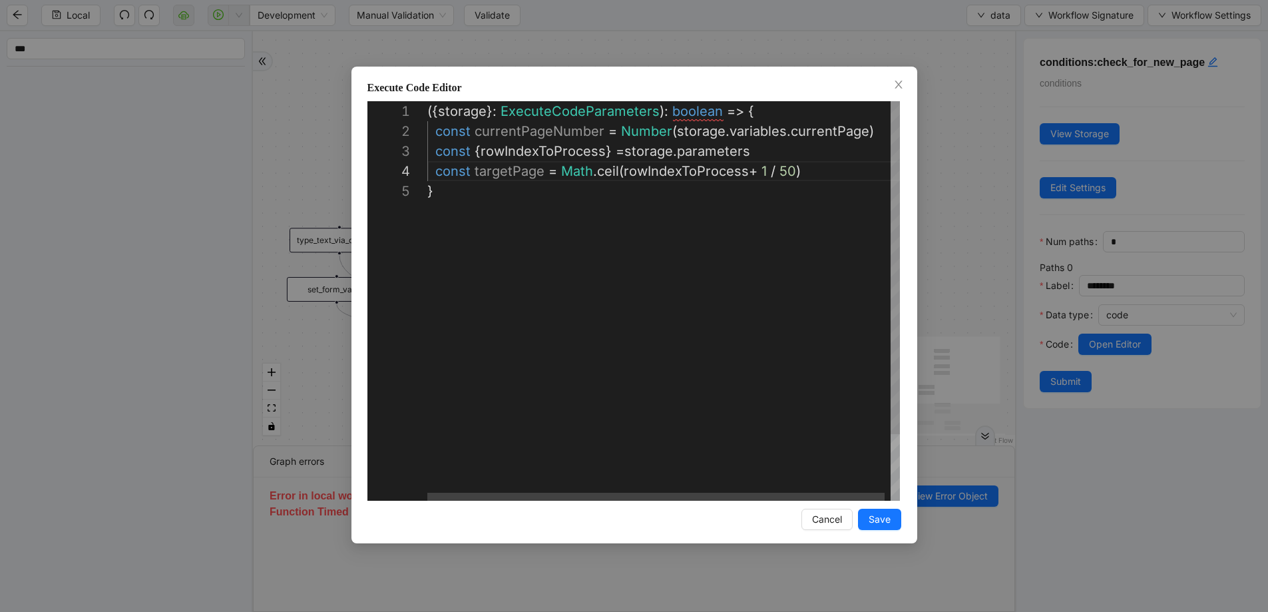
click at [845, 171] on div "({ storage }: ExecuteCodeParameters ): boolean => { const currentPageNumber = N…" at bounding box center [666, 340] width 479 height 479
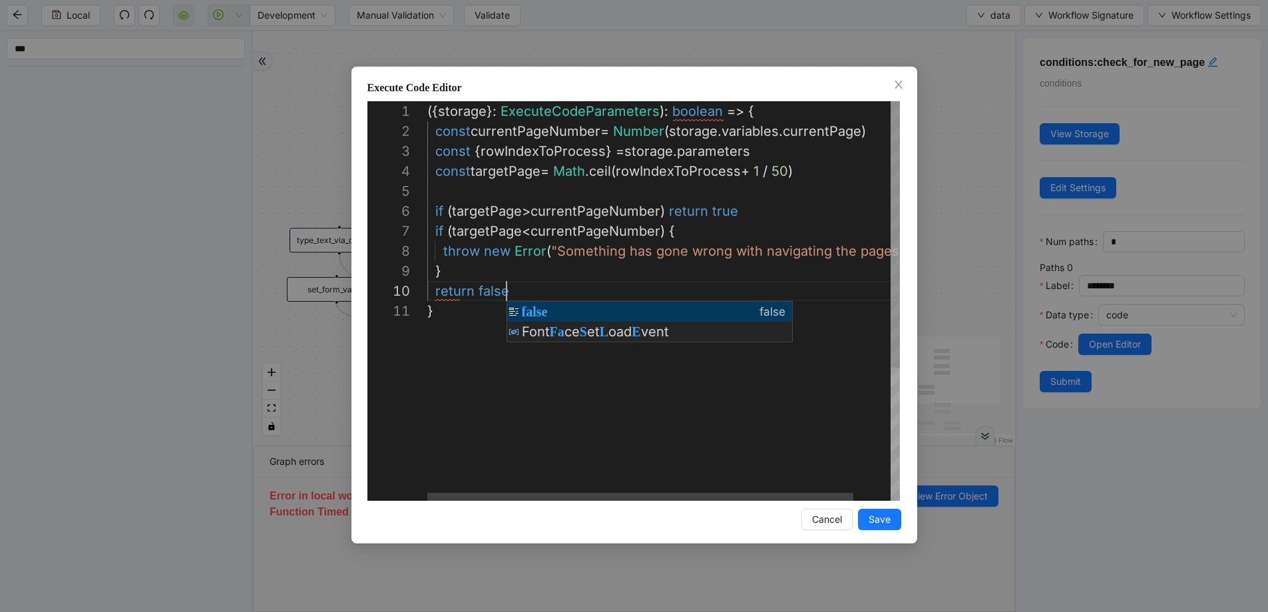
scroll to position [180, 79]
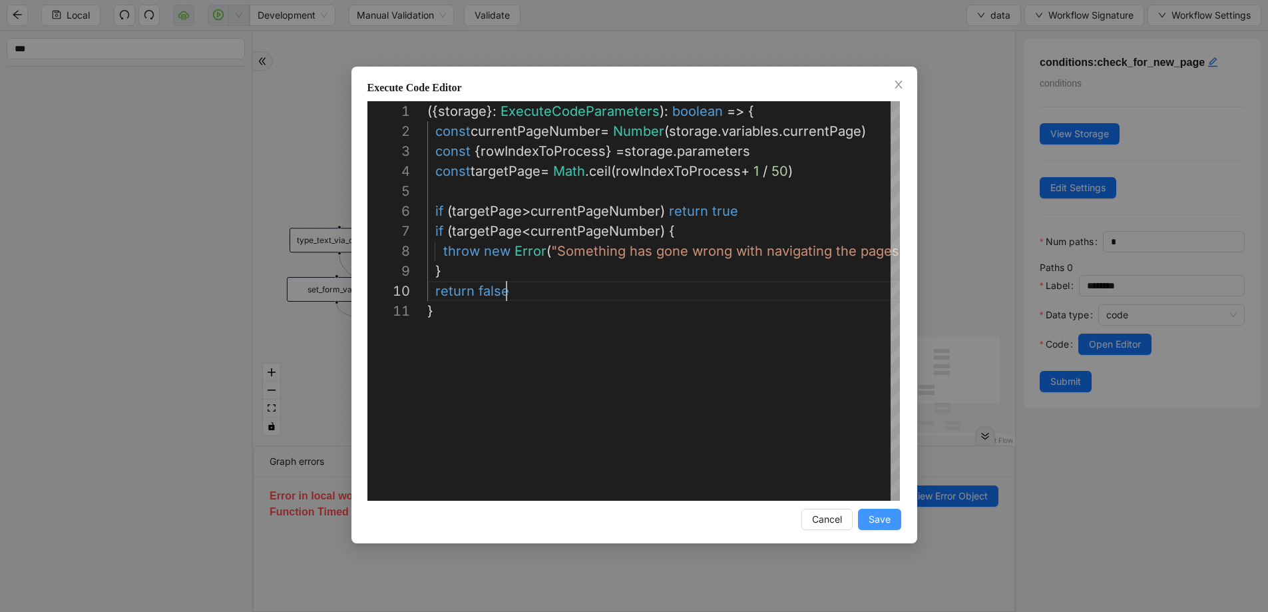
type textarea "**********"
click at [875, 522] on span "Save" at bounding box center [880, 519] width 22 height 15
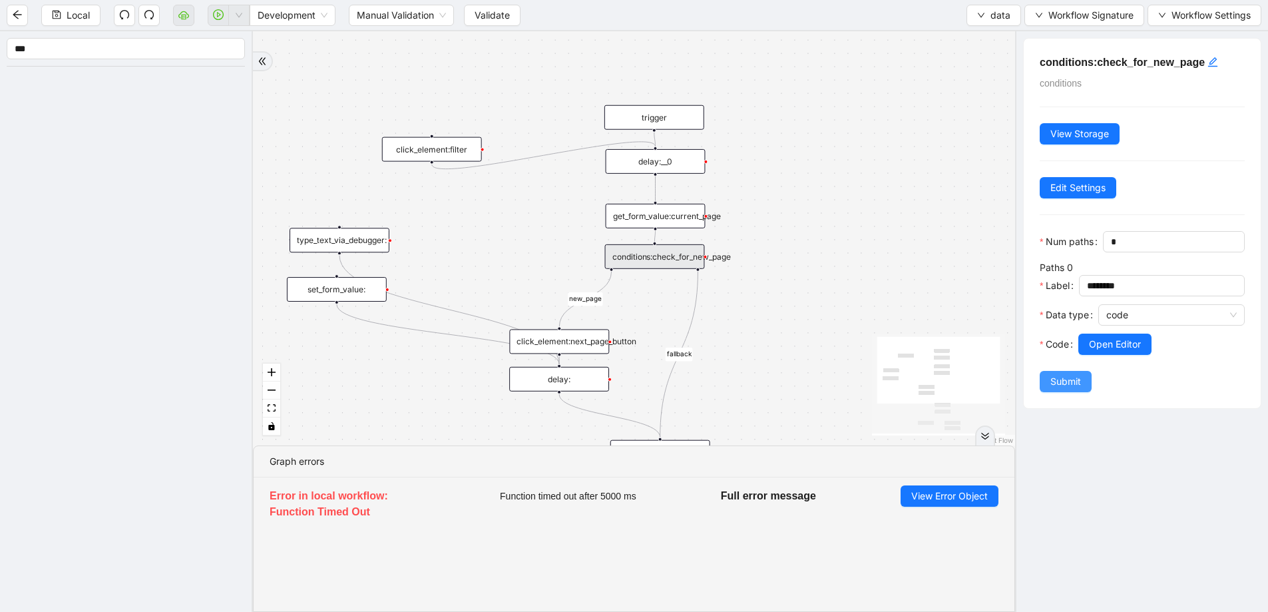
click at [1047, 386] on button "Submit" at bounding box center [1066, 381] width 52 height 21
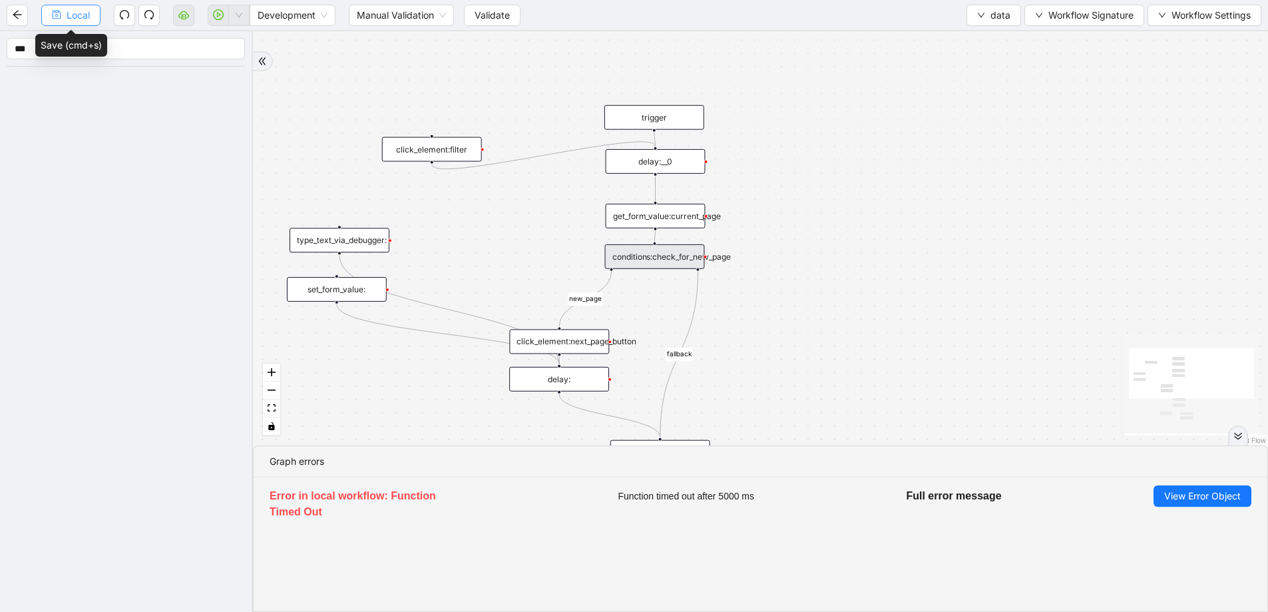
click at [89, 14] on span "Local" at bounding box center [78, 15] width 23 height 15
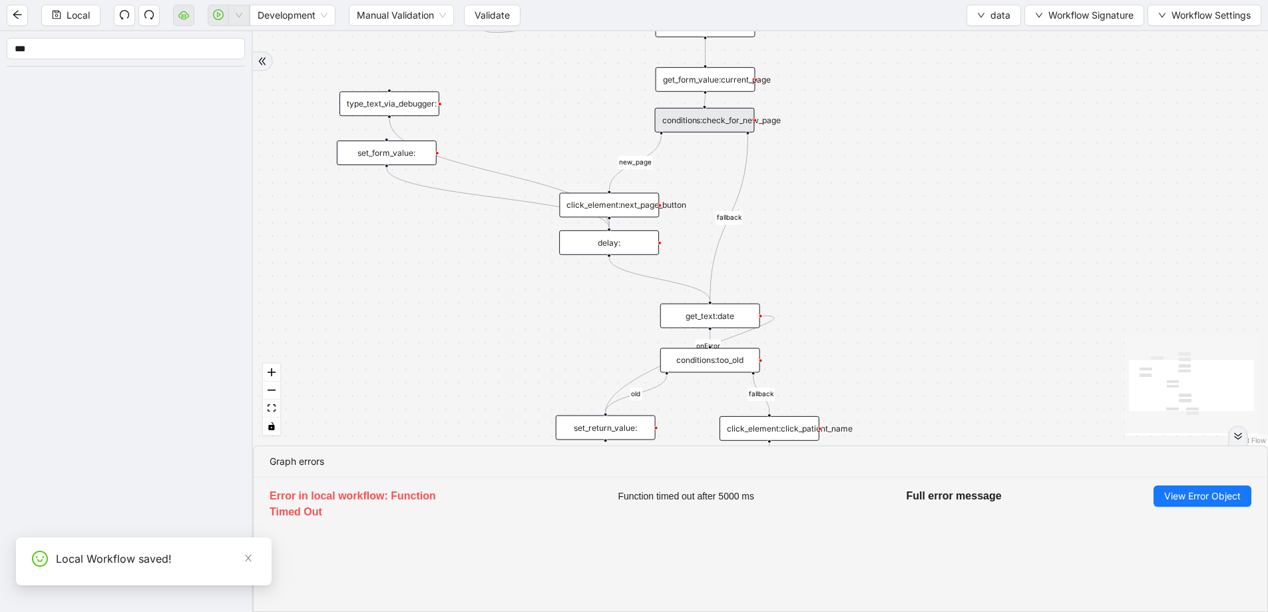
drag, startPoint x: 590, startPoint y: 177, endPoint x: 612, endPoint y: 126, distance: 55.8
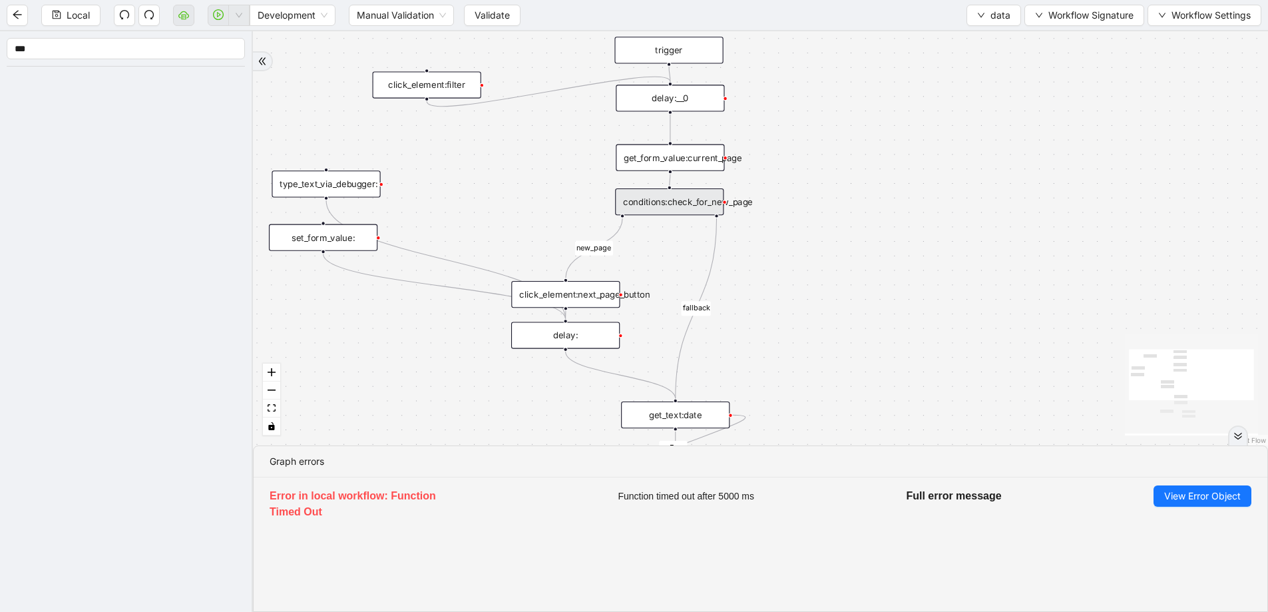
drag, startPoint x: 923, startPoint y: 121, endPoint x: 896, endPoint y: 267, distance: 148.3
click at [896, 267] on div "fallback old onError fallback new_page trigger click_element:click_patient_name…" at bounding box center [760, 238] width 1015 height 414
click at [990, 17] on span "data" at bounding box center [1000, 15] width 20 height 15
click at [987, 35] on span "Select" at bounding box center [993, 41] width 35 height 15
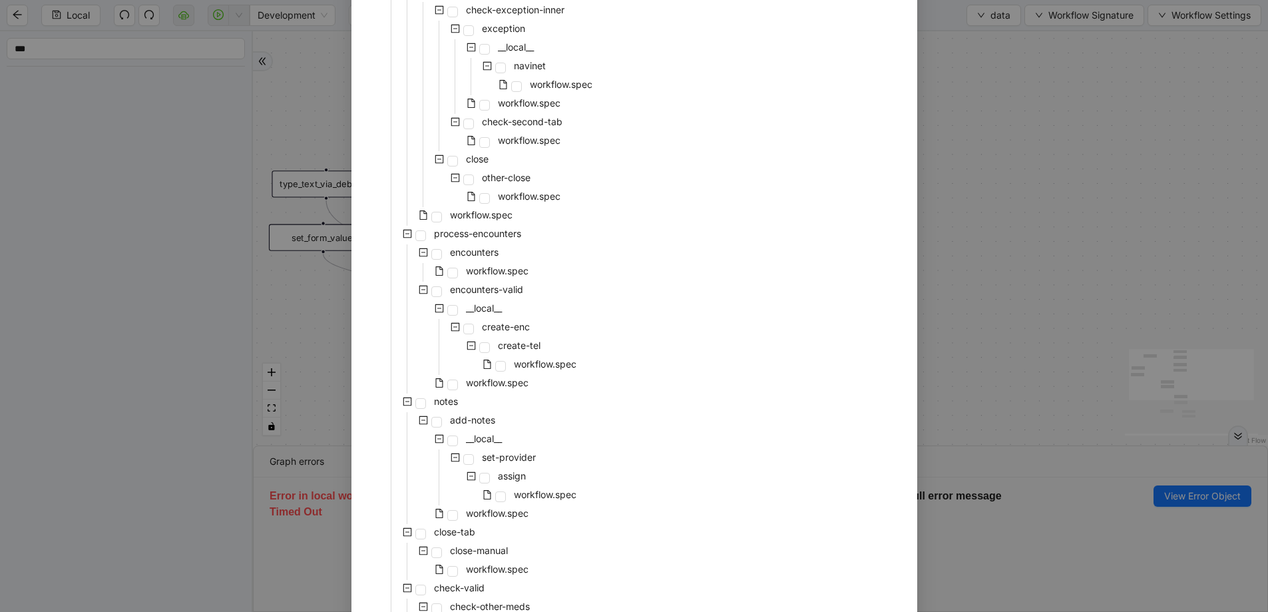
scroll to position [554, 0]
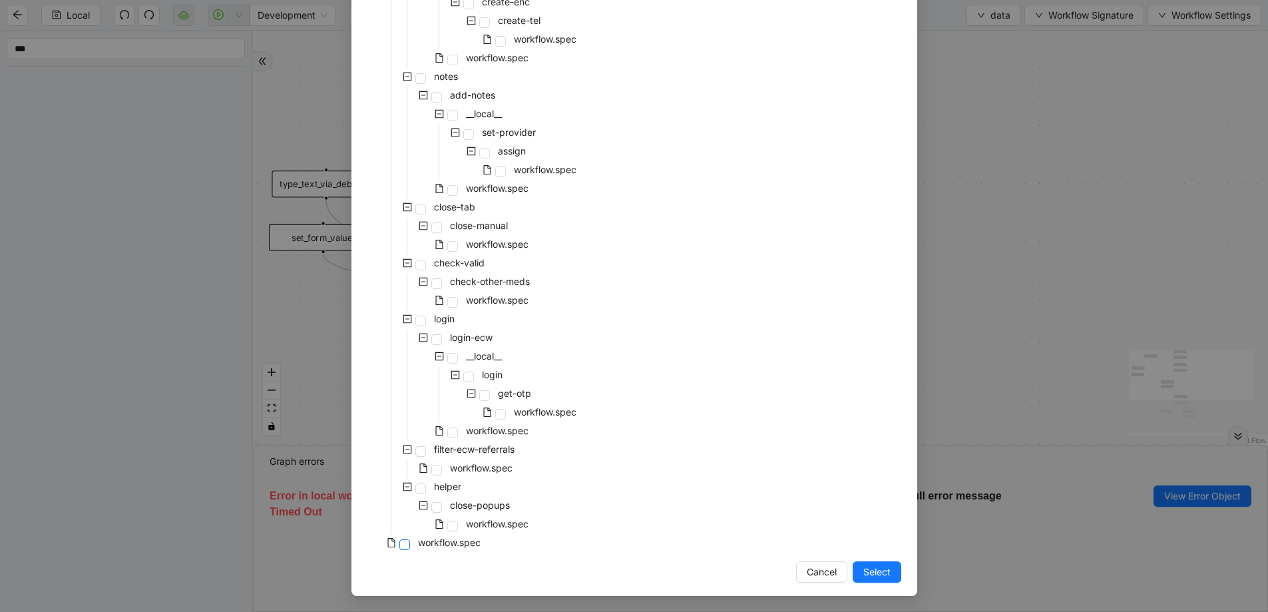
click at [400, 548] on span at bounding box center [404, 544] width 11 height 11
click at [889, 560] on div "Select Local Workflow pre-cert-medicare __local__ get-portal-data data workflow…" at bounding box center [634, 54] width 566 height 1084
click at [885, 562] on button "Select" at bounding box center [877, 571] width 49 height 21
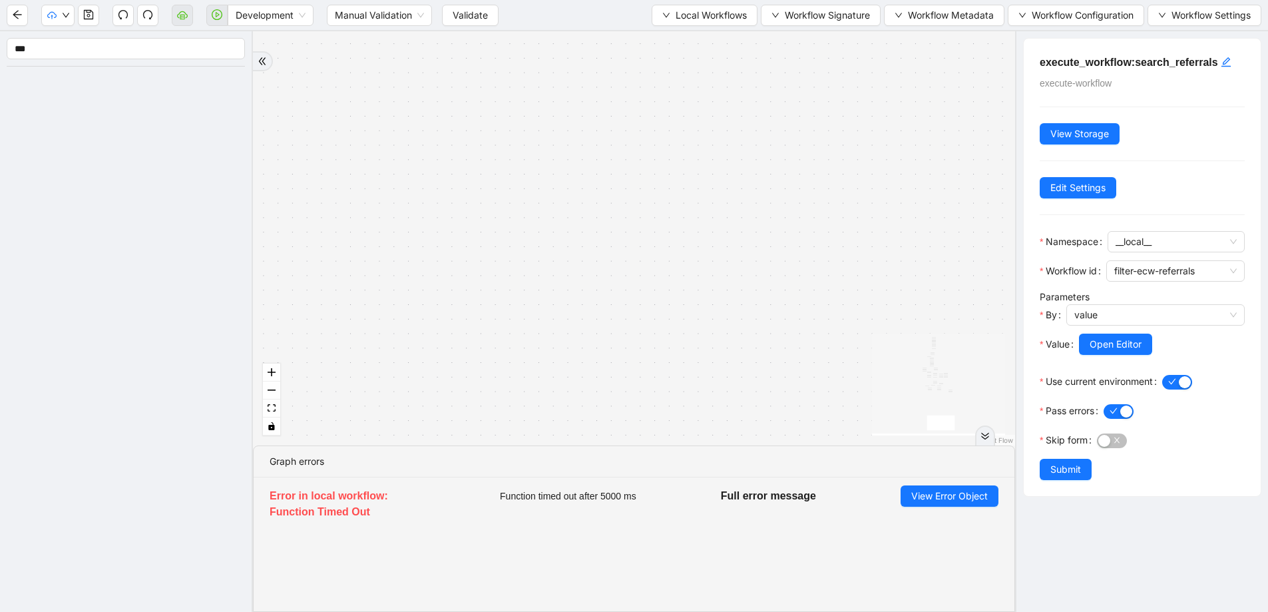
drag, startPoint x: 620, startPoint y: 301, endPoint x: 602, endPoint y: 337, distance: 39.9
drag, startPoint x: 696, startPoint y: 364, endPoint x: 708, endPoint y: 467, distance: 103.2
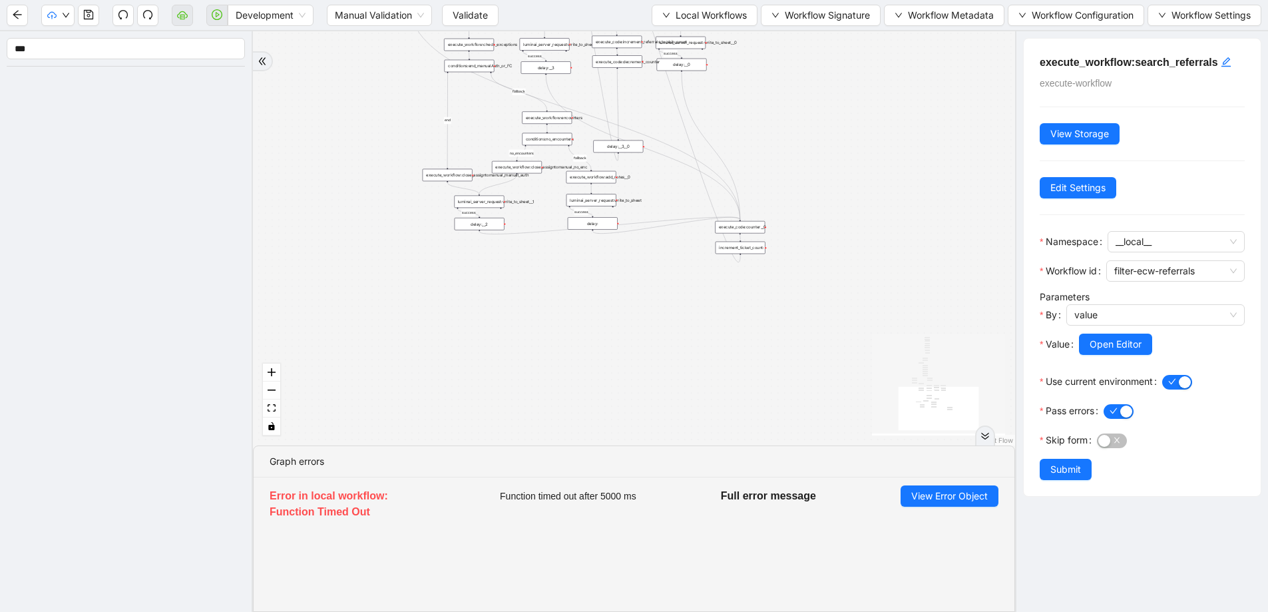
drag, startPoint x: 704, startPoint y: 345, endPoint x: 750, endPoint y: 467, distance: 130.2
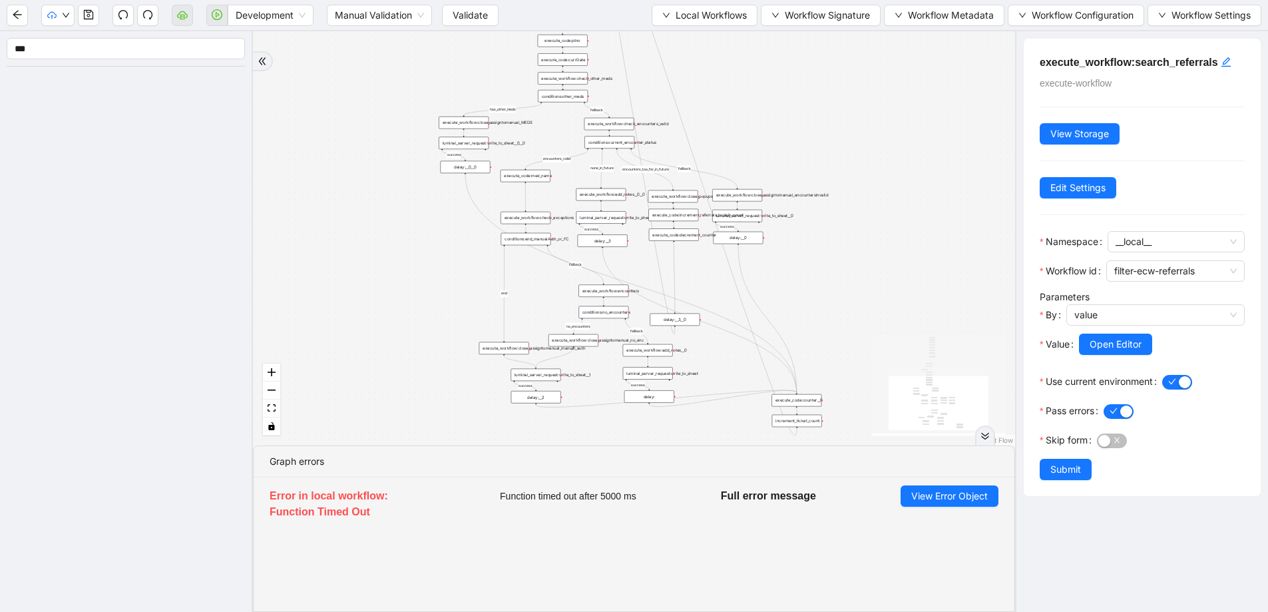
drag, startPoint x: 680, startPoint y: 248, endPoint x: 699, endPoint y: 498, distance: 250.3
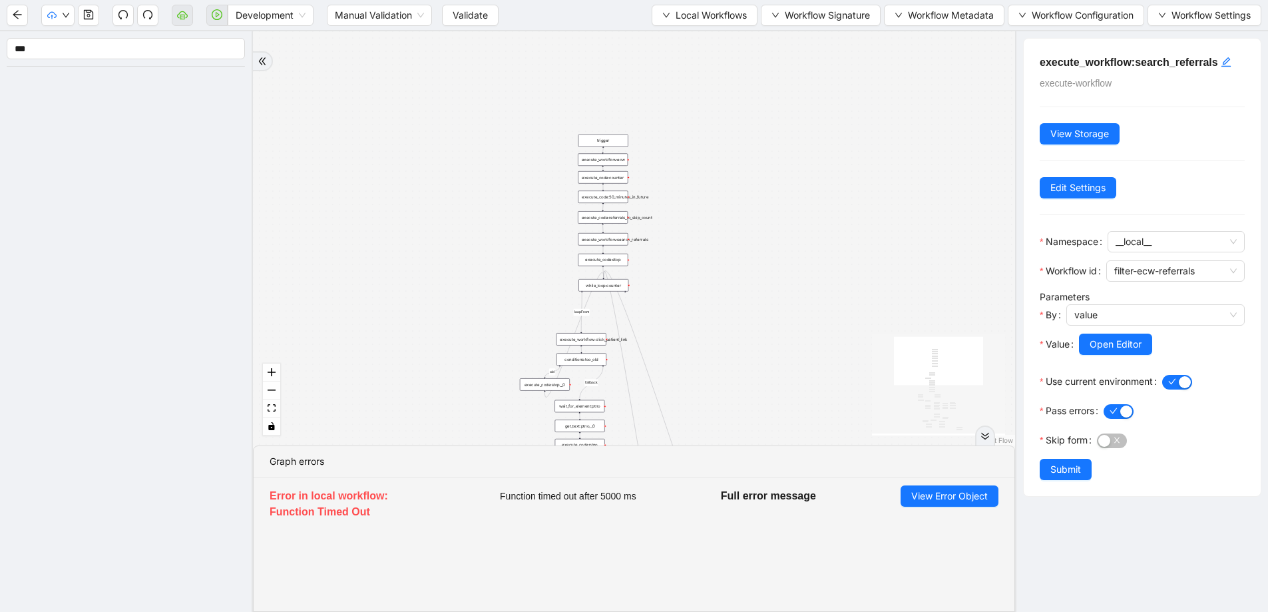
drag, startPoint x: 580, startPoint y: 244, endPoint x: 581, endPoint y: 294, distance: 49.9
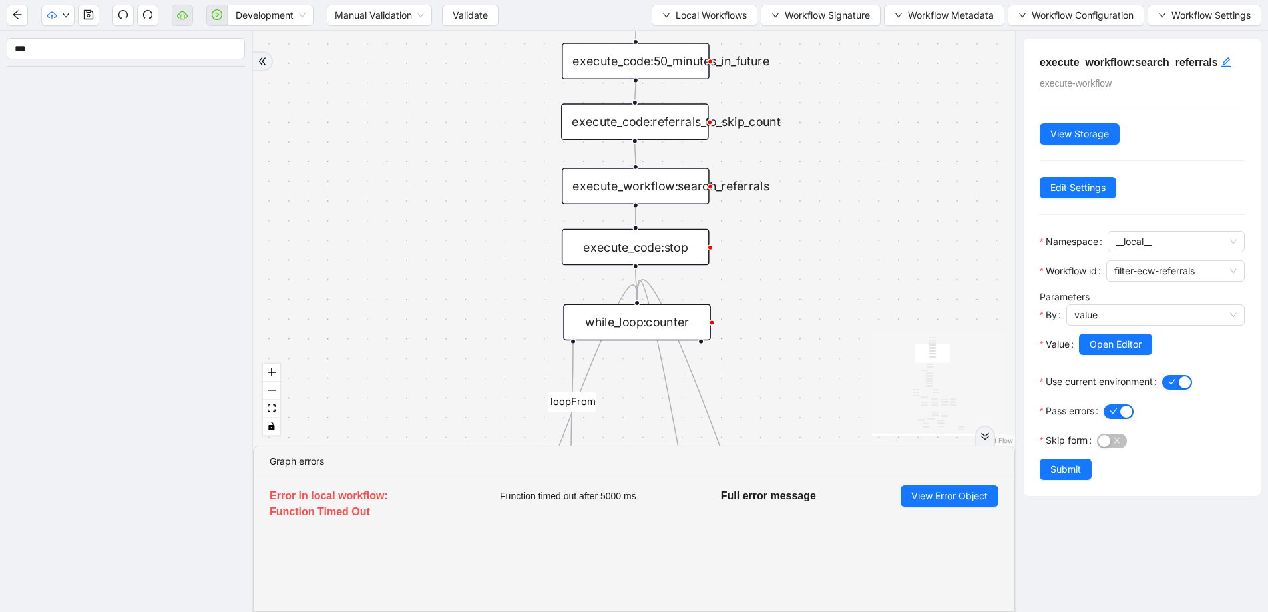
click at [616, 134] on div "execute_code:referrals_to_skip_count" at bounding box center [635, 121] width 148 height 37
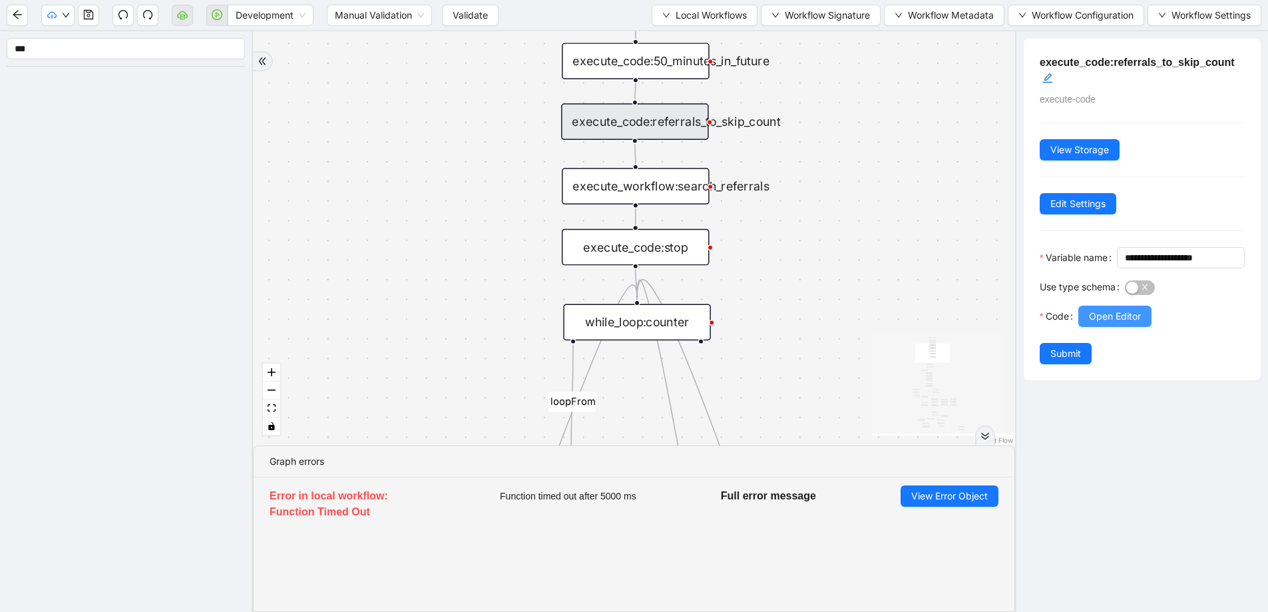
click at [1118, 324] on span "Open Editor" at bounding box center [1115, 316] width 52 height 15
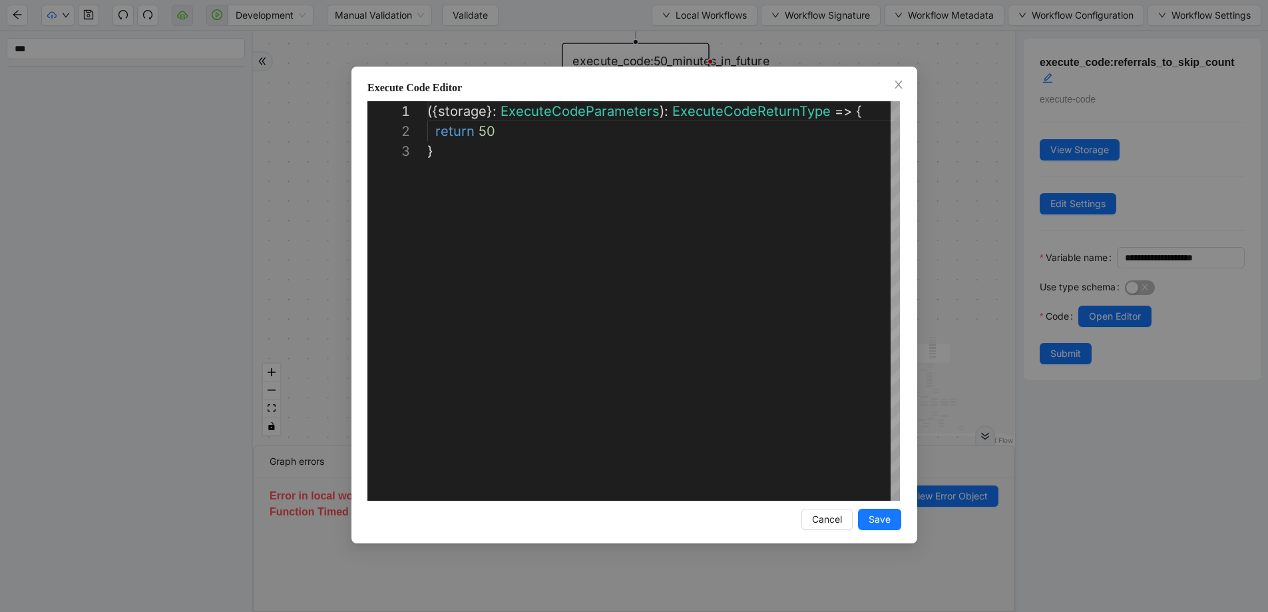
scroll to position [40, 0]
click at [965, 172] on div "**********" at bounding box center [634, 306] width 1268 height 612
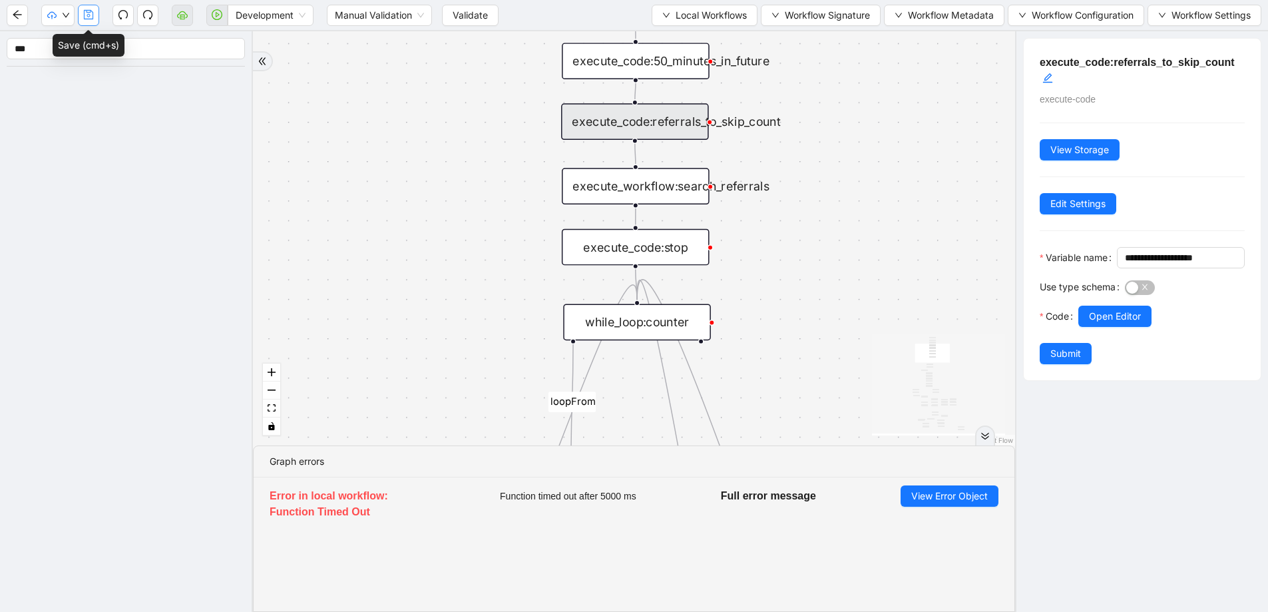
click at [83, 13] on icon "save" at bounding box center [88, 14] width 11 height 11
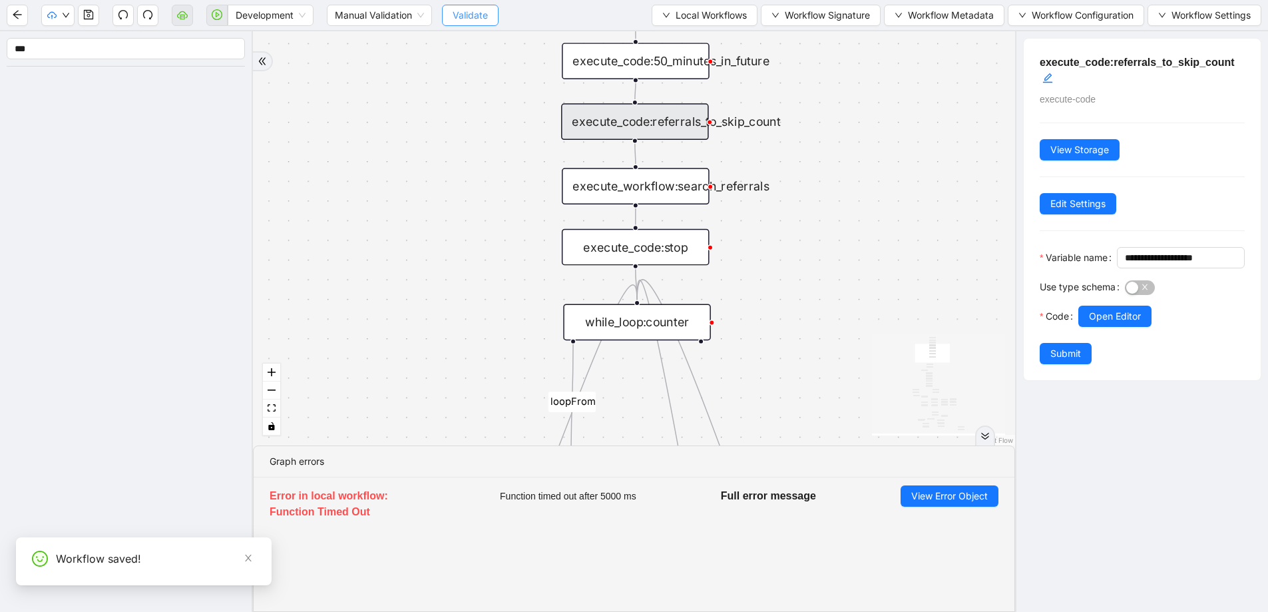
click at [472, 22] on span "Validate" at bounding box center [470, 15] width 35 height 15
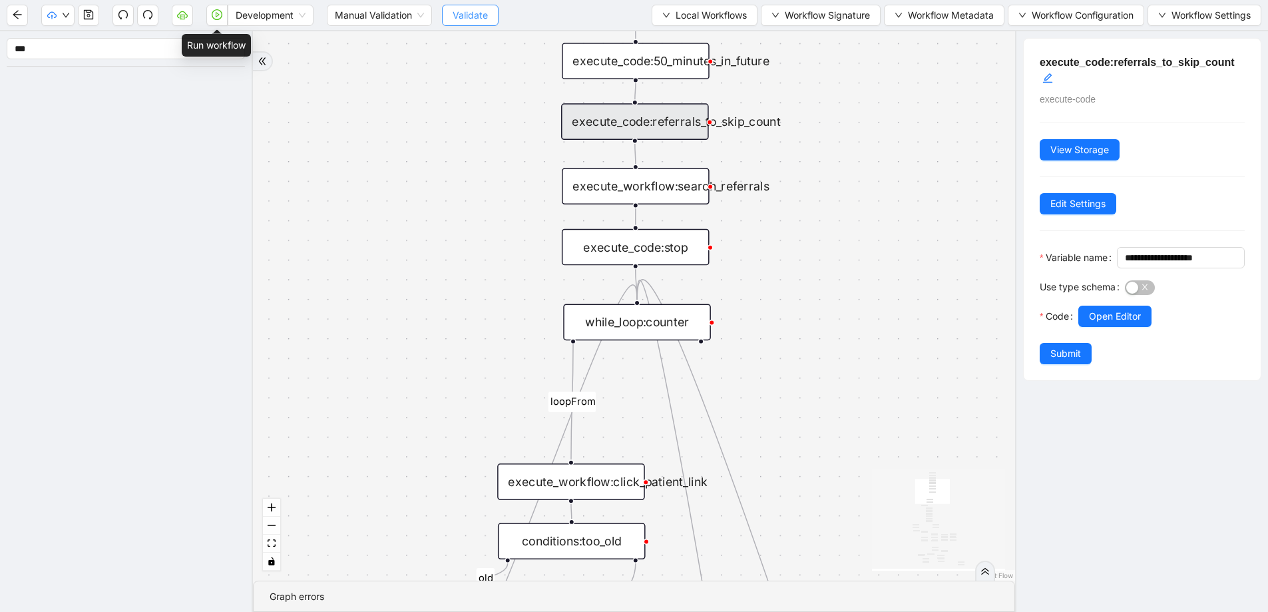
click at [225, 23] on button "button" at bounding box center [216, 15] width 21 height 21
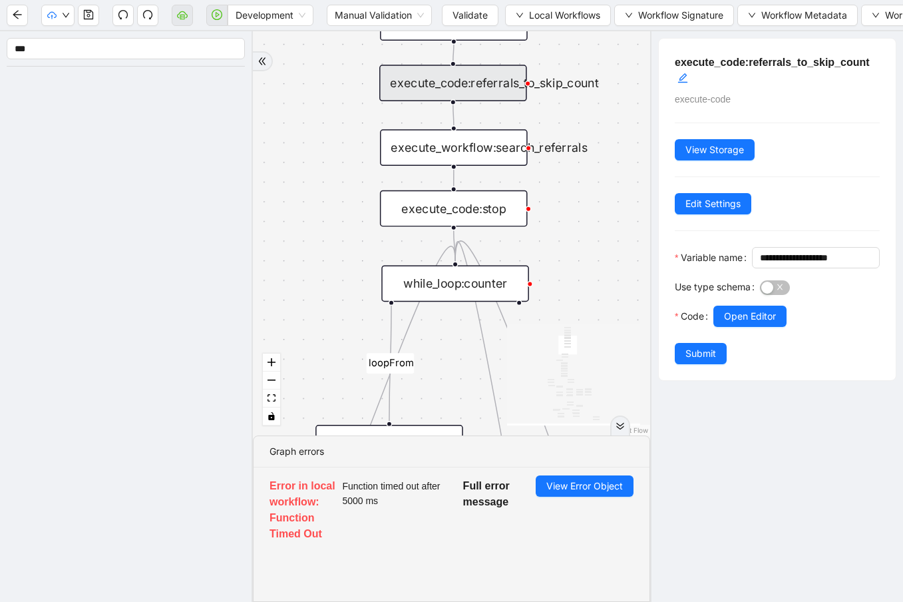
drag, startPoint x: 462, startPoint y: 210, endPoint x: 298, endPoint y: 168, distance: 169.7
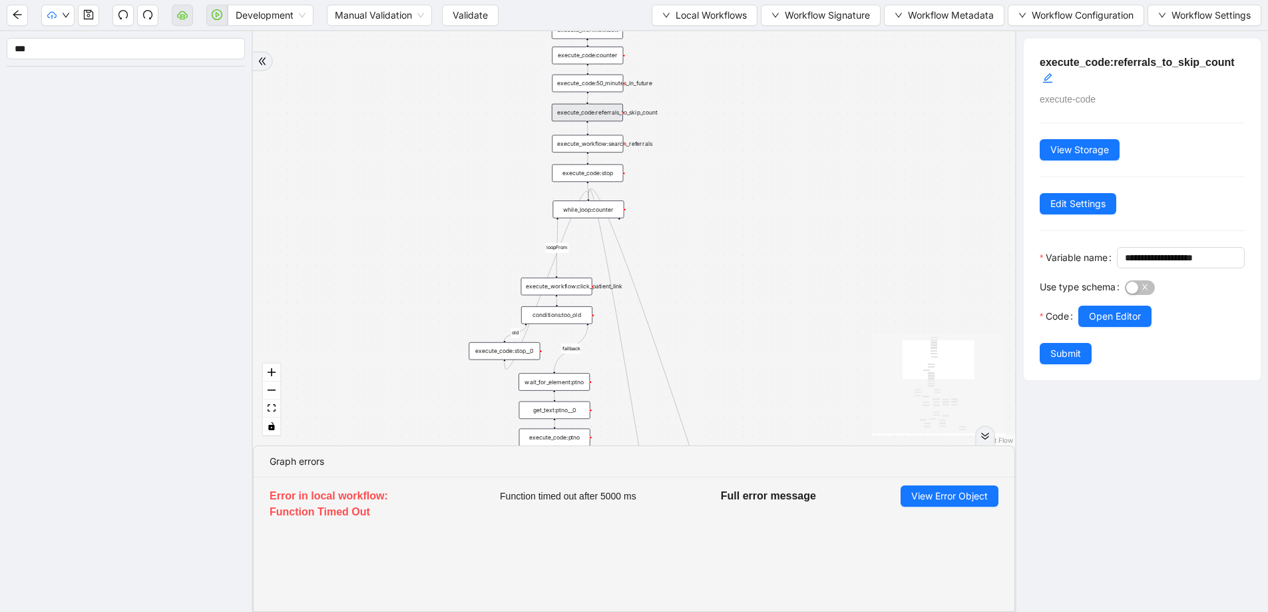
drag, startPoint x: 529, startPoint y: 148, endPoint x: 745, endPoint y: 134, distance: 216.1
click at [705, 18] on span "Local Workflows" at bounding box center [711, 15] width 71 height 15
click at [700, 36] on span "Select" at bounding box center [700, 41] width 85 height 15
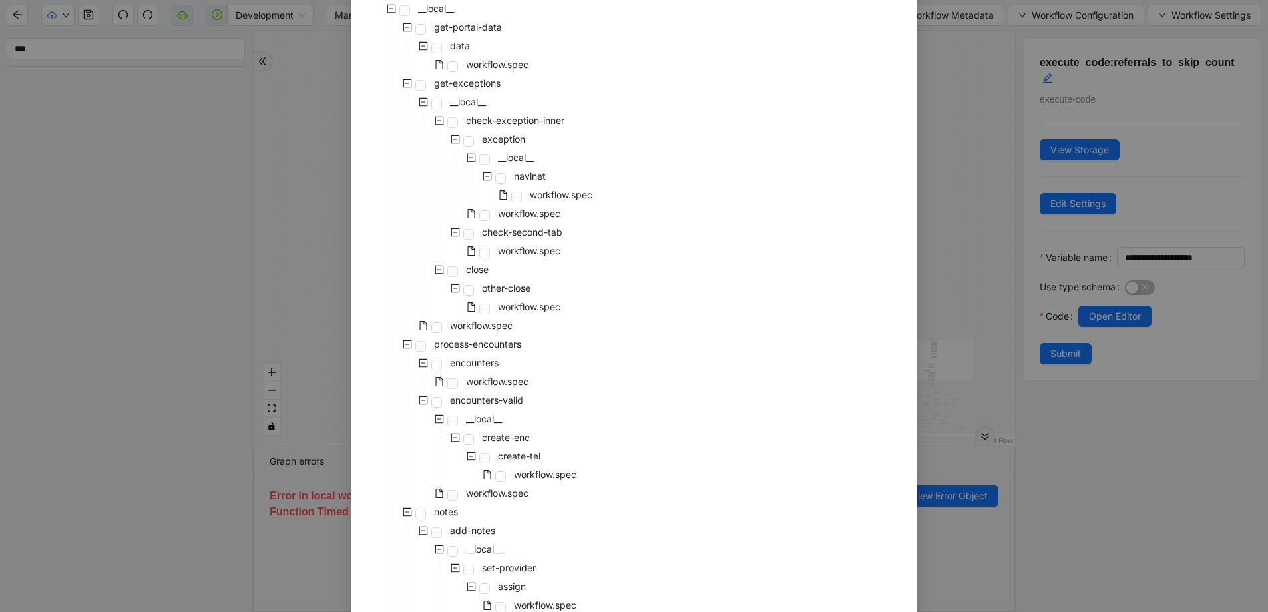
scroll to position [0, 0]
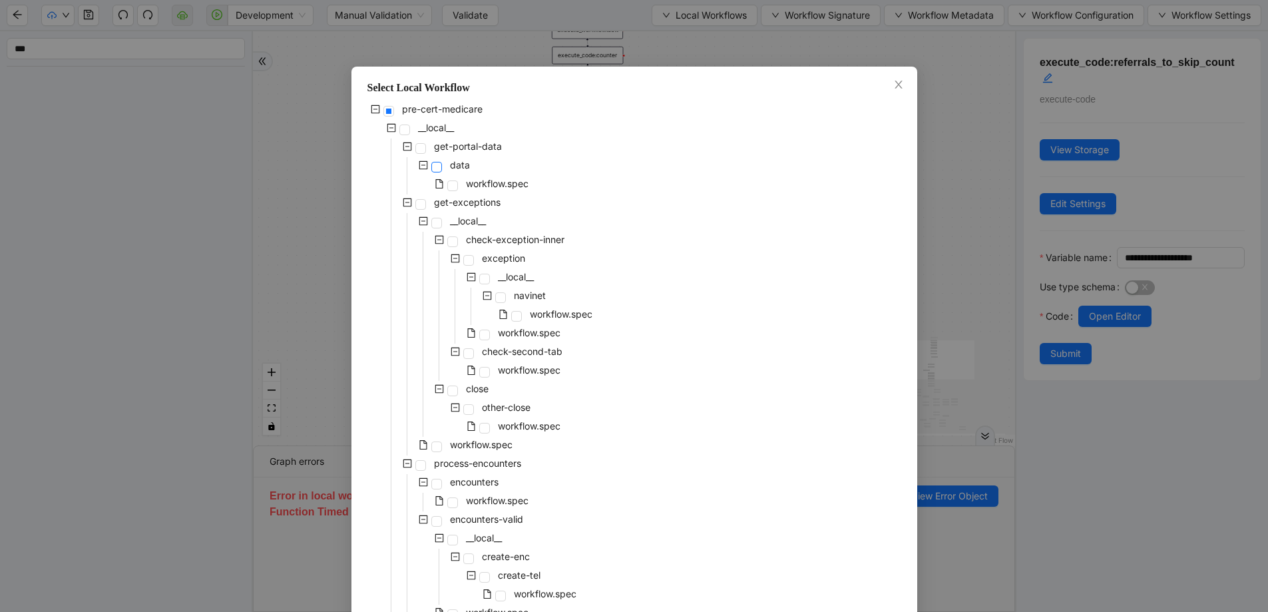
click at [431, 168] on span at bounding box center [436, 167] width 11 height 11
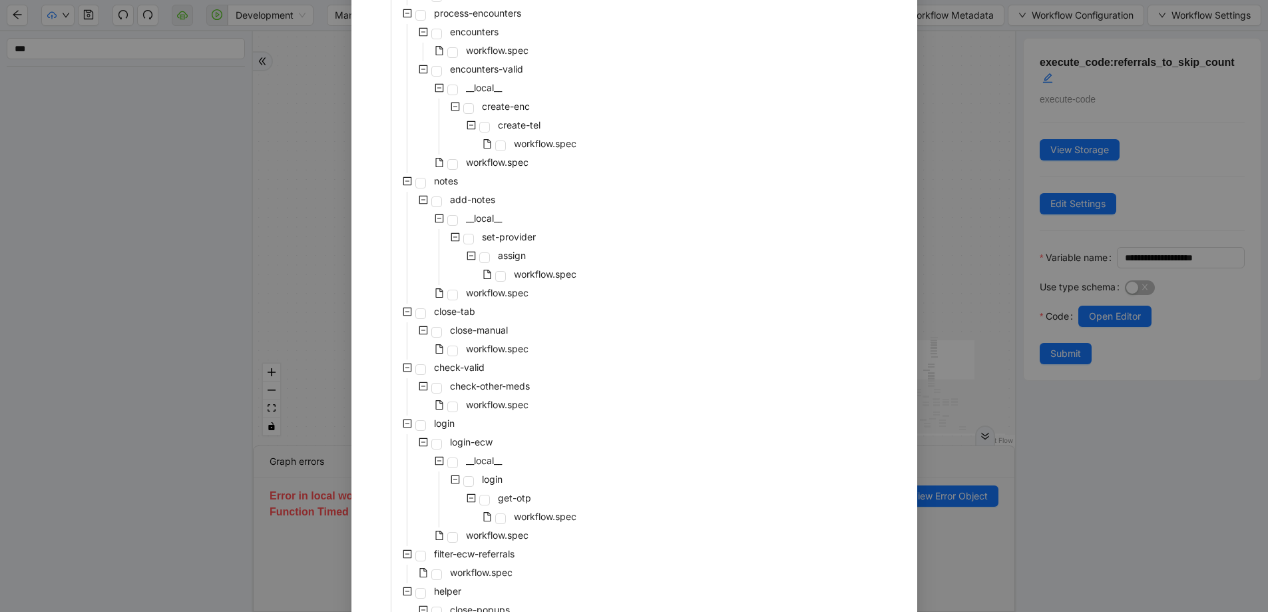
scroll to position [554, 0]
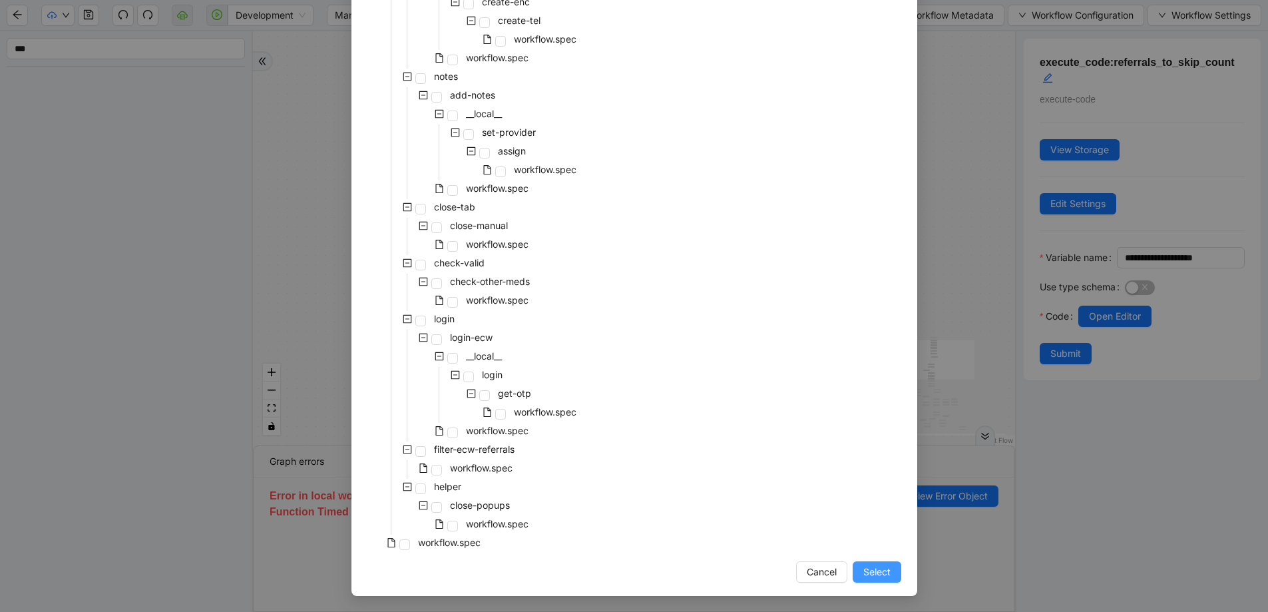
click at [853, 562] on button "Select" at bounding box center [877, 571] width 49 height 21
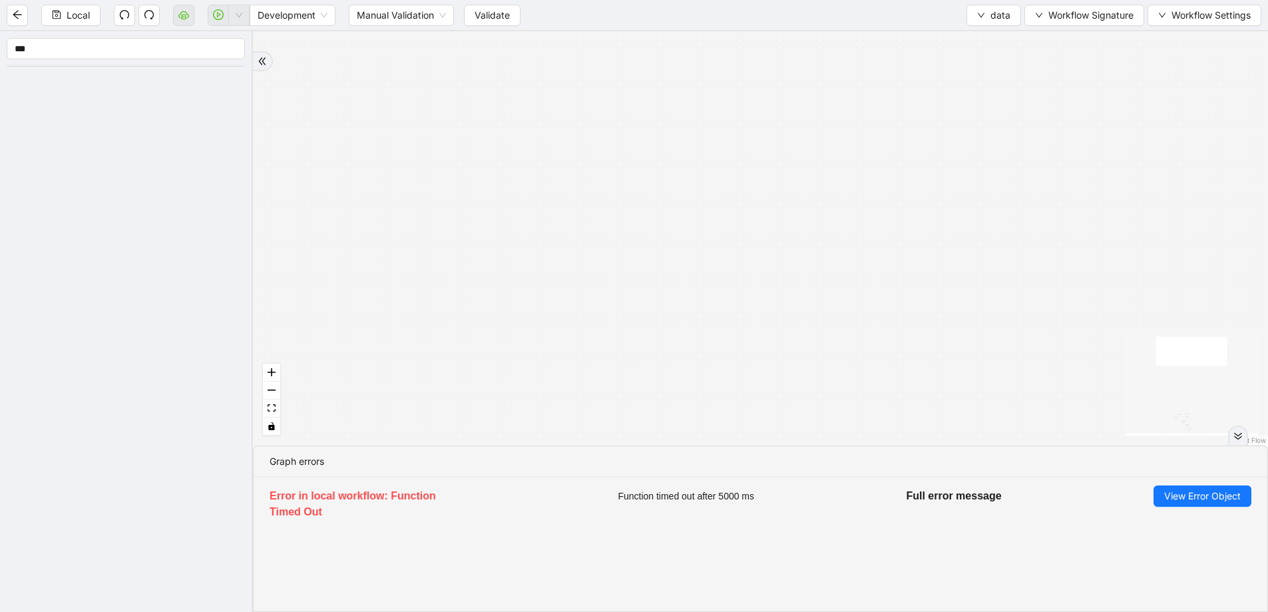
drag, startPoint x: 704, startPoint y: 302, endPoint x: 711, endPoint y: 87, distance: 215.8
drag, startPoint x: 670, startPoint y: 301, endPoint x: 689, endPoint y: 83, distance: 218.5
drag, startPoint x: 652, startPoint y: 302, endPoint x: 654, endPoint y: 71, distance: 231.0
drag, startPoint x: 568, startPoint y: 322, endPoint x: 580, endPoint y: 101, distance: 221.3
drag, startPoint x: 684, startPoint y: 286, endPoint x: 674, endPoint y: 184, distance: 103.0
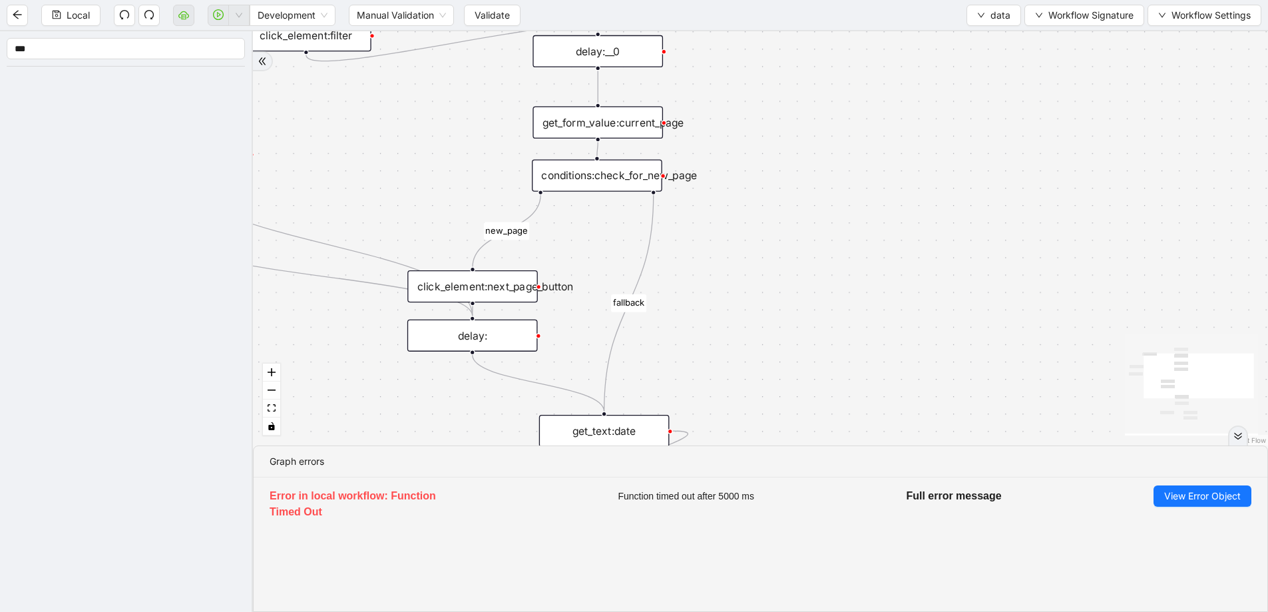
drag, startPoint x: 703, startPoint y: 229, endPoint x: 570, endPoint y: 213, distance: 133.4
click at [570, 213] on div "fallback old onError fallback new_page trigger click_element:click_patient_name…" at bounding box center [760, 238] width 1015 height 414
click at [587, 183] on div "conditions:check_for_new_page" at bounding box center [596, 175] width 130 height 32
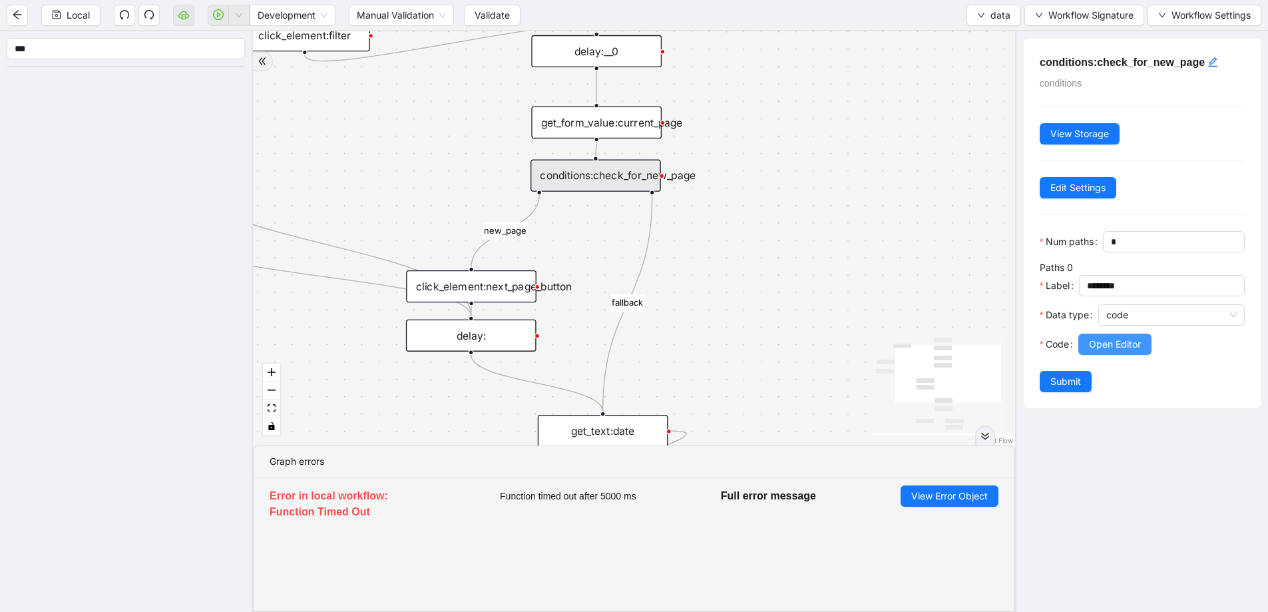
click at [1133, 349] on span "Open Editor" at bounding box center [1115, 344] width 52 height 15
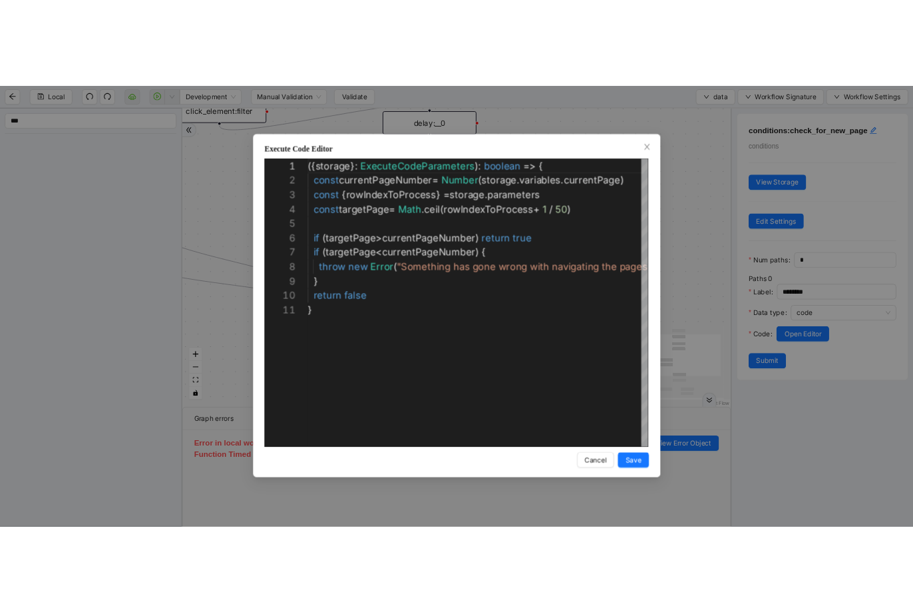
scroll to position [200, 0]
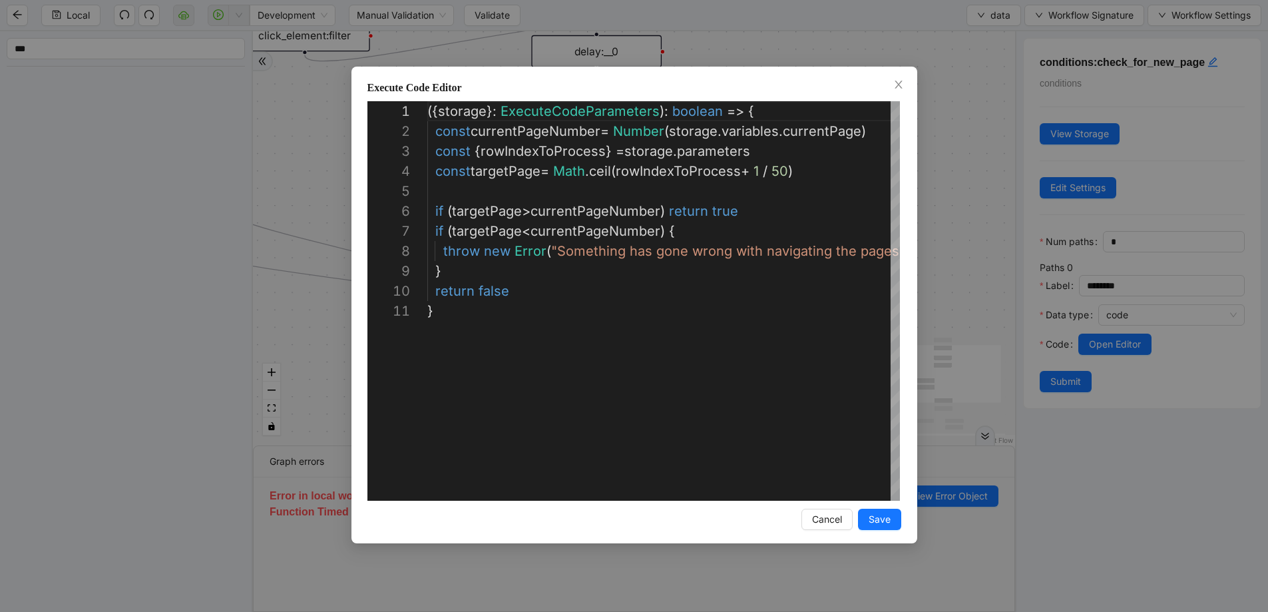
click at [967, 199] on div "**********" at bounding box center [634, 306] width 1268 height 612
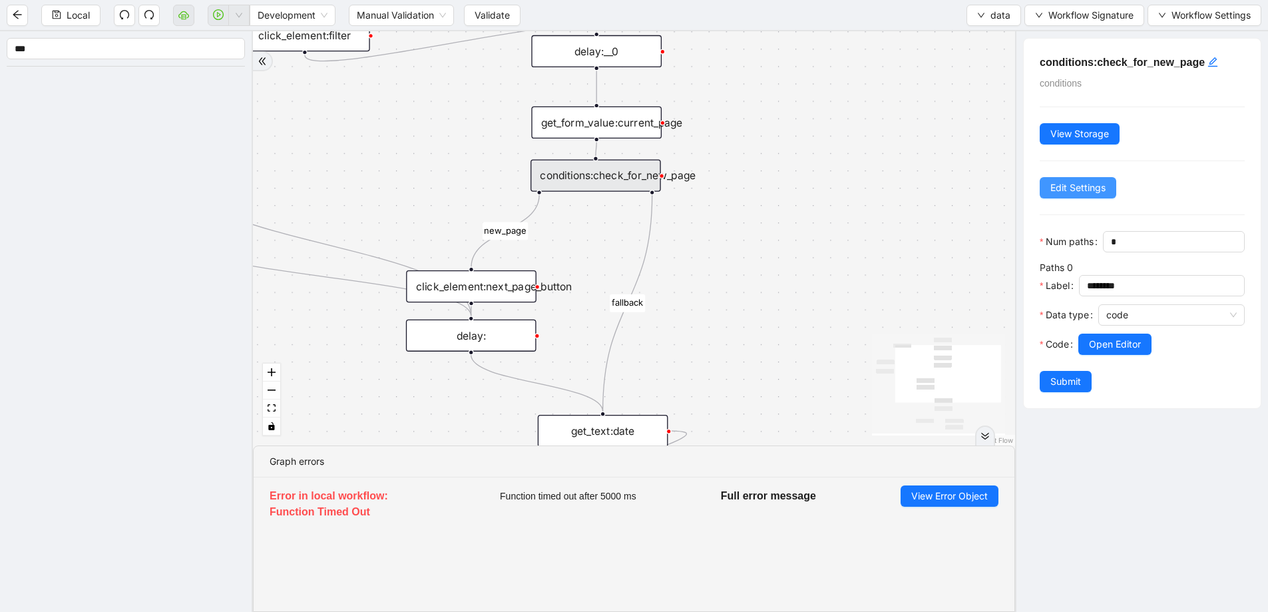
click at [1070, 194] on span "Edit Settings" at bounding box center [1077, 187] width 55 height 15
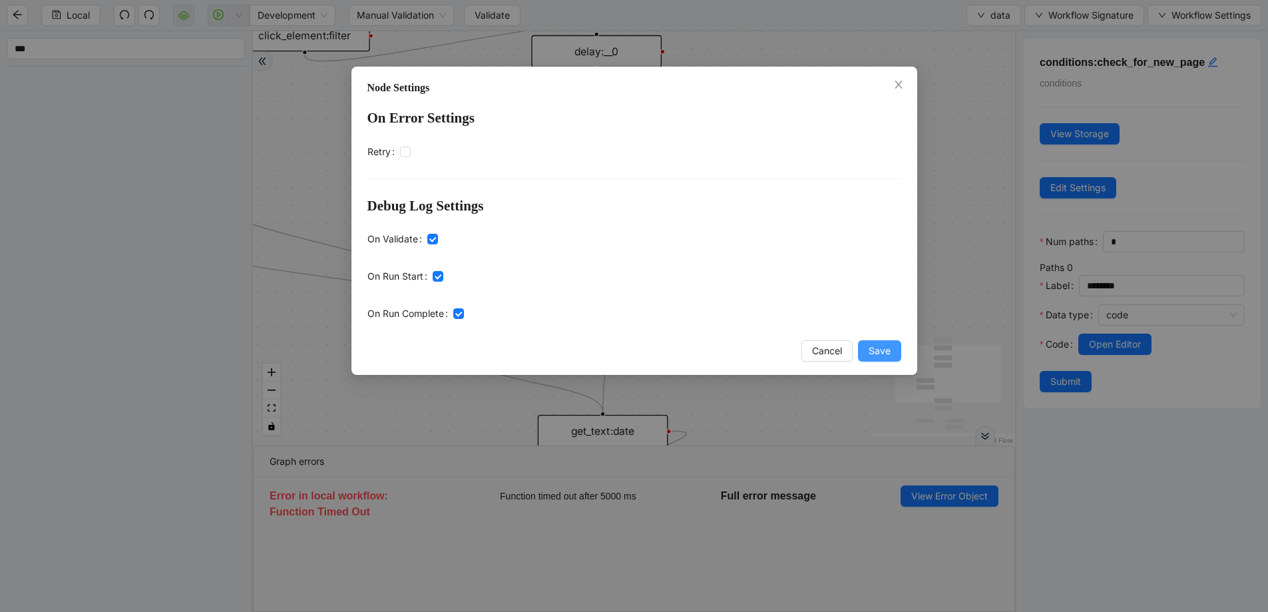
click at [879, 343] on span "Save" at bounding box center [880, 350] width 22 height 15
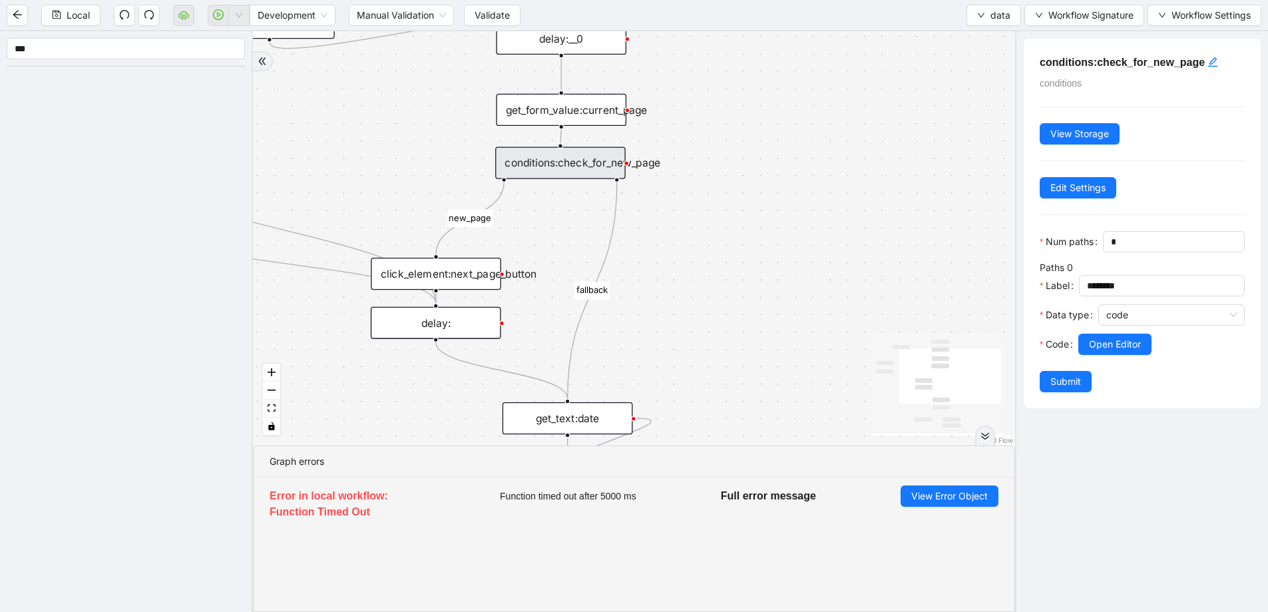
drag, startPoint x: 763, startPoint y: 310, endPoint x: 729, endPoint y: 302, distance: 34.9
click at [72, 21] on span "Local" at bounding box center [78, 15] width 23 height 15
click at [503, 15] on span "Validate" at bounding box center [492, 15] width 35 height 15
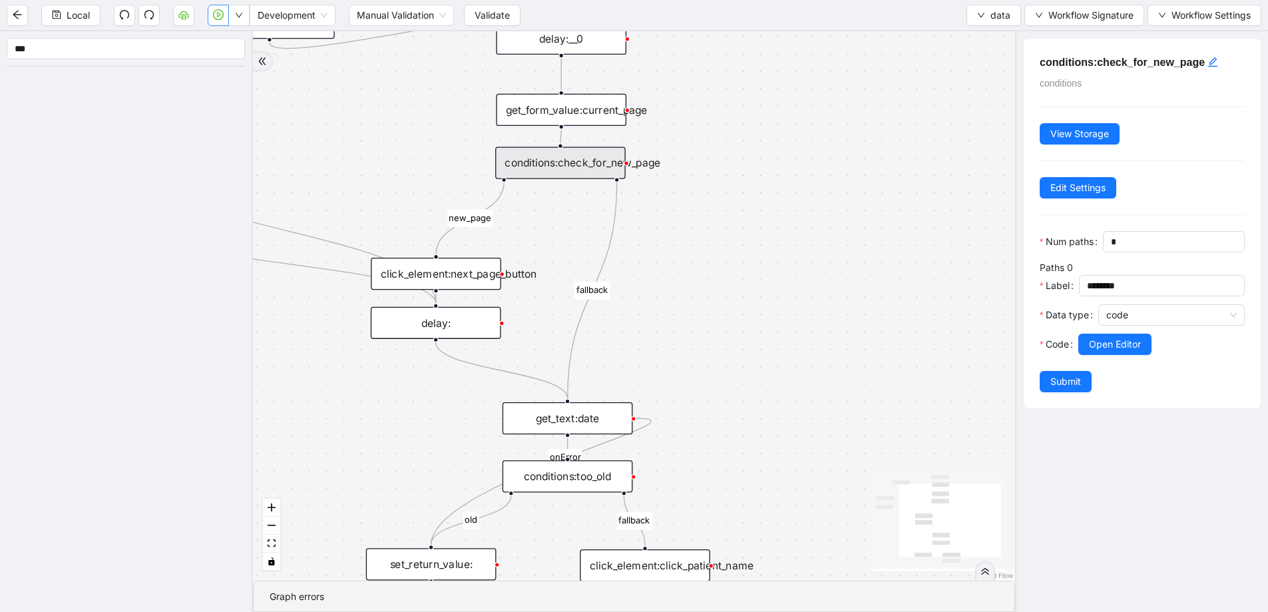
click at [222, 20] on button "button" at bounding box center [218, 15] width 21 height 21
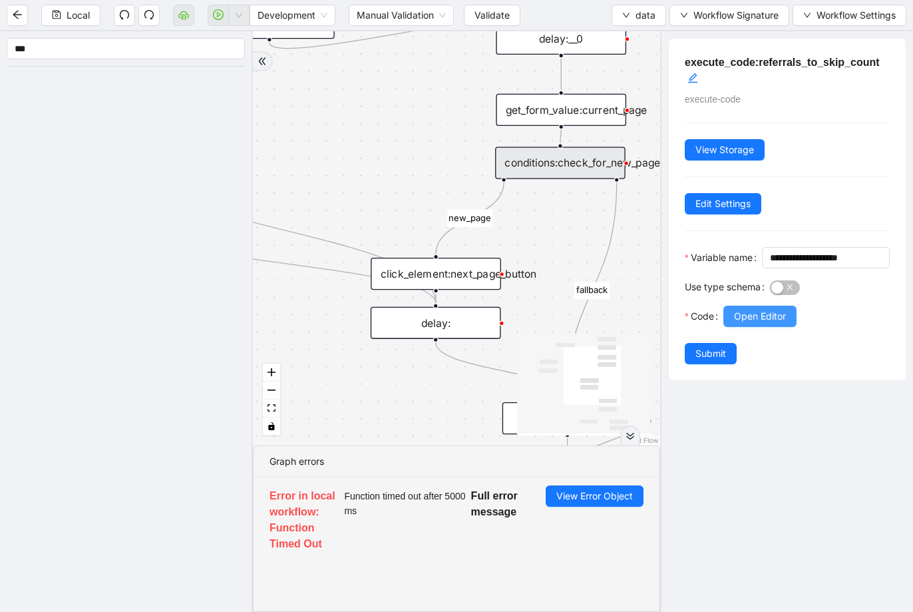
click at [759, 324] on span "Open Editor" at bounding box center [760, 316] width 52 height 15
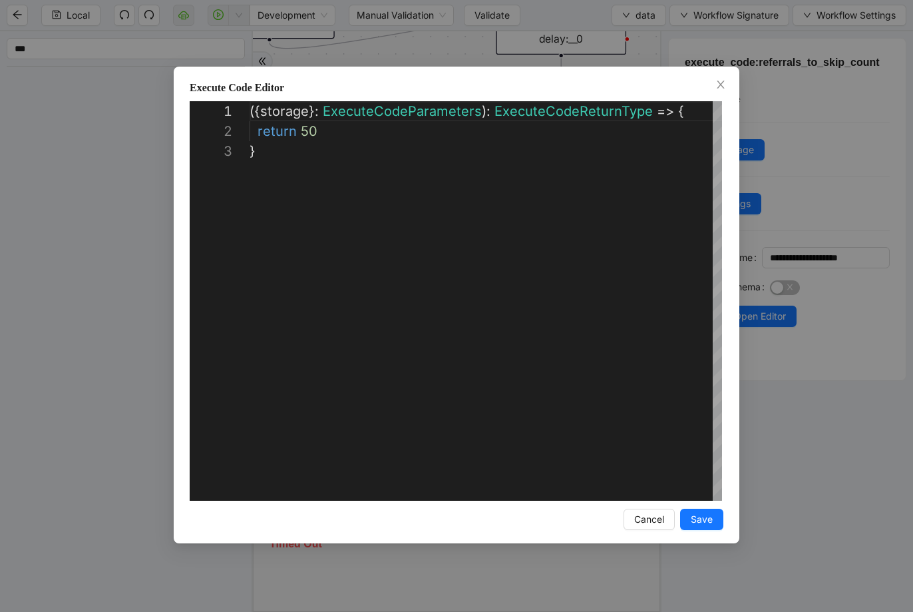
scroll to position [40, 0]
click at [783, 240] on div "**********" at bounding box center [456, 306] width 913 height 612
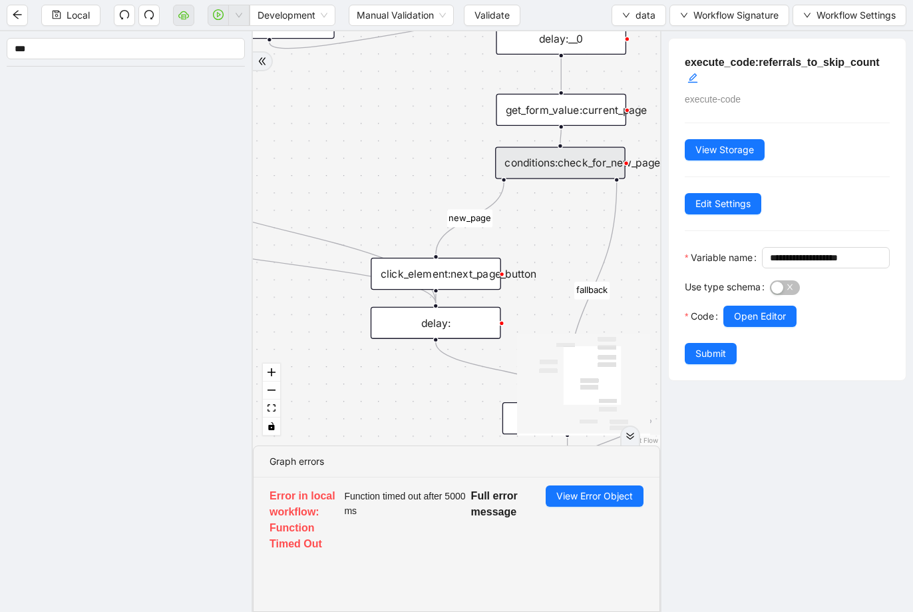
click at [556, 170] on div "conditions:check_for_new_page" at bounding box center [560, 162] width 130 height 32
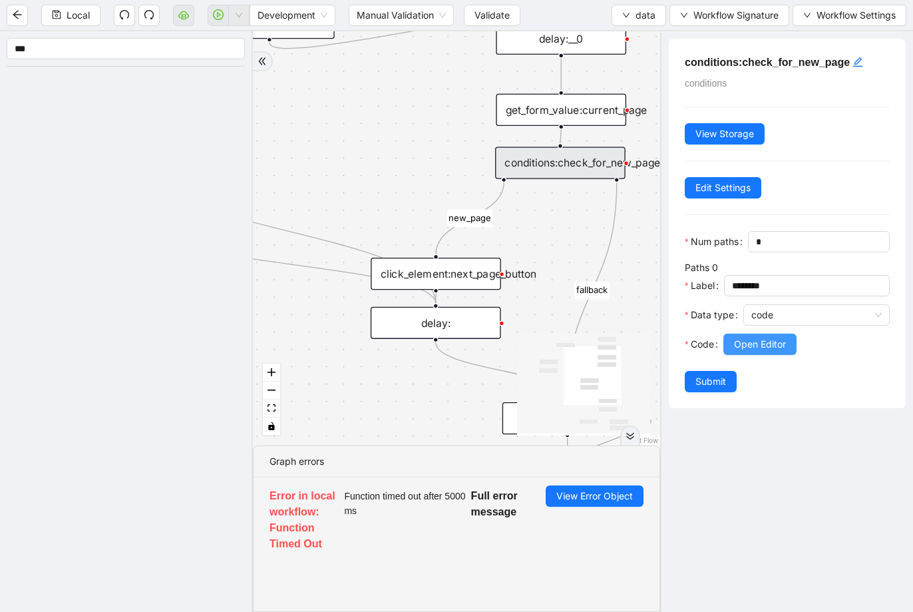
click at [764, 335] on button "Open Editor" at bounding box center [760, 343] width 73 height 21
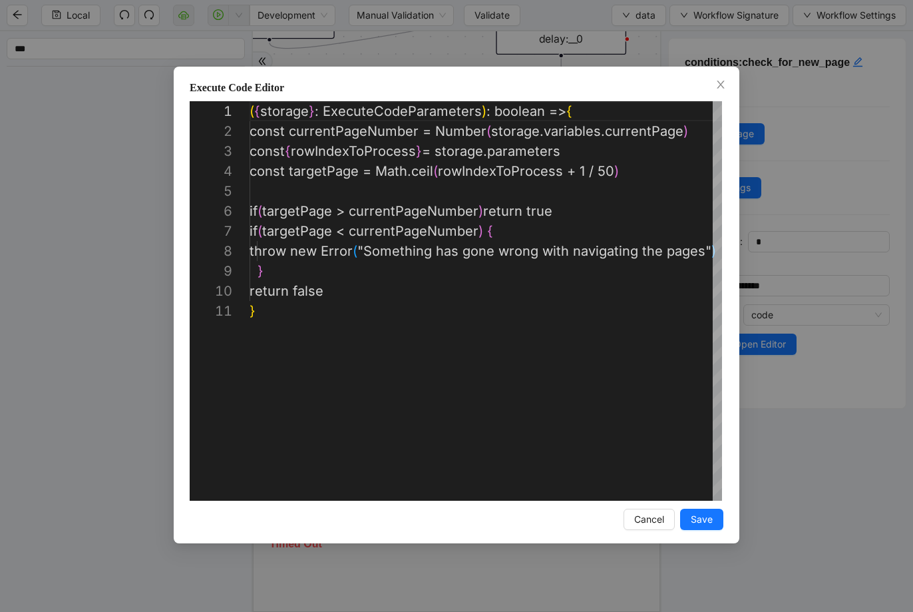
scroll to position [200, 0]
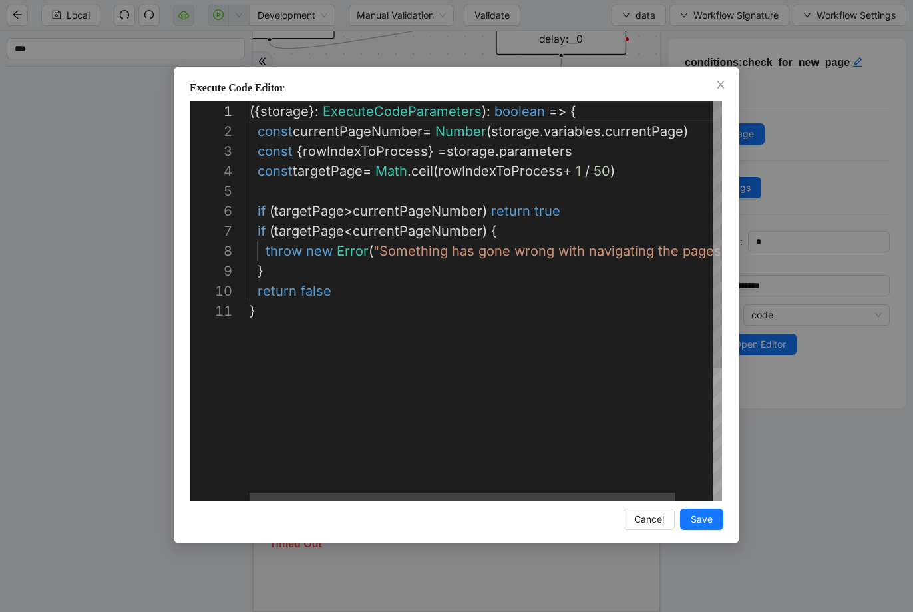
click at [322, 131] on div "({ storage }: ExecuteCodeParameters ): boolean => { const currentPageNumber = N…" at bounding box center [507, 400] width 514 height 599
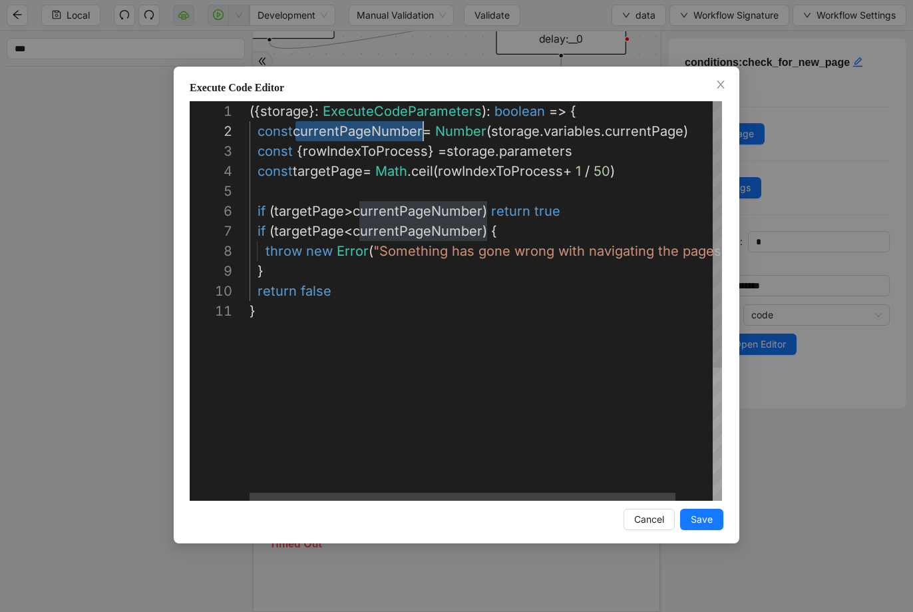
scroll to position [20, 174]
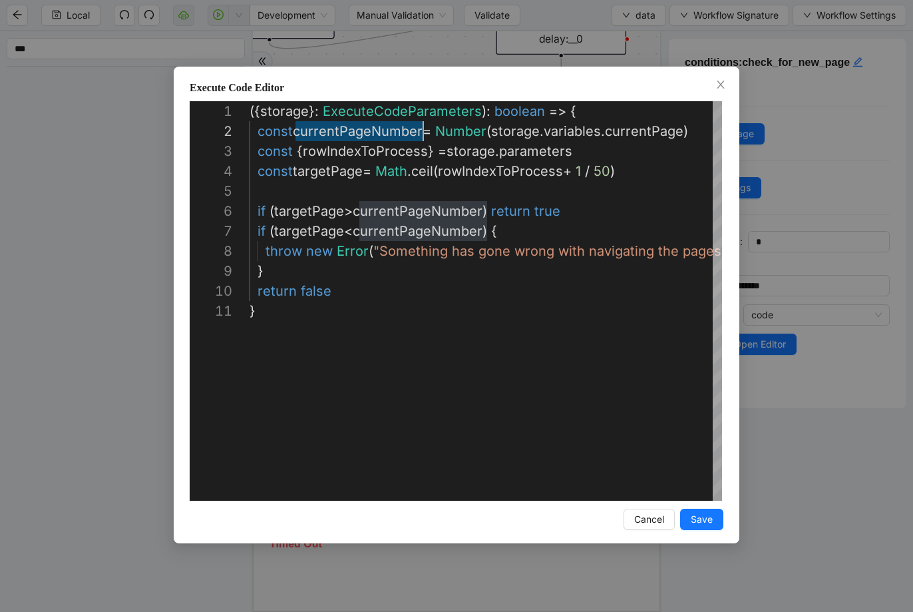
click at [794, 164] on div "**********" at bounding box center [456, 306] width 913 height 612
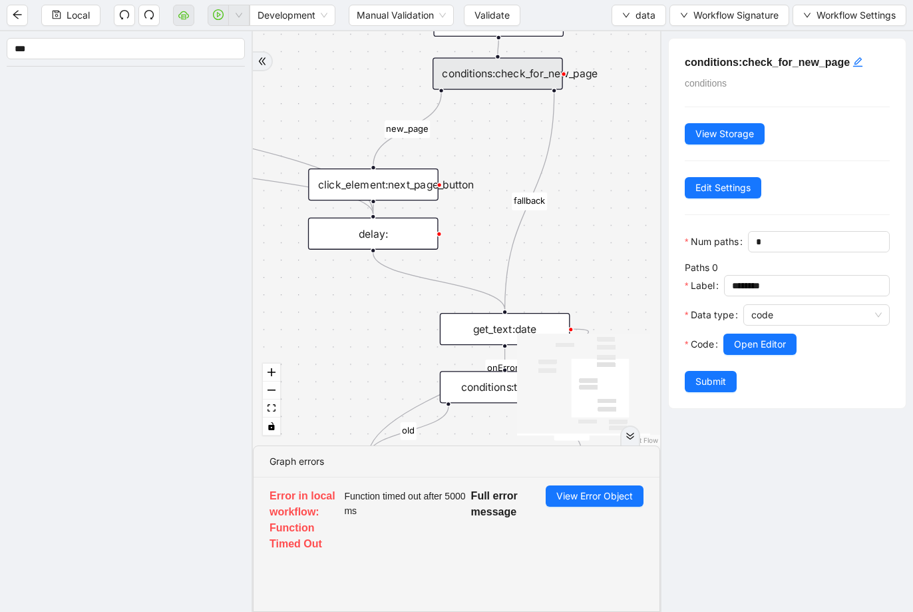
drag, startPoint x: 586, startPoint y: 191, endPoint x: 525, endPoint y: 109, distance: 102.8
click at [521, 83] on div "conditions:check_for_new_page" at bounding box center [498, 73] width 130 height 32
click at [774, 347] on span "Open Editor" at bounding box center [760, 344] width 52 height 15
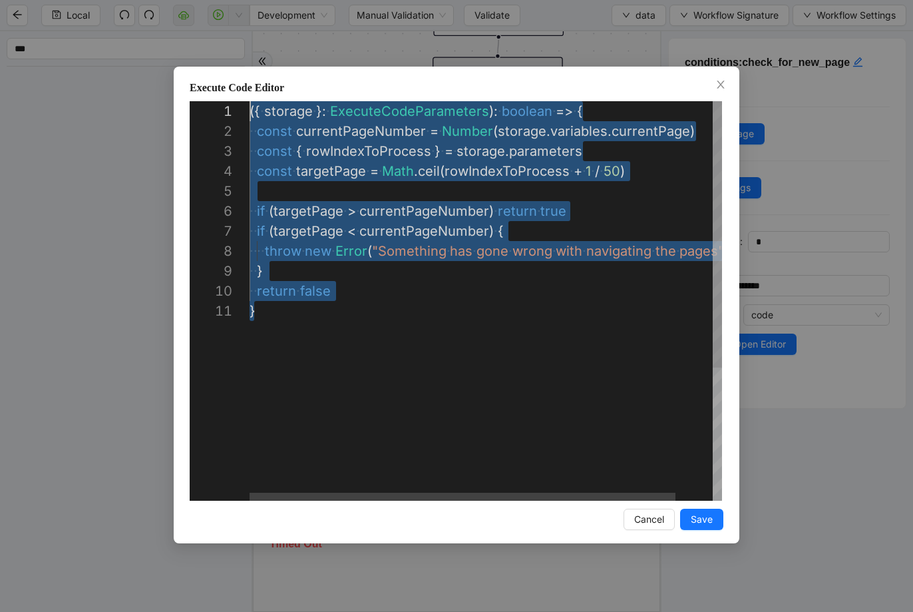
scroll to position [0, 0]
drag, startPoint x: 386, startPoint y: 328, endPoint x: 186, endPoint y: 59, distance: 334.4
click at [250, 101] on div "({ ·‌ storage ·‌ }: ·‌ ExecuteCodeParameters ): ·‌ boolean ·‌ => ·‌ { ·‌ ·‌ con…" at bounding box center [507, 400] width 514 height 599
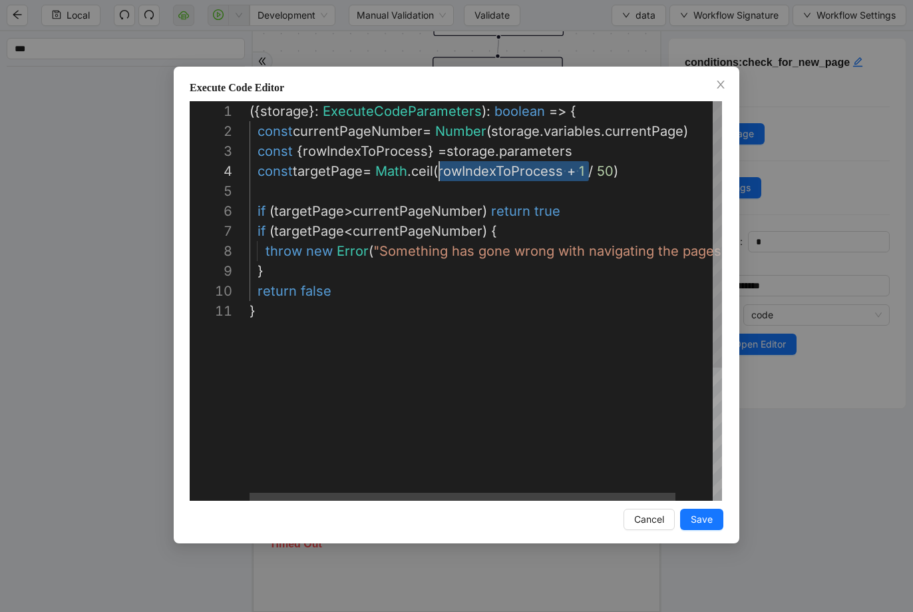
scroll to position [60, 194]
drag, startPoint x: 589, startPoint y: 169, endPoint x: 445, endPoint y: 172, distance: 144.5
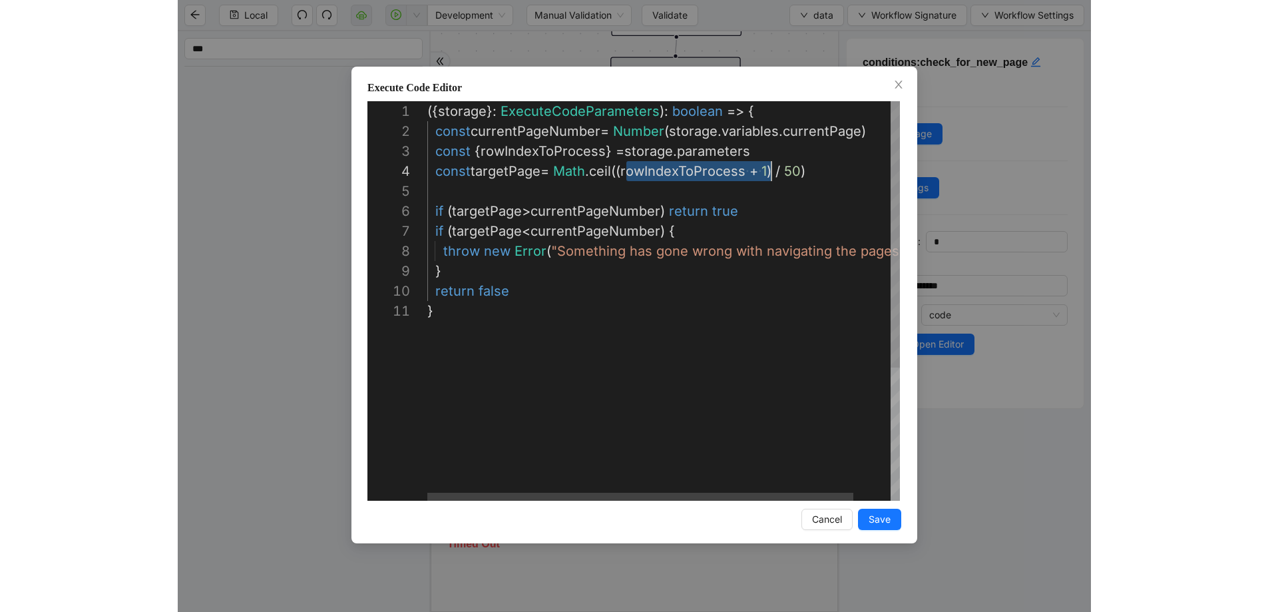
scroll to position [60, 344]
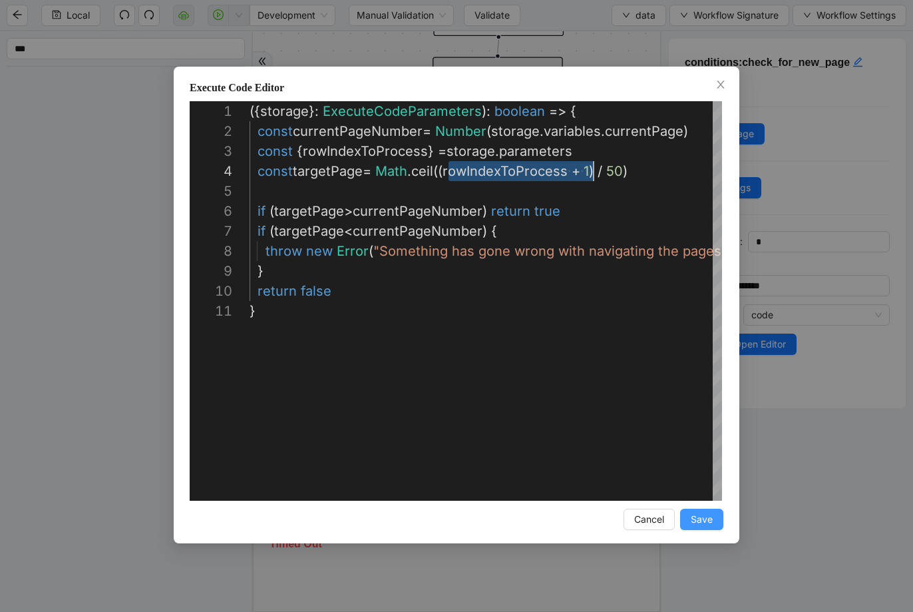
type textarea "**********"
click at [694, 515] on span "Save" at bounding box center [702, 519] width 22 height 15
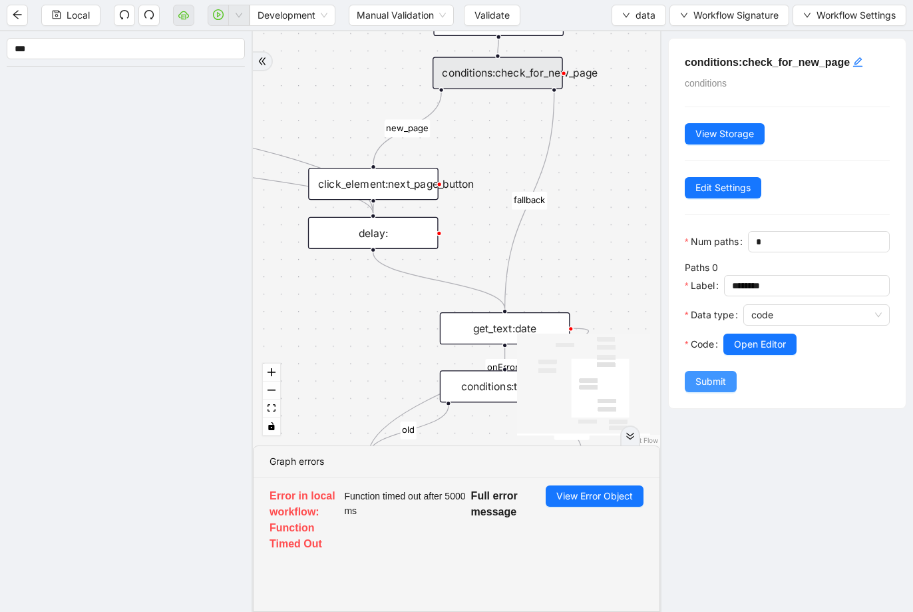
click at [712, 381] on span "Submit" at bounding box center [711, 381] width 31 height 15
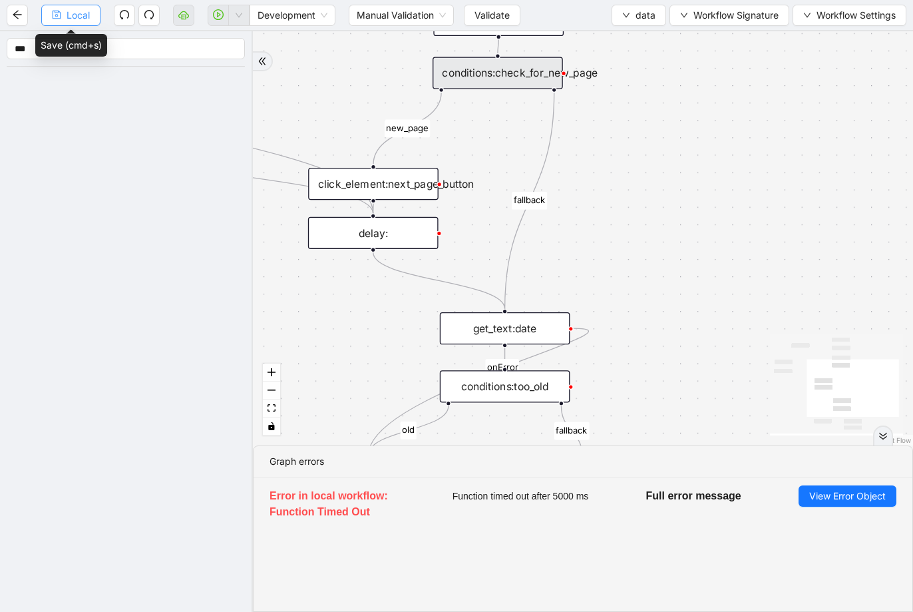
click at [69, 19] on span "Local" at bounding box center [78, 15] width 23 height 15
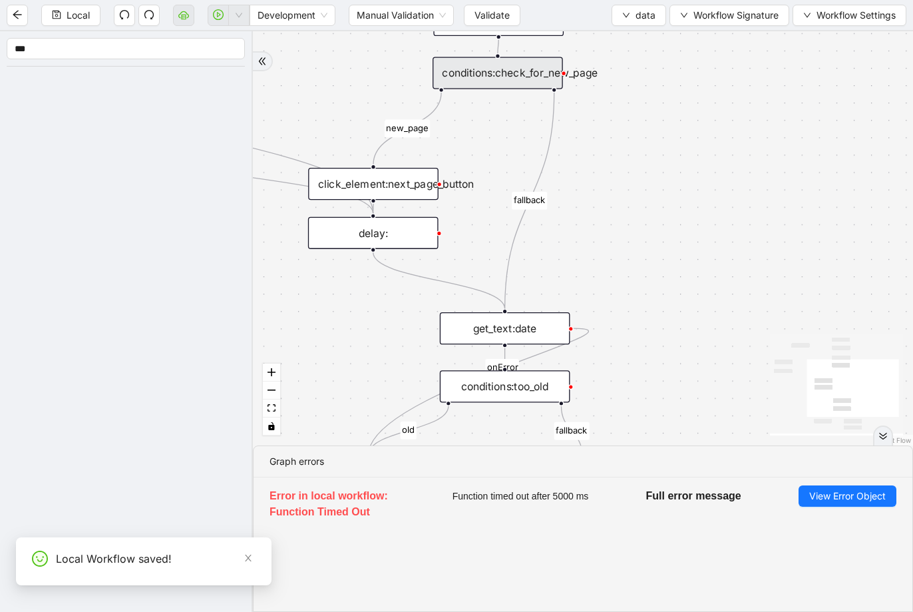
click at [471, 15] on button "Validate" at bounding box center [492, 15] width 57 height 21
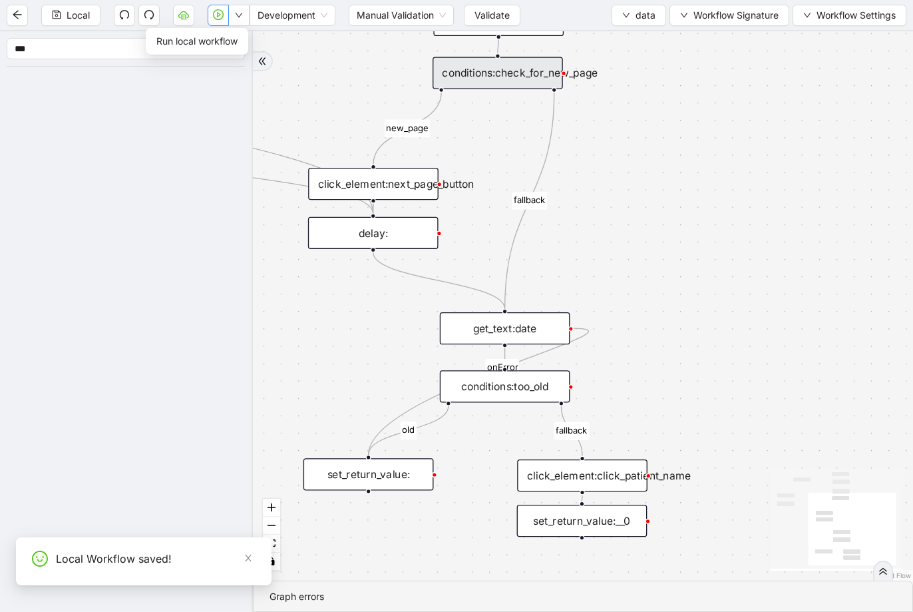
click at [226, 21] on button "button" at bounding box center [218, 15] width 21 height 21
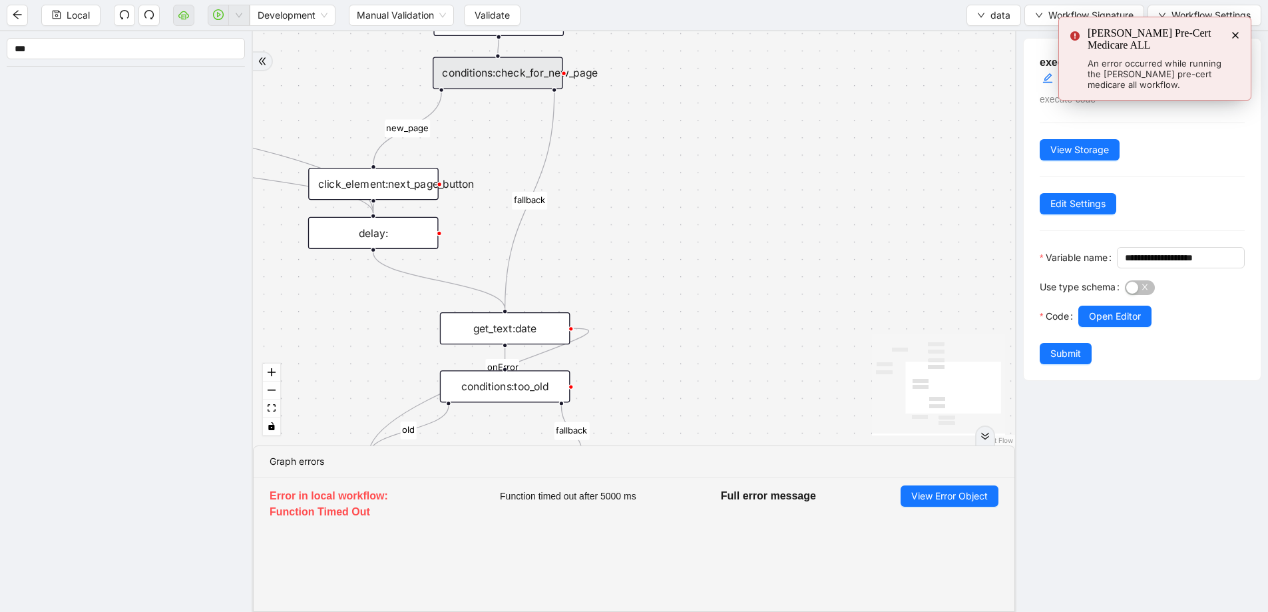
click at [1238, 31] on icon "Notifications (F8)" at bounding box center [1235, 35] width 11 height 11
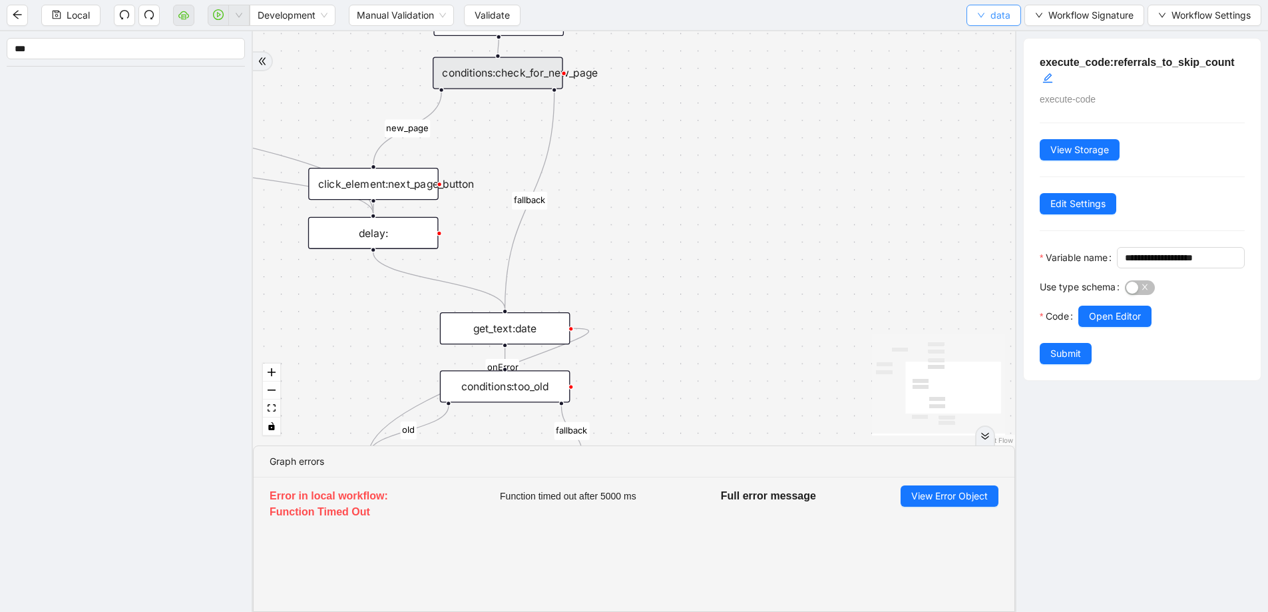
click at [994, 19] on span "data" at bounding box center [1000, 15] width 20 height 15
click at [981, 43] on span "Select" at bounding box center [993, 41] width 35 height 15
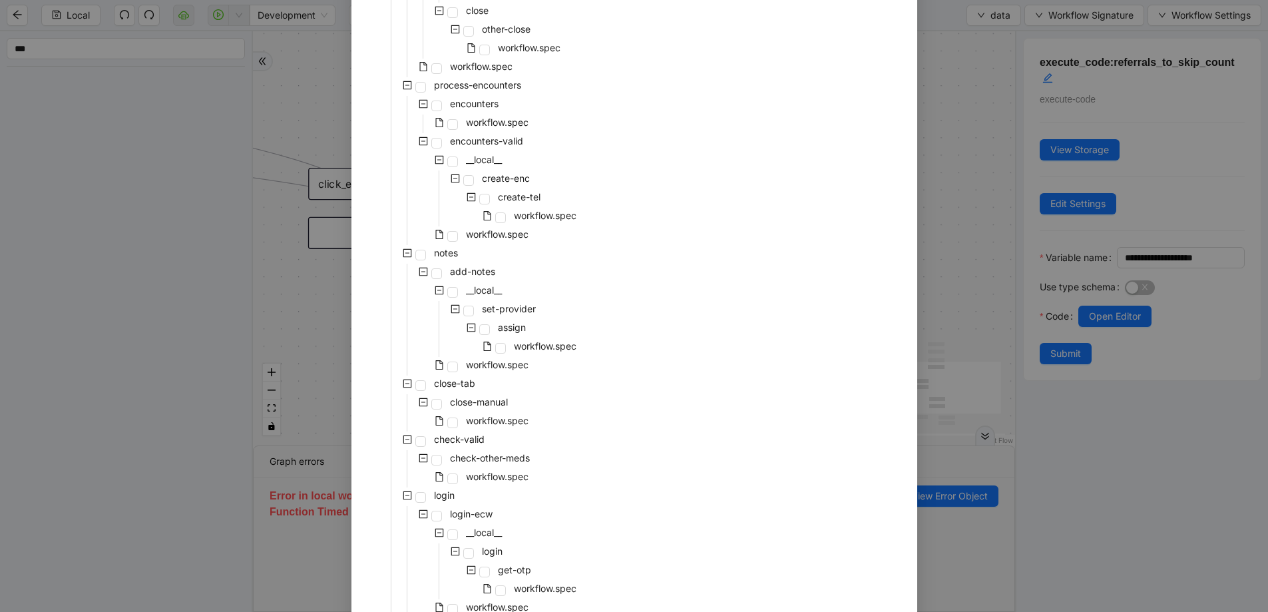
scroll to position [554, 0]
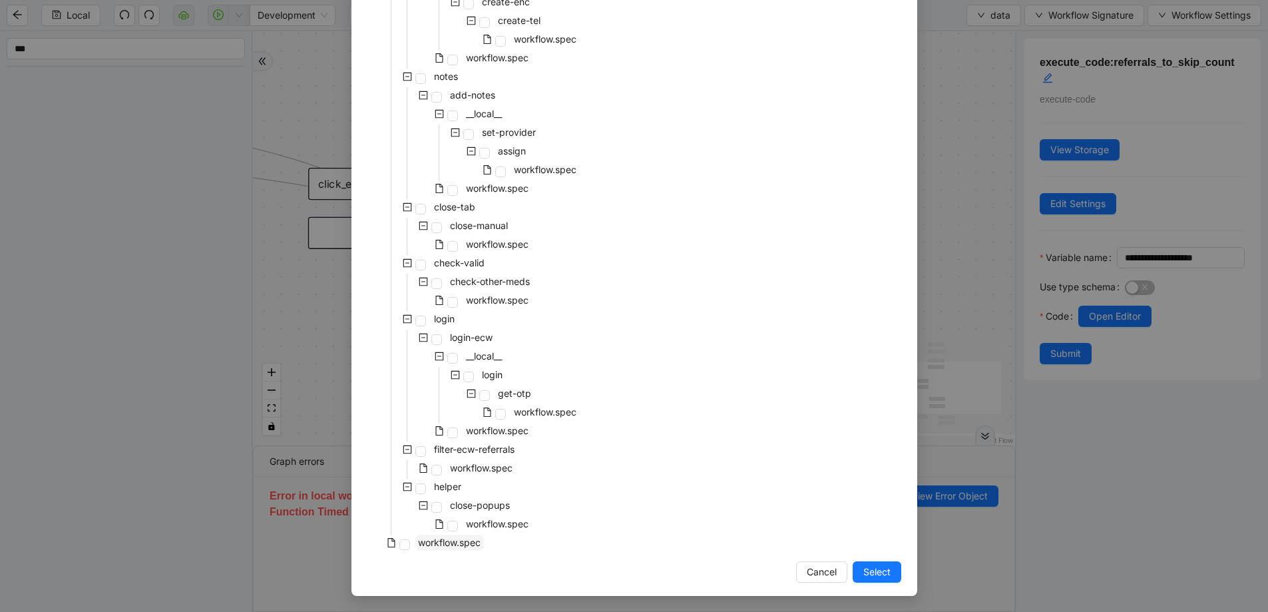
click at [455, 543] on span "workflow.spec" at bounding box center [449, 542] width 63 height 11
click at [863, 576] on span "Select" at bounding box center [876, 571] width 27 height 15
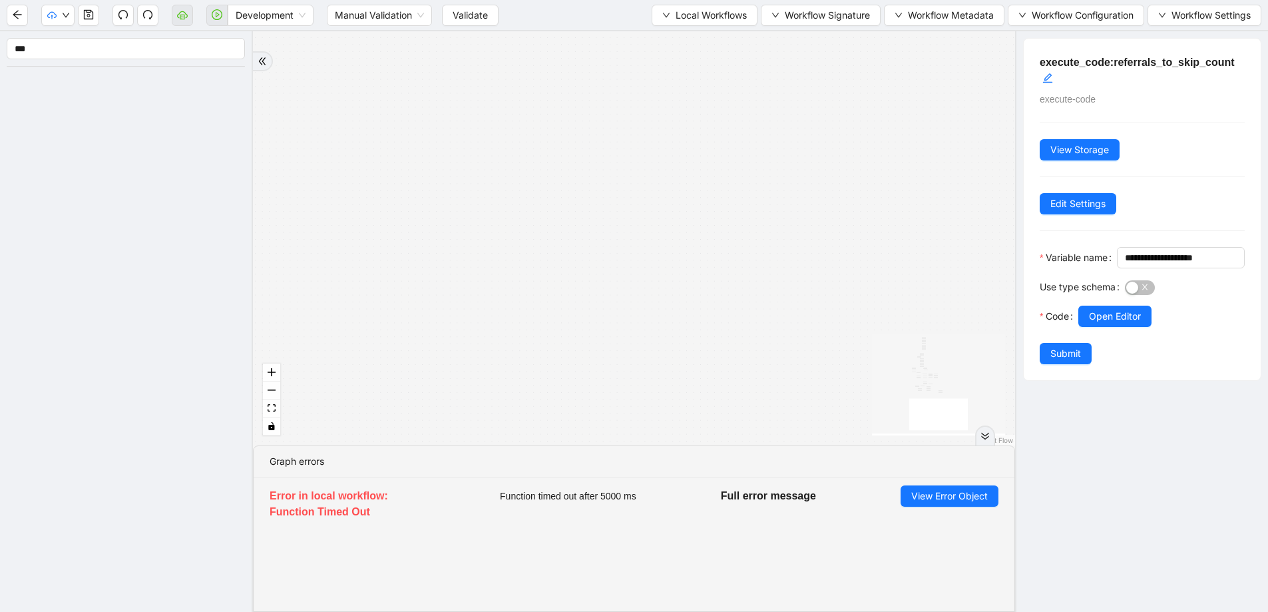
drag, startPoint x: 619, startPoint y: 140, endPoint x: 606, endPoint y: 382, distance: 242.7
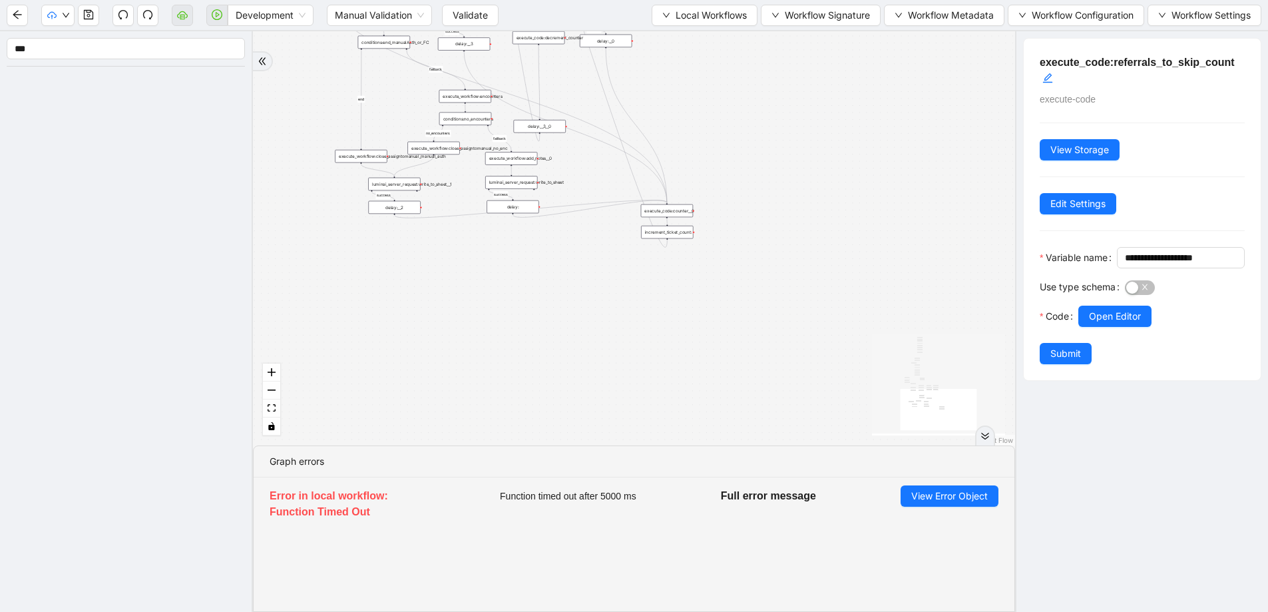
drag, startPoint x: 681, startPoint y: 318, endPoint x: 697, endPoint y: 457, distance: 140.0
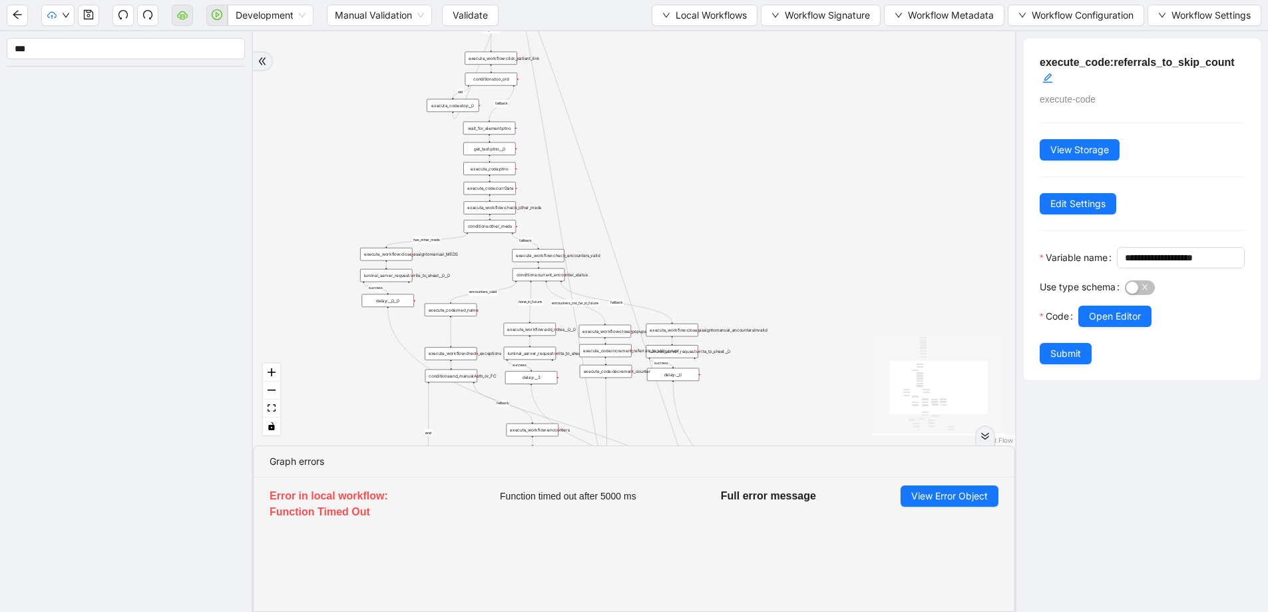
drag, startPoint x: 720, startPoint y: 251, endPoint x: 795, endPoint y: 527, distance: 285.7
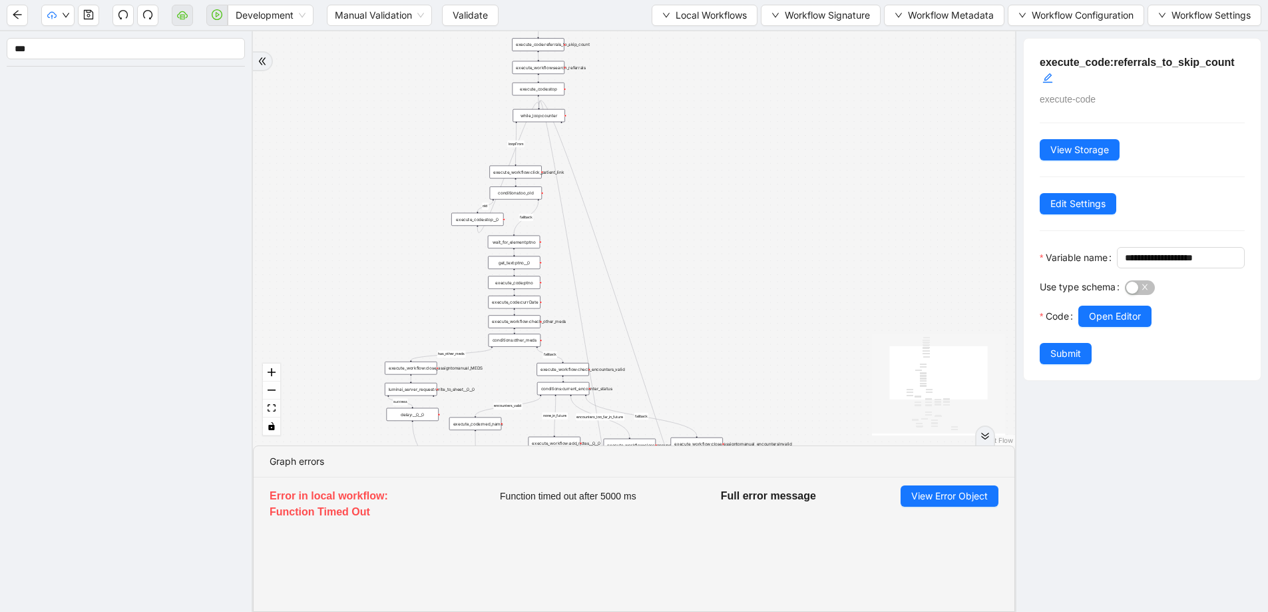
drag, startPoint x: 702, startPoint y: 232, endPoint x: 723, endPoint y: 434, distance: 203.5
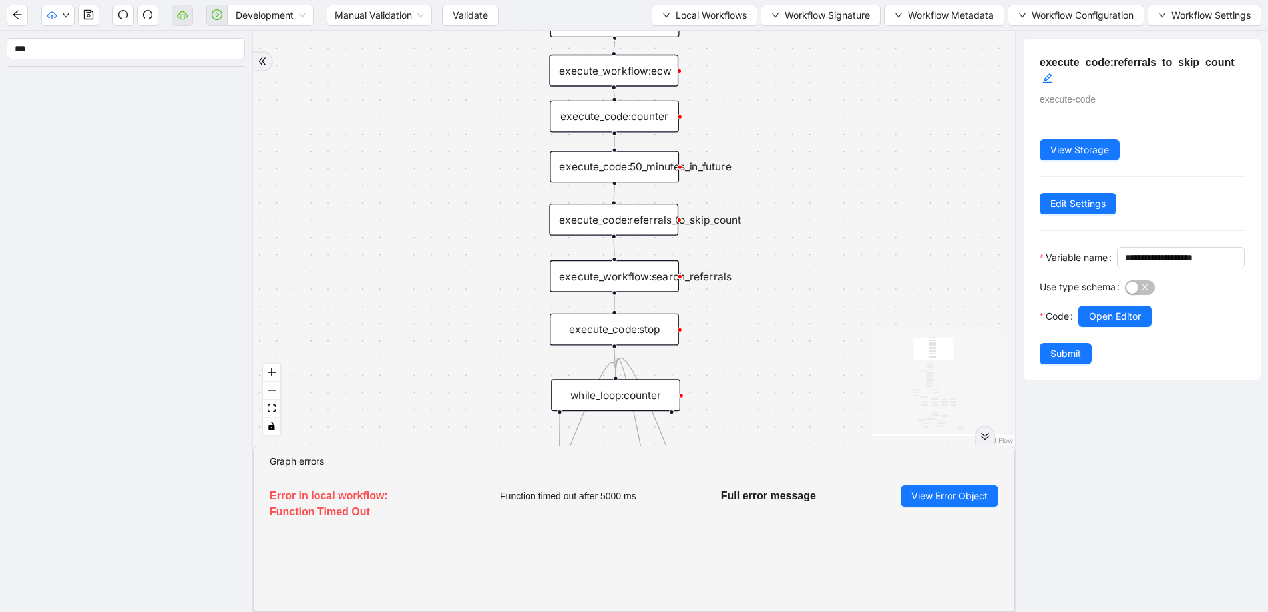
click at [620, 169] on div "execute_code:50_minutes_in_future" at bounding box center [614, 166] width 129 height 32
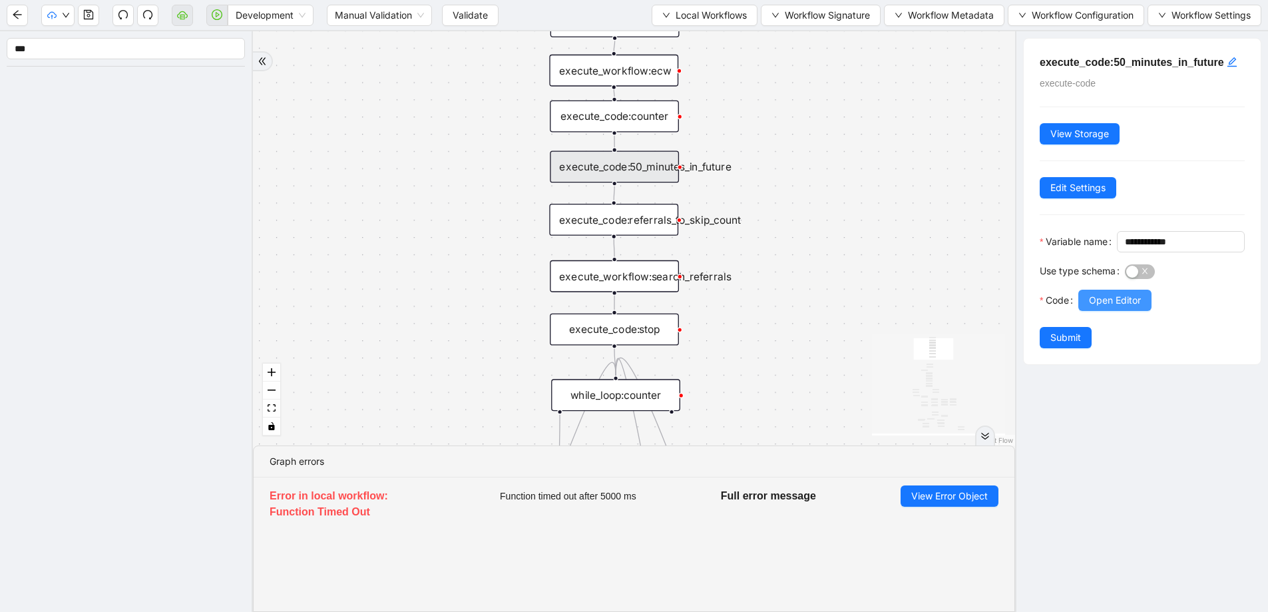
click at [1112, 311] on button "Open Editor" at bounding box center [1114, 300] width 73 height 21
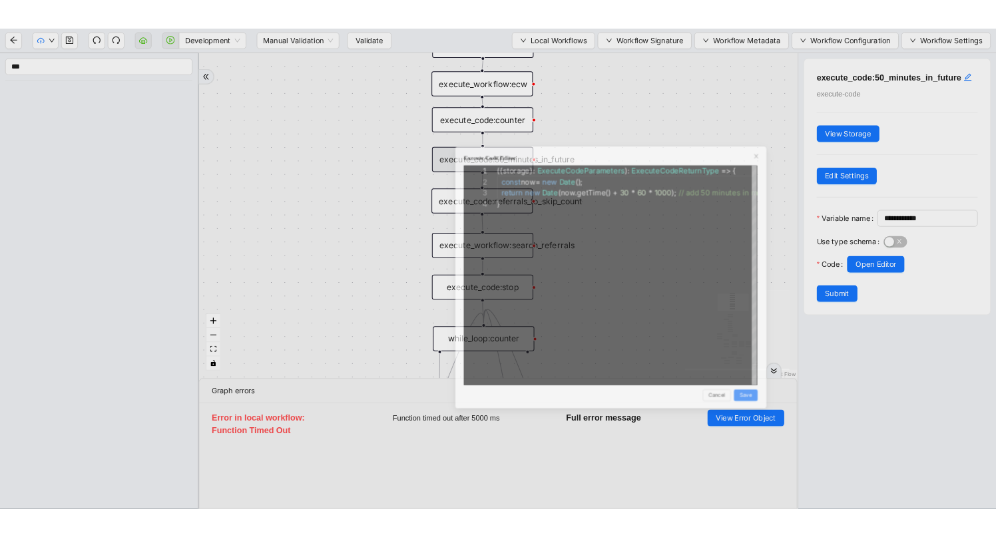
scroll to position [60, 0]
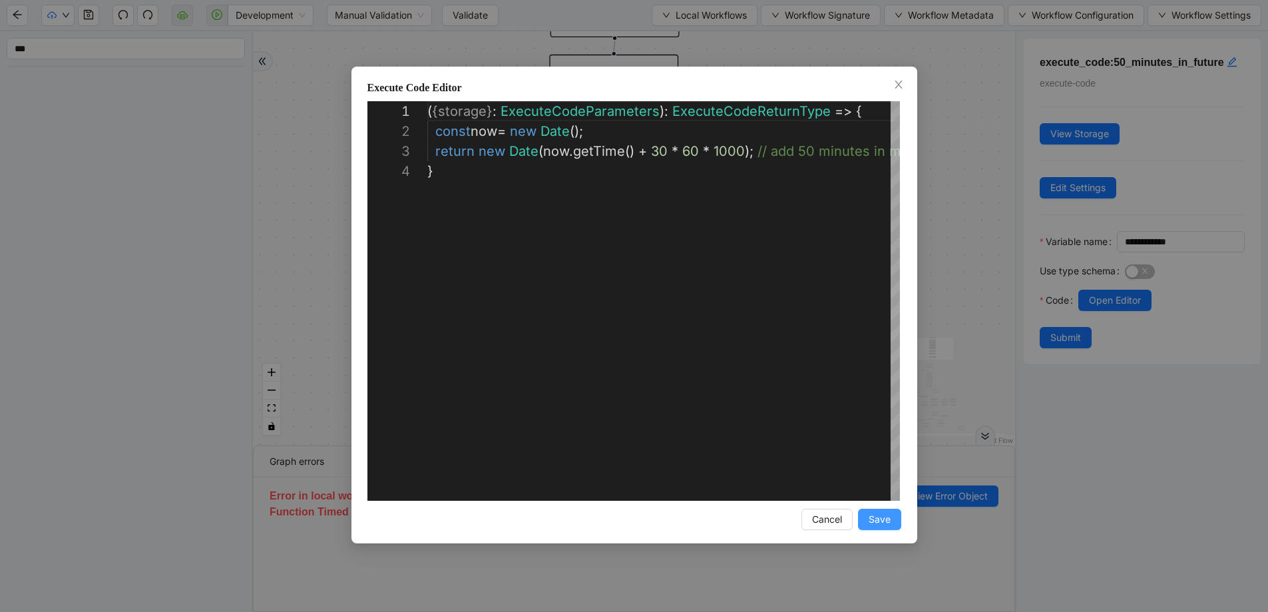
click at [881, 517] on span "Save" at bounding box center [880, 519] width 22 height 15
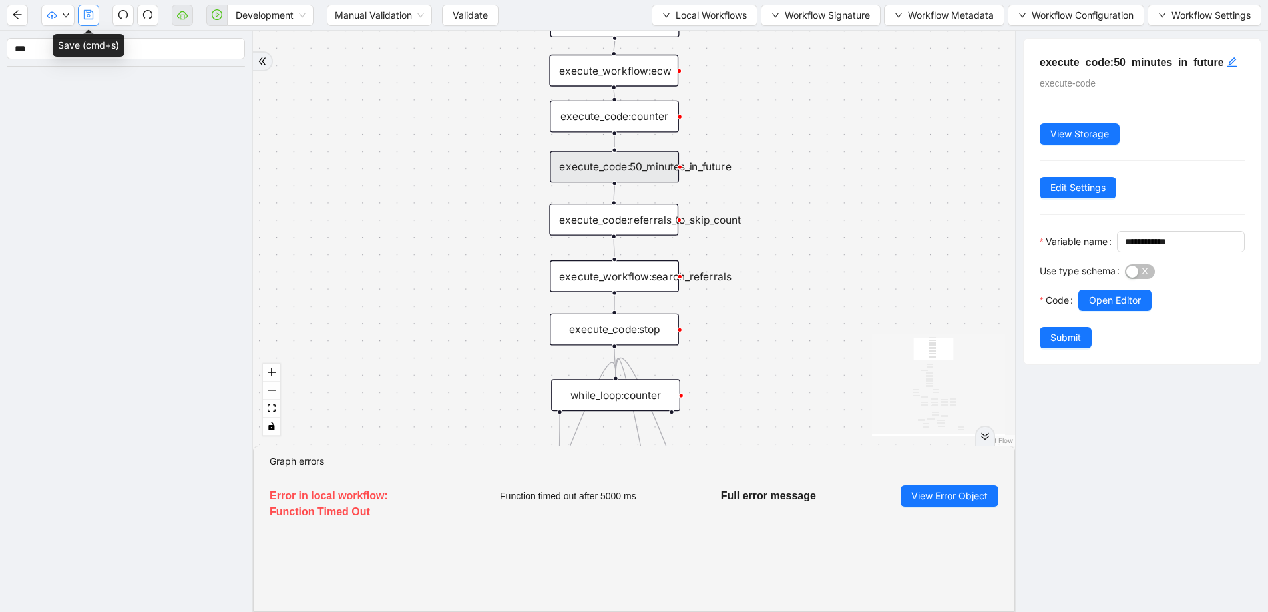
click at [88, 20] on button "button" at bounding box center [88, 15] width 21 height 21
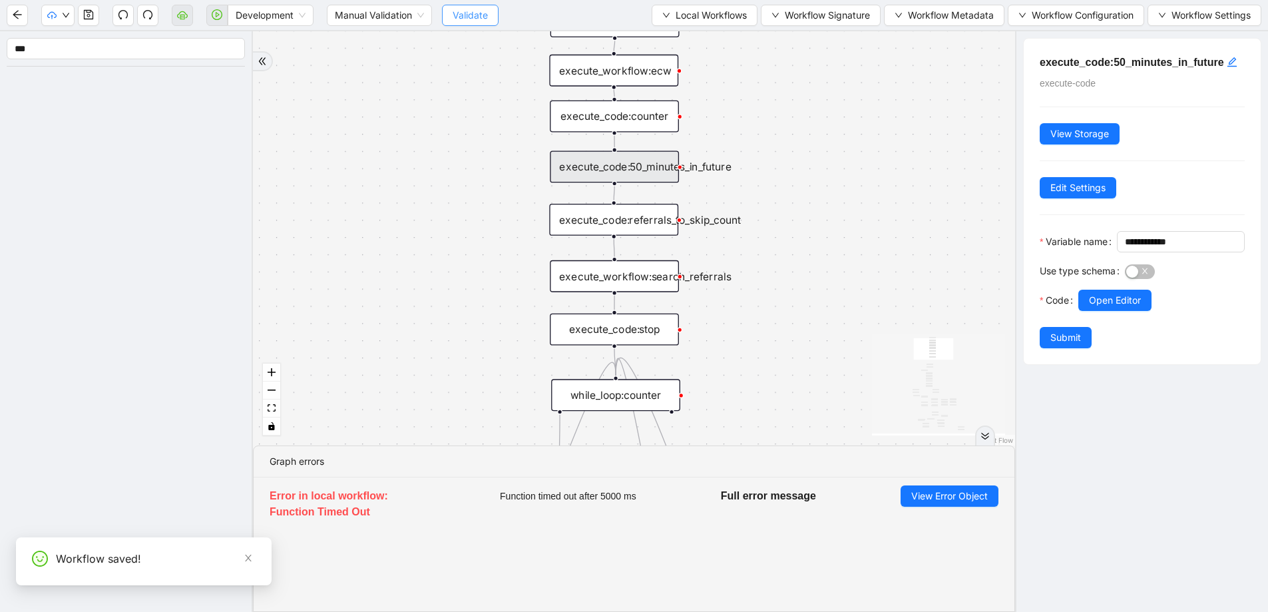
click at [457, 14] on span "Validate" at bounding box center [470, 15] width 35 height 15
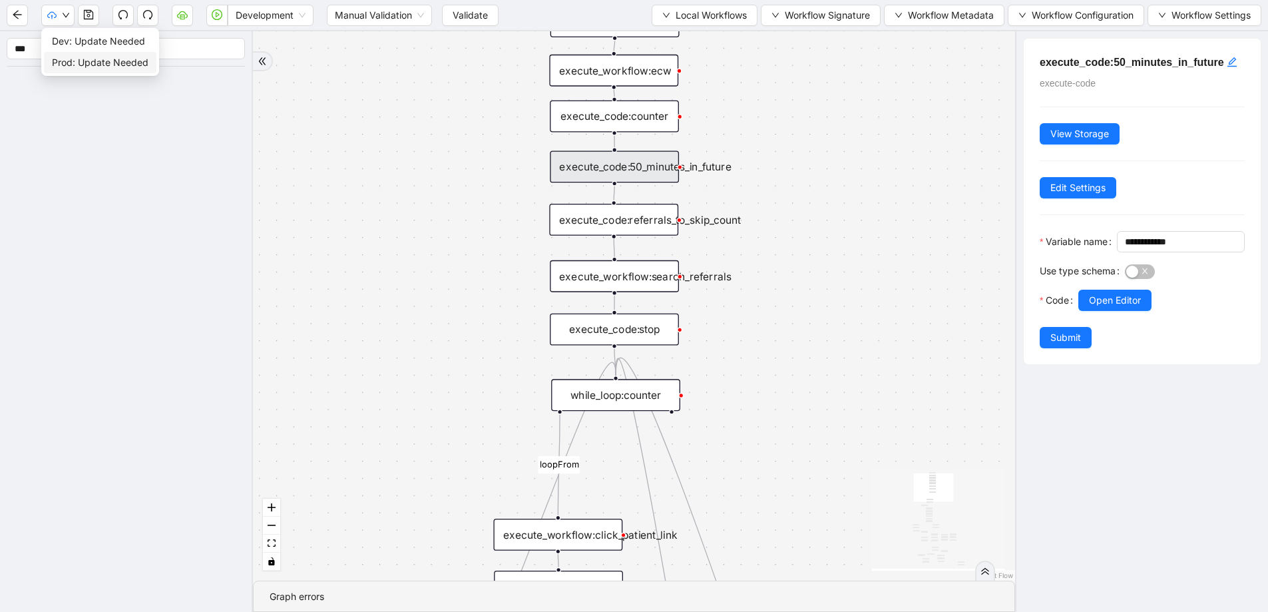
click at [65, 59] on span "Prod: Update Needed" at bounding box center [100, 62] width 97 height 15
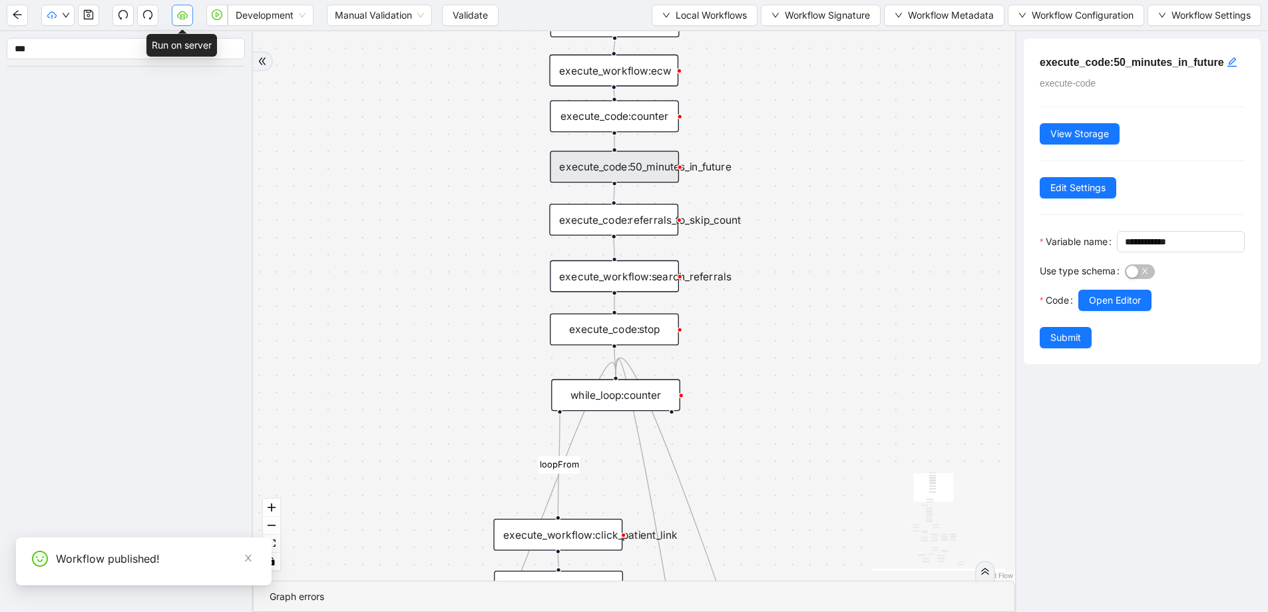
click at [185, 15] on icon "cloud-server" at bounding box center [182, 14] width 11 height 11
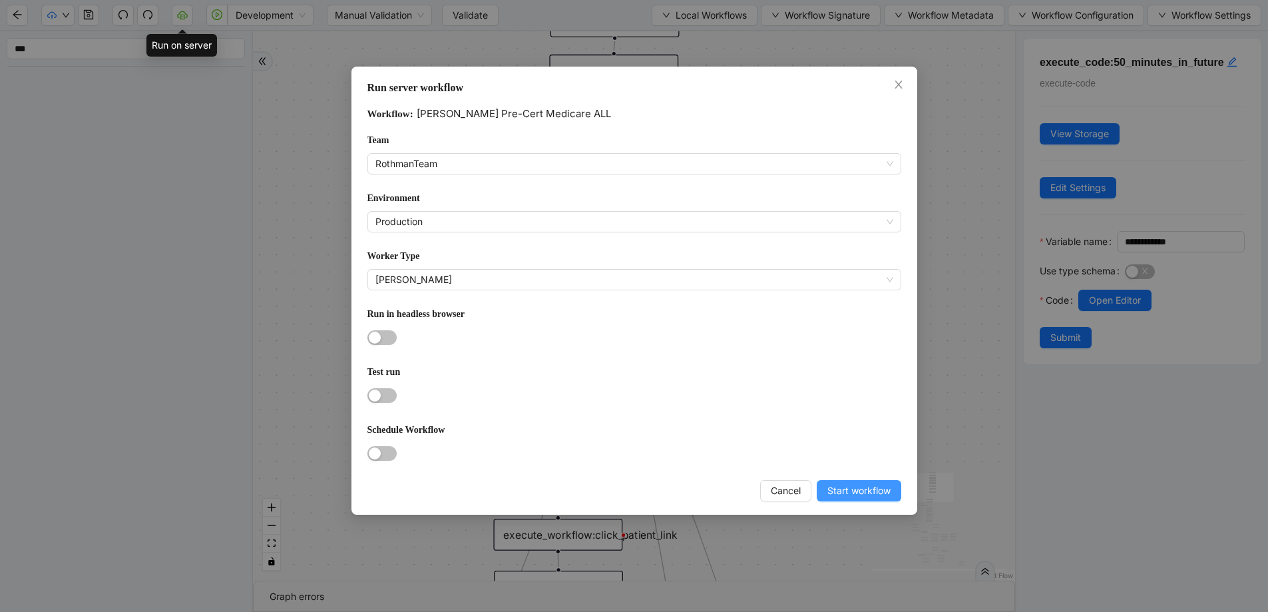
click at [865, 486] on span "Start workflow" at bounding box center [858, 490] width 63 height 15
